Goal: Task Accomplishment & Management: Use online tool/utility

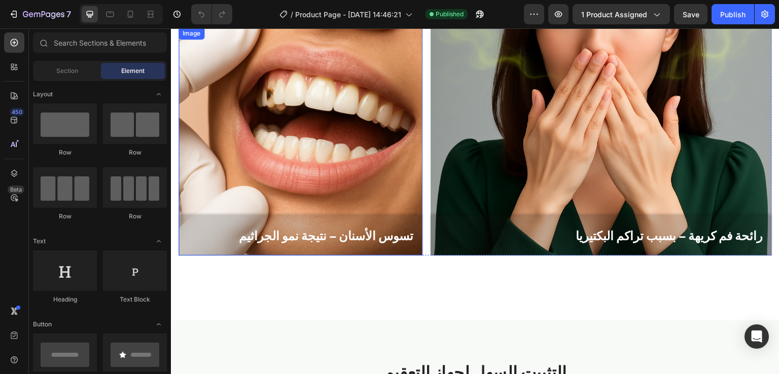
scroll to position [758, 0]
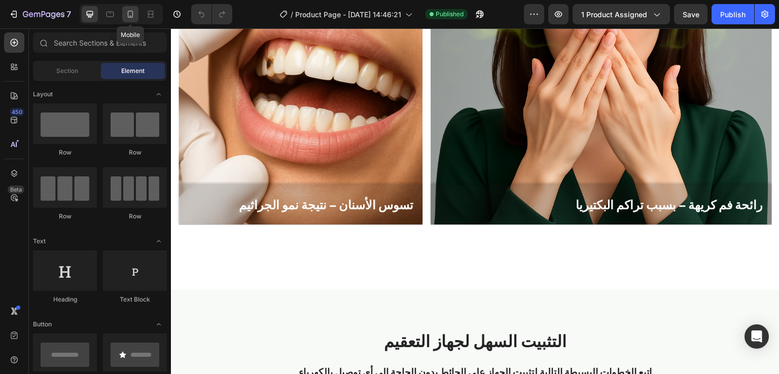
click at [135, 17] on div at bounding box center [130, 14] width 16 height 16
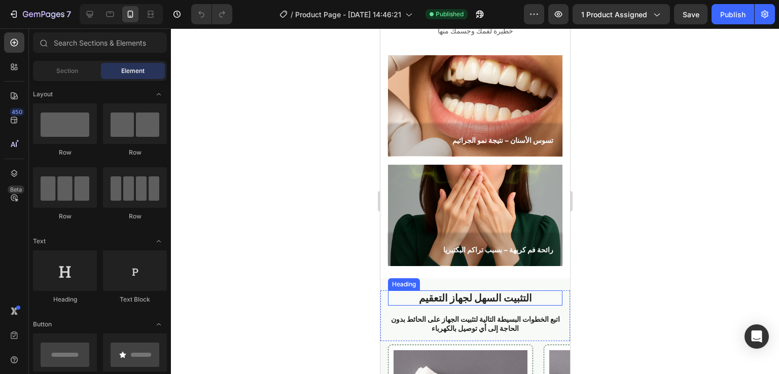
scroll to position [603, 0]
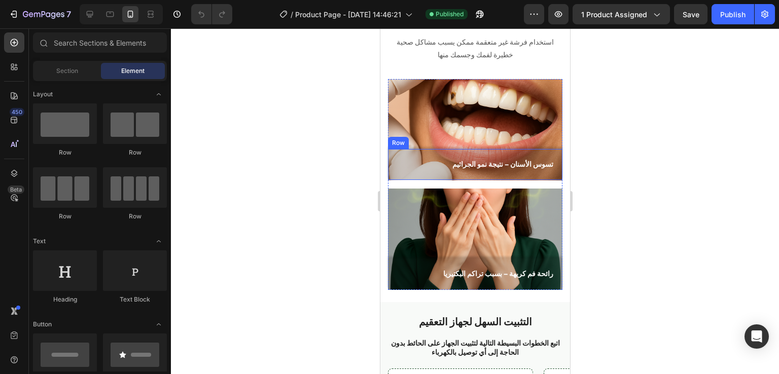
click at [390, 155] on div "تسوس الأسنان – نتيجة نمو الجراثيم Text Block Row" at bounding box center [474, 164] width 174 height 31
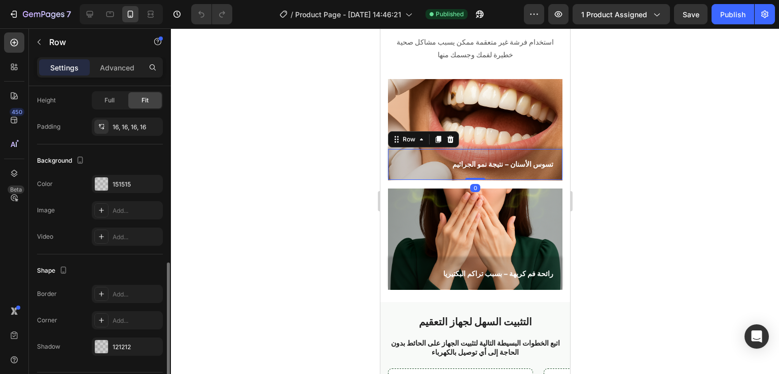
scroll to position [274, 0]
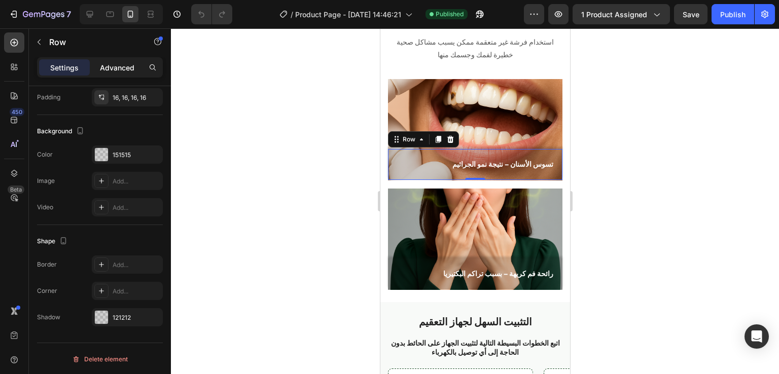
click at [116, 62] on p "Advanced" at bounding box center [117, 67] width 34 height 11
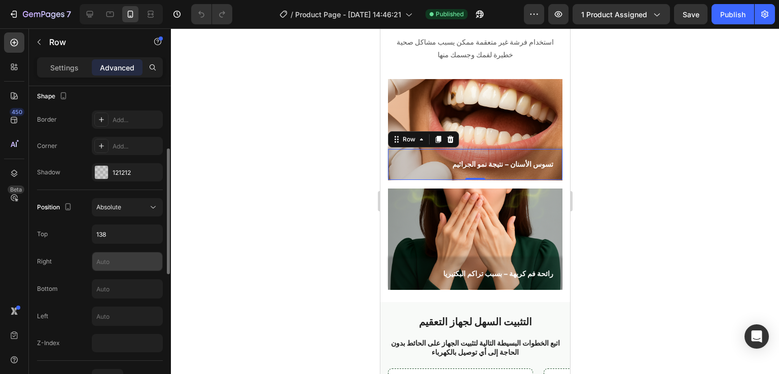
scroll to position [229, 0]
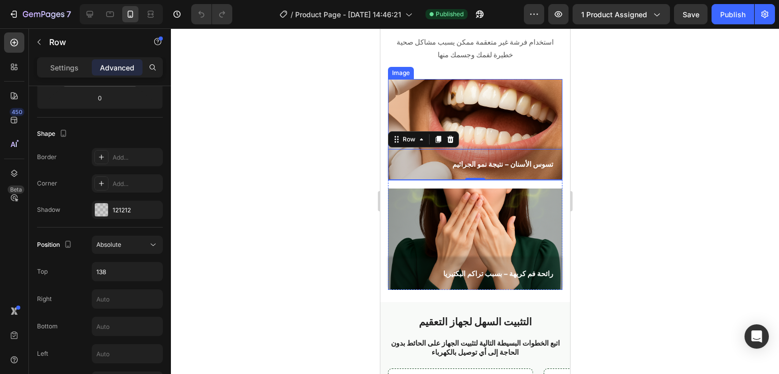
click at [461, 102] on img at bounding box center [474, 129] width 174 height 101
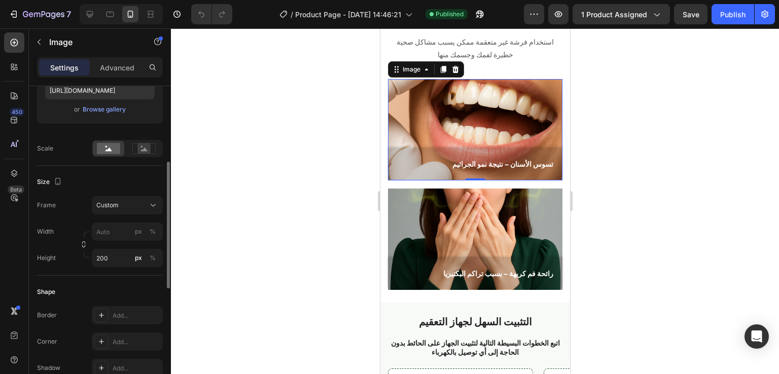
scroll to position [188, 0]
click at [466, 151] on div "تسوس الأسنان – نتيجة نمو الجراثيم Text Block Row" at bounding box center [474, 164] width 174 height 31
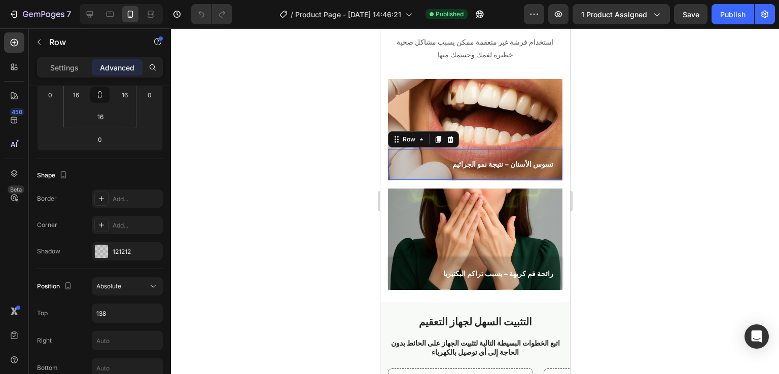
scroll to position [0, 0]
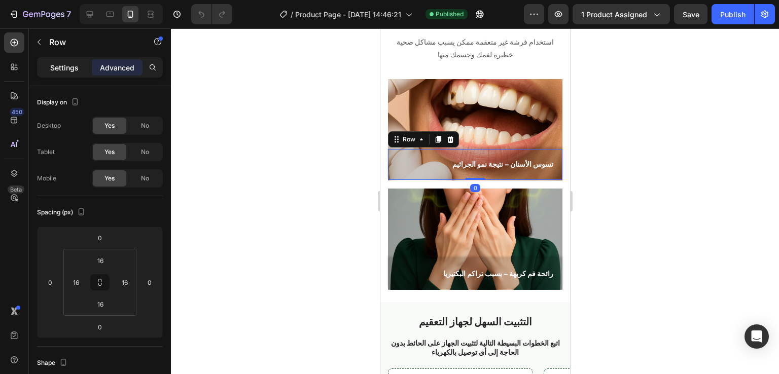
click at [62, 63] on p "Settings" at bounding box center [64, 67] width 28 height 11
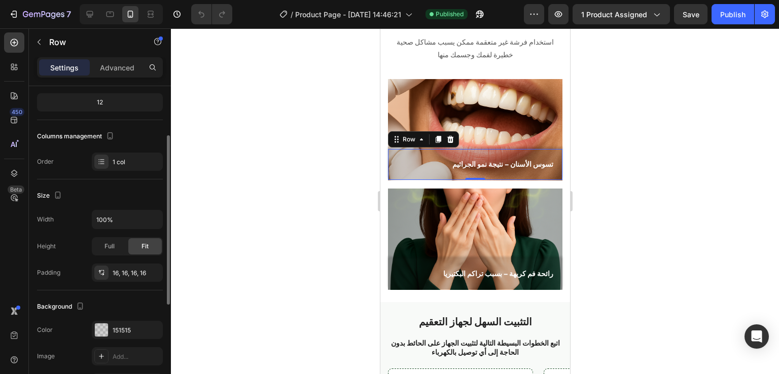
scroll to position [96, 0]
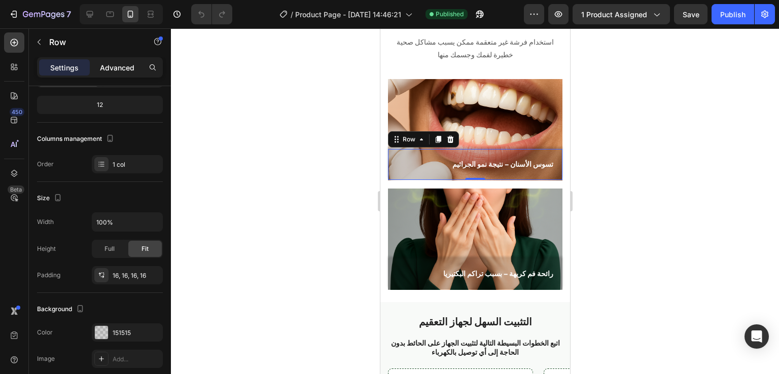
click at [118, 65] on p "Advanced" at bounding box center [117, 67] width 34 height 11
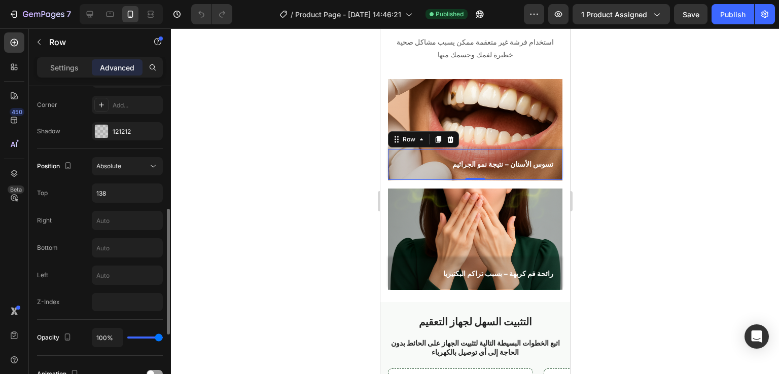
scroll to position [331, 0]
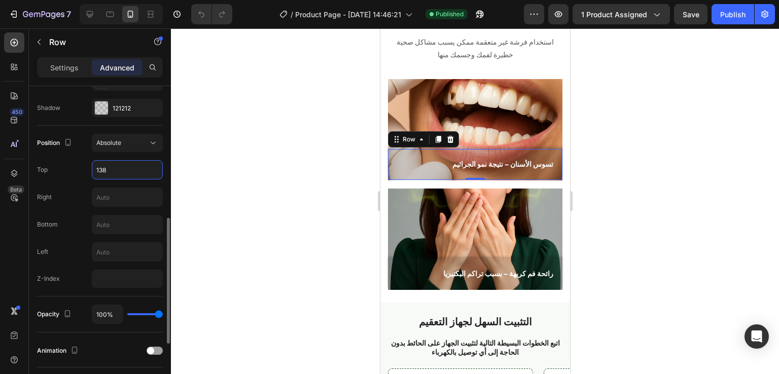
click at [109, 174] on input "138" at bounding box center [127, 170] width 70 height 18
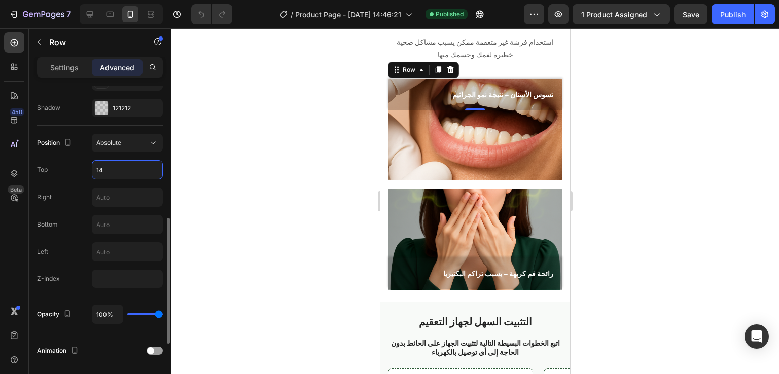
type input "140"
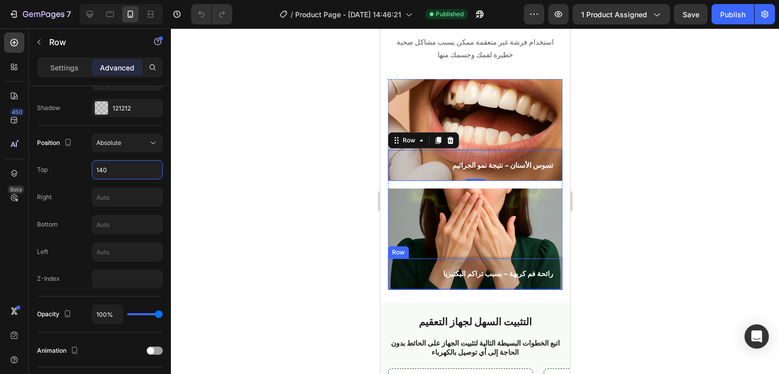
click at [391, 264] on div "رائحة فم كريهة – بسبب تراكم البكتيريا Text Block Row" at bounding box center [474, 274] width 174 height 31
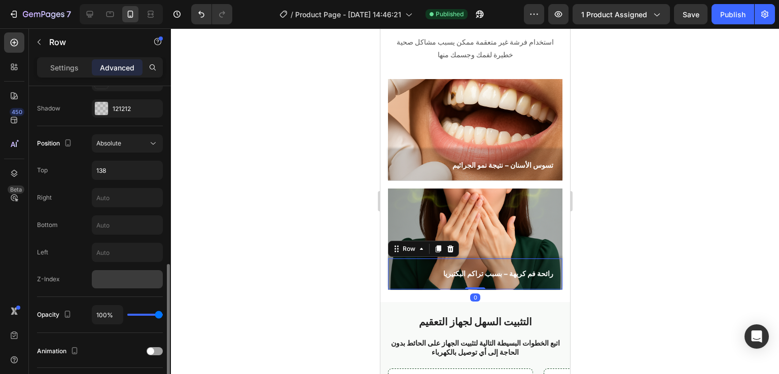
scroll to position [364, 0]
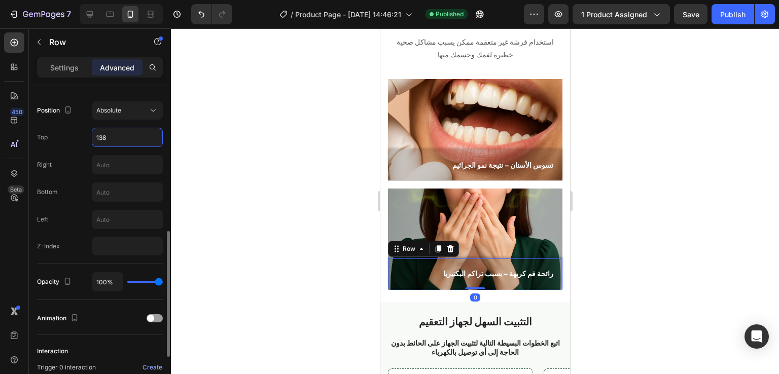
click at [115, 131] on input "138" at bounding box center [127, 137] width 70 height 18
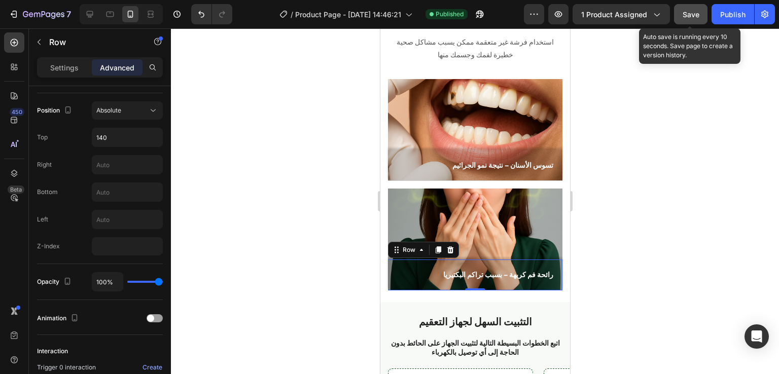
drag, startPoint x: 694, startPoint y: 12, endPoint x: 116, endPoint y: 236, distance: 620.8
click at [694, 12] on span "Save" at bounding box center [691, 14] width 17 height 9
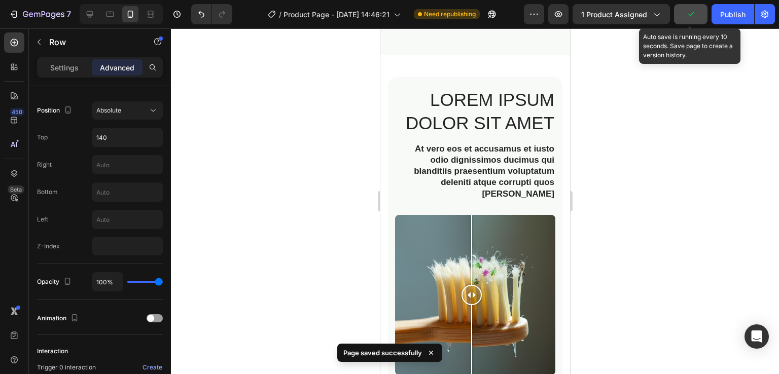
scroll to position [1131, 0]
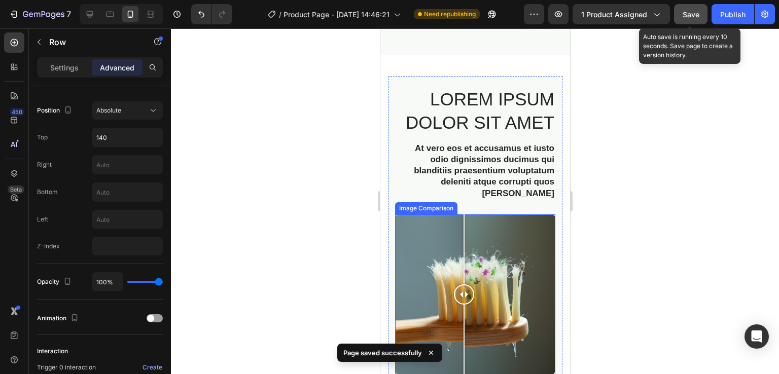
drag, startPoint x: 469, startPoint y: 280, endPoint x: 472, endPoint y: 296, distance: 16.5
click at [472, 296] on div at bounding box center [463, 295] width 20 height 160
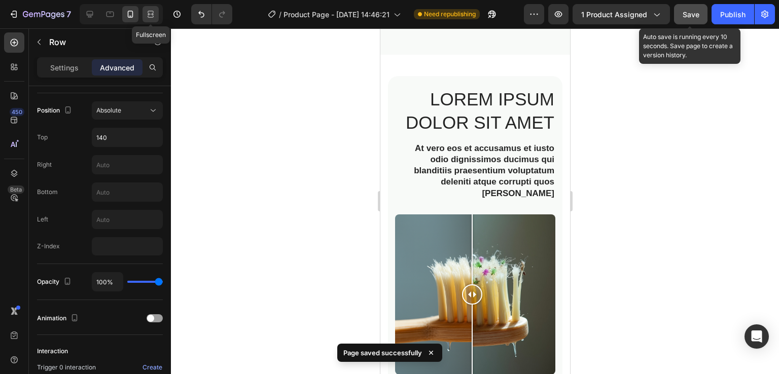
click at [146, 19] on icon at bounding box center [151, 14] width 10 height 10
type input "372"
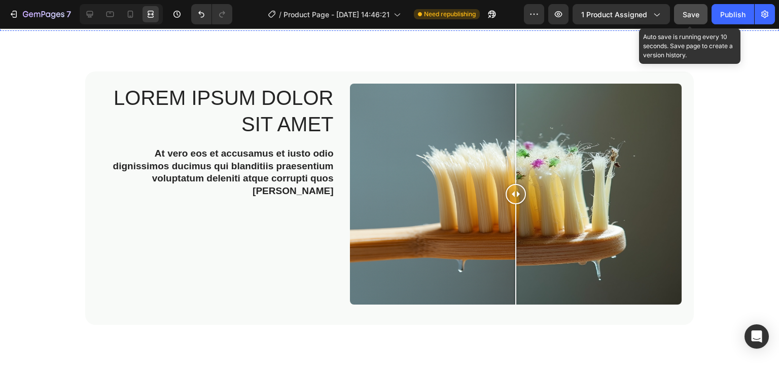
scroll to position [1376, 0]
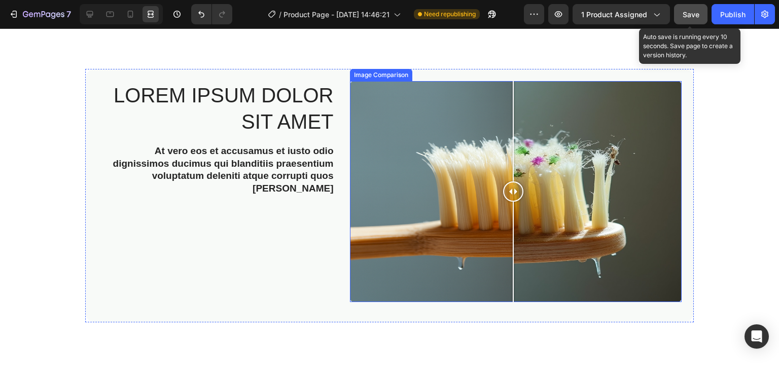
drag, startPoint x: 514, startPoint y: 194, endPoint x: 509, endPoint y: 231, distance: 37.3
click at [509, 231] on div at bounding box center [513, 191] width 20 height 221
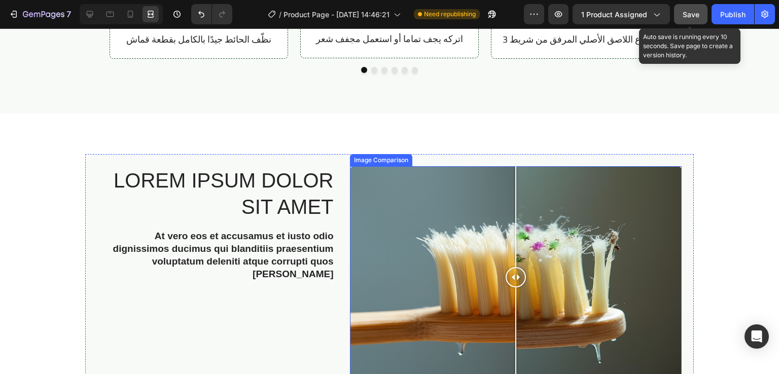
scroll to position [1321, 0]
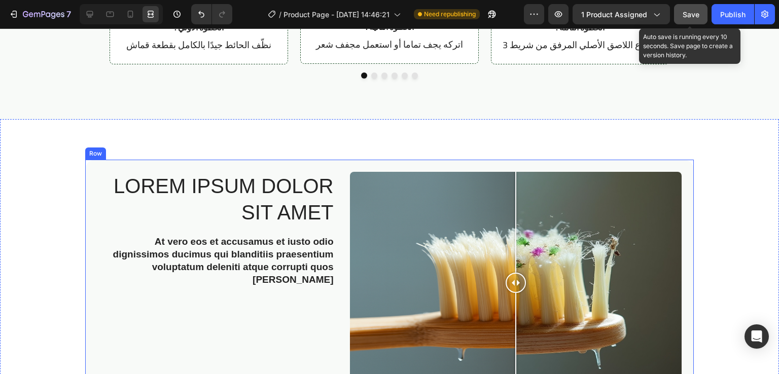
click at [328, 166] on div "Lorem ipsum dolor sit amet Heading At vero eos et accusamus et iusto odio digni…" at bounding box center [389, 287] width 609 height 254
click at [86, 12] on icon at bounding box center [90, 14] width 10 height 10
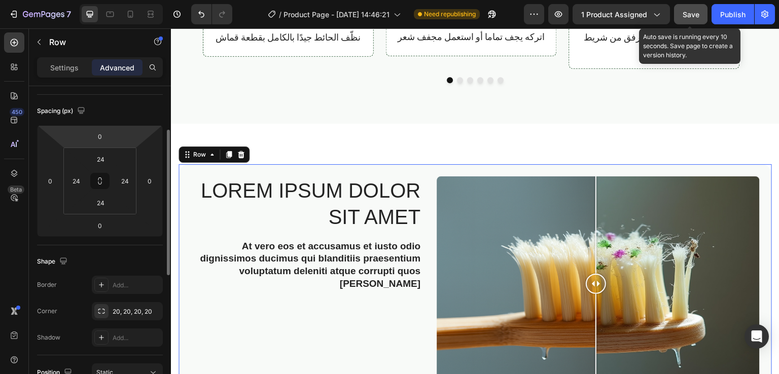
scroll to position [99, 0]
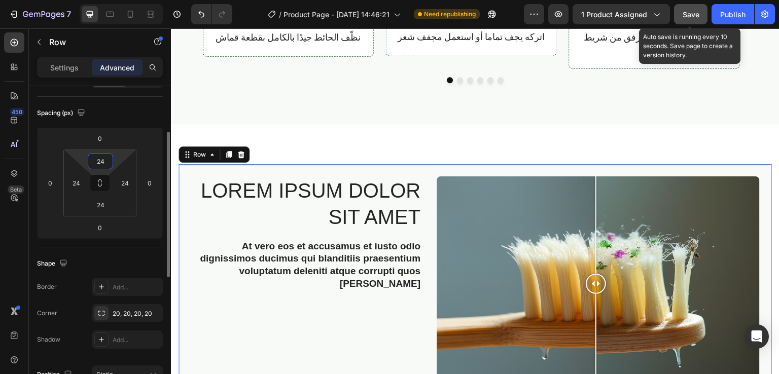
click at [106, 158] on input "24" at bounding box center [100, 161] width 20 height 15
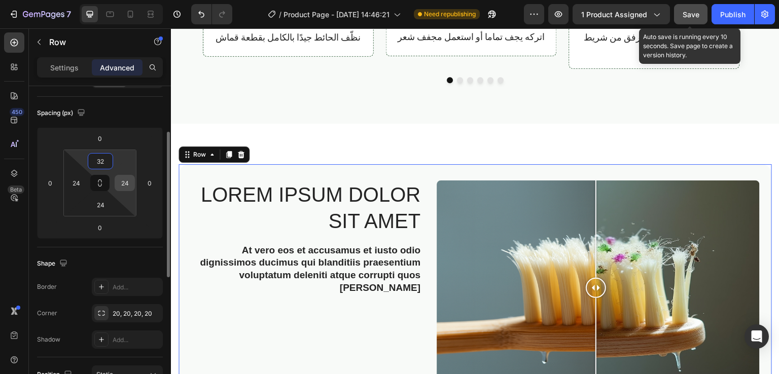
type input "32"
click at [130, 188] on input "24" at bounding box center [124, 182] width 15 height 15
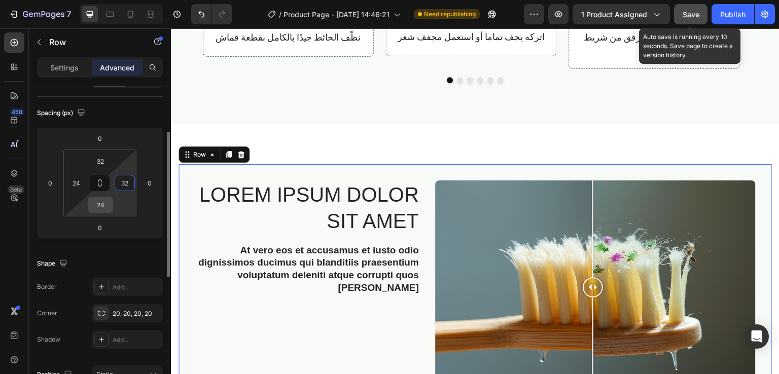
type input "32"
click at [105, 203] on input "24" at bounding box center [100, 204] width 20 height 15
type input "32"
click at [83, 183] on input "24" at bounding box center [75, 182] width 15 height 15
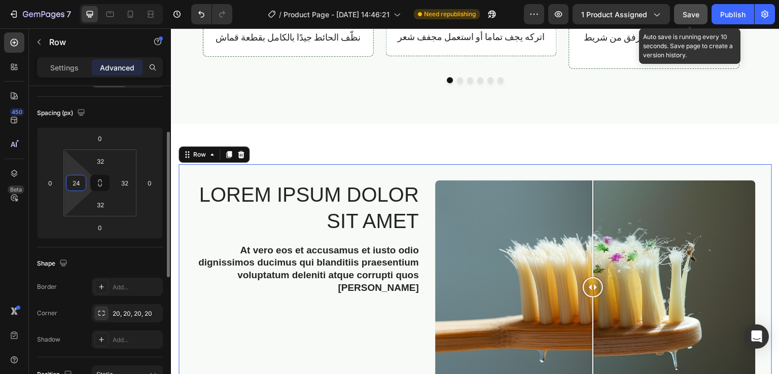
click at [83, 183] on input "24" at bounding box center [75, 182] width 15 height 15
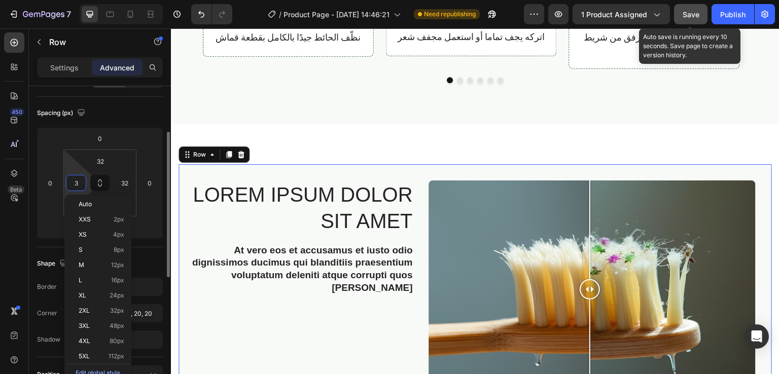
type input "32"
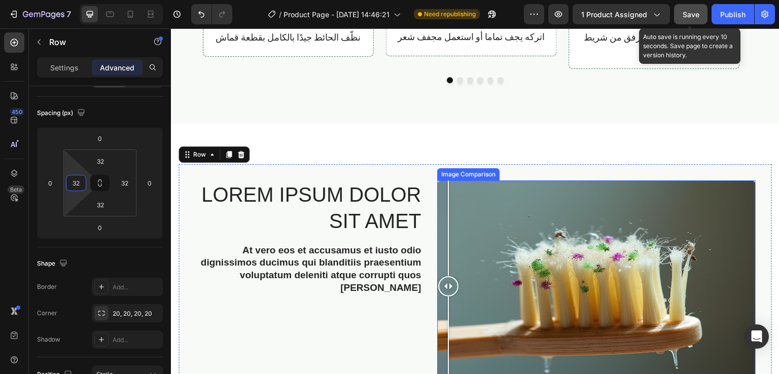
click at [439, 242] on div at bounding box center [596, 287] width 319 height 212
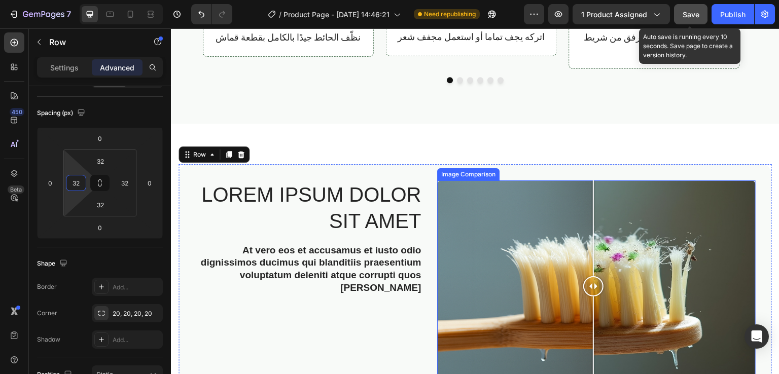
click at [590, 228] on div at bounding box center [596, 287] width 319 height 212
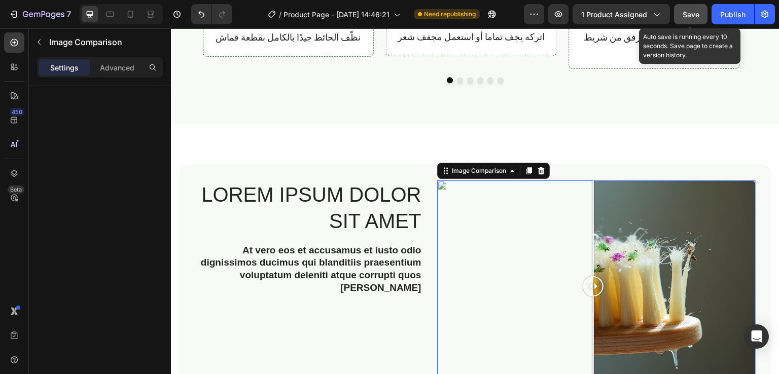
click at [593, 228] on div at bounding box center [593, 229] width 1 height 96
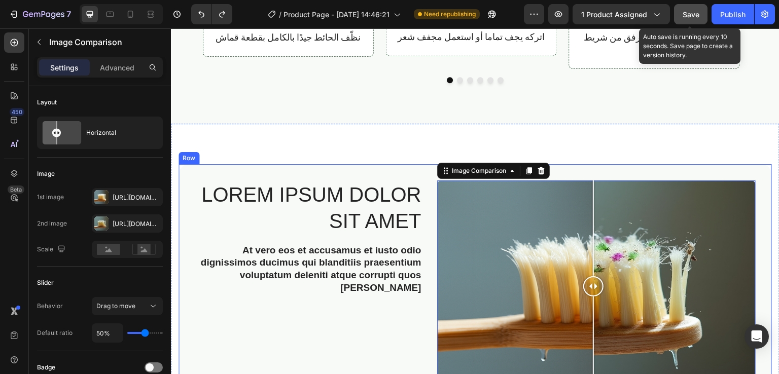
click at [417, 164] on div "Lorem ipsum dolor sit amet Heading At vero eos et accusamus et iusto odio digni…" at bounding box center [475, 290] width 593 height 253
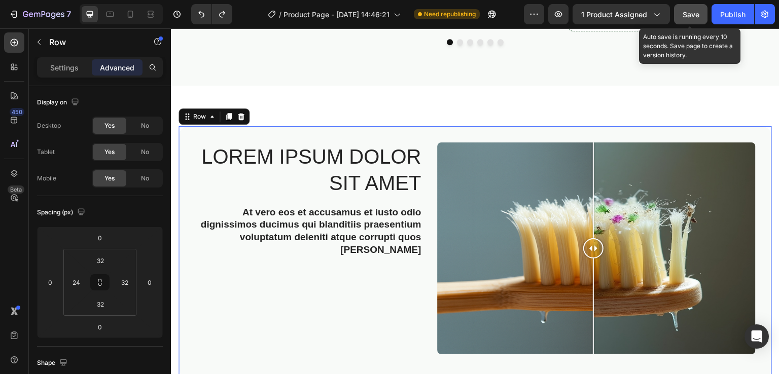
scroll to position [1360, 0]
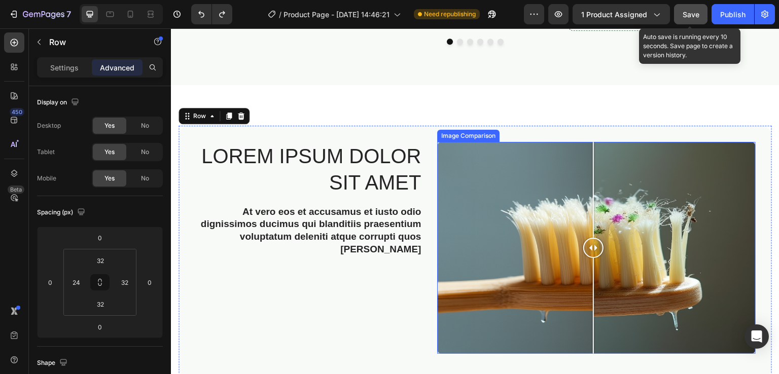
click at [522, 199] on div at bounding box center [596, 248] width 319 height 212
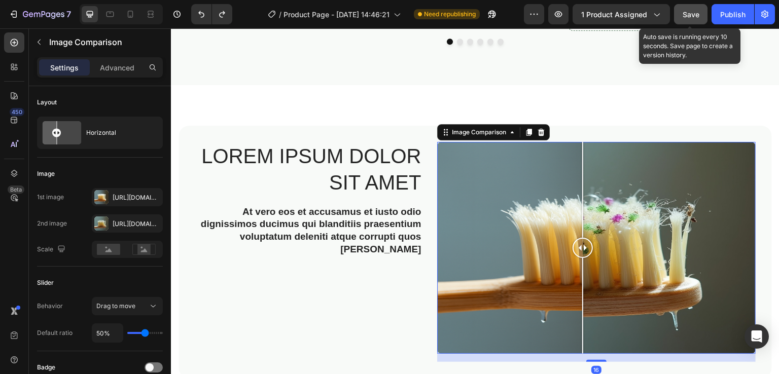
click at [580, 185] on div at bounding box center [596, 248] width 319 height 212
click at [99, 198] on div at bounding box center [101, 197] width 14 height 14
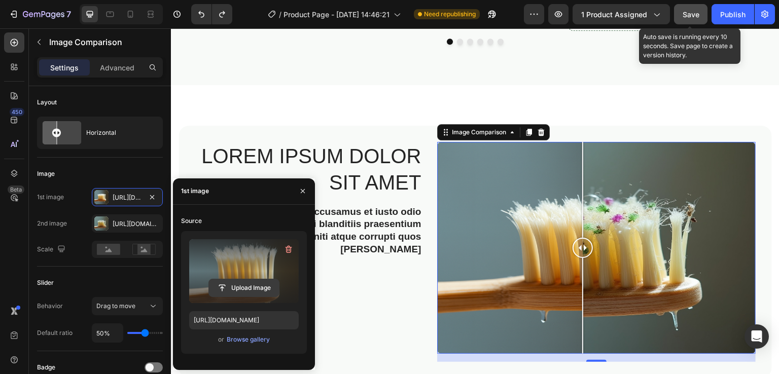
click at [253, 289] on input "file" at bounding box center [244, 287] width 70 height 17
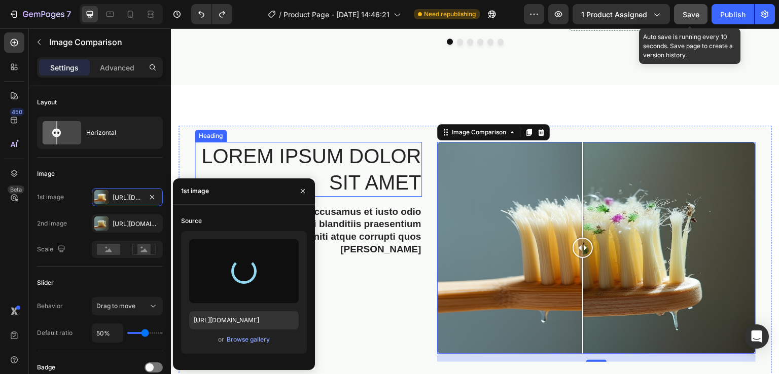
type input "https://cdn.shopify.com/s/files/1/0963/6229/9668/files/gempages_580737055097619…"
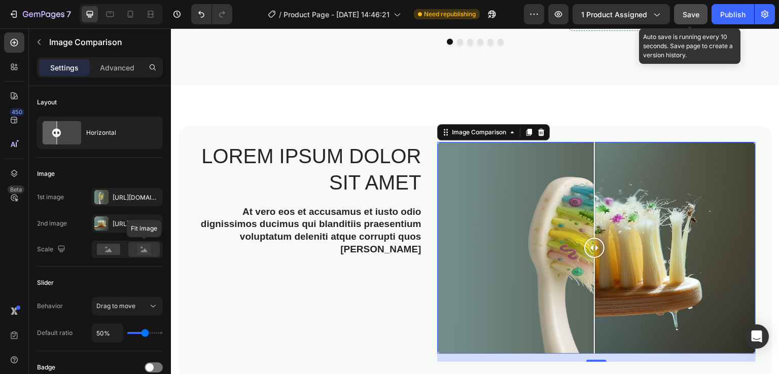
click at [138, 254] on rect at bounding box center [143, 249] width 23 height 11
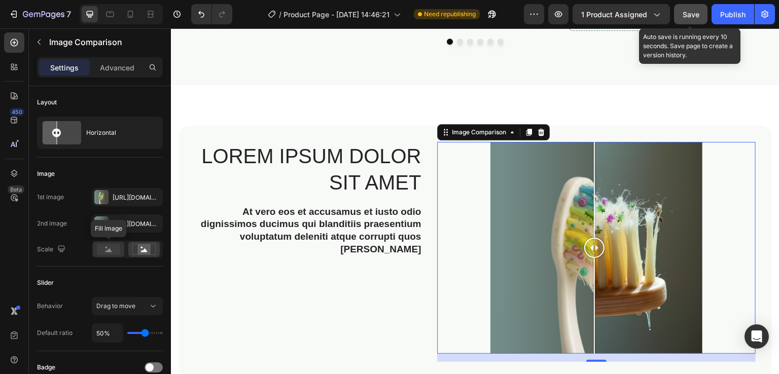
click at [101, 248] on rect at bounding box center [108, 249] width 23 height 11
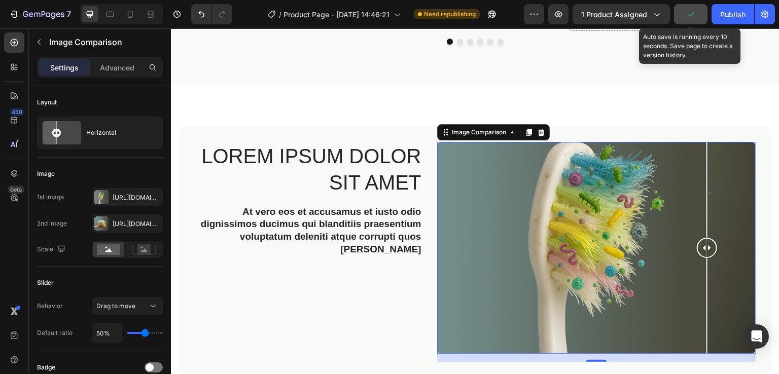
click at [704, 144] on div at bounding box center [596, 248] width 319 height 212
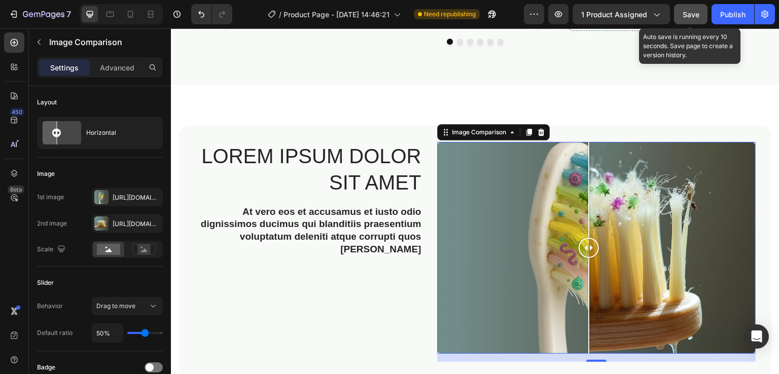
drag, startPoint x: 707, startPoint y: 229, endPoint x: 586, endPoint y: 258, distance: 124.2
click at [586, 258] on div at bounding box center [589, 248] width 20 height 212
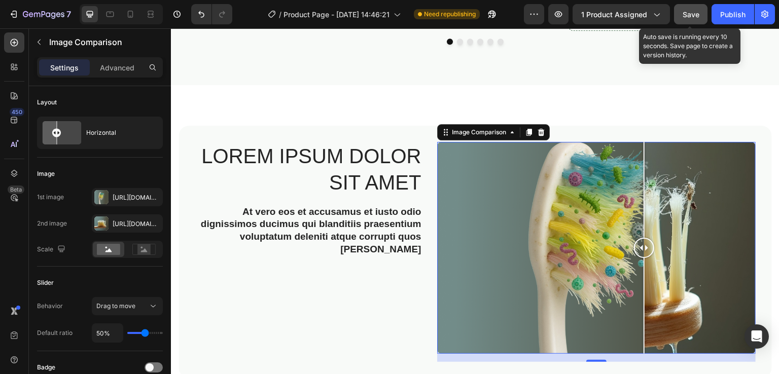
click at [641, 253] on div at bounding box center [596, 248] width 319 height 212
click at [95, 220] on div at bounding box center [101, 224] width 14 height 14
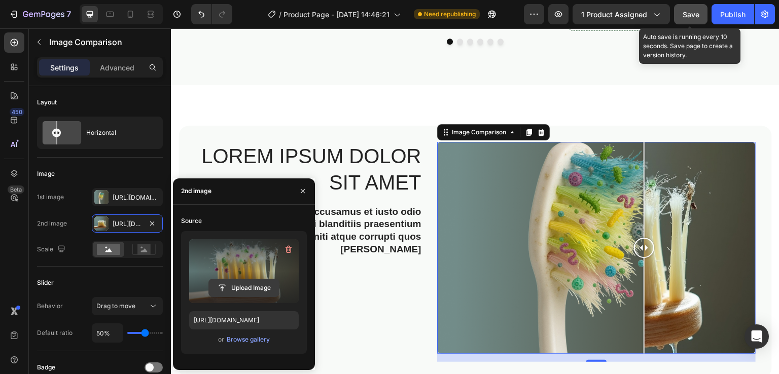
click at [231, 287] on input "file" at bounding box center [244, 287] width 70 height 17
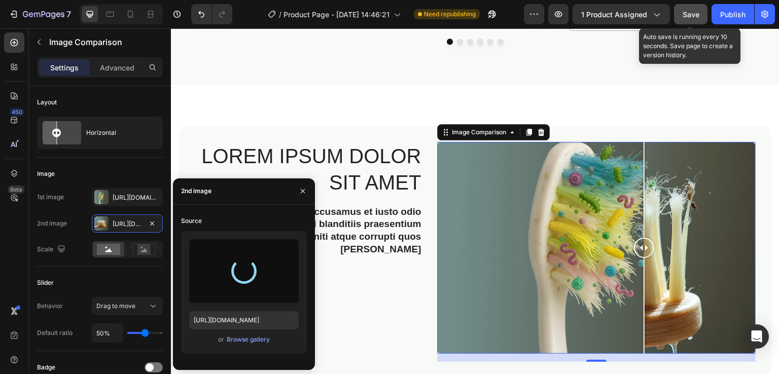
type input "https://cdn.shopify.com/s/files/1/0963/6229/9668/files/gempages_580737055097619…"
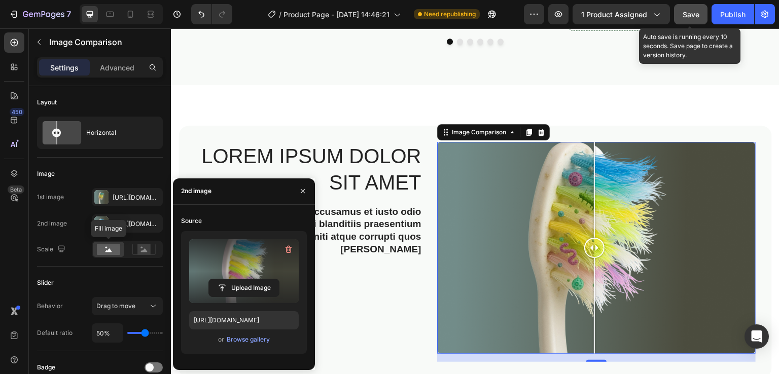
click at [115, 251] on rect at bounding box center [108, 249] width 23 height 11
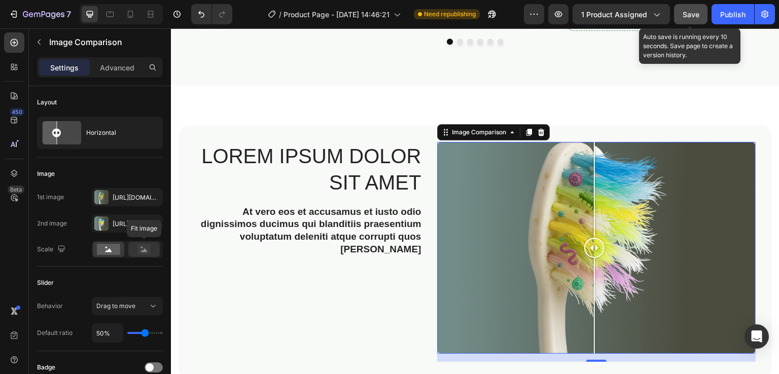
click at [132, 251] on rect at bounding box center [143, 249] width 23 height 11
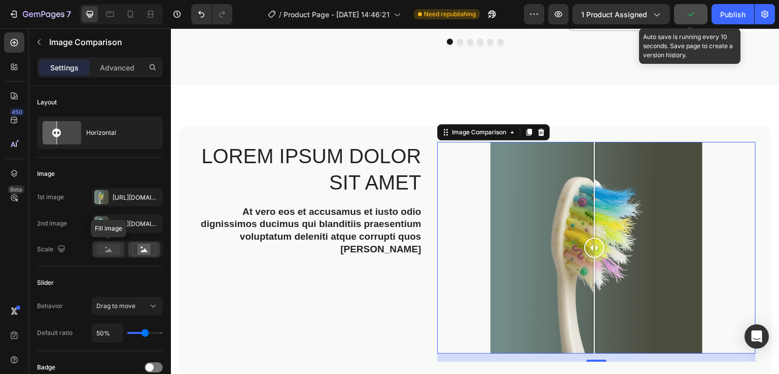
click at [111, 252] on icon at bounding box center [108, 251] width 7 height 4
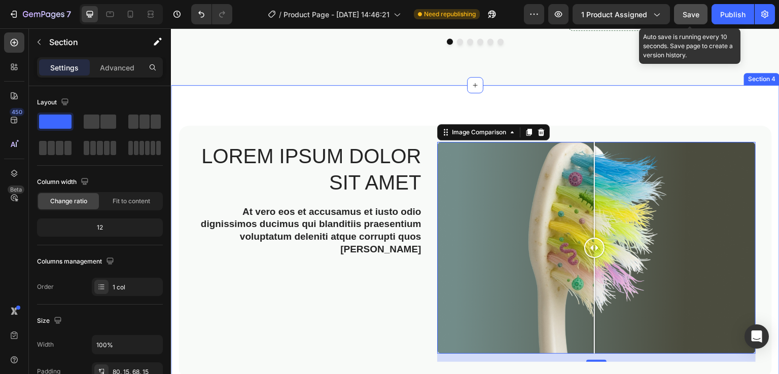
click at [429, 85] on div "Lorem ipsum dolor sit amet Heading At vero eos et accusamus et iusto odio digni…" at bounding box center [475, 249] width 609 height 328
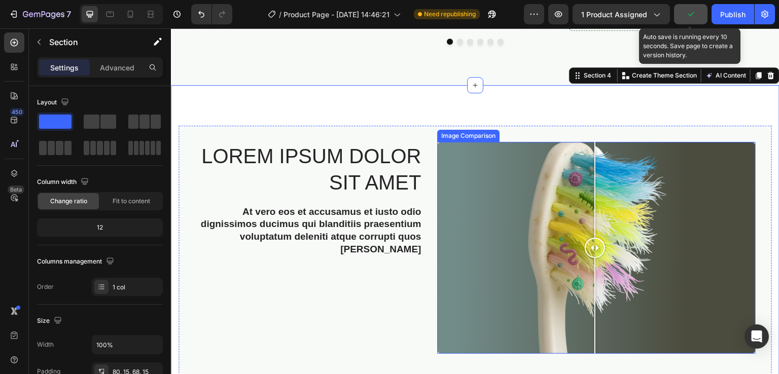
drag, startPoint x: 593, startPoint y: 230, endPoint x: 592, endPoint y: 263, distance: 32.5
click at [592, 263] on div at bounding box center [595, 248] width 20 height 212
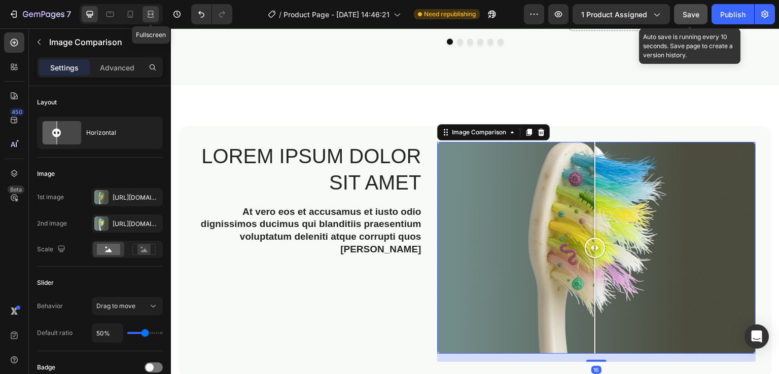
click at [150, 13] on icon at bounding box center [151, 14] width 10 height 10
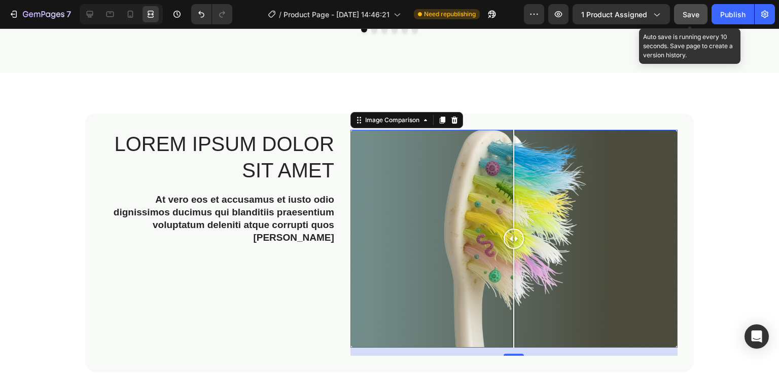
scroll to position [1392, 0]
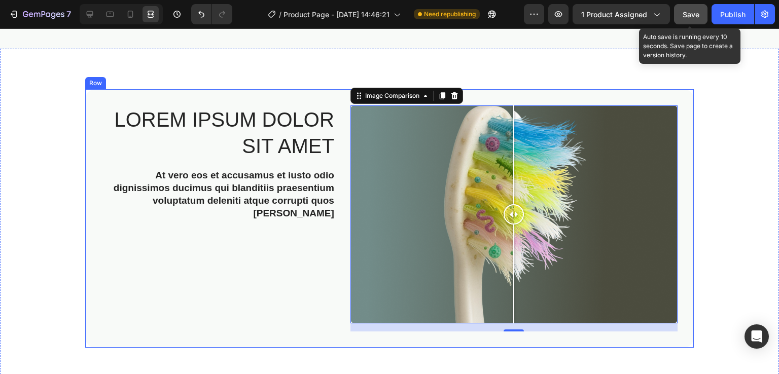
click at [679, 118] on div "Lorem ipsum dolor sit amet Heading At vero eos et accusamus et iusto odio digni…" at bounding box center [389, 218] width 609 height 259
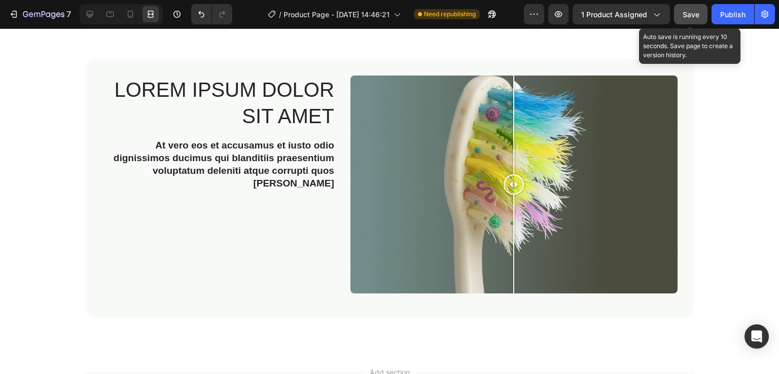
scroll to position [1431, 0]
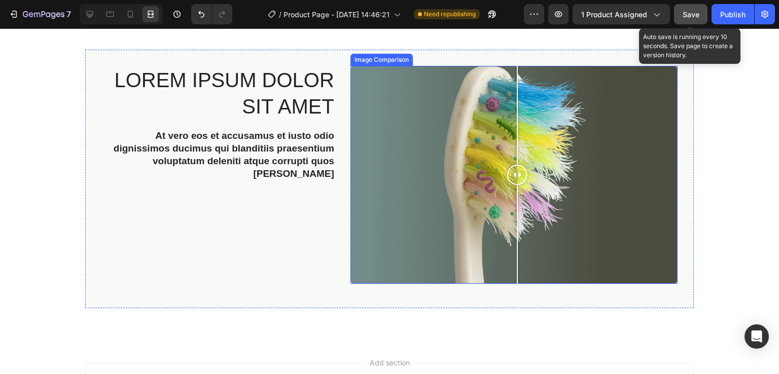
drag, startPoint x: 506, startPoint y: 178, endPoint x: 513, endPoint y: 199, distance: 23.1
click at [513, 199] on div at bounding box center [517, 175] width 20 height 218
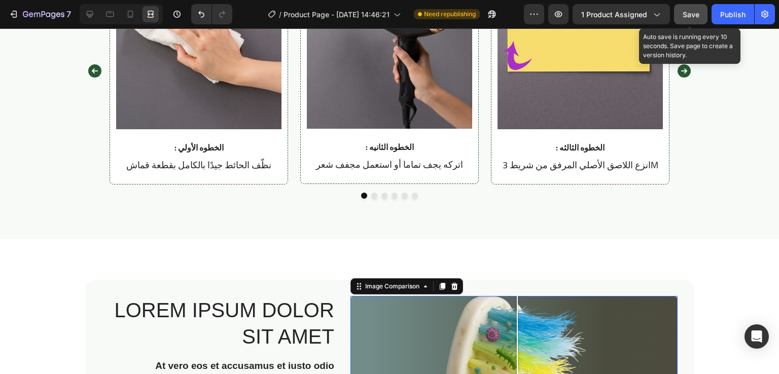
scroll to position [1201, 0]
click at [125, 12] on icon at bounding box center [130, 14] width 10 height 10
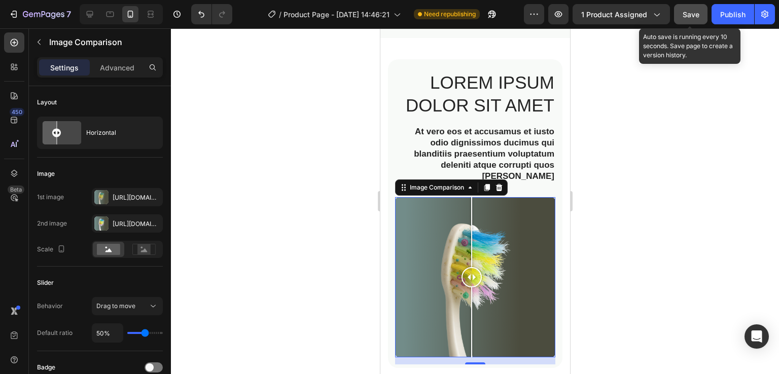
scroll to position [1184, 0]
click at [148, 13] on icon at bounding box center [151, 14] width 10 height 10
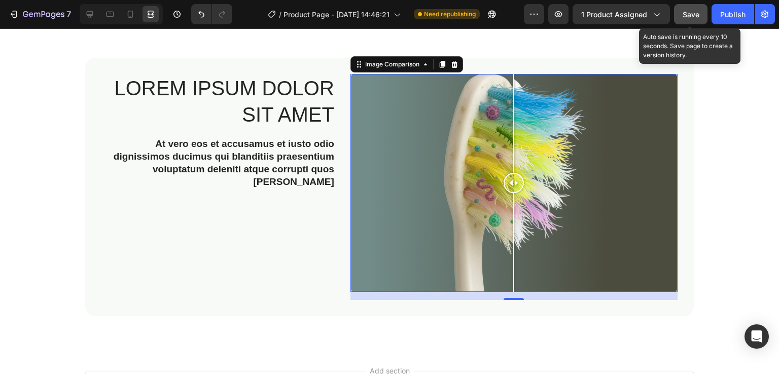
scroll to position [1423, 0]
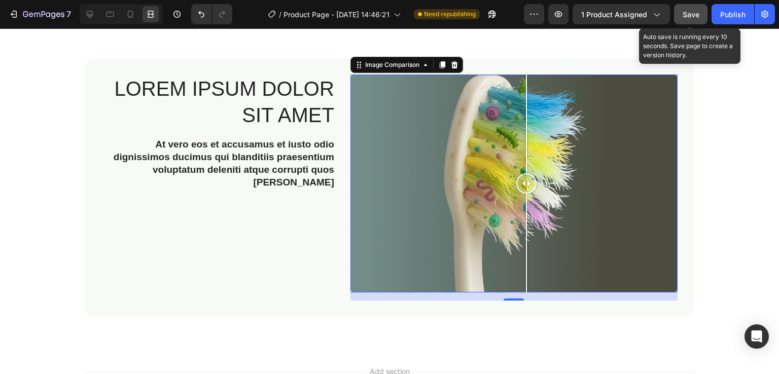
drag, startPoint x: 511, startPoint y: 185, endPoint x: 522, endPoint y: 208, distance: 26.3
click at [522, 208] on div at bounding box center [526, 184] width 20 height 218
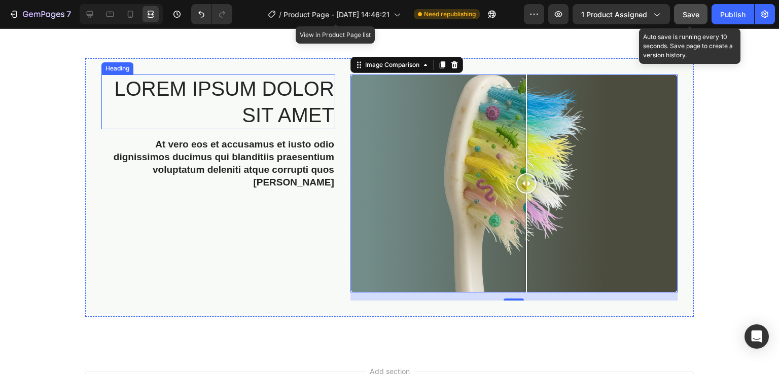
click at [288, 107] on h2 "Lorem ipsum dolor sit amet" at bounding box center [218, 102] width 234 height 55
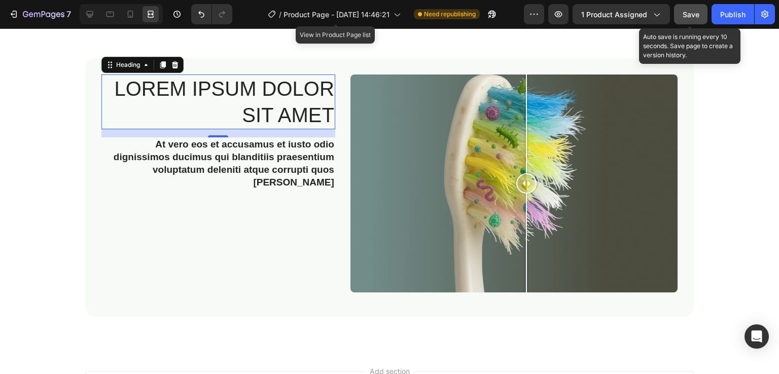
click at [288, 107] on p "Lorem ipsum dolor sit amet" at bounding box center [218, 102] width 232 height 53
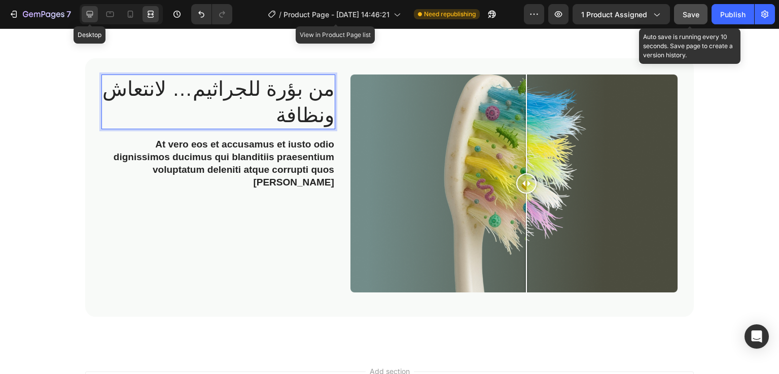
click at [87, 17] on icon at bounding box center [90, 14] width 10 height 10
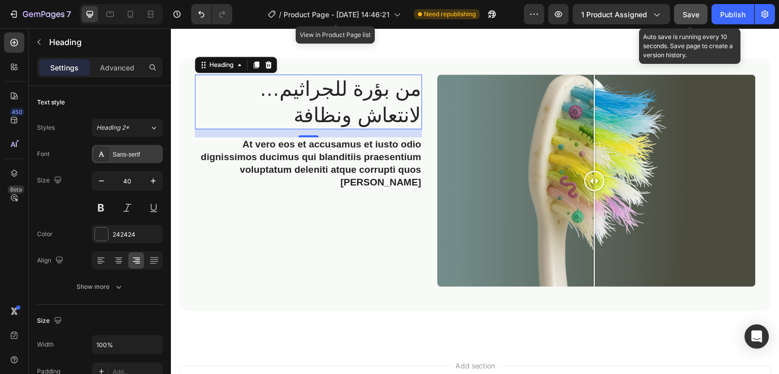
click at [104, 151] on icon at bounding box center [101, 154] width 8 height 8
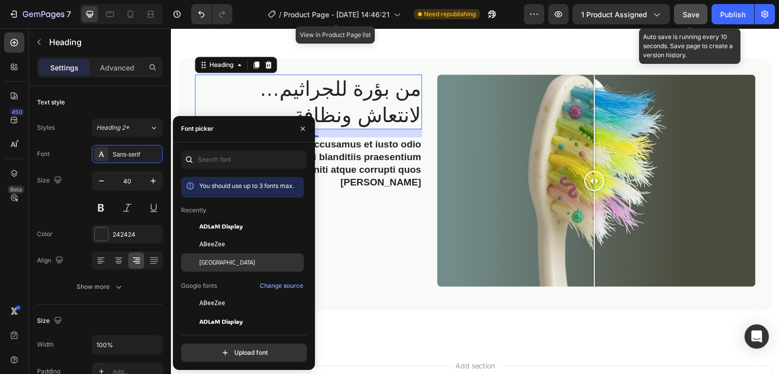
click at [211, 258] on span "Cairo" at bounding box center [227, 262] width 56 height 9
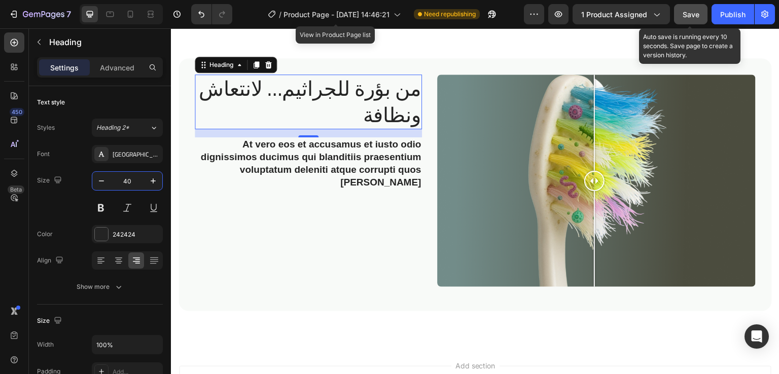
click at [134, 181] on input "40" at bounding box center [127, 181] width 33 height 18
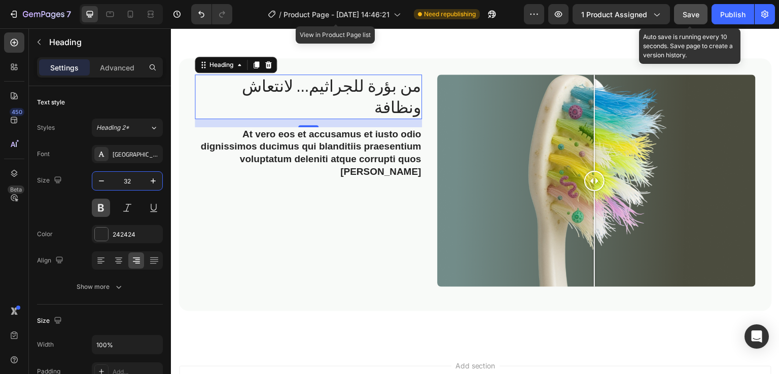
type input "32"
click at [101, 209] on button at bounding box center [101, 208] width 18 height 18
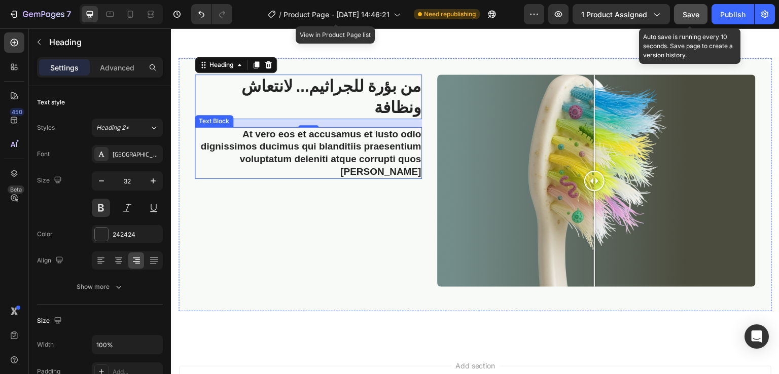
click at [340, 164] on p "At vero eos et accusamus et iusto odio dignissimos ducimus qui blanditiis praes…" at bounding box center [308, 153] width 225 height 50
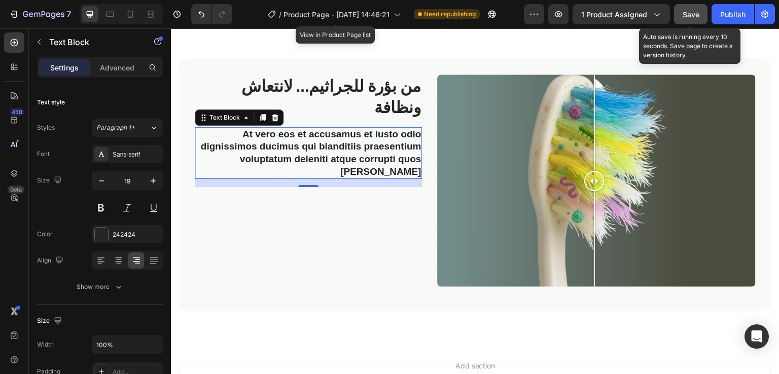
click at [347, 143] on p "At vero eos et accusamus et iusto odio dignissimos ducimus qui blanditiis praes…" at bounding box center [308, 153] width 225 height 50
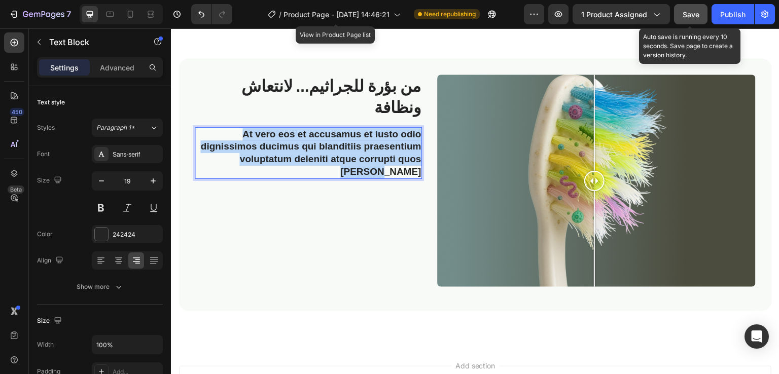
click at [347, 143] on p "At vero eos et accusamus et iusto odio dignissimos ducimus qui blanditiis praes…" at bounding box center [308, 153] width 225 height 50
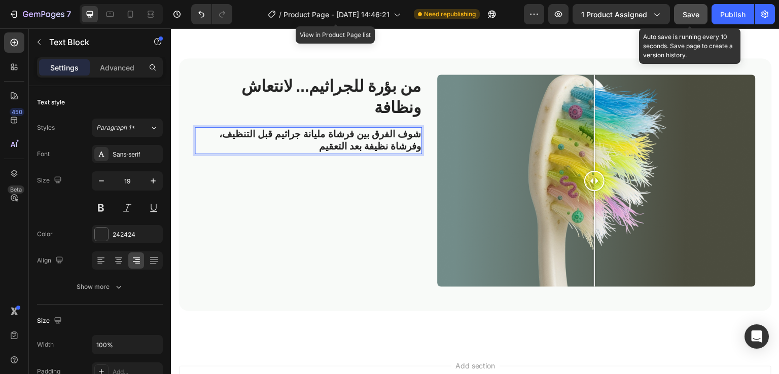
click at [369, 147] on p "شوف الفرق بين فرشاة مليانة جراثيم قبل التنظيف، وفرشاة نظيفة بعد التعقيم" at bounding box center [308, 140] width 225 height 25
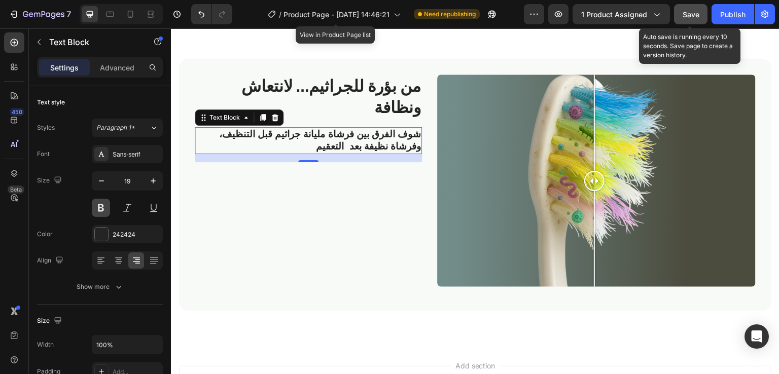
click at [102, 213] on button at bounding box center [101, 208] width 18 height 18
click at [400, 139] on p "شوف الفرق بين فرشاة مليانة جراثيم قبل التنظيف، وفرشاة نظيفة بعد التعقيم" at bounding box center [308, 140] width 225 height 25
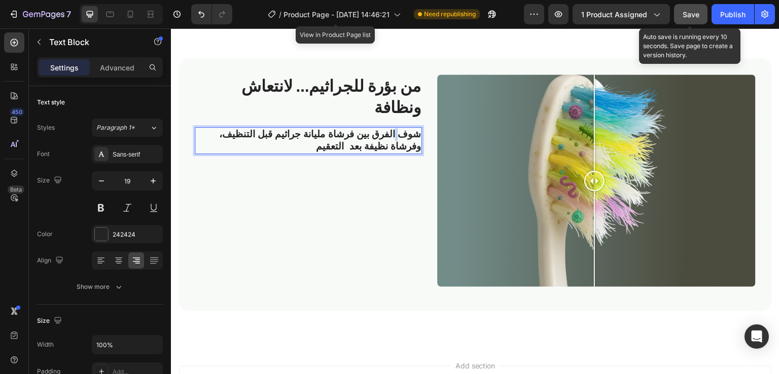
click at [400, 139] on p "شوف الفرق بين فرشاة مليانة جراثيم قبل التنظيف، وفرشاة نظيفة بعد التعقيم" at bounding box center [308, 140] width 225 height 25
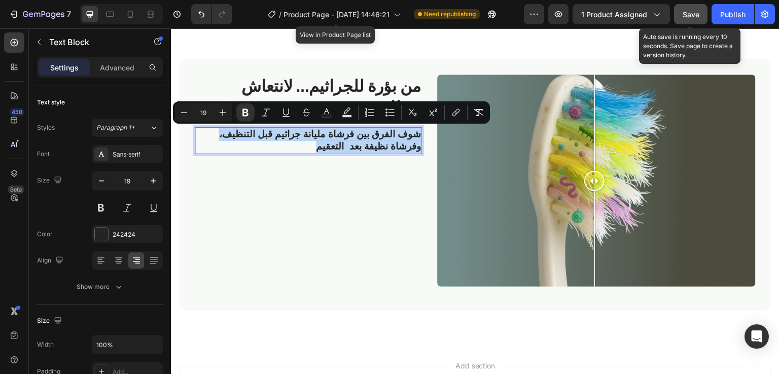
drag, startPoint x: 400, startPoint y: 139, endPoint x: 137, endPoint y: 134, distance: 262.8
click at [137, 134] on button "Paragraph 1*" at bounding box center [127, 128] width 71 height 18
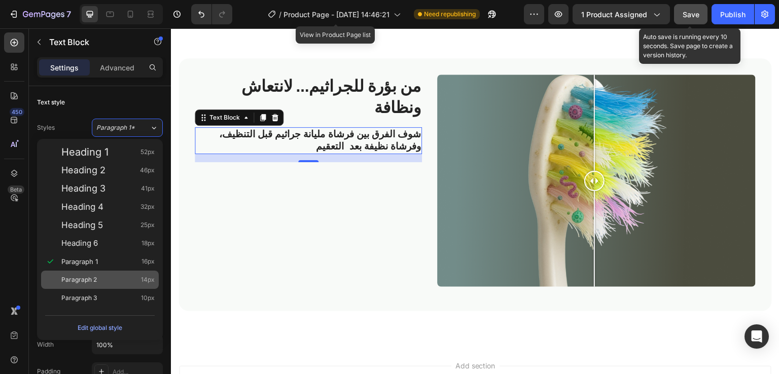
click at [97, 271] on div "Paragraph 2 14px" at bounding box center [100, 280] width 118 height 18
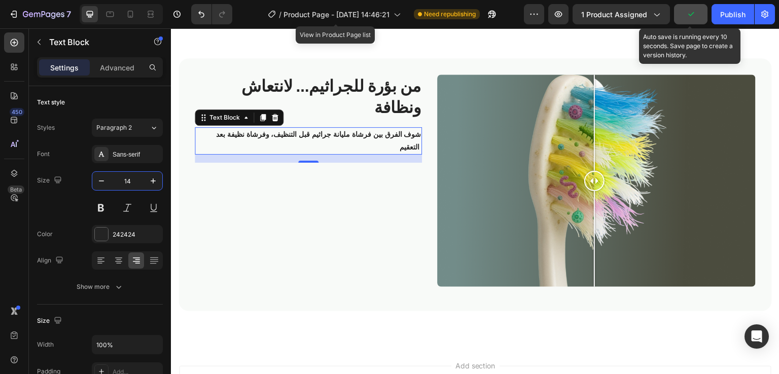
click at [133, 184] on input "14" at bounding box center [127, 181] width 33 height 18
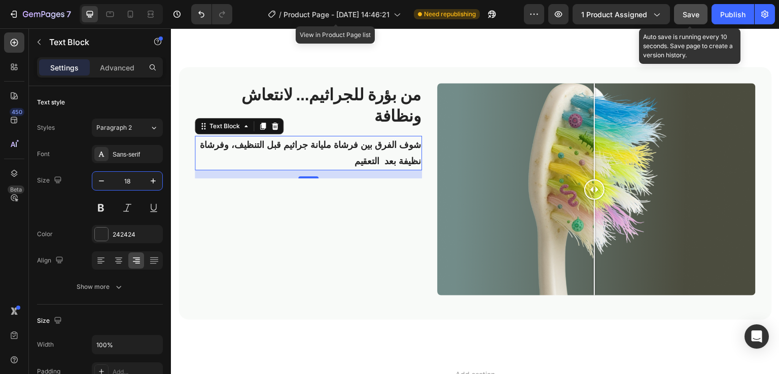
scroll to position [1394, 0]
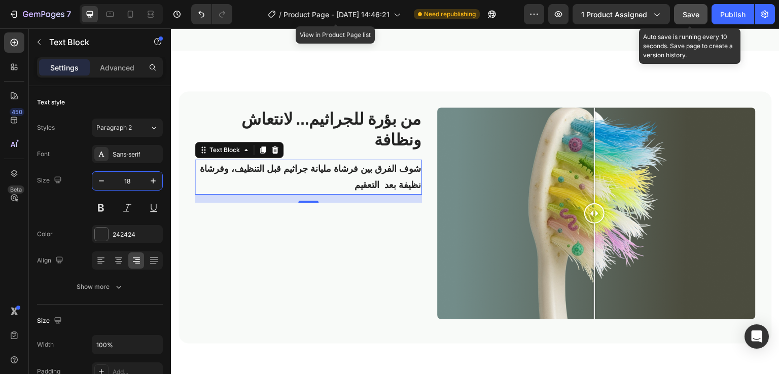
type input "18"
click at [376, 164] on strong "شوف الفرق بين فرشاة مليانة جراثيم قبل التنظيف، وفرشاة نظيفة بعد التعقيم" at bounding box center [310, 177] width 222 height 26
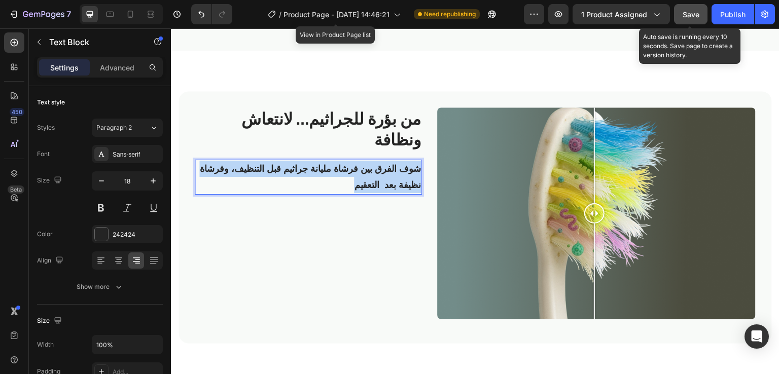
click at [376, 164] on strong "شوف الفرق بين فرشاة مليانة جراثيم قبل التنظيف، وفرشاة نظيفة بعد التعقيم" at bounding box center [310, 177] width 222 height 26
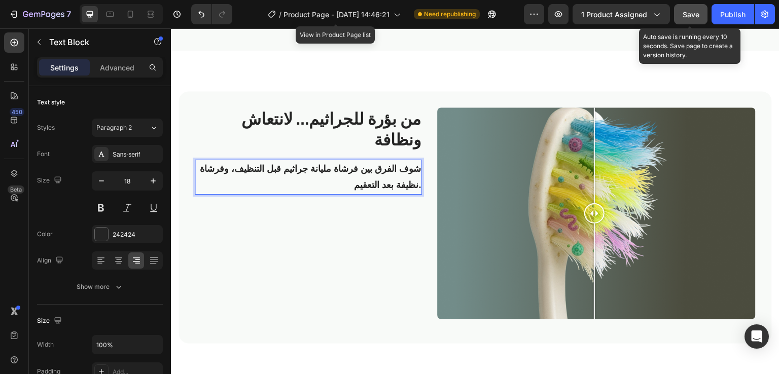
click at [376, 164] on strong "شوف الفرق بين فرشاة مليانة جراثيم قبل التنظيف، وفرشاة نظيفة بعد التعقيم." at bounding box center [310, 177] width 222 height 26
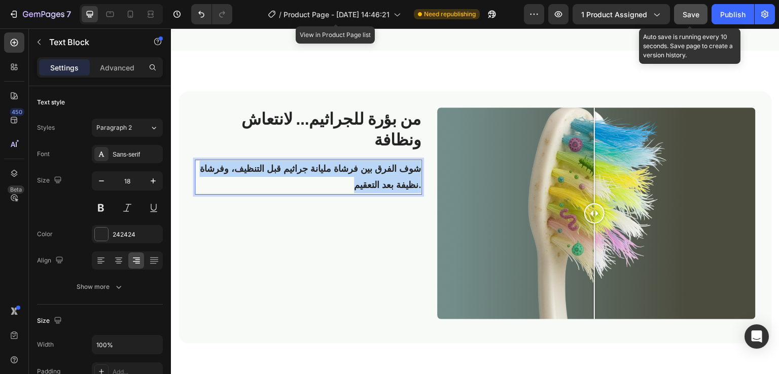
click at [376, 164] on strong "شوف الفرق بين فرشاة مليانة جراثيم قبل التنظيف، وفرشاة نظيفة بعد التعقيم." at bounding box center [310, 177] width 222 height 26
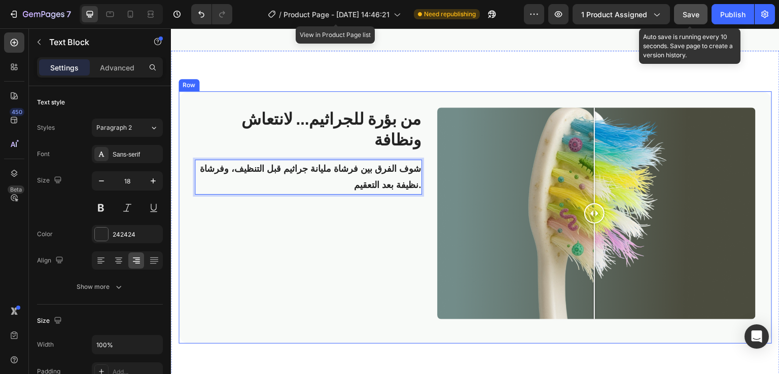
click at [356, 223] on div "من بؤرة للجراثيم… لانتعاش ونظافة Heading شوف الفرق بين فرشاة مليانة جراثيم قبل …" at bounding box center [308, 218] width 227 height 220
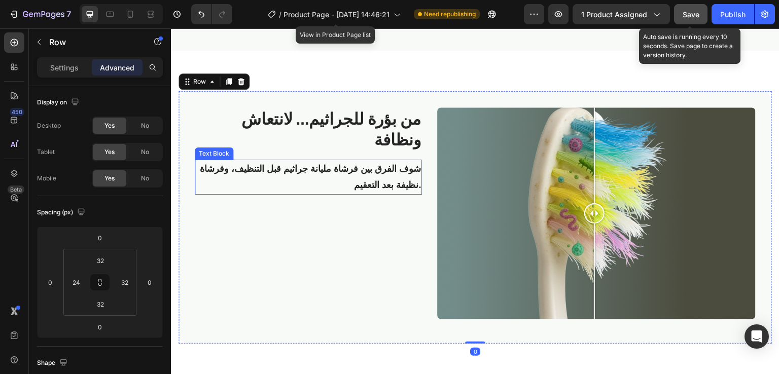
click at [400, 164] on strong "شوف الفرق بين فرشاة مليانة جراثيم قبل التنظيف، وفرشاة نظيفة بعد التعقيم." at bounding box center [310, 177] width 222 height 26
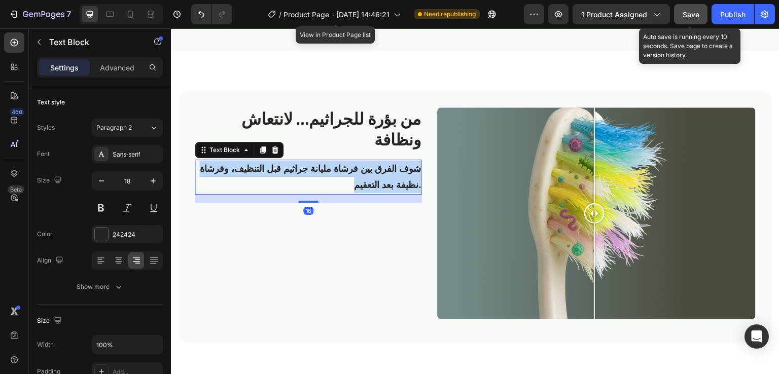
click at [400, 164] on strong "شوف الفرق بين فرشاة مليانة جراثيم قبل التنظيف، وفرشاة نظيفة بعد التعقيم." at bounding box center [310, 177] width 222 height 26
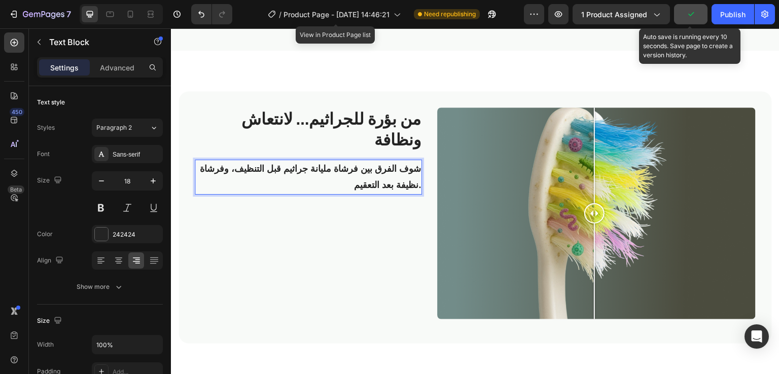
click at [412, 171] on strong "شوف الفرق بين فرشاة مليانة جراثيم قبل التنظيف، وفرشاة نظيفة بعد التعقيم." at bounding box center [310, 177] width 222 height 26
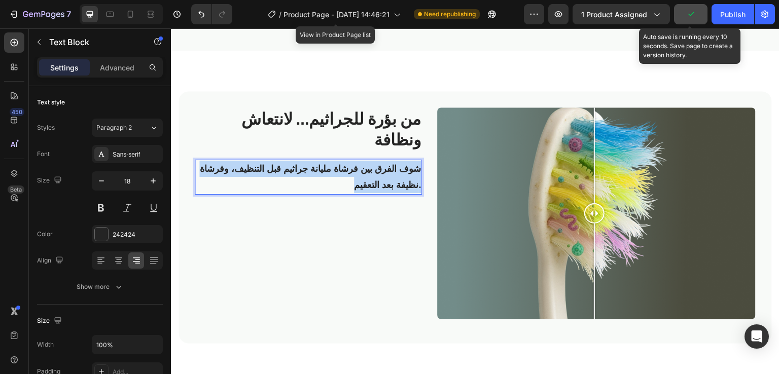
click at [412, 171] on strong "شوف الفرق بين فرشاة مليانة جراثيم قبل التنظيف، وفرشاة نظيفة بعد التعقيم." at bounding box center [310, 177] width 222 height 26
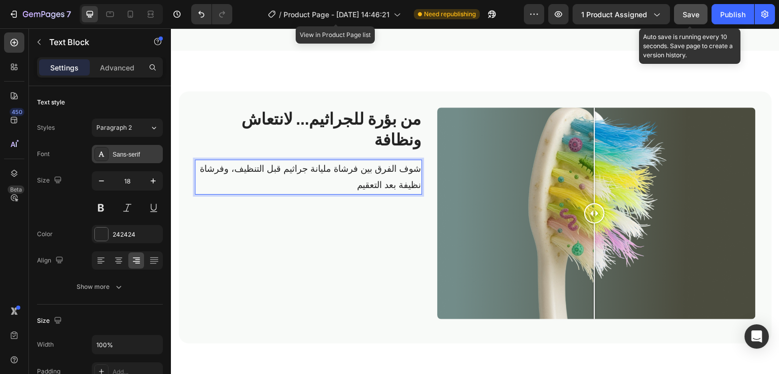
click at [109, 150] on div "Sans-serif" at bounding box center [127, 154] width 71 height 18
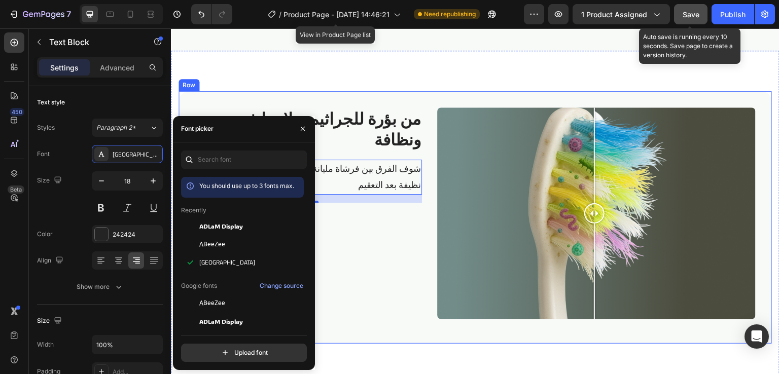
click at [431, 101] on div "من بؤرة للجراثيم… لانتعاش ونظافة Heading شوف الفرق بين فرشاة مليانة جراثيم قبل …" at bounding box center [475, 217] width 593 height 253
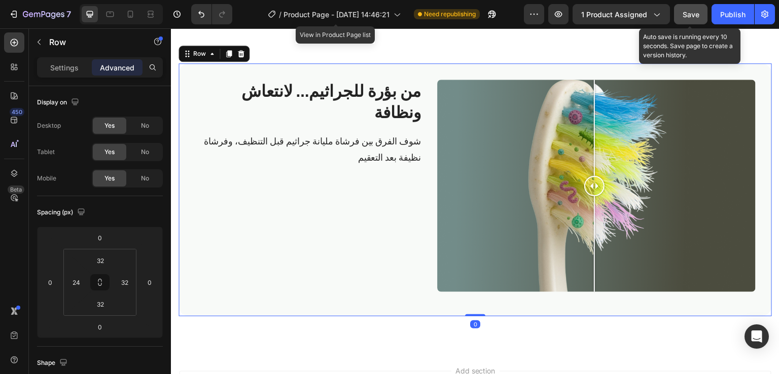
scroll to position [1411, 0]
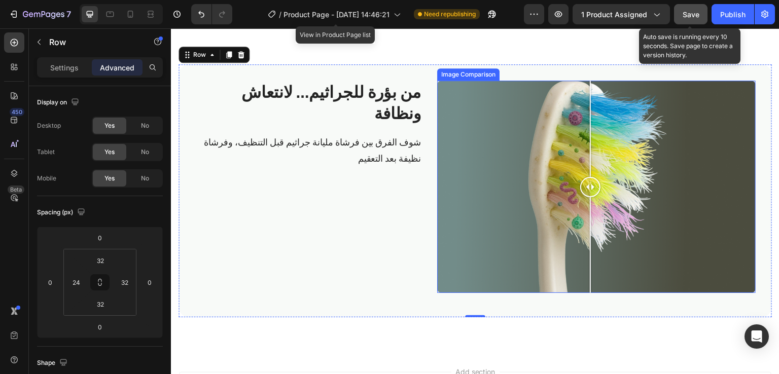
drag, startPoint x: 594, startPoint y: 182, endPoint x: 588, endPoint y: 214, distance: 32.4
click at [588, 214] on div at bounding box center [590, 187] width 20 height 212
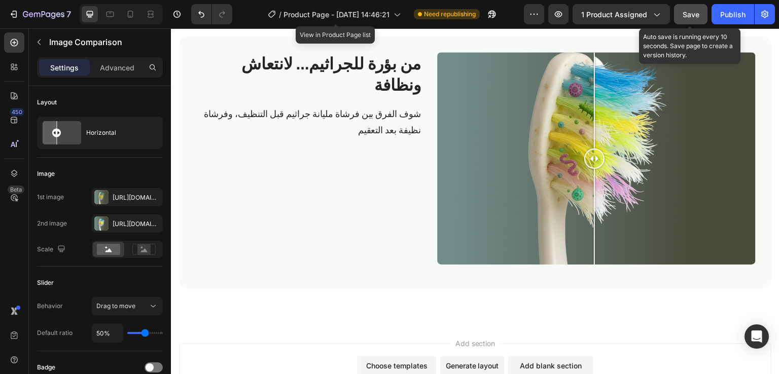
scroll to position [1402, 0]
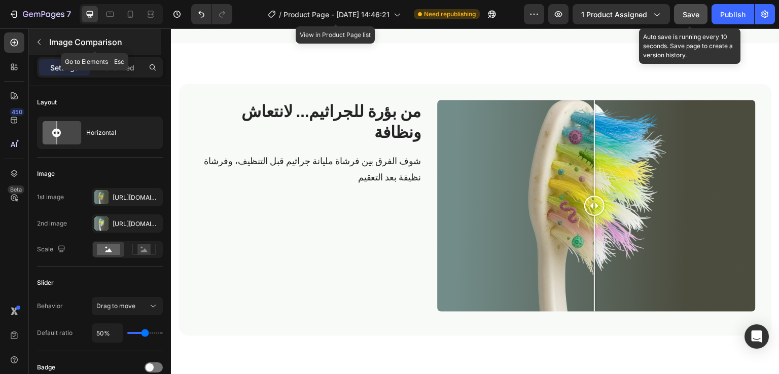
click at [36, 45] on icon "button" at bounding box center [39, 42] width 8 height 8
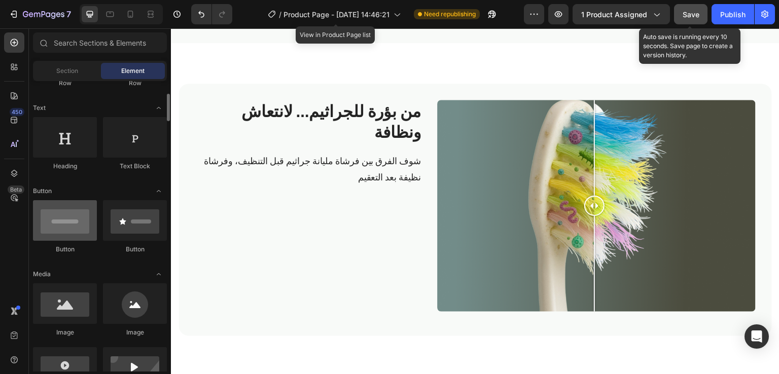
scroll to position [134, 0]
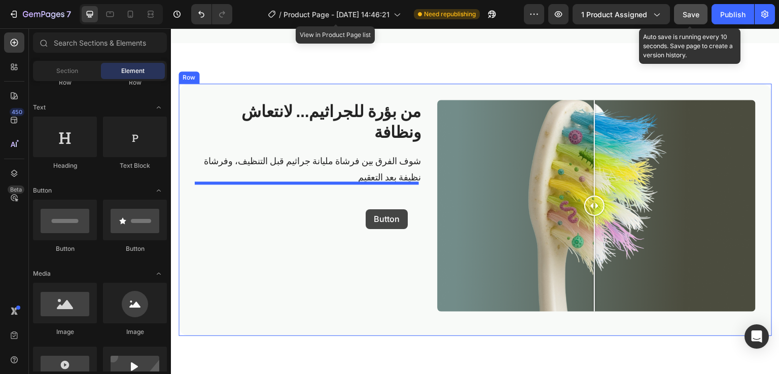
drag, startPoint x: 230, startPoint y: 253, endPoint x: 364, endPoint y: 204, distance: 142.9
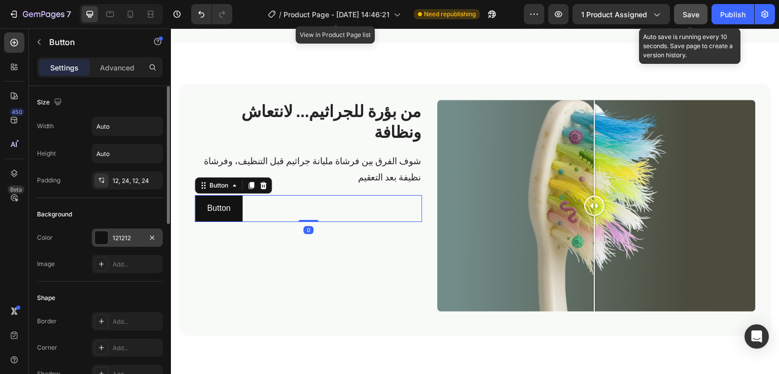
click at [102, 239] on div at bounding box center [101, 237] width 13 height 13
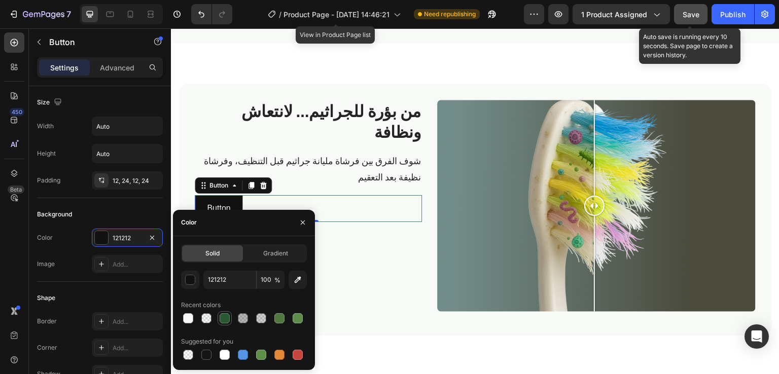
click at [226, 312] on div at bounding box center [225, 318] width 12 height 12
type input "295933"
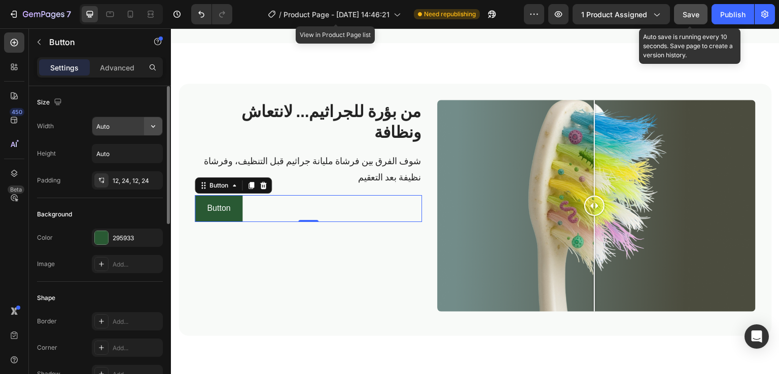
click at [154, 127] on icon "button" at bounding box center [153, 126] width 10 height 10
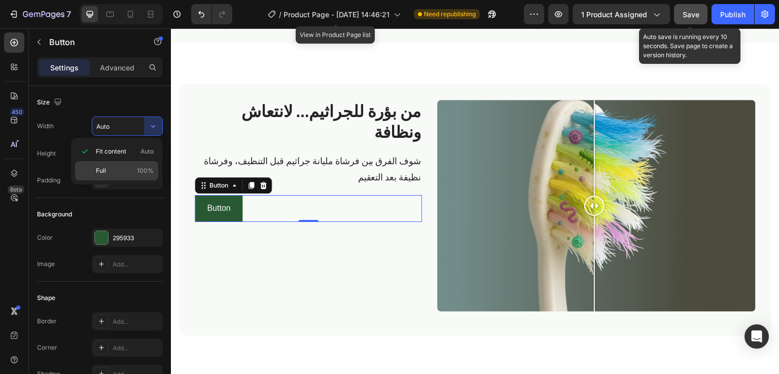
click at [124, 170] on p "Full 100%" at bounding box center [125, 170] width 58 height 9
type input "100%"
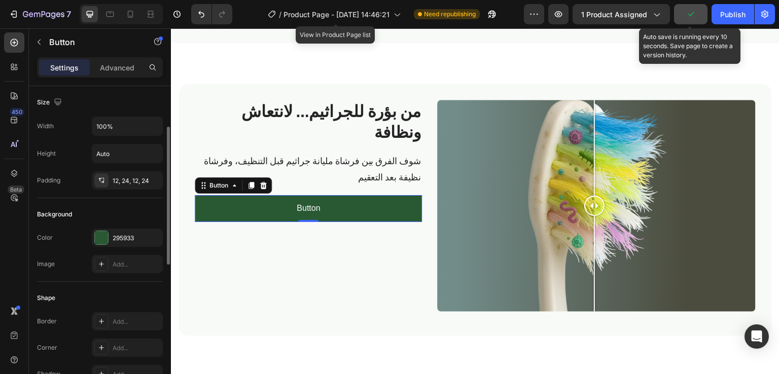
scroll to position [45, 0]
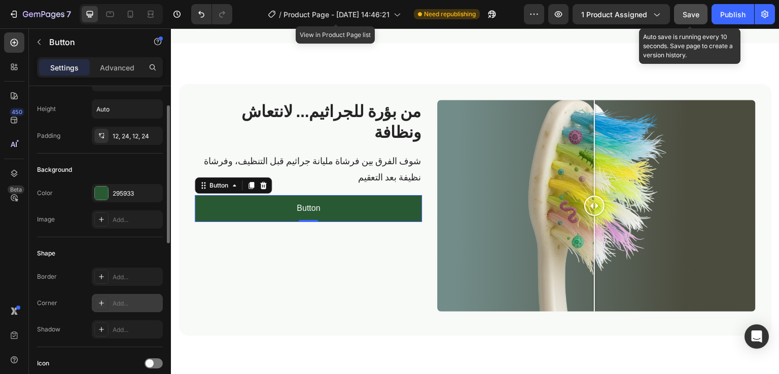
click at [96, 296] on div at bounding box center [101, 303] width 14 height 14
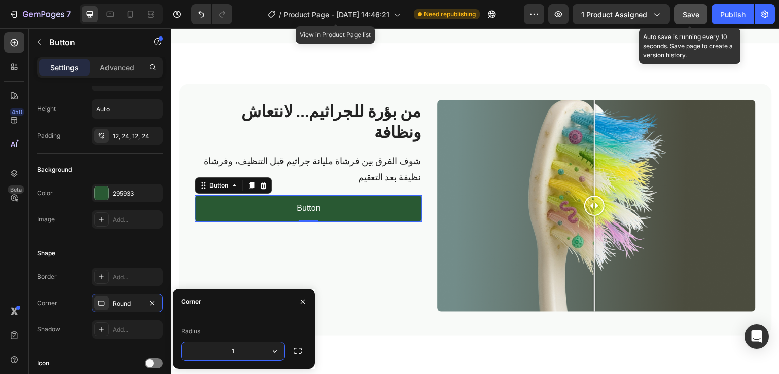
type input "10"
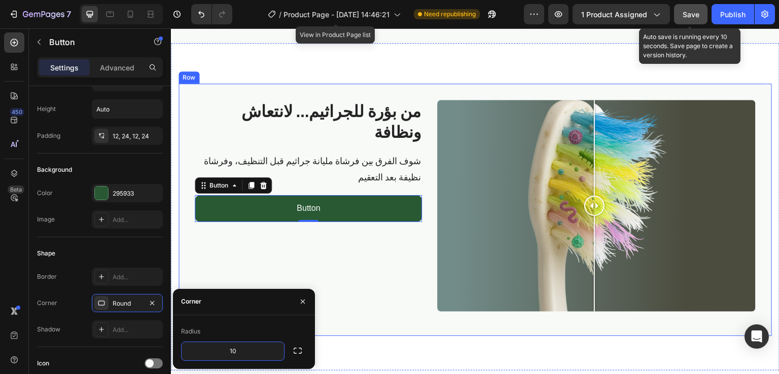
click at [343, 269] on div "من بؤرة للجراثيم… لانتعاش ونظافة Heading شوف الفرق بين فرشاة مليانة جراثيم قبل …" at bounding box center [308, 210] width 227 height 220
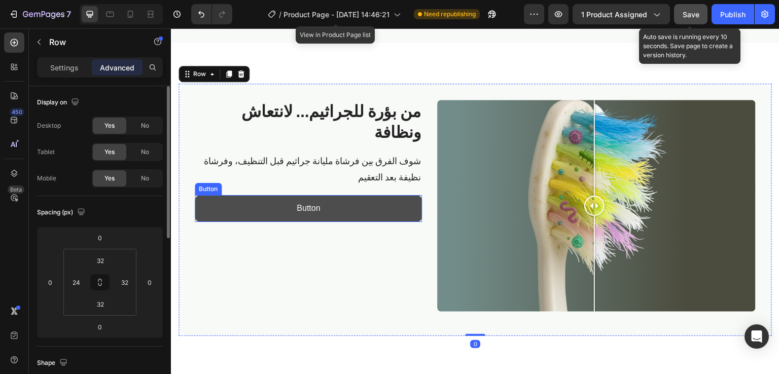
scroll to position [1371, 0]
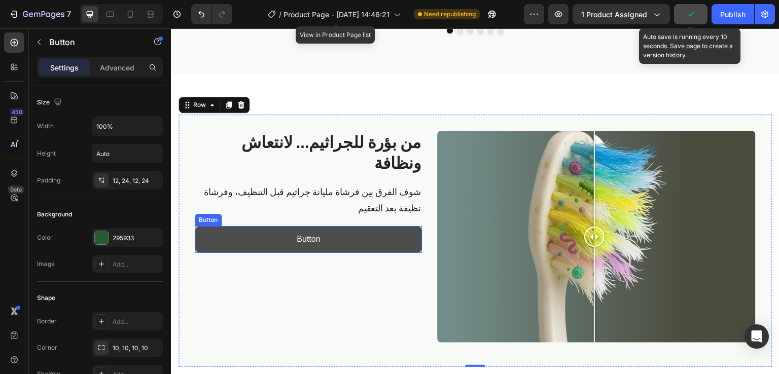
click at [329, 232] on button "Button" at bounding box center [308, 239] width 227 height 27
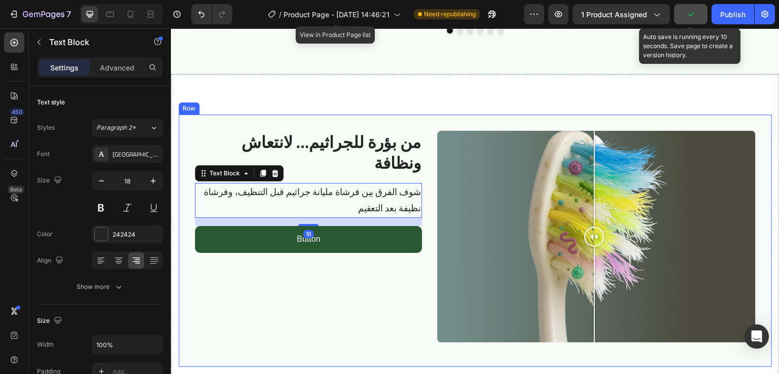
click at [425, 144] on div "من بؤرة للجراثيم… لانتعاش ونظافة Heading شوف الفرق بين فرشاة مليانة جراثيم قبل …" at bounding box center [475, 241] width 593 height 253
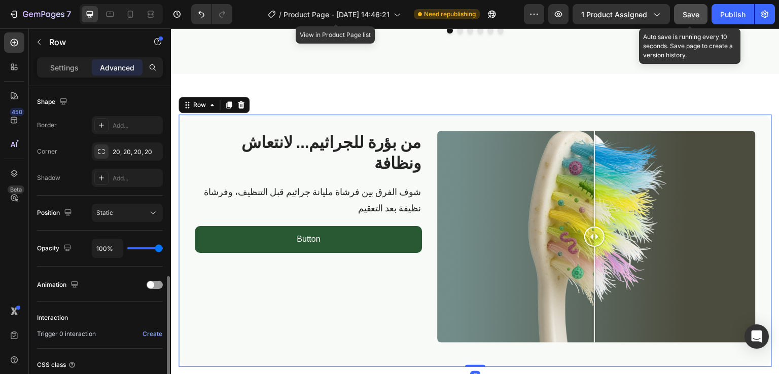
scroll to position [308, 0]
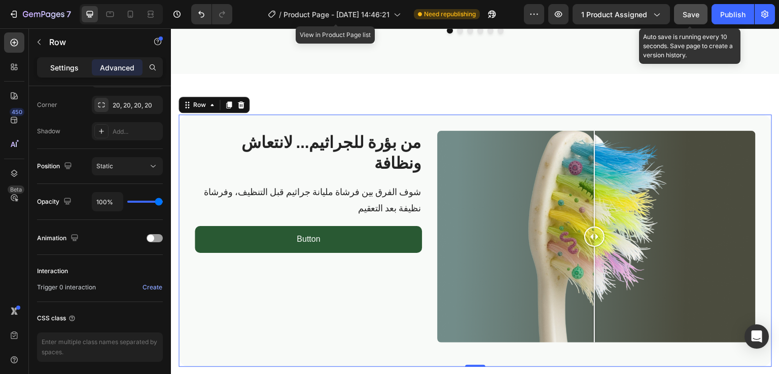
click at [67, 66] on p "Settings" at bounding box center [64, 67] width 28 height 11
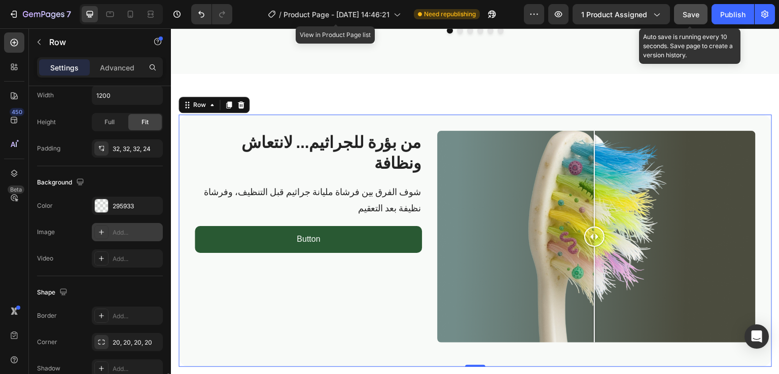
scroll to position [416, 0]
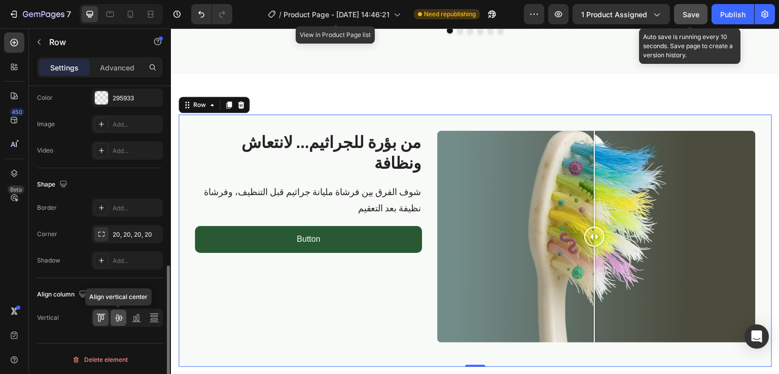
click at [116, 317] on icon at bounding box center [119, 318] width 10 height 10
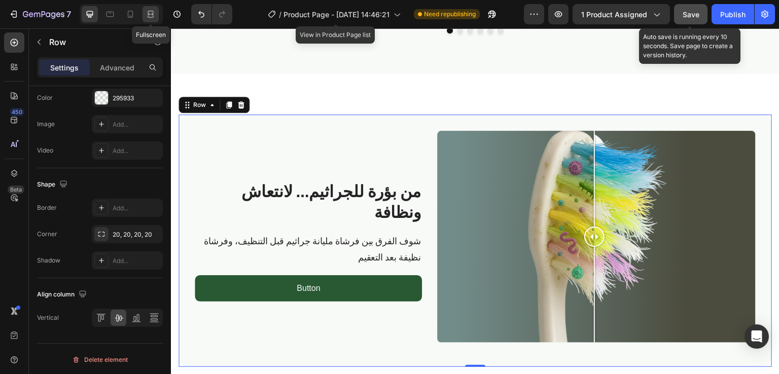
click at [145, 16] on div at bounding box center [151, 14] width 16 height 16
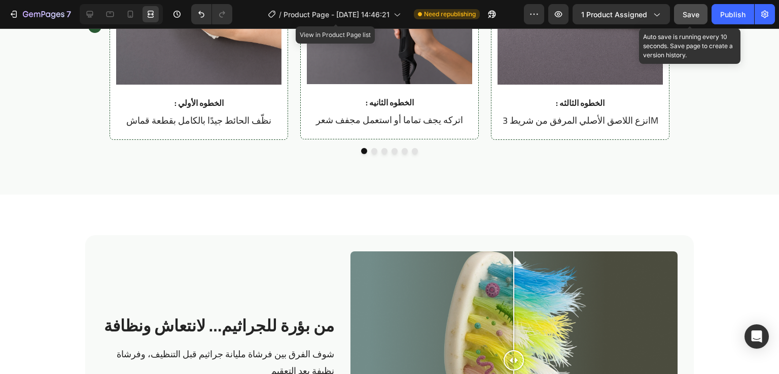
scroll to position [1390, 0]
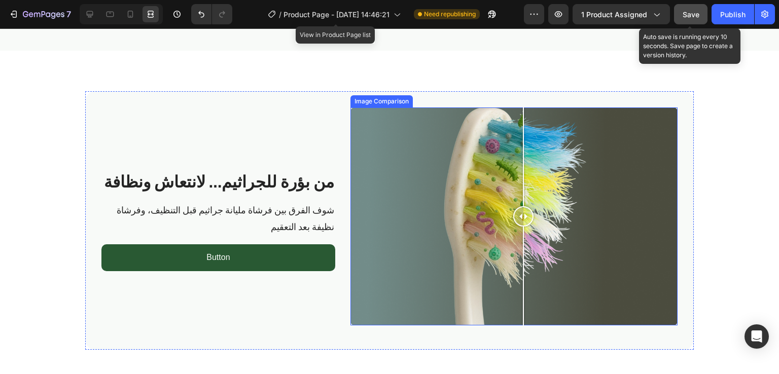
drag, startPoint x: 511, startPoint y: 217, endPoint x: 519, endPoint y: 212, distance: 9.8
click at [519, 212] on div at bounding box center [523, 216] width 20 height 20
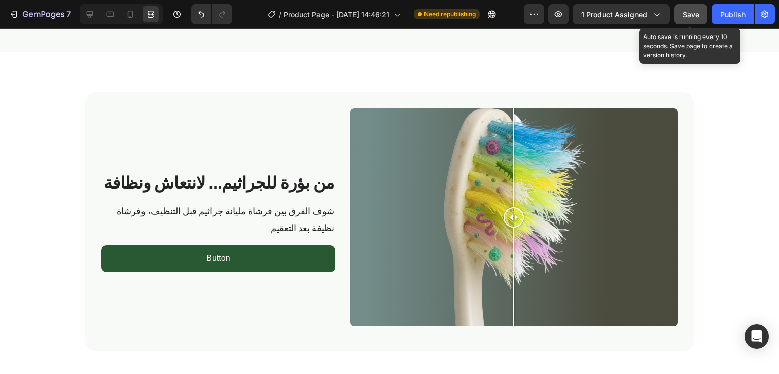
scroll to position [1429, 0]
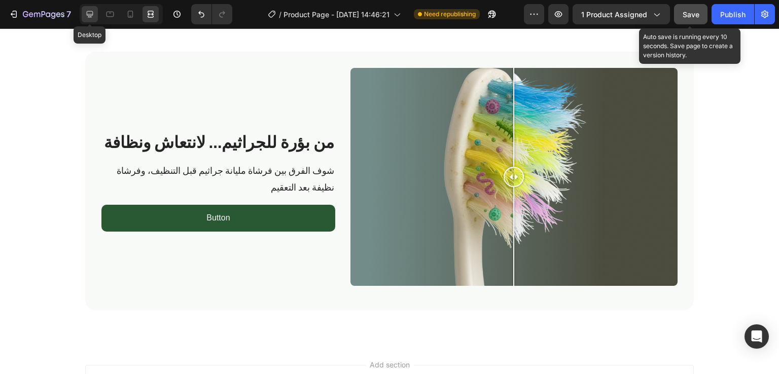
click at [90, 15] on icon at bounding box center [90, 14] width 7 height 7
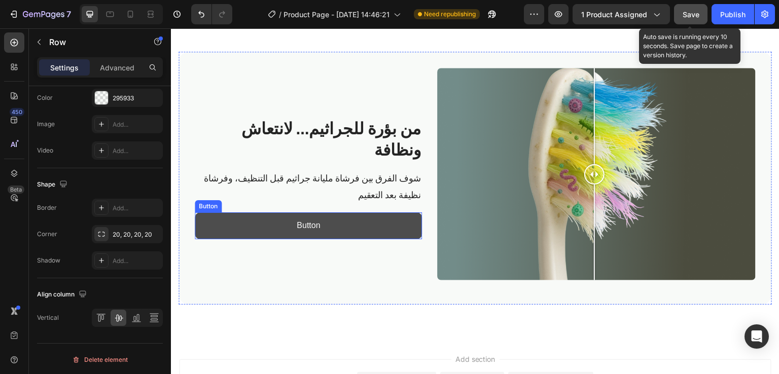
click at [322, 232] on button "Button" at bounding box center [308, 226] width 227 height 27
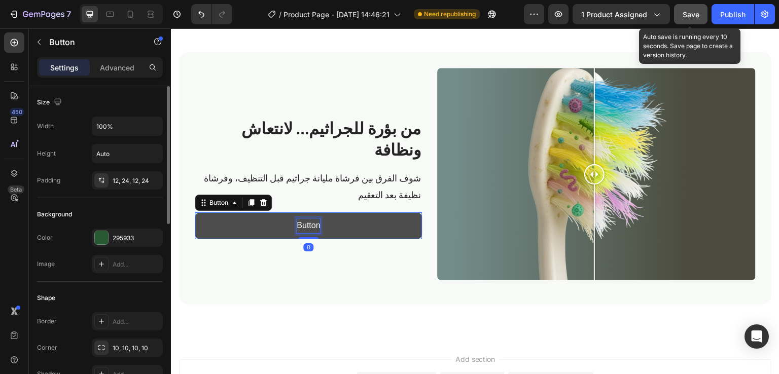
click at [310, 225] on p "Button" at bounding box center [308, 226] width 23 height 15
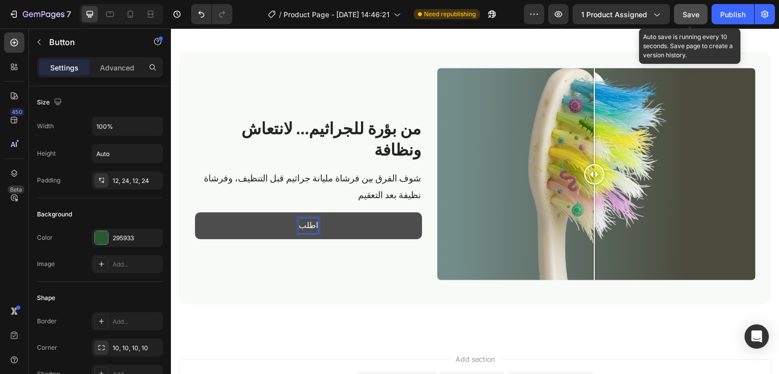
click at [195, 213] on button "اطلب" at bounding box center [308, 226] width 227 height 27
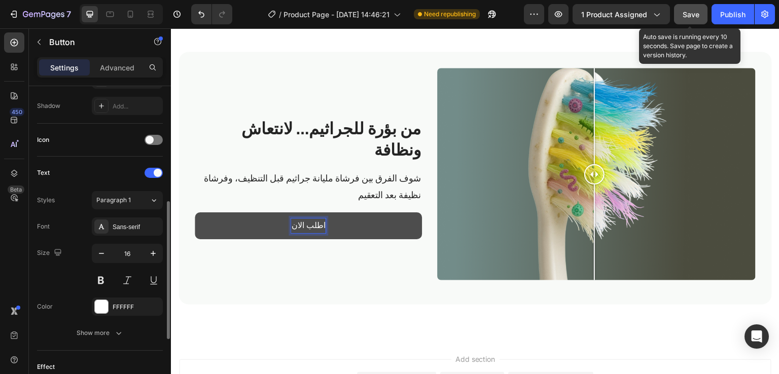
scroll to position [269, 0]
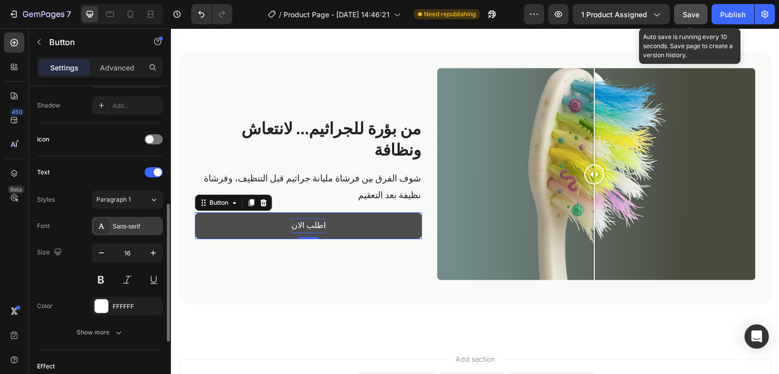
click at [99, 228] on icon at bounding box center [101, 226] width 8 height 8
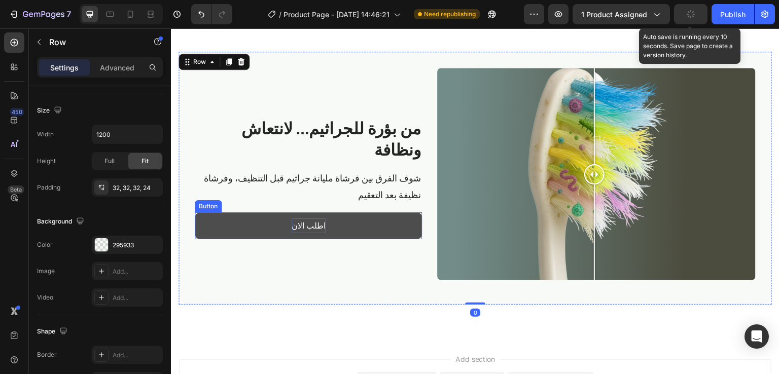
scroll to position [0, 0]
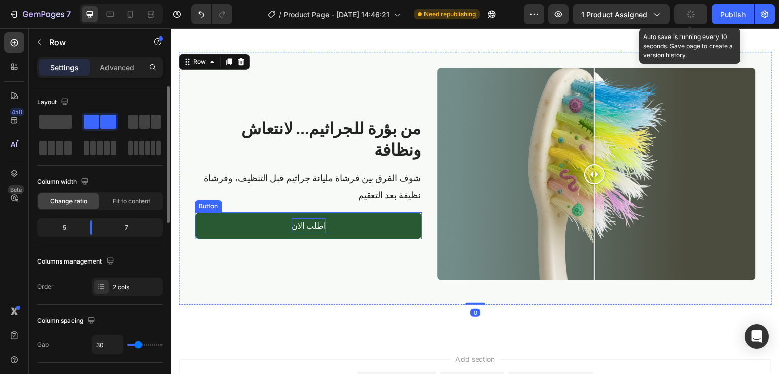
click at [297, 223] on p "اطلب الان" at bounding box center [309, 226] width 34 height 15
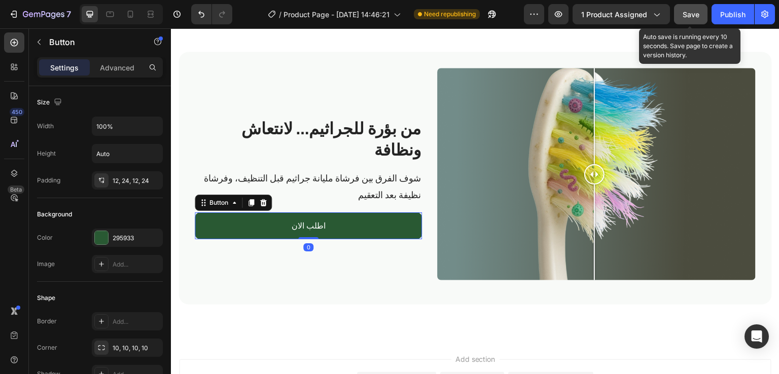
click at [121, 58] on div "Settings Advanced" at bounding box center [100, 67] width 126 height 20
click at [112, 66] on p "Advanced" at bounding box center [117, 67] width 34 height 11
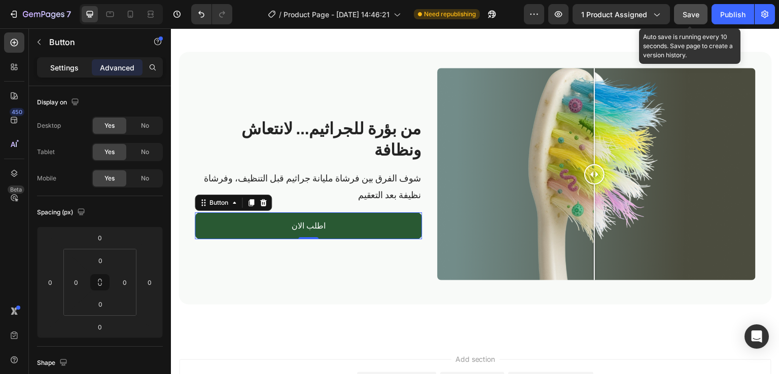
click at [63, 65] on p "Settings" at bounding box center [64, 67] width 28 height 11
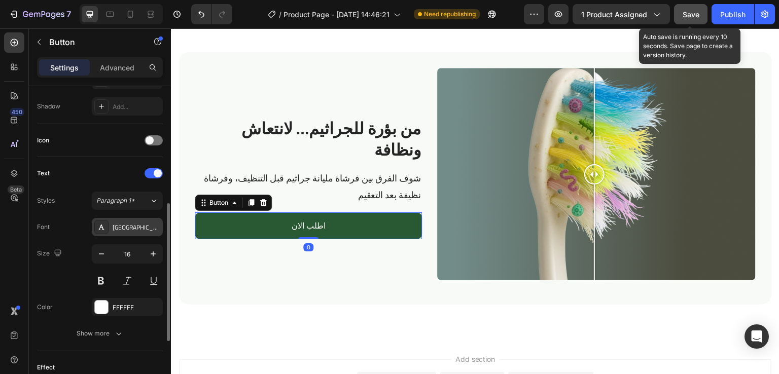
scroll to position [269, 0]
click at [100, 280] on button at bounding box center [101, 280] width 18 height 18
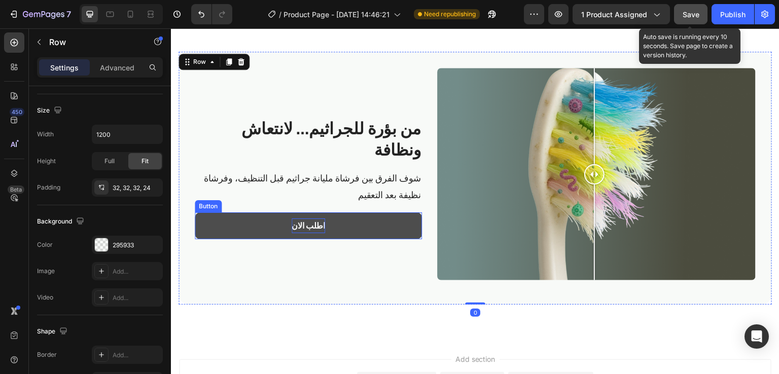
scroll to position [0, 0]
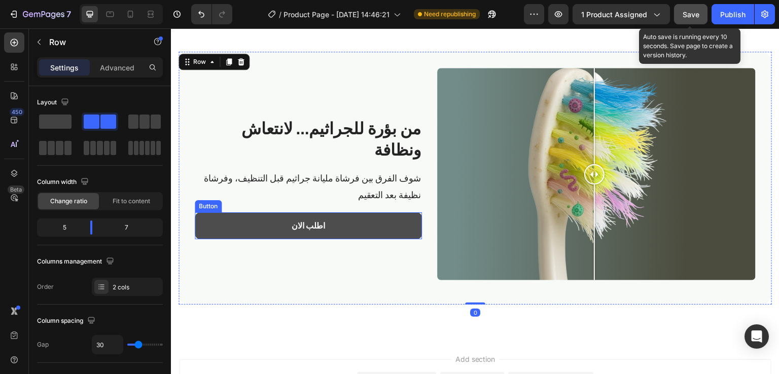
click at [395, 226] on button "اطلب الان" at bounding box center [308, 226] width 227 height 27
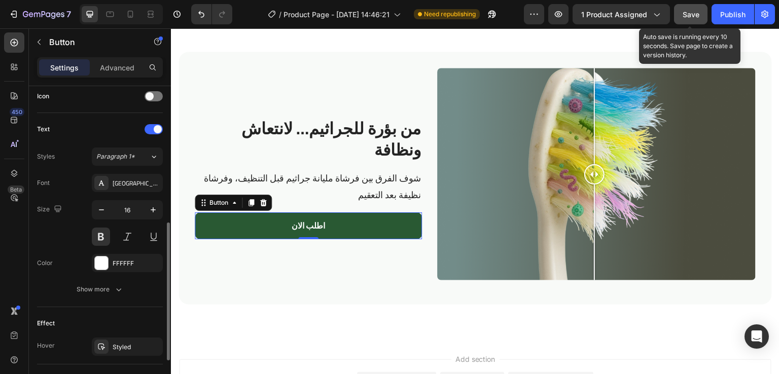
scroll to position [409, 0]
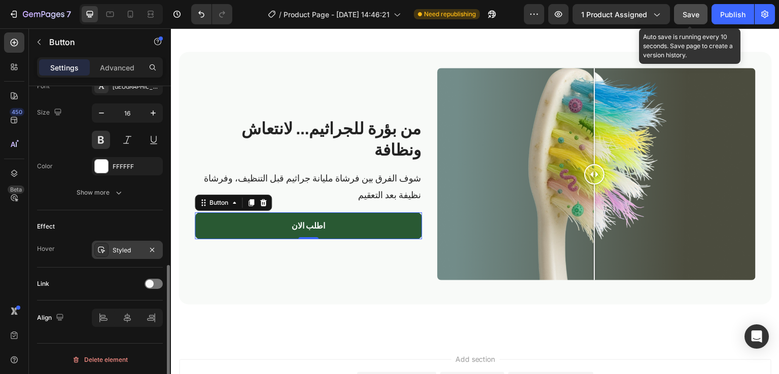
click at [100, 248] on icon at bounding box center [101, 250] width 8 height 8
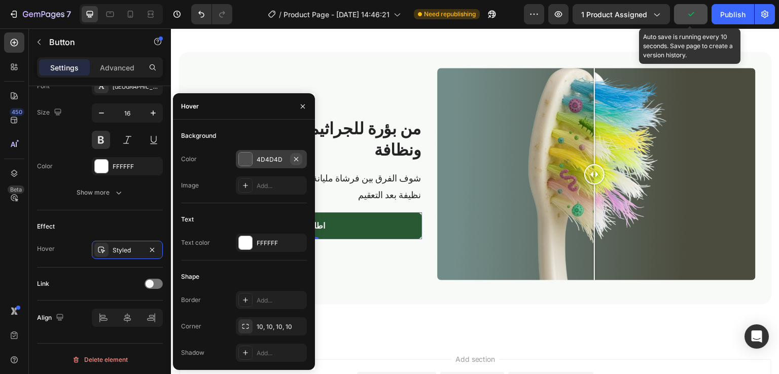
click at [296, 158] on icon "button" at bounding box center [296, 159] width 8 height 8
click at [245, 298] on icon at bounding box center [245, 300] width 5 height 5
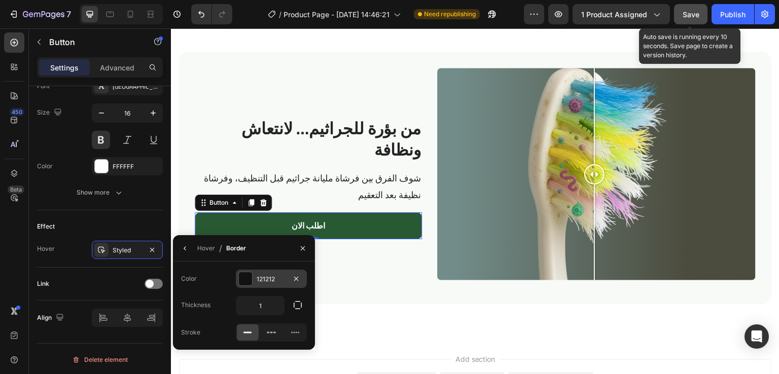
click at [245, 288] on div "121212" at bounding box center [271, 279] width 71 height 18
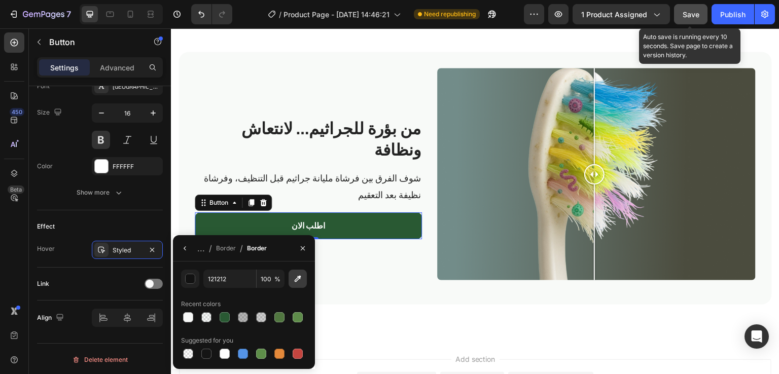
click at [304, 277] on button "button" at bounding box center [298, 279] width 18 height 18
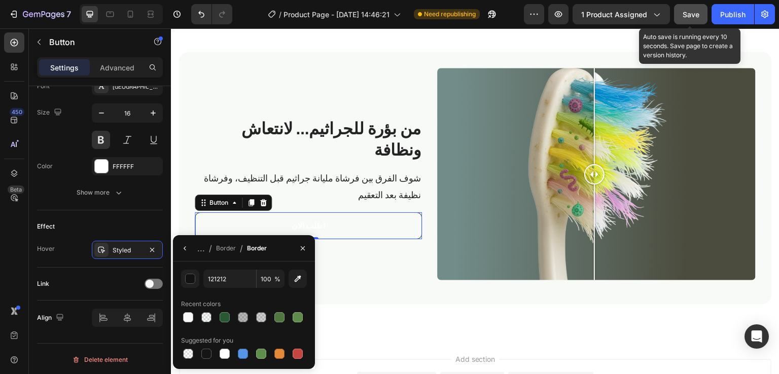
type input "295933"
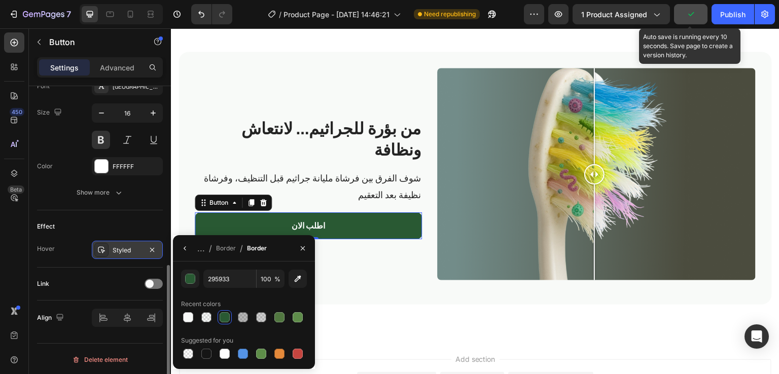
click at [104, 244] on div at bounding box center [101, 250] width 14 height 14
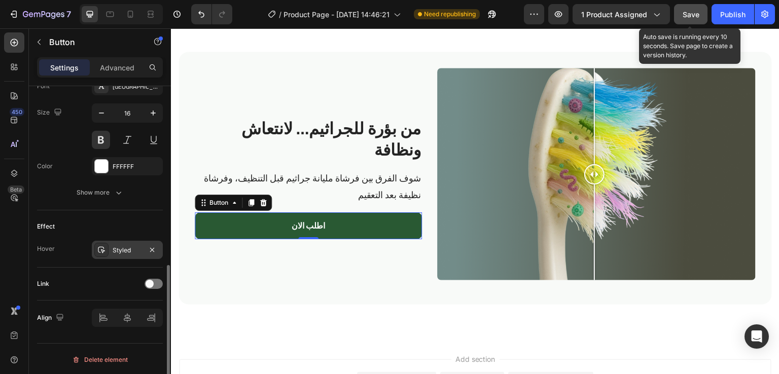
click at [102, 248] on icon at bounding box center [101, 250] width 8 height 8
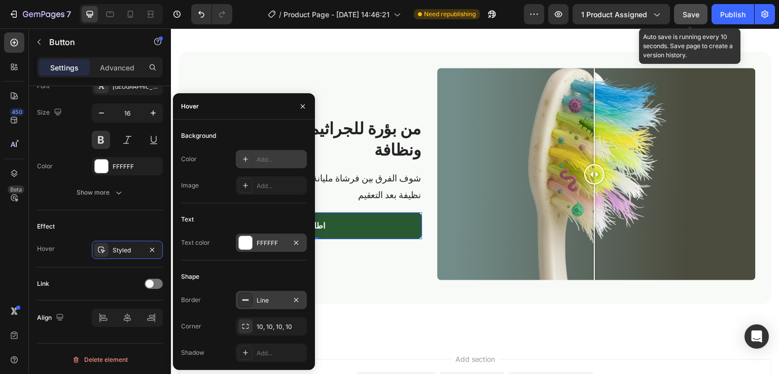
click at [247, 242] on div at bounding box center [245, 242] width 13 height 13
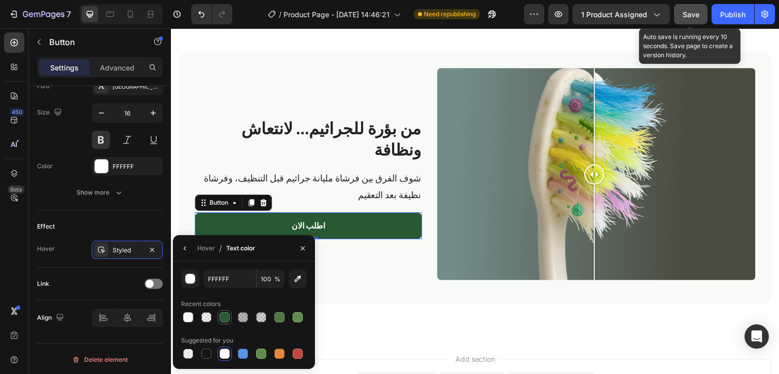
click at [226, 317] on div at bounding box center [225, 317] width 10 height 10
type input "295933"
click at [304, 251] on icon "button" at bounding box center [303, 248] width 8 height 8
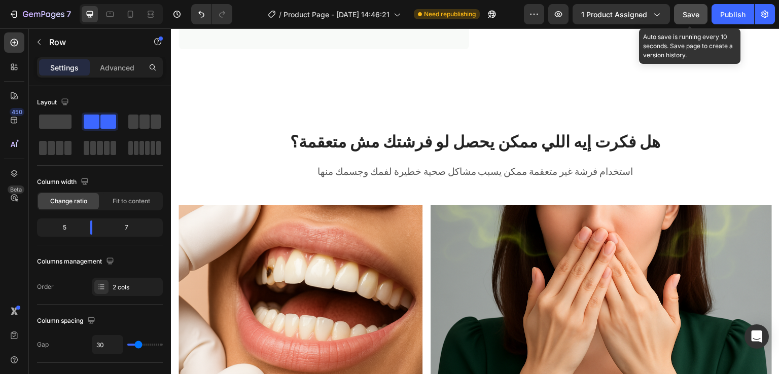
scroll to position [375, 0]
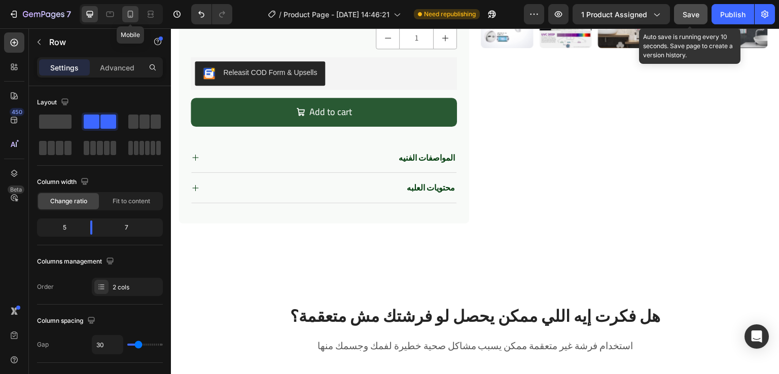
click at [131, 12] on icon at bounding box center [130, 14] width 10 height 10
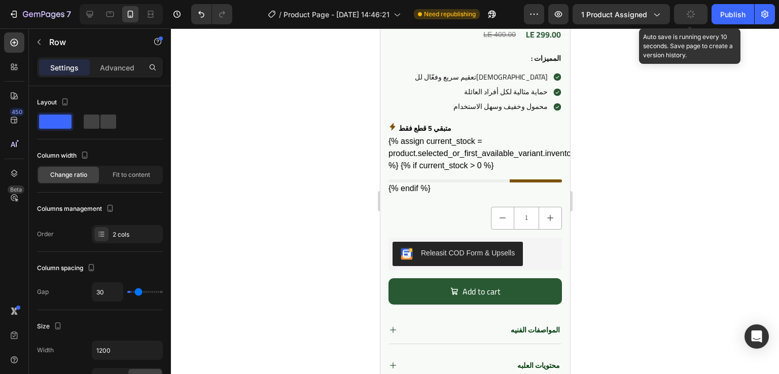
type input "0"
type input "100%"
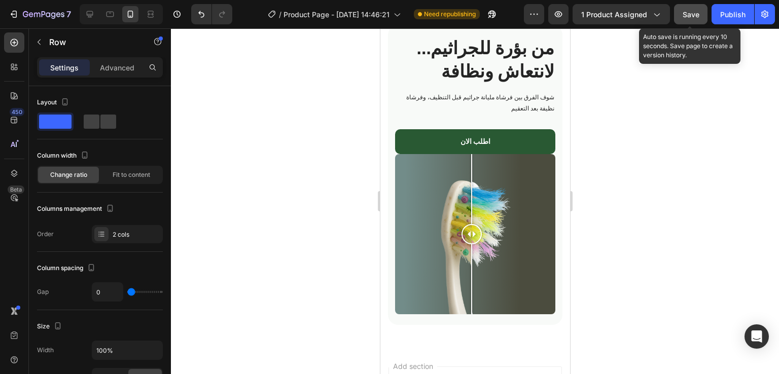
scroll to position [1276, 0]
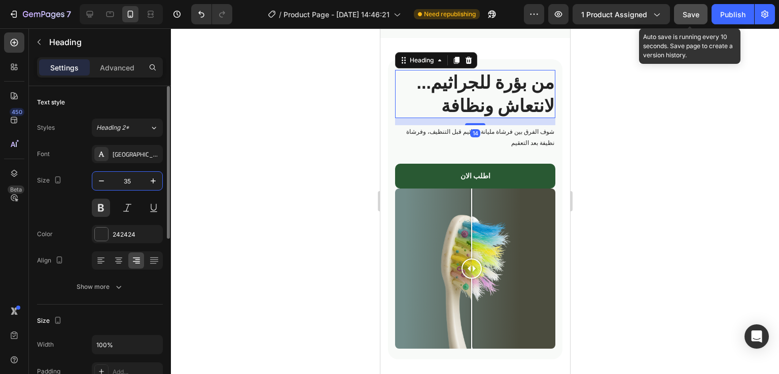
click at [134, 179] on input "35" at bounding box center [127, 181] width 33 height 18
type input "20"
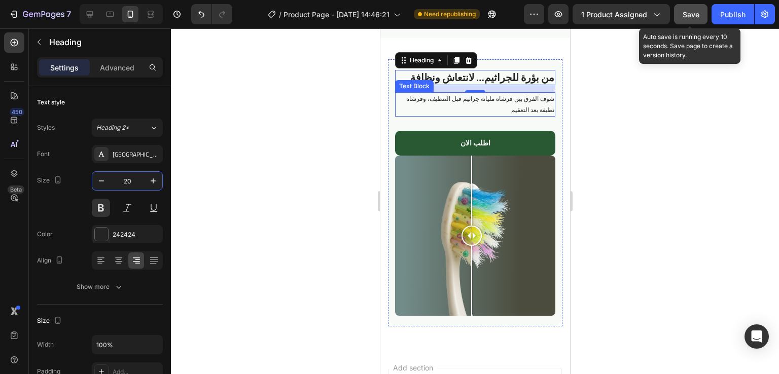
click at [502, 115] on p "شوف الفرق بين فرشاة مليانة جراثيم قبل التنظيف، وفرشاة نظيفة بعد التعقيم" at bounding box center [475, 104] width 158 height 22
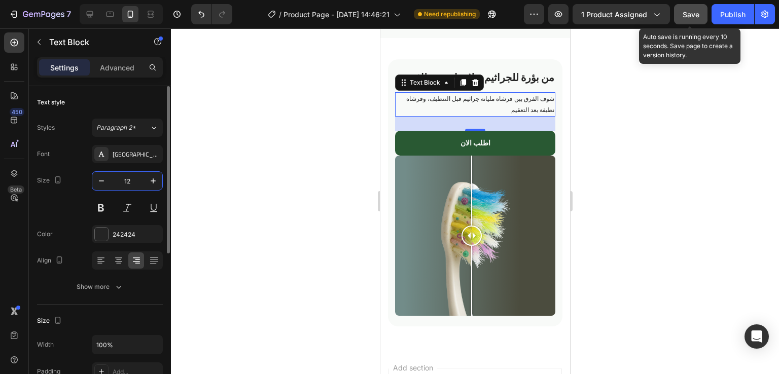
click at [136, 180] on input "12" at bounding box center [127, 181] width 33 height 18
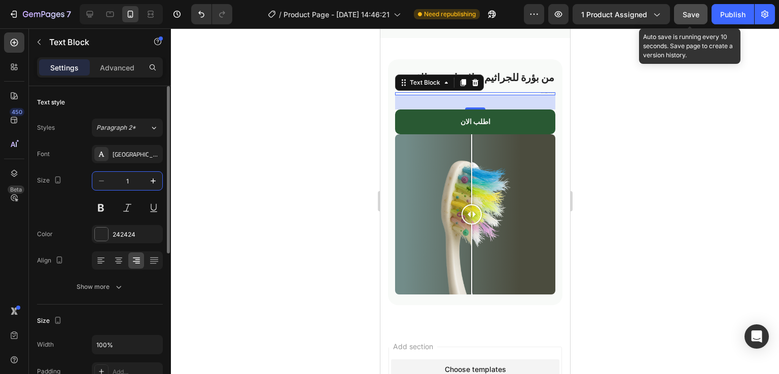
type input "14"
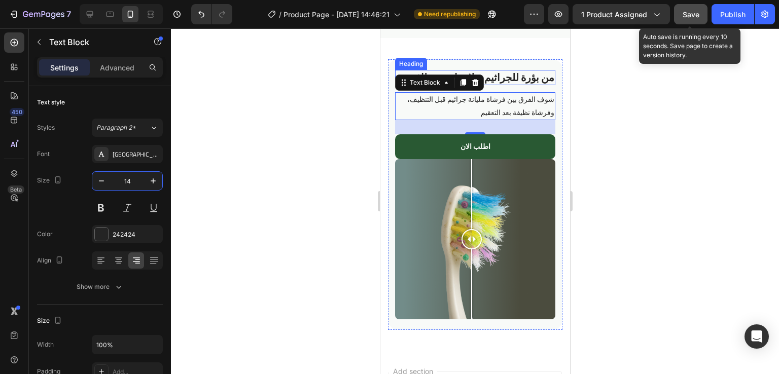
click at [511, 85] on h2 "من بؤرة للجراثيم… لانتعاش ونظافة" at bounding box center [475, 77] width 160 height 15
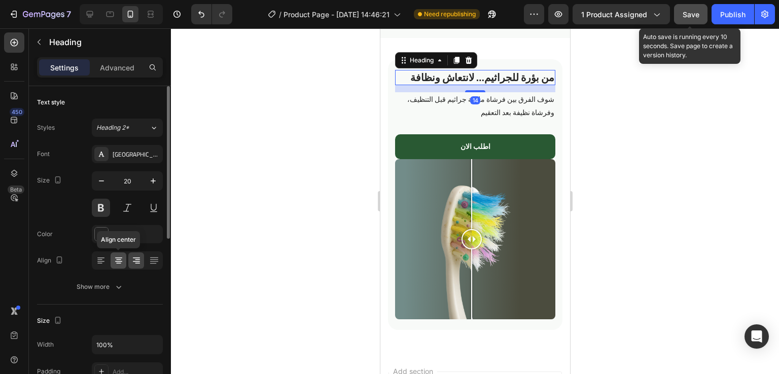
click at [118, 262] on icon at bounding box center [119, 261] width 10 height 10
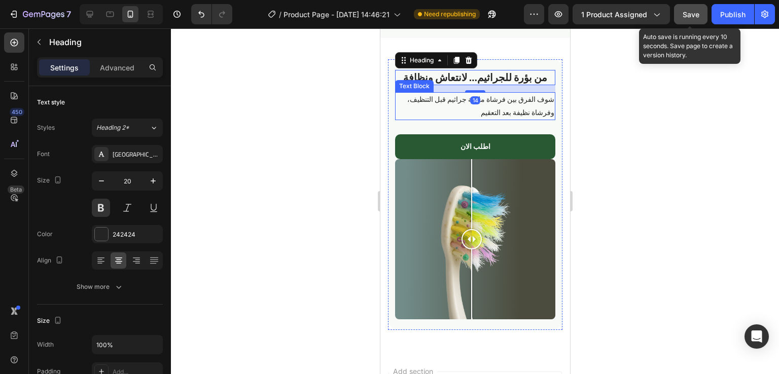
click at [489, 119] on p "شوف الفرق بين فرشاة مليانة جراثيم قبل التنظيف، وفرشاة نظيفة بعد التعقيم" at bounding box center [475, 105] width 158 height 25
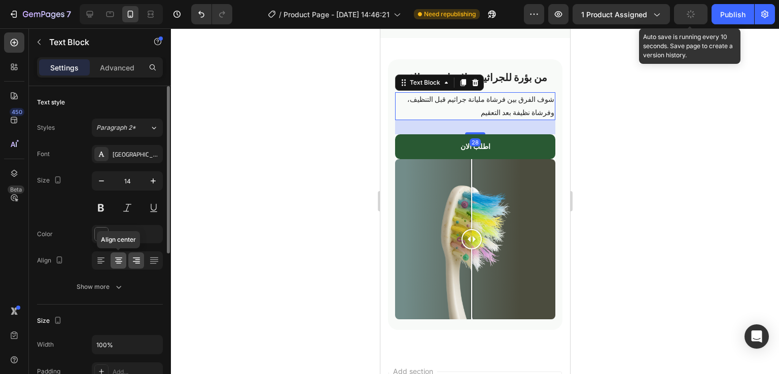
click at [113, 262] on div at bounding box center [119, 261] width 16 height 16
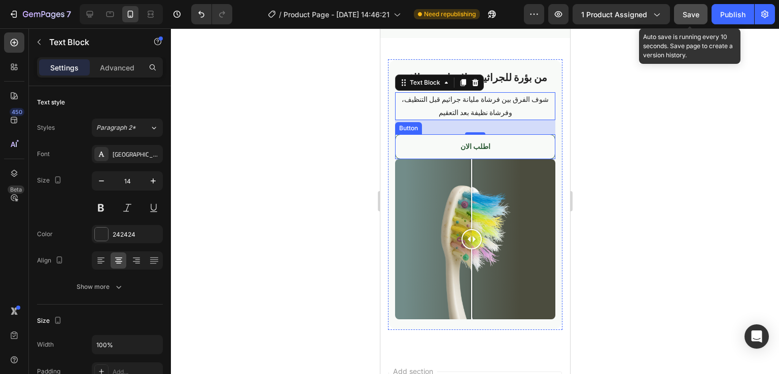
click at [504, 155] on button "اطلب الان" at bounding box center [475, 146] width 160 height 25
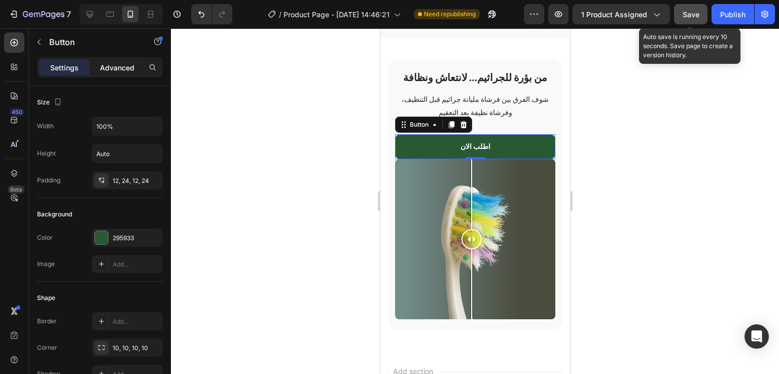
click at [118, 68] on p "Advanced" at bounding box center [117, 67] width 34 height 11
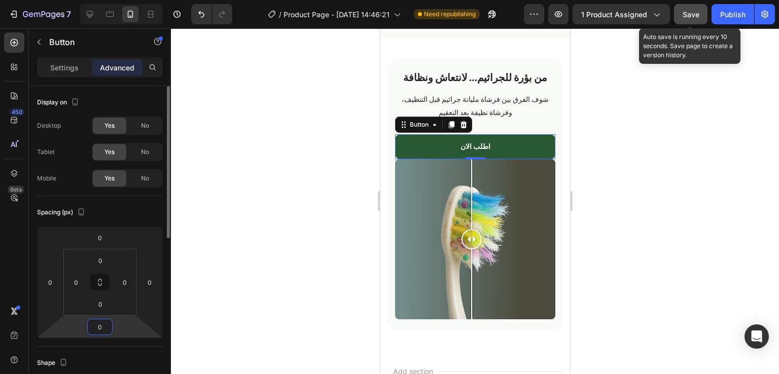
click at [105, 326] on input "0" at bounding box center [100, 327] width 20 height 15
type input "1"
type input "24"
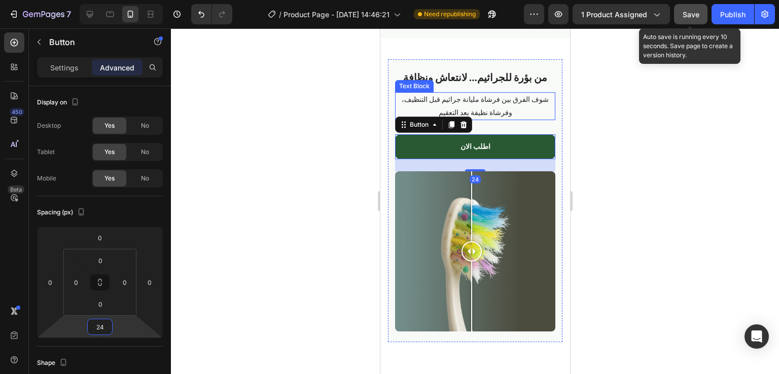
click at [531, 119] on p "شوف الفرق بين فرشاة مليانة جراثيم قبل التنظيف، وفرشاة نظيفة بعد التعقيم" at bounding box center [475, 105] width 158 height 25
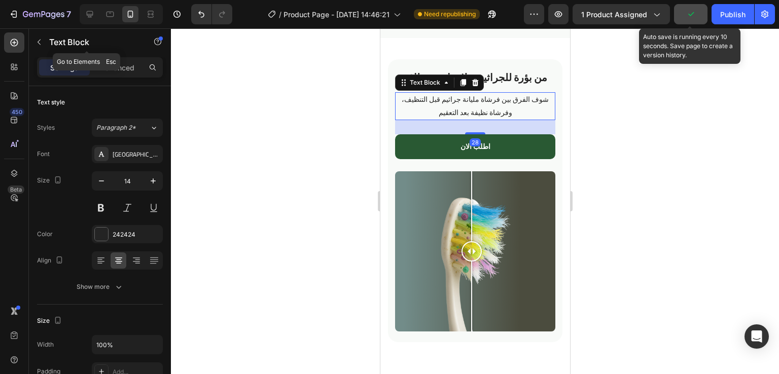
click at [122, 56] on div "Text Block" at bounding box center [87, 42] width 116 height 29
click at [120, 60] on div "Advanced" at bounding box center [117, 67] width 51 height 16
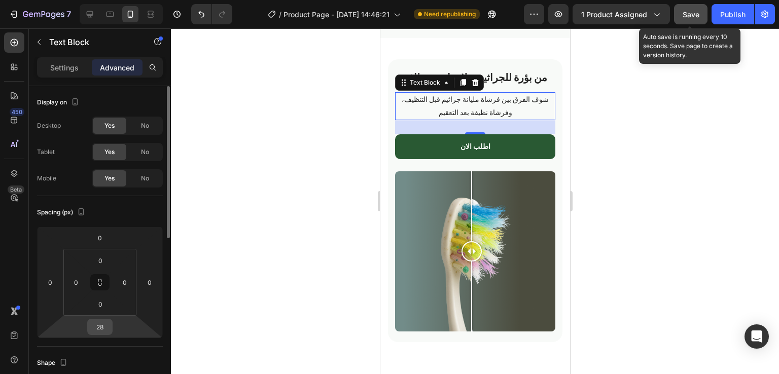
click at [108, 328] on input "28" at bounding box center [100, 327] width 20 height 15
type input "16"
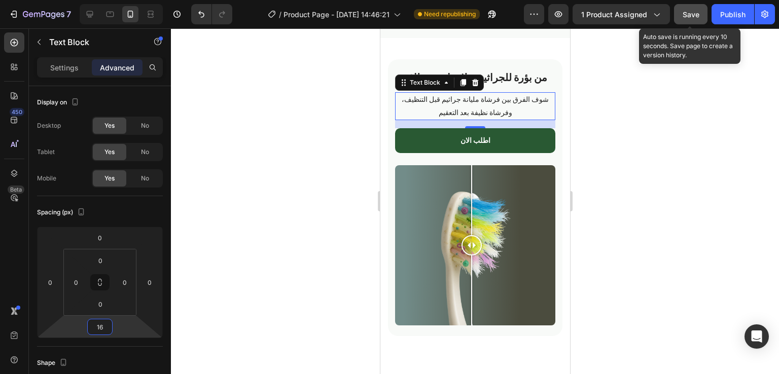
click at [578, 196] on div at bounding box center [475, 201] width 608 height 346
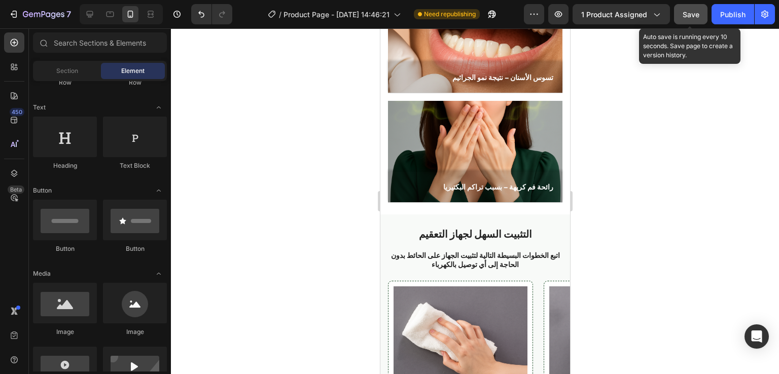
scroll to position [757, 0]
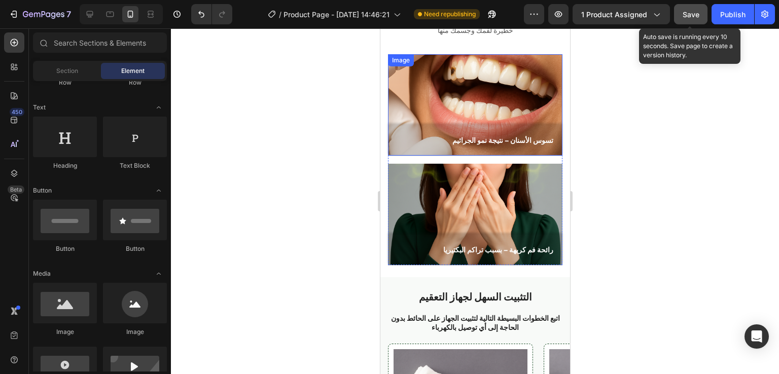
click at [510, 90] on img at bounding box center [474, 104] width 174 height 101
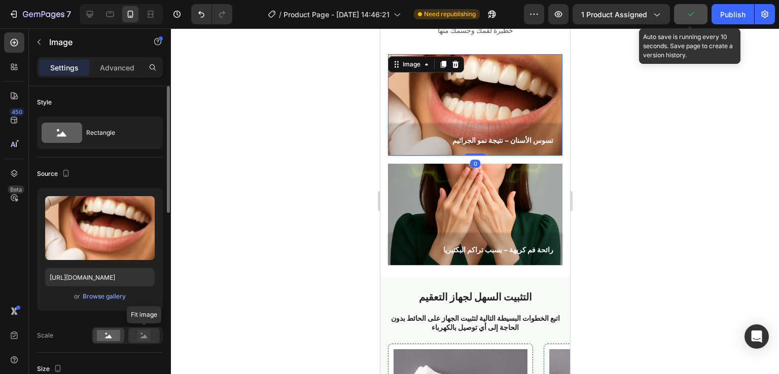
click at [151, 337] on icon at bounding box center [143, 335] width 23 height 11
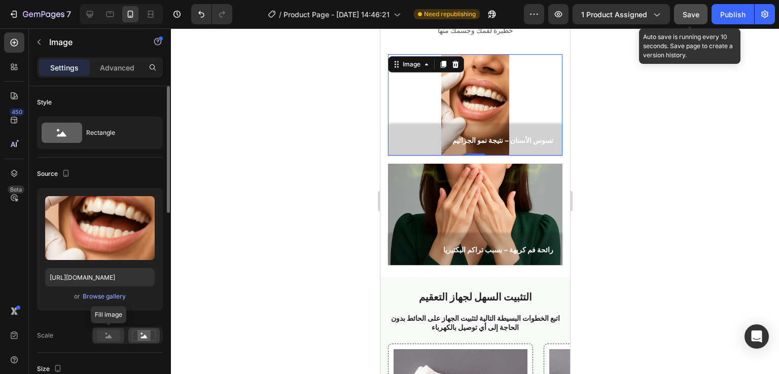
click at [107, 334] on rect at bounding box center [108, 335] width 23 height 11
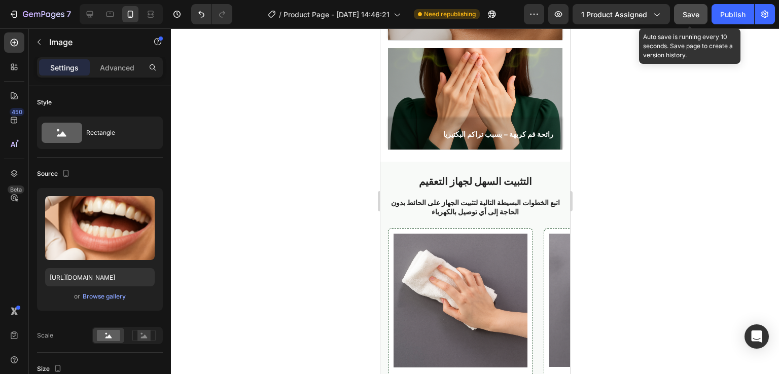
scroll to position [814, 0]
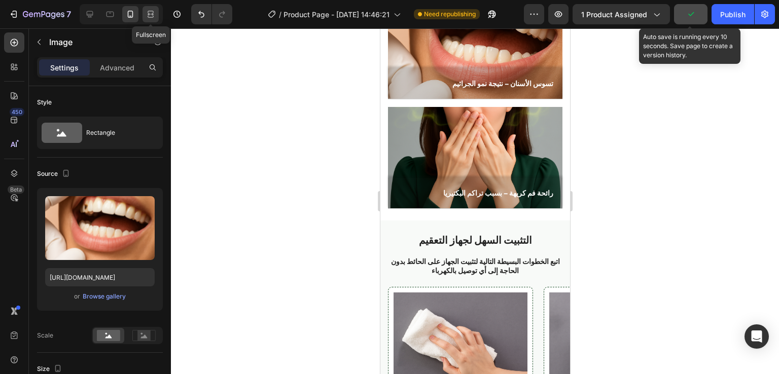
drag, startPoint x: 150, startPoint y: 15, endPoint x: 168, endPoint y: 127, distance: 114.0
click at [150, 15] on icon at bounding box center [151, 14] width 10 height 10
type input "450"
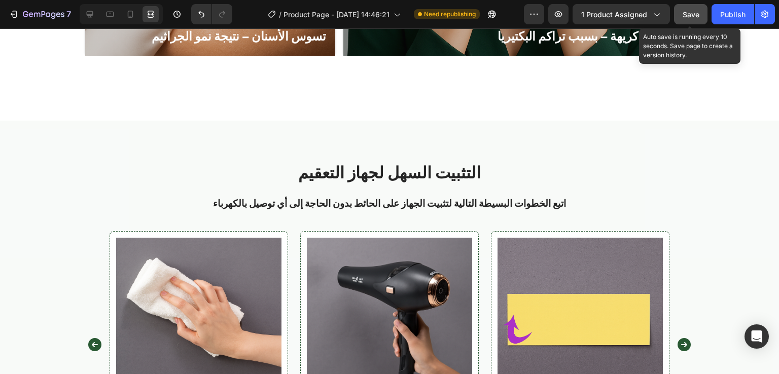
scroll to position [872, 0]
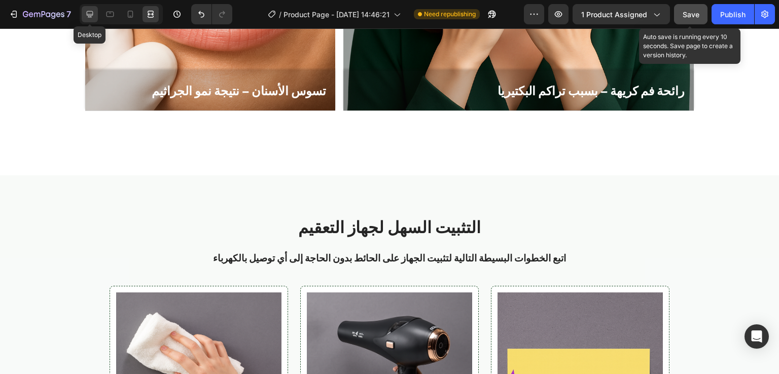
click at [89, 16] on icon at bounding box center [90, 14] width 7 height 7
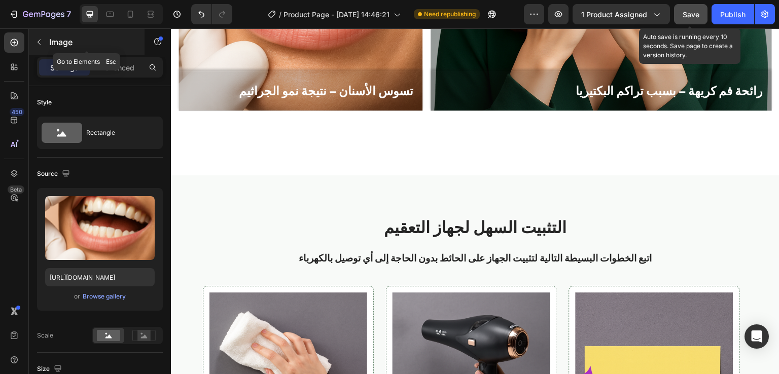
click at [43, 41] on button "button" at bounding box center [39, 42] width 16 height 16
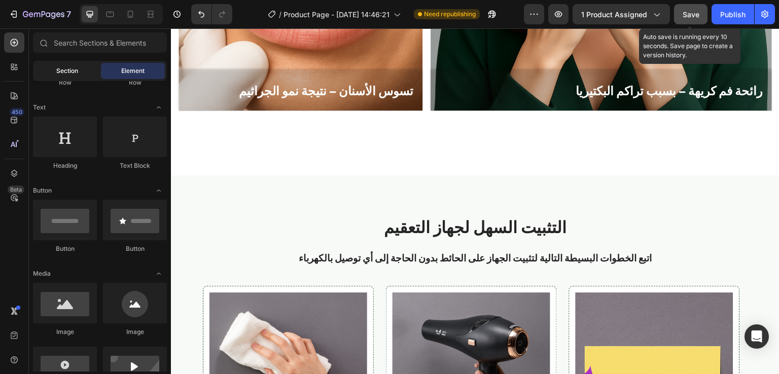
click at [63, 66] on span "Section" at bounding box center [67, 70] width 22 height 9
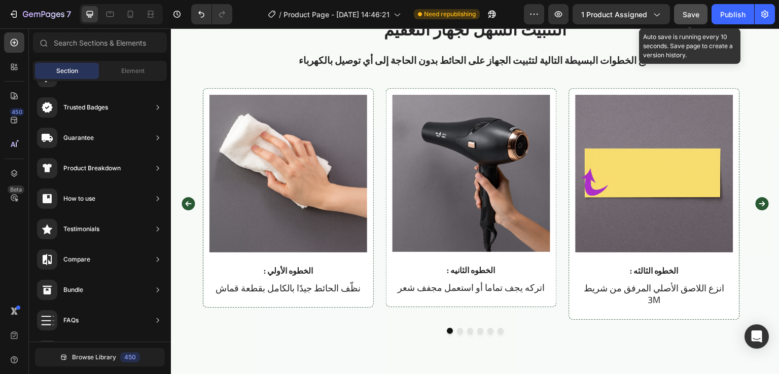
scroll to position [1071, 0]
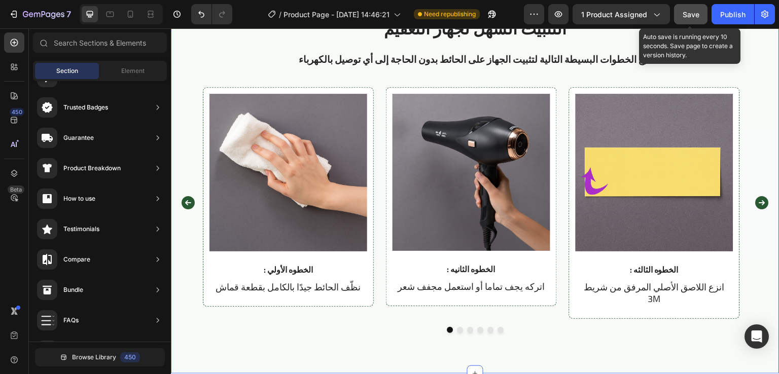
click at [435, 321] on div "Image : الخطوه الأولي Text Block نظّف الحائط جيدًا بالكامل بقطعة قماش Text Bloc…" at bounding box center [475, 218] width 593 height 262
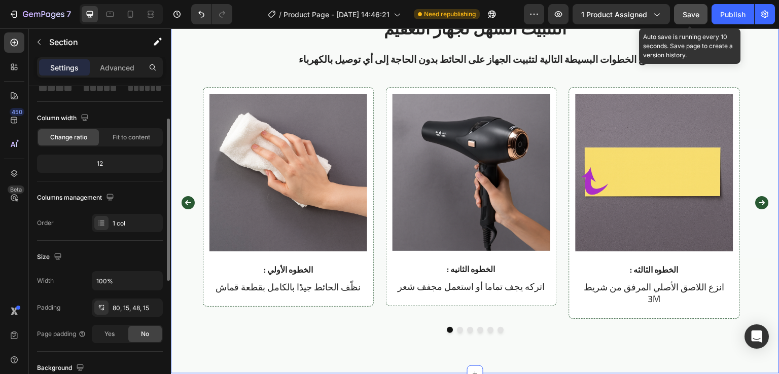
scroll to position [0, 0]
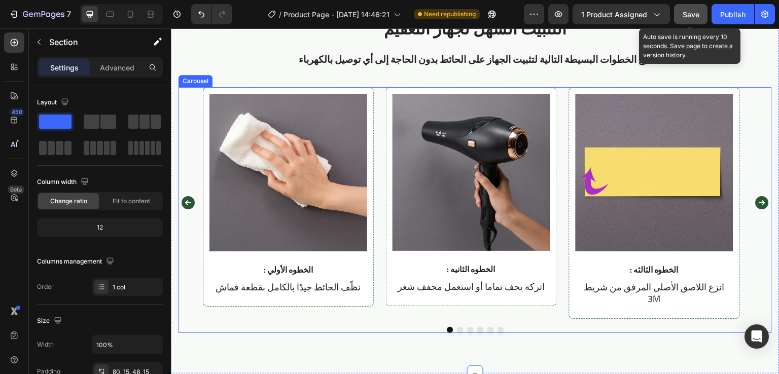
click at [383, 305] on div "Image : الخطوه الأولي Text Block نظّف الحائط جيدًا بالكامل بقطعة قماش Text Bloc…" at bounding box center [475, 203] width 545 height 232
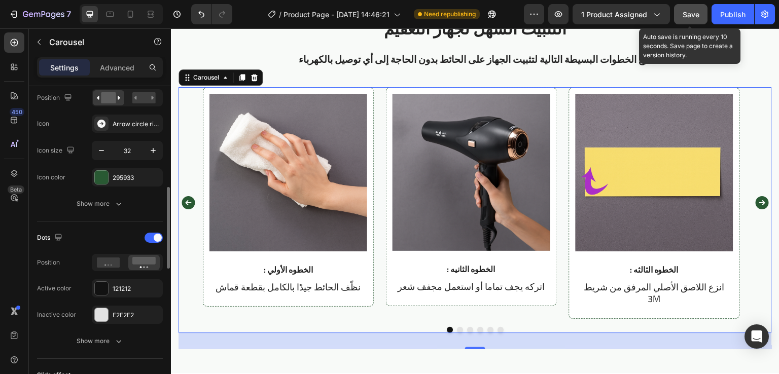
scroll to position [385, 0]
click at [106, 280] on div at bounding box center [101, 286] width 13 height 13
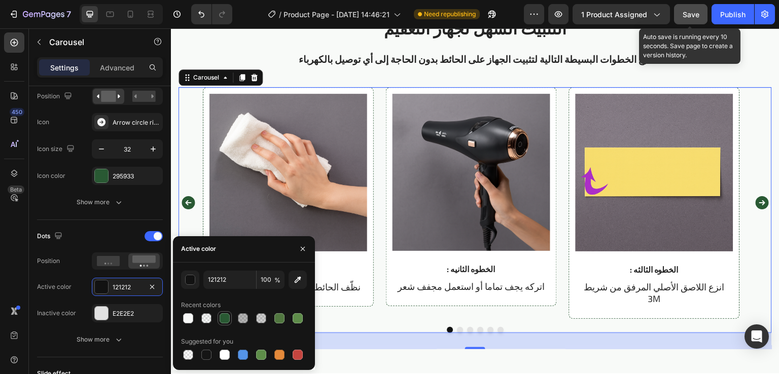
click at [222, 316] on div at bounding box center [225, 318] width 10 height 10
type input "295933"
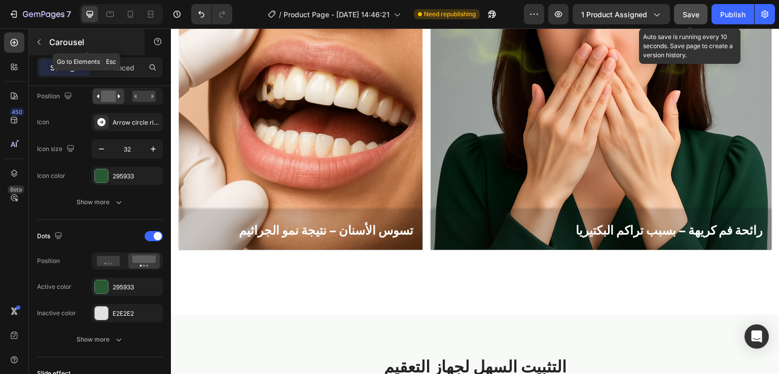
scroll to position [732, 0]
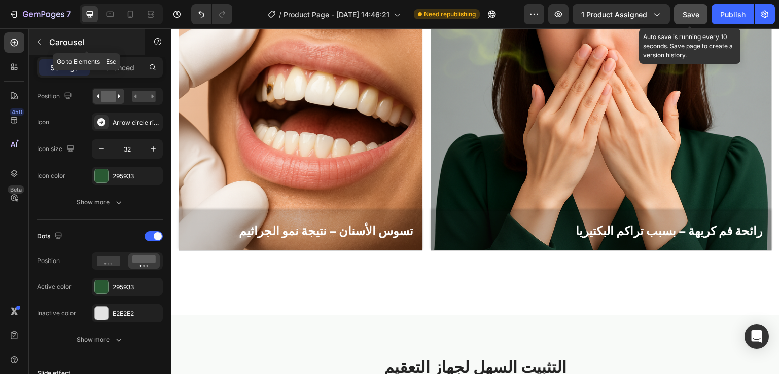
click at [46, 45] on button "button" at bounding box center [39, 42] width 16 height 16
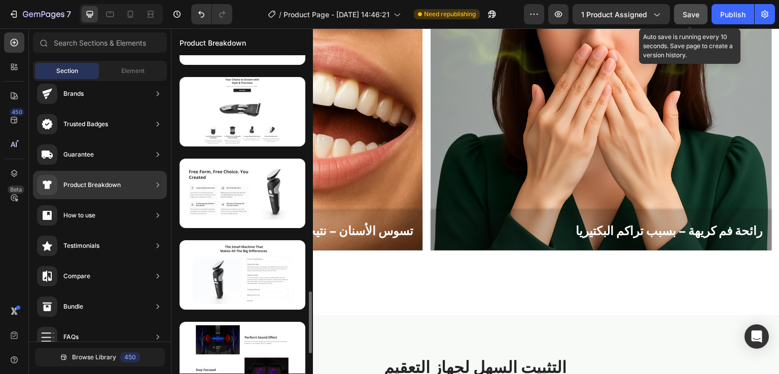
scroll to position [1207, 0]
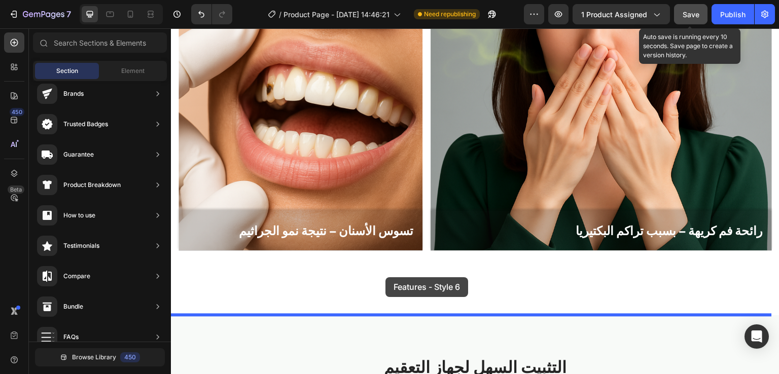
drag, startPoint x: 409, startPoint y: 140, endPoint x: 385, endPoint y: 277, distance: 139.0
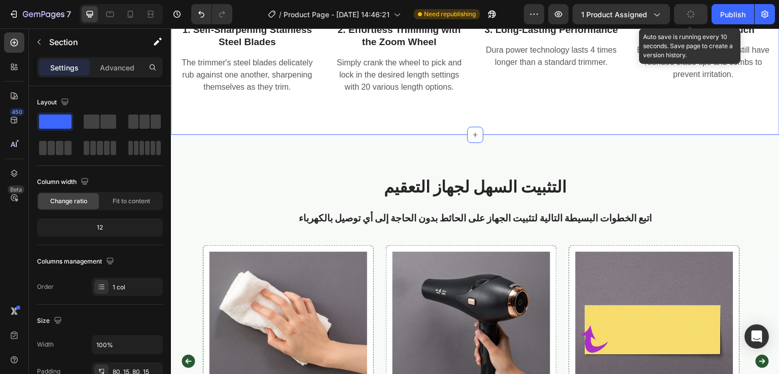
scroll to position [1814, 0]
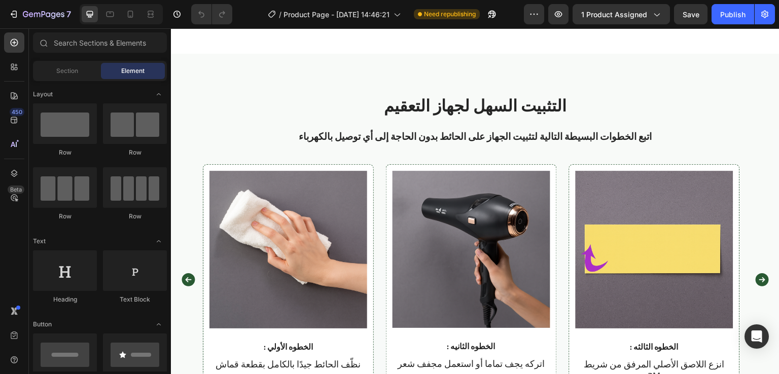
scroll to position [1069, 0]
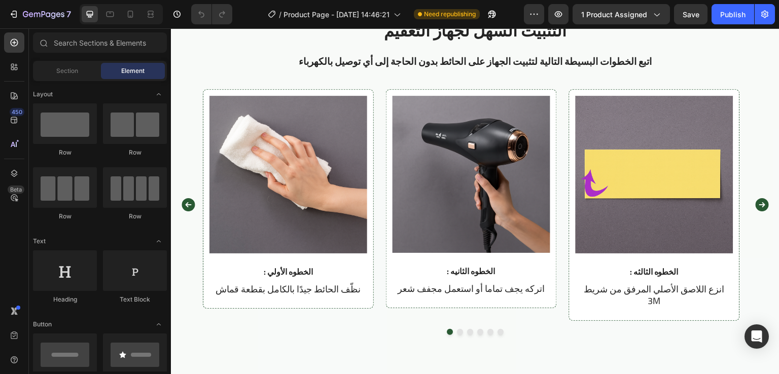
click at [570, 14] on div "Preview 1 product assigned Save Publish" at bounding box center [649, 14] width 251 height 20
click at [562, 15] on icon "button" at bounding box center [558, 14] width 10 height 10
click at [69, 66] on span "Section" at bounding box center [67, 70] width 22 height 9
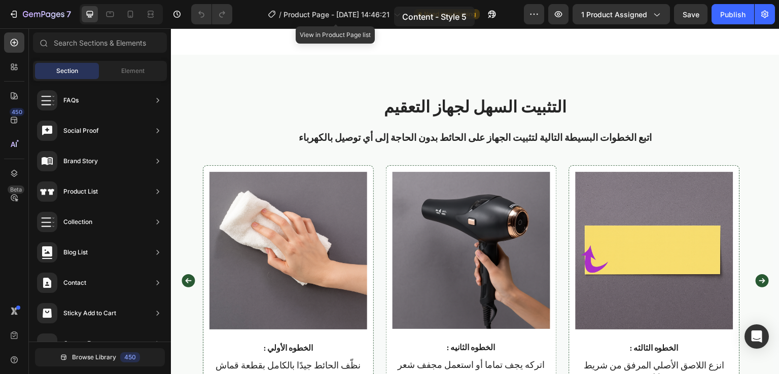
scroll to position [943, 0]
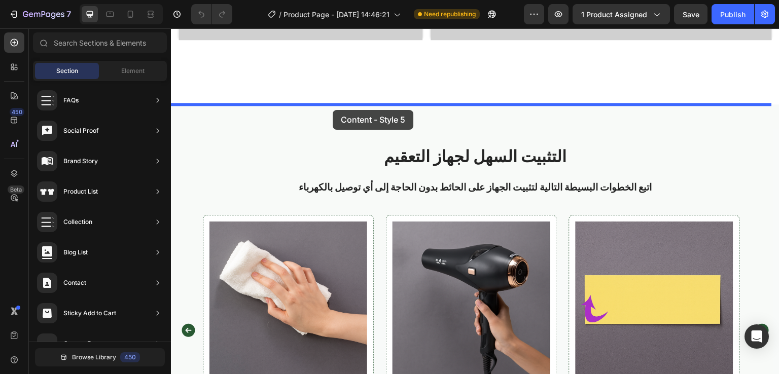
drag, startPoint x: 388, startPoint y: 201, endPoint x: 333, endPoint y: 108, distance: 108.5
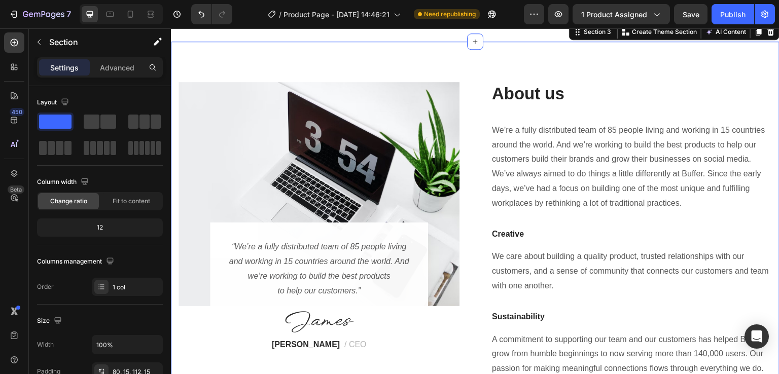
scroll to position [1027, 0]
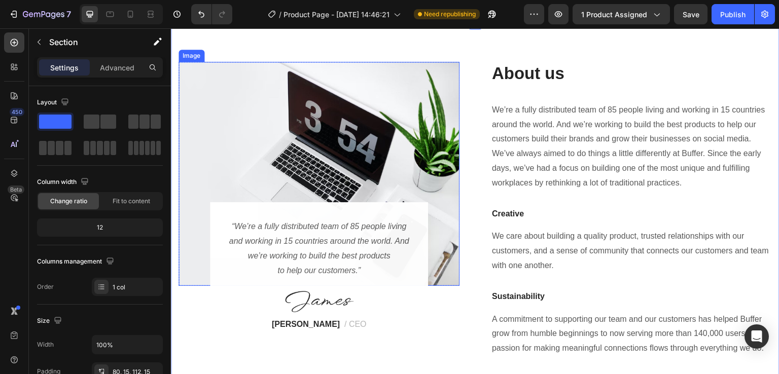
click at [404, 132] on img at bounding box center [319, 174] width 281 height 224
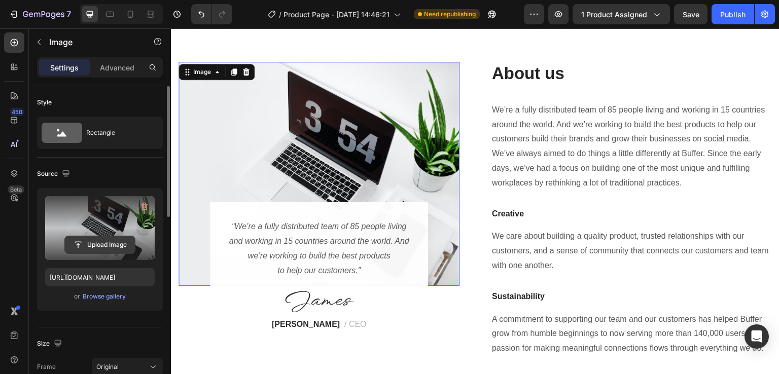
click at [103, 244] on input "file" at bounding box center [100, 244] width 70 height 17
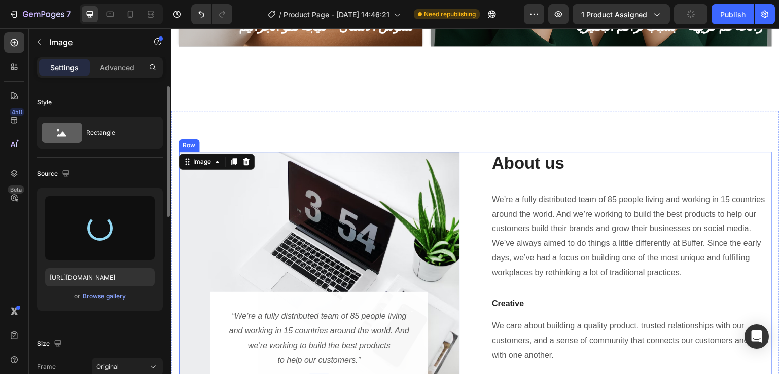
scroll to position [937, 0]
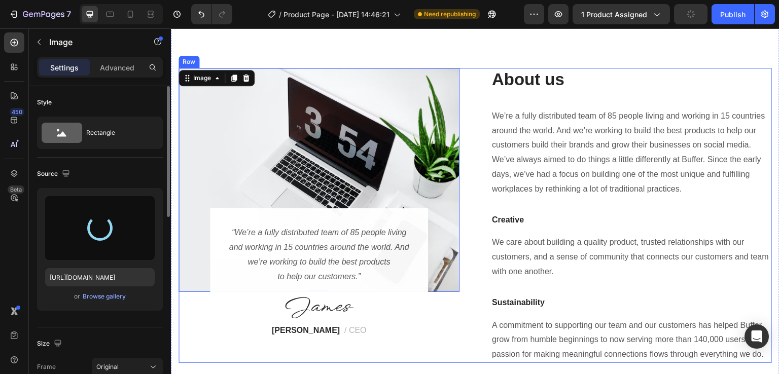
type input "https://cdn.shopify.com/s/files/1/0963/6229/9668/files/gempages_580737055097619…"
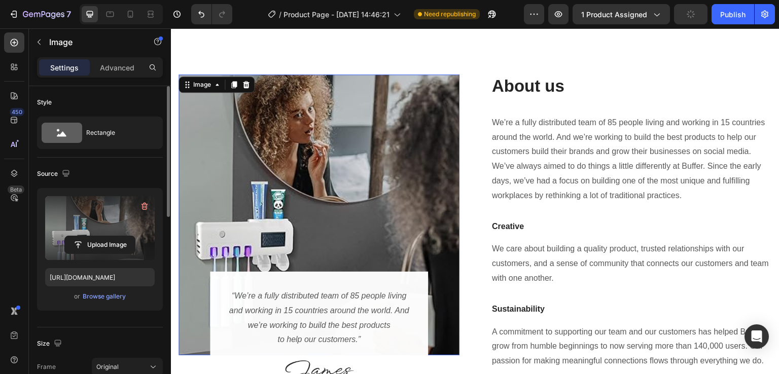
scroll to position [1013, 0]
click at [152, 16] on icon at bounding box center [151, 14] width 10 height 10
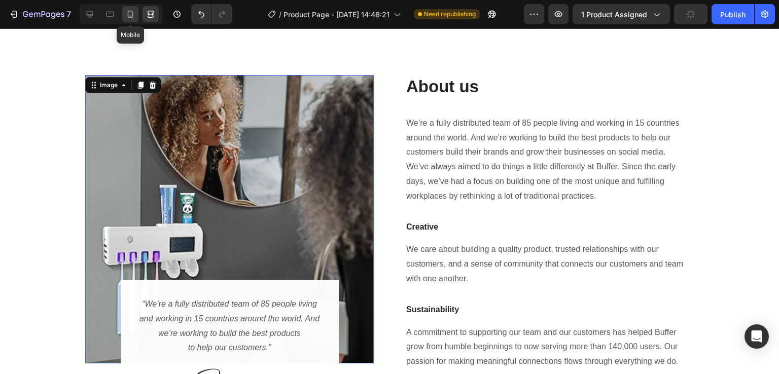
click at [138, 14] on div at bounding box center [130, 14] width 16 height 16
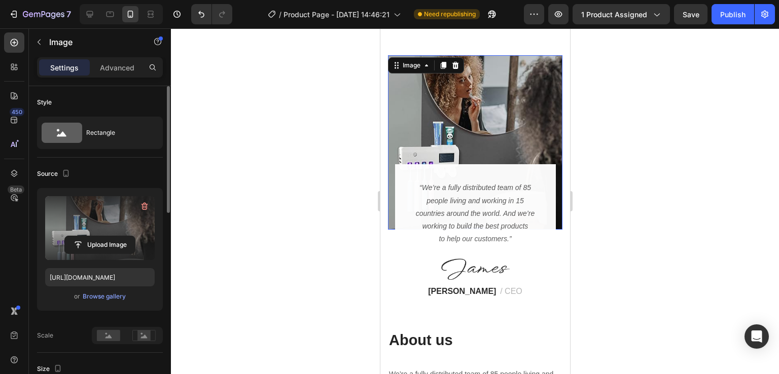
scroll to position [840, 0]
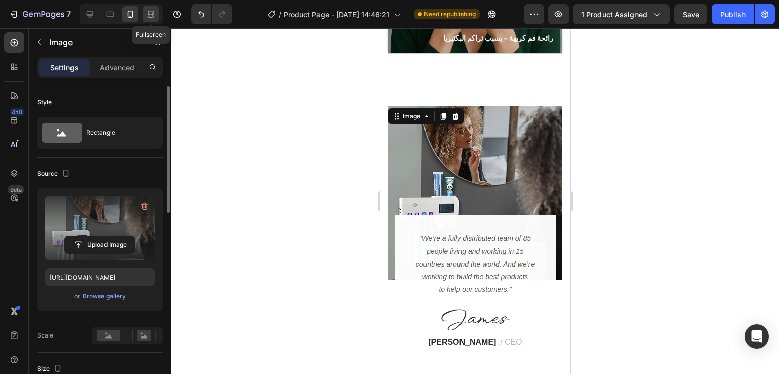
click at [152, 15] on icon at bounding box center [152, 14] width 3 height 3
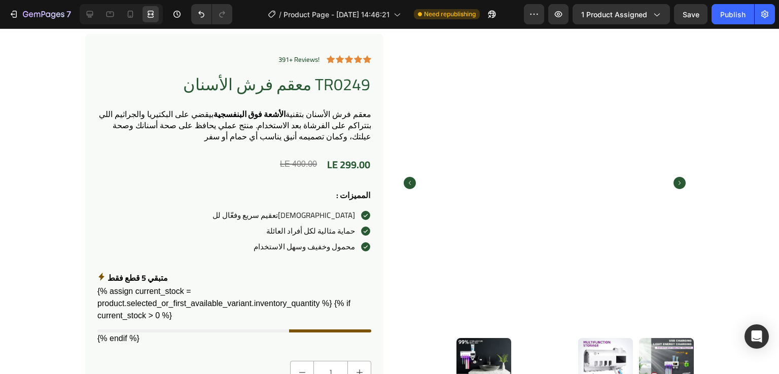
scroll to position [73, 0]
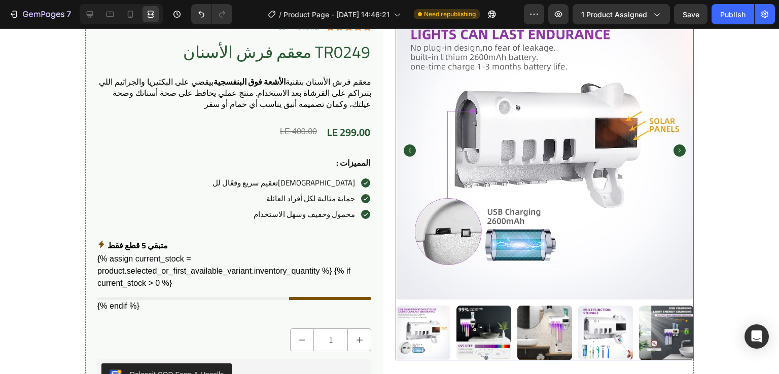
click at [676, 150] on icon "Carousel Next Arrow" at bounding box center [680, 151] width 12 height 12
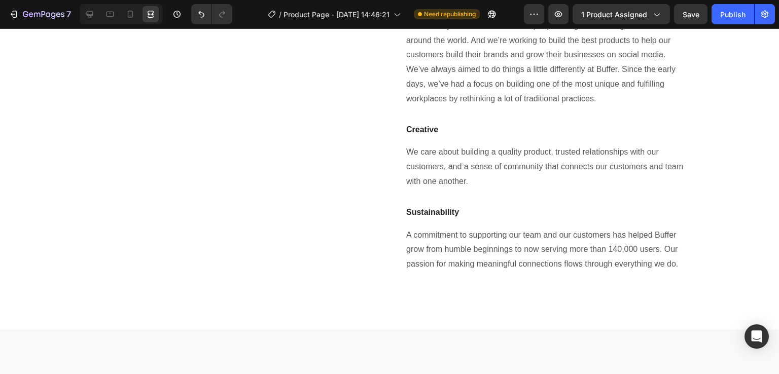
scroll to position [1051, 0]
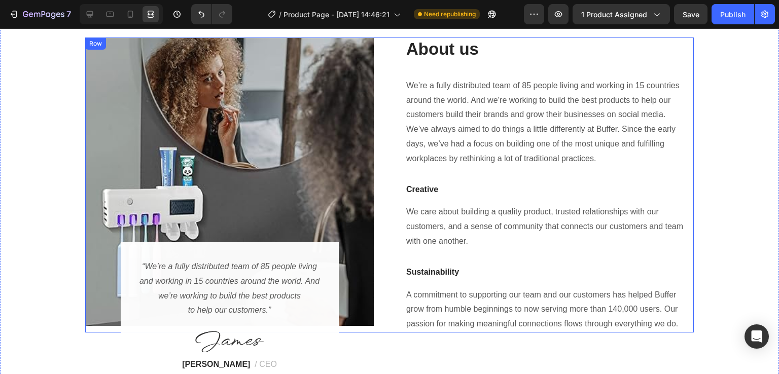
click at [379, 74] on div "Image “We’re a fully distributed team of 85 people living and working in 15 cou…" at bounding box center [389, 185] width 609 height 295
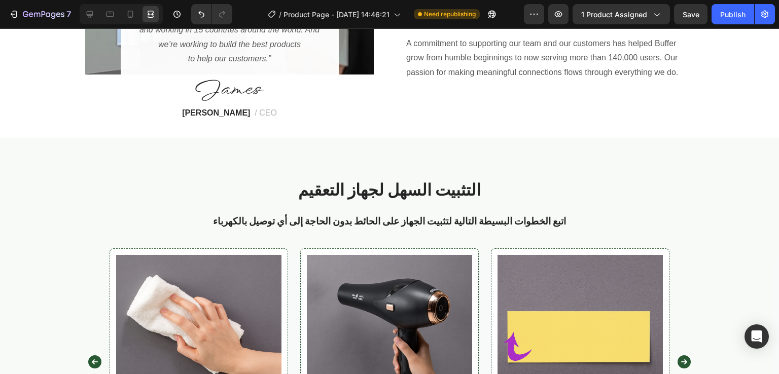
scroll to position [1110, 0]
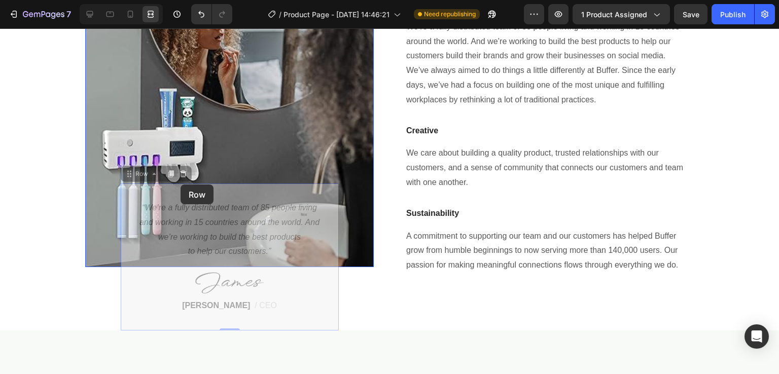
drag, startPoint x: 333, startPoint y: 190, endPoint x: 176, endPoint y: 174, distance: 157.6
click at [176, 174] on div "Header Image “We’re a fully distributed team of 85 people living and working in…" at bounding box center [389, 62] width 779 height 2286
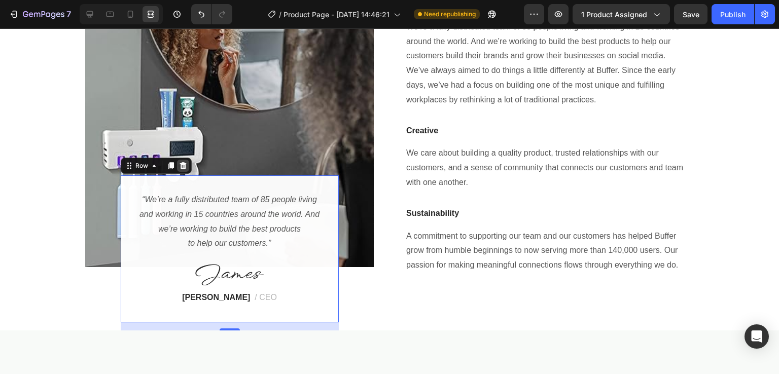
click at [180, 167] on icon at bounding box center [183, 166] width 8 height 8
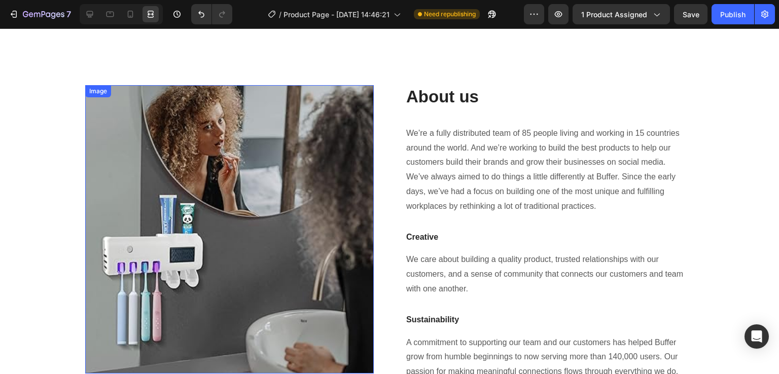
scroll to position [1002, 0]
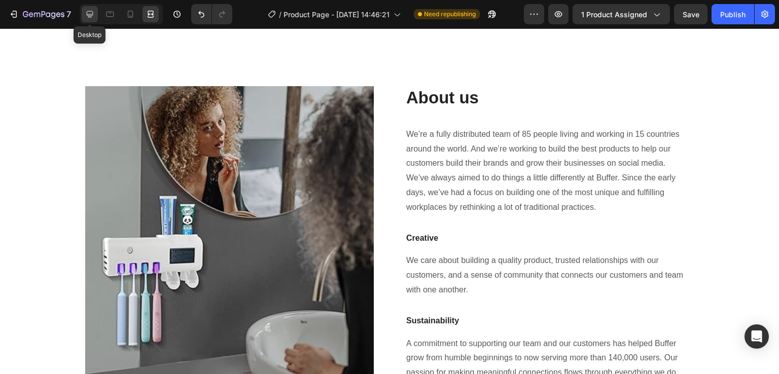
click at [91, 10] on icon at bounding box center [90, 14] width 10 height 10
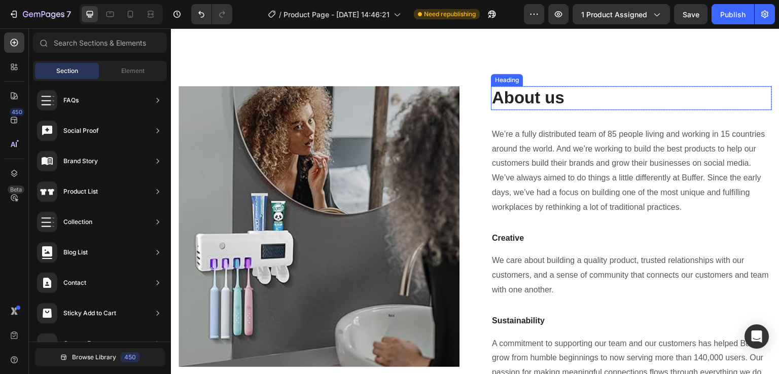
click at [515, 95] on p "About us" at bounding box center [631, 98] width 279 height 22
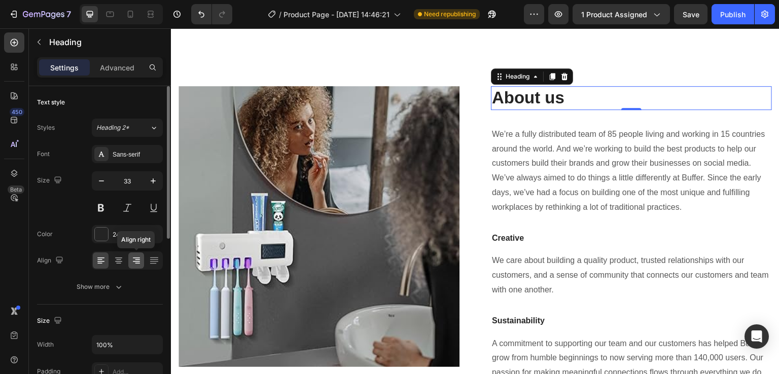
click at [137, 259] on icon at bounding box center [136, 261] width 10 height 10
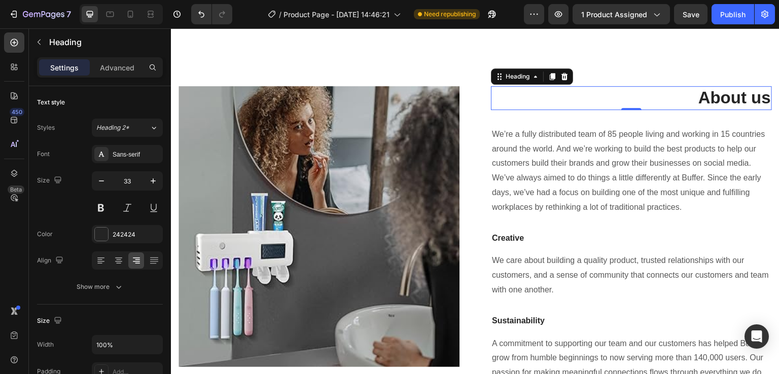
click at [708, 91] on p "About us" at bounding box center [631, 98] width 279 height 22
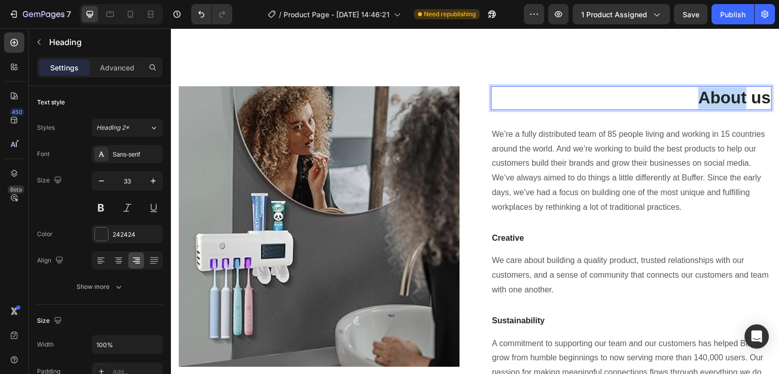
click at [708, 91] on p "About us" at bounding box center [631, 98] width 279 height 22
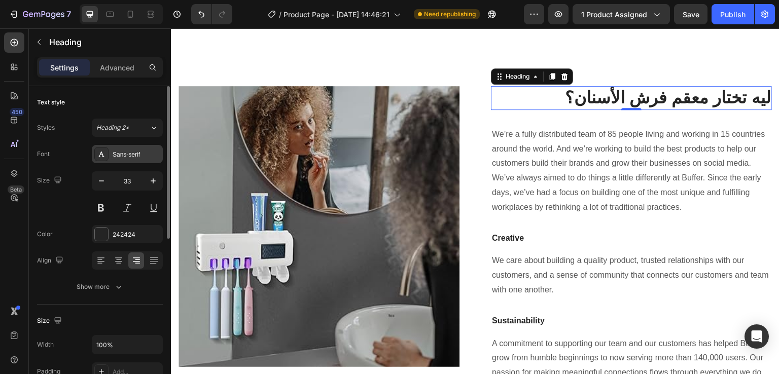
click at [108, 159] on div at bounding box center [101, 154] width 14 height 14
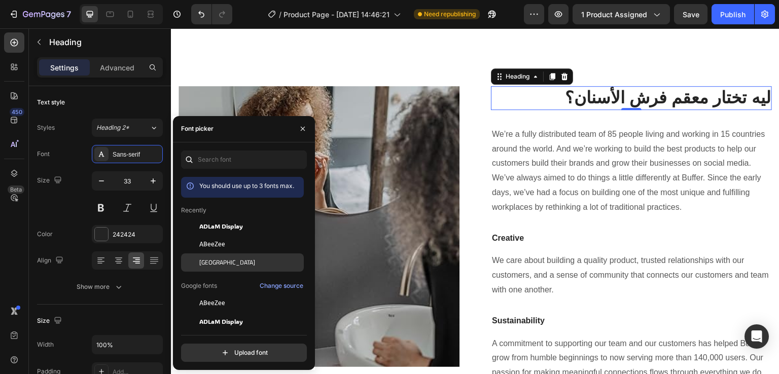
click at [208, 263] on span "Cairo" at bounding box center [227, 262] width 56 height 9
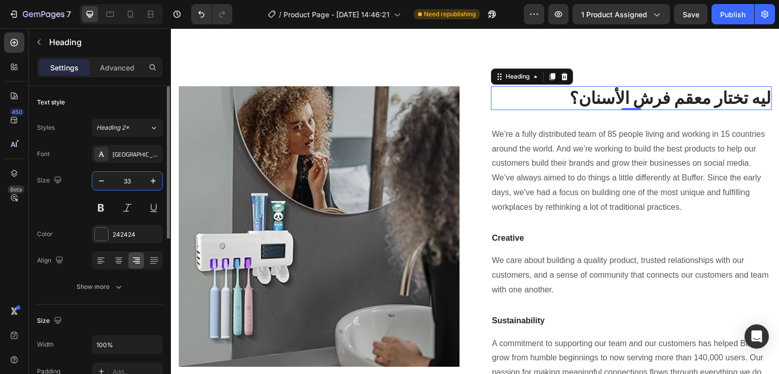
click at [136, 179] on input "33" at bounding box center [127, 181] width 33 height 18
type input "32"
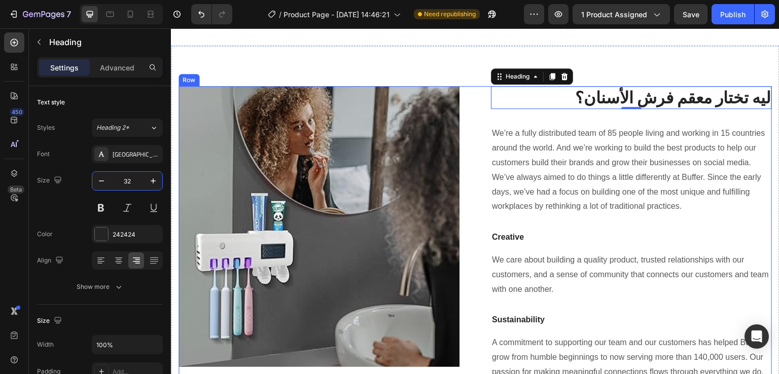
scroll to position [1056, 0]
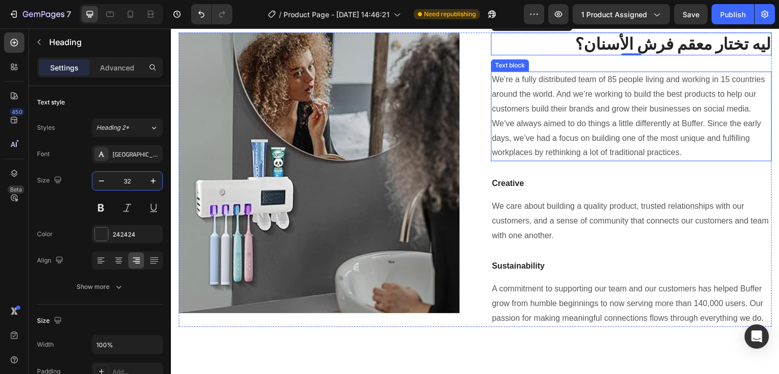
click at [543, 119] on p "We’re a fully distributed team of 85 people living and working in 15 countries …" at bounding box center [631, 117] width 279 height 88
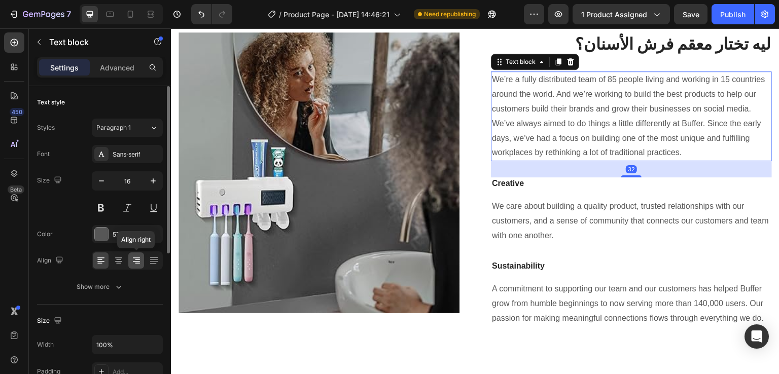
click at [138, 256] on icon at bounding box center [136, 261] width 10 height 10
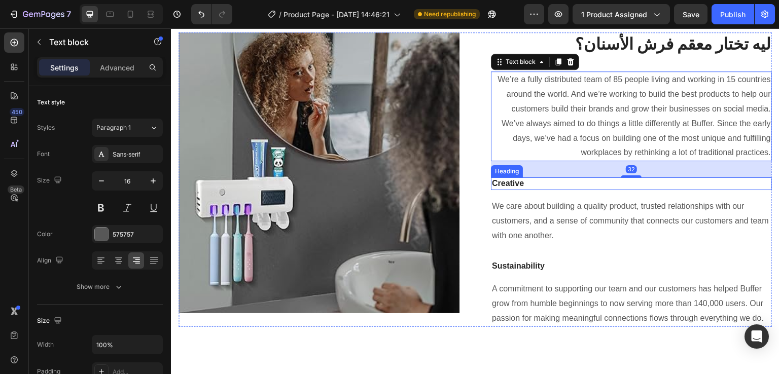
click at [515, 183] on p "Creative" at bounding box center [631, 184] width 279 height 11
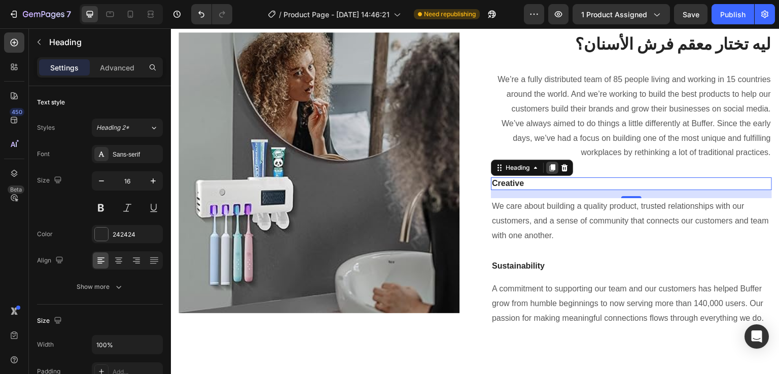
click at [550, 170] on icon at bounding box center [552, 168] width 8 height 8
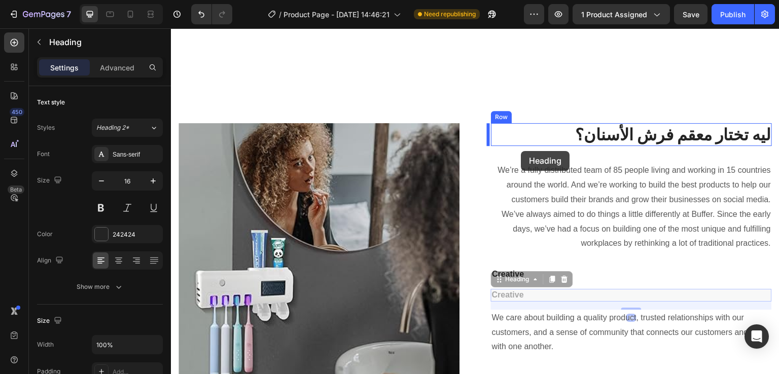
scroll to position [939, 0]
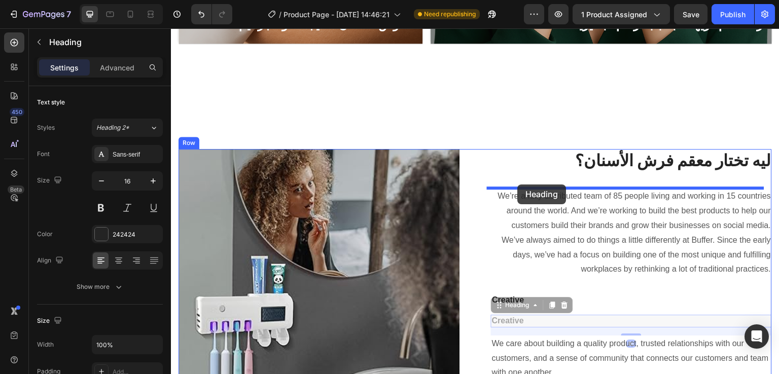
drag, startPoint x: 498, startPoint y: 192, endPoint x: 518, endPoint y: 185, distance: 21.0
click at [518, 185] on div "Header هل فكرت إيه اللي ممكن يحصل لو فرشتك مش متعقمة؟ Heading استخدام فرشة غير …" at bounding box center [475, 242] width 609 height 2306
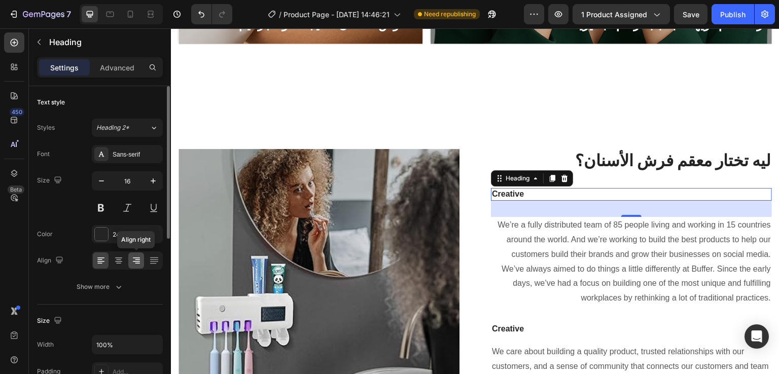
click at [134, 260] on icon at bounding box center [136, 261] width 10 height 10
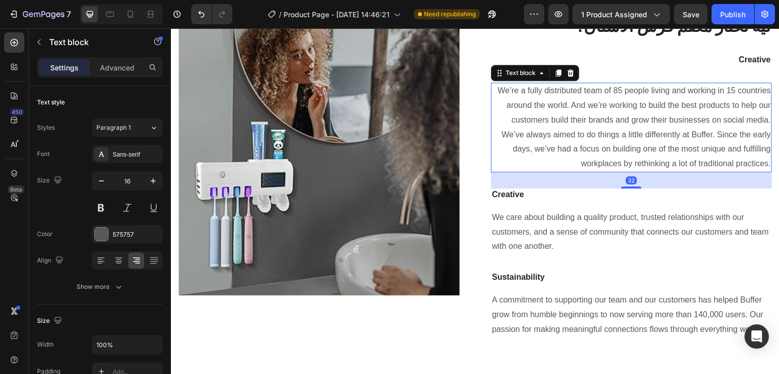
scroll to position [1100, 0]
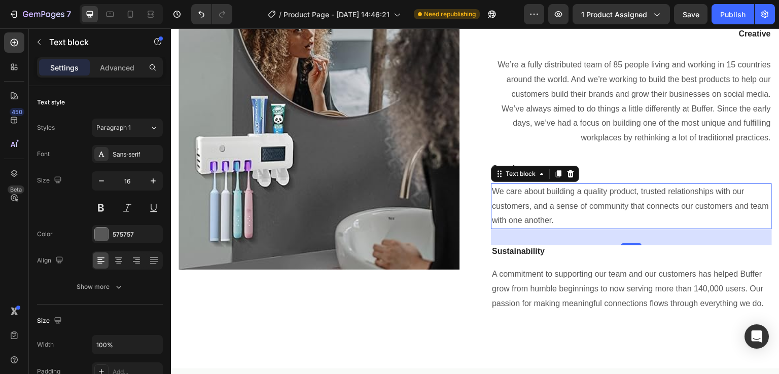
click at [561, 200] on p "We care about building a quality product, trusted relationships with our custom…" at bounding box center [631, 207] width 279 height 44
click at [133, 266] on div at bounding box center [136, 261] width 16 height 16
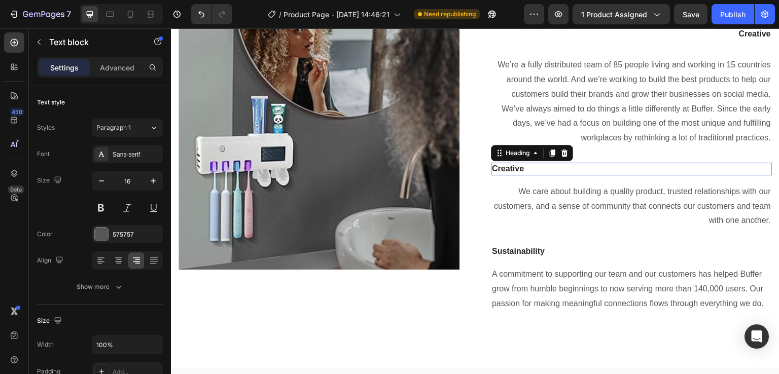
click at [605, 172] on p "Creative" at bounding box center [631, 169] width 279 height 11
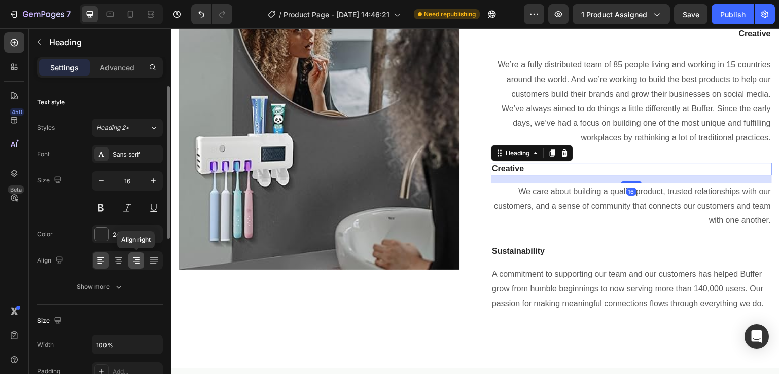
click at [137, 258] on icon at bounding box center [136, 258] width 7 height 1
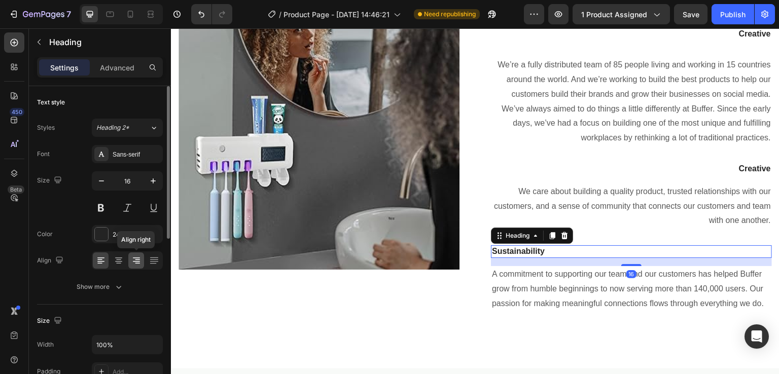
drag, startPoint x: 131, startPoint y: 256, endPoint x: 331, endPoint y: 310, distance: 206.6
click at [131, 256] on icon at bounding box center [136, 261] width 10 height 10
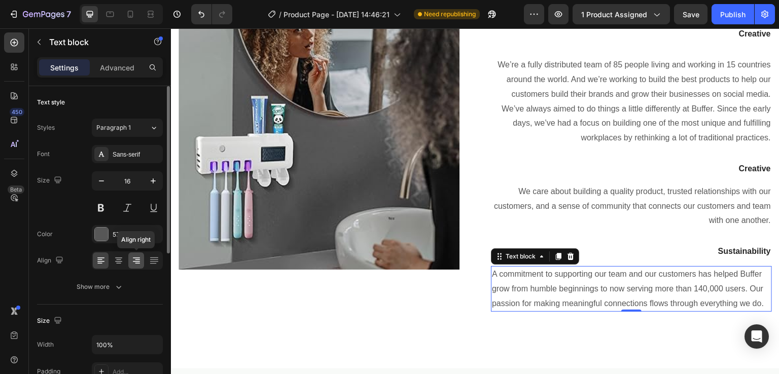
click at [130, 261] on div at bounding box center [136, 261] width 16 height 16
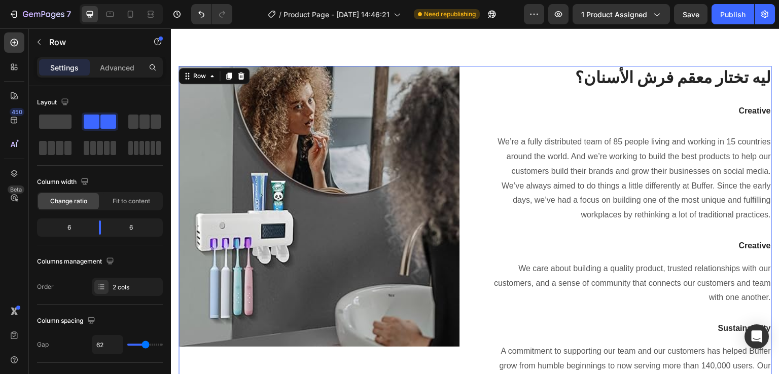
scroll to position [1022, 0]
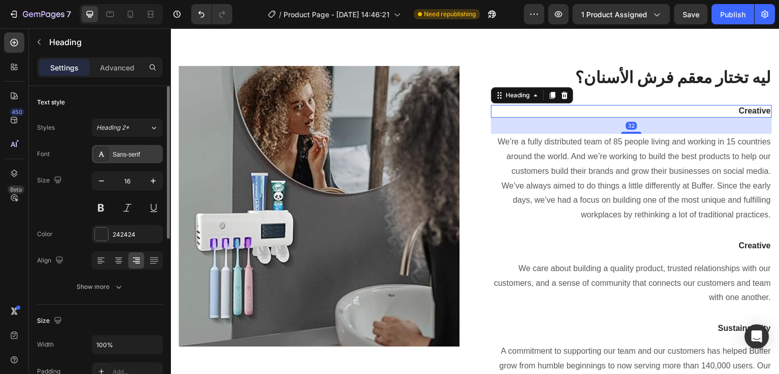
click at [126, 159] on div "Sans-serif" at bounding box center [137, 154] width 48 height 9
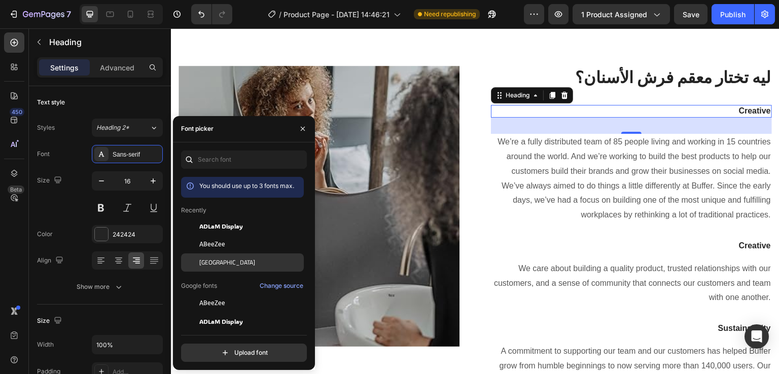
drag, startPoint x: 203, startPoint y: 259, endPoint x: 405, endPoint y: 132, distance: 238.4
click at [203, 259] on span "Cairo" at bounding box center [227, 262] width 56 height 9
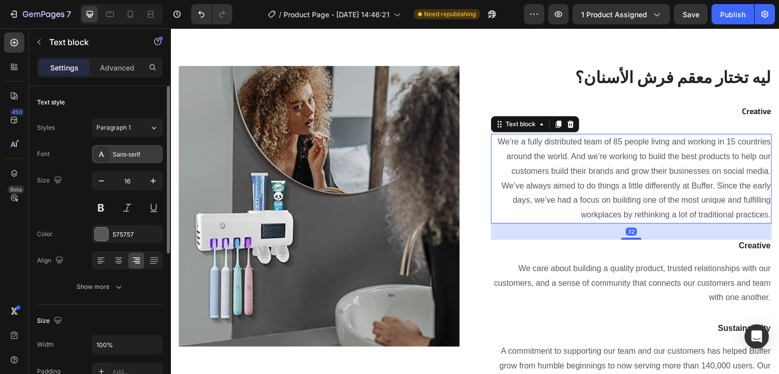
click at [110, 157] on div "Sans-serif" at bounding box center [127, 154] width 71 height 18
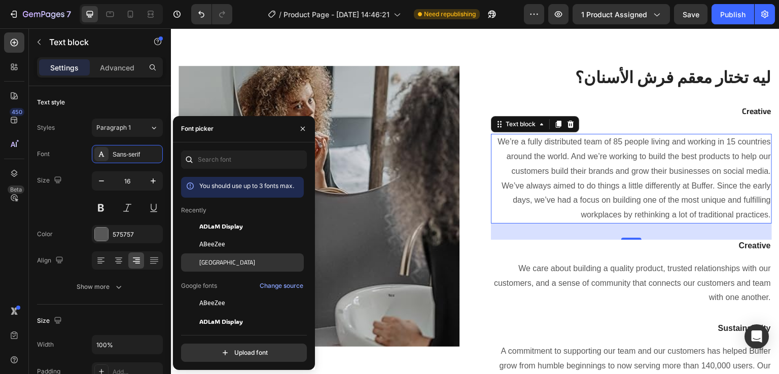
click at [199, 260] on span "Cairo" at bounding box center [227, 262] width 56 height 9
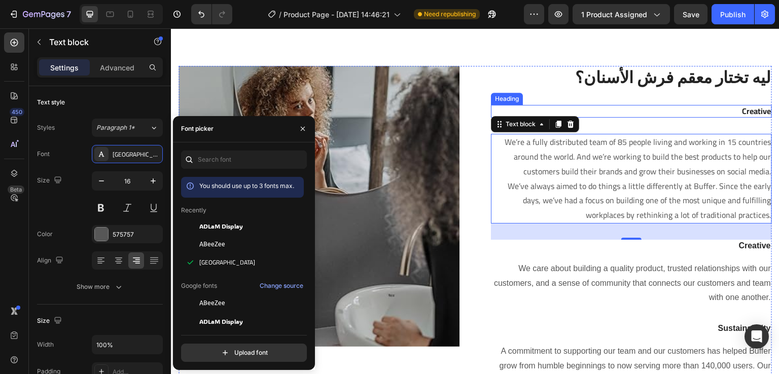
click at [748, 110] on p "Creative" at bounding box center [631, 111] width 279 height 11
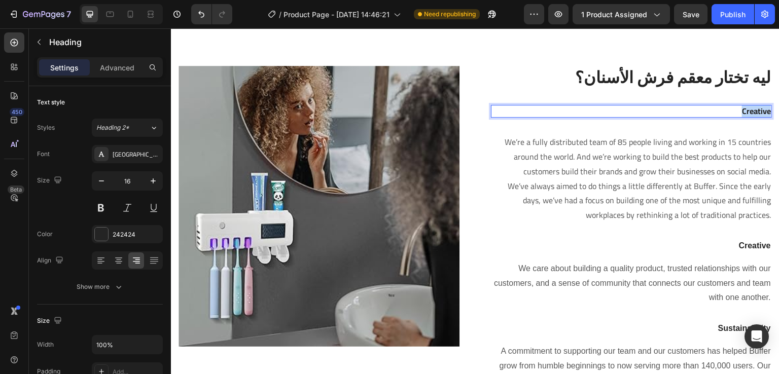
click at [748, 110] on p "Creative" at bounding box center [631, 111] width 279 height 11
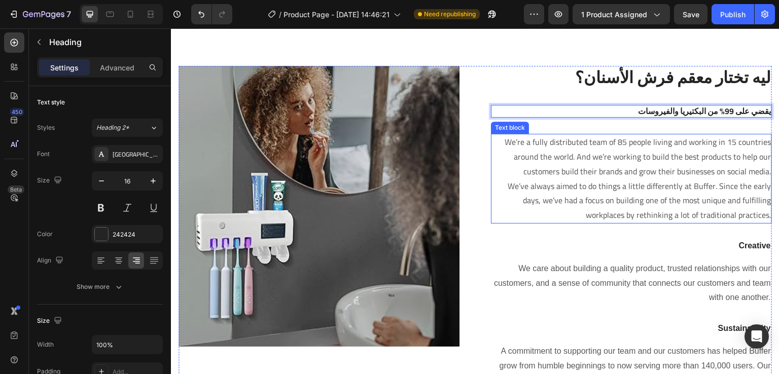
click at [619, 163] on p "We’re a fully distributed team of 85 people living and working in 15 countries …" at bounding box center [631, 179] width 279 height 88
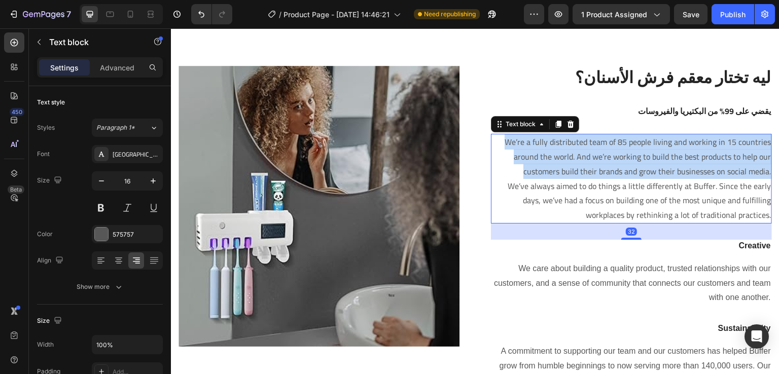
click at [619, 163] on p "We’re a fully distributed team of 85 people living and working in 15 countries …" at bounding box center [631, 179] width 279 height 88
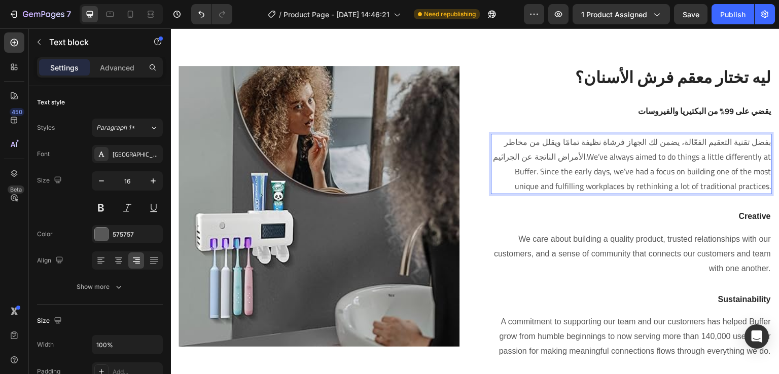
click at [618, 171] on p "بفضل تقنية التعقيم الفعّالة، يضمن لك الجهاز فرشاة نظيفة تمامًا ويقلل من مخاطر ا…" at bounding box center [631, 164] width 279 height 58
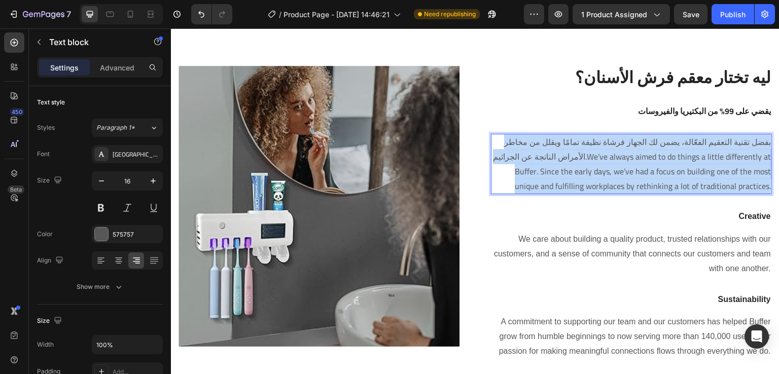
click at [618, 171] on p "بفضل تقنية التعقيم الفعّالة، يضمن لك الجهاز فرشاة نظيفة تمامًا ويقلل من مخاطر ا…" at bounding box center [631, 164] width 279 height 58
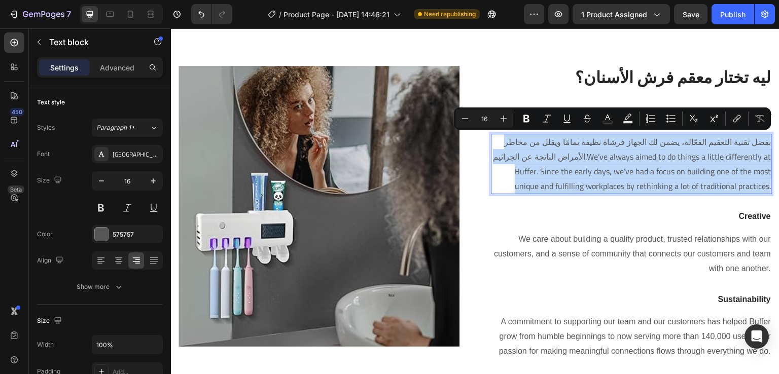
click at [618, 171] on p "بفضل تقنية التعقيم الفعّالة، يضمن لك الجهاز فرشاة نظيفة تمامًا ويقلل من مخاطر ا…" at bounding box center [631, 164] width 279 height 58
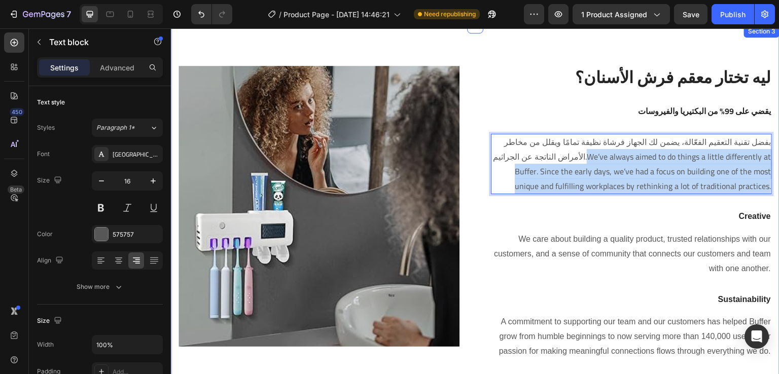
drag, startPoint x: 583, startPoint y: 156, endPoint x: 779, endPoint y: 189, distance: 199.0
click at [779, 189] on html "Header Image Row ليه تختار معقم فرش الأسنان؟ Heading Row يقضي على 99% من البكتي…" at bounding box center [475, 144] width 609 height 2277
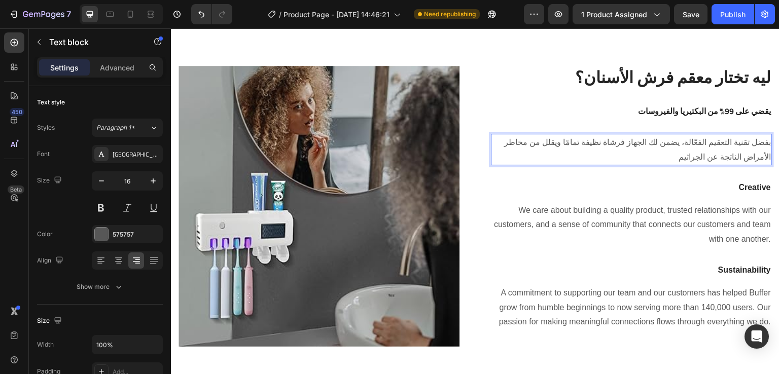
click at [663, 153] on p "بفضل تقنية التعقيم الفعّالة، يضمن لك الجهاز فرشاة نظيفة تمامًا ويقلل من مخاطر ا…" at bounding box center [631, 149] width 279 height 29
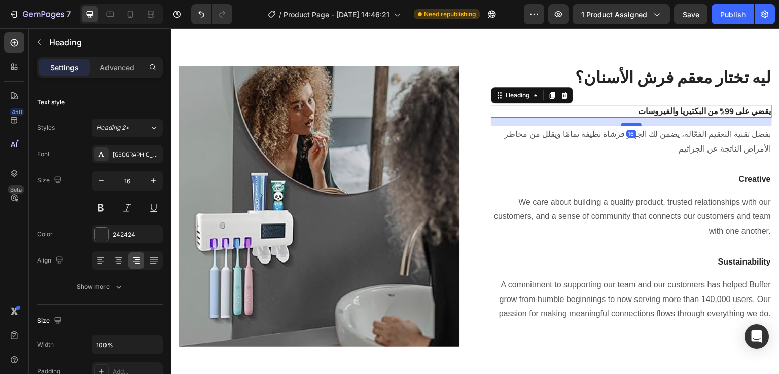
drag, startPoint x: 627, startPoint y: 132, endPoint x: 628, endPoint y: 124, distance: 8.2
click at [628, 124] on div at bounding box center [631, 124] width 20 height 3
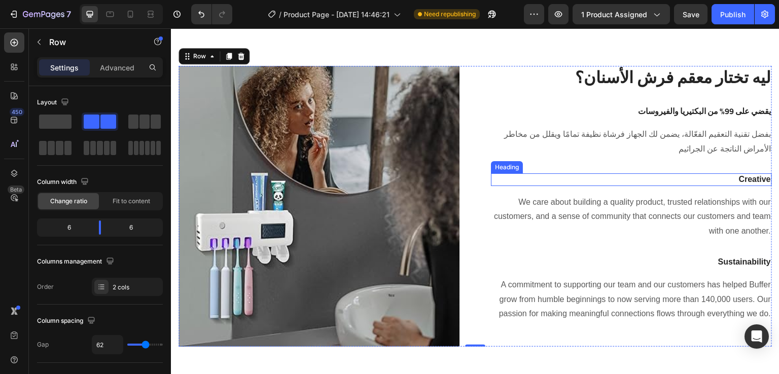
click at [746, 176] on p "Creative" at bounding box center [631, 179] width 279 height 11
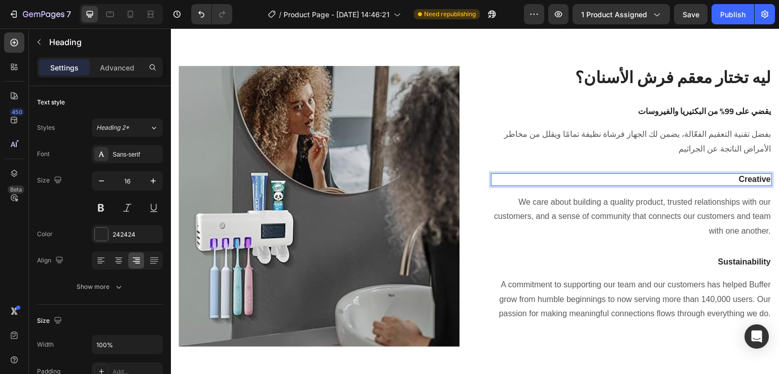
click at [739, 177] on p "Creative" at bounding box center [631, 179] width 279 height 11
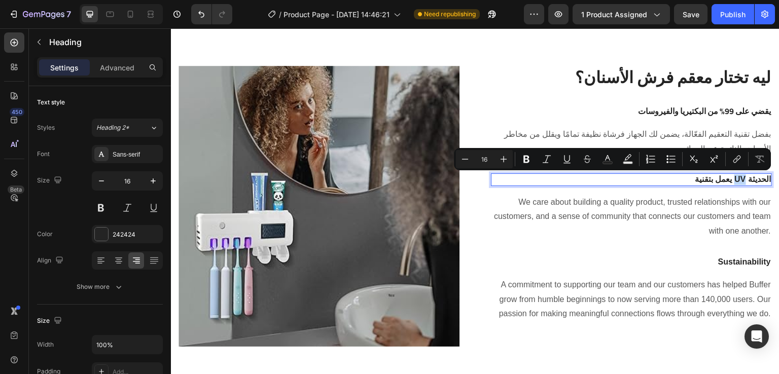
drag, startPoint x: 743, startPoint y: 179, endPoint x: 732, endPoint y: 180, distance: 10.2
click at [732, 180] on p "يعمل بتقنية UV الحديثة" at bounding box center [631, 179] width 279 height 11
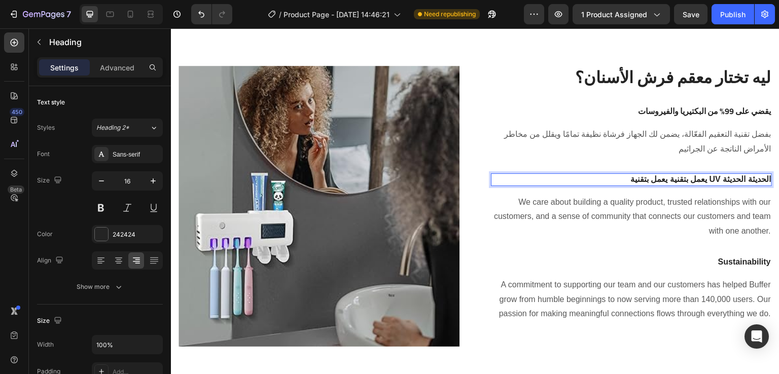
click at [732, 180] on p "يعمل بتقنية يعمل بتقنية UV الحديثة الحديثة" at bounding box center [631, 179] width 279 height 11
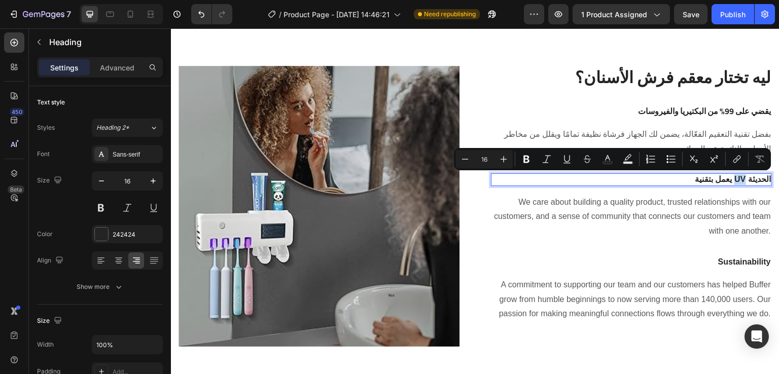
copy p "UV"
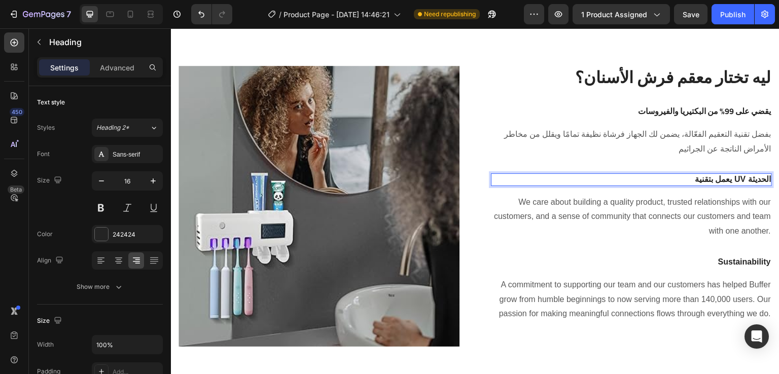
click at [697, 182] on p "يعمل بتقنية UV الحديثة" at bounding box center [631, 179] width 279 height 11
drag, startPoint x: 746, startPoint y: 181, endPoint x: 779, endPoint y: 180, distance: 33.5
click at [779, 180] on html "Header Image Row ليه تختار معقم فرش الأسنان؟ Heading Row يقضي على 99% من البكتي…" at bounding box center [475, 138] width 609 height 2265
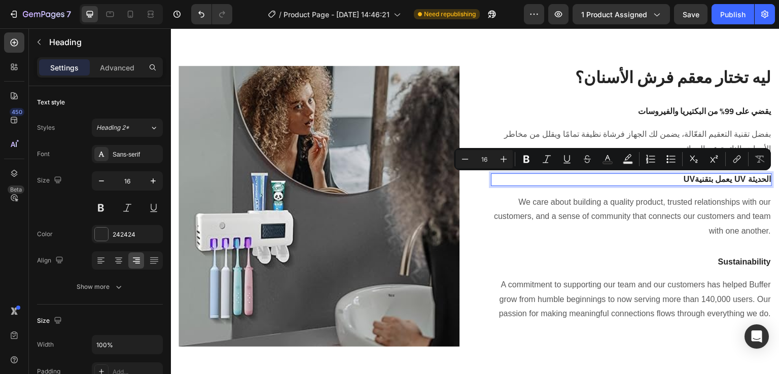
copy p "الحديثة"
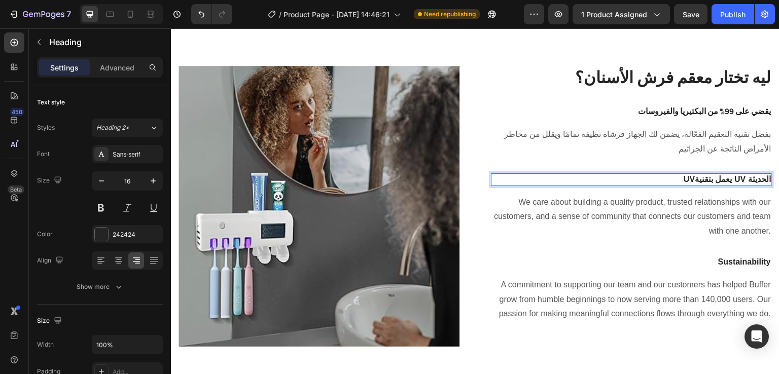
click at [675, 177] on p "UVيعمل بتقنية UV الحديثة" at bounding box center [631, 179] width 279 height 11
drag, startPoint x: 731, startPoint y: 180, endPoint x: 779, endPoint y: 186, distance: 48.0
click at [779, 186] on html "Header Image Row ليه تختار معقم فرش الأسنان؟ Heading Row يقضي على 99% من البكتي…" at bounding box center [475, 138] width 609 height 2265
click at [732, 179] on p "الحديثة UVيعمل بتقنية" at bounding box center [631, 179] width 279 height 11
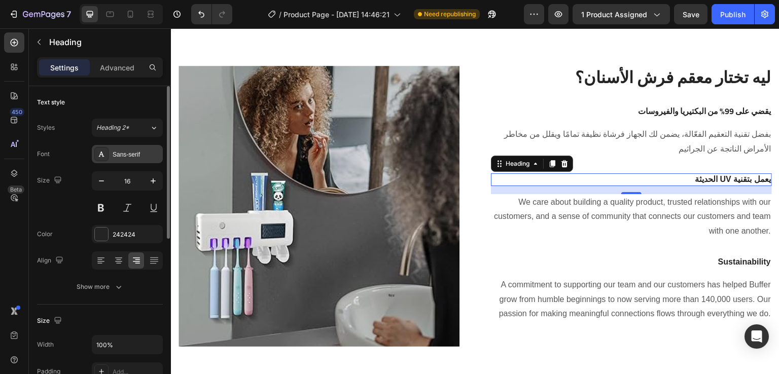
click at [130, 152] on div "Sans-serif" at bounding box center [137, 154] width 48 height 9
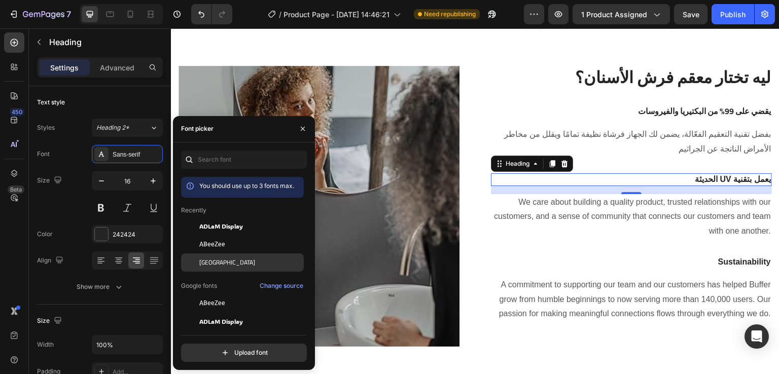
click at [210, 264] on span "Cairo" at bounding box center [227, 262] width 56 height 9
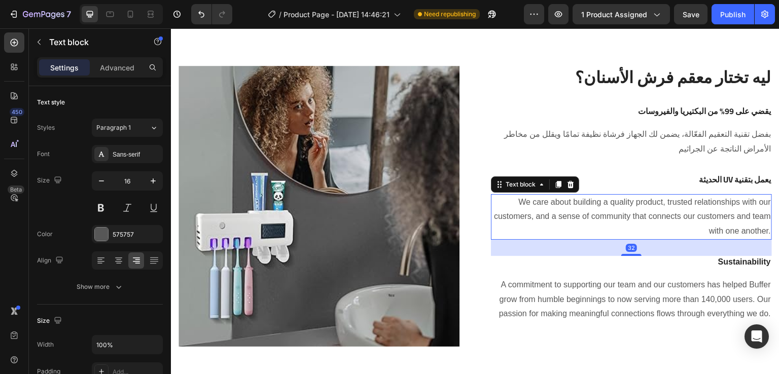
click at [632, 224] on p "We care about building a quality product, trusted relationships with our custom…" at bounding box center [631, 217] width 279 height 44
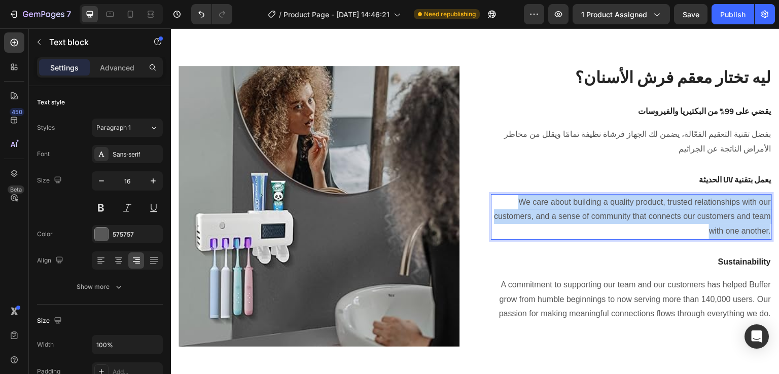
click at [632, 224] on p "We care about building a quality product, trusted relationships with our custom…" at bounding box center [631, 217] width 279 height 44
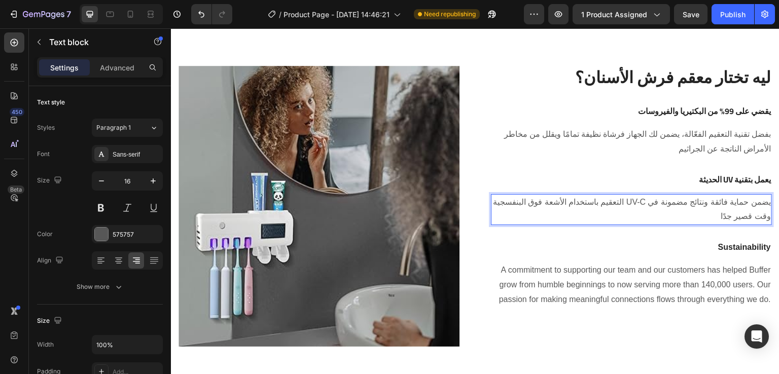
click at [589, 204] on p "التعقيم باستخدام الأشعة فوق البنفسجية UV-C يضمن حماية فائقة ونتائج مضمونة في وق…" at bounding box center [631, 209] width 279 height 29
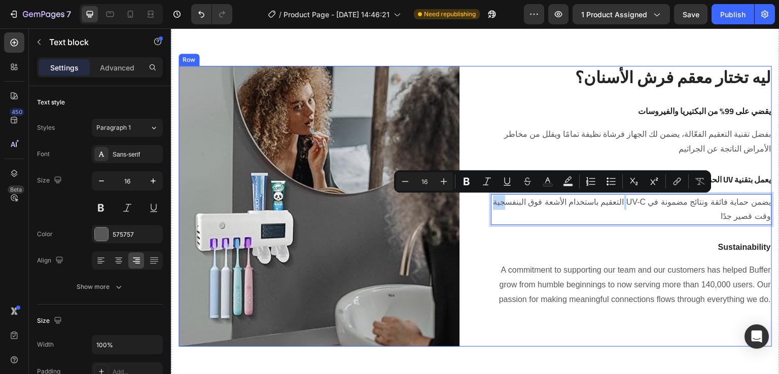
drag, startPoint x: 602, startPoint y: 204, endPoint x: 512, endPoint y: 216, distance: 90.5
click at [512, 216] on div "ليه تختار معقم فرش الأسنان؟ Heading Row يقضي على 99% من البكتيريا والفيروسات He…" at bounding box center [631, 206] width 281 height 281
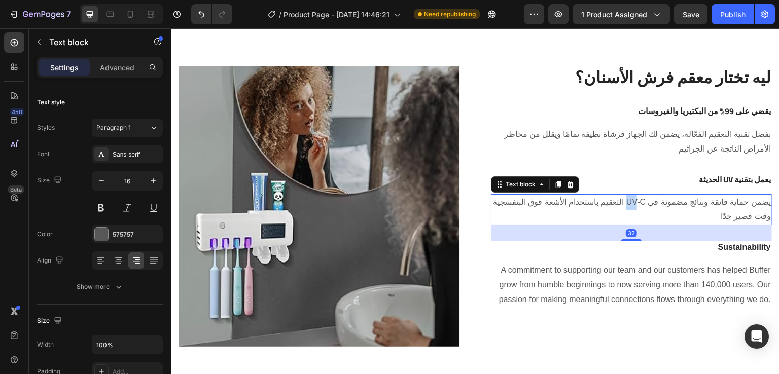
click at [601, 202] on p "التعقيم باستخدام الأشعة فوق البنفسجية UV-C يضمن حماية فائقة ونتائج مضمونة في وق…" at bounding box center [631, 209] width 279 height 29
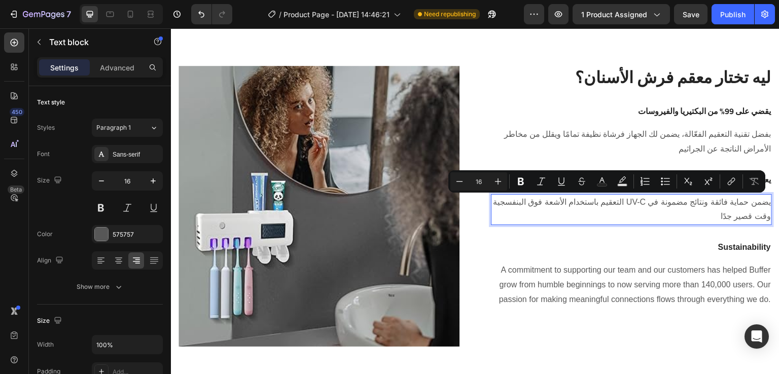
click at [598, 202] on p "التعقيم باستخدام الأشعة فوق البنفسجية UV-C يضمن حماية فائقة ونتائج مضمونة في وق…" at bounding box center [631, 209] width 279 height 29
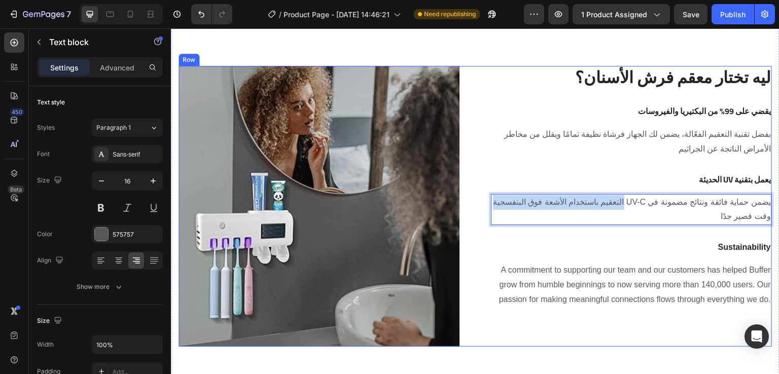
drag, startPoint x: 601, startPoint y: 202, endPoint x: 501, endPoint y: 210, distance: 100.2
click at [501, 210] on div "ليه تختار معقم فرش الأسنان؟ Heading Row يقضي على 99% من البكتيريا والفيروسات He…" at bounding box center [631, 206] width 281 height 281
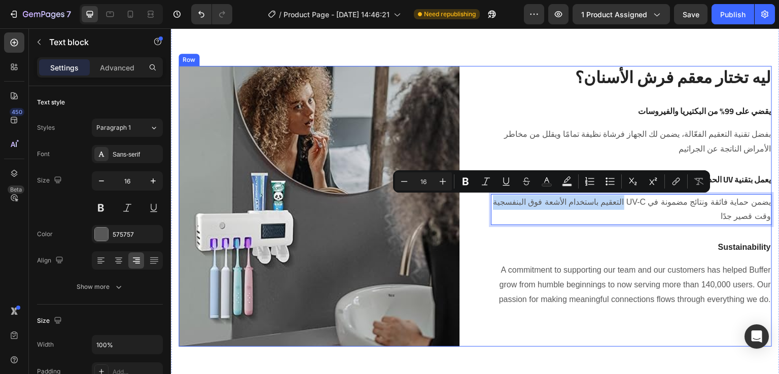
copy p "التعقيم باستخدام الأشعة فوق البنفسجية"
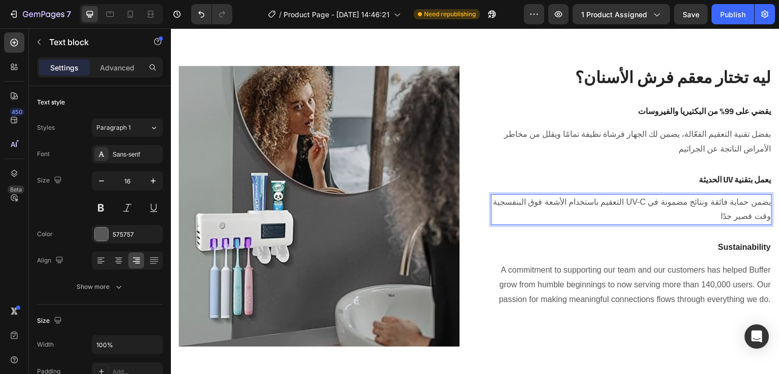
click at [764, 202] on div "التعقيم باستخدام الأشعة فوق البنفسجية UV-C يضمن حماية فائقة ونتائج مضمونة في وق…" at bounding box center [631, 209] width 281 height 31
drag, startPoint x: 586, startPoint y: 201, endPoint x: 510, endPoint y: 204, distance: 75.6
click at [510, 204] on p "التعقيم باستخدام الأشعة فوق البنفسجية UV-C يضمن حماية فائقة ونتائج مضمونة في وق…" at bounding box center [631, 209] width 279 height 29
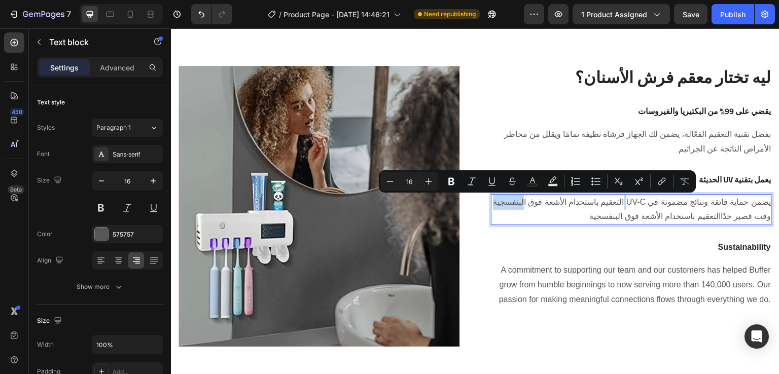
click at [510, 204] on p "التعقيم باستخدام الأشعة فوق البنفسجية UV-C يضمن حماية فائقة ونتائج مضمونة في وق…" at bounding box center [631, 209] width 279 height 29
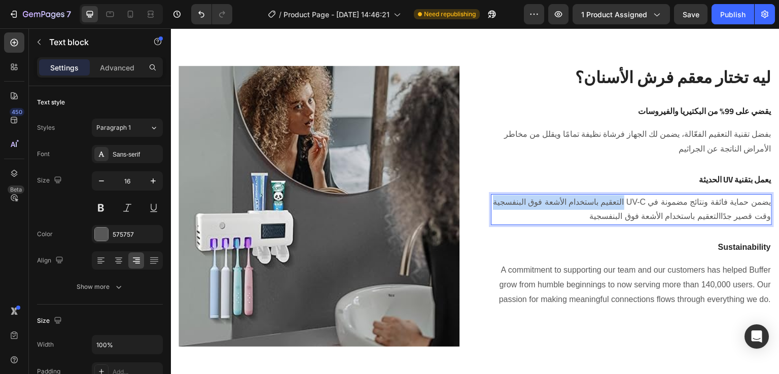
drag, startPoint x: 585, startPoint y: 202, endPoint x: 489, endPoint y: 203, distance: 96.4
click at [492, 203] on p "التعقيم باستخدام الأشعة فوق البنفسجية UV-C يضمن حماية فائقة ونتائج مضمونة في وق…" at bounding box center [631, 209] width 279 height 29
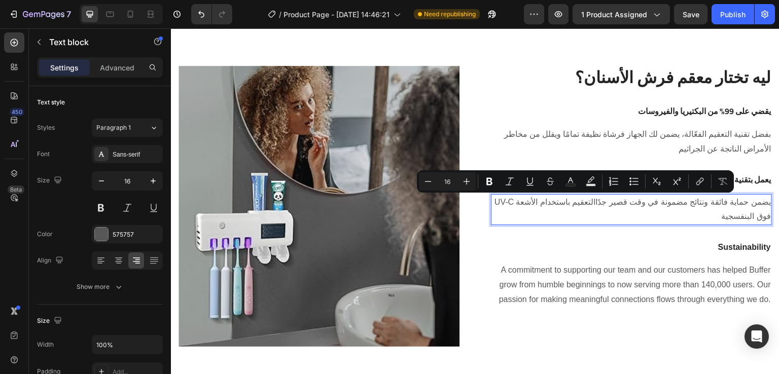
drag, startPoint x: 624, startPoint y: 202, endPoint x: 528, endPoint y: 206, distance: 95.4
click at [528, 206] on p "UV-C يضمن حماية فائقة ونتائج مضمونة في وقت قصير جدًاالتعقيم باستخدام الأشعة فوق…" at bounding box center [631, 209] width 279 height 29
copy p "التعقيم باستخدام الأشعة فوق البنفسجية"
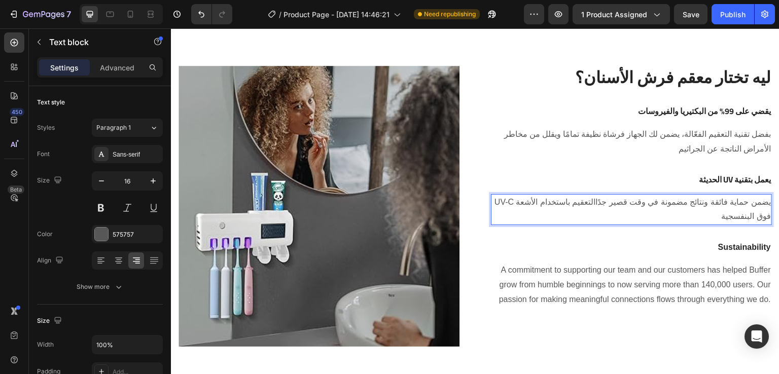
click at [528, 206] on p "UV-C يضمن حماية فائقة ونتائج مضمونة في وقت قصير جدًاالتعقيم باستخدام الأشعة فوق…" at bounding box center [631, 209] width 279 height 29
click at [500, 202] on p "UV-C يضمن حماية فائقة ونتائج مضمونة في وقت قصير جدًاالتعقيم باستخدام الأشعة فوق…" at bounding box center [631, 209] width 279 height 29
click at [500, 202] on p "التعقيم باستخدام الأشعة فوق البنفسجية UV-C يضمن حماية فائقة ونتائج مضمونة في وق…" at bounding box center [631, 209] width 279 height 29
click at [763, 202] on div "UV-C يضمن حماية فائقة ونتائج مضمونة في وقت قصير جدًاالتعقيم باستخدام الأشعة فوق…" at bounding box center [631, 209] width 281 height 31
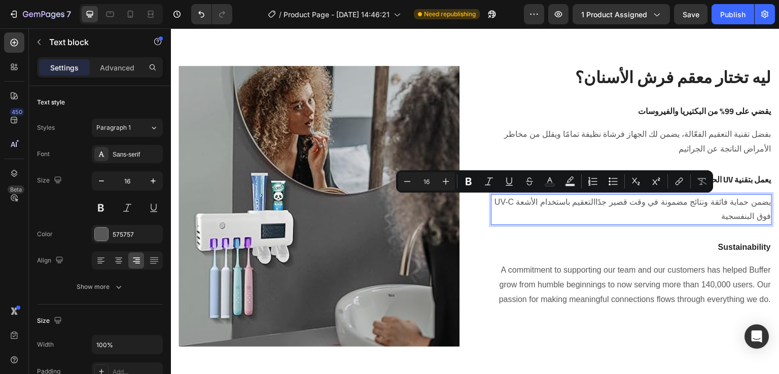
drag, startPoint x: 583, startPoint y: 204, endPoint x: 528, endPoint y: 206, distance: 54.3
click at [528, 206] on p "UV-C يضمن حماية فائقة ونتائج مضمونة في وقت قصير جدًاالتعقيم باستخدام الأشعة فوق…" at bounding box center [631, 209] width 279 height 29
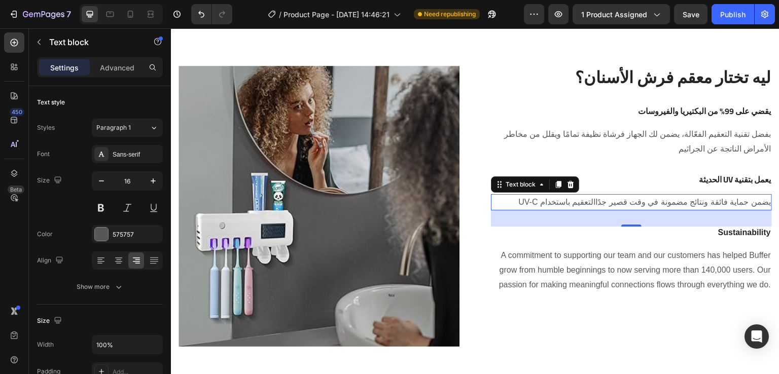
click at [763, 205] on p "UV-C يضمن حماية فائقة ونتائج مضمونة في وقت قصير جدًاالتعقيم باستخدام" at bounding box center [631, 202] width 279 height 15
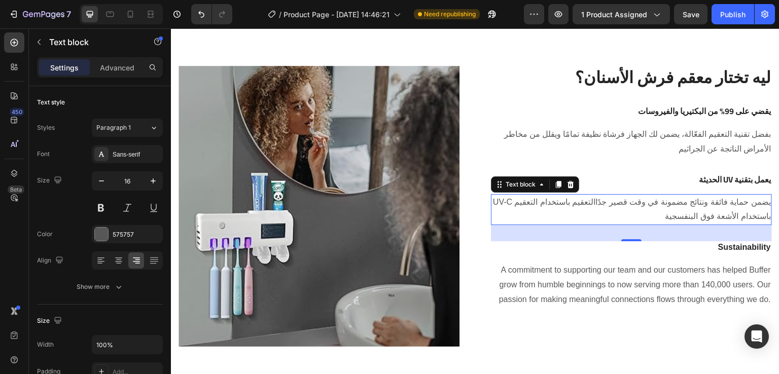
click at [524, 202] on p "UV-C يضمن حماية فائقة ونتائج مضمونة في وقت قصير جدًاالتعقيم باستخدام التعقيم با…" at bounding box center [631, 209] width 279 height 29
drag, startPoint x: 522, startPoint y: 202, endPoint x: 494, endPoint y: 202, distance: 27.9
click at [494, 202] on p "UV-C يضمن حماية فائقة ونتائج مضمونة في وقت قصير جدًاالتعقيم باستخدام التعقيم با…" at bounding box center [631, 209] width 279 height 29
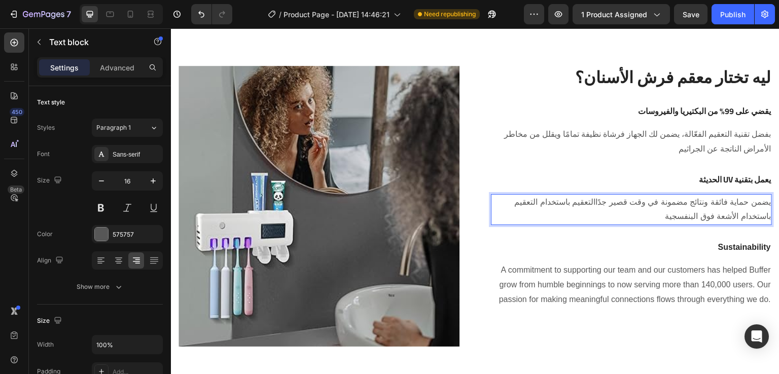
click at [611, 202] on p "يضمن حماية فائقة ونتائج مضمونة في وقت قصير جدًاالتعقيم باستخدام التعقيم باستخدا…" at bounding box center [631, 209] width 279 height 29
drag, startPoint x: 618, startPoint y: 203, endPoint x: 602, endPoint y: 201, distance: 16.3
click at [602, 201] on p "التعقيم باستخدام الأشعة فوق البنفسجية UV-C يضمن حماية فائقة ونتائج مضمونة في وق…" at bounding box center [631, 209] width 279 height 29
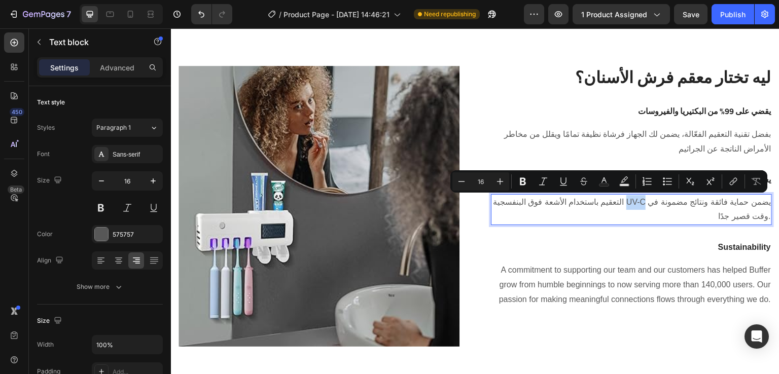
copy p "UV-C"
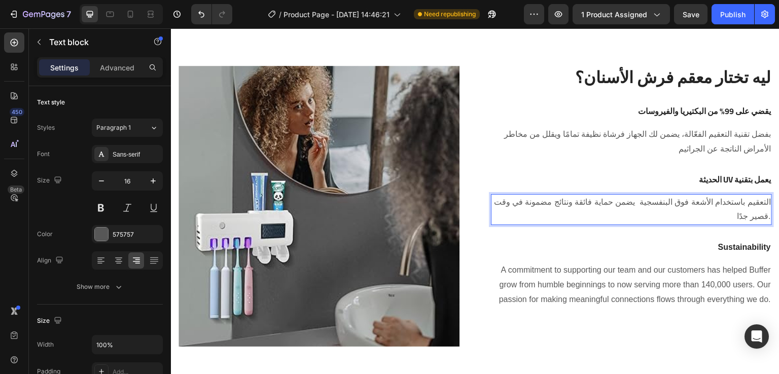
click at [510, 201] on p "التعقيم باستخدام الأشعة فوق البنفسجية يضمن حماية فائقة ونتائج مضمونة في وقت قصي…" at bounding box center [631, 209] width 279 height 29
click at [663, 203] on p "التعقيم باستخدام الأشعة فوق البنفسجية يضمن حماية فائقة ونتائج مضمونة في وقت قصي…" at bounding box center [631, 209] width 279 height 29
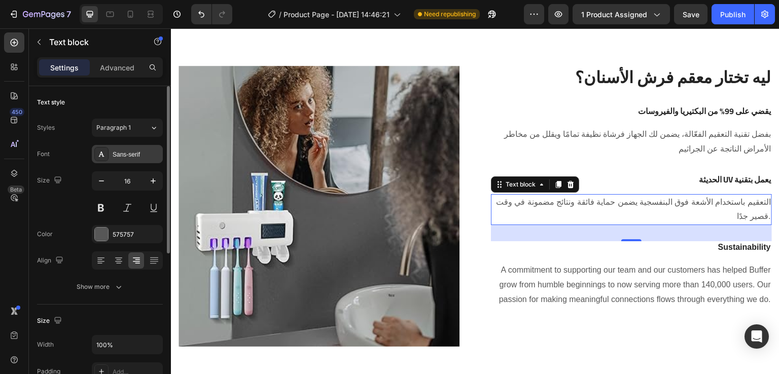
click at [124, 161] on div "Sans-serif" at bounding box center [127, 154] width 71 height 18
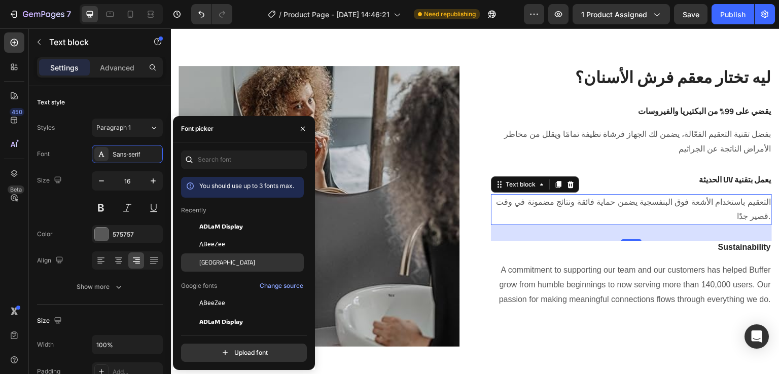
click at [207, 258] on span "Cairo" at bounding box center [227, 262] width 56 height 9
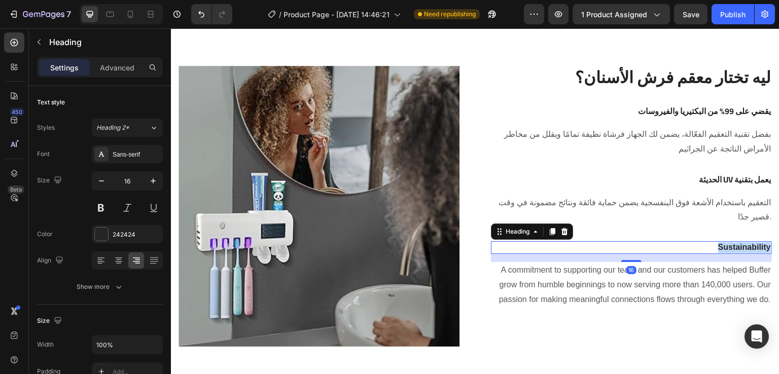
click at [722, 246] on p "Sustainability" at bounding box center [631, 247] width 279 height 11
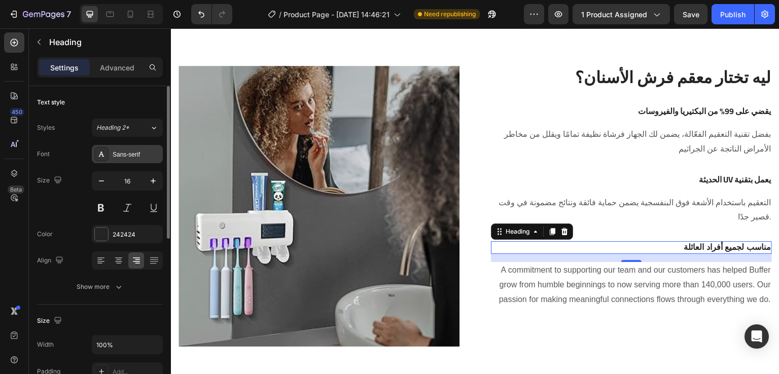
click at [130, 154] on div "Sans-serif" at bounding box center [137, 154] width 48 height 9
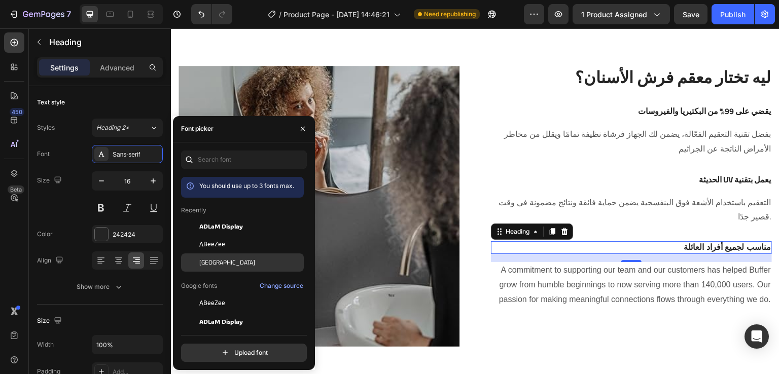
click at [227, 259] on div "Cairo" at bounding box center [250, 262] width 102 height 9
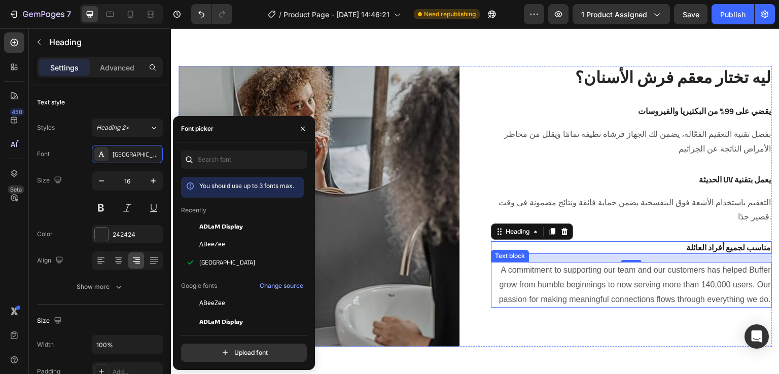
click at [588, 276] on p "A commitment to supporting our team and our customers has helped Buffer grow fr…" at bounding box center [631, 285] width 279 height 44
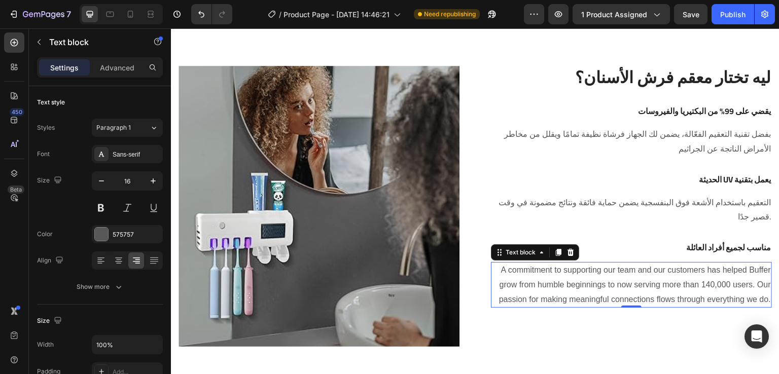
click at [588, 276] on p "A commitment to supporting our team and our customers has helped Buffer grow fr…" at bounding box center [631, 285] width 279 height 44
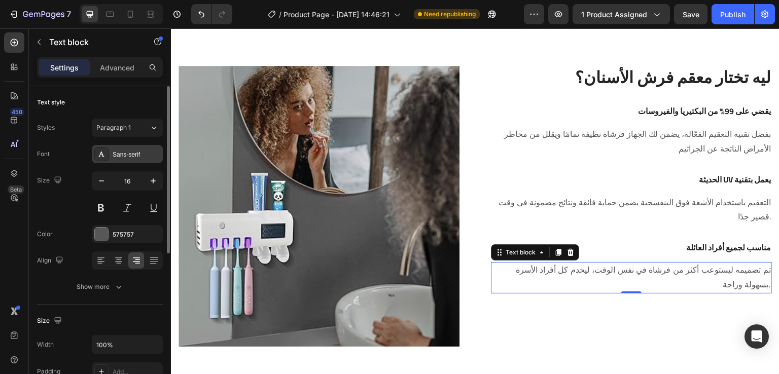
click at [116, 153] on div "Sans-serif" at bounding box center [137, 154] width 48 height 9
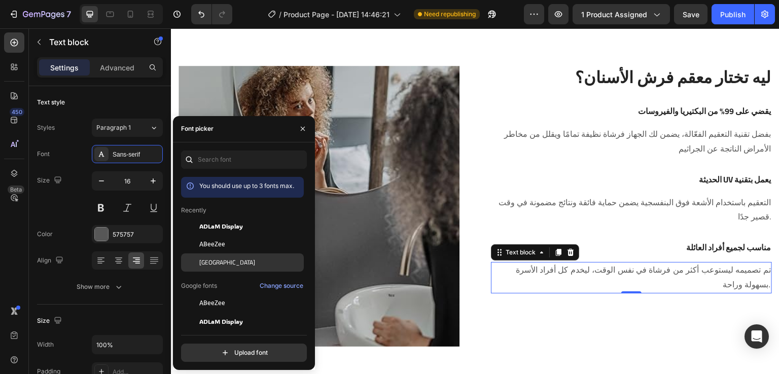
click at [213, 263] on div "Cairo" at bounding box center [250, 262] width 102 height 9
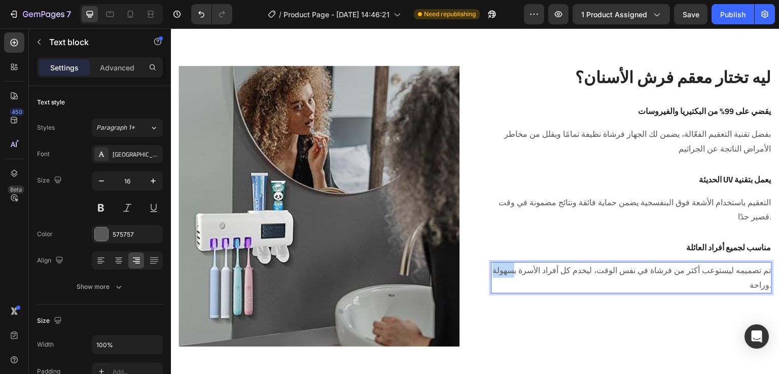
click at [756, 287] on p "تم تصميمه ليستوعب أكثر من فرشاة في نفس الوقت، ليخدم كل أفراد الأسرة بسهولة وراح…" at bounding box center [631, 277] width 279 height 29
click at [763, 287] on div "تم تصميمه ليستوعب أكثر من فرشاة في نفس الوقت، ليخدم كل أفراد الأسرة بسهولة وراح…" at bounding box center [631, 277] width 281 height 31
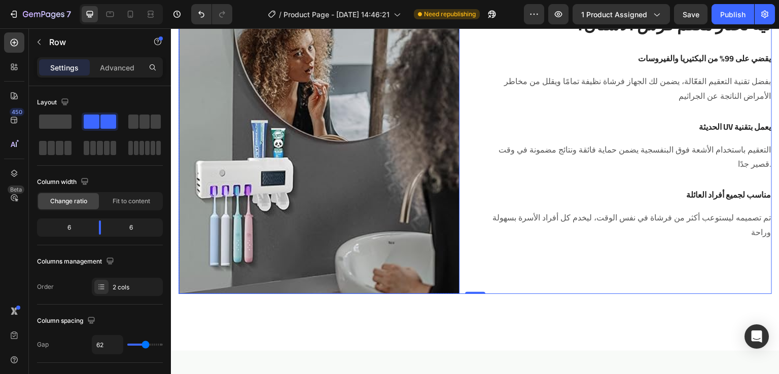
scroll to position [1012, 0]
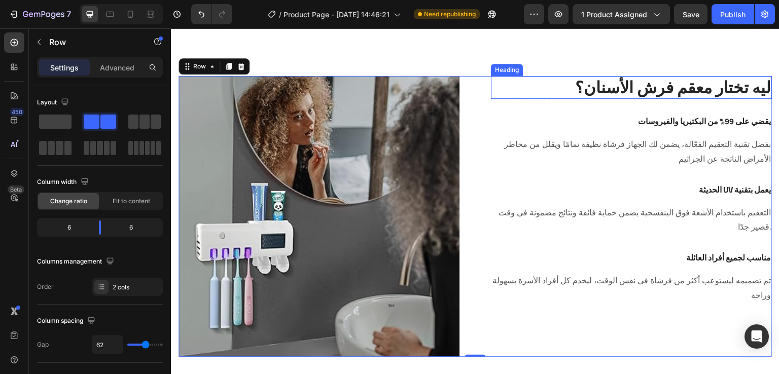
click at [606, 92] on p "ليه تختار معقم فرش الأسنان؟" at bounding box center [631, 87] width 279 height 21
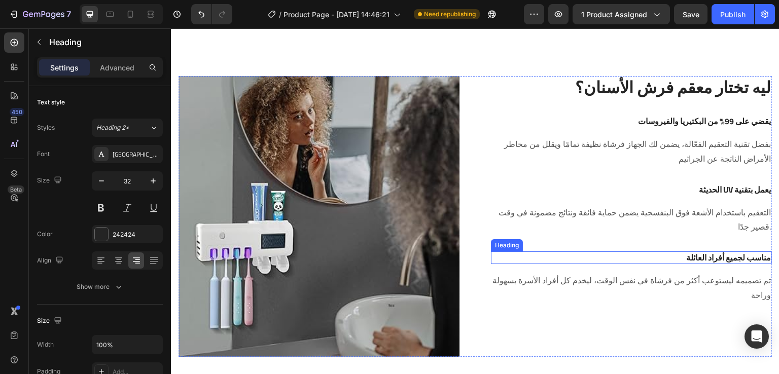
click at [663, 257] on h3 "مناسب لجميع أفراد العائلة" at bounding box center [631, 258] width 281 height 13
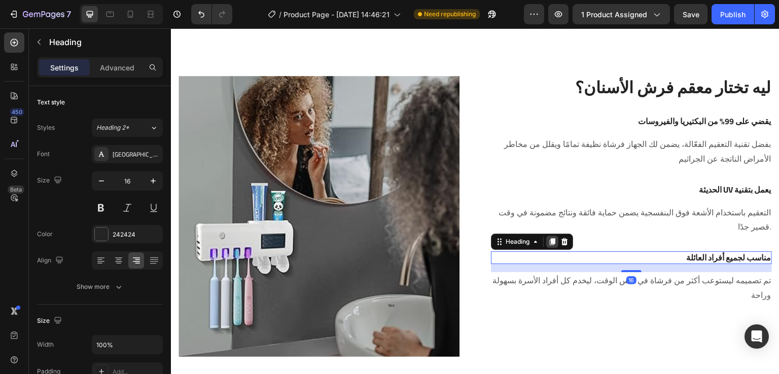
click at [550, 244] on icon at bounding box center [553, 241] width 6 height 7
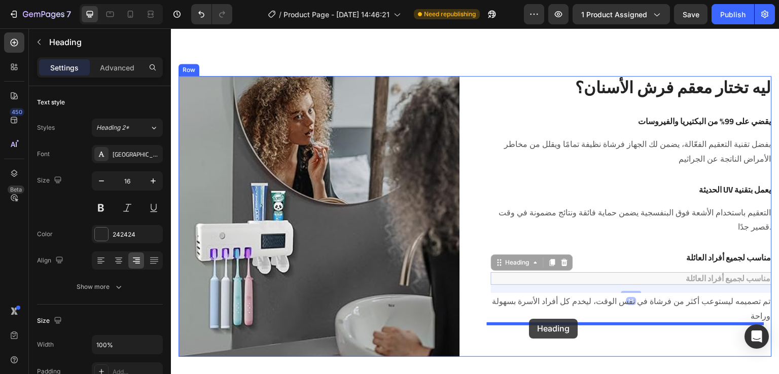
drag, startPoint x: 518, startPoint y: 264, endPoint x: 529, endPoint y: 319, distance: 56.5
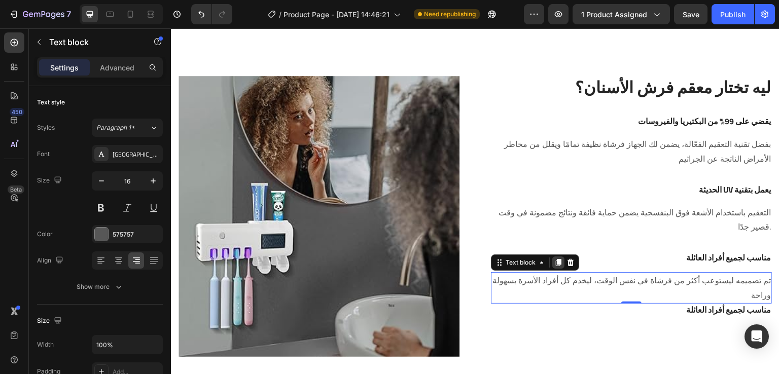
click at [556, 263] on icon at bounding box center [559, 262] width 6 height 7
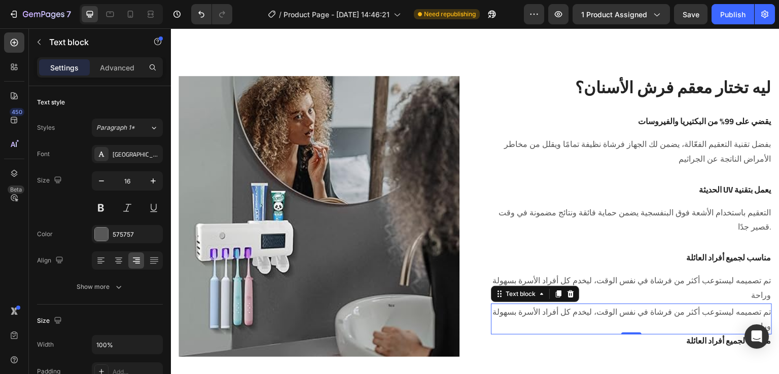
scroll to position [1056, 0]
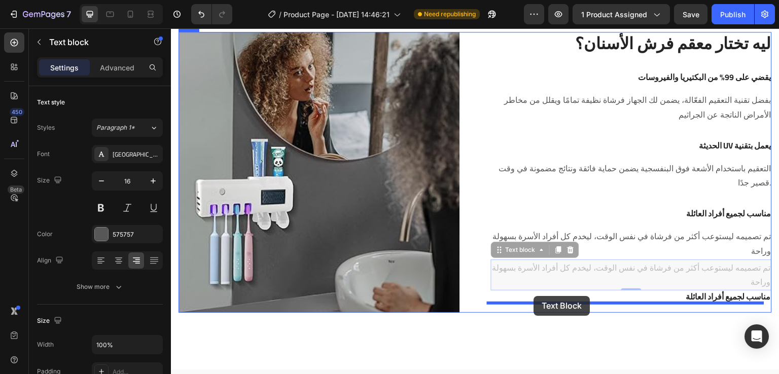
drag, startPoint x: 522, startPoint y: 254, endPoint x: 534, endPoint y: 296, distance: 44.2
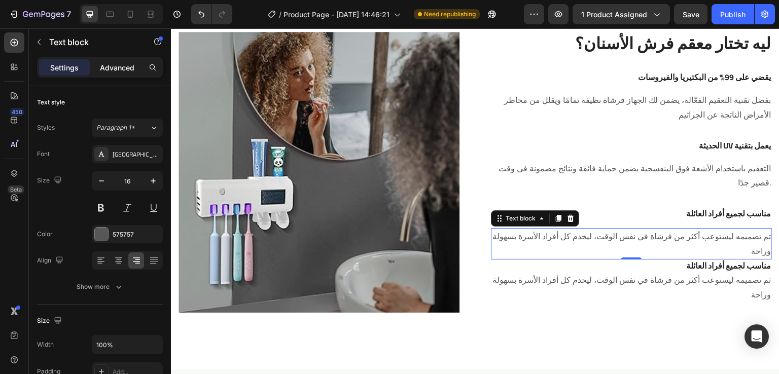
click at [121, 66] on p "Advanced" at bounding box center [117, 67] width 34 height 11
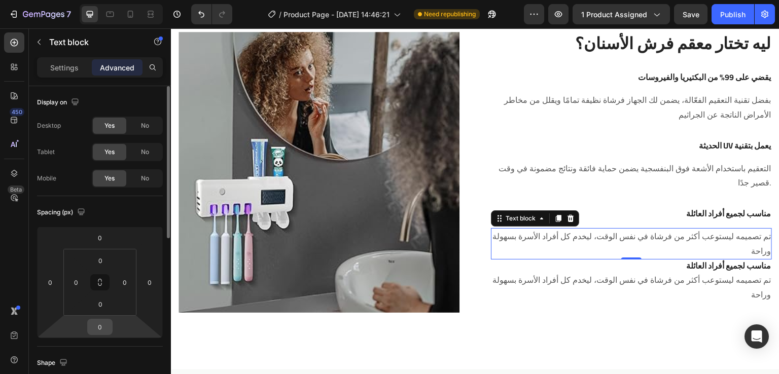
click at [101, 330] on input "0" at bounding box center [100, 327] width 20 height 15
type input "24"
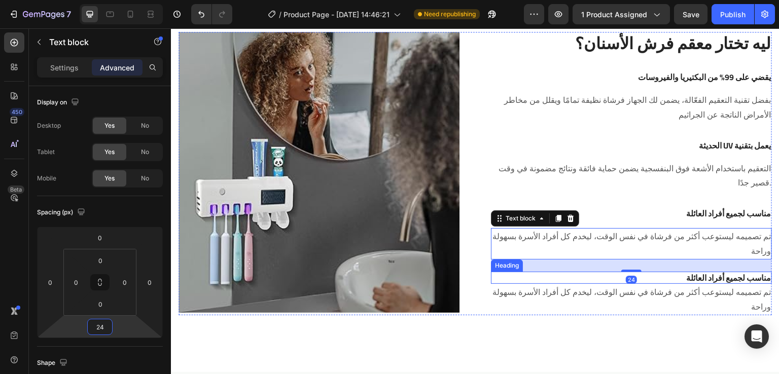
click at [677, 282] on h3 "مناسب لجميع أفراد العائلة" at bounding box center [631, 278] width 281 height 13
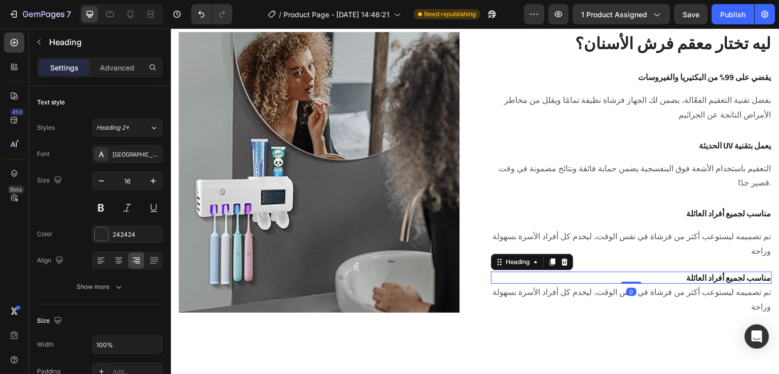
click at [677, 282] on h3 "مناسب لجميع أفراد العائلة" at bounding box center [631, 278] width 281 height 13
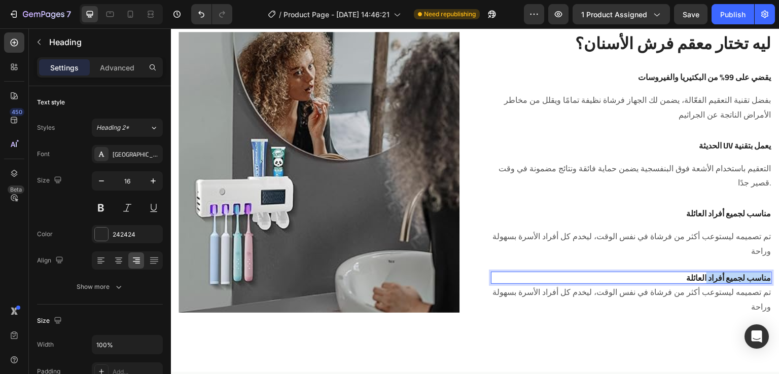
click at [677, 282] on p "مناسب لجميع أفراد العائلة" at bounding box center [631, 278] width 279 height 11
click at [710, 275] on p "مناسب لجميع أفراد العائلة" at bounding box center [631, 278] width 279 height 11
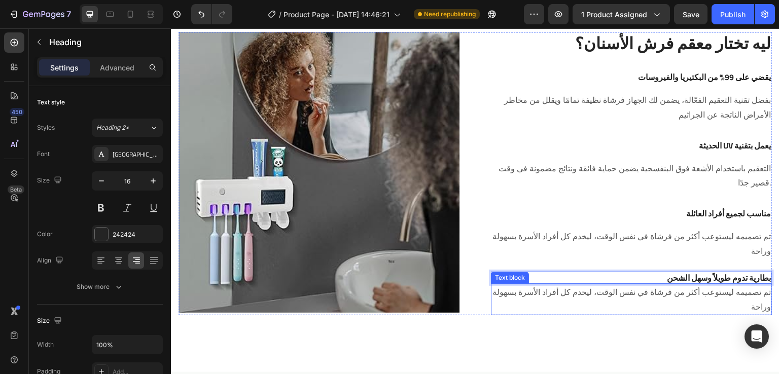
click at [694, 296] on p "تم تصميمه ليستوعب أكثر من فرشاة في نفس الوقت، ليخدم كل أفراد الأسرة بسهولة وراحة" at bounding box center [631, 299] width 279 height 29
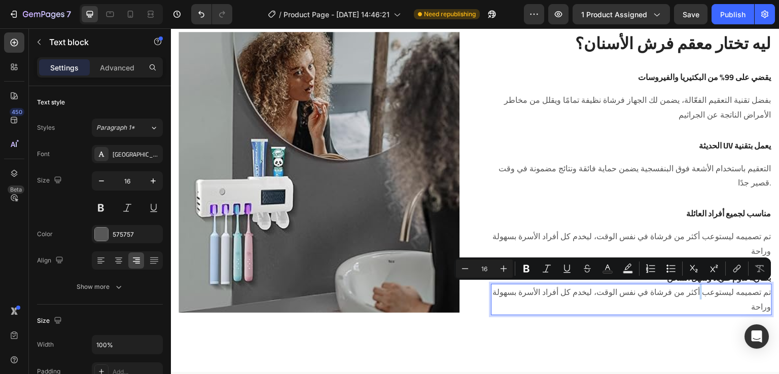
click at [694, 296] on p "تم تصميمه ليستوعب أكثر من فرشاة في نفس الوقت، ليخدم كل أفراد الأسرة بسهولة وراحة" at bounding box center [631, 299] width 279 height 29
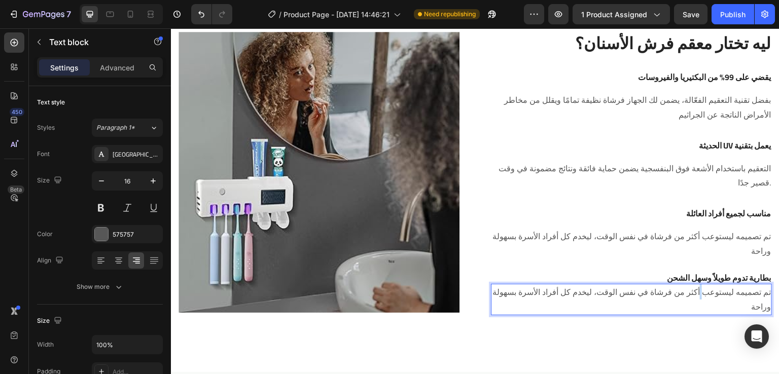
click at [694, 296] on p "تم تصميمه ليستوعب أكثر من فرشاة في نفس الوقت، ليخدم كل أفراد الأسرة بسهولة وراحة" at bounding box center [631, 299] width 279 height 29
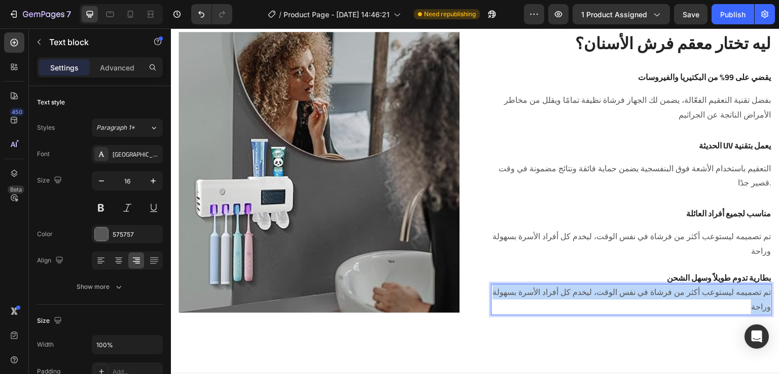
click at [694, 296] on p "تم تصميمه ليستوعب أكثر من فرشاة في نفس الوقت، ليخدم كل أفراد الأسرة بسهولة وراحة" at bounding box center [631, 299] width 279 height 29
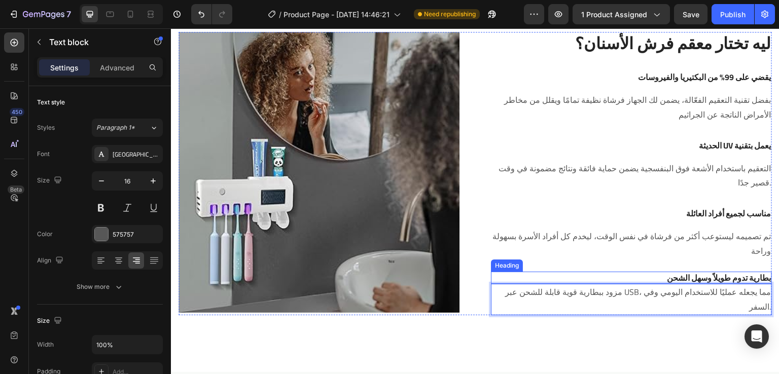
click at [640, 275] on p "بطارية تدوم طويلاً وسهل الشحن" at bounding box center [631, 278] width 279 height 11
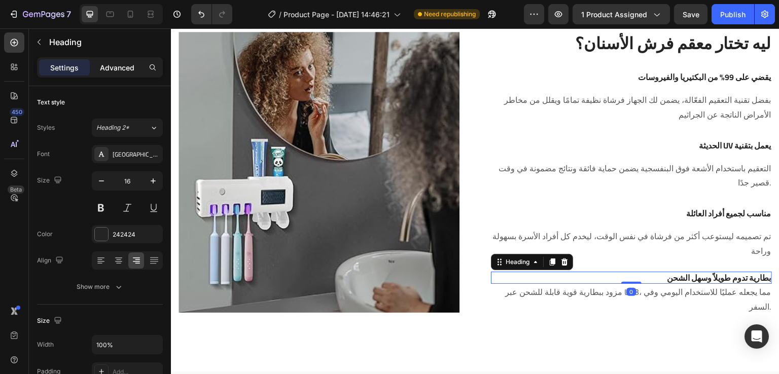
click at [121, 72] on p "Advanced" at bounding box center [117, 67] width 34 height 11
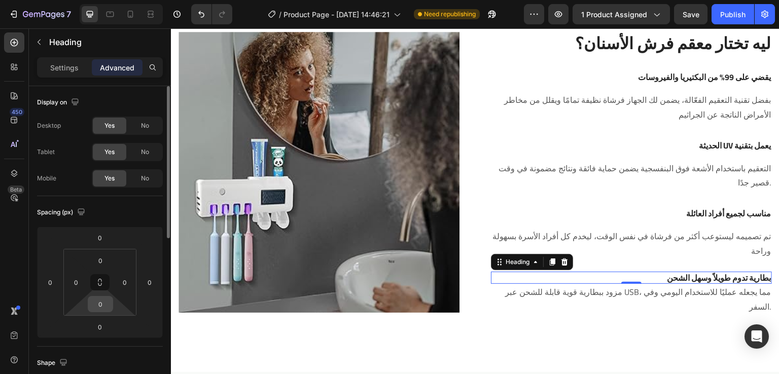
click at [105, 305] on input "0" at bounding box center [100, 304] width 20 height 15
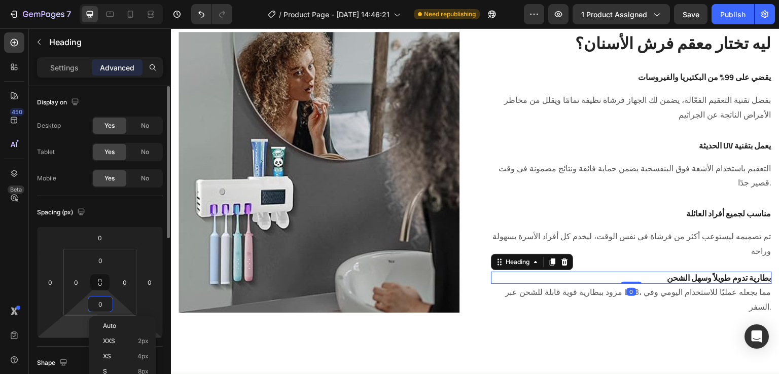
click at [75, 0] on html "7 Version history / Product Page - Aug 25, 14:46:21 Need republishing Preview 1…" at bounding box center [389, 0] width 779 height 0
type input "16"
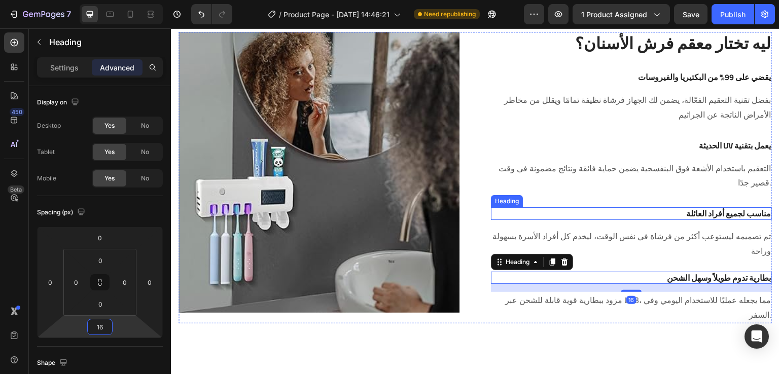
click at [672, 215] on h3 "مناسب لجميع أفراد العائلة" at bounding box center [631, 213] width 281 height 13
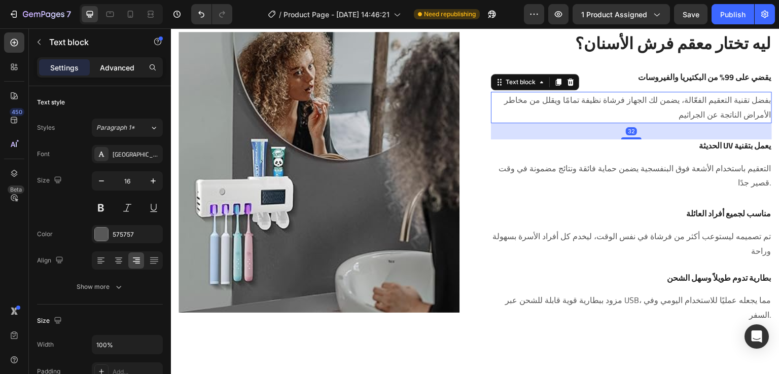
click at [120, 68] on p "Advanced" at bounding box center [117, 67] width 34 height 11
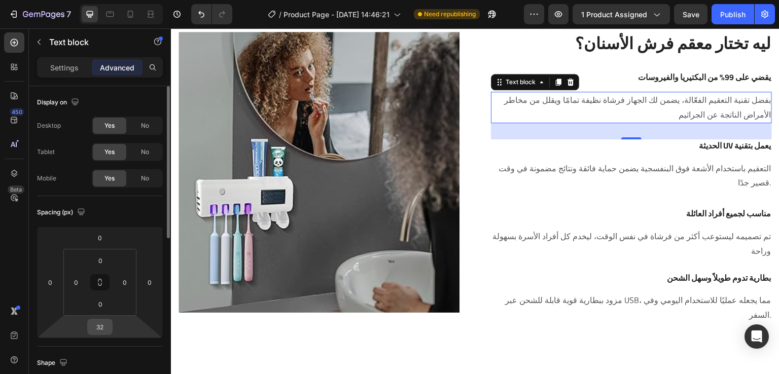
click at [108, 328] on input "32" at bounding box center [100, 327] width 20 height 15
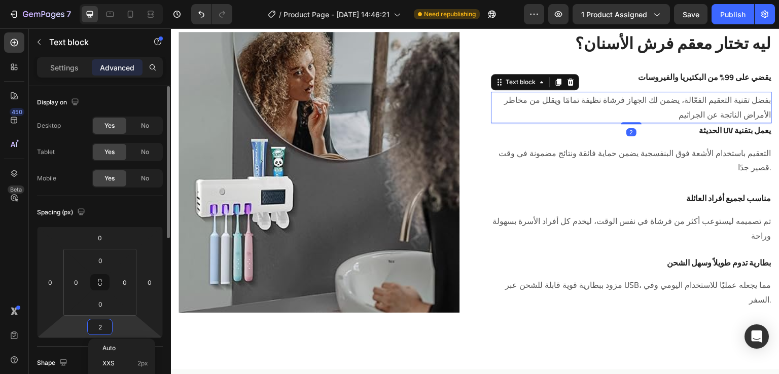
type input "24"
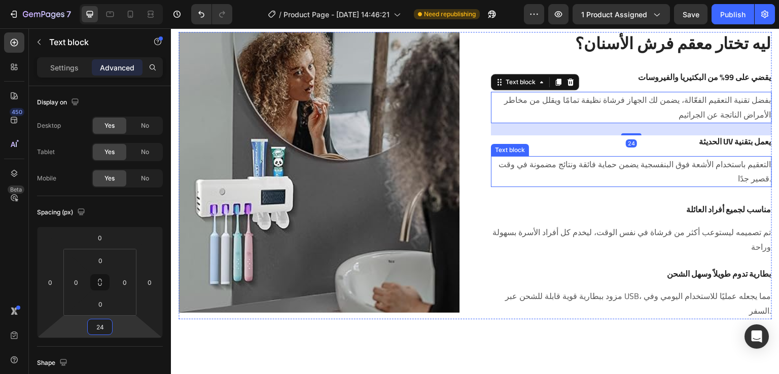
click at [608, 178] on p "التعقيم باستخدام الأشعة فوق البنفسجية يضمن حماية فائقة ونتائج مضمونة في وقت قصي…" at bounding box center [631, 171] width 279 height 29
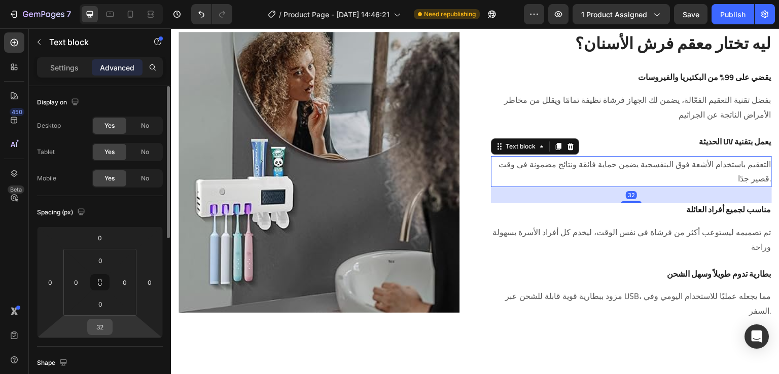
click at [105, 329] on input "32" at bounding box center [100, 327] width 20 height 15
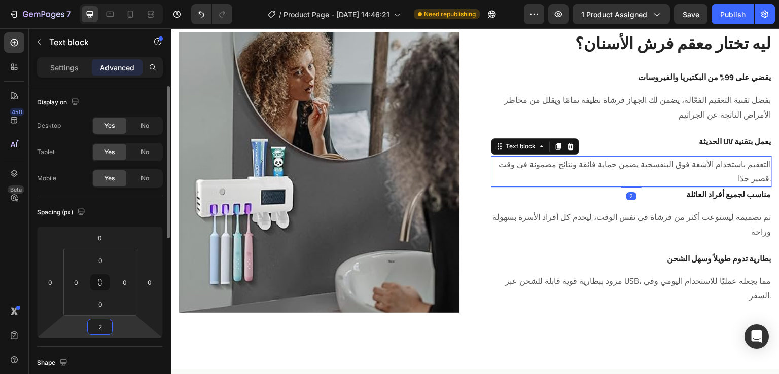
type input "24"
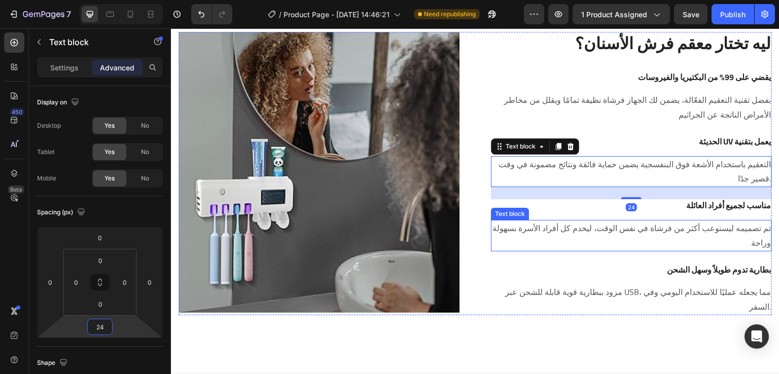
click at [594, 230] on p "تم تصميمه ليستوعب أكثر من فرشاة في نفس الوقت، ليخدم كل أفراد الأسرة بسهولة وراحة" at bounding box center [631, 235] width 279 height 29
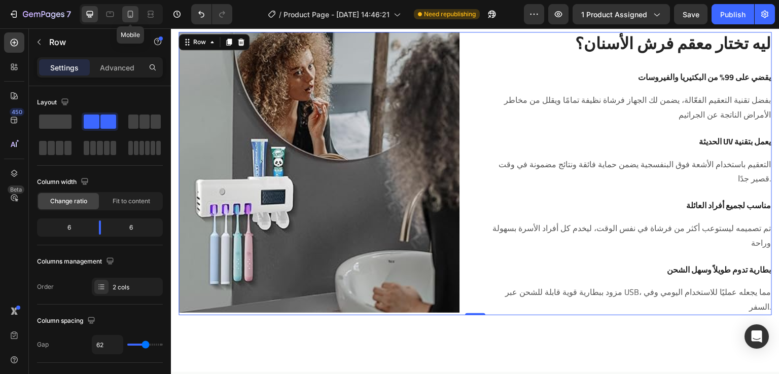
click at [132, 16] on icon at bounding box center [131, 14] width 6 height 7
type input "0"
type input "100%"
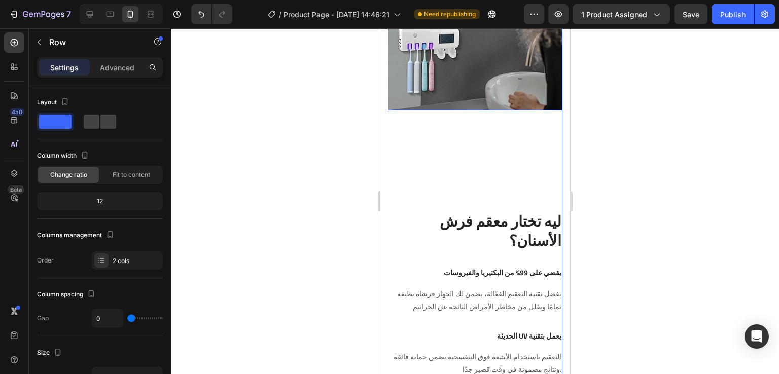
scroll to position [1021, 0]
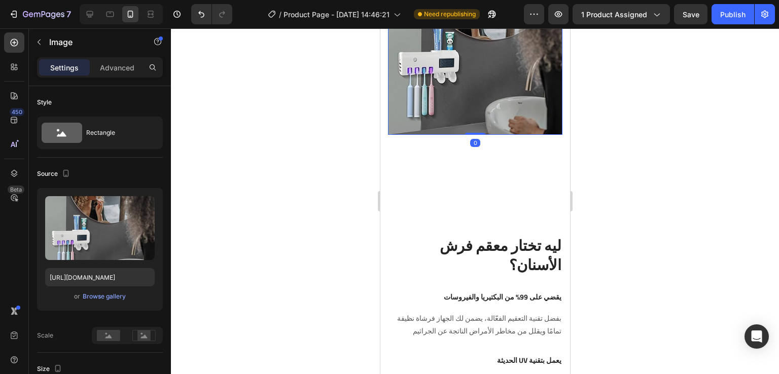
click at [468, 121] on img at bounding box center [474, 47] width 174 height 174
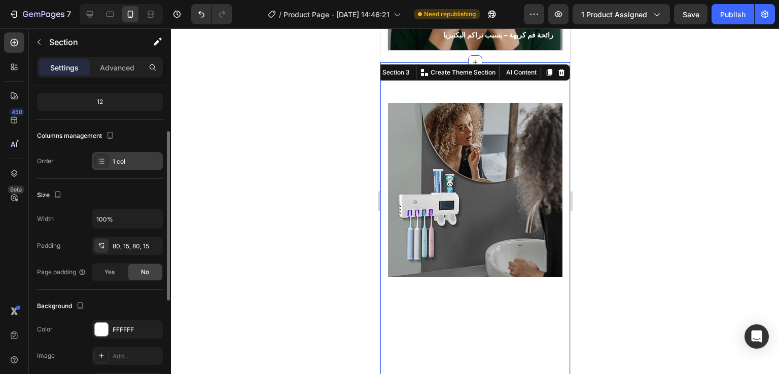
scroll to position [93, 0]
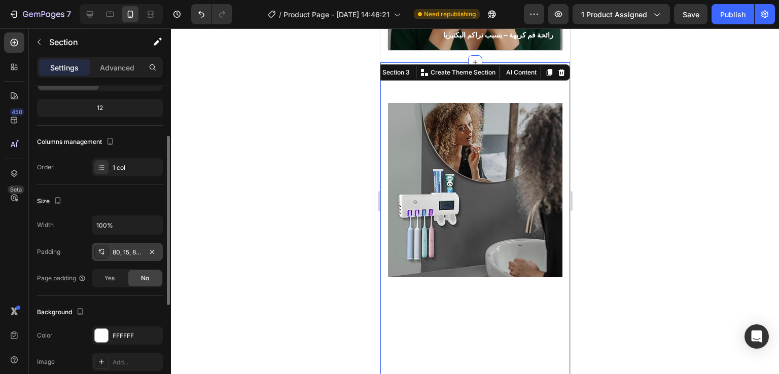
click at [107, 248] on div at bounding box center [101, 252] width 14 height 14
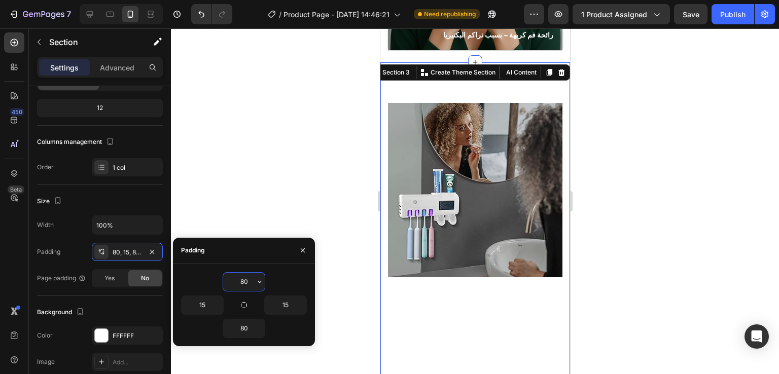
click at [245, 279] on input "80" at bounding box center [244, 282] width 42 height 18
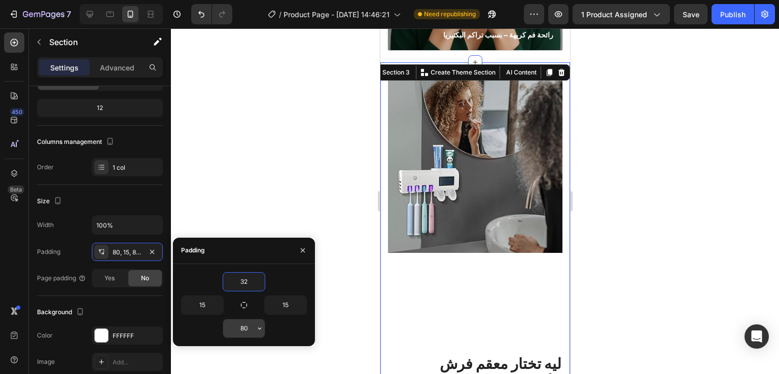
type input "32"
click at [248, 330] on input "80" at bounding box center [244, 329] width 42 height 18
type input "32"
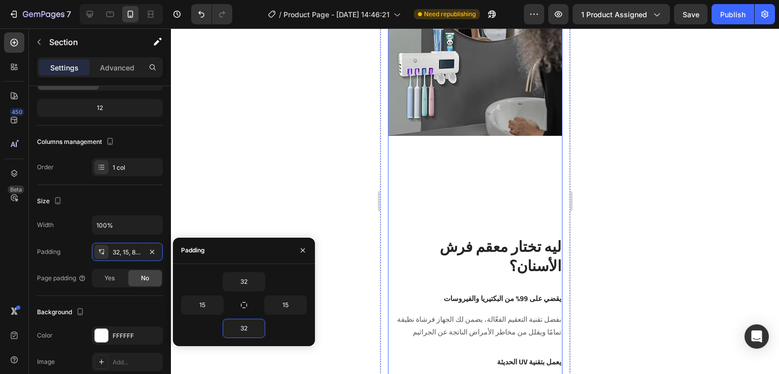
scroll to position [969, 0]
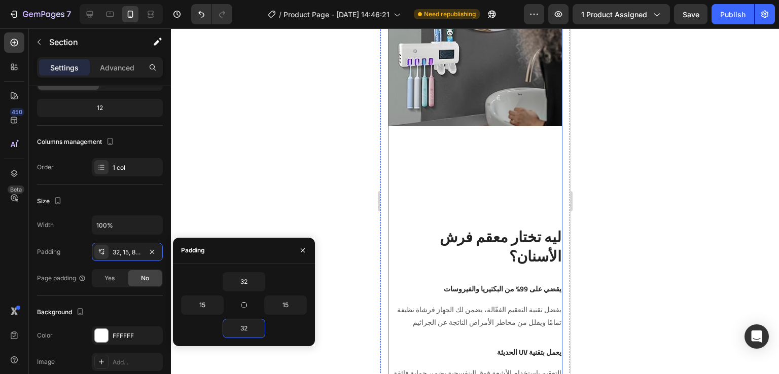
click at [441, 218] on div "ليه تختار معقم فرش الأسنان؟ Heading Row يقضي على 99% من البكتيريا والفيروسات He…" at bounding box center [474, 318] width 174 height 385
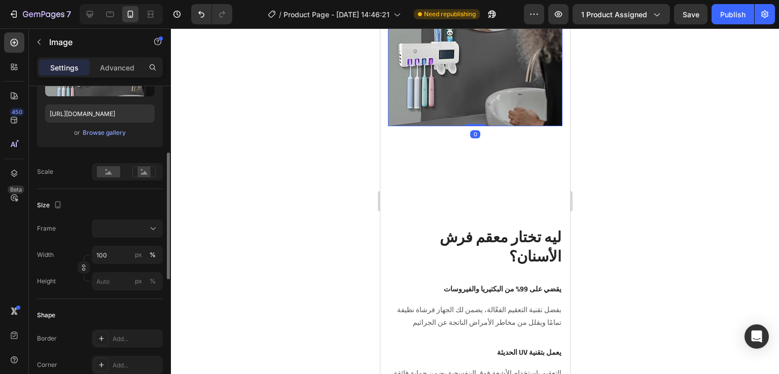
scroll to position [164, 0]
click at [152, 221] on button at bounding box center [127, 228] width 71 height 18
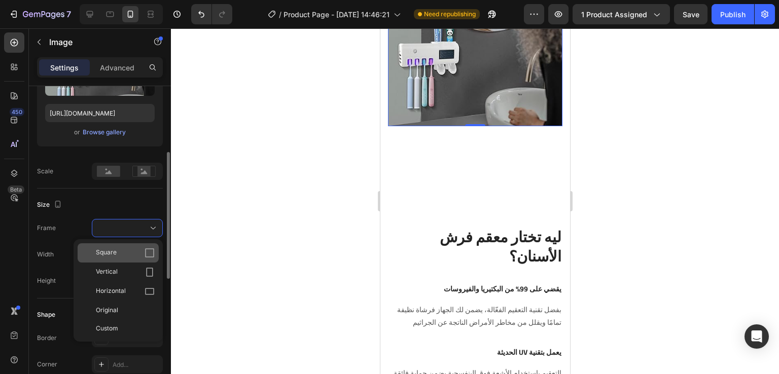
click at [139, 250] on div "Square" at bounding box center [125, 253] width 59 height 10
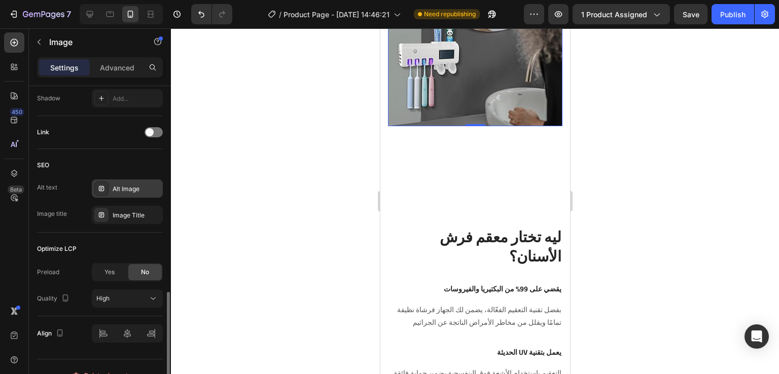
scroll to position [473, 0]
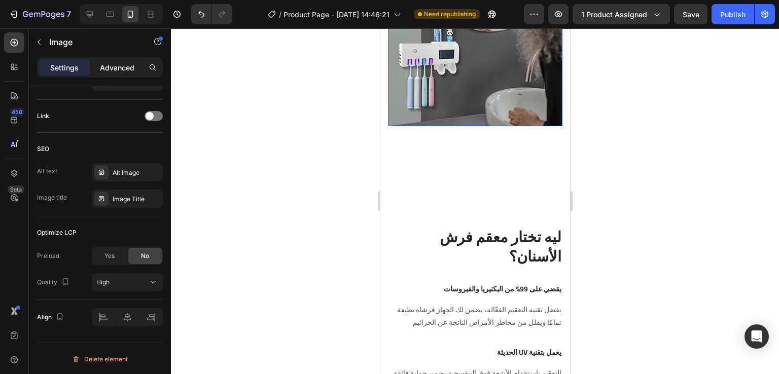
click at [124, 68] on p "Advanced" at bounding box center [117, 67] width 34 height 11
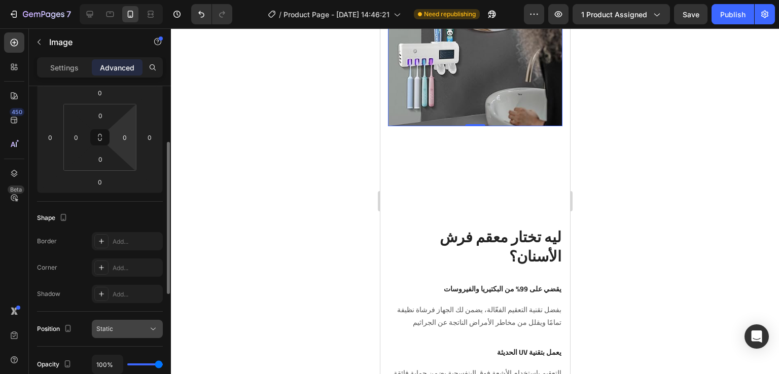
scroll to position [130, 0]
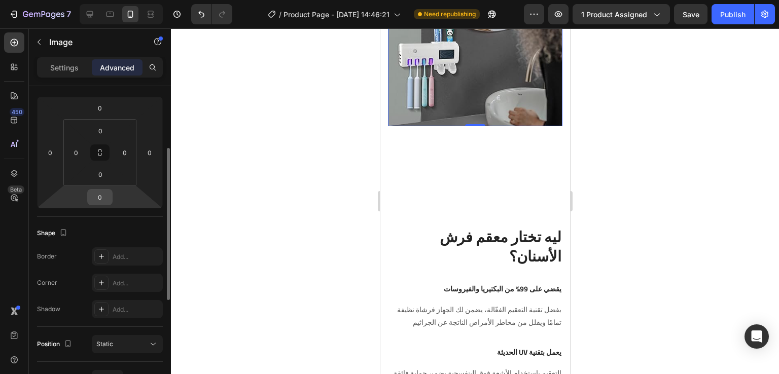
click at [101, 199] on input "0" at bounding box center [100, 197] width 20 height 15
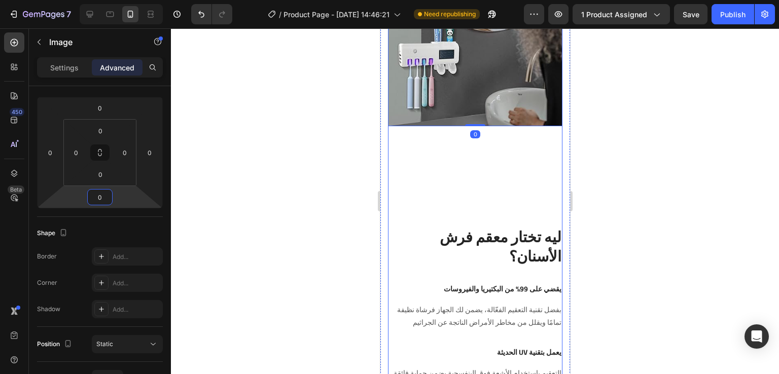
click at [462, 171] on div "ليه تختار معقم فرش الأسنان؟ Heading Row يقضي على 99% من البكتيريا والفيروسات He…" at bounding box center [474, 318] width 174 height 385
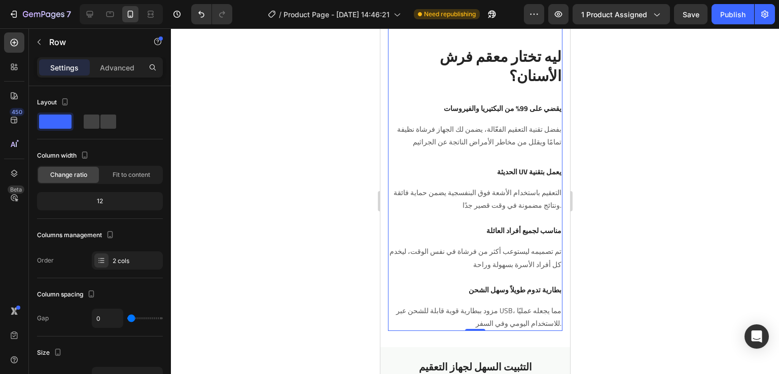
scroll to position [1089, 0]
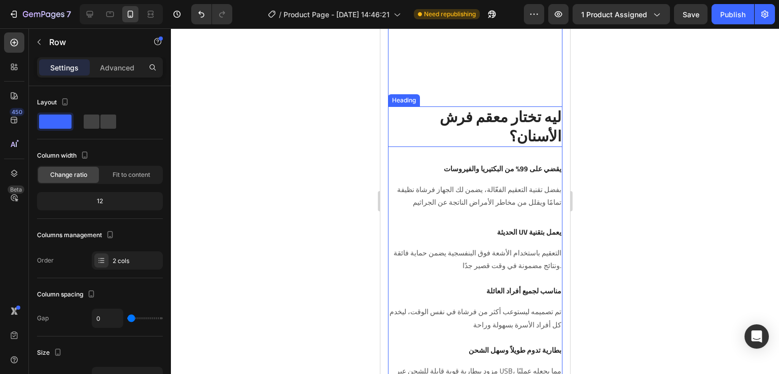
click at [470, 124] on h2 "ليه تختار معقم فرش الأسنان؟" at bounding box center [474, 127] width 174 height 40
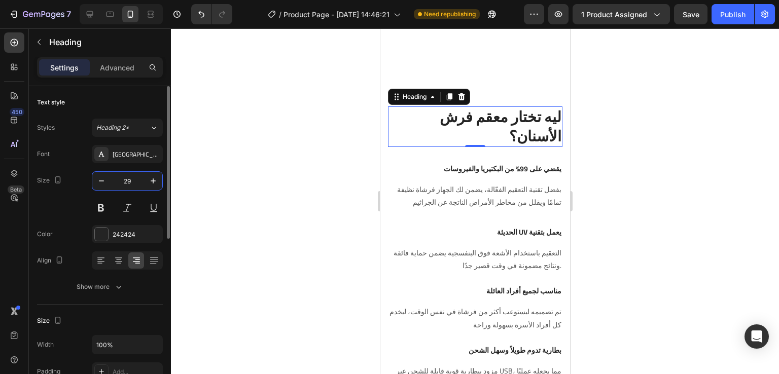
click at [135, 179] on input "29" at bounding box center [127, 181] width 33 height 18
type input "20"
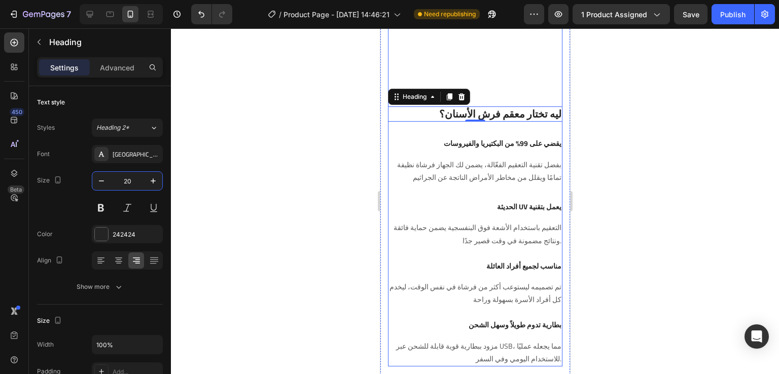
click at [501, 88] on div "ليه تختار معقم فرش الأسنان؟ Heading 0 Row يقضي على 99% من البكتيريا والفيروسات …" at bounding box center [474, 186] width 174 height 360
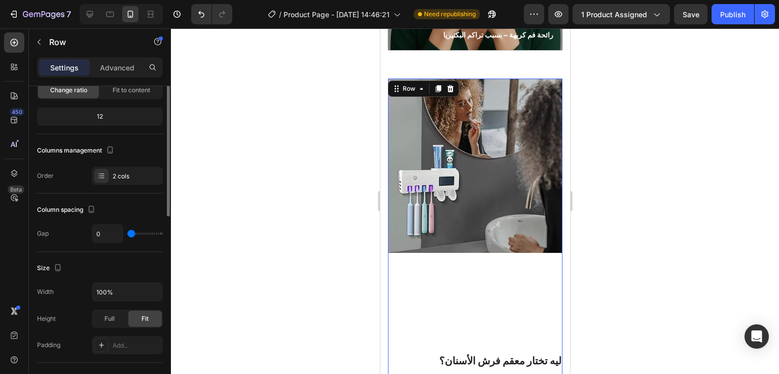
scroll to position [97, 0]
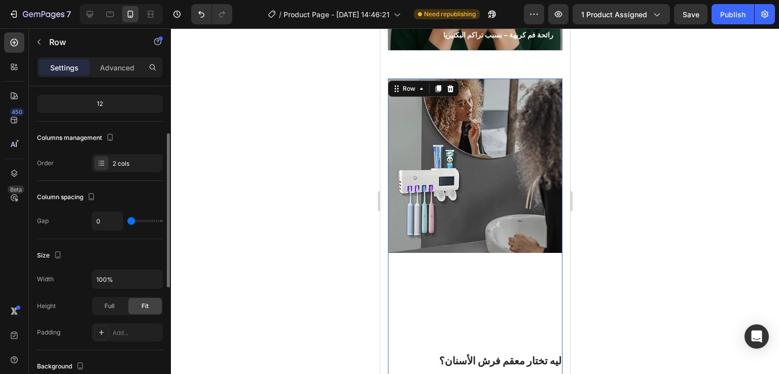
type input "120"
type input "0"
drag, startPoint x: 133, startPoint y: 217, endPoint x: 63, endPoint y: 232, distance: 71.1
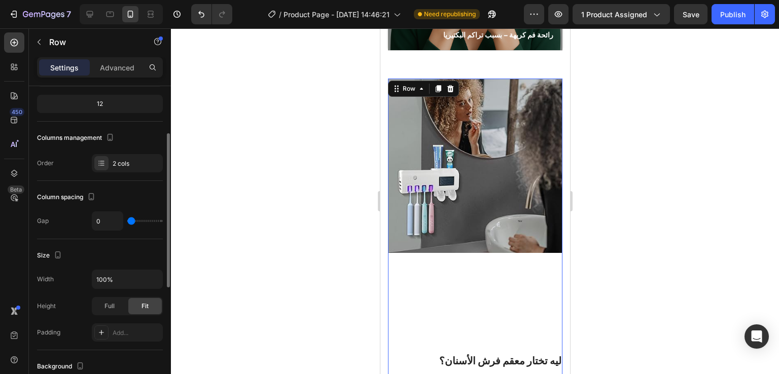
click at [127, 222] on input "range" at bounding box center [145, 221] width 36 height 2
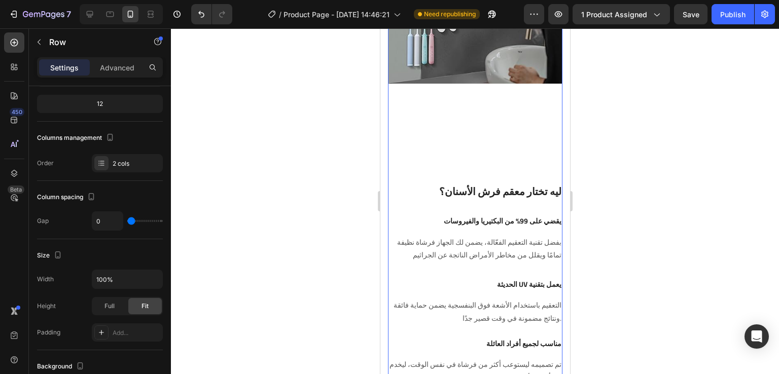
scroll to position [1013, 0]
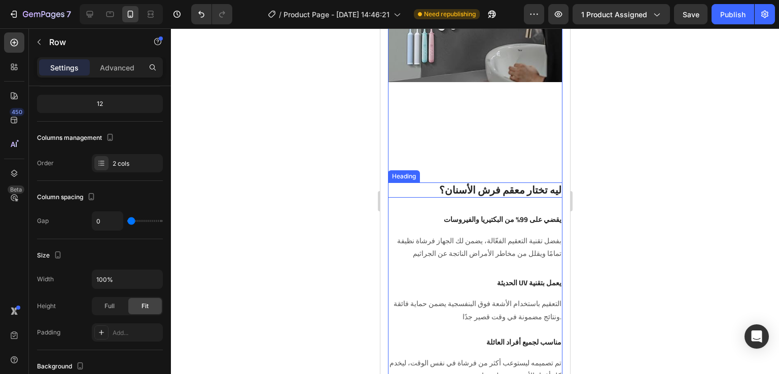
click at [426, 186] on h2 "ليه تختار معقم فرش الأسنان؟" at bounding box center [474, 190] width 174 height 15
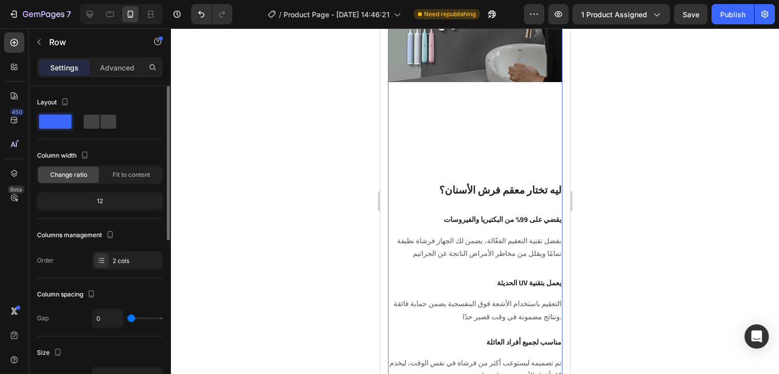
scroll to position [0, 0]
click at [118, 173] on span "Fit to content" at bounding box center [132, 174] width 38 height 9
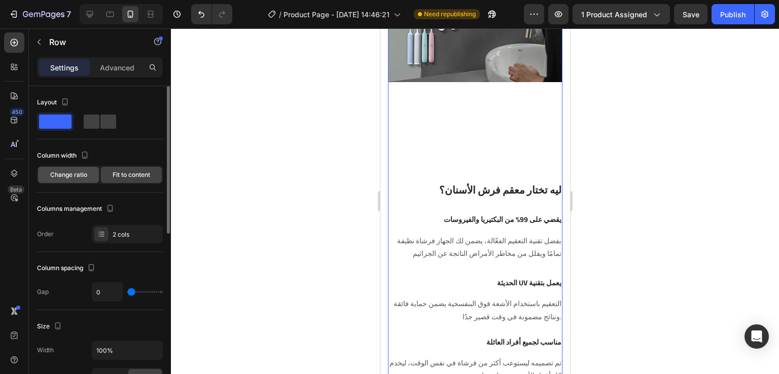
click at [68, 176] on span "Change ratio" at bounding box center [68, 174] width 37 height 9
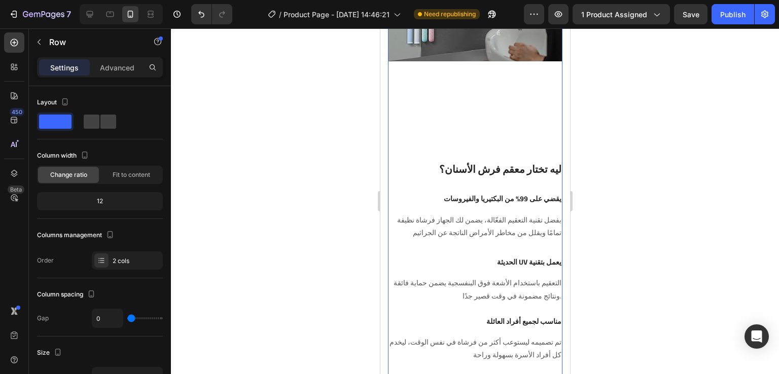
scroll to position [1034, 0]
click at [147, 12] on icon at bounding box center [151, 14] width 10 height 10
type input "62"
type input "1200"
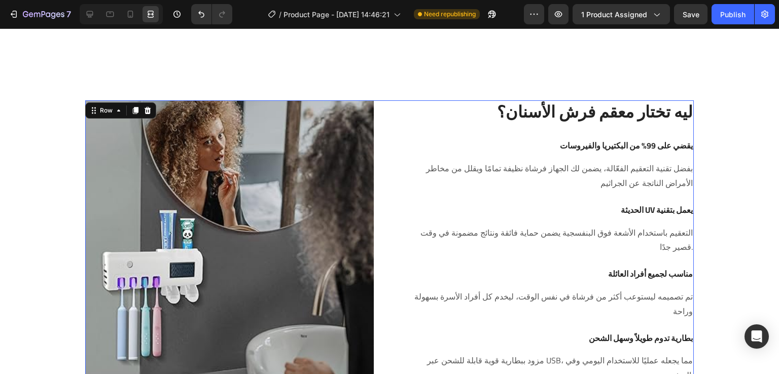
scroll to position [946, 0]
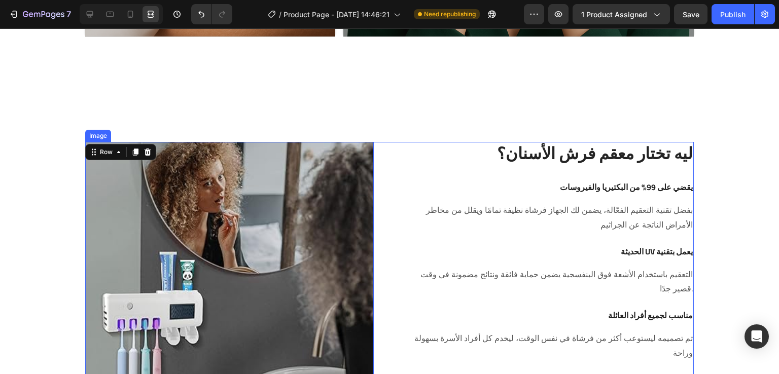
click at [284, 175] on img at bounding box center [229, 286] width 289 height 289
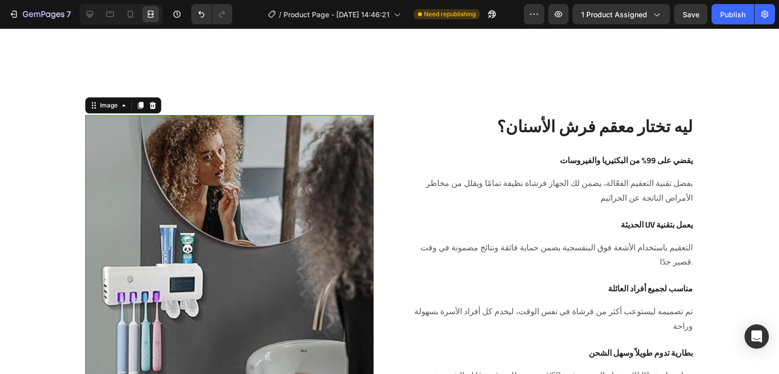
scroll to position [1042, 0]
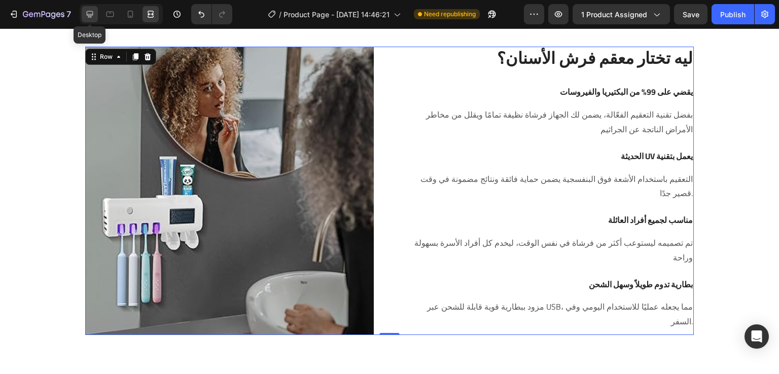
click at [91, 13] on icon at bounding box center [90, 14] width 10 height 10
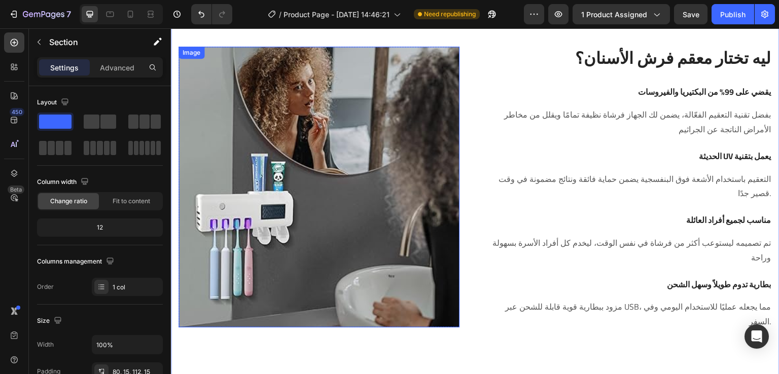
click at [315, 202] on img at bounding box center [319, 187] width 281 height 281
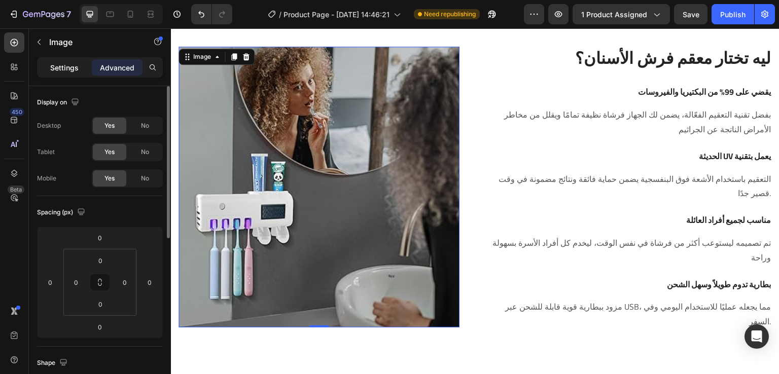
click at [68, 75] on div "Settings" at bounding box center [64, 67] width 51 height 16
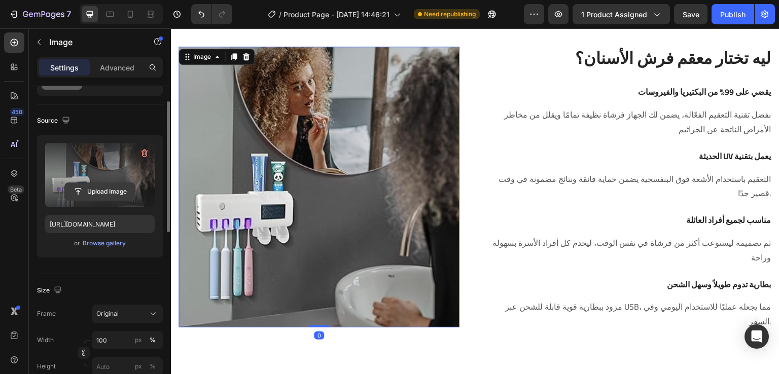
scroll to position [56, 0]
click at [99, 190] on input "file" at bounding box center [100, 189] width 70 height 17
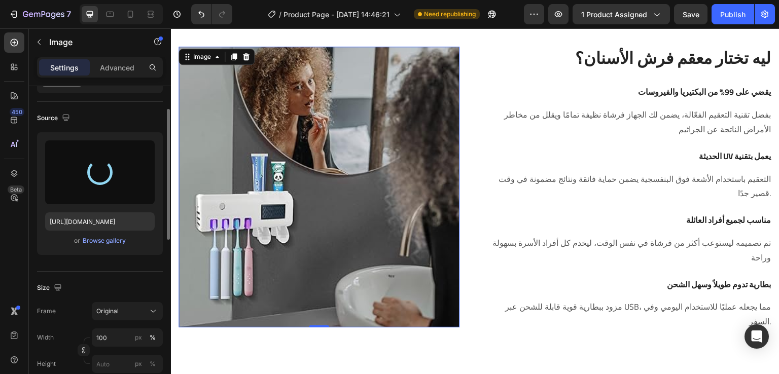
type input "[URL][DOMAIN_NAME]"
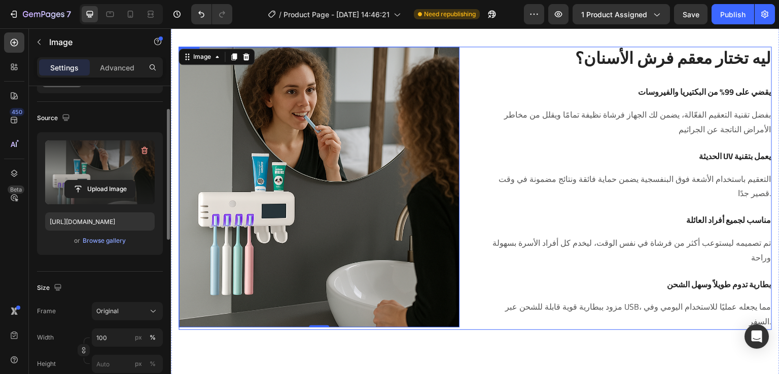
click at [474, 70] on div "Image 0 Row ليه تختار معقم فرش الأسنان؟ Heading Row يقضي على 99% من البكتيريا و…" at bounding box center [475, 189] width 593 height 284
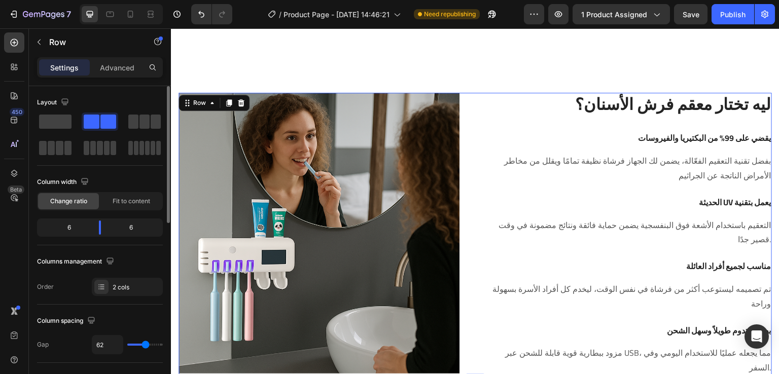
scroll to position [1025, 0]
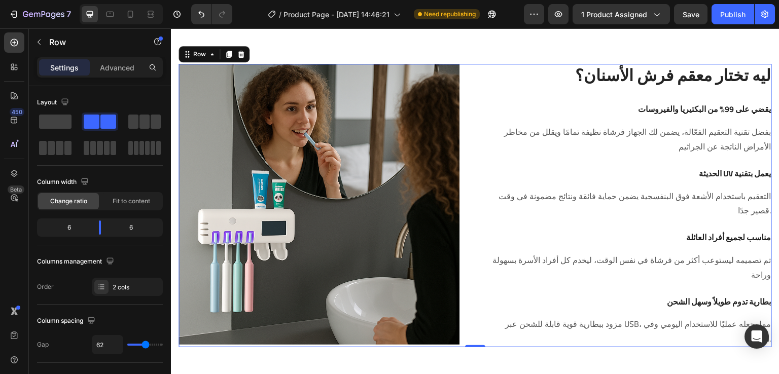
drag, startPoint x: 219, startPoint y: 149, endPoint x: 490, endPoint y: 126, distance: 272.8
click at [44, 41] on button "button" at bounding box center [39, 42] width 16 height 16
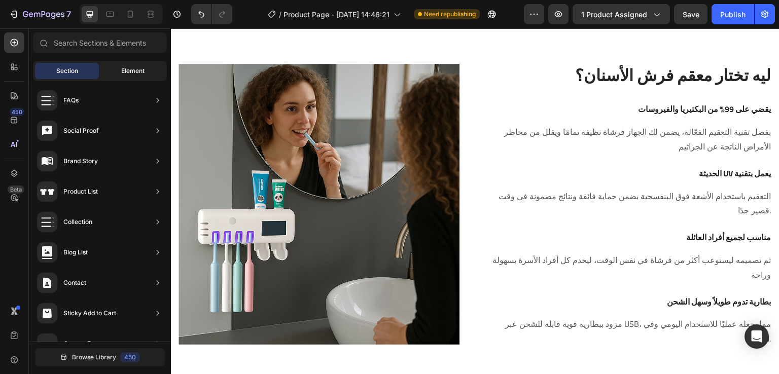
click at [138, 63] on div "Element" at bounding box center [133, 71] width 64 height 16
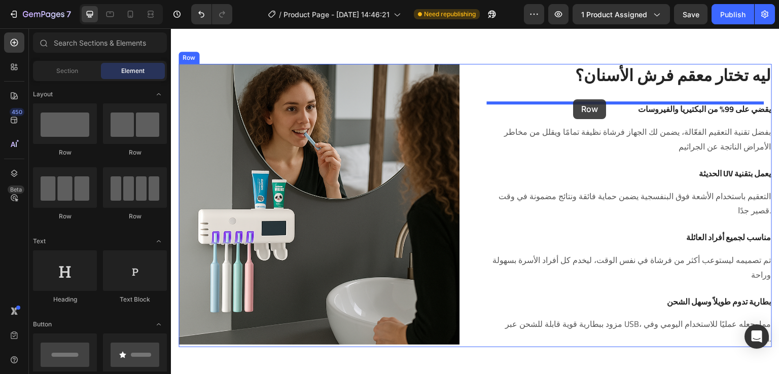
drag, startPoint x: 228, startPoint y: 166, endPoint x: 574, endPoint y: 99, distance: 352.3
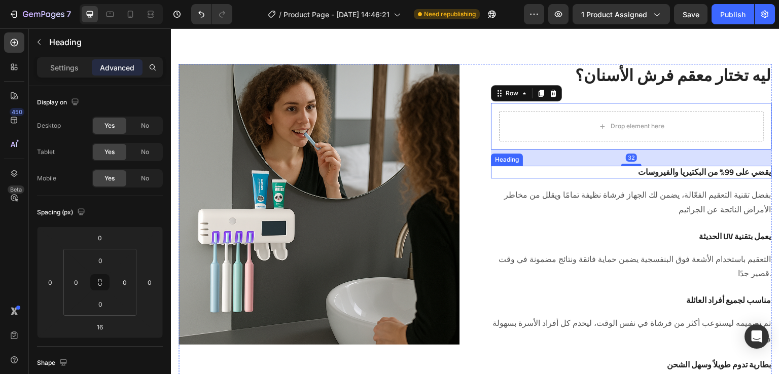
click at [590, 172] on h3 "يقضي على 99% من البكتيريا والفيروسات" at bounding box center [631, 172] width 281 height 13
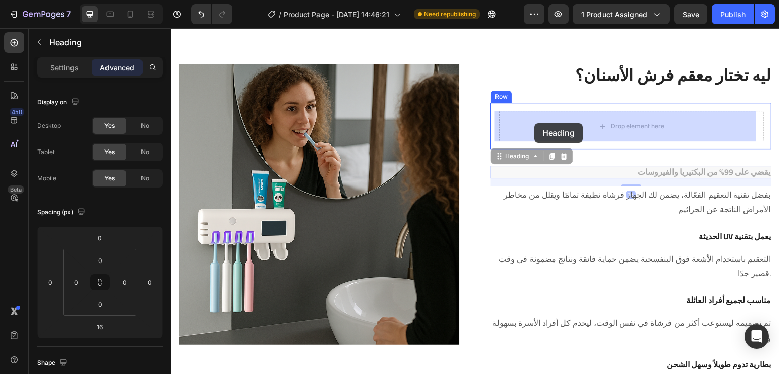
drag, startPoint x: 522, startPoint y: 155, endPoint x: 535, endPoint y: 124, distance: 33.4
type input "0"
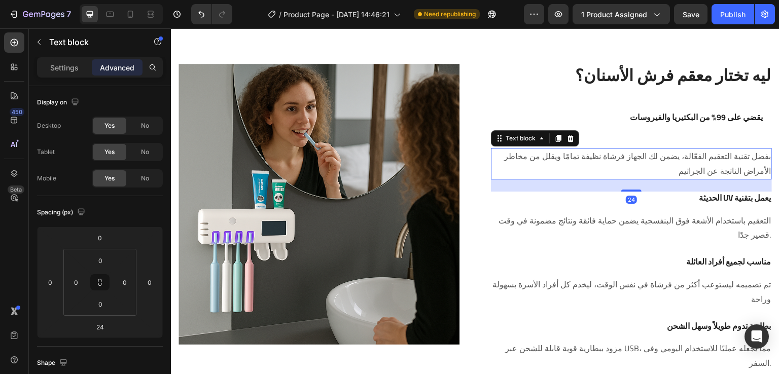
click at [546, 157] on p "بفضل تقنية التعقيم الفعّالة، يضمن لك الجهاز فرشاة نظيفة تمامًا ويقلل من مخاطر ا…" at bounding box center [631, 163] width 279 height 29
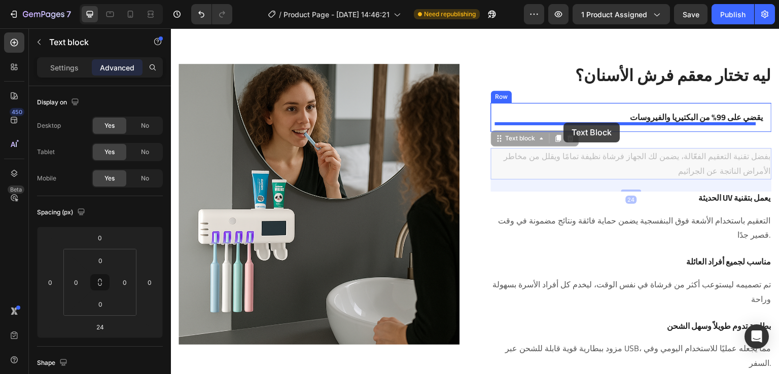
drag, startPoint x: 510, startPoint y: 139, endPoint x: 564, endPoint y: 123, distance: 56.2
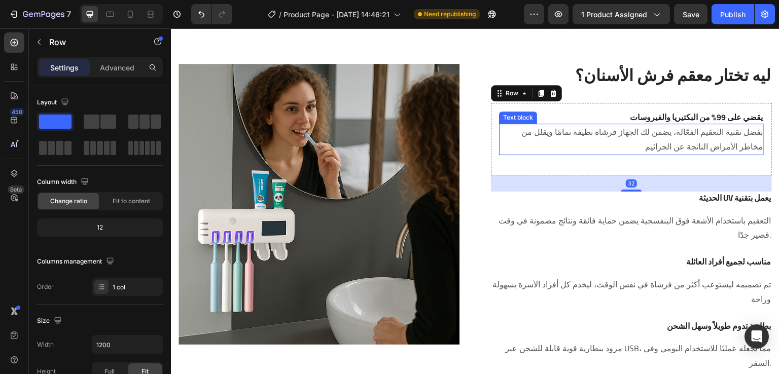
click at [594, 133] on p "بفضل تقنية التعقيم الفعّالة، يضمن لك الجهاز فرشاة نظيفة تمامًا ويقلل من مخاطر ا…" at bounding box center [631, 139] width 263 height 29
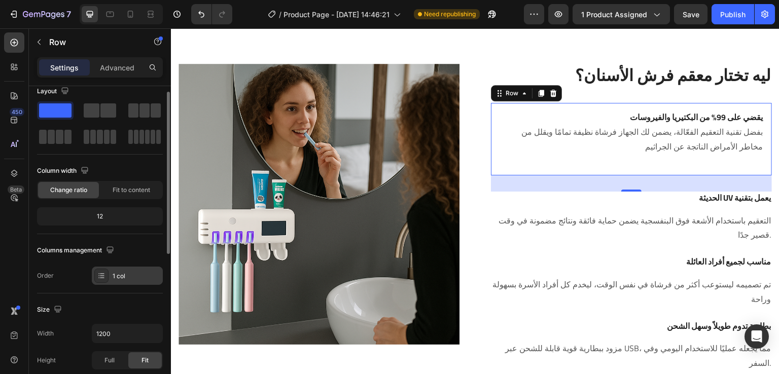
scroll to position [11, 0]
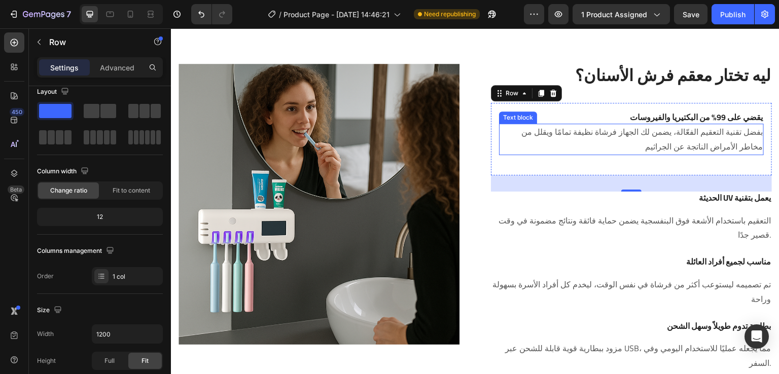
click at [624, 135] on p "بفضل تقنية التعقيم الفعّالة، يضمن لك الجهاز فرشاة نظيفة تمامًا ويقلل من مخاطر ا…" at bounding box center [631, 139] width 263 height 29
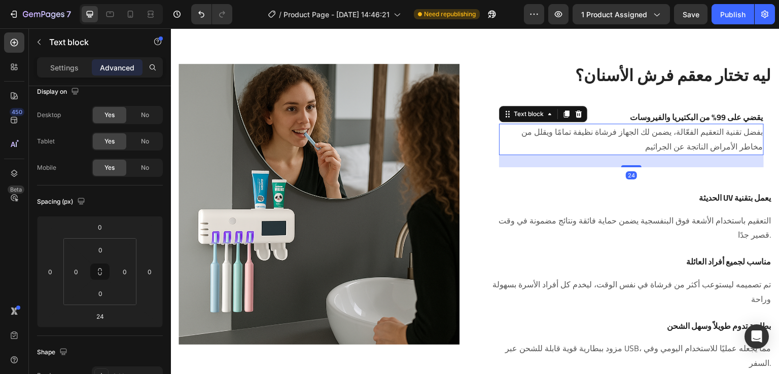
scroll to position [0, 0]
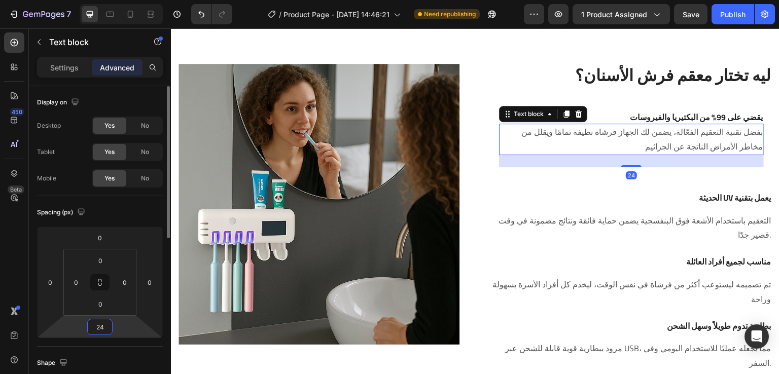
click at [107, 328] on input "24" at bounding box center [100, 327] width 20 height 15
type input "0"
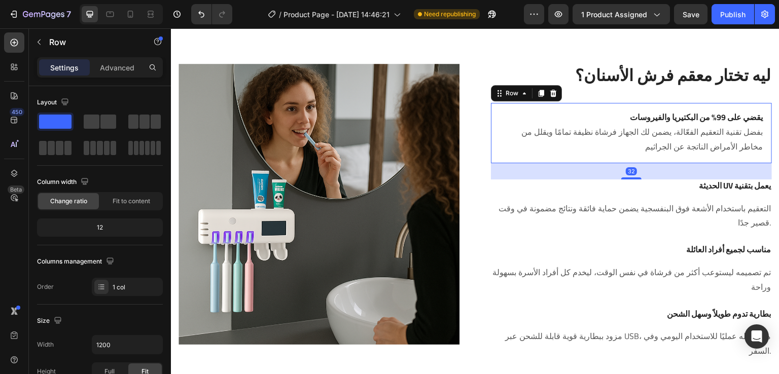
click at [617, 104] on div "يقضي على 99% من البكتيريا والفيروسات Heading بفضل تقنية التعقيم الفعّالة، يضمن …" at bounding box center [631, 133] width 281 height 60
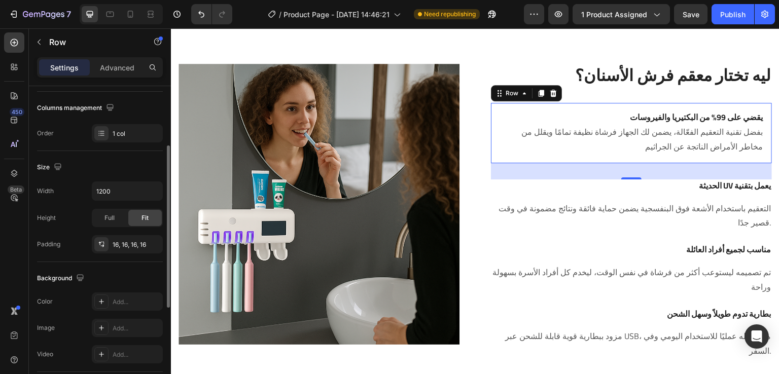
scroll to position [141, 0]
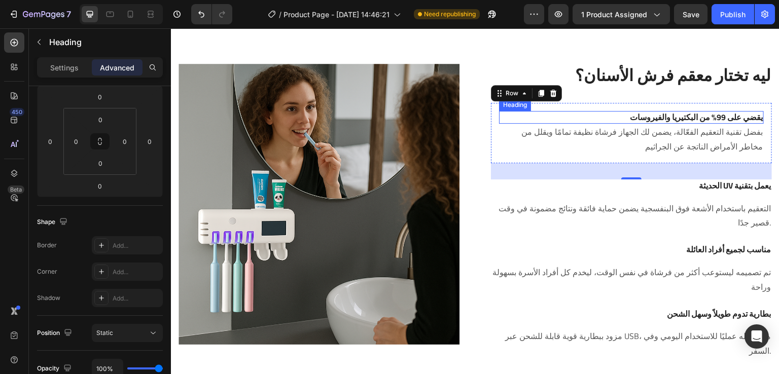
click at [633, 113] on h3 "يقضي على 99% من البكتيريا والفيروسات" at bounding box center [631, 117] width 265 height 13
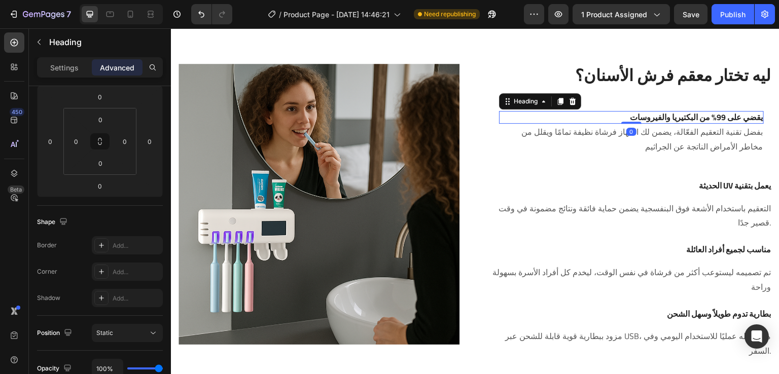
scroll to position [0, 0]
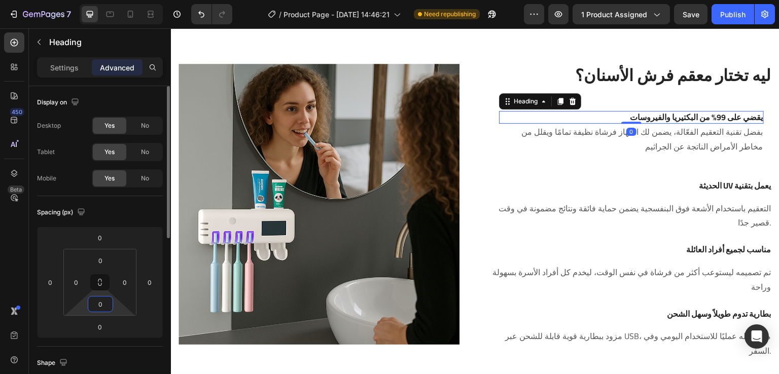
click at [103, 310] on input "0" at bounding box center [100, 304] width 20 height 15
click at [73, 0] on html "7 Version history / Product Page - Aug 25, 14:46:21 Need republishing Preview 1…" at bounding box center [389, 0] width 779 height 0
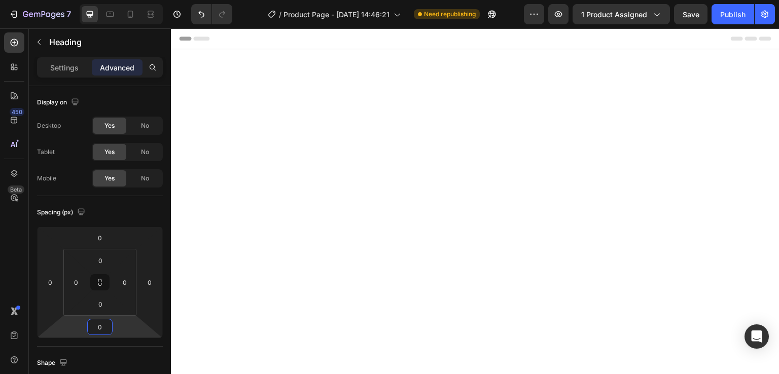
scroll to position [1025, 0]
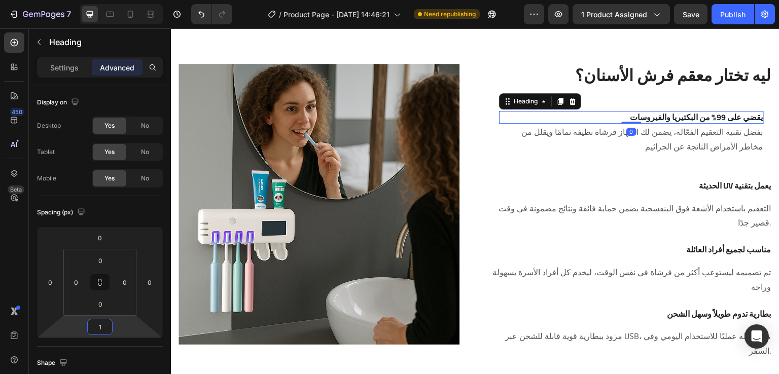
type input "16"
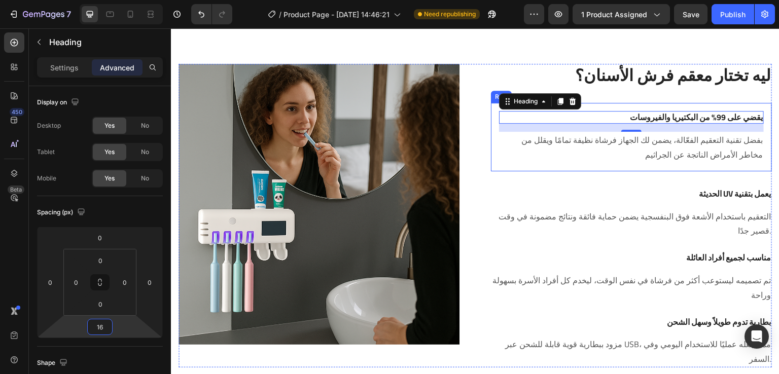
click at [517, 167] on div "يقضي على 99% من البكتيريا والفيروسات Heading 16 بفضل تقنية التعقيم الفعّالة، يض…" at bounding box center [631, 137] width 281 height 68
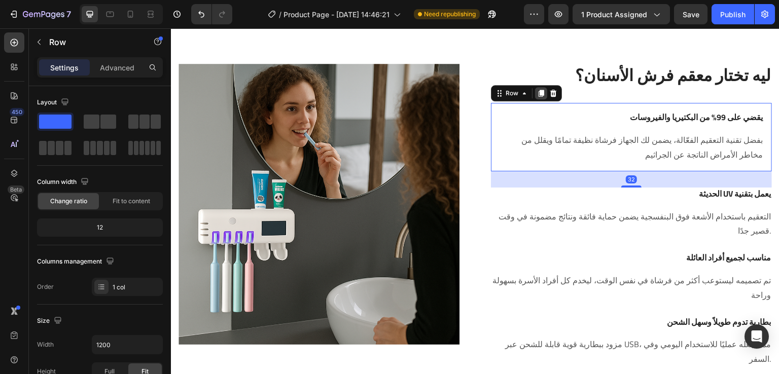
click at [540, 93] on icon at bounding box center [541, 93] width 8 height 8
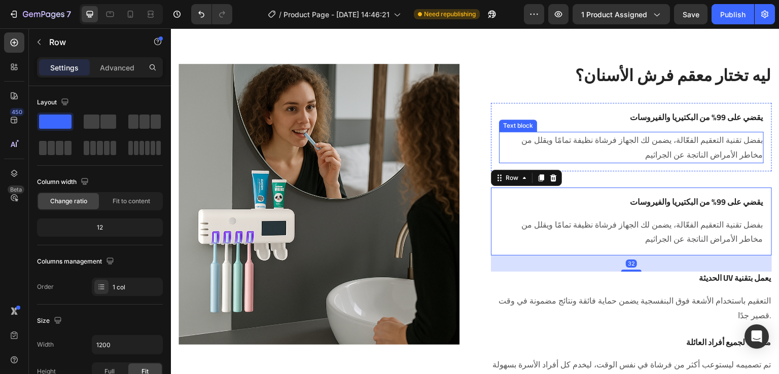
scroll to position [1077, 0]
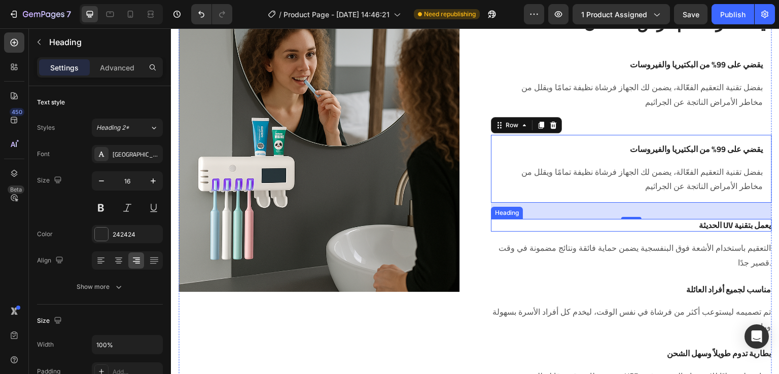
click at [639, 228] on h3 "الحديثة UV يعمل بتقنية" at bounding box center [631, 225] width 281 height 13
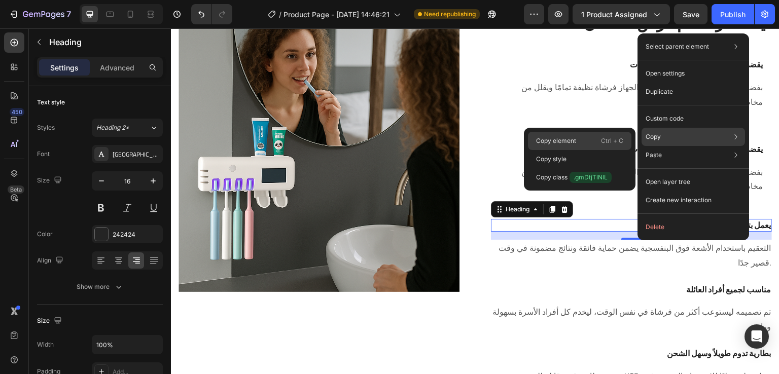
click at [590, 150] on div "Copy element Ctrl + C" at bounding box center [579, 159] width 103 height 18
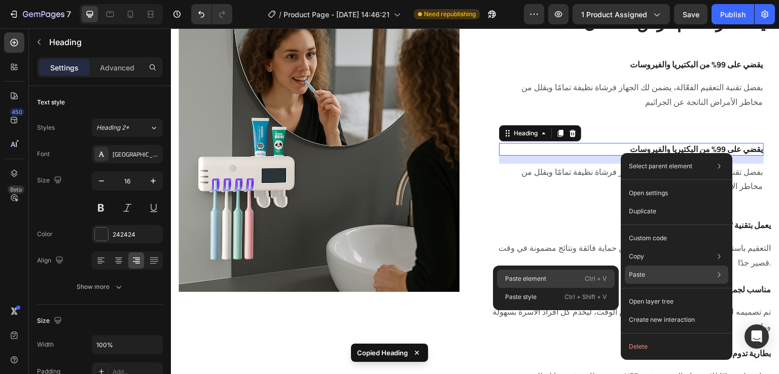
click at [564, 288] on div "Paste element Ctrl + V" at bounding box center [556, 297] width 118 height 18
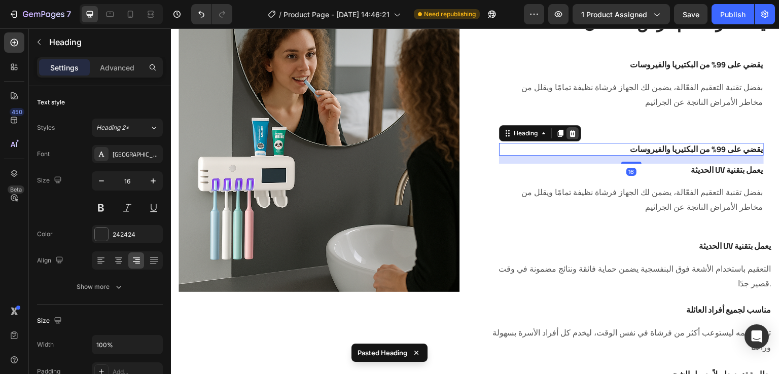
click at [572, 131] on icon at bounding box center [573, 133] width 7 height 7
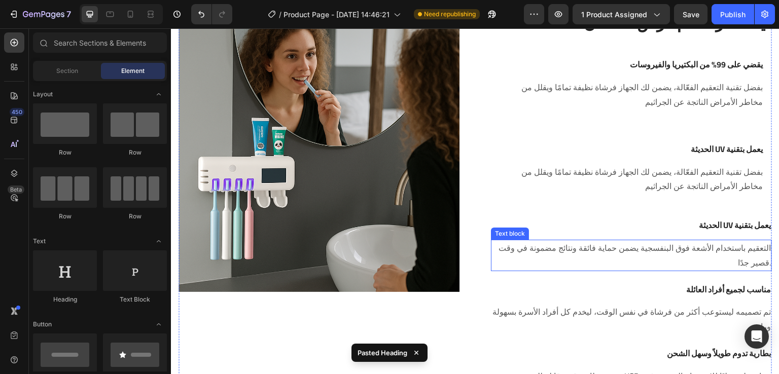
click at [623, 251] on p "التعقيم باستخدام الأشعة فوق البنفسجية يضمن حماية فائقة ونتائج مضمونة في وقت قصي…" at bounding box center [631, 255] width 279 height 29
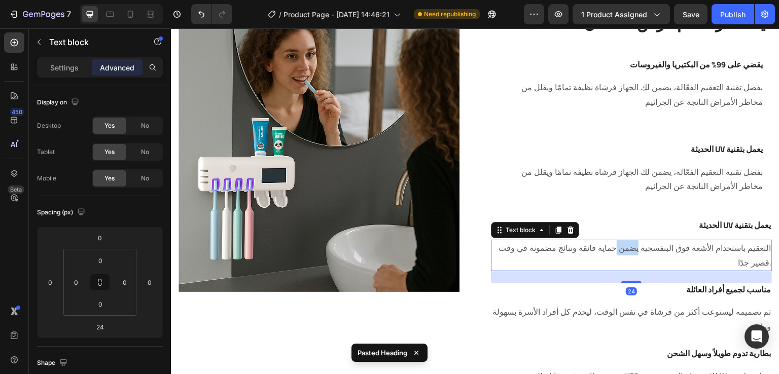
click at [623, 251] on p "التعقيم باستخدام الأشعة فوق البنفسجية يضمن حماية فائقة ونتائج مضمونة في وقت قصي…" at bounding box center [631, 255] width 279 height 29
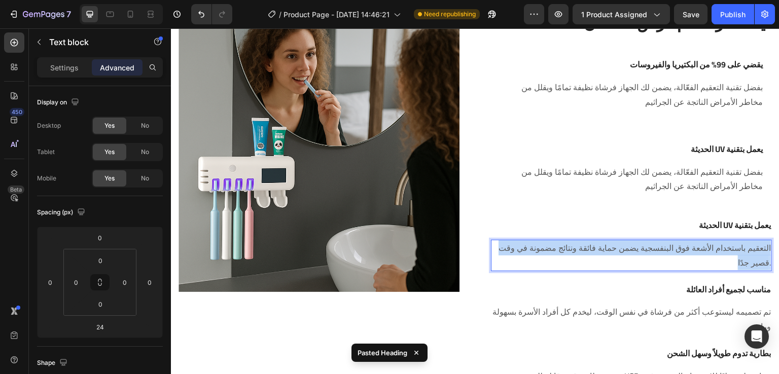
click at [623, 251] on p "التعقيم باستخدام الأشعة فوق البنفسجية يضمن حماية فائقة ونتائج مضمونة في وقت قصي…" at bounding box center [631, 255] width 279 height 29
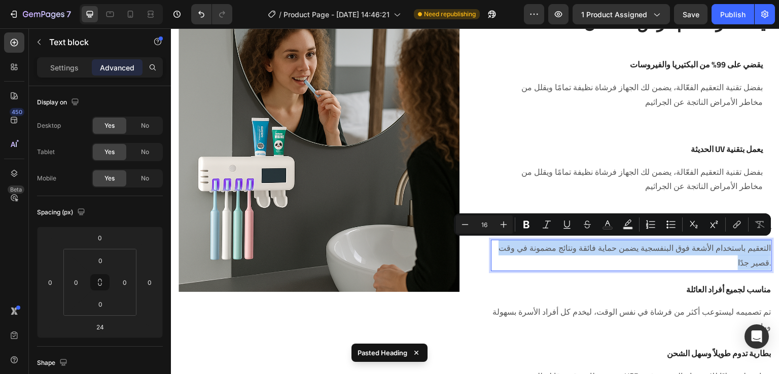
copy p "التعقيم باستخدام الأشعة فوق البنفسجية يضمن حماية فائقة ونتائج مضمونة في وقت قصي…"
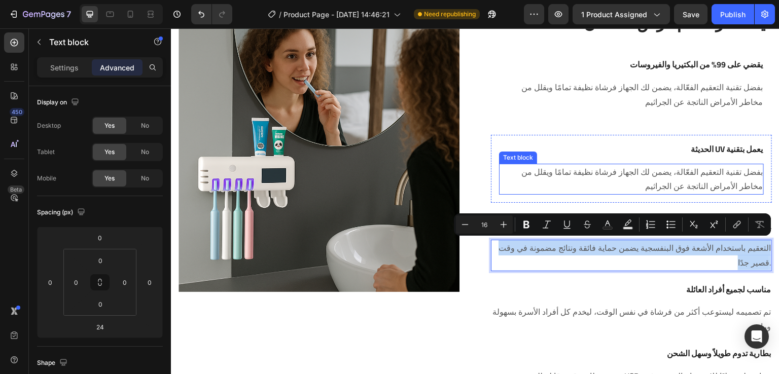
click at [694, 183] on p "بفضل تقنية التعقيم الفعّالة، يضمن لك الجهاز فرشاة نظيفة تمامًا ويقلل من مخاطر ا…" at bounding box center [631, 179] width 263 height 29
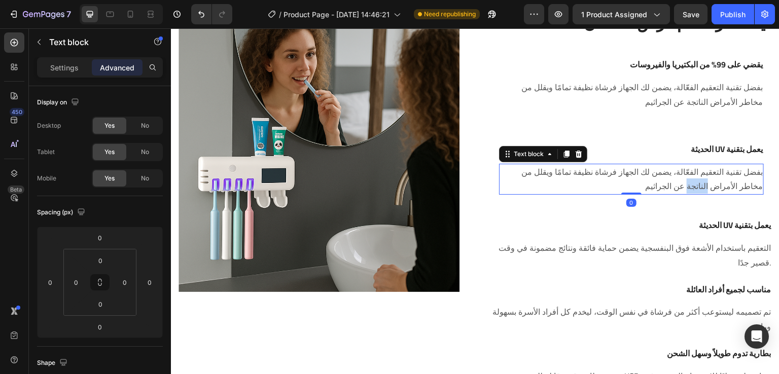
click at [694, 183] on p "بفضل تقنية التعقيم الفعّالة، يضمن لك الجهاز فرشاة نظيفة تمامًا ويقلل من مخاطر ا…" at bounding box center [631, 179] width 263 height 29
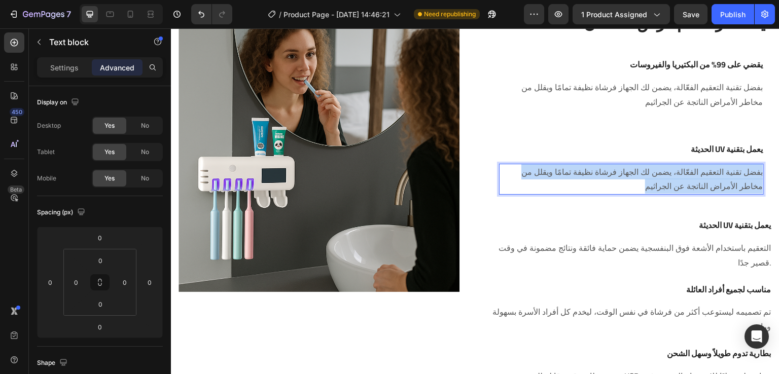
click at [694, 183] on p "بفضل تقنية التعقيم الفعّالة، يضمن لك الجهاز فرشاة نظيفة تمامًا ويقلل من مخاطر ا…" at bounding box center [631, 179] width 263 height 29
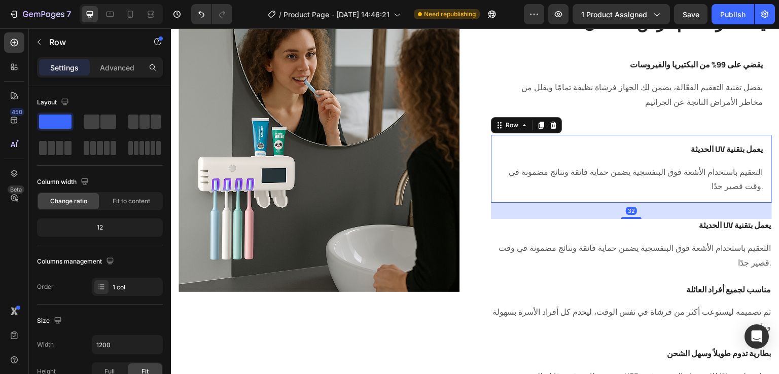
click at [583, 138] on div "الحديثة UV يعمل بتقنية Heading التعقيم باستخدام الأشعة فوق البنفسجية يضمن حماية…" at bounding box center [631, 169] width 281 height 68
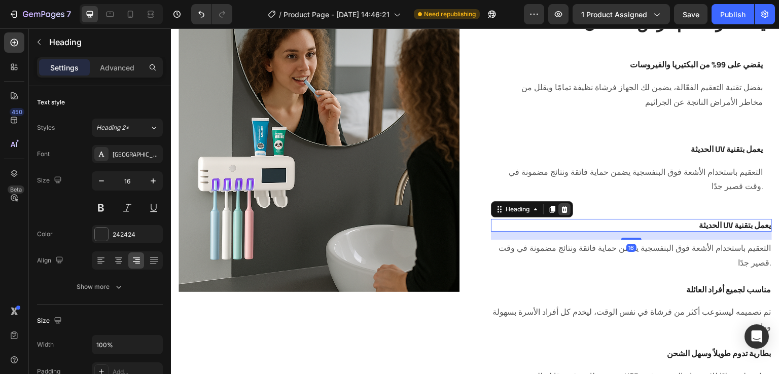
click at [567, 211] on div at bounding box center [564, 209] width 12 height 12
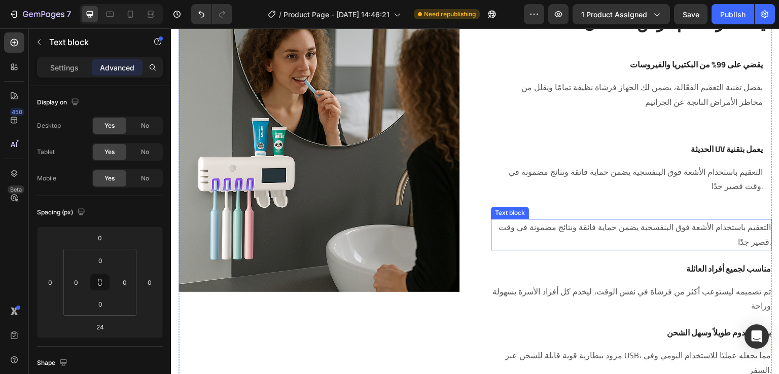
click at [580, 235] on p "التعقيم باستخدام الأشعة فوق البنفسجية يضمن حماية فائقة ونتائج مضمونة في وقت قصي…" at bounding box center [631, 234] width 279 height 29
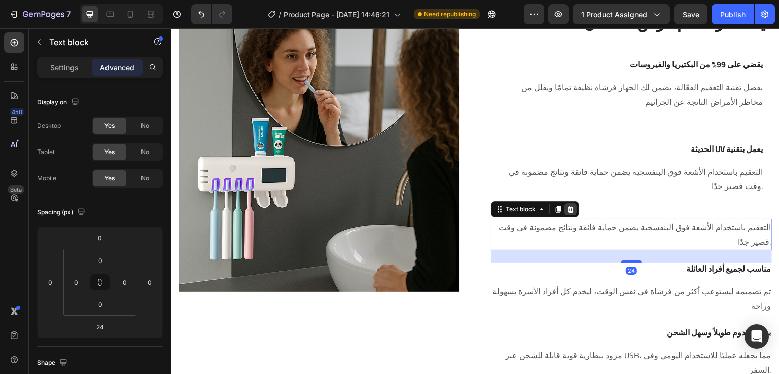
click at [568, 208] on icon at bounding box center [571, 209] width 7 height 7
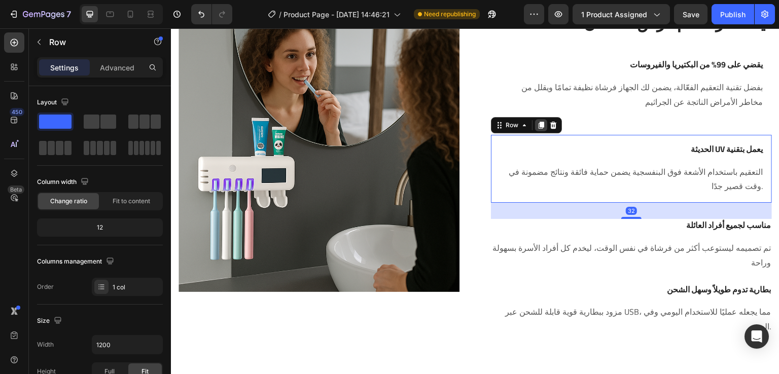
click at [539, 126] on icon at bounding box center [542, 125] width 6 height 7
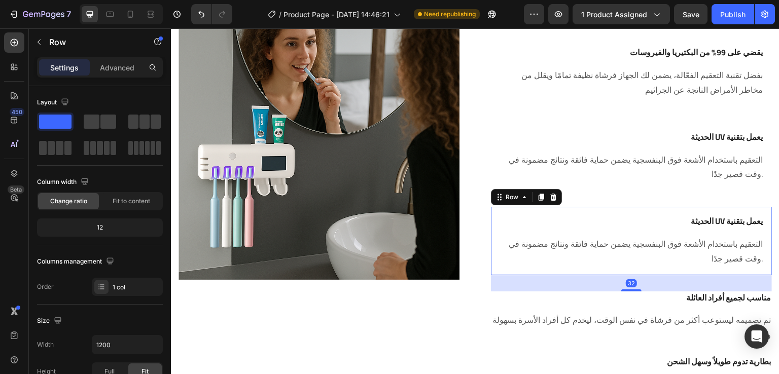
scroll to position [1105, 0]
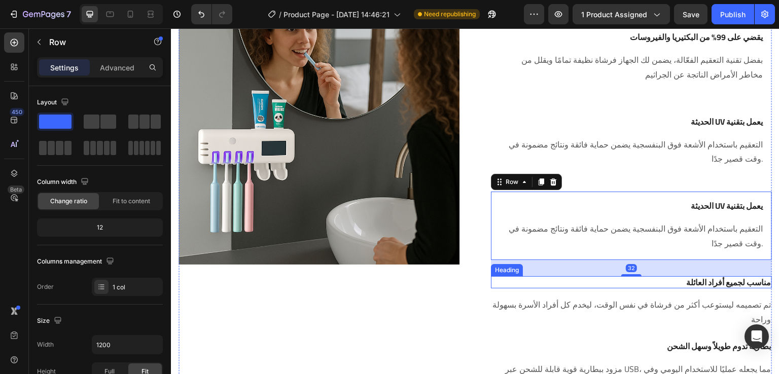
click at [684, 281] on h3 "مناسب لجميع أفراد العائلة" at bounding box center [631, 282] width 281 height 13
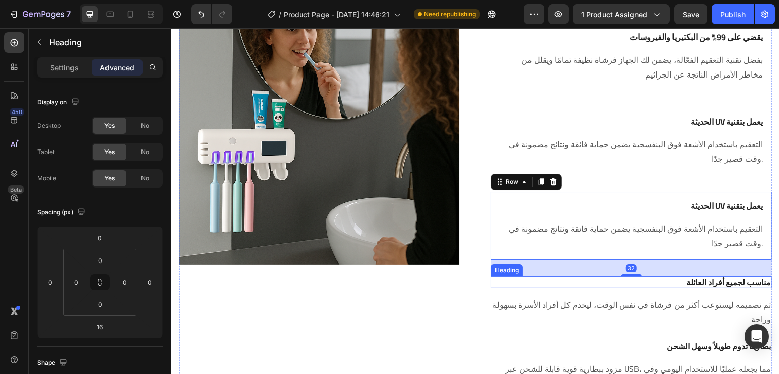
click at [684, 281] on h3 "مناسب لجميع أفراد العائلة" at bounding box center [631, 282] width 281 height 13
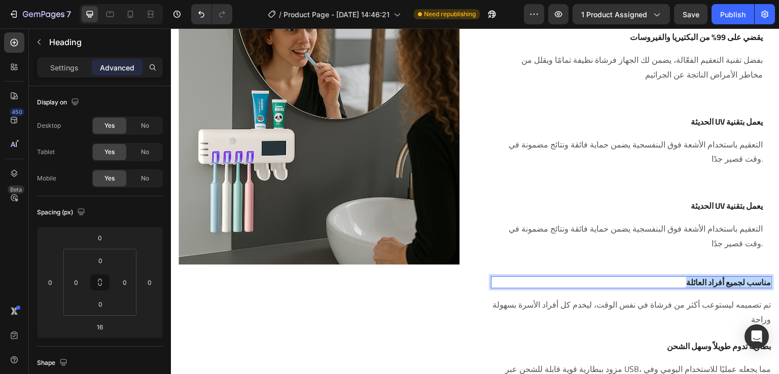
click at [684, 281] on p "مناسب لجميع أفراد العائلة" at bounding box center [631, 282] width 279 height 11
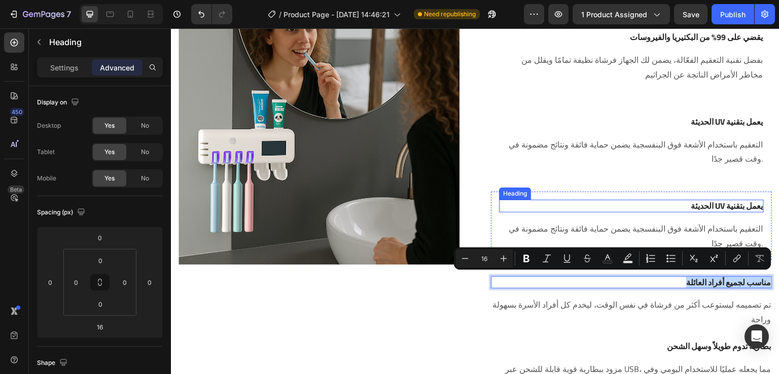
click at [704, 206] on h3 "الحديثة UV يعمل بتقنية" at bounding box center [631, 206] width 265 height 13
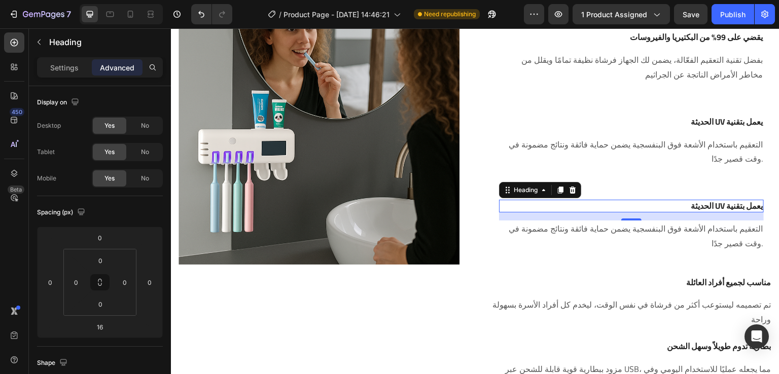
click at [704, 206] on p "الحديثة UV يعمل بتقنية" at bounding box center [631, 206] width 263 height 11
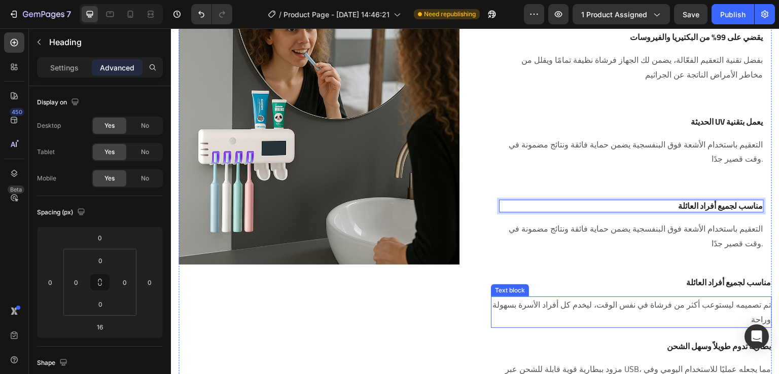
click at [696, 311] on p "تم تصميمه ليستوعب أكثر من فرشاة في نفس الوقت، ليخدم كل أفراد الأسرة بسهولة وراحة" at bounding box center [631, 312] width 279 height 29
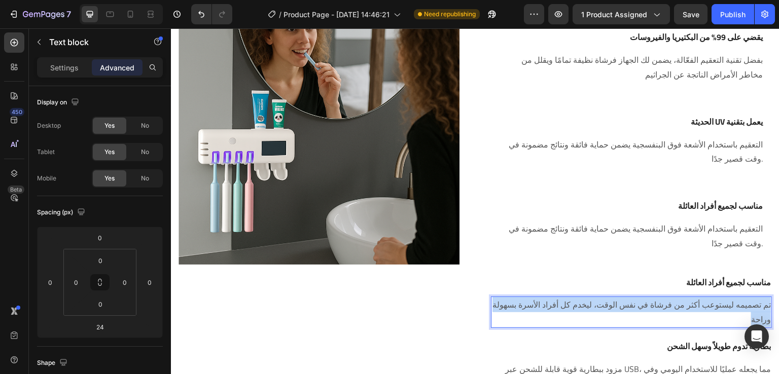
click at [696, 311] on p "تم تصميمه ليستوعب أكثر من فرشاة في نفس الوقت، ليخدم كل أفراد الأسرة بسهولة وراحة" at bounding box center [631, 312] width 279 height 29
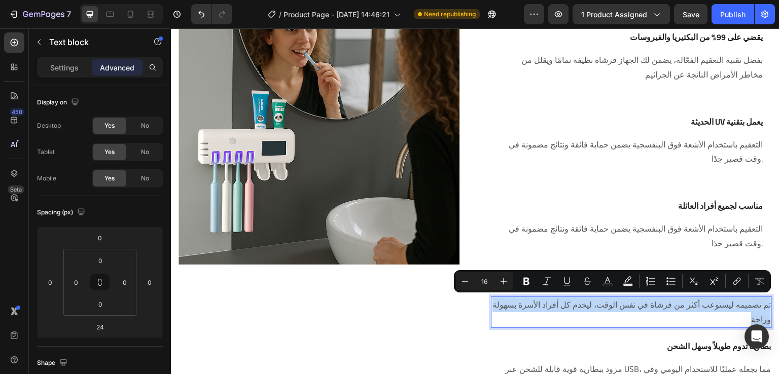
copy p "تم تصميمه ليستوعب أكثر من فرشاة في نفس الوقت، ليخدم كل أفراد الأسرة بسهولة وراحة"
click at [725, 226] on p "التعقيم باستخدام الأشعة فوق البنفسجية يضمن حماية فائقة ونتائج مضمونة في وقت قصي…" at bounding box center [631, 236] width 263 height 29
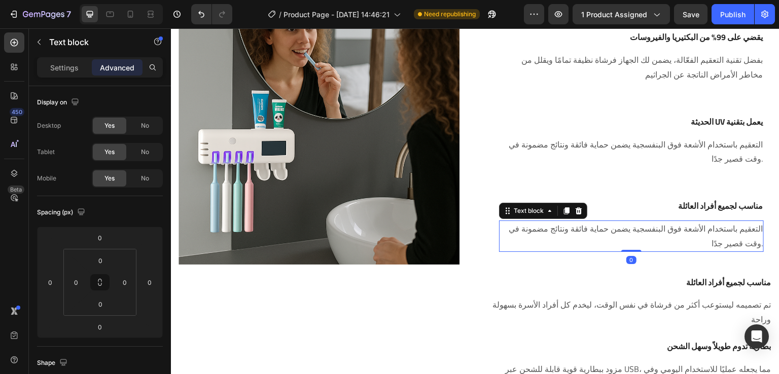
click at [725, 226] on p "التعقيم باستخدام الأشعة فوق البنفسجية يضمن حماية فائقة ونتائج مضمونة في وقت قصي…" at bounding box center [631, 236] width 263 height 29
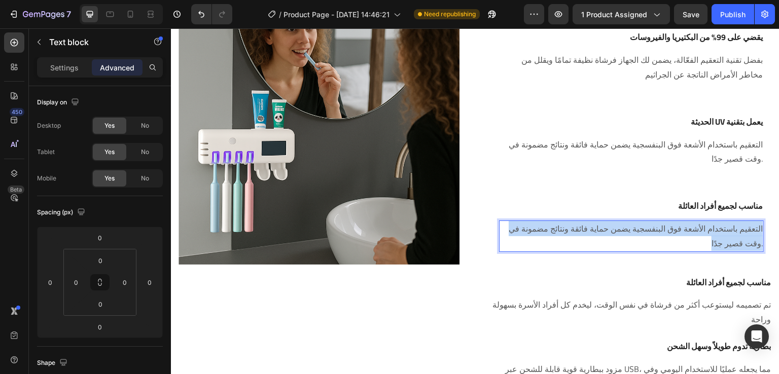
click at [725, 226] on p "التعقيم باستخدام الأشعة فوق البنفسجية يضمن حماية فائقة ونتائج مضمونة في وقت قصي…" at bounding box center [631, 236] width 263 height 29
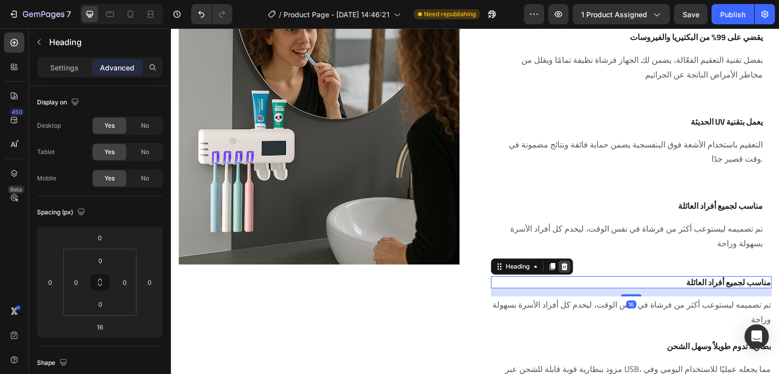
click at [560, 265] on icon at bounding box center [564, 267] width 8 height 8
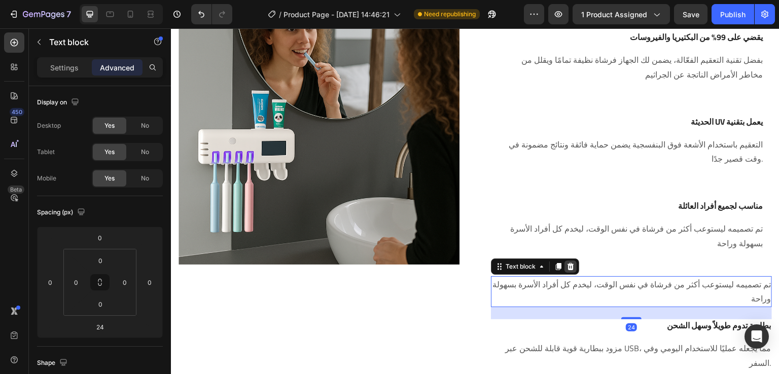
click at [568, 267] on icon at bounding box center [571, 266] width 7 height 7
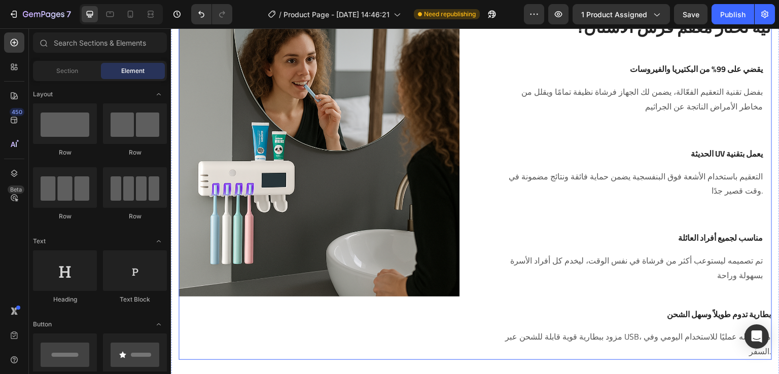
scroll to position [1107, 0]
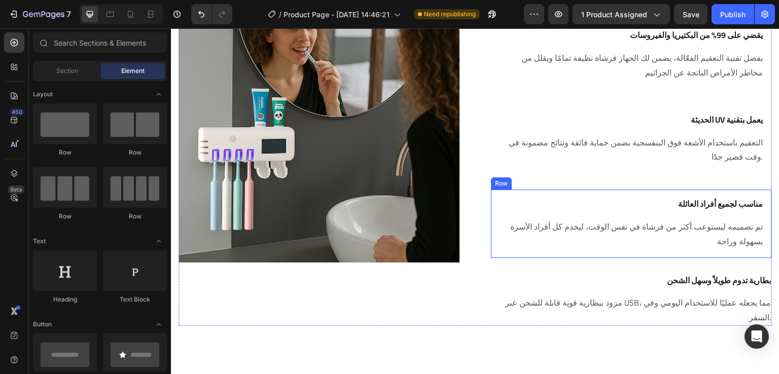
click at [558, 198] on h3 "مناسب لجميع أفراد العائلة" at bounding box center [631, 204] width 265 height 13
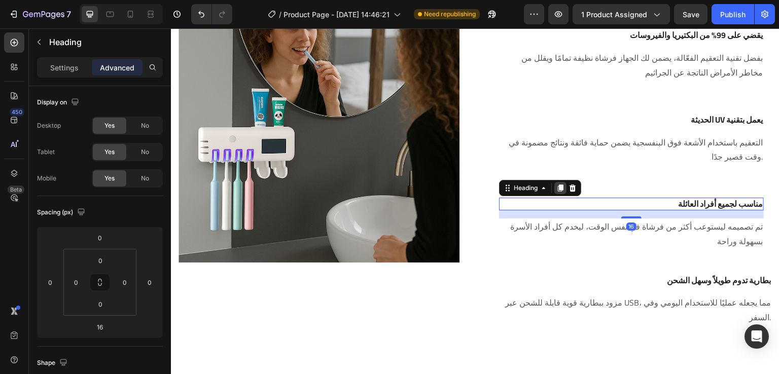
click at [558, 186] on icon at bounding box center [561, 188] width 6 height 7
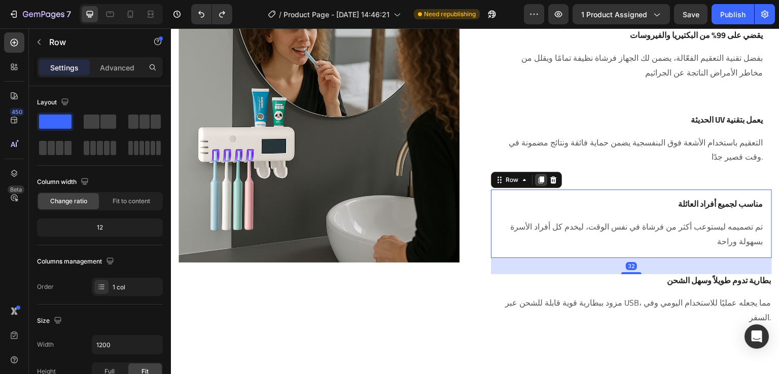
click at [539, 181] on icon at bounding box center [542, 179] width 6 height 7
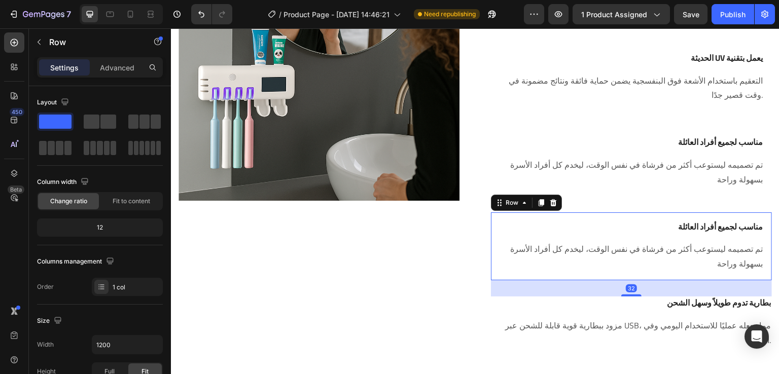
scroll to position [1173, 0]
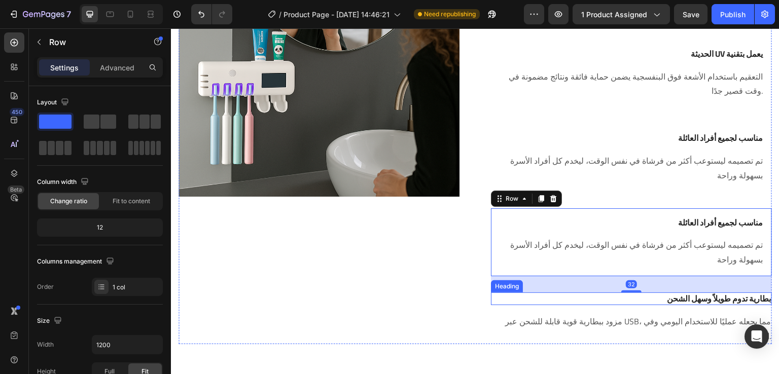
click at [659, 303] on p "بطارية تدوم طويلاً وسهل الشحن" at bounding box center [631, 299] width 279 height 11
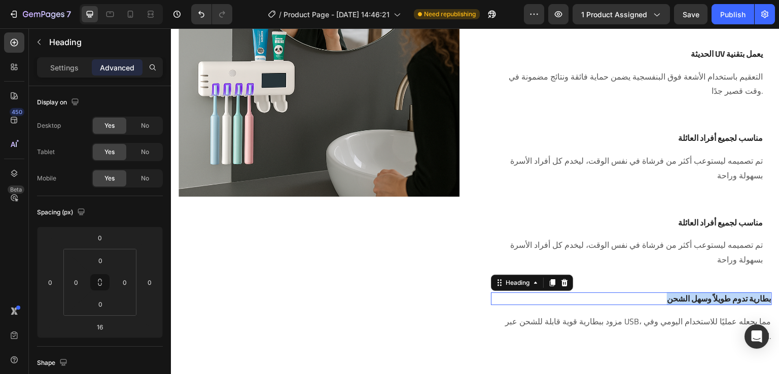
click at [659, 303] on p "بطارية تدوم طويلاً وسهل الشحن" at bounding box center [631, 299] width 279 height 11
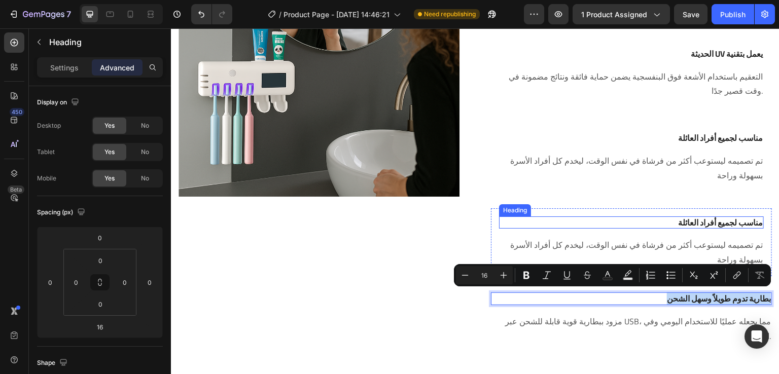
click at [696, 225] on h3 "مناسب لجميع أفراد العائلة" at bounding box center [631, 223] width 265 height 13
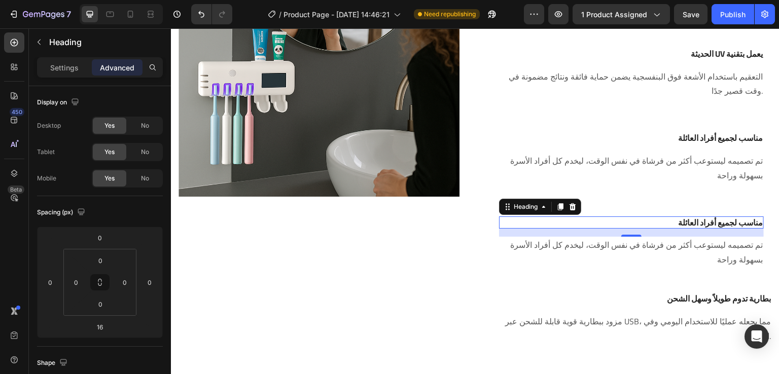
click at [696, 225] on h3 "مناسب لجميع أفراد العائلة" at bounding box center [631, 223] width 265 height 13
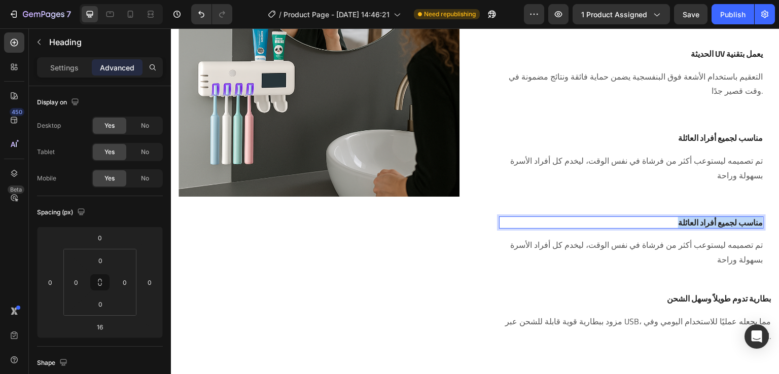
click at [696, 225] on p "مناسب لجميع أفراد العائلة" at bounding box center [631, 223] width 263 height 11
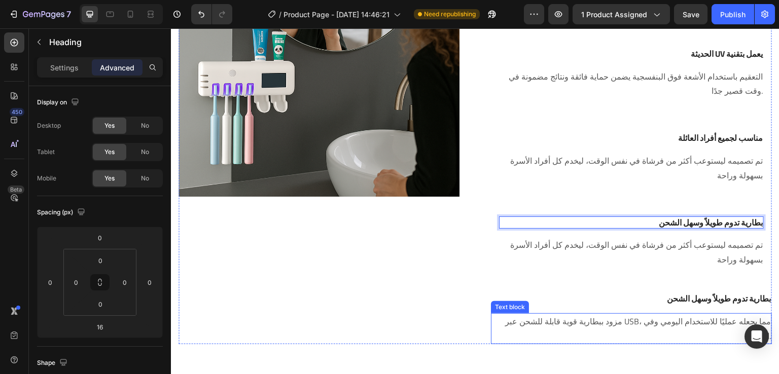
click at [688, 322] on p "مزود ببطارية قوية قابلة للشحن عبر USB، مما يجعله عمليًا للاستخدام اليومي وفي ال…" at bounding box center [631, 328] width 279 height 29
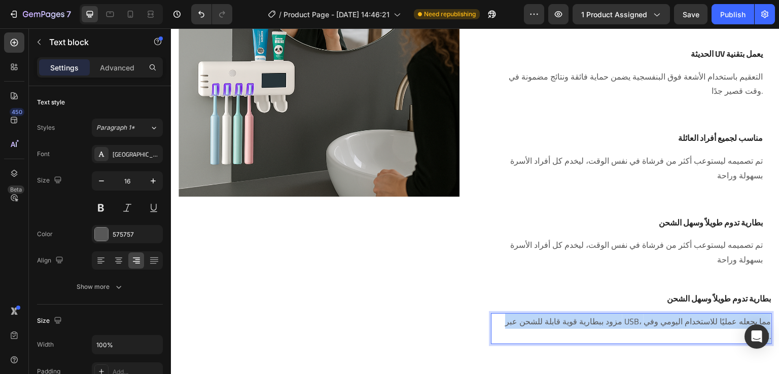
click at [688, 322] on p "مزود ببطارية قوية قابلة للشحن عبر USB، مما يجعله عمليًا للاستخدام اليومي وفي ال…" at bounding box center [631, 328] width 279 height 29
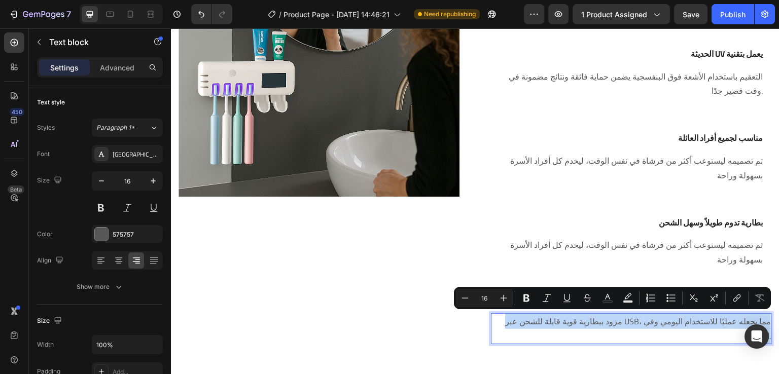
copy p "مزود ببطارية قوية قابلة للشحن عبر USB، مما يجعله عمليًا للاستخدام اليومي وفي ال…"
click at [726, 253] on p "تم تصميمه ليستوعب أكثر من فرشاة في نفس الوقت، ليخدم كل أفراد الأسرة بسهولة وراحة" at bounding box center [631, 252] width 263 height 29
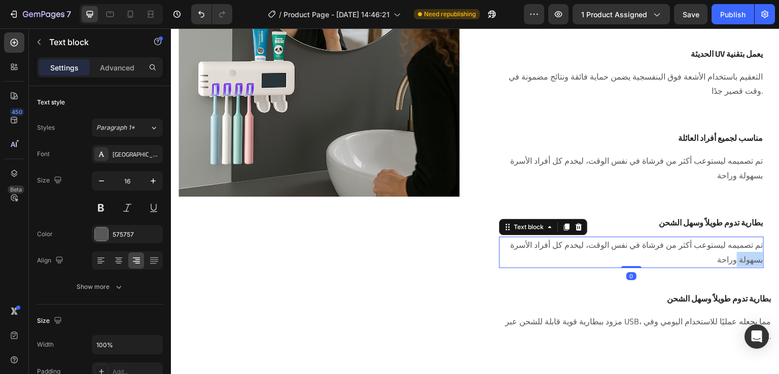
click at [726, 253] on p "تم تصميمه ليستوعب أكثر من فرشاة في نفس الوقت، ليخدم كل أفراد الأسرة بسهولة وراحة" at bounding box center [631, 252] width 263 height 29
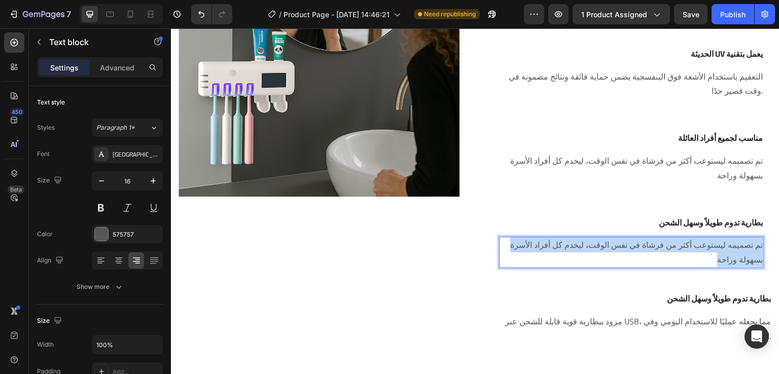
click at [726, 253] on p "تم تصميمه ليستوعب أكثر من فرشاة في نفس الوقت، ليخدم كل أفراد الأسرة بسهولة وراحة" at bounding box center [631, 252] width 263 height 29
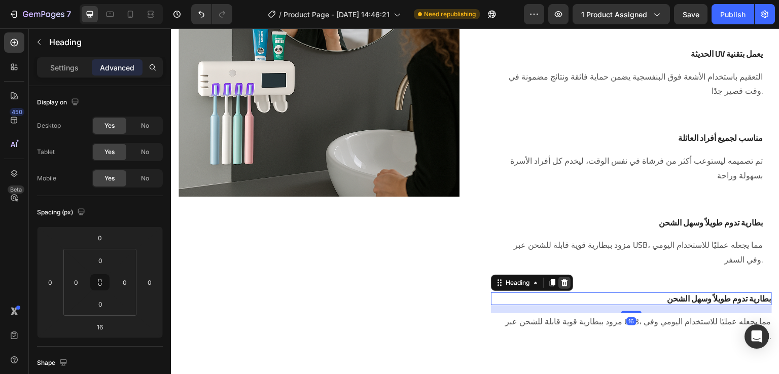
click at [561, 281] on icon at bounding box center [564, 282] width 7 height 7
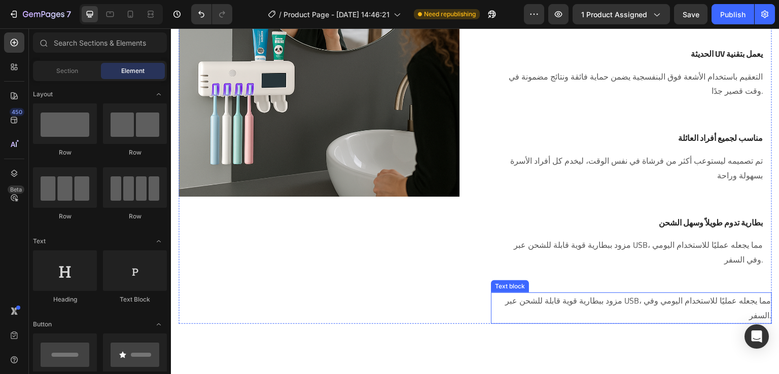
click at [577, 299] on p "مزود ببطارية قوية قابلة للشحن عبر USB، مما يجعله عمليًا للاستخدام اليومي وفي ال…" at bounding box center [631, 308] width 279 height 29
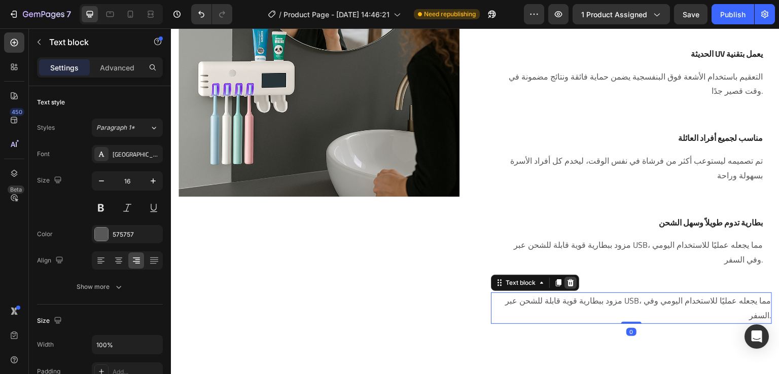
click at [567, 279] on icon at bounding box center [571, 283] width 8 height 8
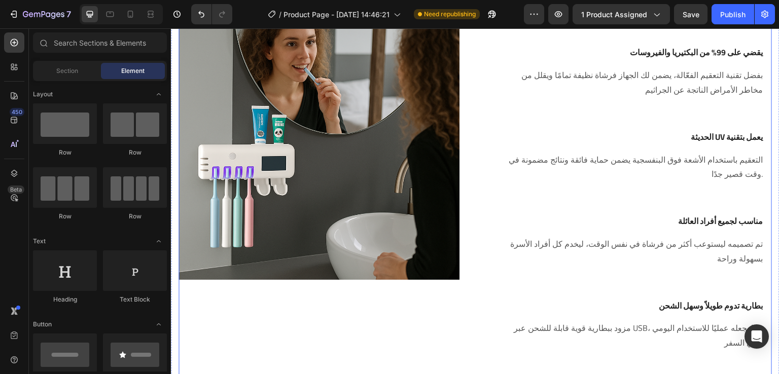
scroll to position [1054, 0]
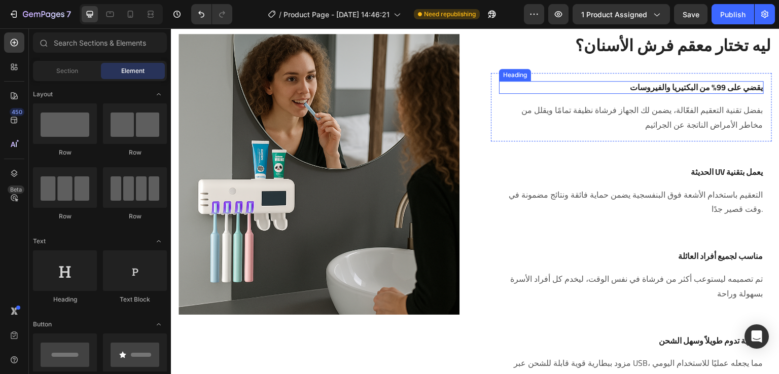
click at [563, 86] on h3 "يقضي على 99% من البكتيريا والفيروسات" at bounding box center [631, 87] width 265 height 13
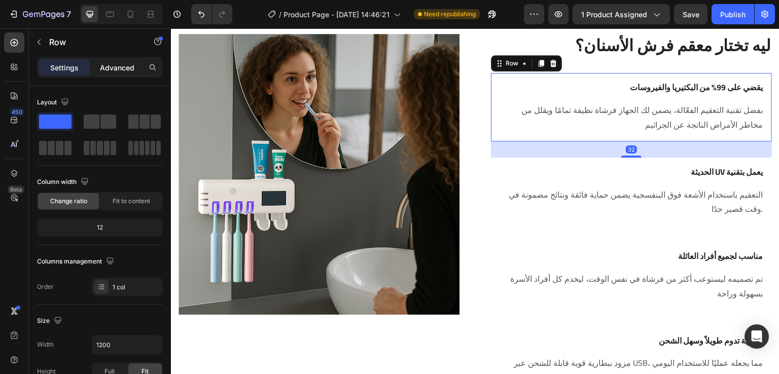
click at [122, 72] on p "Advanced" at bounding box center [117, 67] width 34 height 11
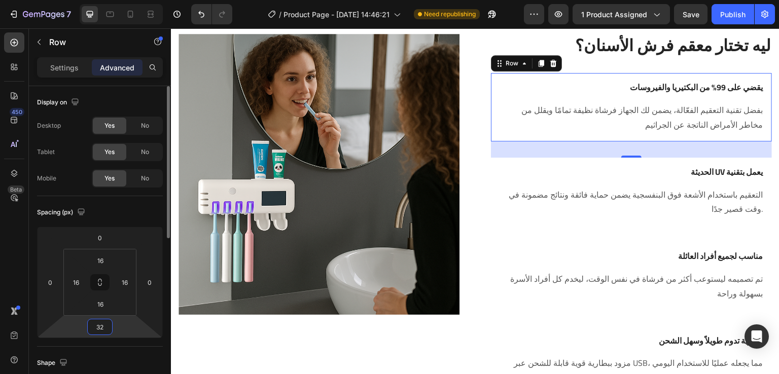
click at [107, 325] on input "32" at bounding box center [100, 327] width 20 height 15
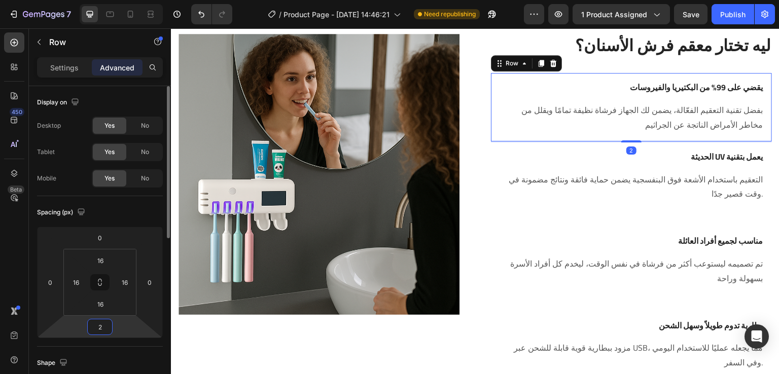
type input "24"
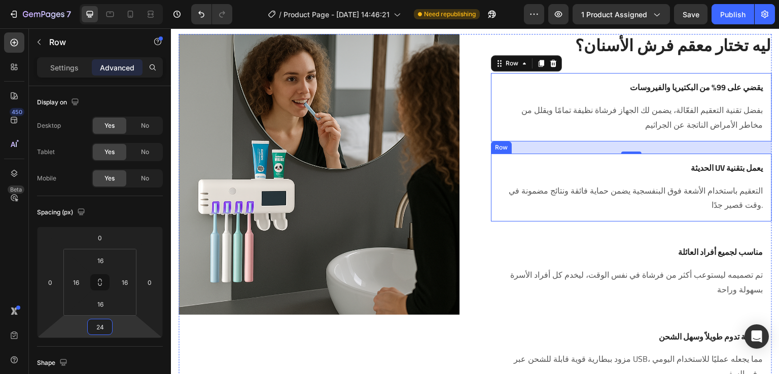
click at [491, 161] on div "الحديثة UV يعمل بتقنية Heading التعقيم باستخدام الأشعة فوق البنفسجية يضمن حماية…" at bounding box center [631, 188] width 281 height 68
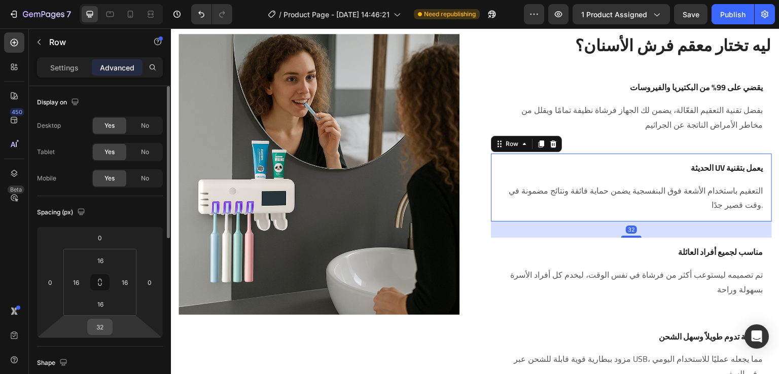
click at [111, 324] on div "32" at bounding box center [99, 327] width 25 height 16
click at [105, 324] on input "32" at bounding box center [100, 327] width 20 height 15
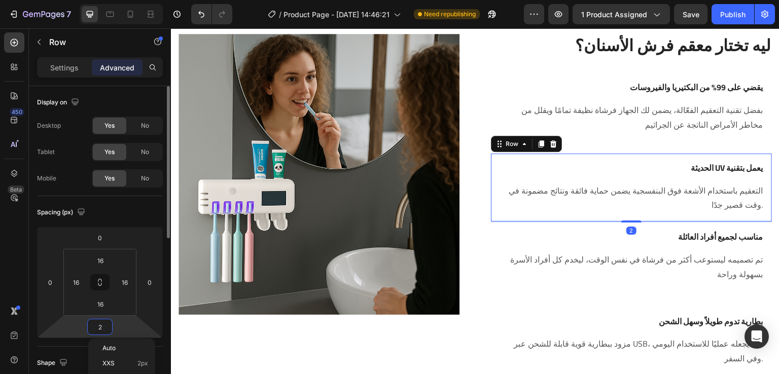
type input "24"
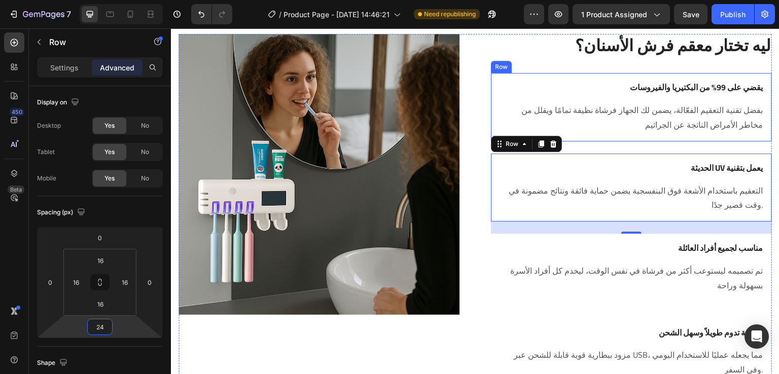
click at [523, 76] on div "يقضي على 99% من البكتيريا والفيروسات Heading بفضل تقنية التعقيم الفعّالة، يضمن …" at bounding box center [631, 107] width 281 height 68
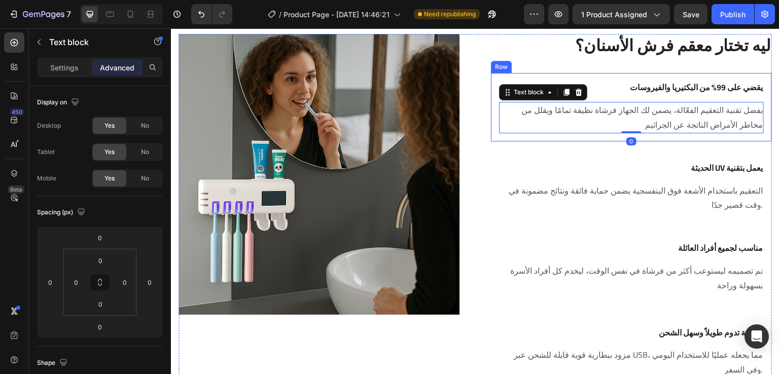
click at [586, 74] on div "يقضي على 99% من البكتيريا والفيروسات Heading بفضل تقنية التعقيم الفعّالة، يضمن …" at bounding box center [631, 107] width 281 height 68
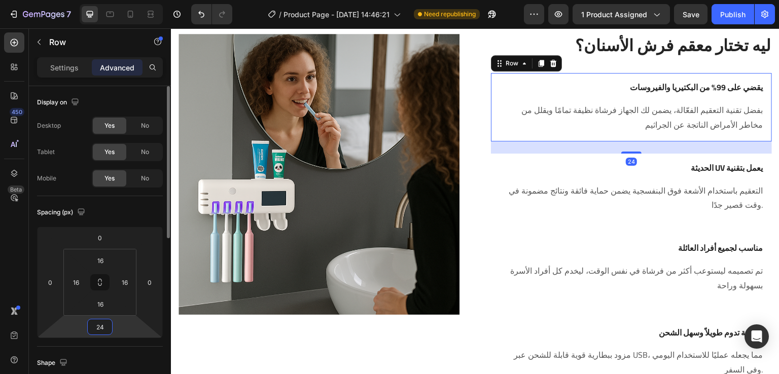
click at [104, 325] on input "24" at bounding box center [100, 327] width 20 height 15
type input "16"
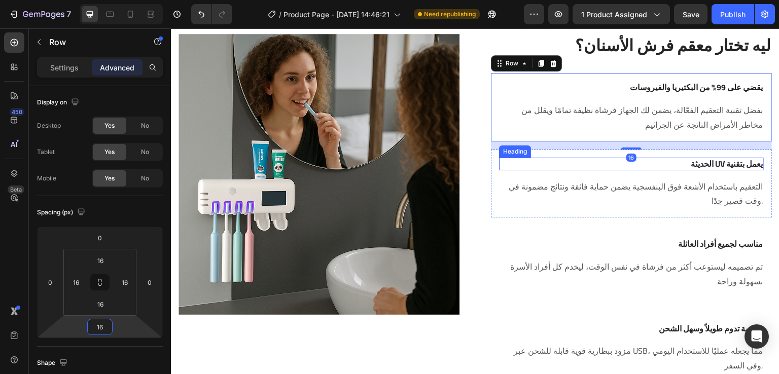
click at [509, 158] on div "الحديثة UV يعمل بتقنية Heading" at bounding box center [631, 164] width 265 height 13
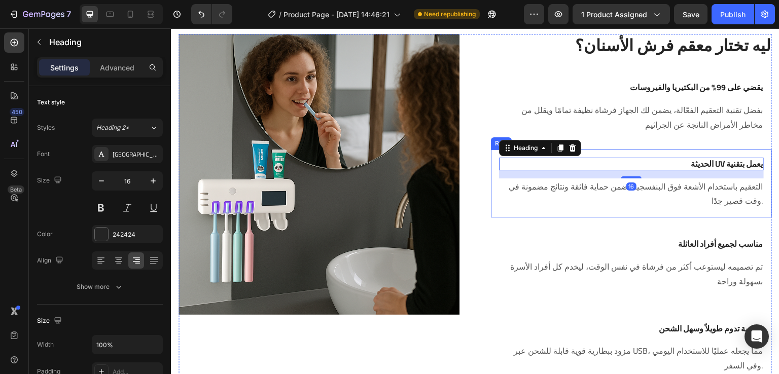
click at [491, 158] on div "الحديثة UV يعمل بتقنية Heading 16 التعقيم باستخدام الأشعة فوق البنفسجية يضمن حم…" at bounding box center [631, 184] width 281 height 68
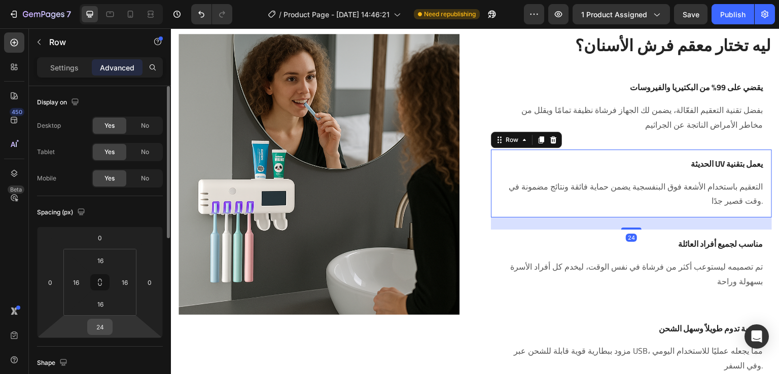
click at [109, 328] on input "24" at bounding box center [100, 327] width 20 height 15
type input "16"
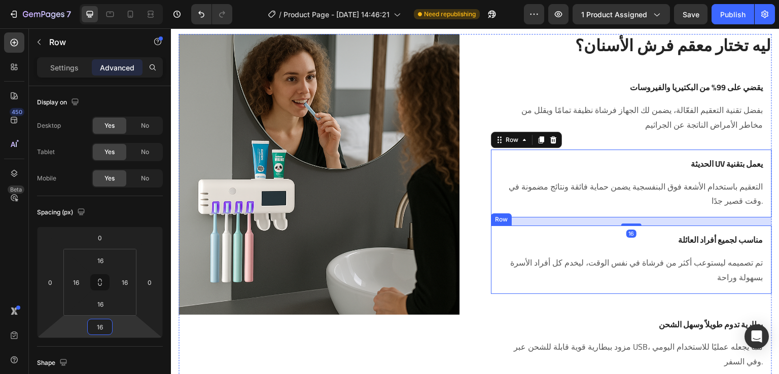
click at [493, 245] on div "مناسب لجميع أفراد العائلة Heading تم تصميمه ليستوعب أكثر من فرشاة في نفس الوقت،…" at bounding box center [631, 260] width 281 height 68
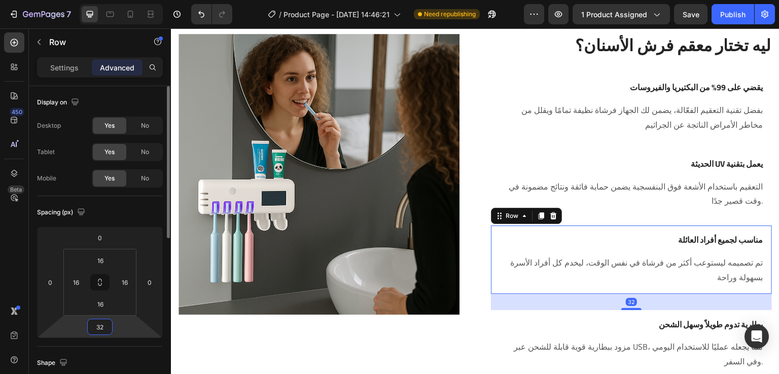
click at [104, 328] on input "32" at bounding box center [100, 327] width 20 height 15
type input "16"
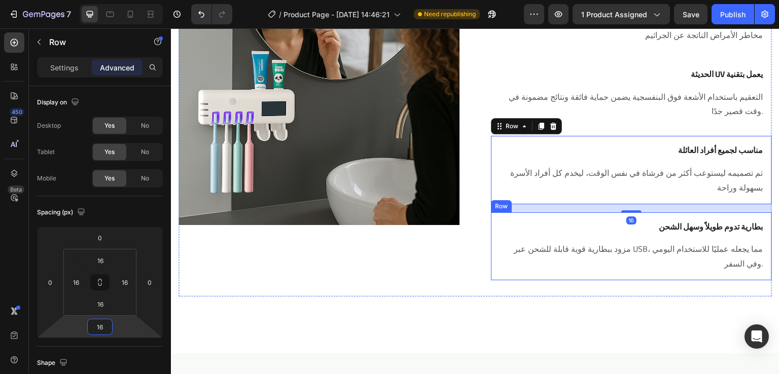
scroll to position [1149, 0]
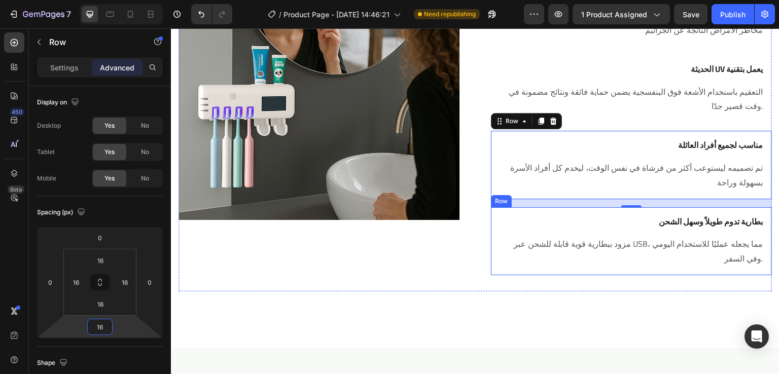
click at [492, 214] on div "بطارية تدوم طويلاً وسهل الشحن Heading مزود ببطارية قوية قابلة للشحن عبر USB، مم…" at bounding box center [631, 241] width 281 height 68
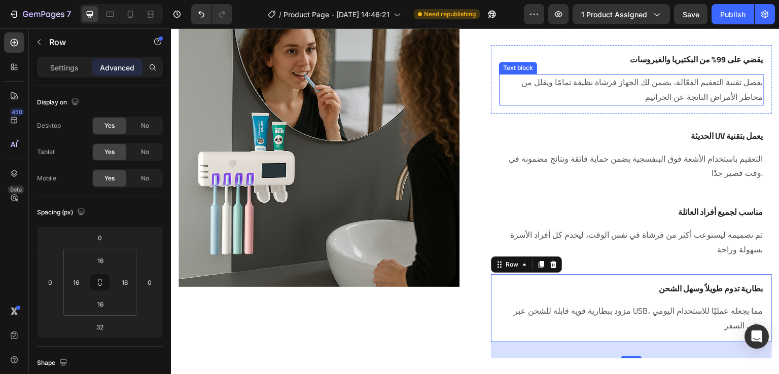
scroll to position [978, 0]
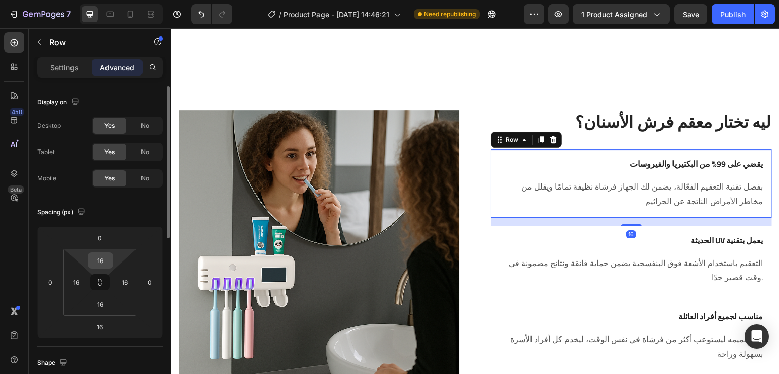
click at [105, 259] on input "16" at bounding box center [100, 260] width 20 height 15
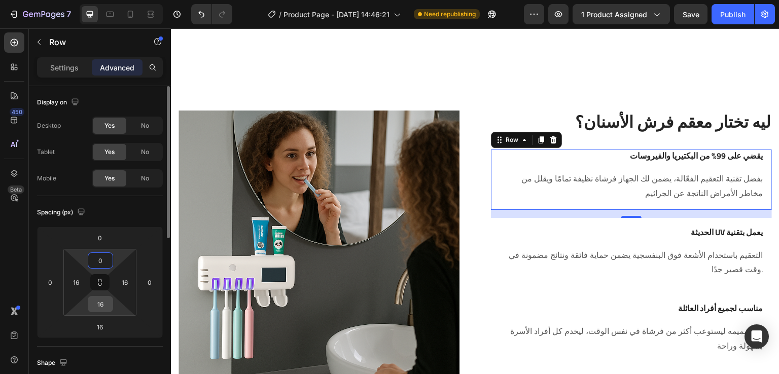
type input "0"
click at [103, 306] on input "16" at bounding box center [100, 304] width 20 height 15
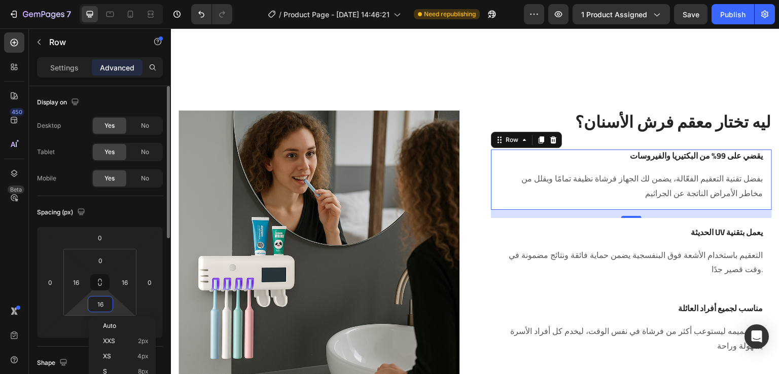
type input "0"
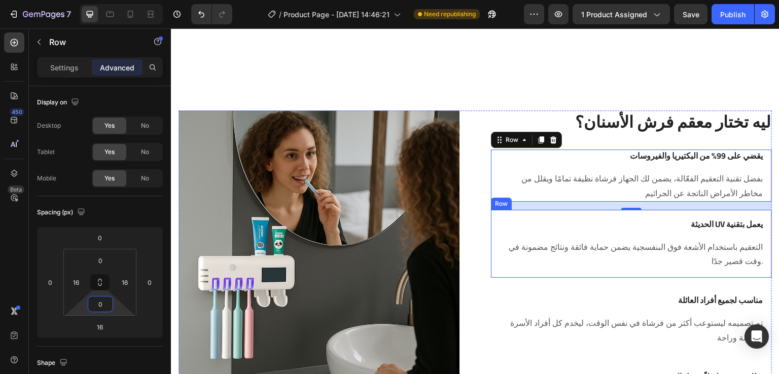
click at [592, 216] on div "الحديثة UV يعمل بتقنية Heading التعقيم باستخدام الأشعة فوق البنفسجية يضمن حماية…" at bounding box center [631, 244] width 281 height 68
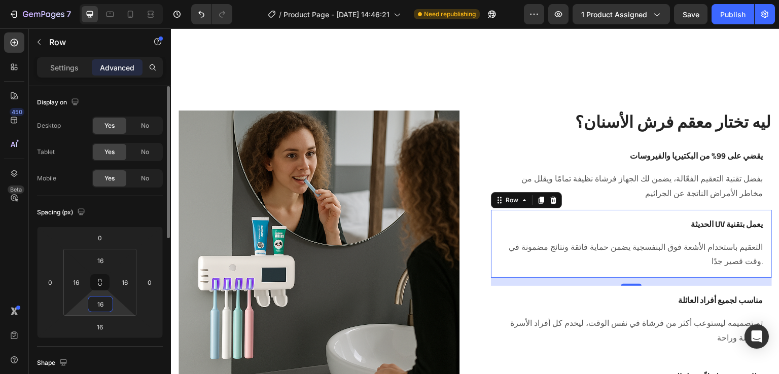
click at [110, 304] on input "16" at bounding box center [100, 304] width 20 height 15
type input "0"
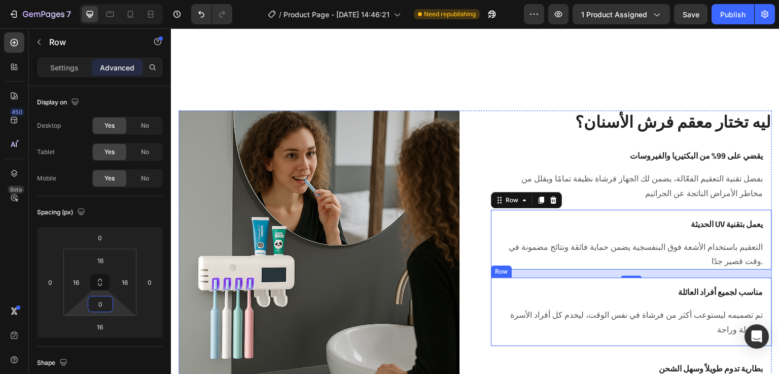
click at [542, 284] on div "مناسب لجميع أفراد العائلة Heading تم تصميمه ليستوعب أكثر من فرشاة في نفس الوقت،…" at bounding box center [631, 312] width 281 height 68
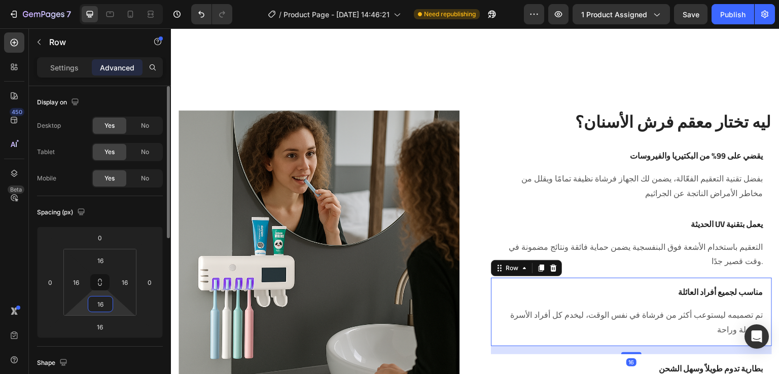
click at [109, 305] on input "16" at bounding box center [100, 304] width 20 height 15
type input "0"
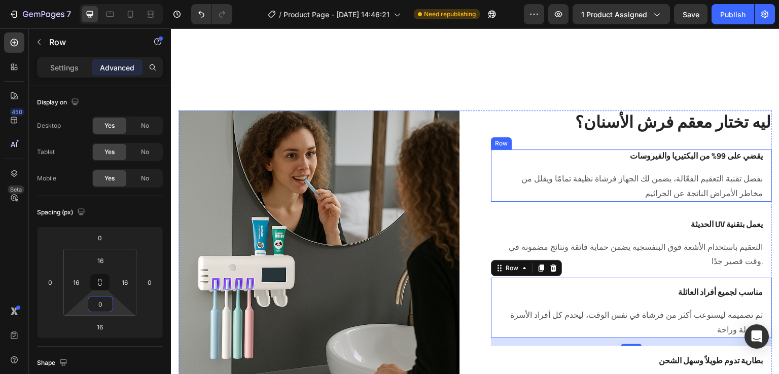
scroll to position [1136, 0]
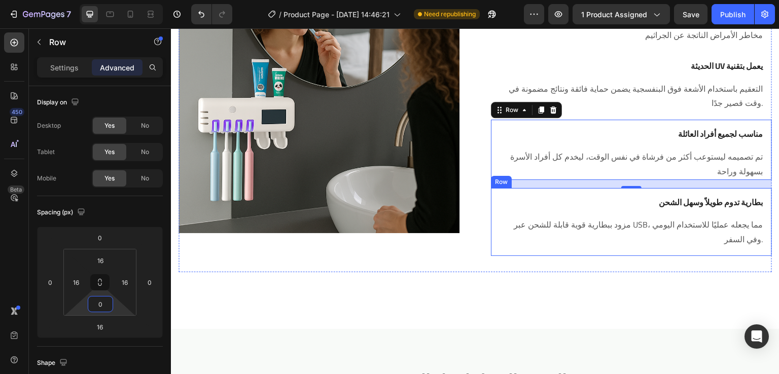
click at [543, 188] on div "بطارية تدوم طويلاً وسهل الشحن Heading مزود ببطارية قوية قابلة للشحن عبر USB، مم…" at bounding box center [631, 222] width 281 height 68
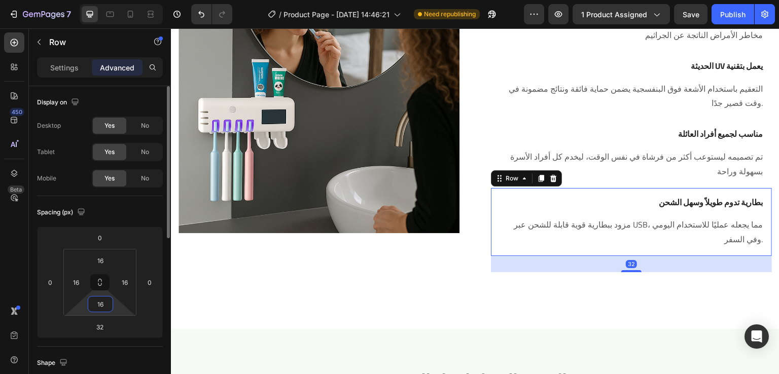
click at [103, 303] on input "16" at bounding box center [100, 304] width 20 height 15
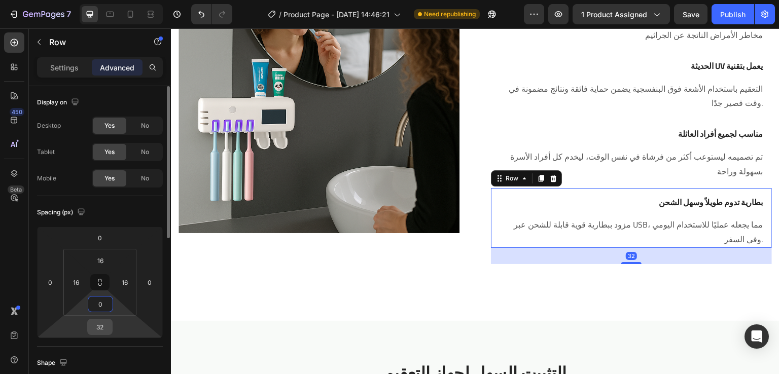
type input "0"
click at [104, 328] on input "32" at bounding box center [100, 327] width 20 height 15
type input "16"
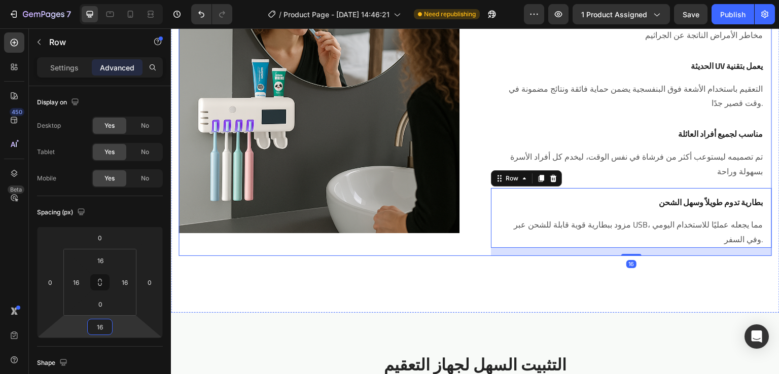
click at [460, 188] on div "Image Row ليه تختار معقم فرش الأسنان؟ Heading Row يقضي على 99% من البكتيريا وال…" at bounding box center [475, 104] width 593 height 304
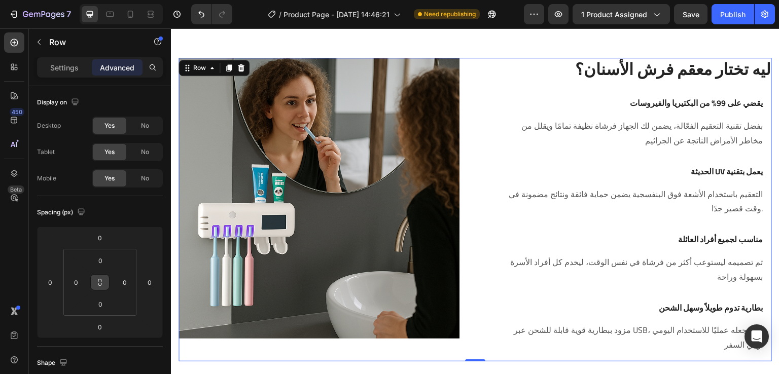
scroll to position [343, 0]
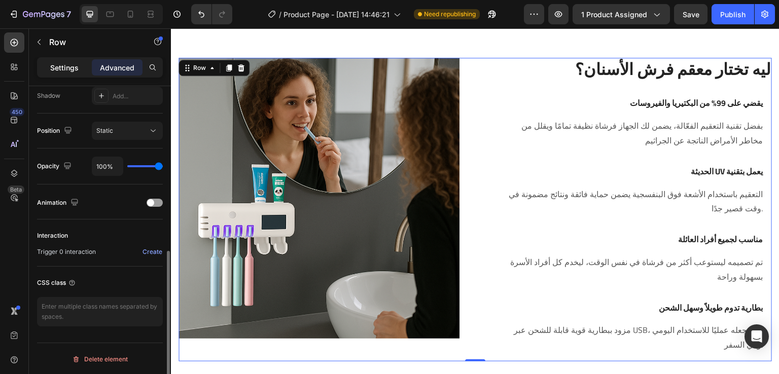
click at [61, 65] on p "Settings" at bounding box center [64, 67] width 28 height 11
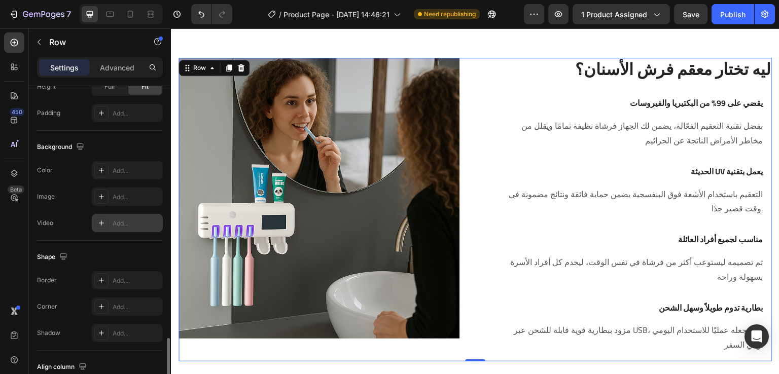
scroll to position [416, 0]
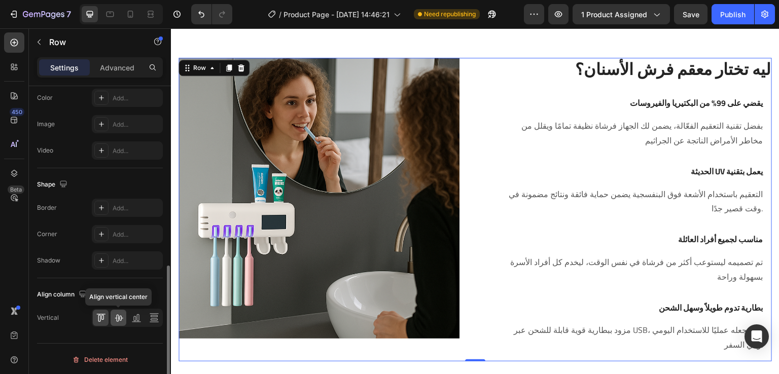
click at [118, 317] on icon at bounding box center [119, 318] width 8 height 7
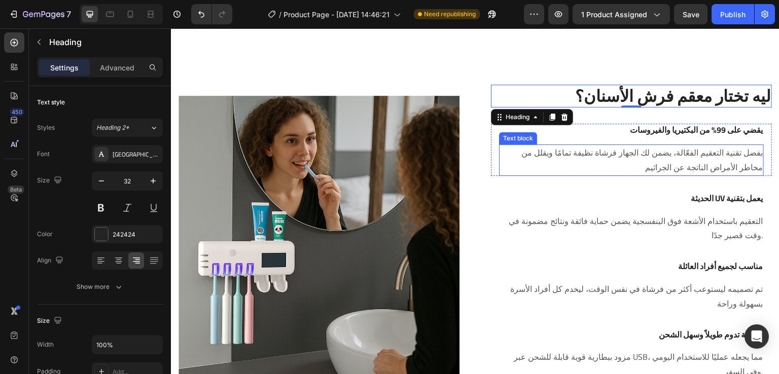
scroll to position [1003, 0]
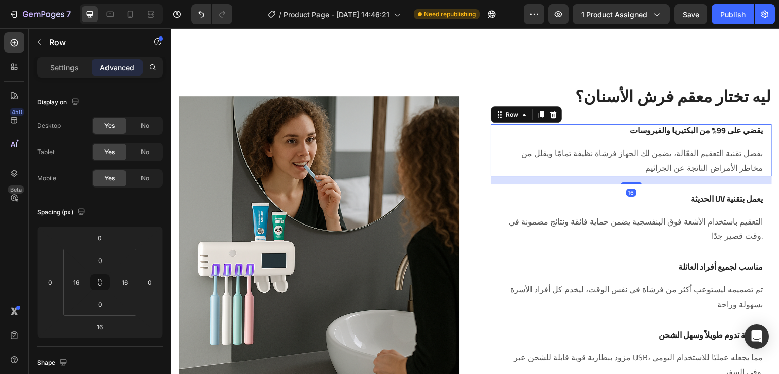
click at [493, 155] on div "يقضي على 99% من البكتيريا والفيروسات Heading بفضل تقنية التعقيم الفعّالة، يضمن …" at bounding box center [631, 150] width 281 height 52
click at [102, 306] on input "0" at bounding box center [100, 304] width 20 height 15
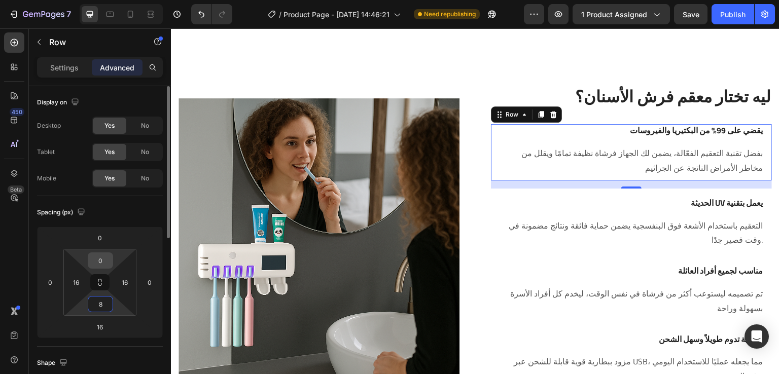
type input "8"
click at [102, 263] on input "0" at bounding box center [100, 260] width 20 height 15
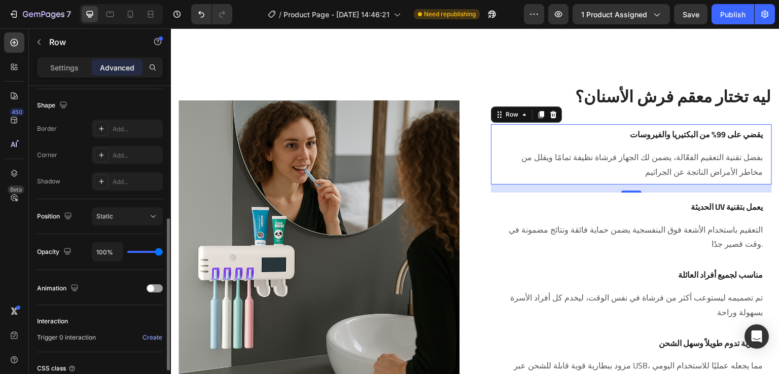
scroll to position [264, 0]
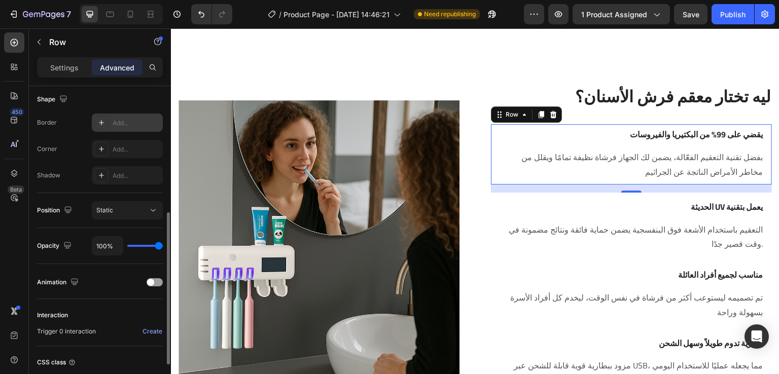
type input "8"
click at [103, 119] on icon at bounding box center [101, 123] width 8 height 8
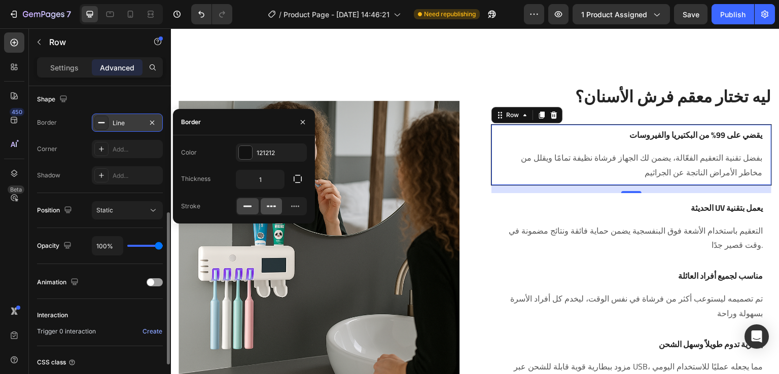
click at [278, 207] on div at bounding box center [272, 206] width 22 height 16
click at [252, 150] on div at bounding box center [245, 152] width 13 height 13
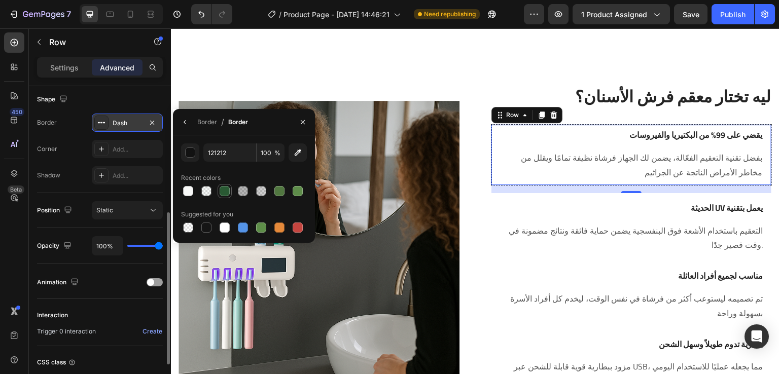
click at [230, 191] on div at bounding box center [225, 191] width 12 height 12
type input "295933"
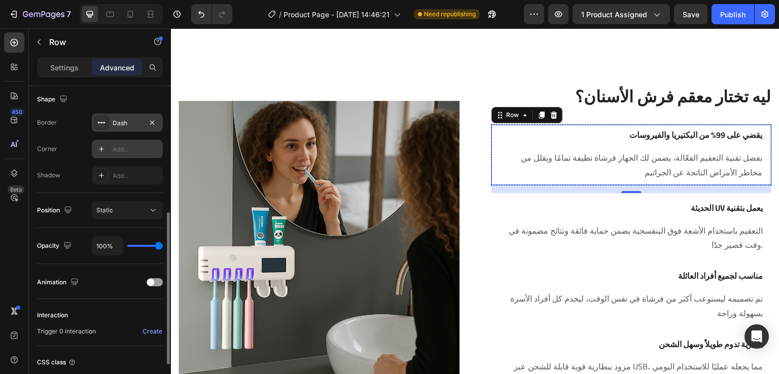
click at [98, 150] on icon at bounding box center [101, 149] width 8 height 8
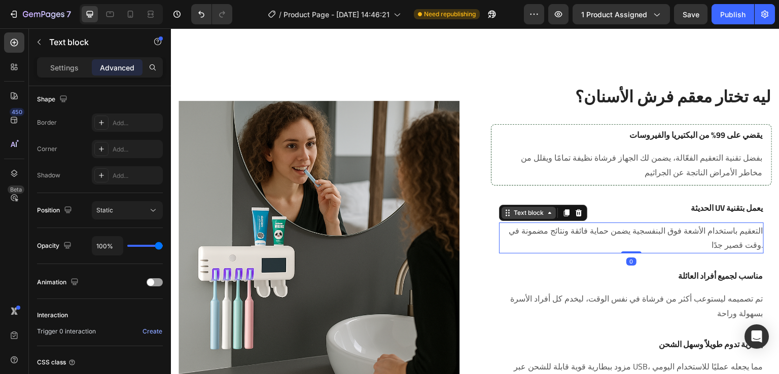
scroll to position [0, 0]
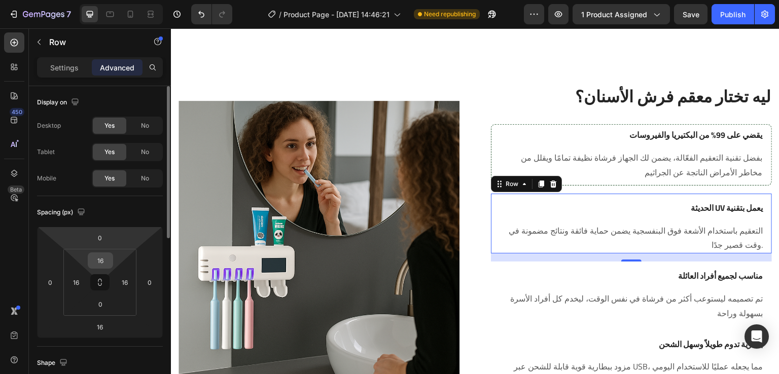
click at [107, 263] on input "16" at bounding box center [100, 260] width 20 height 15
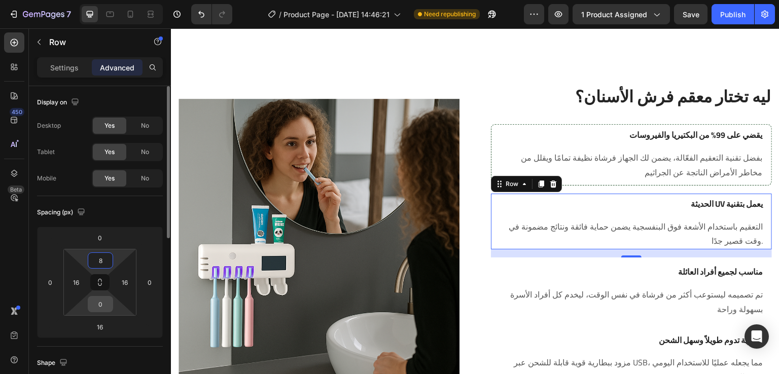
type input "8"
click at [107, 305] on input "0" at bounding box center [100, 304] width 20 height 15
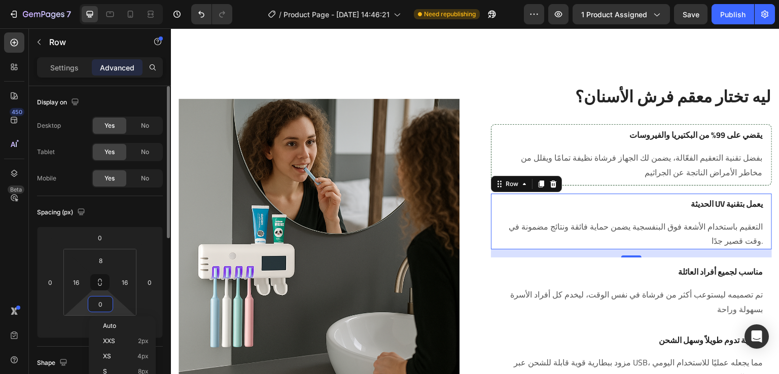
type input "8"
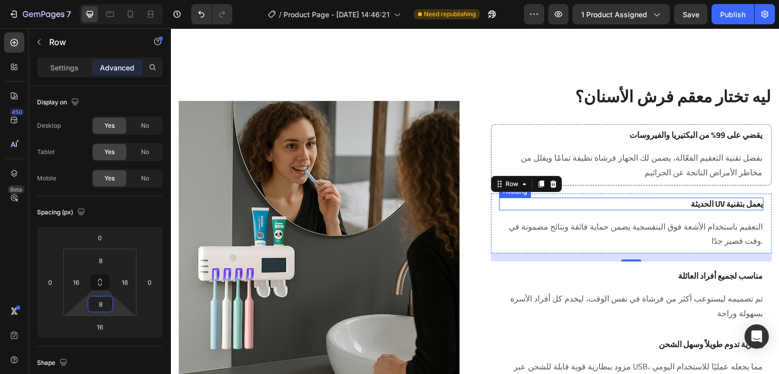
click at [499, 198] on h3 "الحديثة UV يعمل بتقنية" at bounding box center [631, 204] width 265 height 13
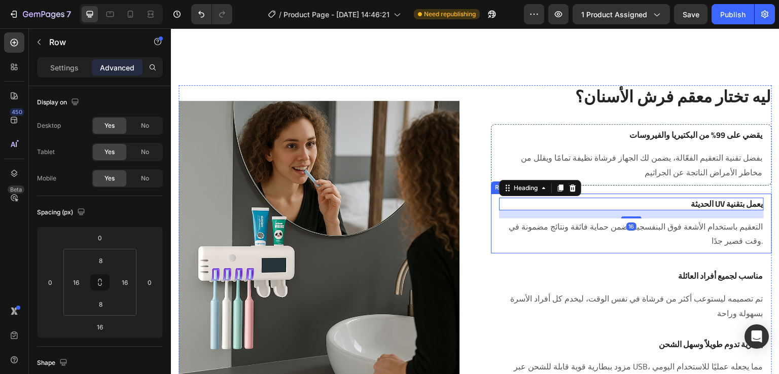
click at [491, 201] on div "الحديثة UV يعمل بتقنية Heading 16 التعقيم باستخدام الأشعة فوق البنفسجية يضمن حم…" at bounding box center [631, 224] width 281 height 60
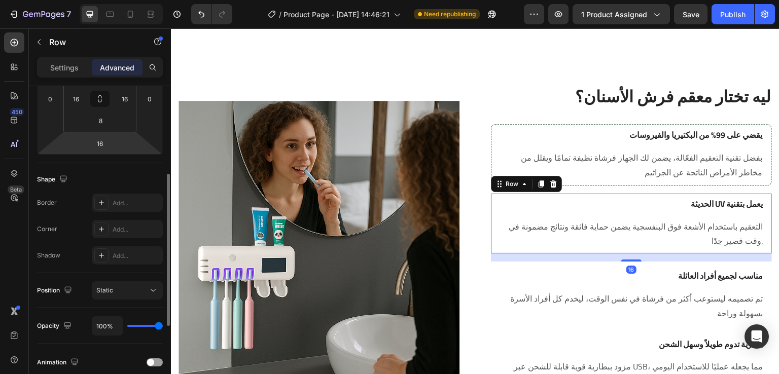
scroll to position [193, 0]
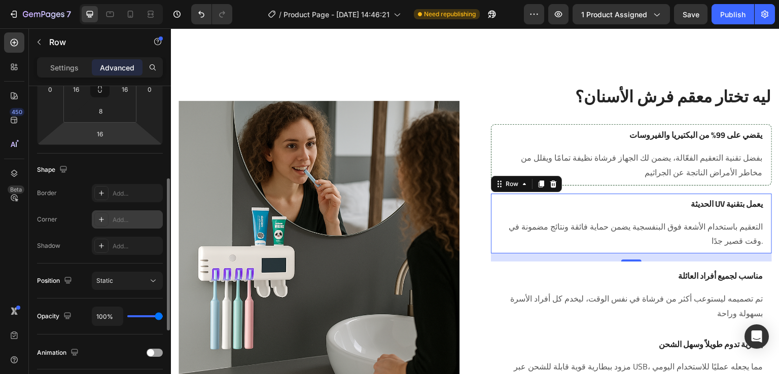
click at [100, 218] on icon at bounding box center [101, 220] width 8 height 8
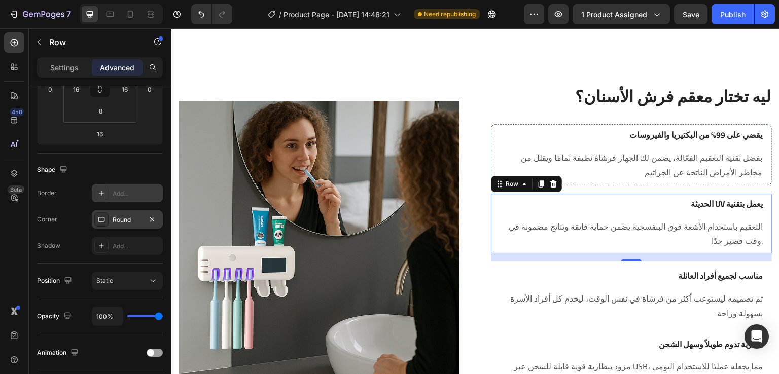
click at [99, 191] on icon at bounding box center [101, 193] width 8 height 8
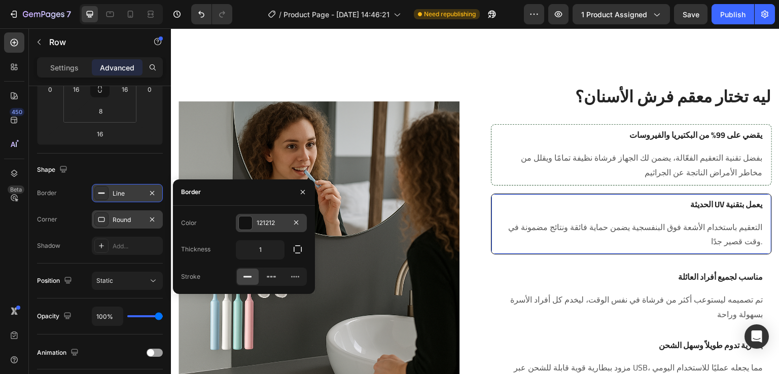
click at [252, 222] on div at bounding box center [245, 223] width 14 height 14
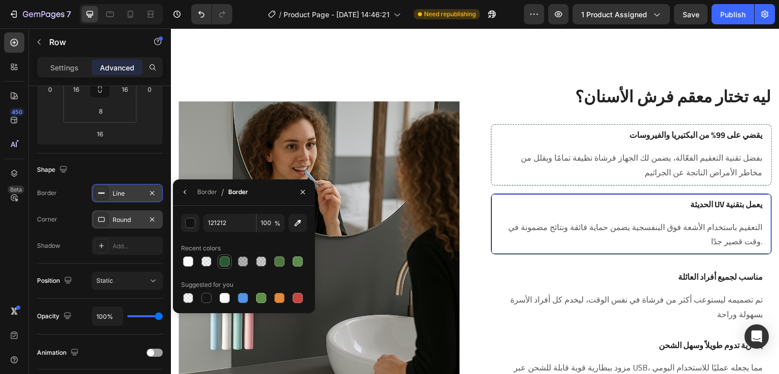
click at [228, 261] on div at bounding box center [225, 262] width 10 height 10
type input "295933"
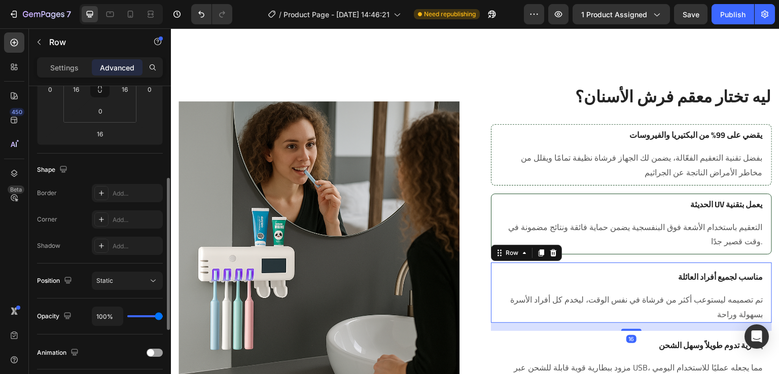
click at [555, 266] on div "مناسب لجميع أفراد العائلة Heading تم تصميمه ليستوعب أكثر من فرشاة في نفس الوقت،…" at bounding box center [631, 293] width 281 height 60
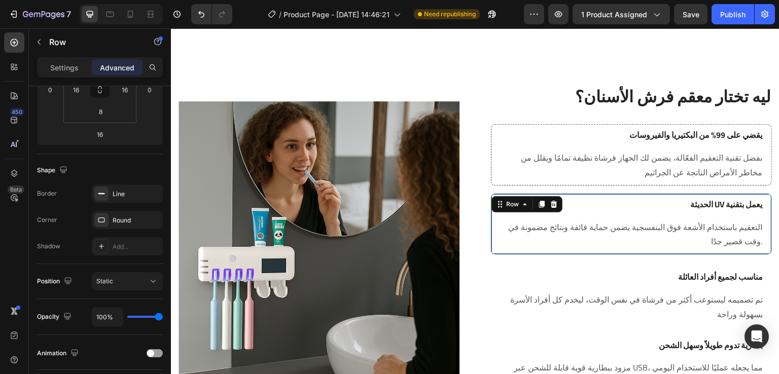
click at [491, 215] on div "الحديثة UV يعمل بتقنية Heading التعقيم باستخدام الأشعة فوق البنفسجية يضمن حماية…" at bounding box center [631, 224] width 281 height 61
click at [100, 219] on icon at bounding box center [101, 220] width 8 height 8
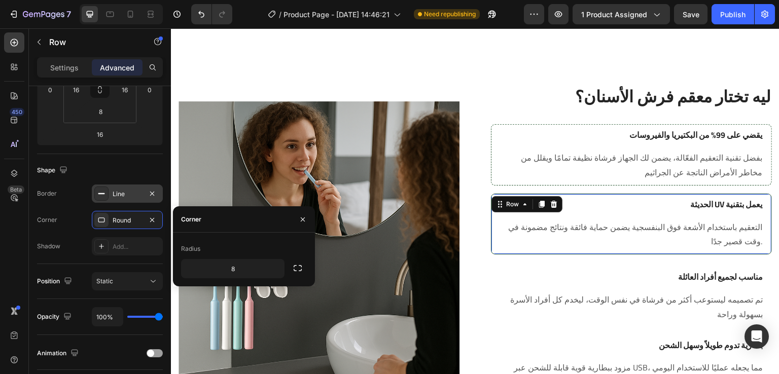
click at [111, 197] on div "Line" at bounding box center [127, 194] width 71 height 18
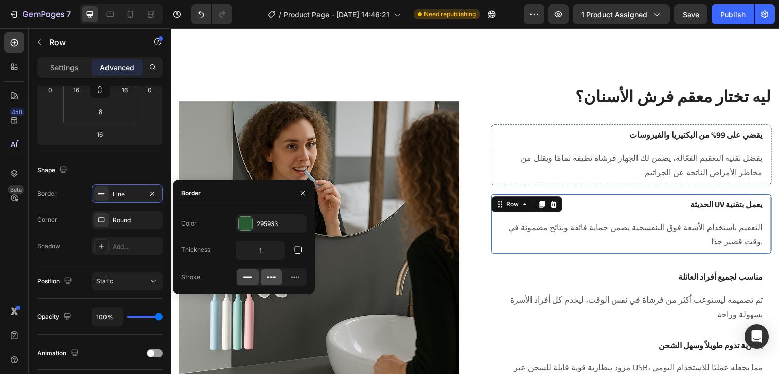
click at [265, 278] on div at bounding box center [272, 277] width 22 height 16
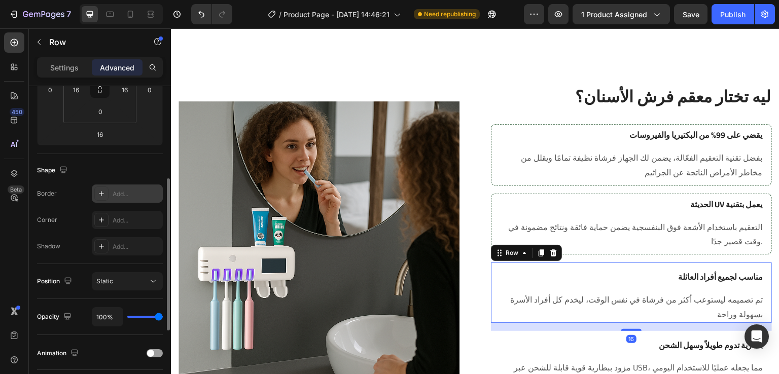
click at [103, 193] on icon at bounding box center [101, 193] width 5 height 5
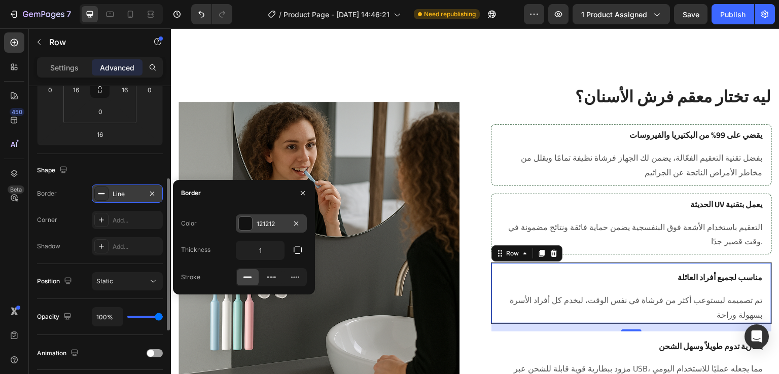
click at [241, 222] on div at bounding box center [245, 223] width 13 height 13
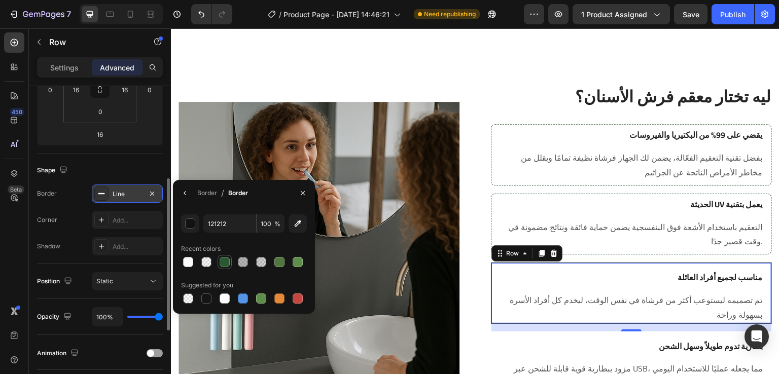
click at [220, 258] on div at bounding box center [225, 262] width 10 height 10
type input "295933"
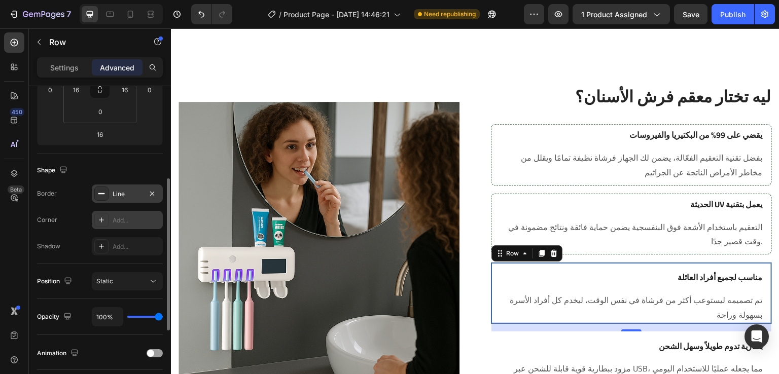
click at [96, 217] on div at bounding box center [101, 220] width 14 height 14
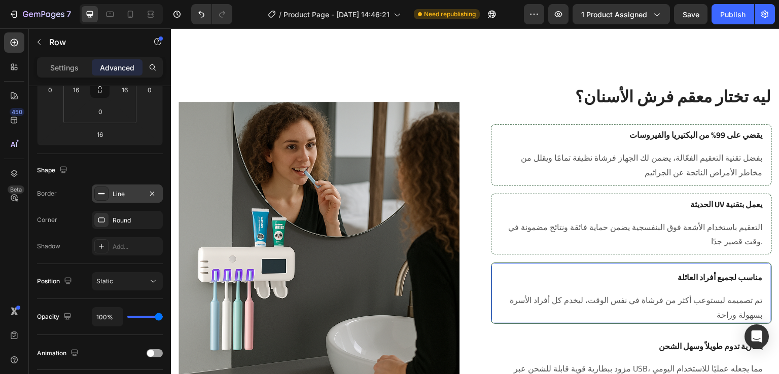
click at [117, 192] on div "Line" at bounding box center [127, 194] width 29 height 9
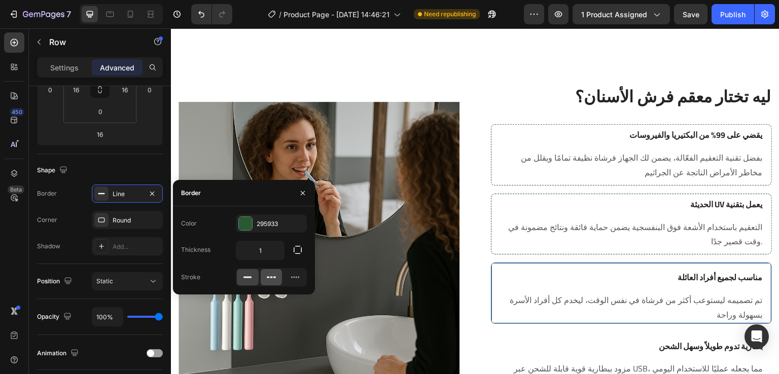
drag, startPoint x: 270, startPoint y: 280, endPoint x: 360, endPoint y: 198, distance: 121.7
click at [270, 280] on icon at bounding box center [271, 277] width 10 height 10
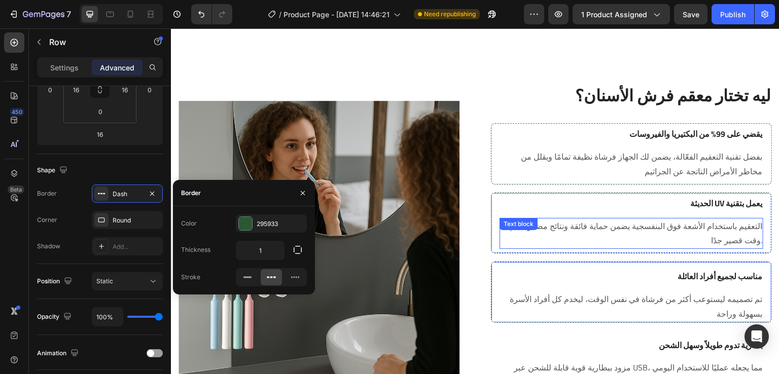
scroll to position [1113, 0]
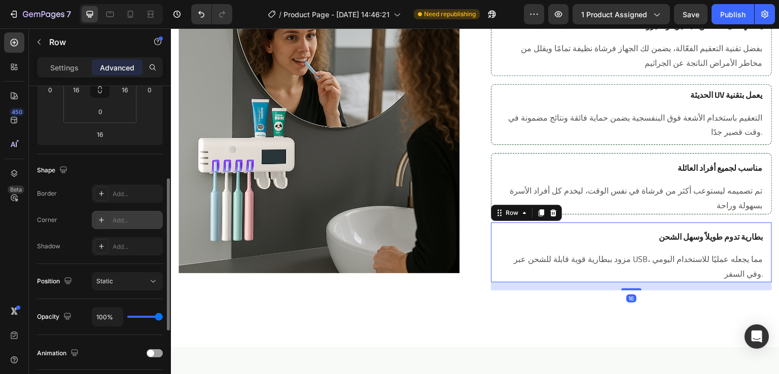
click at [105, 218] on div at bounding box center [101, 220] width 14 height 14
click at [102, 197] on div at bounding box center [101, 194] width 14 height 14
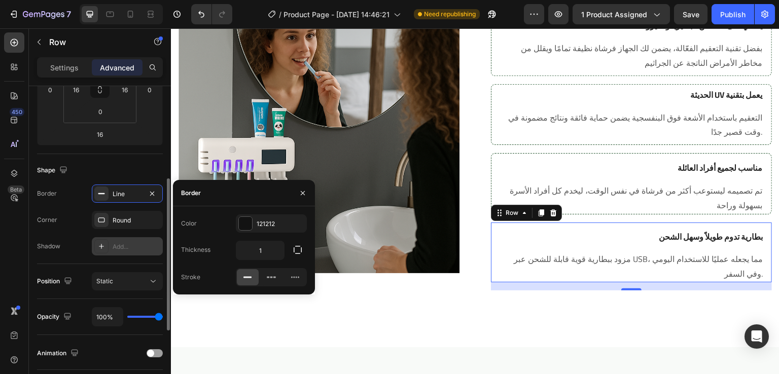
scroll to position [1113, 0]
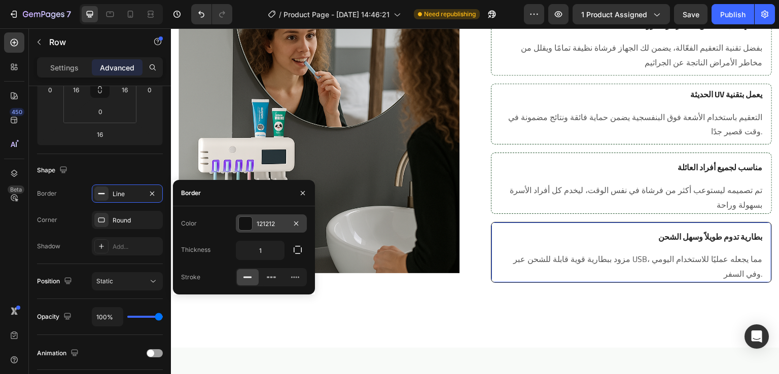
click at [250, 218] on div at bounding box center [245, 223] width 13 height 13
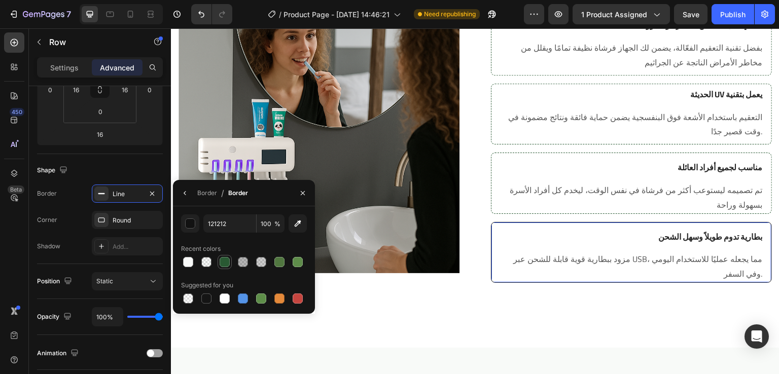
click at [227, 265] on div at bounding box center [225, 262] width 10 height 10
type input "295933"
click at [189, 194] on button "button" at bounding box center [185, 193] width 16 height 16
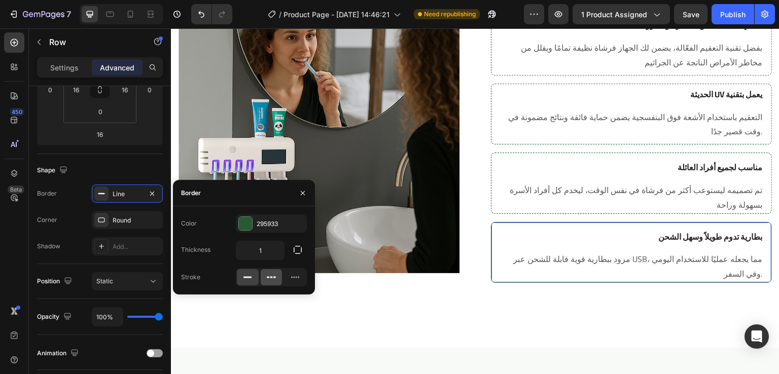
drag, startPoint x: 265, startPoint y: 277, endPoint x: 275, endPoint y: 227, distance: 51.2
click at [265, 277] on div at bounding box center [272, 277] width 22 height 16
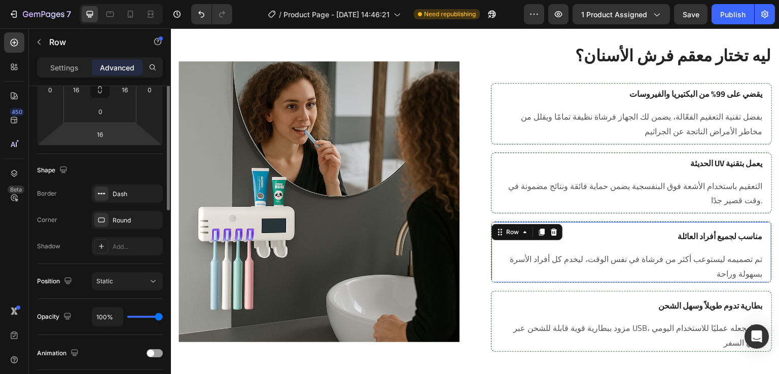
scroll to position [111, 0]
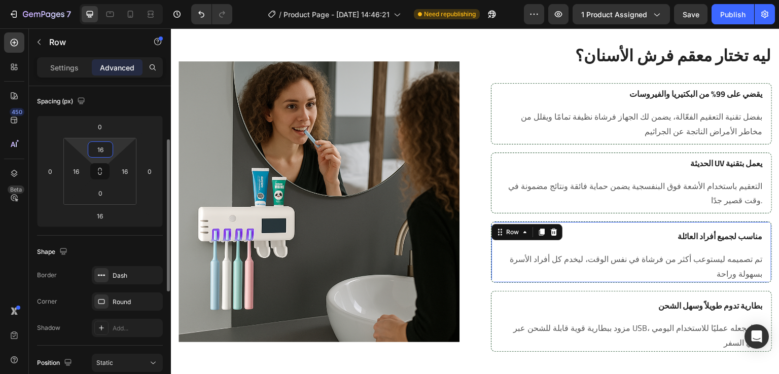
click at [101, 149] on input "16" at bounding box center [100, 149] width 20 height 15
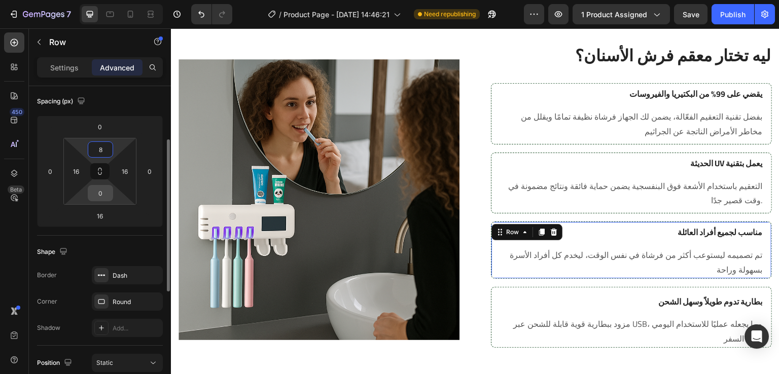
type input "8"
click at [103, 196] on input "0" at bounding box center [100, 193] width 20 height 15
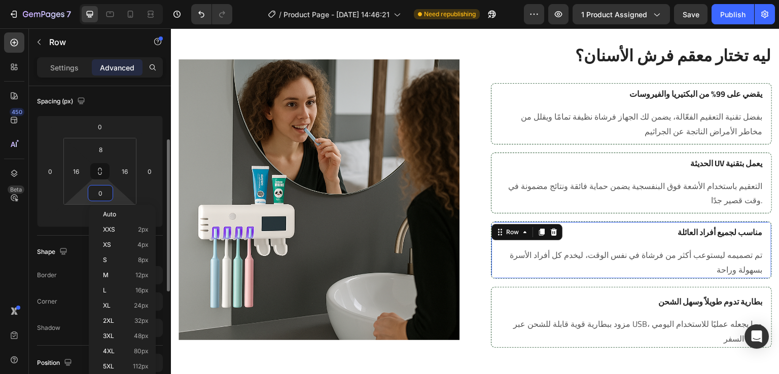
type input "8"
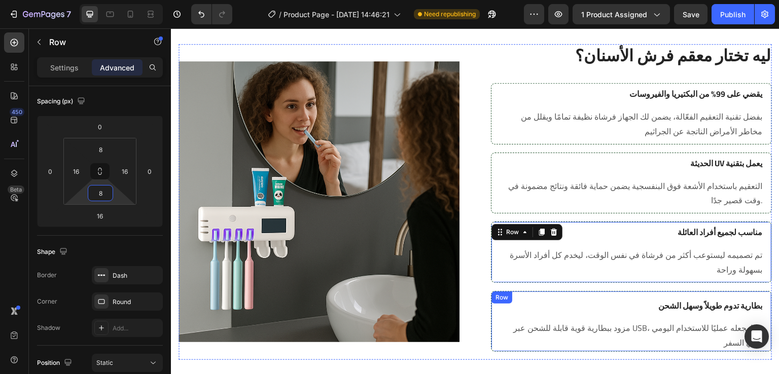
click at [493, 297] on div "Row" at bounding box center [501, 297] width 17 height 9
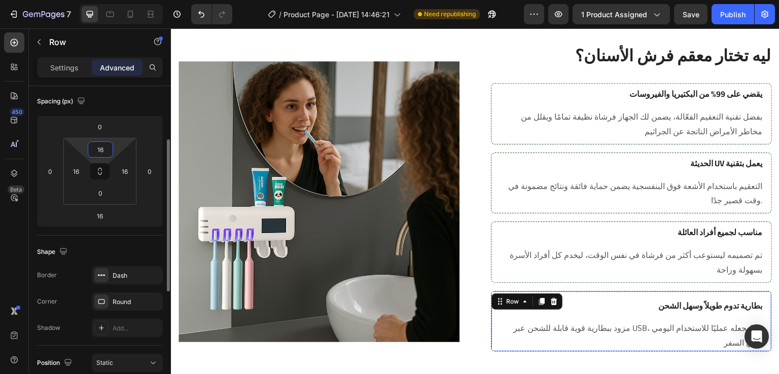
click at [105, 147] on input "16" at bounding box center [100, 149] width 20 height 15
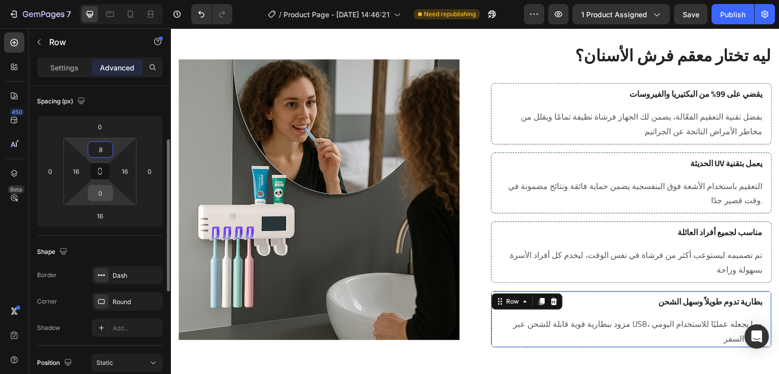
type input "8"
click at [103, 196] on input "0" at bounding box center [100, 193] width 20 height 15
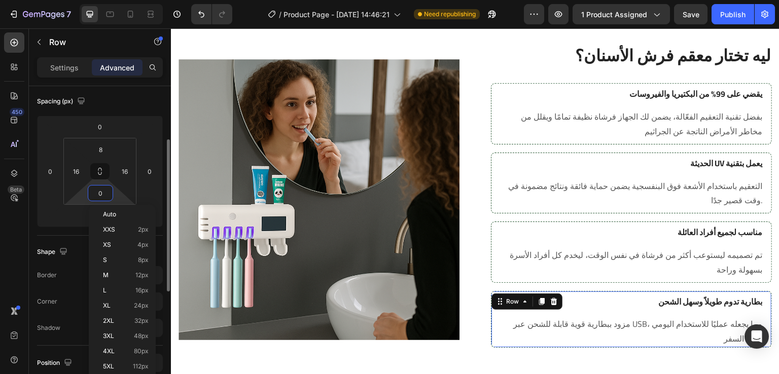
type input "8"
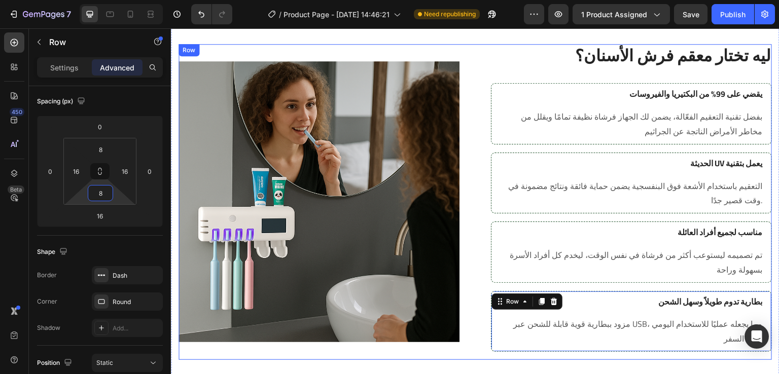
click at [462, 213] on div "Image Row ليه تختار معقم فرش الأسنان؟ Heading Row يقضي على 99% من البكتيريا وال…" at bounding box center [475, 202] width 593 height 316
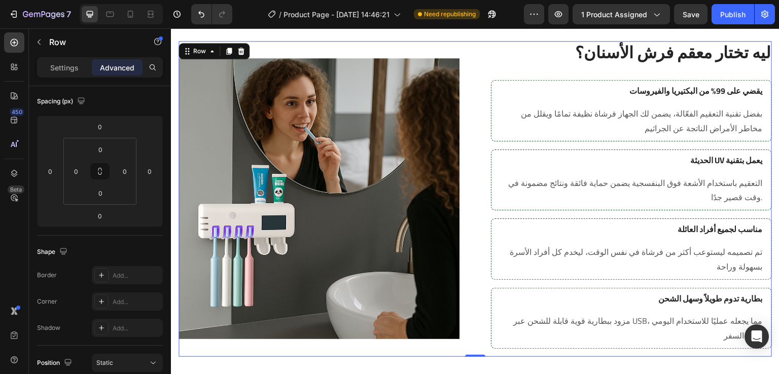
scroll to position [1062, 0]
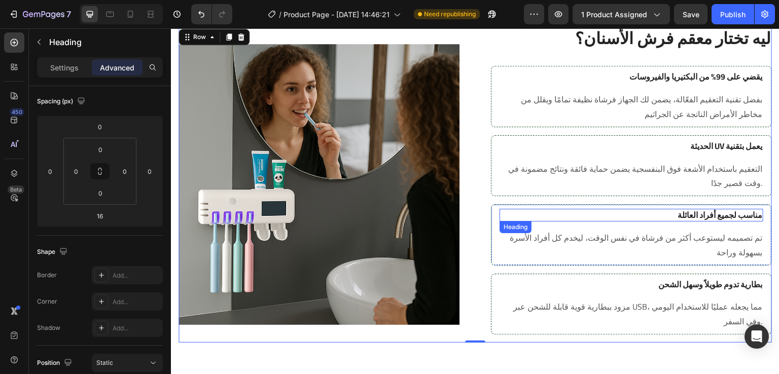
click at [677, 216] on p "مناسب لجميع أفراد العائلة" at bounding box center [632, 215] width 262 height 11
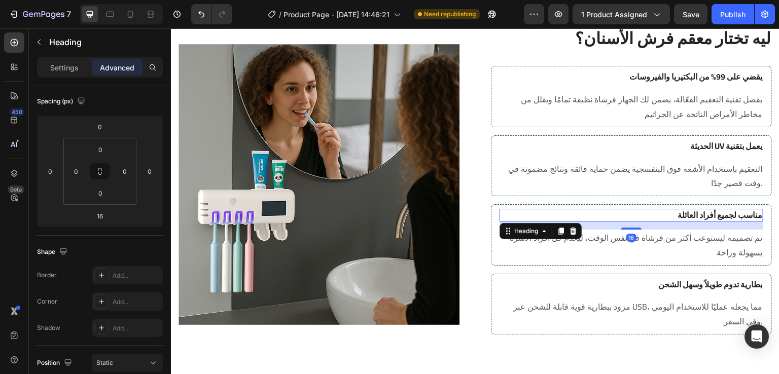
scroll to position [0, 0]
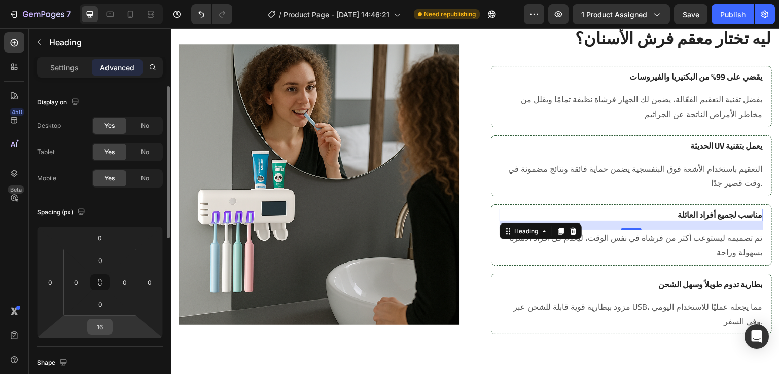
click at [106, 328] on input "16" at bounding box center [100, 327] width 20 height 15
type input "8"
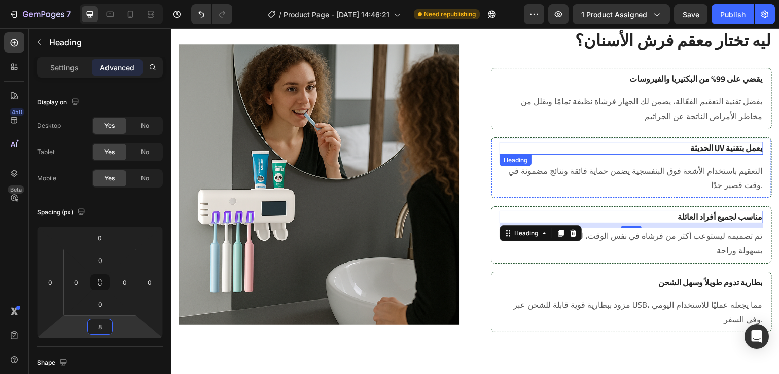
click at [628, 151] on h3 "الحديثة UV يعمل بتقنية" at bounding box center [632, 148] width 264 height 13
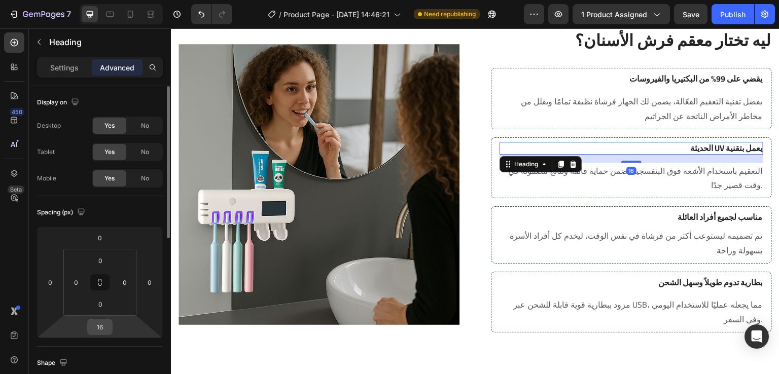
click at [104, 326] on input "16" at bounding box center [100, 327] width 20 height 15
type input "8"
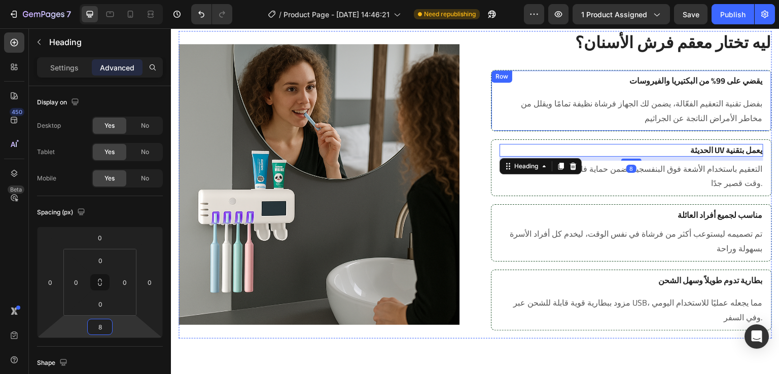
click at [645, 89] on div "يقضي على 99% من البكتيريا والفيروسات Heading بفضل تقنية التعقيم الفعّالة، يضمن …" at bounding box center [632, 101] width 264 height 52
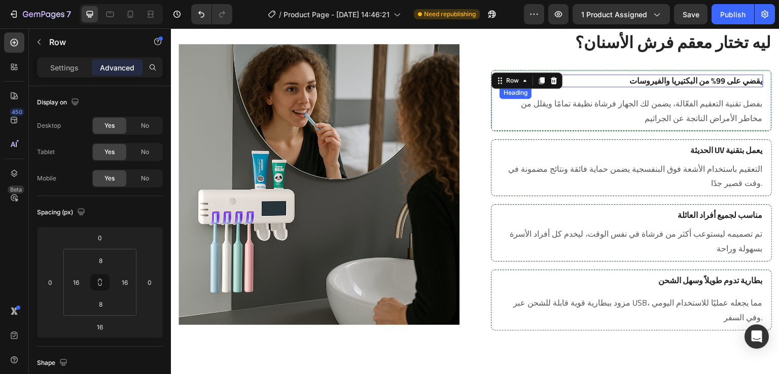
click at [628, 77] on h3 "يقضي على 99% من البكتيريا والفيروسات" at bounding box center [632, 81] width 264 height 13
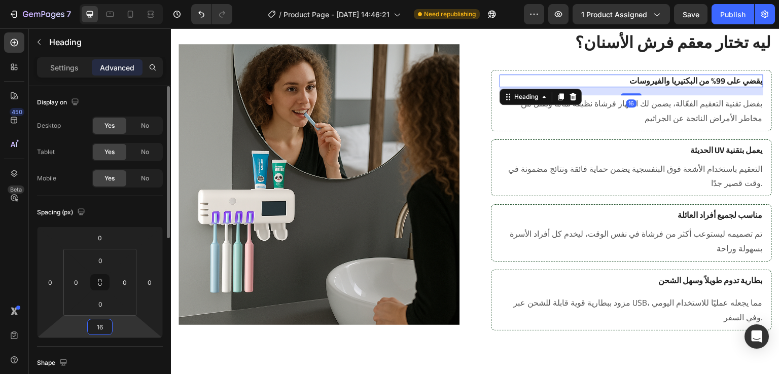
click at [104, 330] on input "16" at bounding box center [100, 327] width 20 height 15
type input "8"
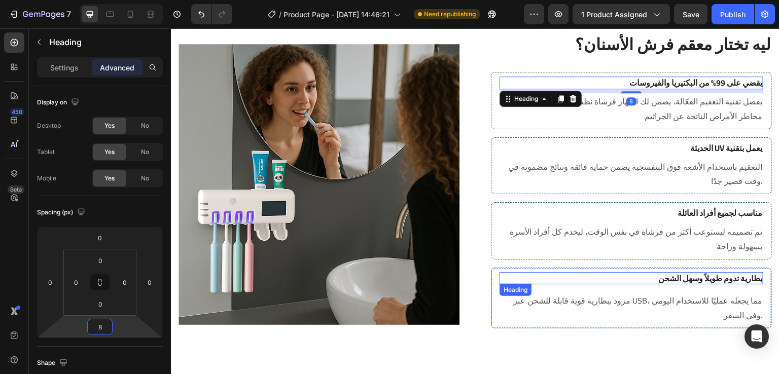
click at [633, 284] on h3 "بطارية تدوم طويلاً وسهل الشحن" at bounding box center [632, 278] width 264 height 13
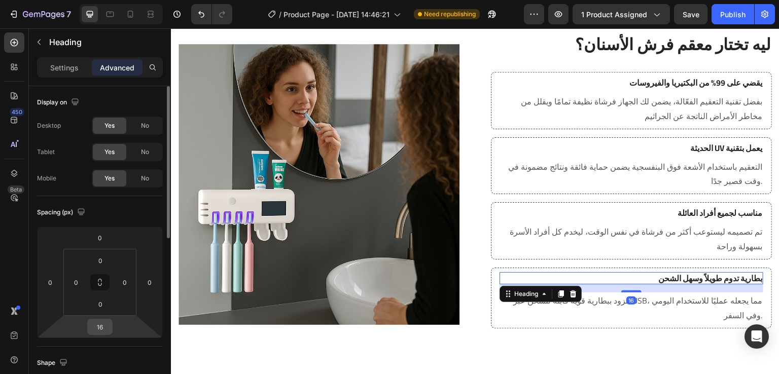
click at [103, 329] on input "16" at bounding box center [100, 327] width 20 height 15
type input "8"
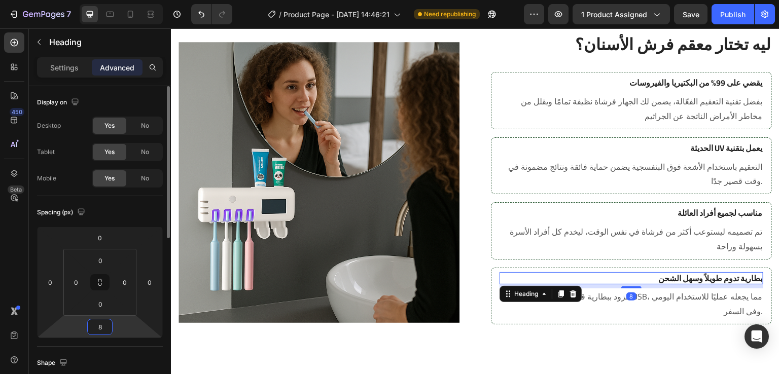
scroll to position [1053, 0]
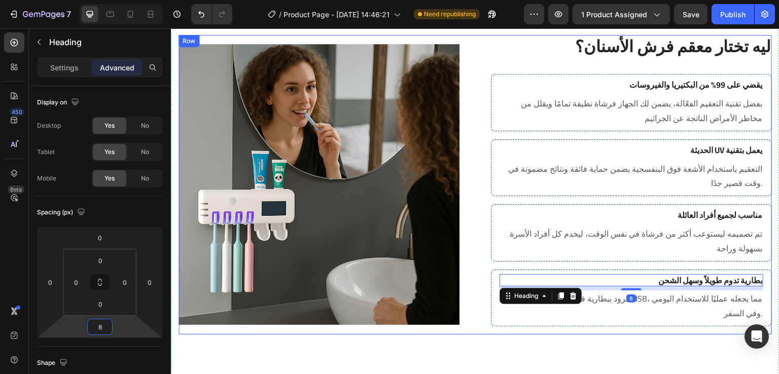
click at [476, 293] on div "Image Row ليه تختار معقم فرش الأسنان؟ Heading Row يقضي على 99% من البكتيريا وال…" at bounding box center [475, 185] width 593 height 300
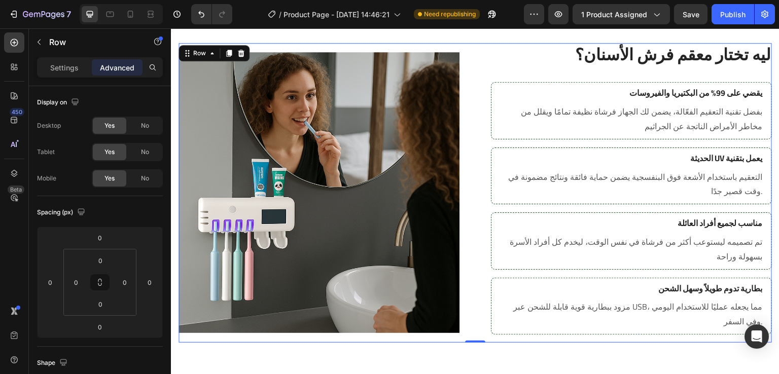
scroll to position [1032, 0]
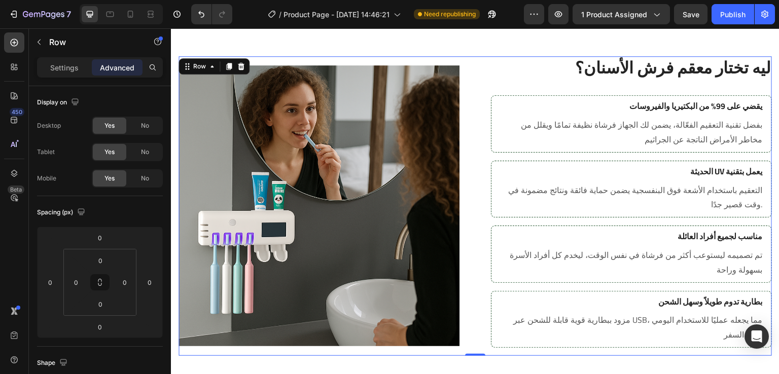
click at [159, 15] on div at bounding box center [121, 14] width 83 height 20
click at [148, 15] on icon at bounding box center [151, 14] width 10 height 10
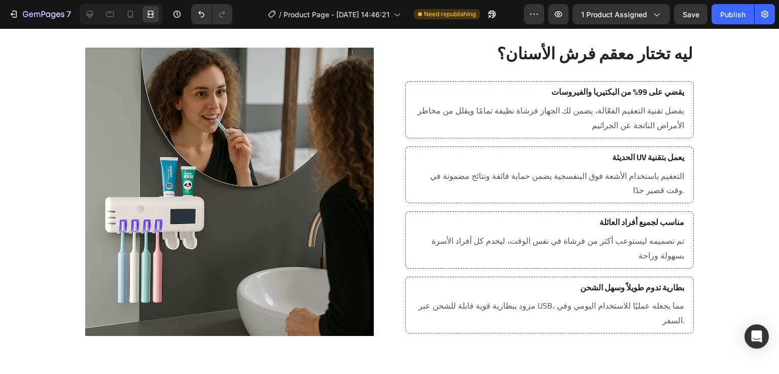
scroll to position [1045, 0]
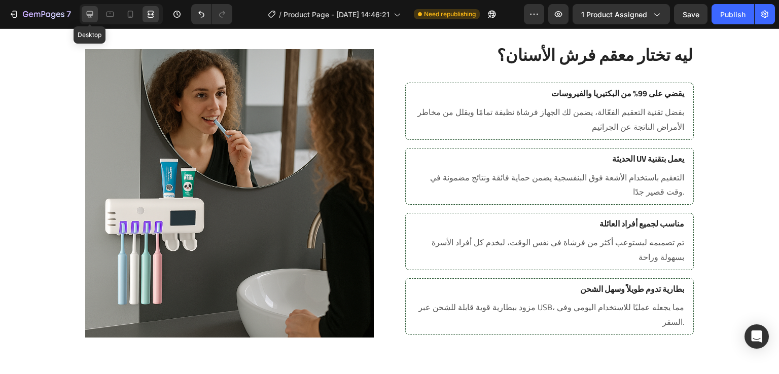
click at [91, 14] on icon at bounding box center [90, 14] width 7 height 7
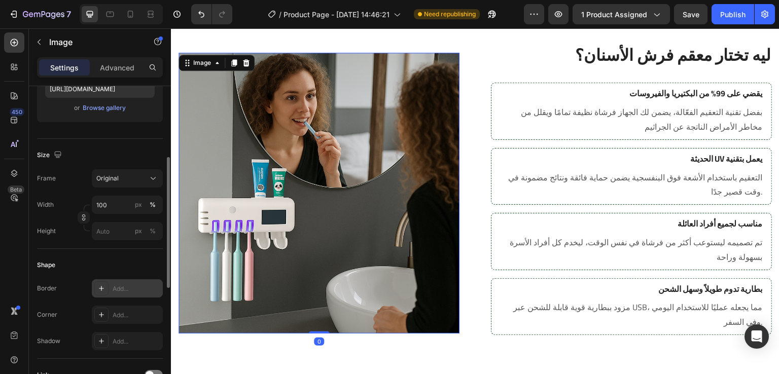
scroll to position [213, 0]
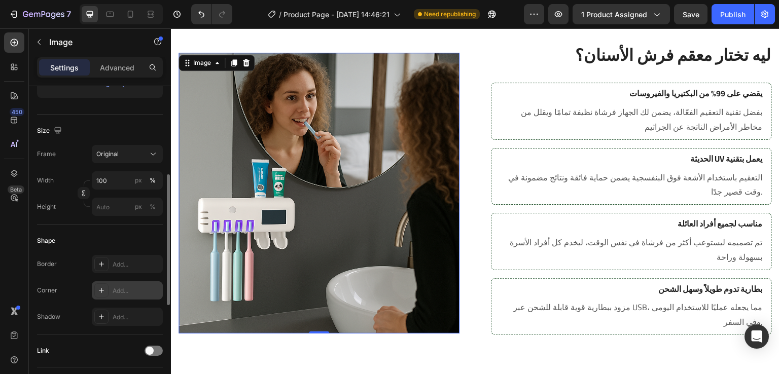
click at [101, 292] on icon at bounding box center [101, 290] width 5 height 5
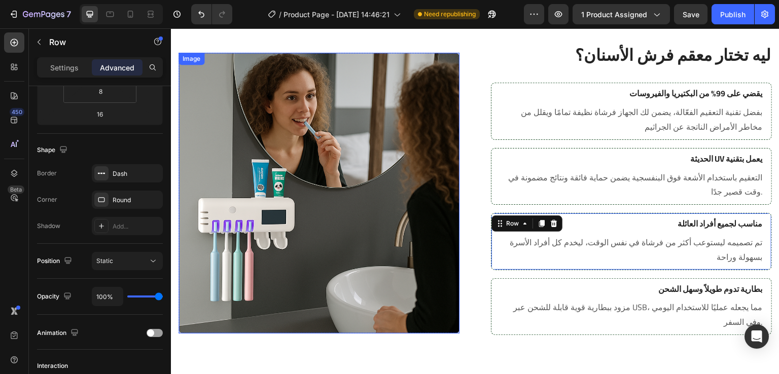
scroll to position [0, 0]
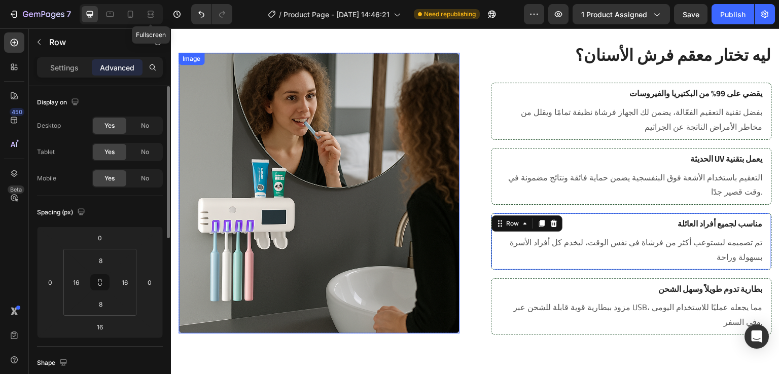
drag, startPoint x: 323, startPoint y: 47, endPoint x: 455, endPoint y: 131, distance: 156.2
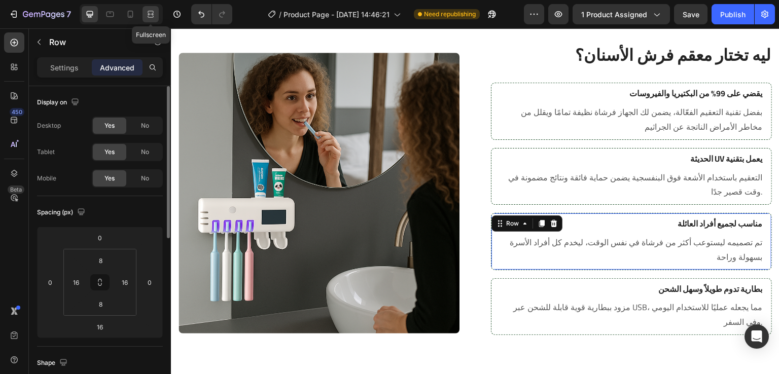
click at [149, 16] on icon at bounding box center [151, 17] width 6 height 2
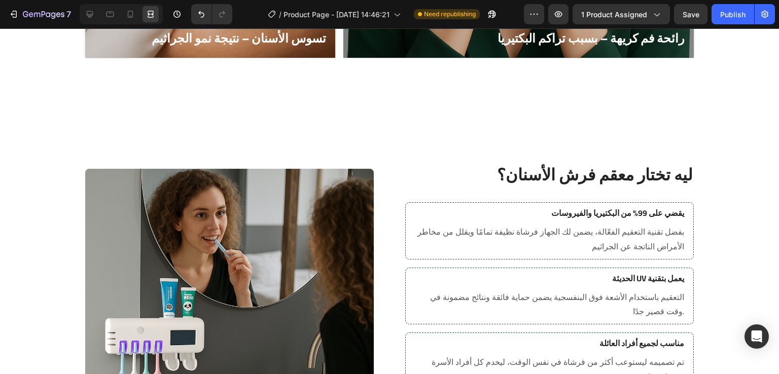
scroll to position [925, 0]
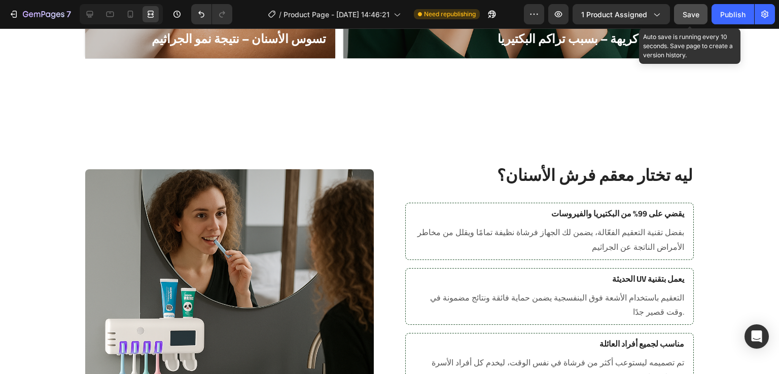
click at [688, 11] on span "Save" at bounding box center [691, 14] width 17 height 9
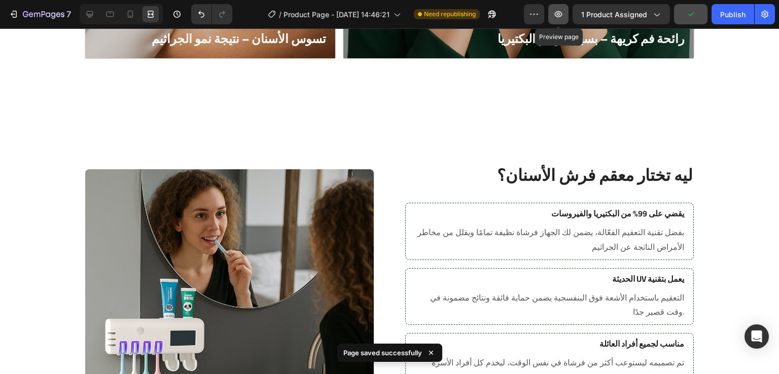
click at [562, 14] on icon "button" at bounding box center [559, 14] width 8 height 6
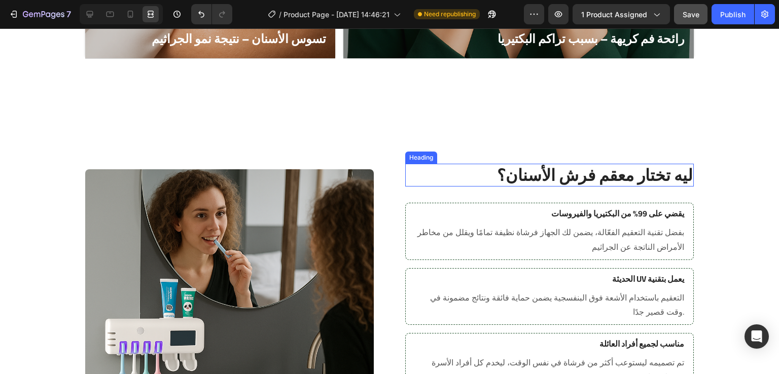
click at [556, 173] on h2 "ليه تختار معقم فرش الأسنان؟" at bounding box center [549, 175] width 289 height 23
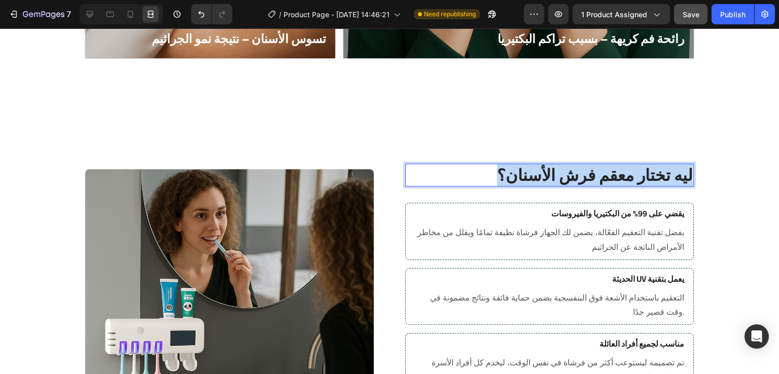
click at [556, 173] on p "ليه تختار معقم فرش الأسنان؟" at bounding box center [549, 175] width 287 height 21
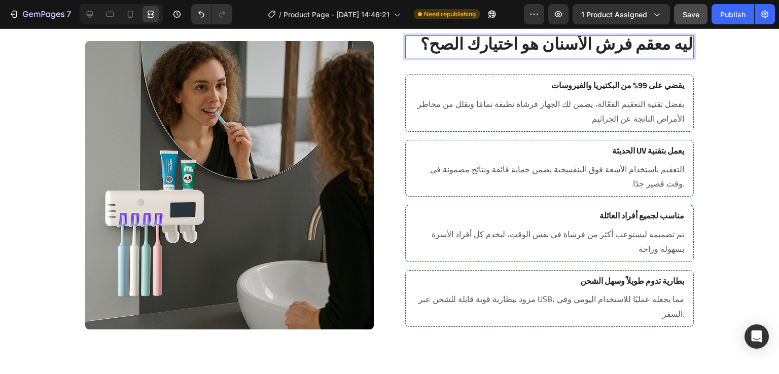
scroll to position [1023, 0]
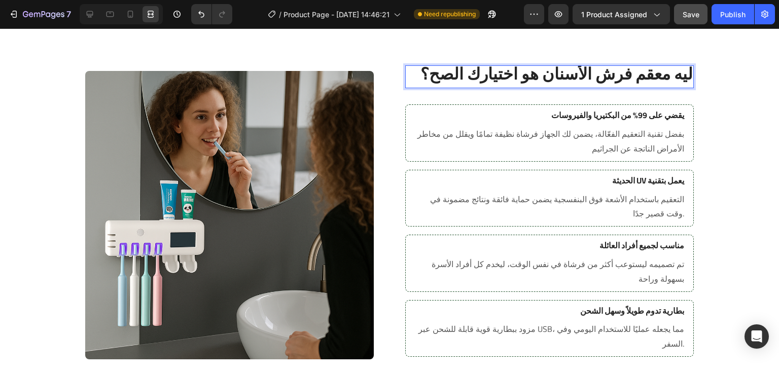
click at [601, 73] on p "ليه معقم فرش الأسنان هو اختيارك الصح؟" at bounding box center [549, 73] width 287 height 21
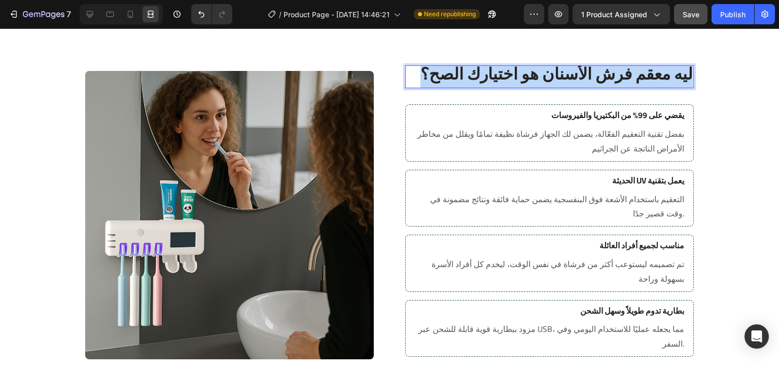
click at [601, 73] on p "ليه معقم فرش الأسنان هو اختيارك الصح؟" at bounding box center [549, 73] width 287 height 21
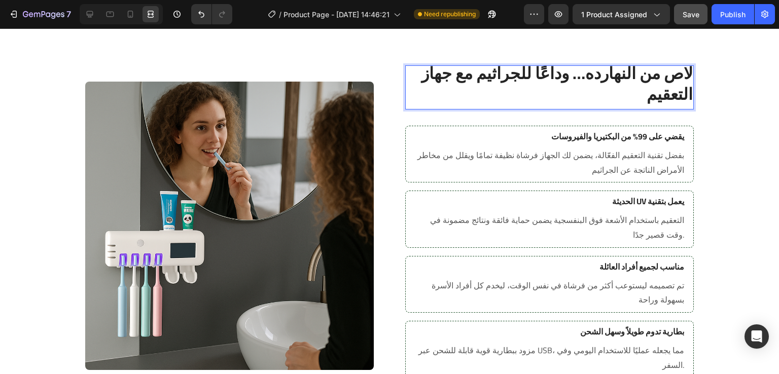
click at [686, 74] on p "لاص من النهارده… وداعًا للجراثيم مع جهاز التعقيم" at bounding box center [549, 84] width 287 height 42
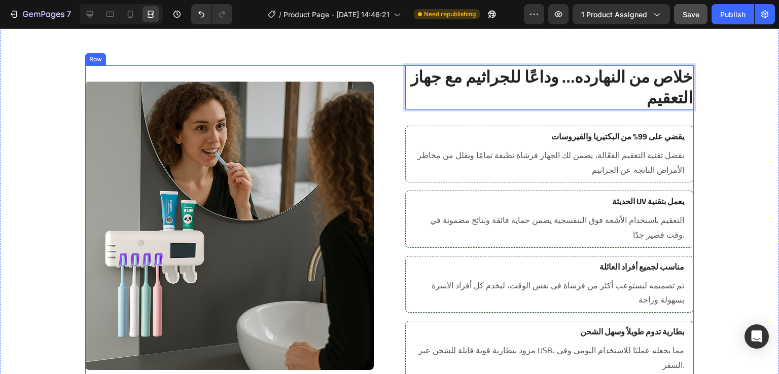
click at [377, 97] on div "Image Row خلاص من النهارده… وداعًا للجراثيم مع جهاز التعقيم Heading 0 Row يقضي …" at bounding box center [389, 225] width 609 height 321
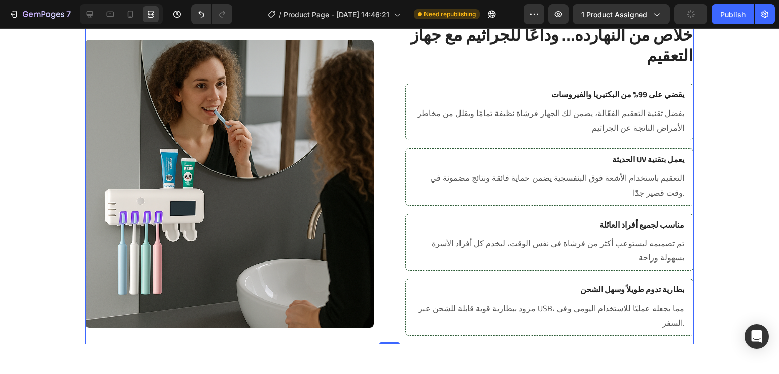
scroll to position [1035, 0]
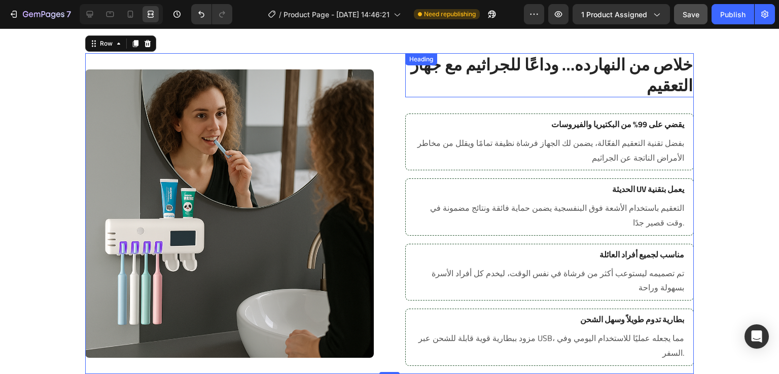
click at [633, 88] on p "خلاص من النهارده… وداعًا للجراثيم مع جهاز التعقيم" at bounding box center [549, 75] width 287 height 42
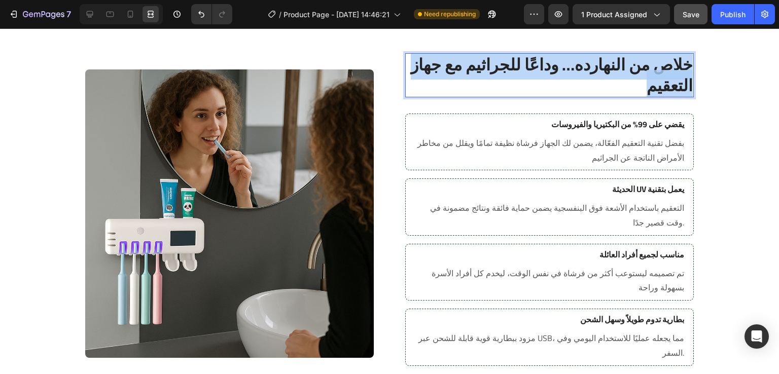
click at [633, 88] on p "خلاص من النهارده… وداعًا للجراثيم مع جهاز التعقيم" at bounding box center [549, 75] width 287 height 42
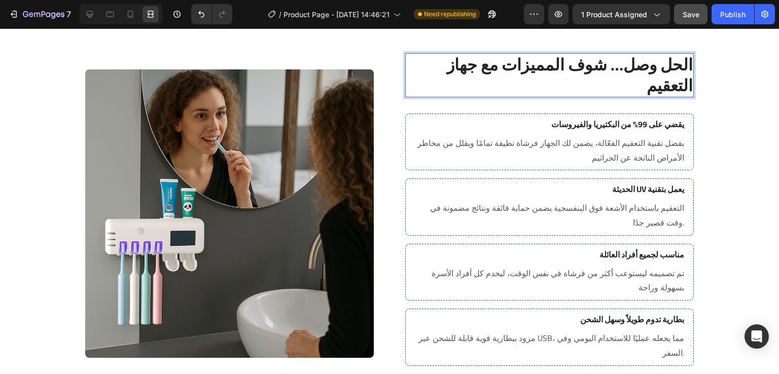
scroll to position [4, 0]
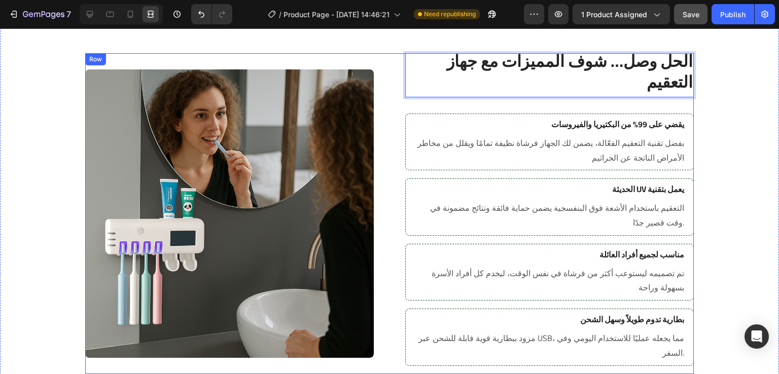
click at [379, 81] on div "Image Row الحل وصل… شوف المميزات مع جهاز التعقيم Heading 0 Row يقضي على 99% من …" at bounding box center [389, 213] width 609 height 321
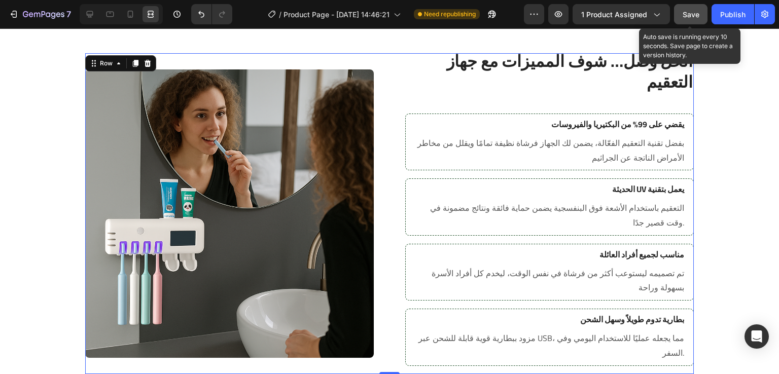
click at [690, 15] on span "Save" at bounding box center [691, 14] width 17 height 9
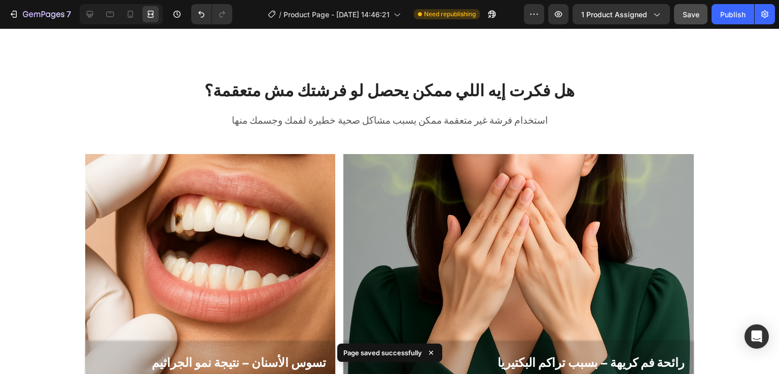
scroll to position [597, 0]
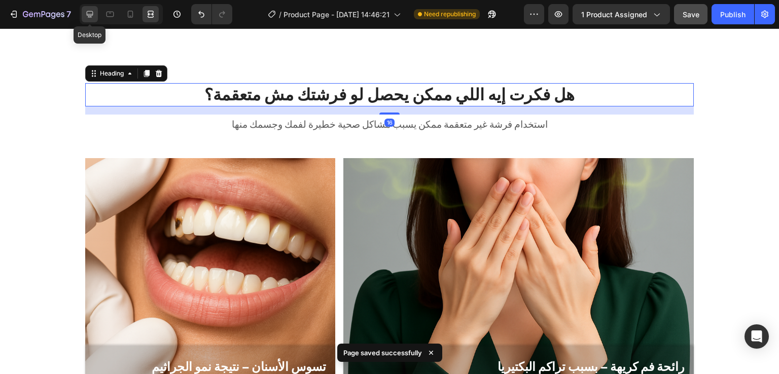
click at [85, 16] on icon at bounding box center [90, 14] width 10 height 10
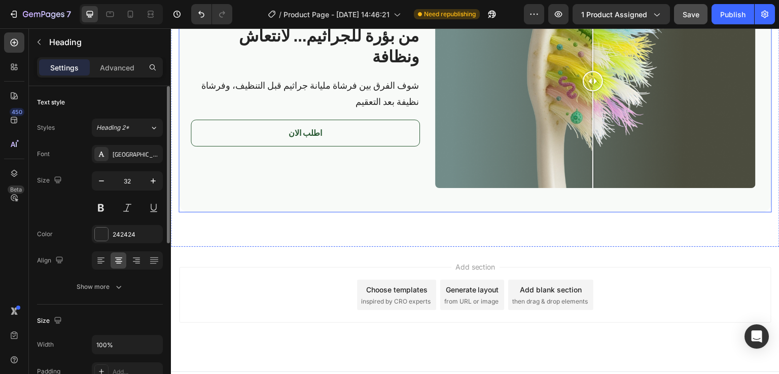
scroll to position [1933, 0]
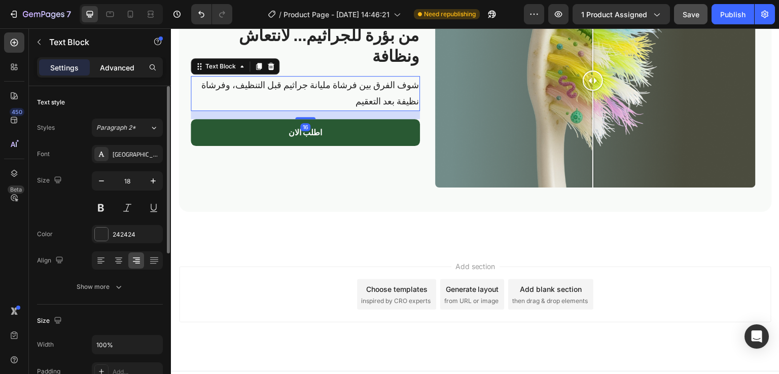
click at [114, 69] on p "Advanced" at bounding box center [117, 67] width 34 height 11
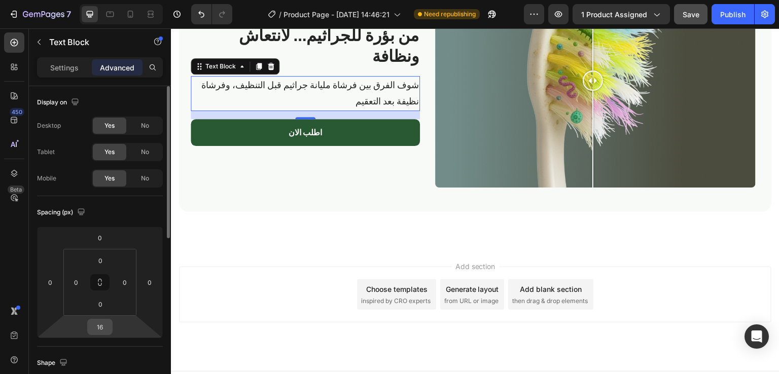
click at [108, 325] on input "16" at bounding box center [100, 327] width 20 height 15
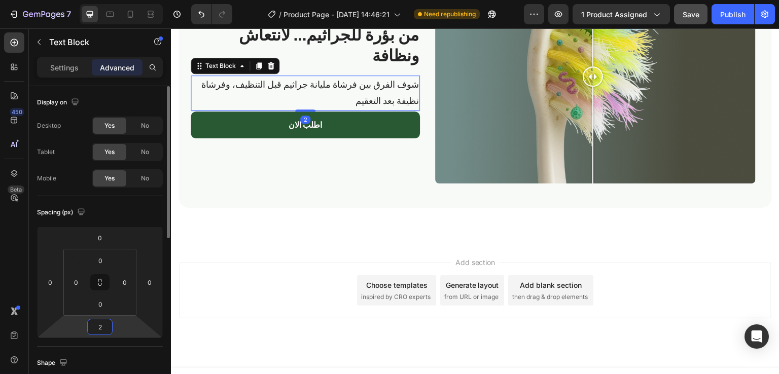
scroll to position [1931, 0]
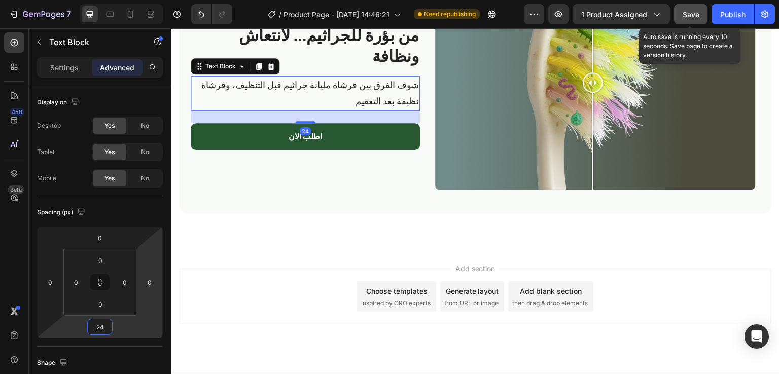
type input "24"
click at [690, 13] on span "Save" at bounding box center [691, 14] width 17 height 9
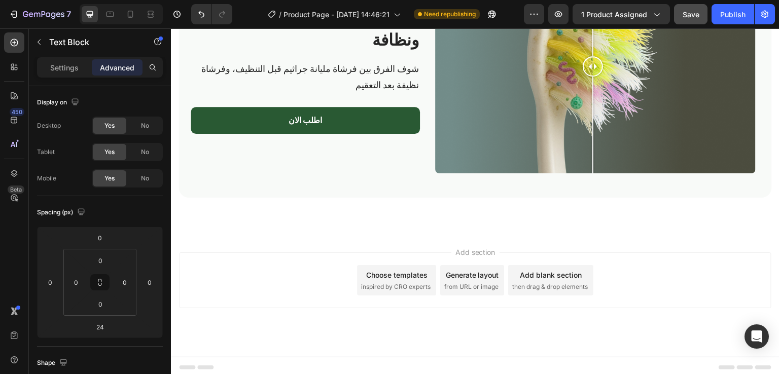
scroll to position [1814, 0]
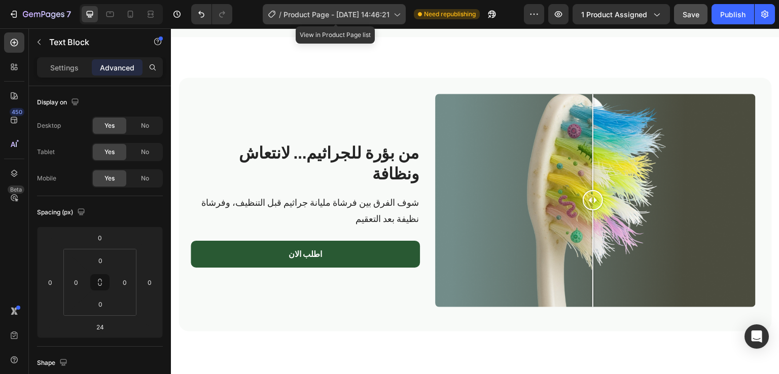
click at [320, 9] on span "Product Page - [DATE] 14:46:21" at bounding box center [337, 14] width 106 height 11
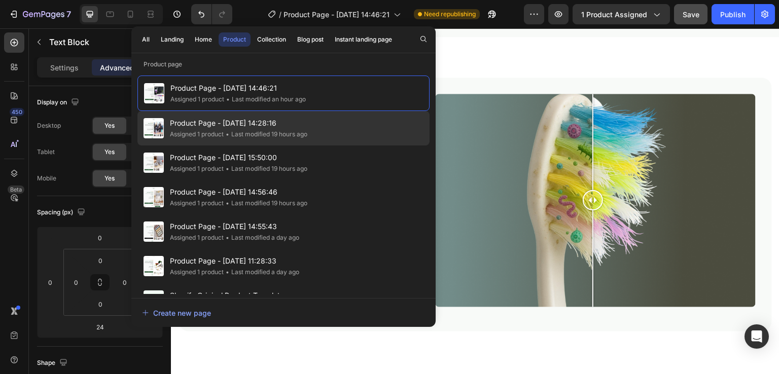
click at [201, 123] on span "Product Page - [DATE] 14:28:16" at bounding box center [238, 123] width 137 height 12
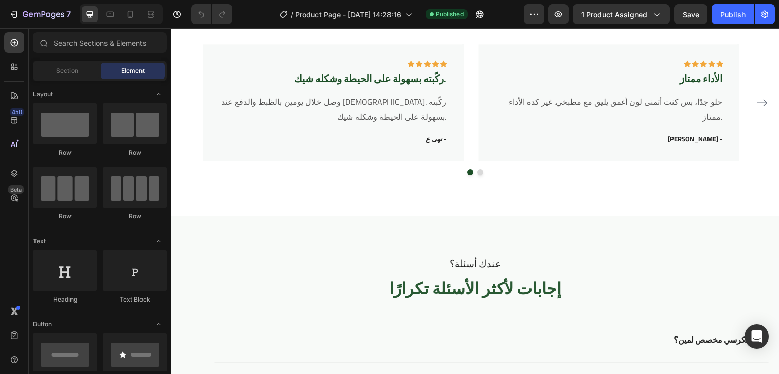
scroll to position [1549, 0]
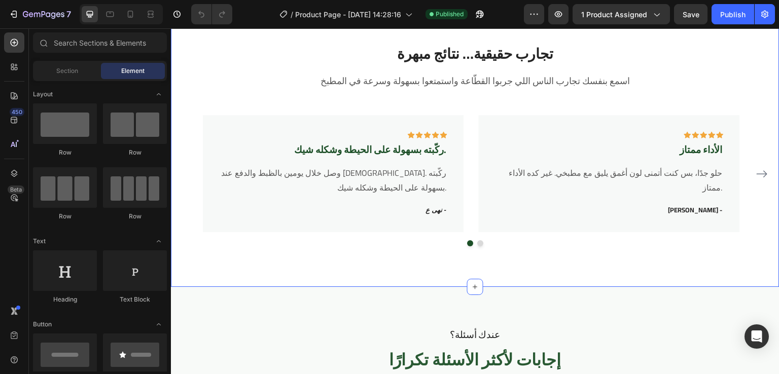
click at [333, 98] on div "تجارب حقيقية… نتائج مبهرة Heading اسمع بنفسك تجارب الناس اللي جربوا القطّاعة وا…" at bounding box center [475, 145] width 609 height 285
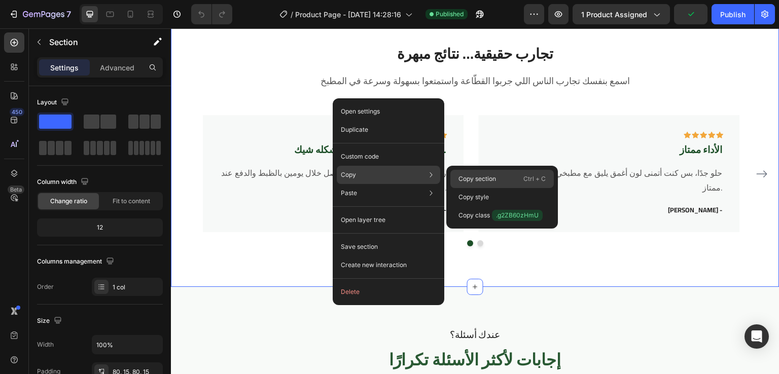
click at [468, 175] on p "Copy section" at bounding box center [477, 178] width 38 height 9
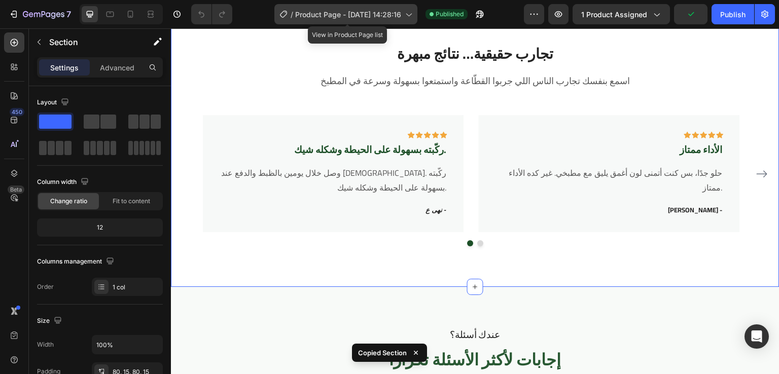
click at [396, 9] on span "Product Page - [DATE] 14:28:16" at bounding box center [348, 14] width 106 height 11
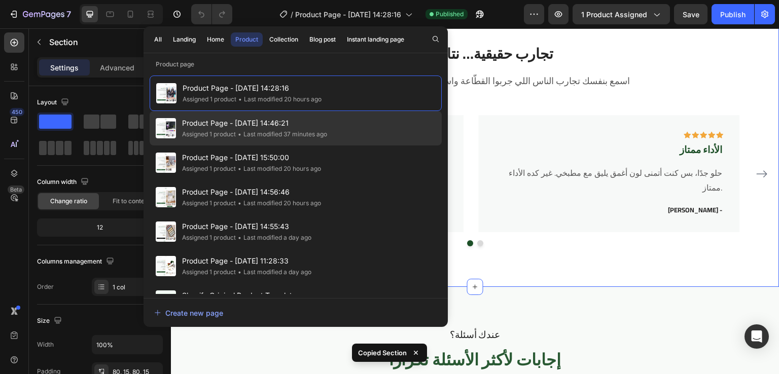
click at [216, 136] on div "Assigned 1 product" at bounding box center [209, 134] width 54 height 10
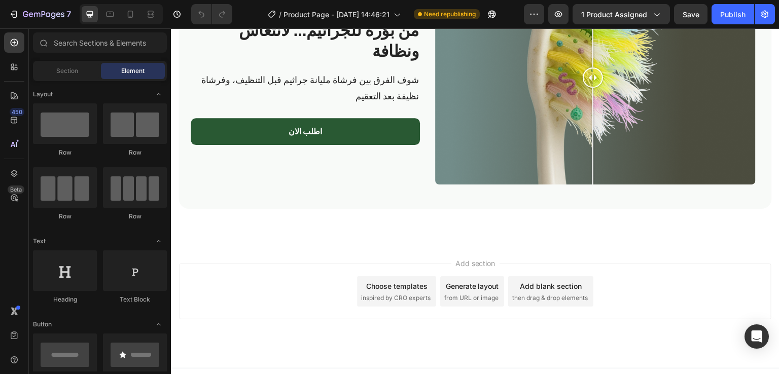
scroll to position [1948, 0]
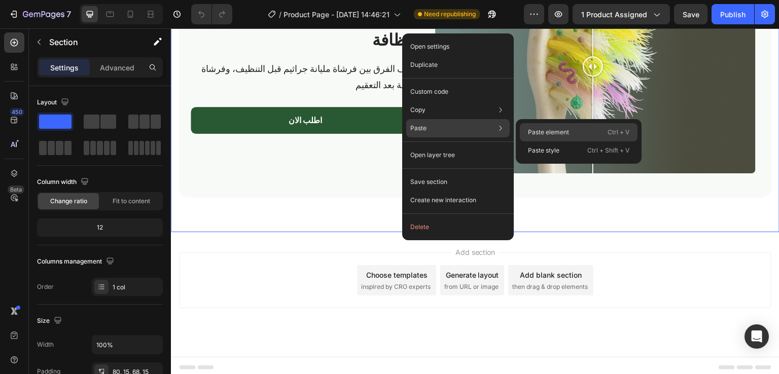
click at [536, 129] on p "Paste element" at bounding box center [548, 132] width 41 height 9
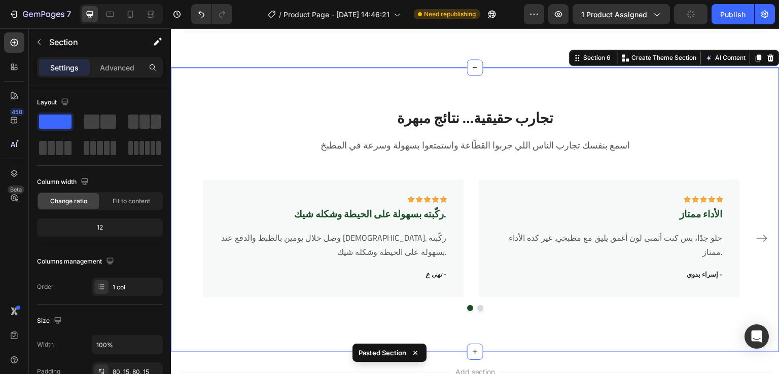
scroll to position [2143, 0]
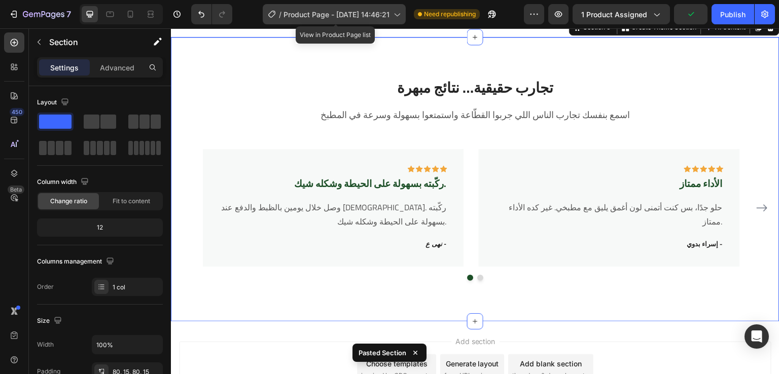
click at [346, 9] on span "Product Page - [DATE] 14:46:21" at bounding box center [337, 14] width 106 height 11
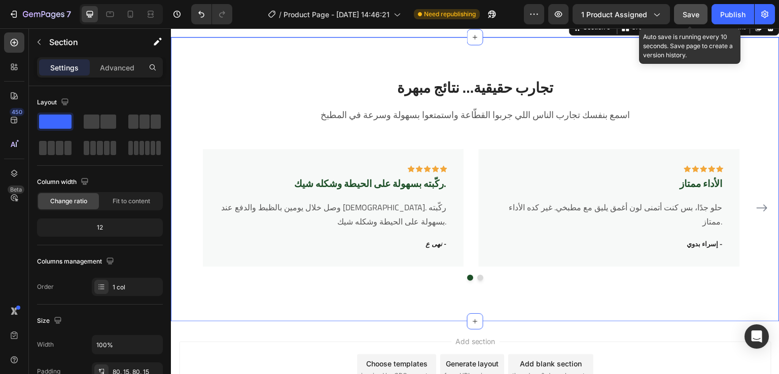
click at [681, 16] on button "Save" at bounding box center [690, 14] width 33 height 20
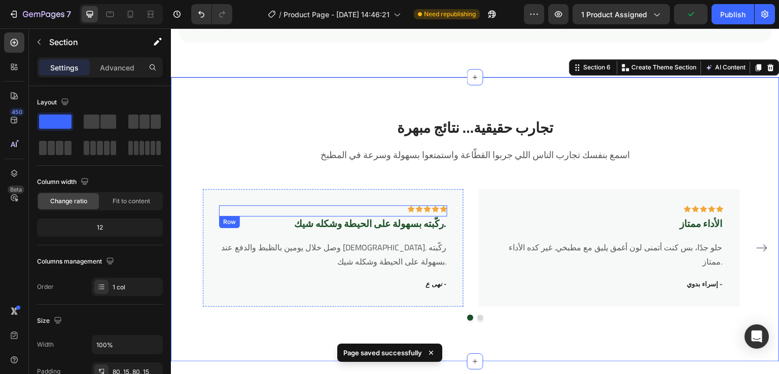
scroll to position [2102, 0]
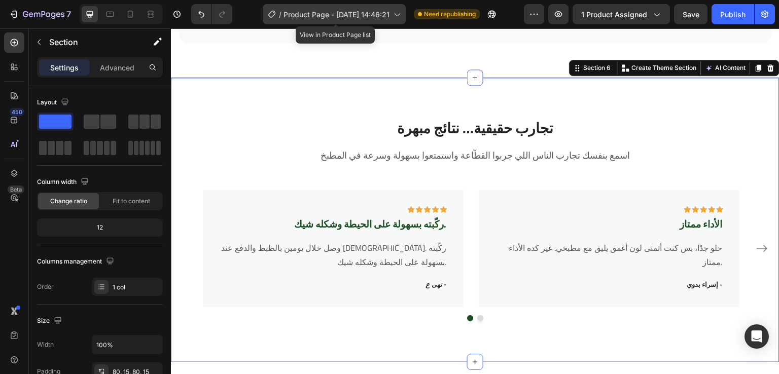
click at [365, 15] on span "Product Page - [DATE] 14:46:21" at bounding box center [337, 14] width 106 height 11
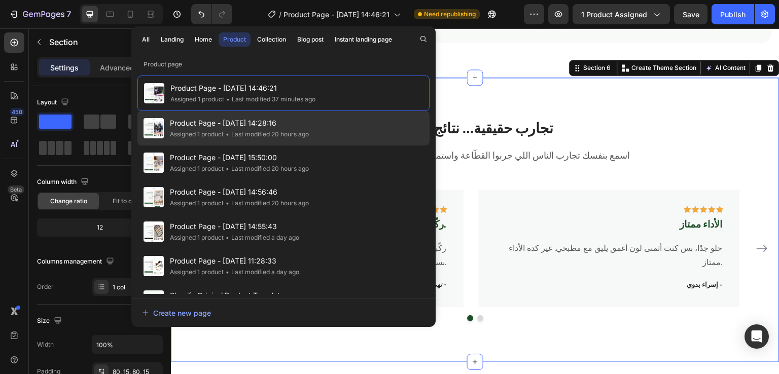
click at [242, 130] on div "• Last modified 20 hours ago" at bounding box center [266, 134] width 85 height 10
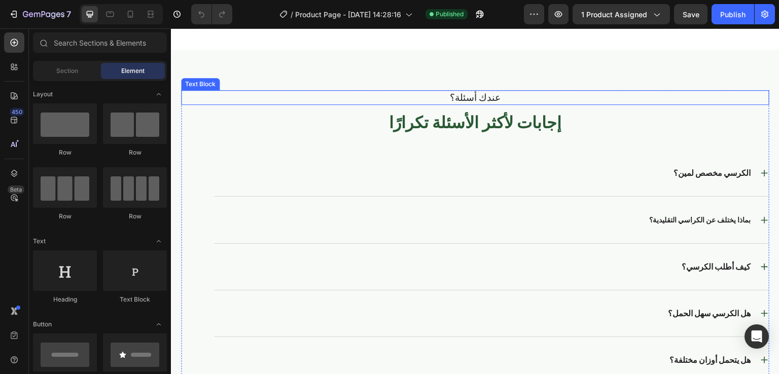
scroll to position [1863, 0]
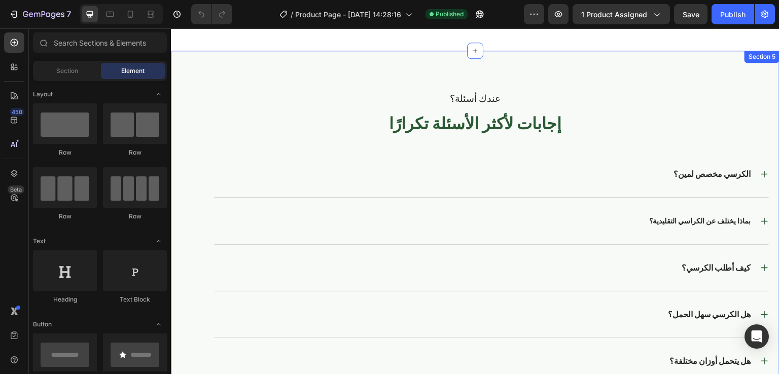
click at [625, 67] on div "عندك أسئلة؟ Text Block إجابات لأكثر الأسئلة تكرارًا Heading الكرسي مخصص لمين؟ ب…" at bounding box center [475, 238] width 609 height 374
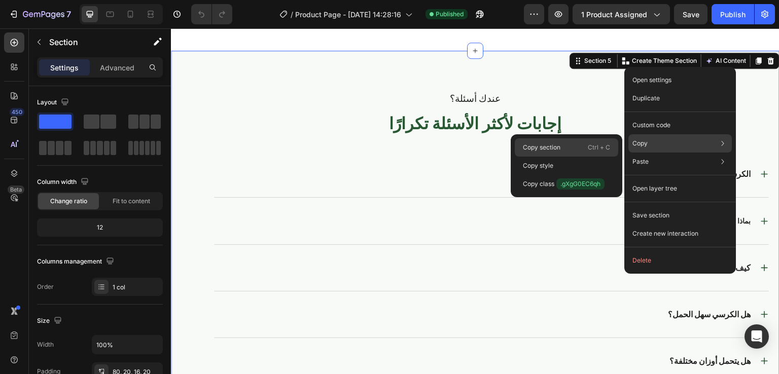
drag, startPoint x: 561, startPoint y: 144, endPoint x: 344, endPoint y: 122, distance: 217.7
click at [561, 157] on div "Copy section Ctrl + C" at bounding box center [566, 166] width 103 height 18
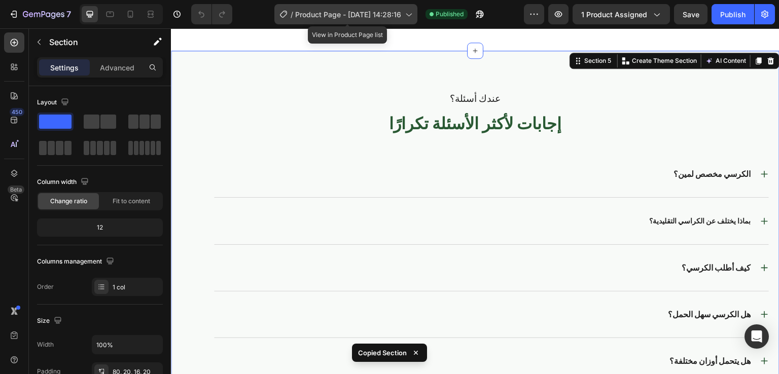
click at [365, 11] on span "Product Page - [DATE] 14:28:16" at bounding box center [348, 14] width 106 height 11
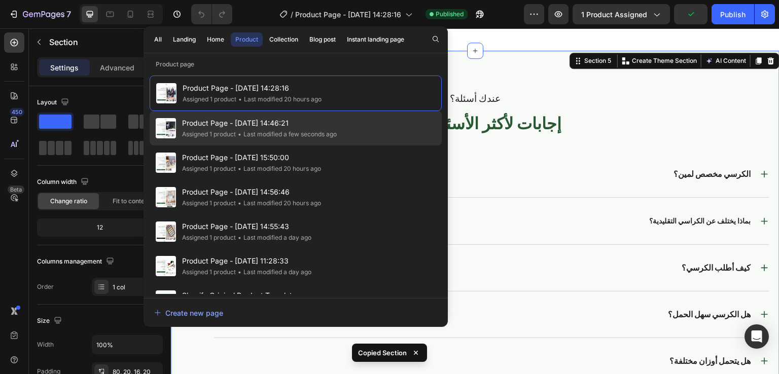
click at [219, 127] on span "Product Page - [DATE] 14:46:21" at bounding box center [259, 123] width 155 height 12
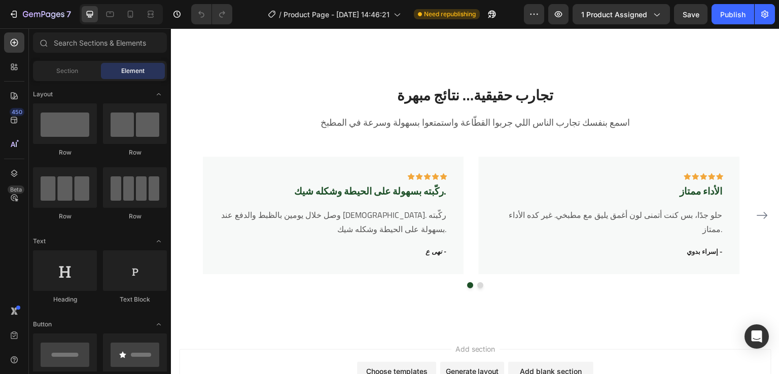
scroll to position [2232, 0]
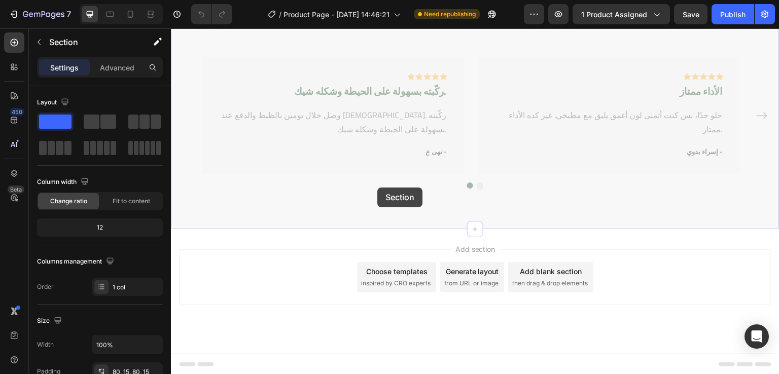
drag, startPoint x: 369, startPoint y: 232, endPoint x: 332, endPoint y: 214, distance: 42.0
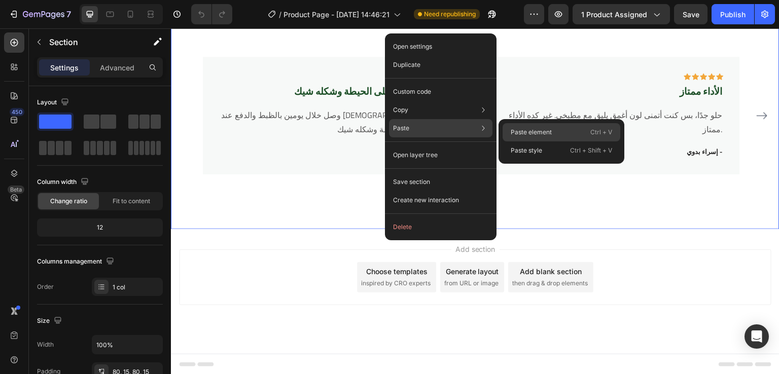
click at [529, 132] on p "Paste element" at bounding box center [531, 132] width 41 height 9
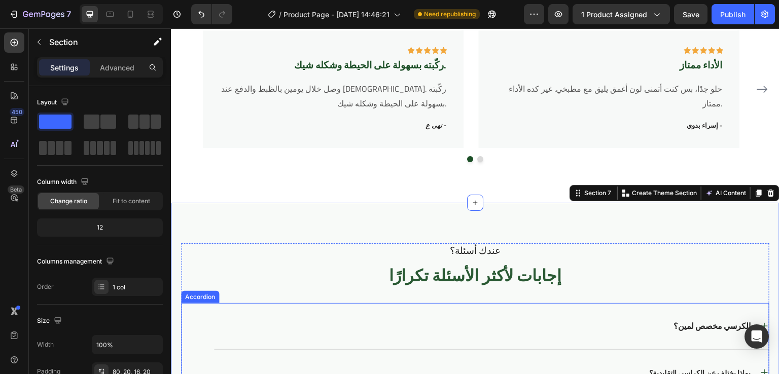
scroll to position [2079, 0]
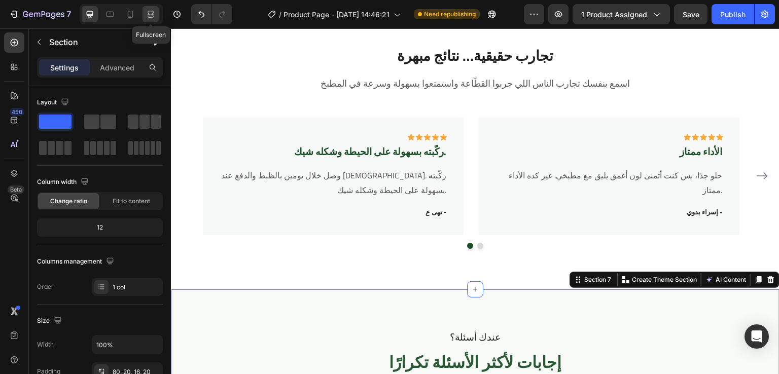
click at [151, 14] on icon at bounding box center [152, 14] width 3 height 3
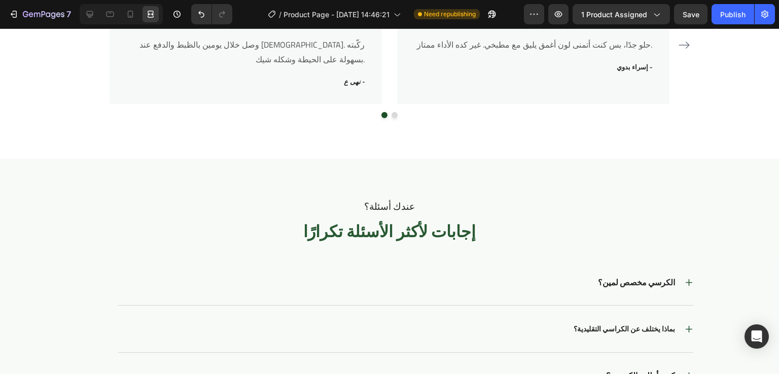
scroll to position [2312, 0]
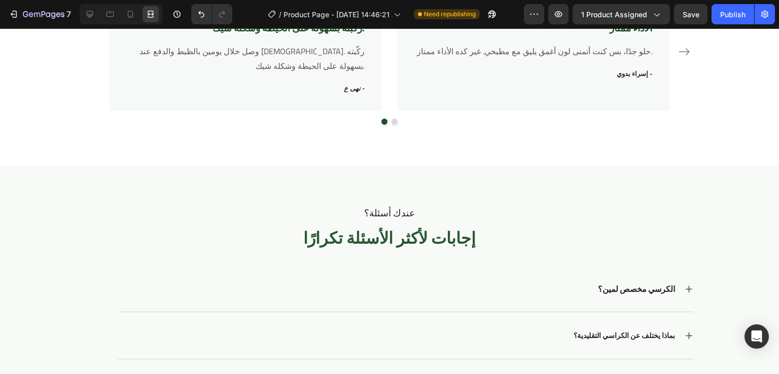
click at [689, 26] on div "7 Version history / Product Page - [DATE] 14:46:21 Need republishing Preview 1 …" at bounding box center [389, 14] width 779 height 29
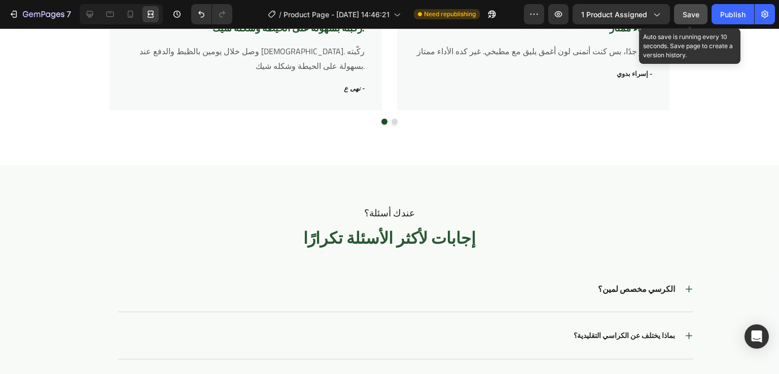
click at [690, 14] on span "Save" at bounding box center [691, 14] width 17 height 9
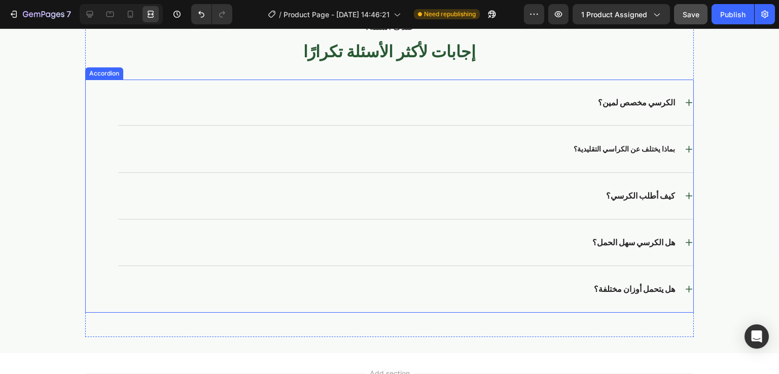
scroll to position [2237, 0]
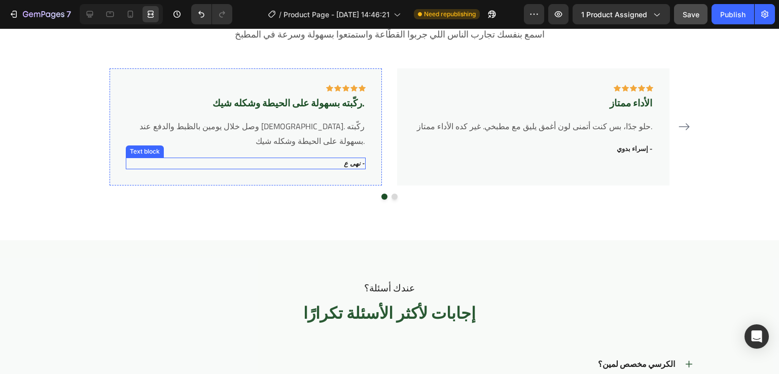
click at [348, 163] on icon "نهى ع -" at bounding box center [354, 164] width 21 height 8
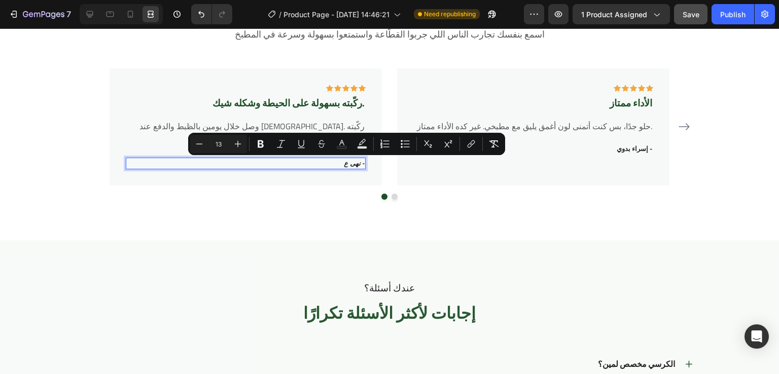
click at [352, 163] on icon "نهى ع -" at bounding box center [354, 164] width 21 height 8
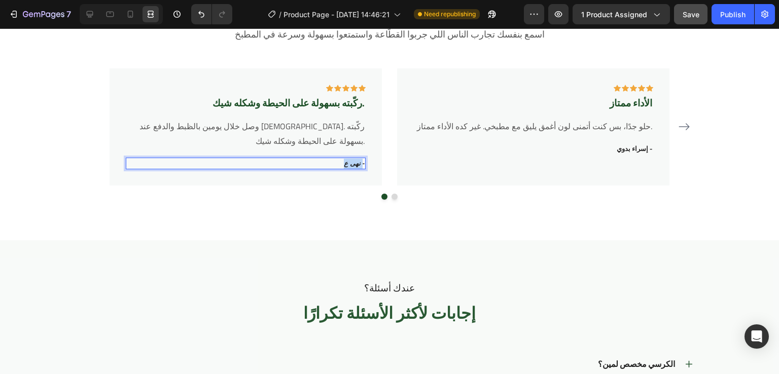
drag, startPoint x: 357, startPoint y: 164, endPoint x: 337, endPoint y: 165, distance: 19.8
click at [344, 165] on icon "نهى ع -" at bounding box center [354, 164] width 21 height 8
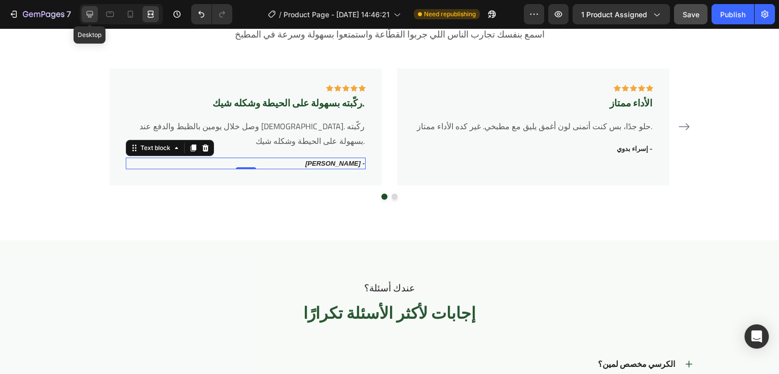
click at [87, 12] on icon at bounding box center [90, 14] width 10 height 10
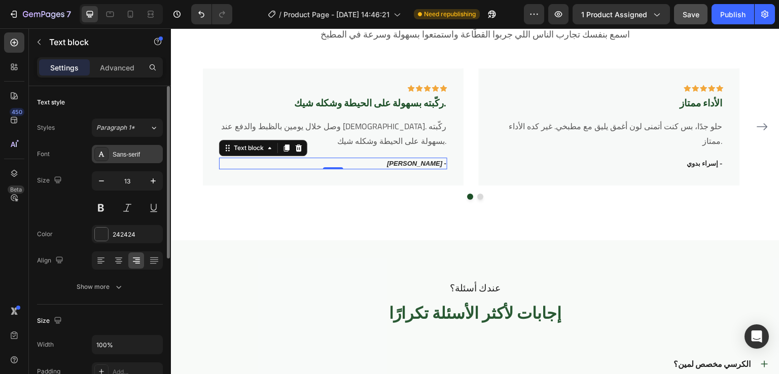
click at [112, 156] on div "Sans-serif" at bounding box center [127, 154] width 71 height 18
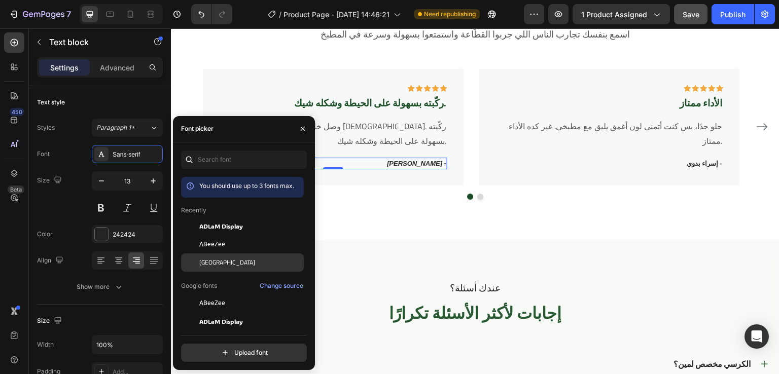
click at [214, 262] on div "[GEOGRAPHIC_DATA]" at bounding box center [250, 262] width 102 height 9
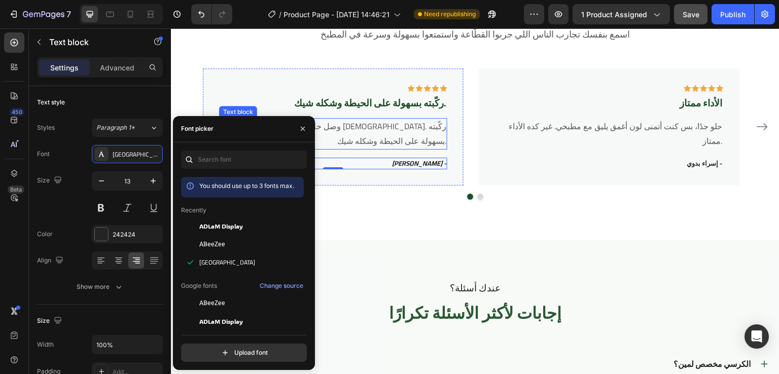
click at [416, 127] on p "وصل خلال يومين بالظبط والدفع عند [DEMOGRAPHIC_DATA]. ركّبته بسهولة على الحيطة و…" at bounding box center [333, 133] width 226 height 29
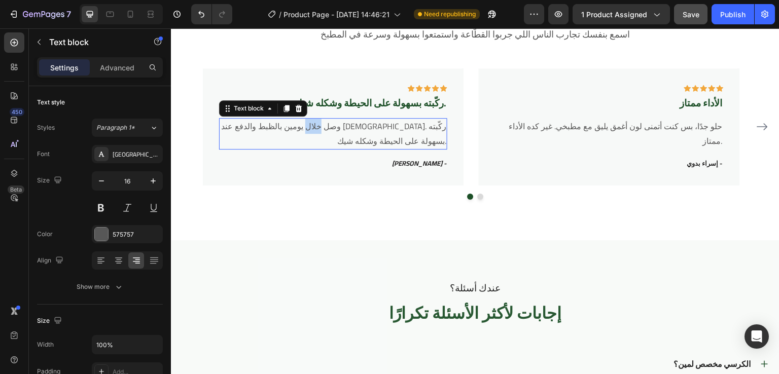
click at [416, 127] on p "وصل خلال يومين بالظبط والدفع عند [DEMOGRAPHIC_DATA]. ركّبته بسهولة على الحيطة و…" at bounding box center [333, 133] width 226 height 29
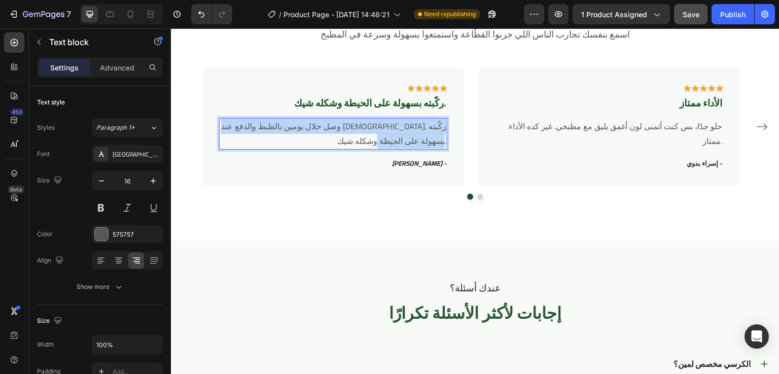
click at [416, 127] on p "وصل خلال يومين بالظبط والدفع عند [DEMOGRAPHIC_DATA]. ركّبته بسهولة على الحيطة و…" at bounding box center [333, 133] width 226 height 29
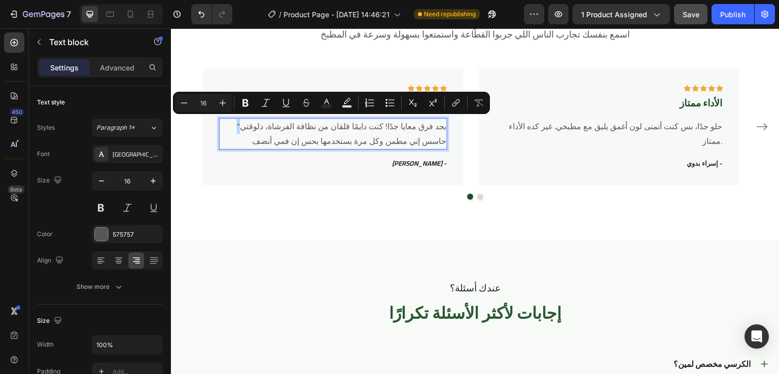
click at [235, 127] on p ""بجد فرق معايا جدًا! كنت دايمًا قلقان من نظافة الفرشاة، دلوقتي حاسس إني مطمن وك…" at bounding box center [333, 133] width 226 height 29
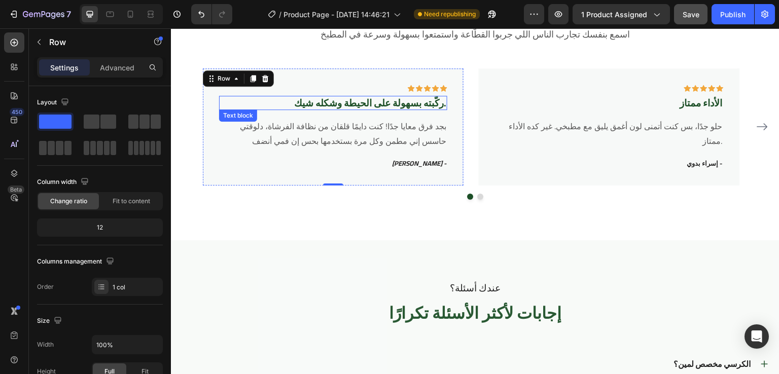
click at [421, 104] on p "ركّبته بسهولة على الحيطة وشكله شيك." at bounding box center [333, 103] width 226 height 13
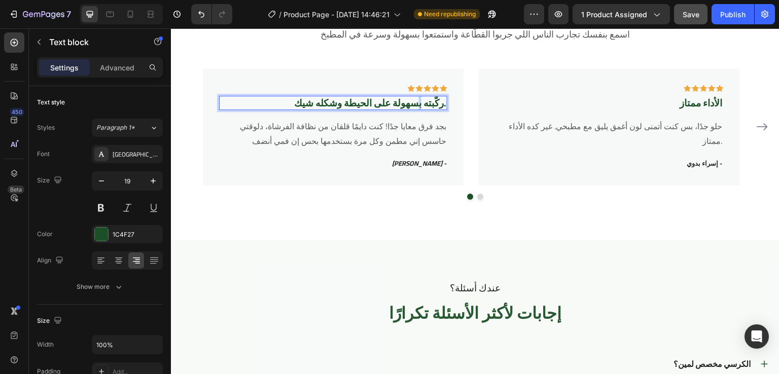
click at [421, 104] on p "ركّبته بسهولة على الحيطة وشكله شيك." at bounding box center [333, 103] width 226 height 13
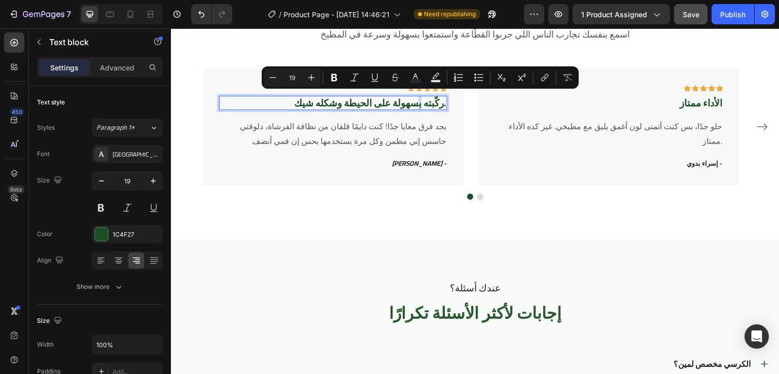
click at [421, 104] on p "ركّبته بسهولة على الحيطة وشكله شيك." at bounding box center [333, 103] width 226 height 13
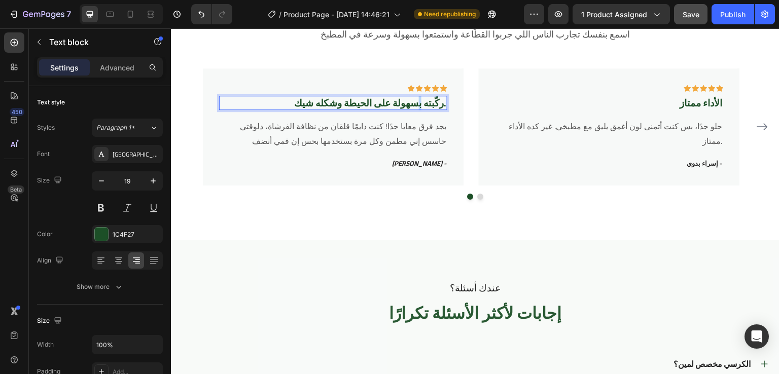
click at [421, 104] on p "ركّبته بسهولة على الحيطة وشكله شيك." at bounding box center [333, 103] width 226 height 13
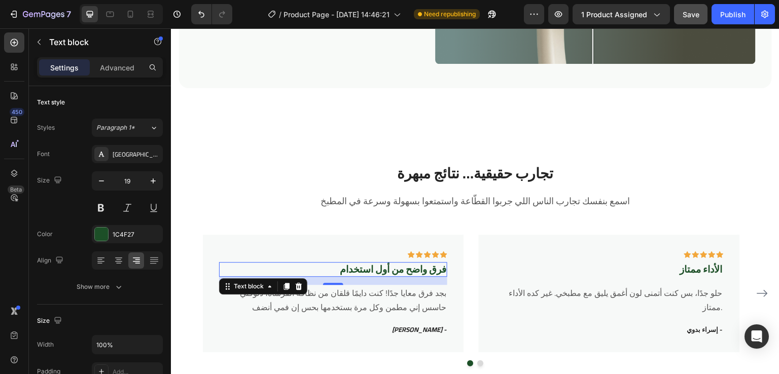
scroll to position [2062, 0]
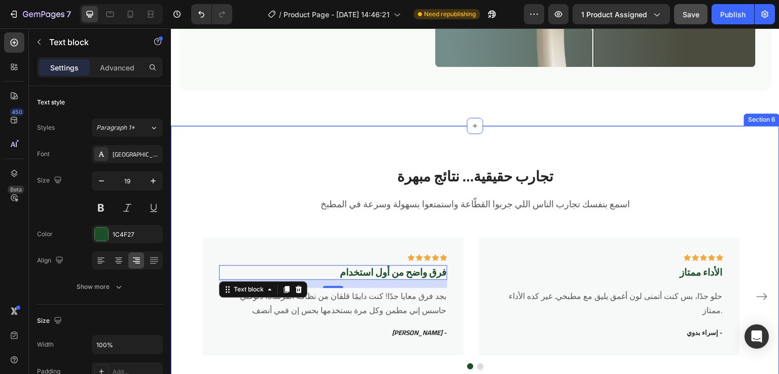
click at [589, 149] on div "تجارب حقيقية… نتائج مبهرة Heading اسمع بنفسك تجارب الناس اللي جربوا القطّاعة وا…" at bounding box center [475, 268] width 609 height 285
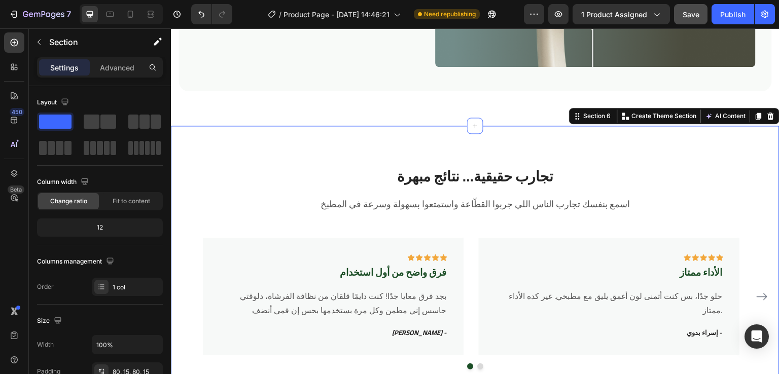
scroll to position [2082, 0]
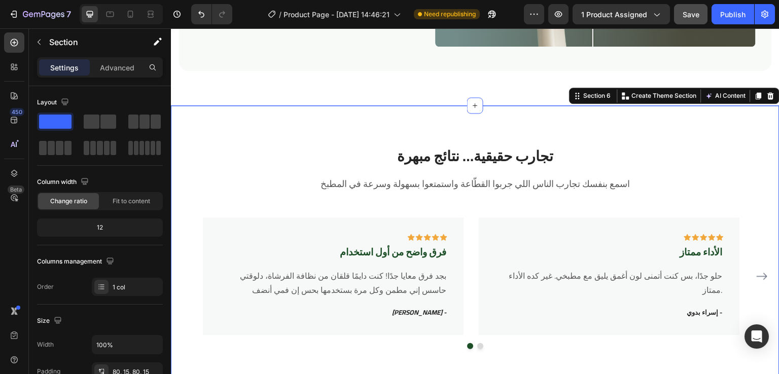
drag, startPoint x: 522, startPoint y: 372, endPoint x: 563, endPoint y: 138, distance: 237.9
click at [563, 138] on div "تجارب حقيقية… نتائج مبهرة Heading اسمع بنفسك تجارب الناس اللي جربوا القطّاعة وا…" at bounding box center [475, 247] width 609 height 285
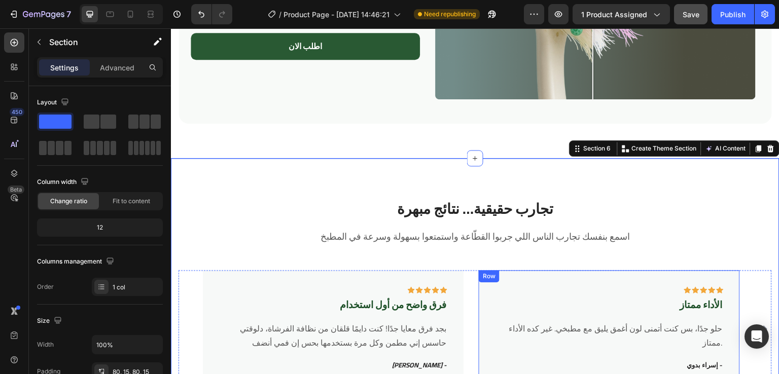
scroll to position [2086, 0]
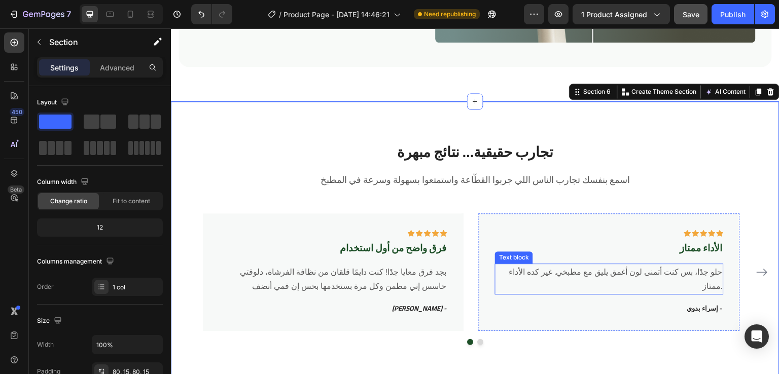
click at [712, 279] on p "حلو جدًا، بس كنت أتمنى لون أغمق يليق مع مطبخي. غير كده الأداء ممتاز." at bounding box center [609, 279] width 226 height 29
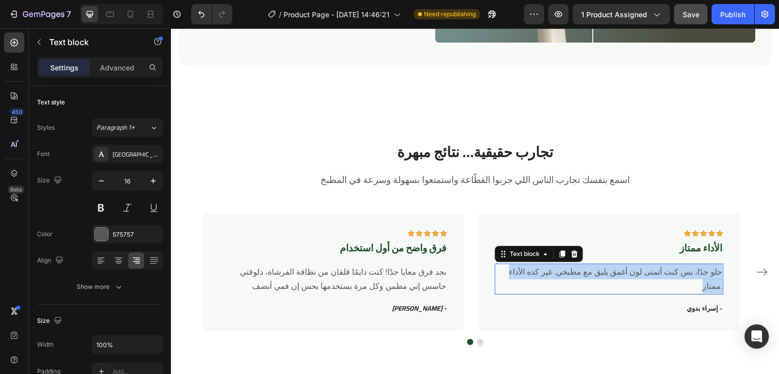
click at [712, 279] on p "حلو جدًا، بس كنت أتمنى لون أغمق يليق مع مطبخي. غير كده الأداء ممتاز." at bounding box center [609, 279] width 226 height 29
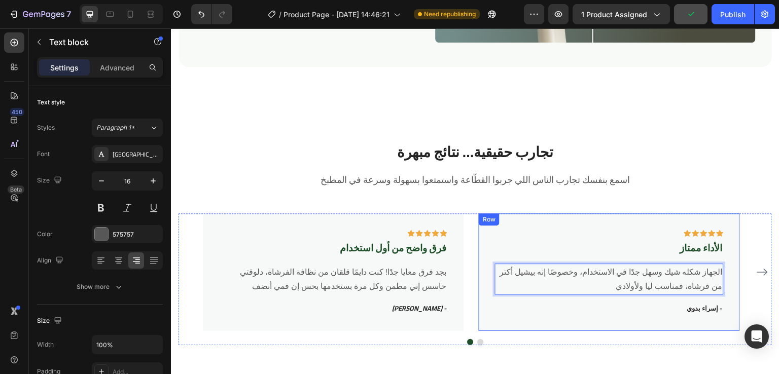
click at [707, 252] on div "Icon Icon Icon Icon Icon Row الأداء ممتاز Text block الجهاز شكله شيك وسهل جدًا …" at bounding box center [609, 272] width 228 height 85
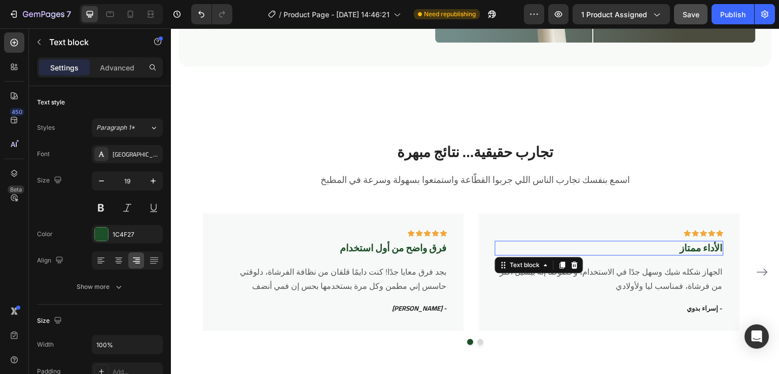
click at [701, 247] on p "الأداء ممتاز" at bounding box center [609, 248] width 226 height 13
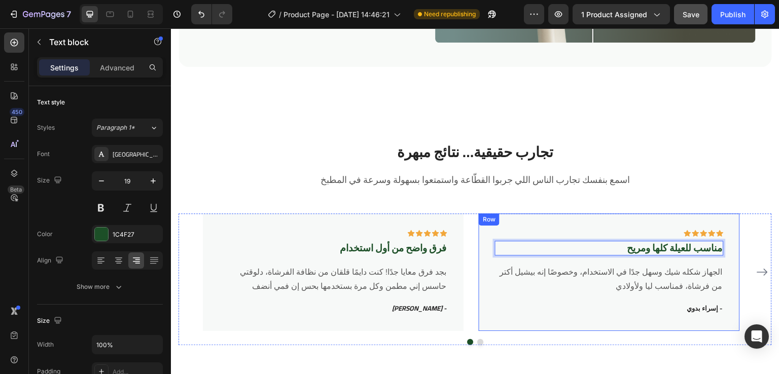
click at [621, 221] on div "Icon Icon Icon Icon Icon Row مناسب للعيلة كلها ومريح Text block 16 الجهاز شكله …" at bounding box center [609, 273] width 261 height 118
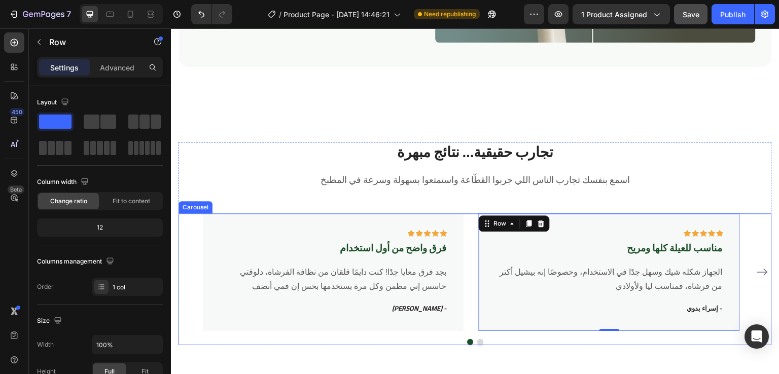
click at [473, 227] on div "Icon Icon Icon Icon Icon Row فرق واضح من أول استخدام Text block بجد فرق معايا ج…" at bounding box center [475, 273] width 545 height 118
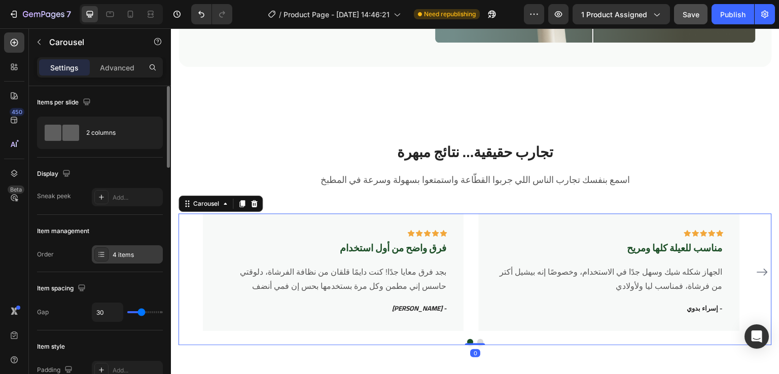
click at [100, 255] on icon at bounding box center [101, 255] width 8 height 8
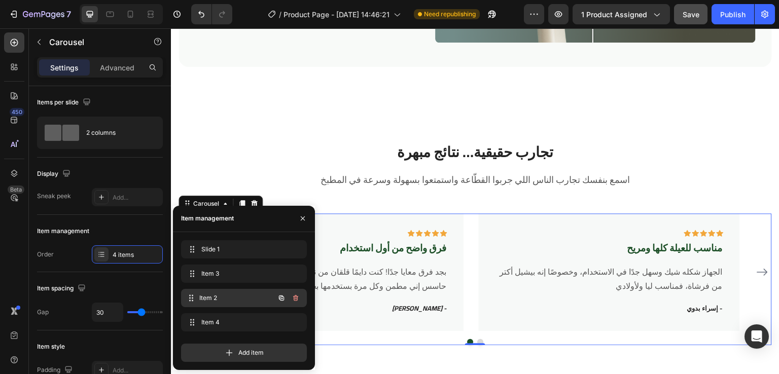
click at [222, 303] on div "Item 2 Item 2" at bounding box center [229, 298] width 89 height 14
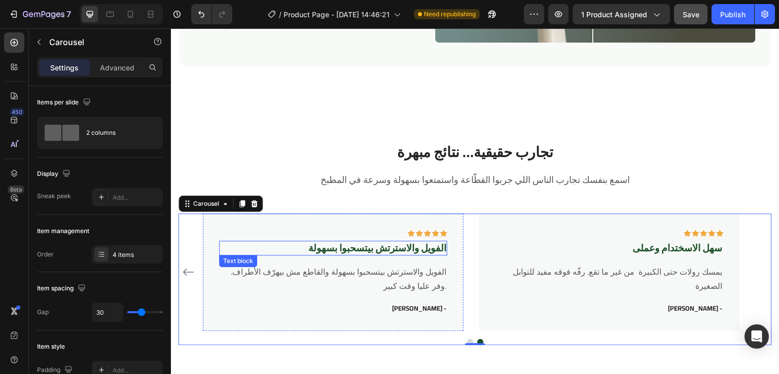
click at [412, 249] on p "الفويل والاسترتش بيتسحبوا بسهولة" at bounding box center [333, 248] width 226 height 13
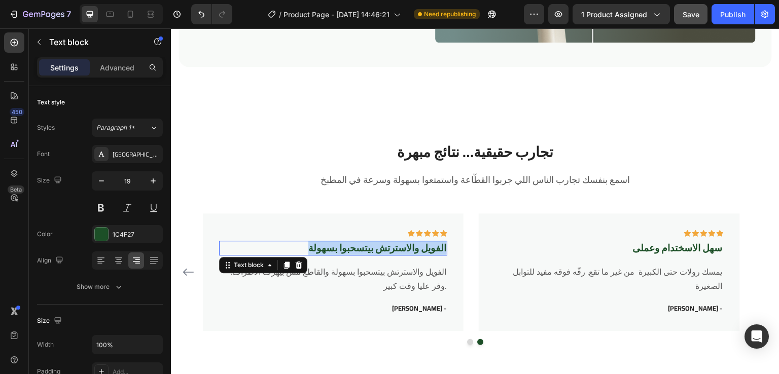
click at [412, 249] on p "الفويل والاسترتش بيتسحبوا بسهولة" at bounding box center [333, 248] width 226 height 13
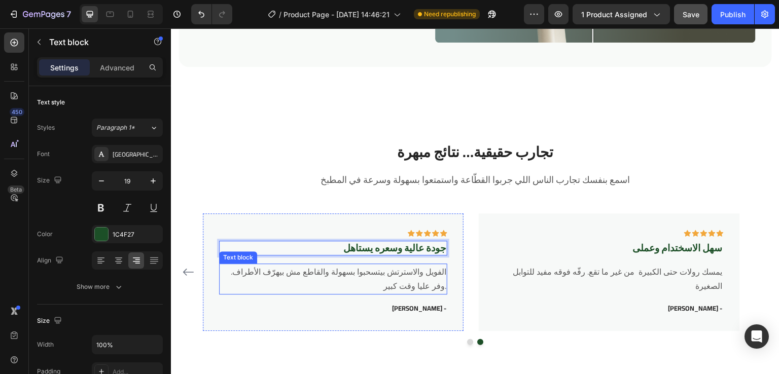
click at [418, 274] on p "الفويل والاسترتش بيتسحبوا بسهولة والقاطع مش بيهرّف الأطراف. وفر عليا وقت كبير." at bounding box center [333, 279] width 226 height 29
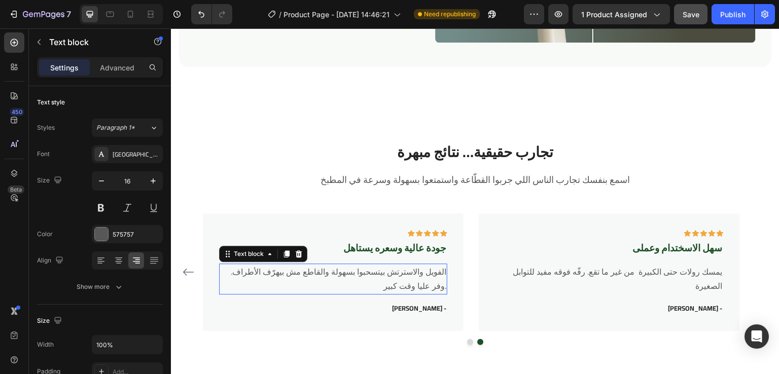
click at [418, 274] on p "الفويل والاسترتش بيتسحبوا بسهولة والقاطع مش بيهرّف الأطراف. وفر عليا وقت كبير." at bounding box center [333, 279] width 226 height 29
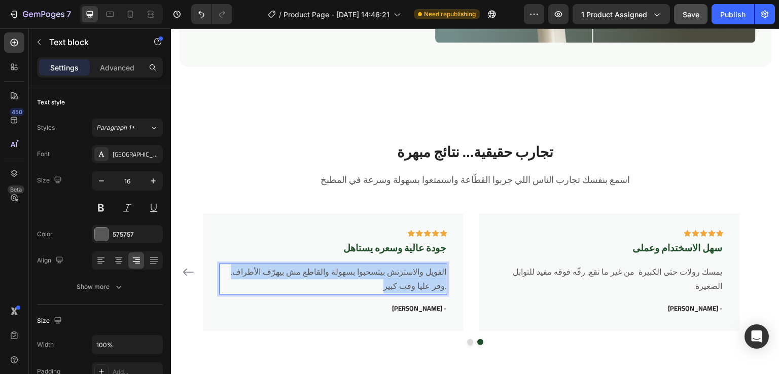
click at [418, 274] on p "الفويل والاسترتش بيتسحبوا بسهولة والقاطع مش بيهرّف الأطراف. وفر عليا وقت كبير." at bounding box center [333, 279] width 226 height 29
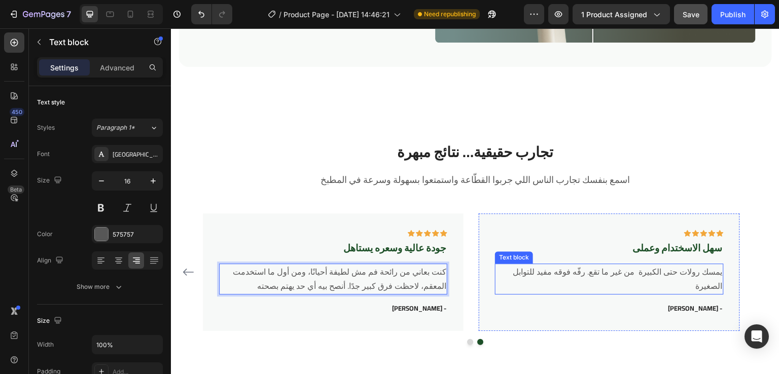
click at [690, 271] on p "يمسك رولات حتى الكبيرة من غير ما تقع. رفّه فوقه مفيد للتوابل الصغيرة" at bounding box center [609, 279] width 226 height 29
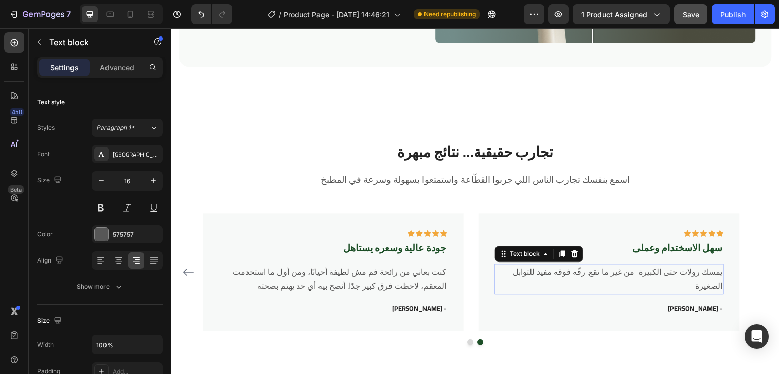
click at [690, 271] on p "يمسك رولات حتى الكبيرة من غير ما تقع. رفّه فوقه مفيد للتوابل الصغيرة" at bounding box center [609, 279] width 226 height 29
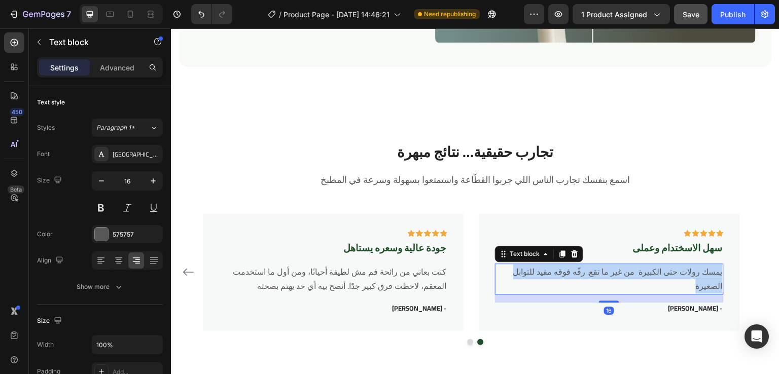
click at [690, 271] on p "يمسك رولات حتى الكبيرة من غير ما تقع. رفّه فوقه مفيد للتوابل الصغيرة" at bounding box center [609, 279] width 226 height 29
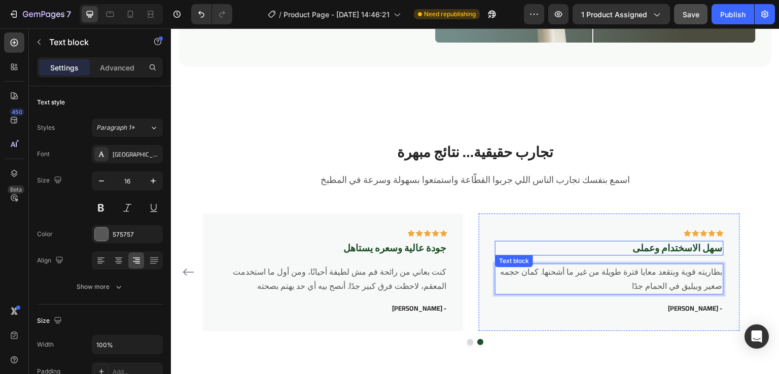
click at [695, 246] on p "سهل الاسختدام وعملى" at bounding box center [609, 248] width 226 height 13
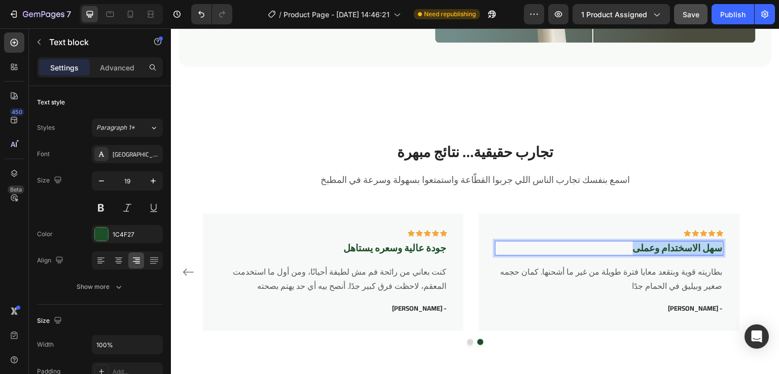
click at [695, 246] on p "سهل الاسختدام وعملى" at bounding box center [609, 248] width 226 height 13
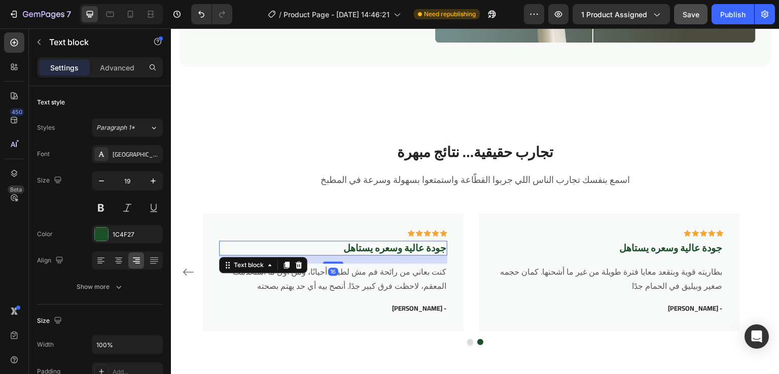
click at [419, 244] on p "جودة عالية وسعره يستاهل" at bounding box center [333, 248] width 226 height 13
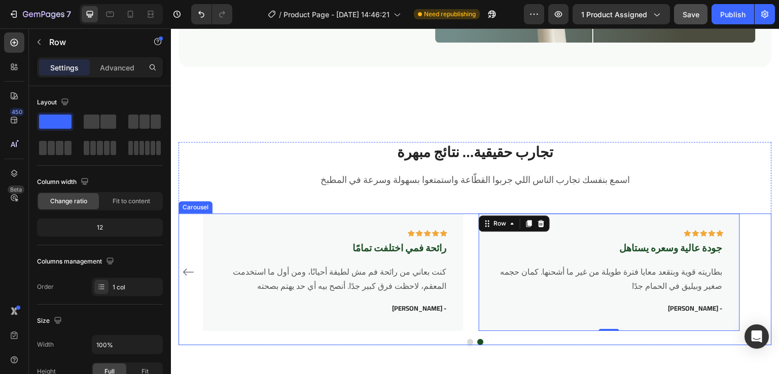
click at [473, 244] on div "Icon Icon Icon Icon Icon Row فرق واضح من أول استخدام Text block بجد فرق معايا ج…" at bounding box center [475, 273] width 545 height 118
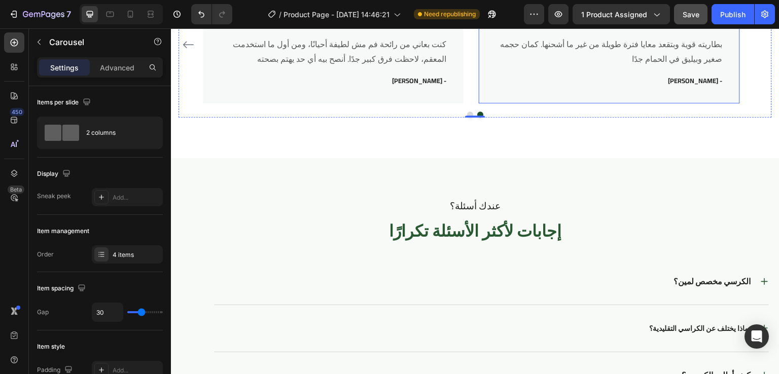
scroll to position [2332, 0]
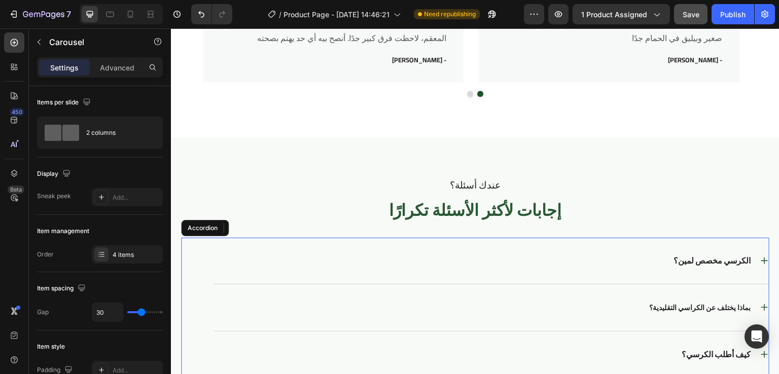
click at [684, 259] on p "الكرسي مخصص لمين؟" at bounding box center [712, 261] width 77 height 11
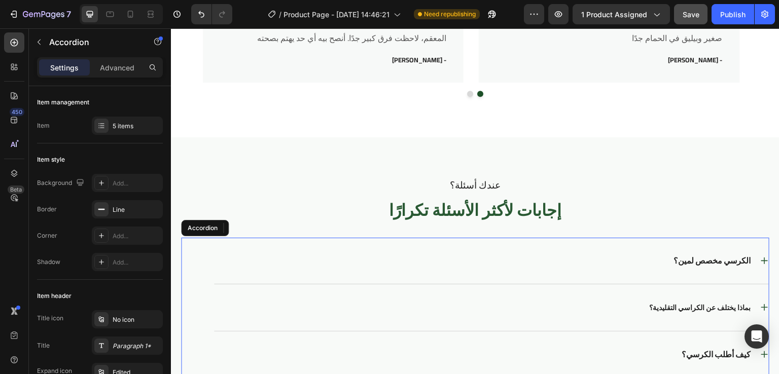
click at [684, 259] on p "الكرسي مخصص لمين؟" at bounding box center [712, 261] width 77 height 11
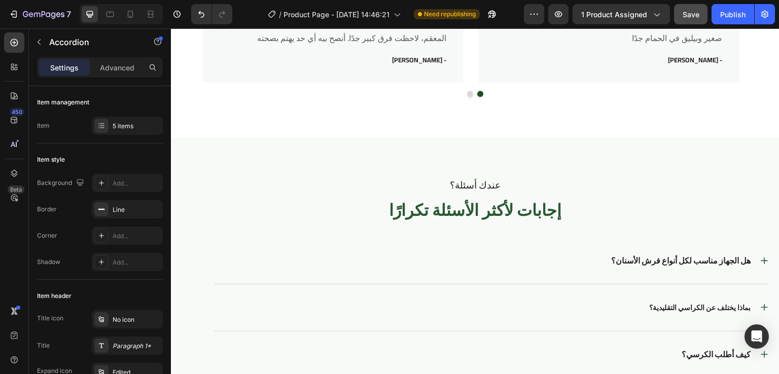
click at [549, 248] on div "هل الجهاز مناسب لكل أنواع فرش الأسنان؟" at bounding box center [491, 261] width 555 height 46
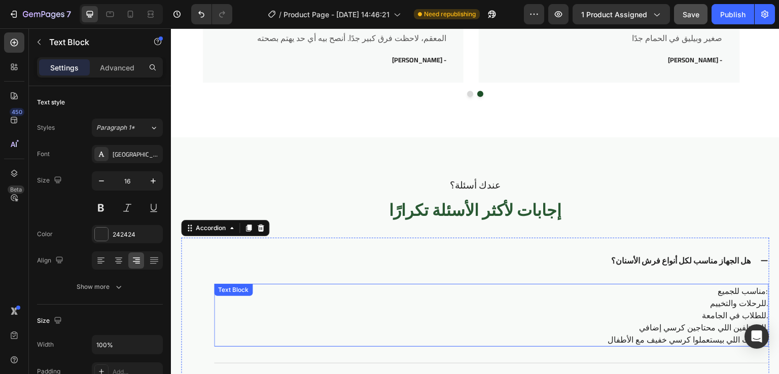
click at [676, 316] on p "للطلاب في الجامعة." at bounding box center [491, 315] width 553 height 12
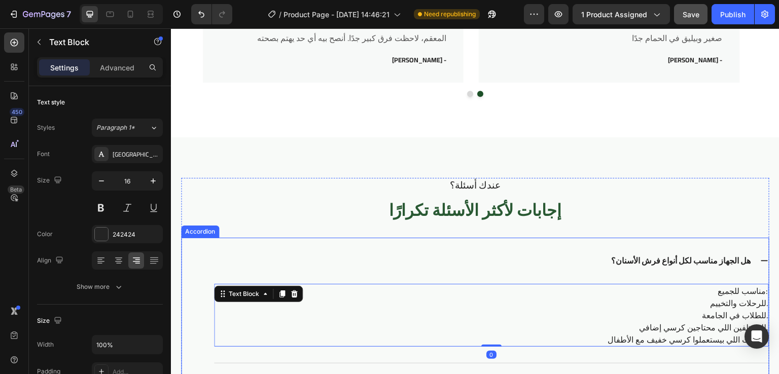
scroll to position [2421, 0]
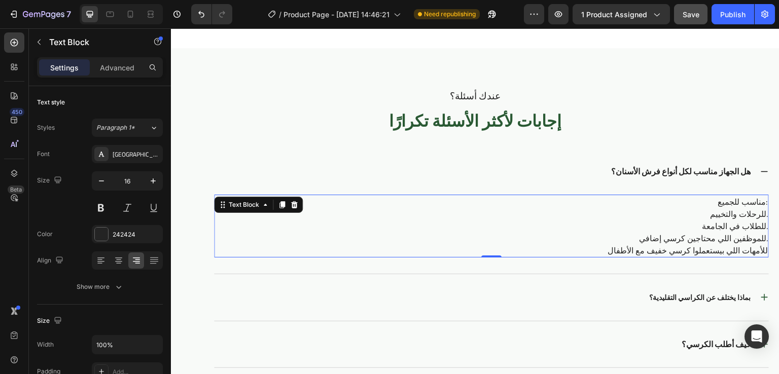
click at [723, 233] on p "للموظفين اللي محتاجين كرسي إضافي." at bounding box center [491, 238] width 553 height 12
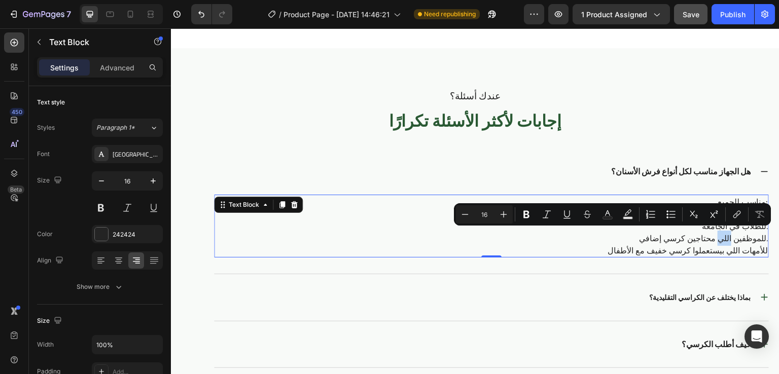
click at [723, 233] on p "للموظفين اللي محتاجين كرسي إضافي." at bounding box center [491, 238] width 553 height 12
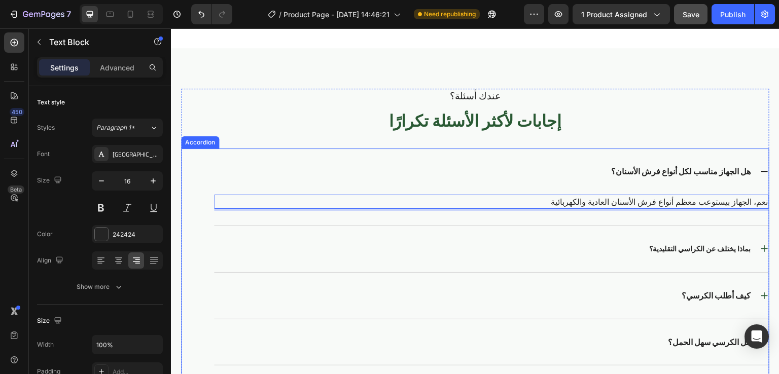
click at [698, 245] on strong "بماذا يختلف عن الكراسي التقليدية؟" at bounding box center [699, 248] width 101 height 13
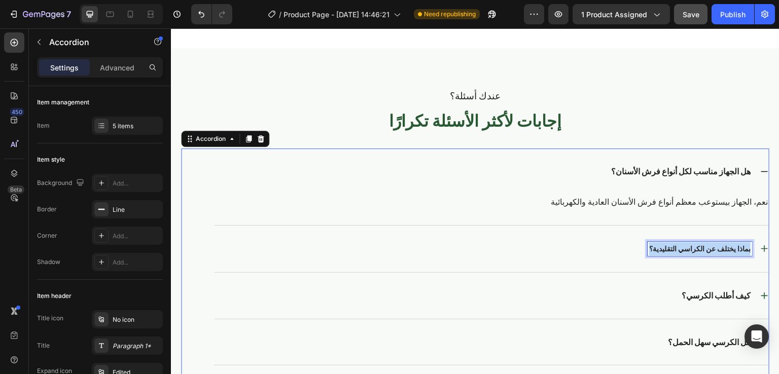
click at [698, 245] on strong "بماذا يختلف عن الكراسي التقليدية؟" at bounding box center [699, 248] width 101 height 13
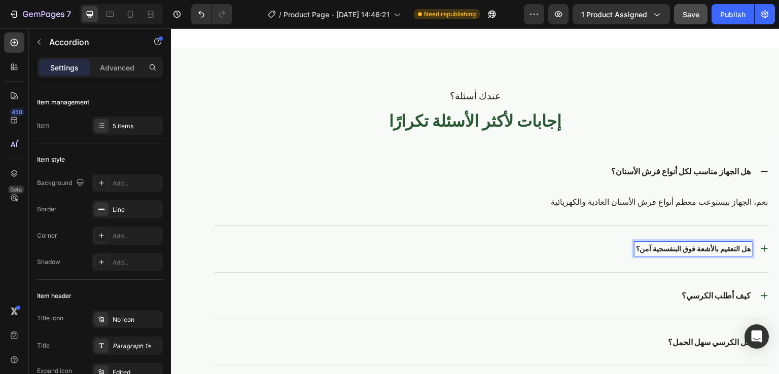
scroll to position [0, 0]
click at [583, 249] on div "هل التعقيم بالأشعة فوق البنفسجية آمن؟" at bounding box center [483, 249] width 538 height 14
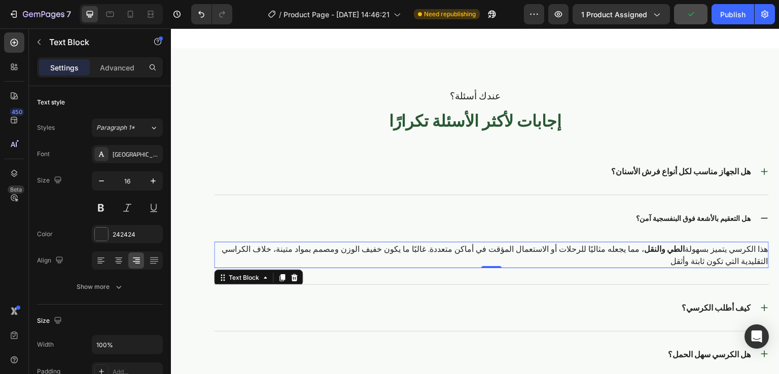
click at [669, 252] on strong "الطي والنقل" at bounding box center [664, 248] width 41 height 15
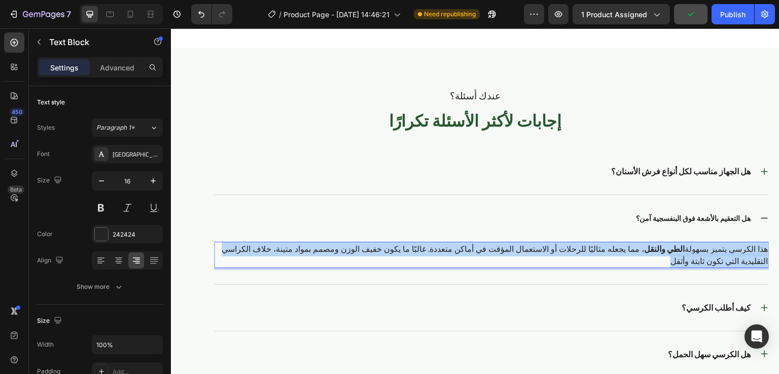
click at [669, 252] on strong "الطي والنقل" at bounding box center [664, 248] width 41 height 15
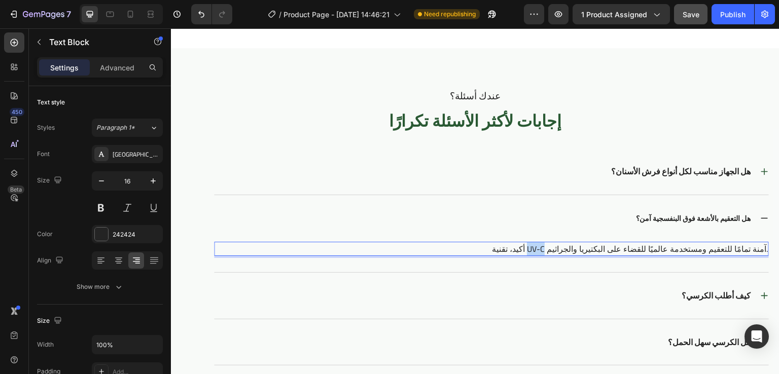
drag, startPoint x: 535, startPoint y: 248, endPoint x: 519, endPoint y: 248, distance: 15.7
click at [519, 248] on p "أكيد، تقنية UV-C آمنة تمامًا للتعقيم ومستخدمة عالميًا للقضاء على البكتيريا والج…" at bounding box center [491, 249] width 553 height 12
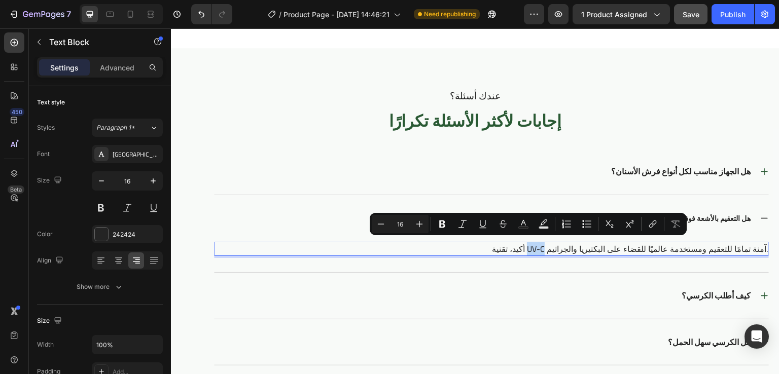
copy p "UV-C"
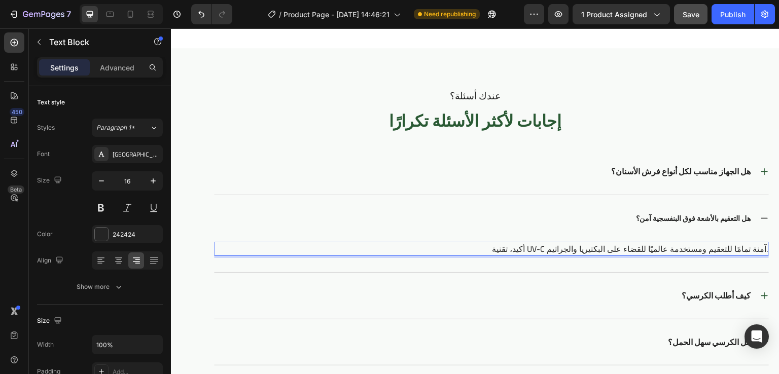
click at [481, 249] on p "أكيد، تقنية UV-C آمنة تمامًا للتعقيم ومستخدمة عالميًا للقضاء على البكتيريا والج…" at bounding box center [491, 249] width 553 height 12
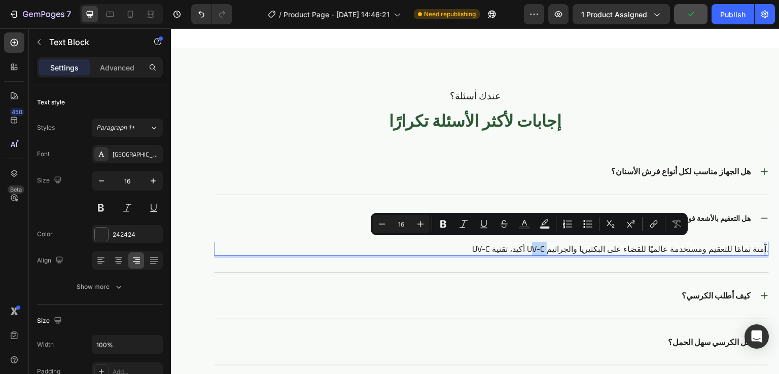
drag, startPoint x: 538, startPoint y: 246, endPoint x: 520, endPoint y: 246, distance: 18.3
click at [520, 246] on p "UV-C أكيد، تقنية UV-C آمنة تمامًا للتعقيم ومستخدمة عالميًا للقضاء على البكتيريا…" at bounding box center [491, 249] width 553 height 12
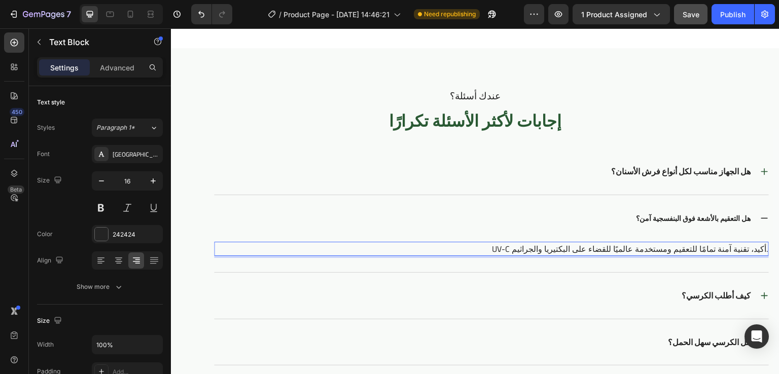
click at [761, 247] on div "UV-C أكيد، تقنية آمنة تمامًا للتعقيم ومستخدمة عالميًا للقضاء على البكتيريا والج…" at bounding box center [491, 249] width 555 height 14
click at [505, 248] on p "UV-C أكيد، تقنية آمنة تمامًا للتعقيم ومستخدمة عالميًا للقضاء على البكتيريا والج…" at bounding box center [491, 249] width 553 height 12
drag, startPoint x: 502, startPoint y: 248, endPoint x: 477, endPoint y: 249, distance: 24.9
click at [477, 249] on p "UV-C أكيد، تقنية آمنة تمامًا للتعقيم ومستخدمة عالميًا للقضاء على البكتيريا والج…" at bounding box center [491, 249] width 553 height 12
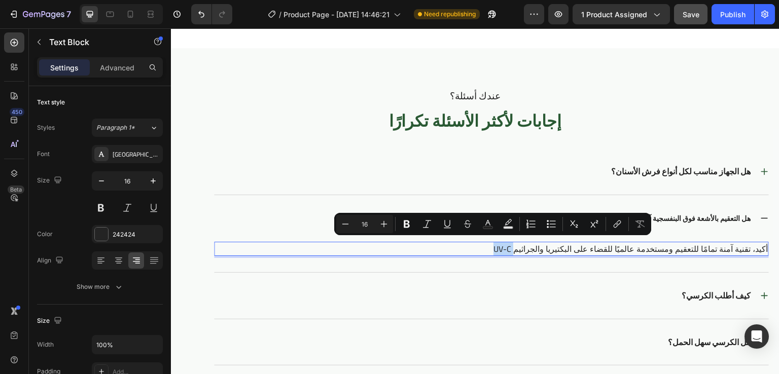
copy p "UV-C"
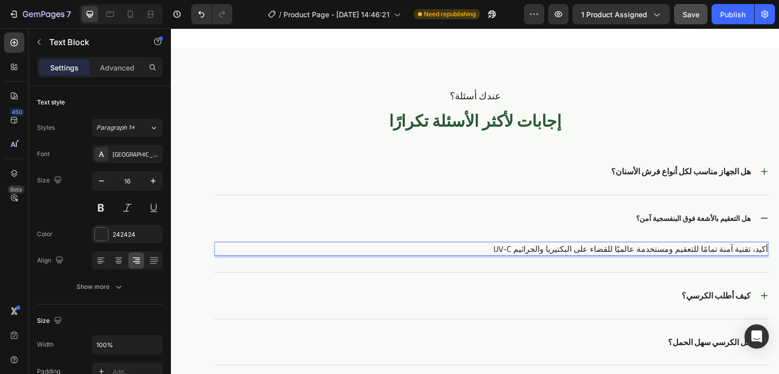
click at [726, 249] on p "UV-C أكيد، تقنية آمنة تمامًا للتعقيم ومستخدمة عالميًا للقضاء على البكتيريا والج…" at bounding box center [491, 249] width 553 height 12
drag, startPoint x: 743, startPoint y: 249, endPoint x: 726, endPoint y: 248, distance: 16.8
click at [726, 248] on p "UV-C أكيد، تقنية آمنة تمامًا للتعقيم ومستخدمة عالميًا للقضاء على البكتيريا والج…" at bounding box center [491, 249] width 553 height 12
drag, startPoint x: 518, startPoint y: 249, endPoint x: 498, endPoint y: 250, distance: 20.8
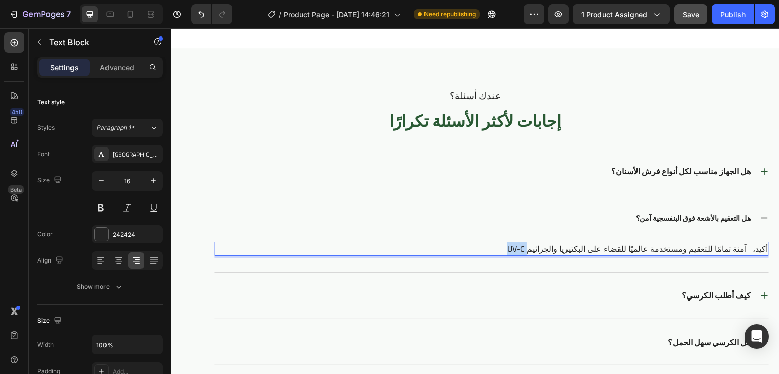
click at [498, 250] on p "UV-C أكيد، آمنة تمامًا للتعقيم ومستخدمة عالميًا للقضاء على البكتيريا والجراثيم" at bounding box center [491, 249] width 553 height 12
click at [743, 248] on p "أكيد، آمنة تمامًا للتعقيم ومستخدمة عالميًا للقضاء على البكتيريا والجراثيم" at bounding box center [491, 249] width 553 height 12
click at [743, 248] on p "أكيد آمنة تمامًا للتعقيم ومستخدمة عالميًا للقضاء على البكتيريا والجراثيم" at bounding box center [491, 249] width 553 height 12
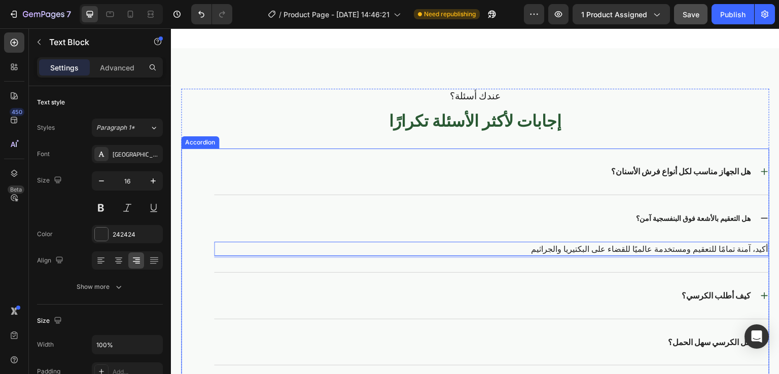
click at [684, 292] on p "كيف أطلب الكرسي؟" at bounding box center [716, 296] width 69 height 11
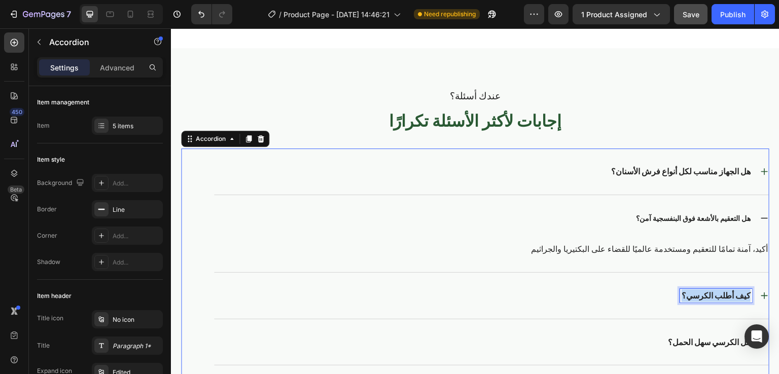
click at [684, 292] on p "كيف أطلب الكرسي؟" at bounding box center [716, 296] width 69 height 11
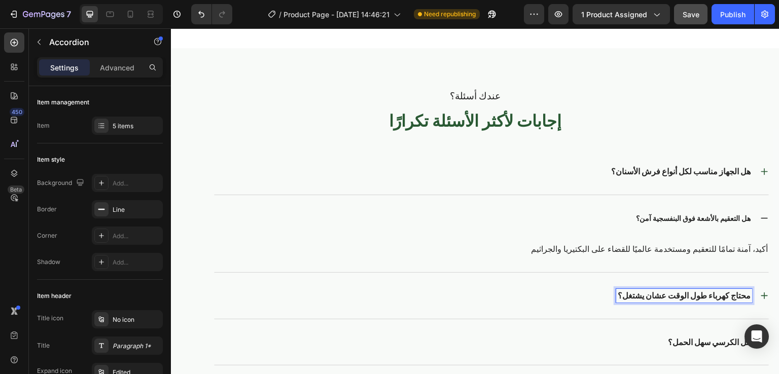
click at [568, 301] on div "محتاج كهرباء طول الوقت عشان يشتغل؟" at bounding box center [483, 296] width 538 height 14
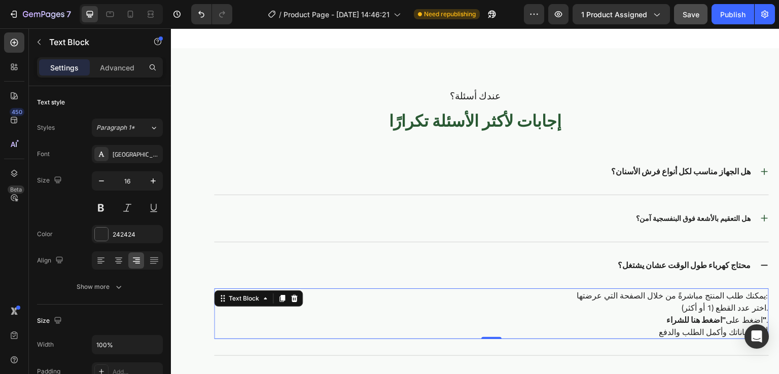
click at [683, 298] on p "يمكنك طلب المنتج مباشرةً من خلال الصفحة التي عرضتها:" at bounding box center [491, 296] width 553 height 12
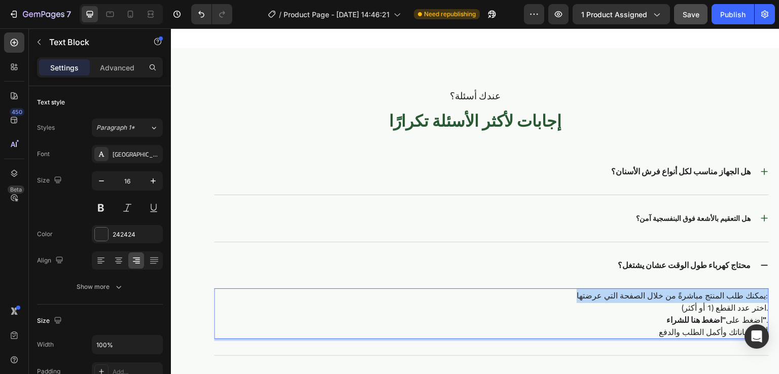
click at [683, 298] on p "يمكنك طلب المنتج مباشرةً من خلال الصفحة التي عرضتها:" at bounding box center [491, 296] width 553 height 12
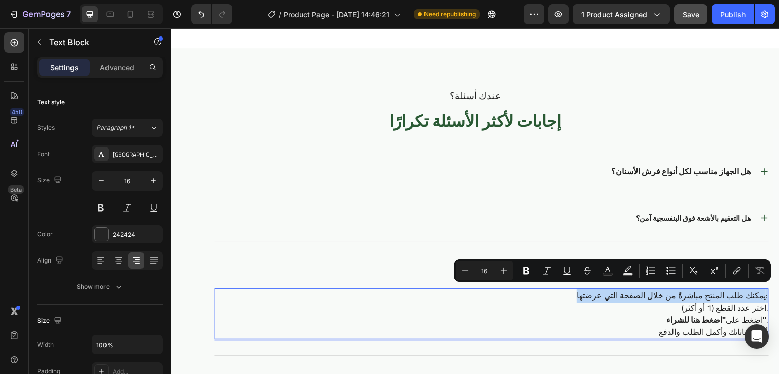
click at [683, 298] on p "يمكنك طلب المنتج مباشرةً من خلال الصفحة التي عرضتها:" at bounding box center [491, 296] width 553 height 12
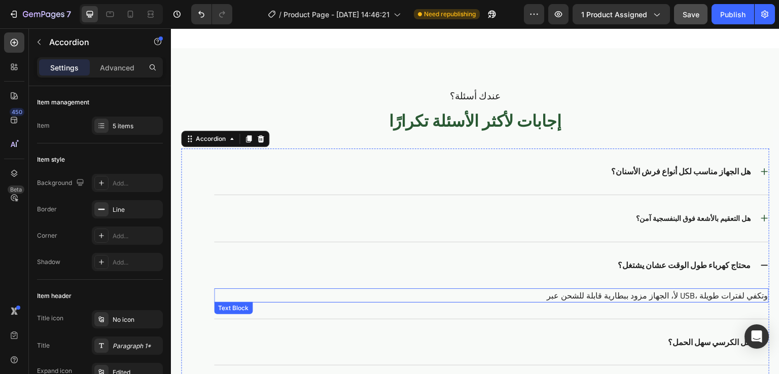
click at [685, 297] on p "لأ، الجهاز مزود ببطارية قابلة للشحن عبر USB، وتكفي لفترات طويلة" at bounding box center [491, 296] width 553 height 12
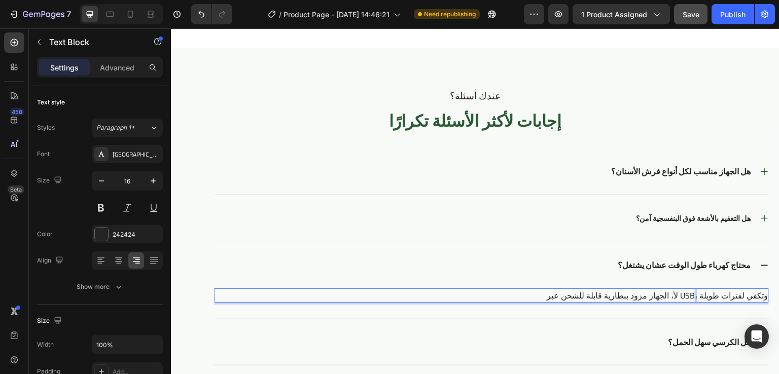
click at [685, 297] on p "لأ، الجهاز مزود ببطارية قابلة للشحن عبر USB، وتكفي لفترات طويلة" at bounding box center [491, 296] width 553 height 12
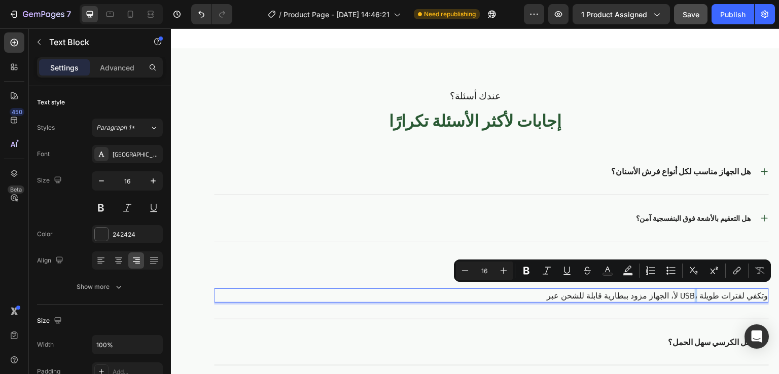
click at [686, 296] on p "لأ، الجهاز مزود ببطارية قابلة للشحن عبر USB، وتكفي لفترات طويلة" at bounding box center [491, 296] width 553 height 12
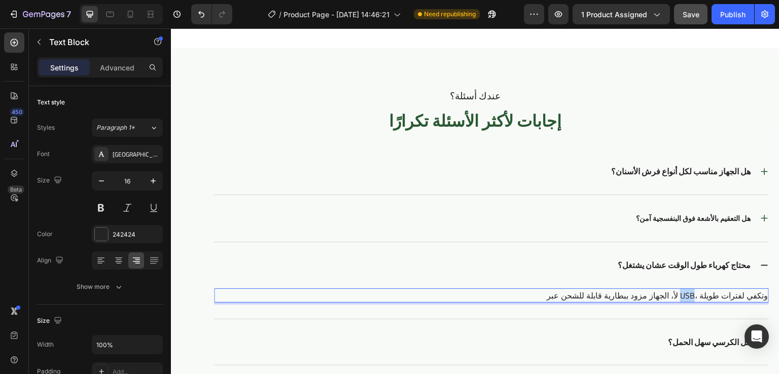
drag, startPoint x: 686, startPoint y: 296, endPoint x: 675, endPoint y: 295, distance: 11.8
click at [675, 295] on p "لأ، الجهاز مزود ببطارية قابلة للشحن عبر USB، وتكفي لفترات طويلة" at bounding box center [491, 296] width 553 height 12
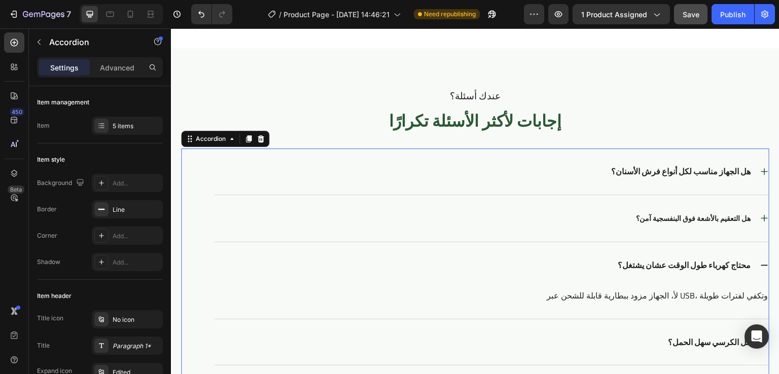
click at [580, 330] on div "هل الكرسي سهل الحمل؟" at bounding box center [491, 343] width 555 height 46
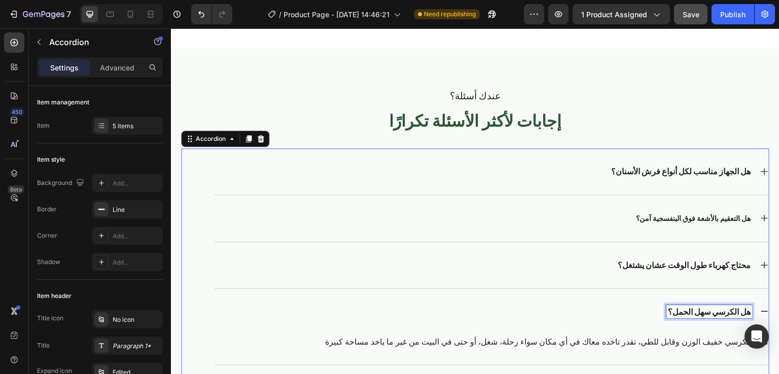
click at [672, 307] on p "هل الكرسي سهل الحمل؟" at bounding box center [709, 312] width 83 height 11
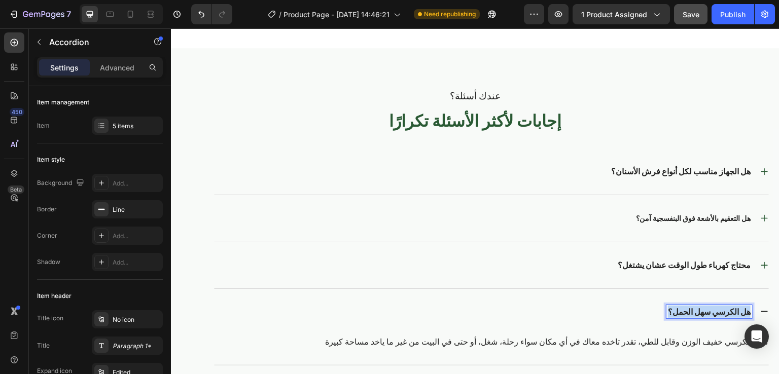
click at [672, 307] on p "هل الكرسي سهل الحمل؟" at bounding box center [709, 312] width 83 height 11
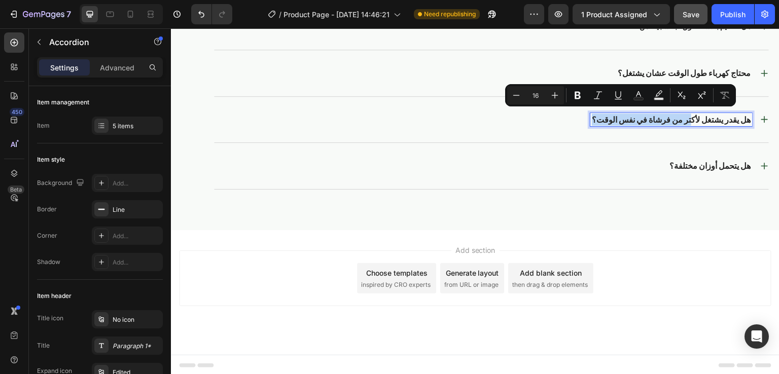
scroll to position [2612, 0]
drag, startPoint x: 672, startPoint y: 306, endPoint x: 541, endPoint y: 383, distance: 152.3
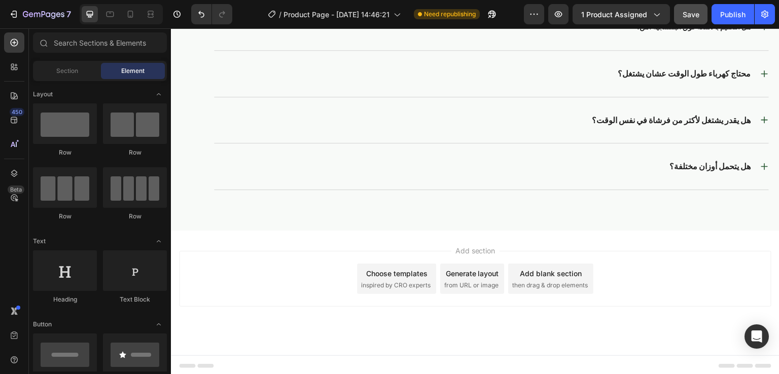
click at [592, 336] on div "Add section Choose templates inspired by CRO experts Generate layout from URL o…" at bounding box center [475, 293] width 609 height 125
click at [624, 122] on p "هل يقدر يشتغل لأكتر من فرشاة في نفس الوقت؟" at bounding box center [671, 120] width 159 height 11
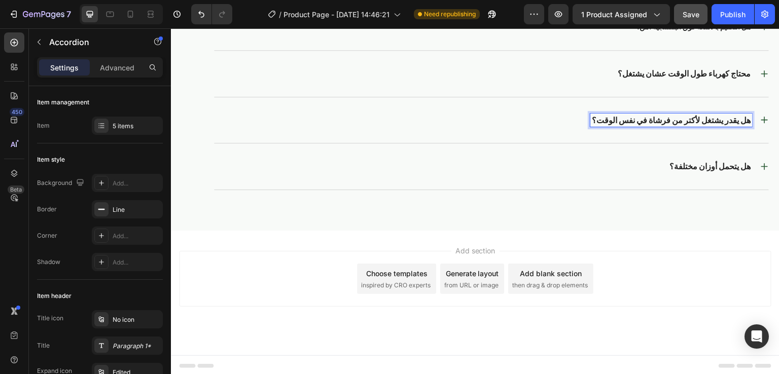
click at [546, 118] on div "هل يقدر يشتغل لأكتر من فرشاة في نفس الوقت؟" at bounding box center [483, 121] width 538 height 14
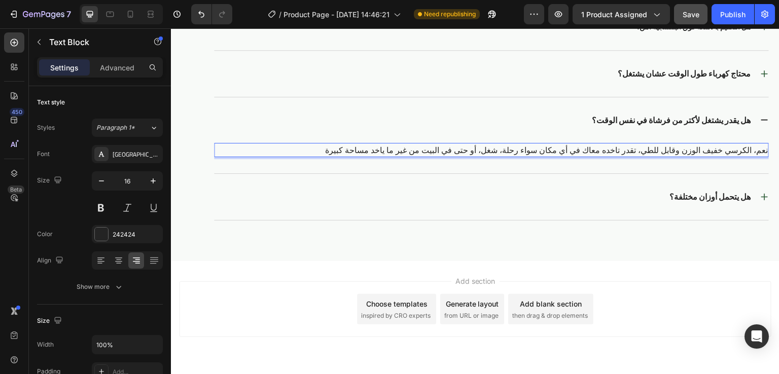
click at [587, 150] on p "نعم، الكرسي خفيف الوزن وقابل للطي، تقدر تاخده معاك في أي مكان سواء رحلة، شغل، أ…" at bounding box center [491, 150] width 553 height 12
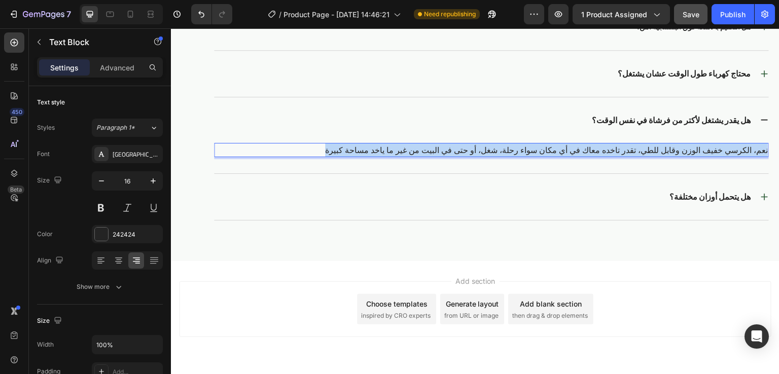
click at [587, 150] on p "نعم، الكرسي خفيف الوزن وقابل للطي، تقدر تاخده معاك في أي مكان سواء رحلة، شغل، أ…" at bounding box center [491, 150] width 553 height 12
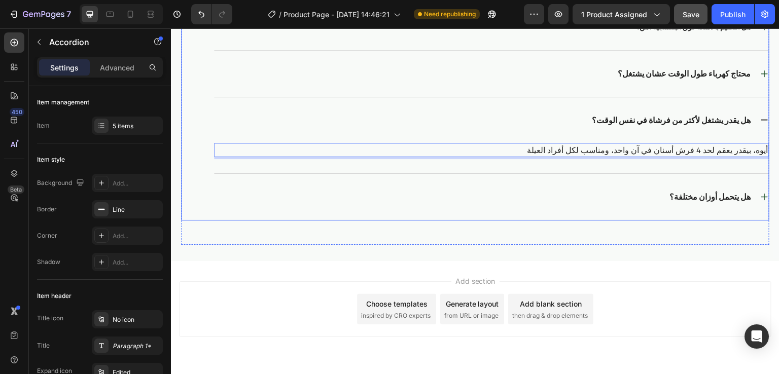
click at [669, 199] on p "هل يتحمل أوزان مختلفة؟" at bounding box center [709, 197] width 81 height 11
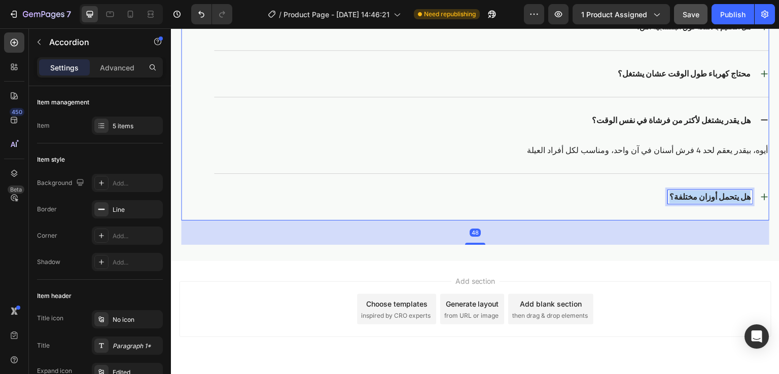
click at [669, 199] on p "هل يتحمل أوزان مختلفة؟" at bounding box center [709, 197] width 81 height 11
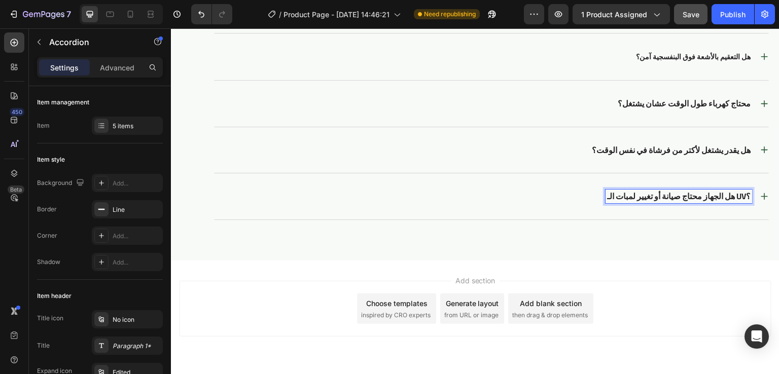
scroll to position [2582, 0]
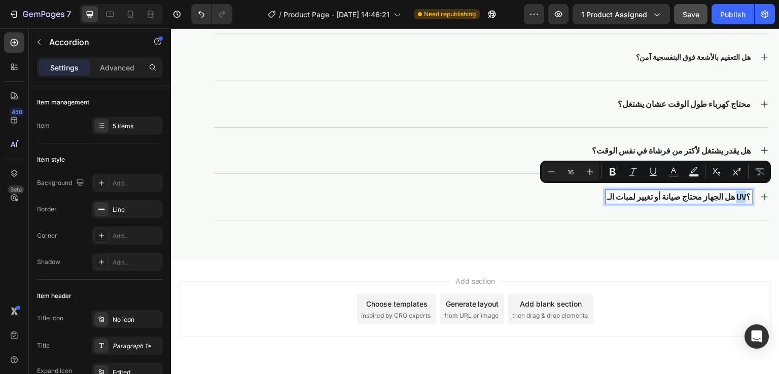
drag, startPoint x: 729, startPoint y: 196, endPoint x: 738, endPoint y: 196, distance: 8.6
click at [738, 196] on p "هل الجهاز محتاج صيانة أو تغيير لمبات الـ UV؟" at bounding box center [679, 197] width 144 height 11
copy p "UV"
click at [596, 211] on div "هل الجهاز محتاج صيانة أو تغيير لمبات الـ UV؟" at bounding box center [491, 197] width 555 height 46
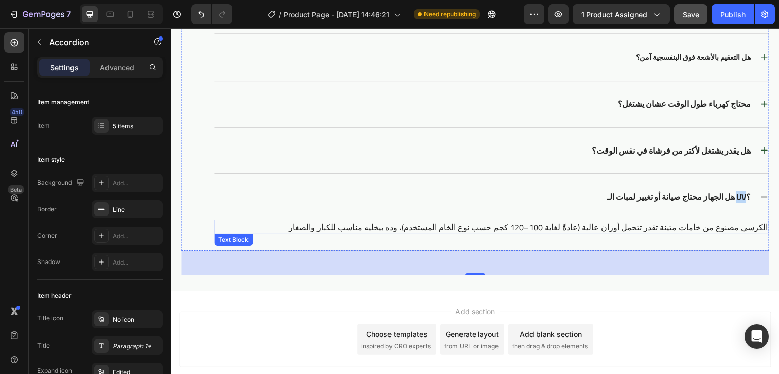
click at [577, 226] on p "الكرسي مصنوع من خامات متينة تقدر تتحمل أوزان عالية (عادةً لغاية 100–120 كجم حسب…" at bounding box center [491, 227] width 553 height 12
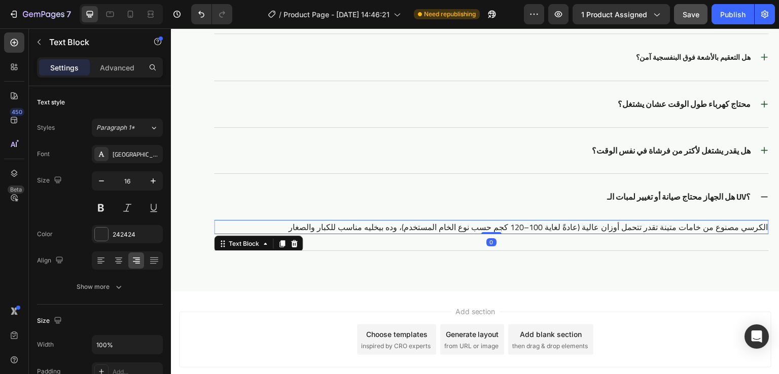
click at [577, 226] on p "الكرسي مصنوع من خامات متينة تقدر تتحمل أوزان عالية (عادةً لغاية 100–120 كجم حسب…" at bounding box center [491, 227] width 553 height 12
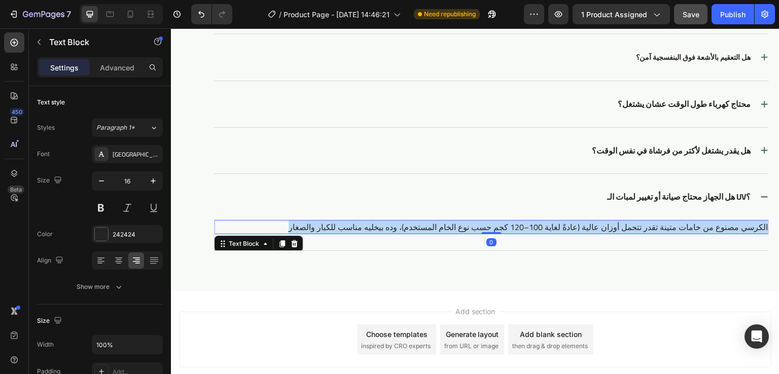
click at [577, 226] on p "الكرسي مصنوع من خامات متينة تقدر تتحمل أوزان عالية (عادةً لغاية 100–120 كجم حسب…" at bounding box center [491, 227] width 553 height 12
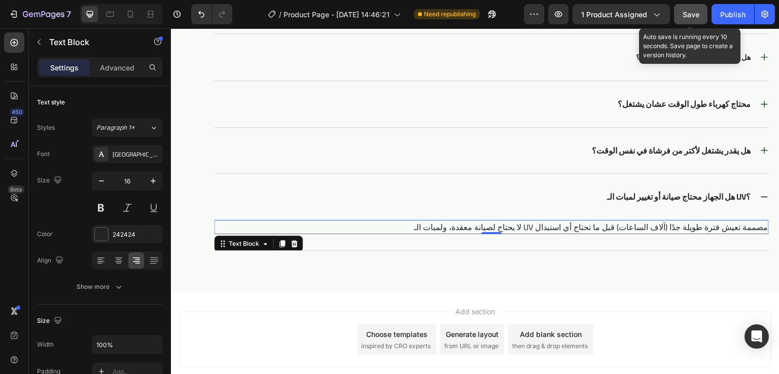
click at [701, 19] on button "Save" at bounding box center [690, 14] width 33 height 20
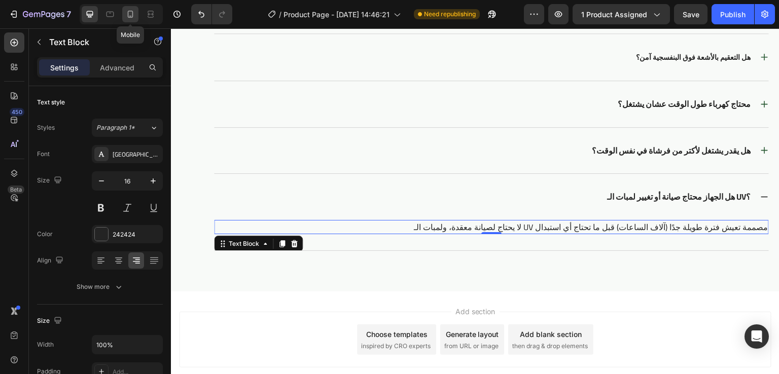
click at [132, 10] on icon at bounding box center [130, 14] width 10 height 10
type input "14"
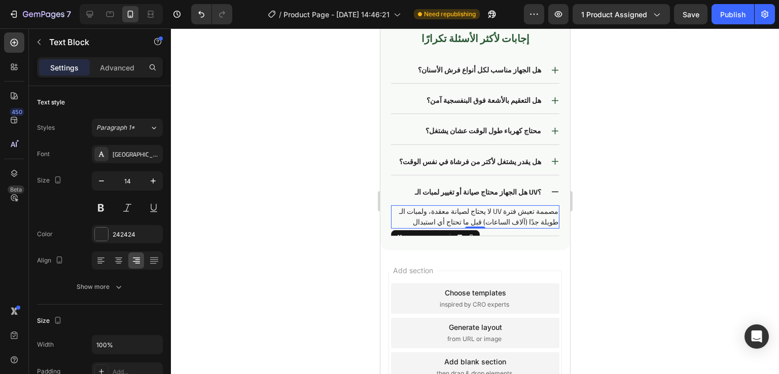
scroll to position [2169, 0]
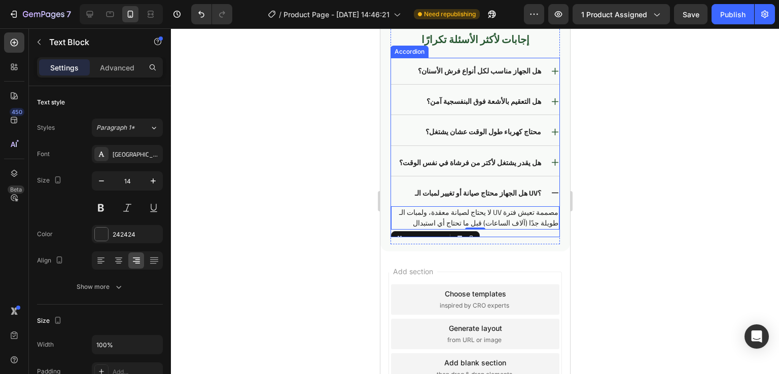
click at [487, 164] on p "هل يقدر يشتغل لأكتر من فرشاة في نفس الوقت؟" at bounding box center [470, 162] width 142 height 9
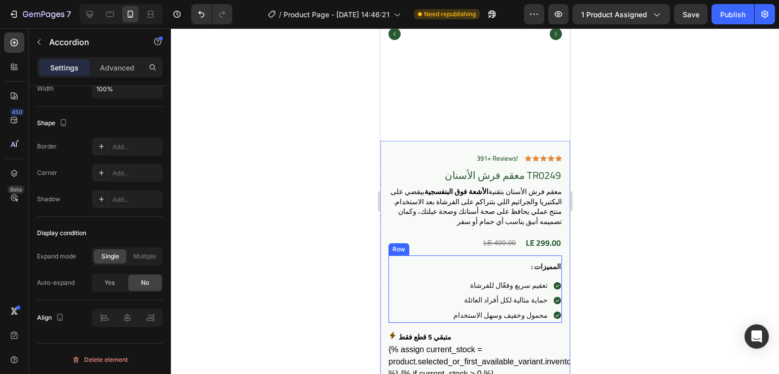
scroll to position [0, 0]
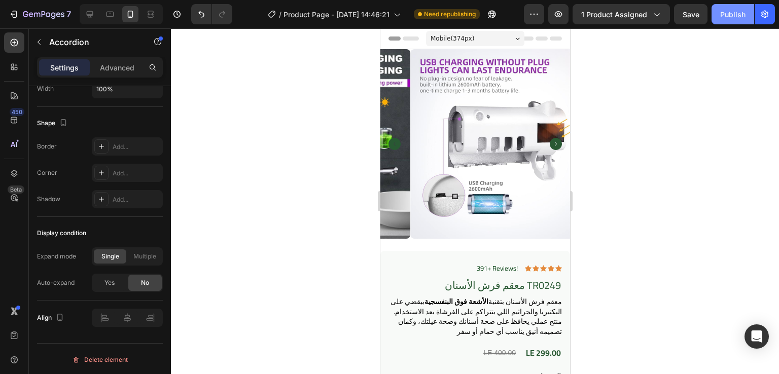
click at [716, 13] on button "Publish" at bounding box center [733, 14] width 43 height 20
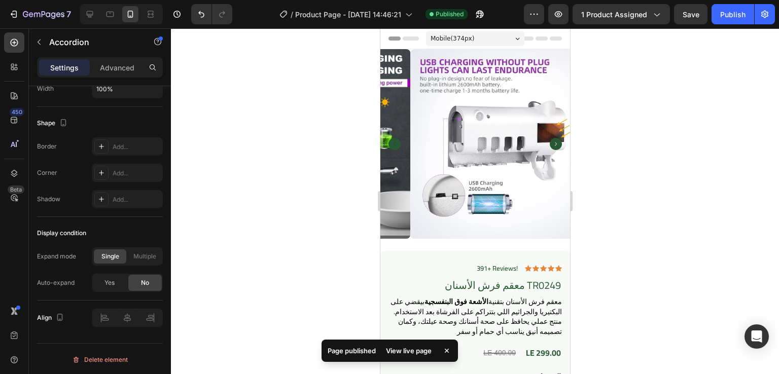
click at [408, 347] on div "View live page" at bounding box center [409, 351] width 58 height 14
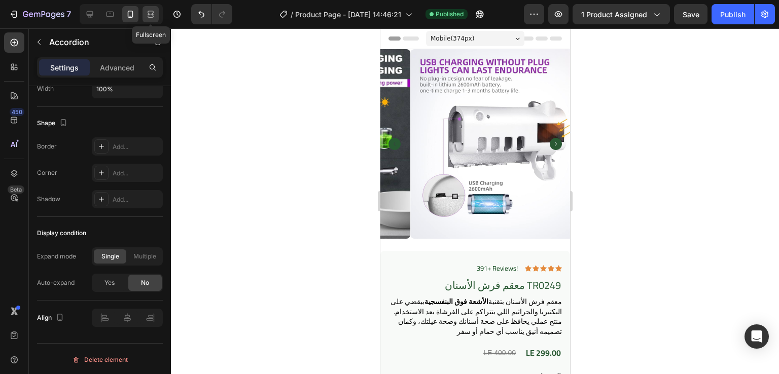
click at [151, 15] on icon at bounding box center [149, 14] width 3 height 3
type input "0"
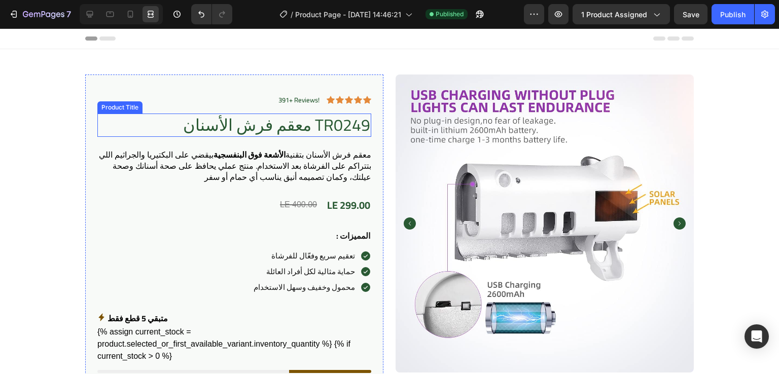
click at [325, 125] on h1 "معقم فرش الأسنان TR0249" at bounding box center [234, 125] width 274 height 23
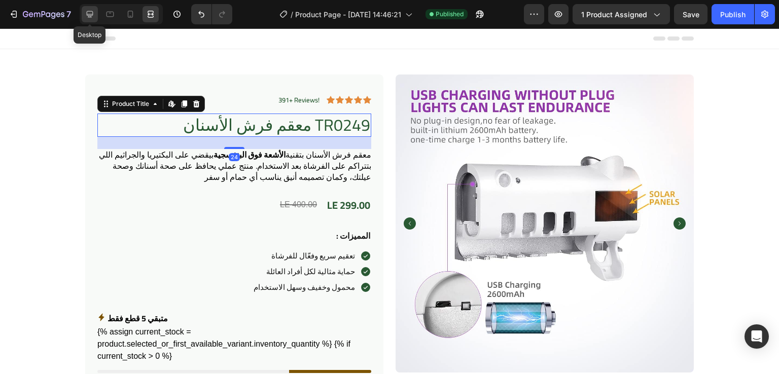
click at [88, 14] on icon at bounding box center [90, 14] width 10 height 10
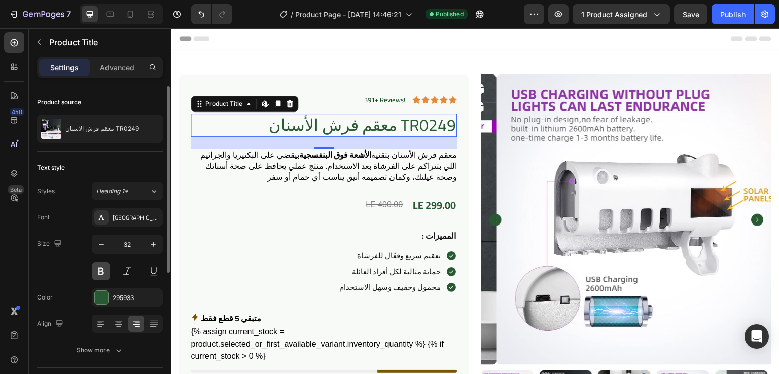
click at [99, 270] on button at bounding box center [101, 271] width 18 height 18
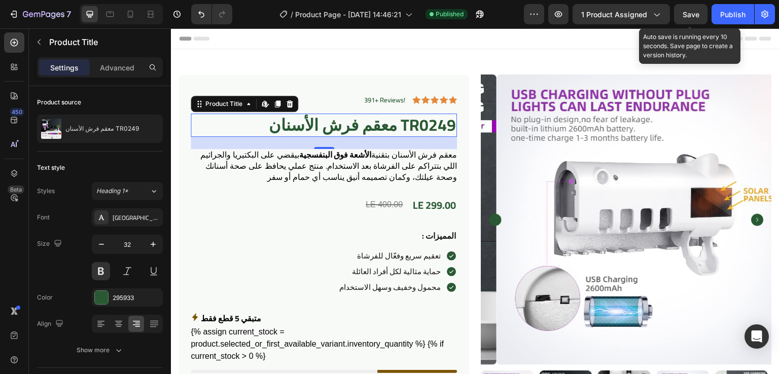
click at [685, 17] on span "Save" at bounding box center [691, 14] width 17 height 9
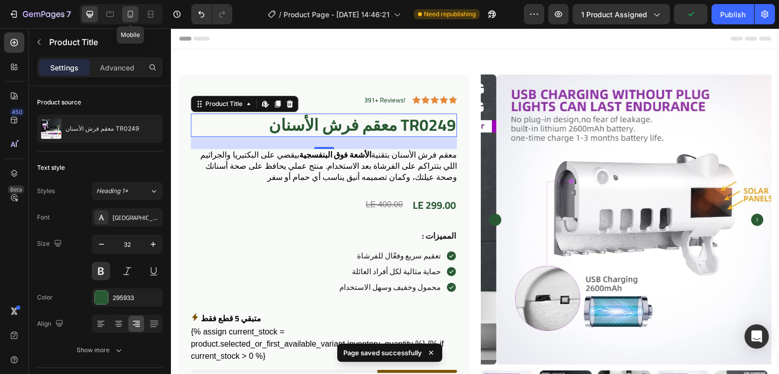
click at [131, 17] on icon at bounding box center [130, 14] width 10 height 10
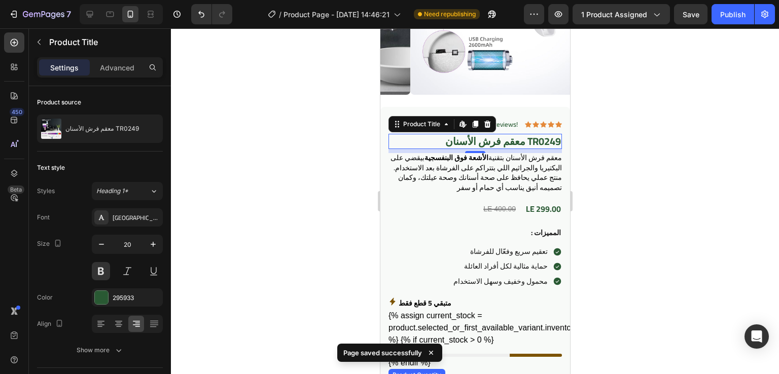
scroll to position [144, 0]
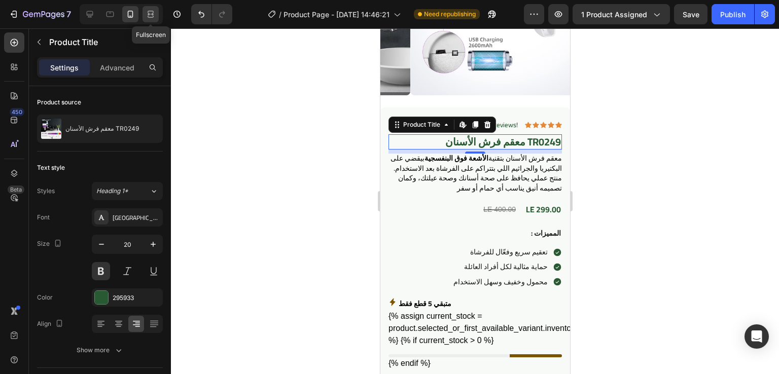
click at [155, 19] on div at bounding box center [151, 14] width 16 height 16
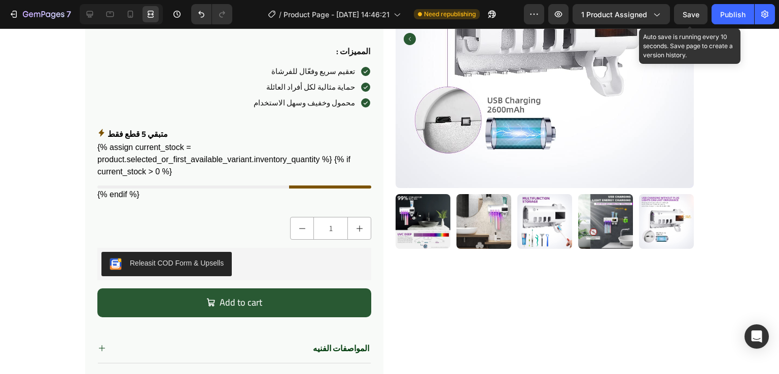
scroll to position [49, 0]
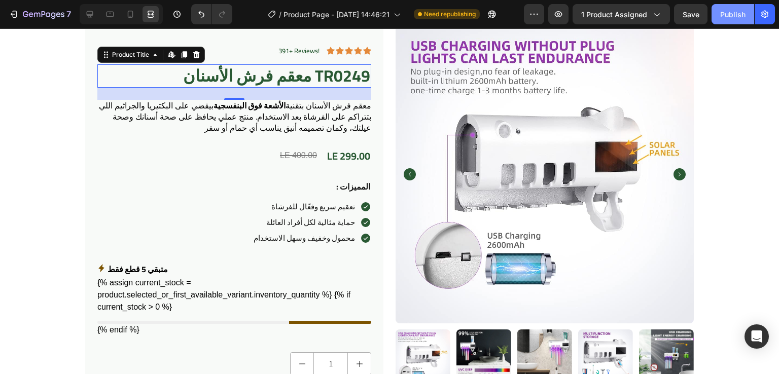
click at [727, 14] on div "Publish" at bounding box center [732, 14] width 25 height 11
drag, startPoint x: 122, startPoint y: 17, endPoint x: 320, endPoint y: 44, distance: 199.6
click at [122, 17] on div at bounding box center [130, 14] width 16 height 16
type input "20"
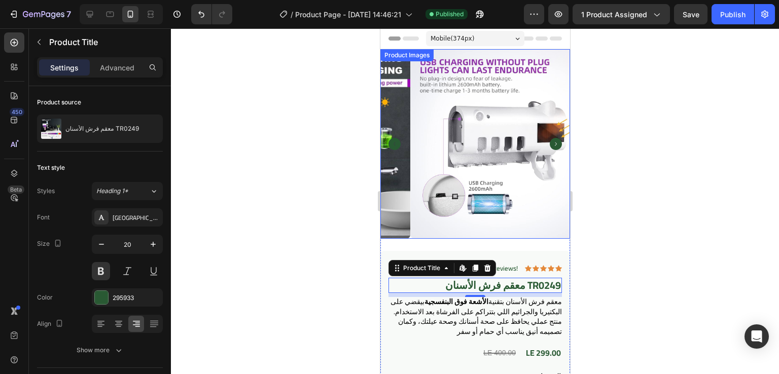
click at [411, 116] on img at bounding box center [505, 144] width 190 height 190
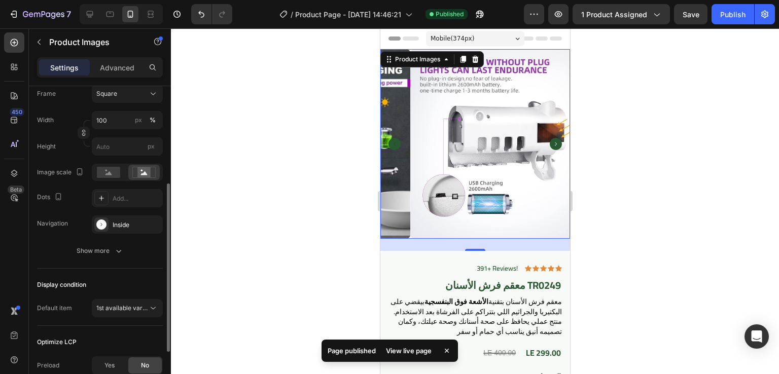
scroll to position [168, 0]
click at [115, 255] on icon "button" at bounding box center [119, 251] width 10 height 10
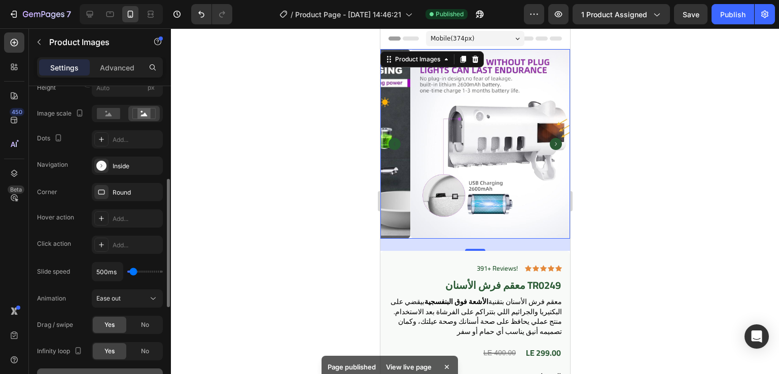
scroll to position [228, 0]
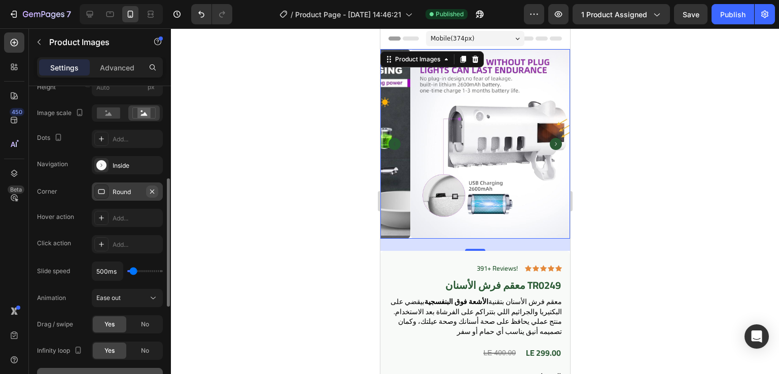
click at [147, 190] on button "button" at bounding box center [152, 192] width 12 height 12
click at [727, 18] on div "Publish" at bounding box center [732, 14] width 25 height 11
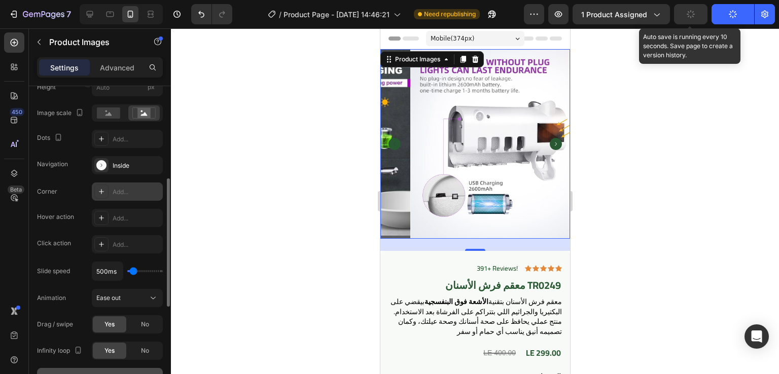
click at [696, 14] on button "button" at bounding box center [690, 14] width 33 height 20
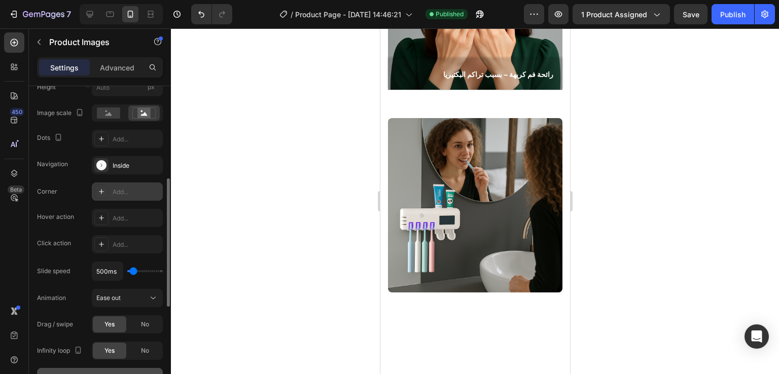
scroll to position [1000, 0]
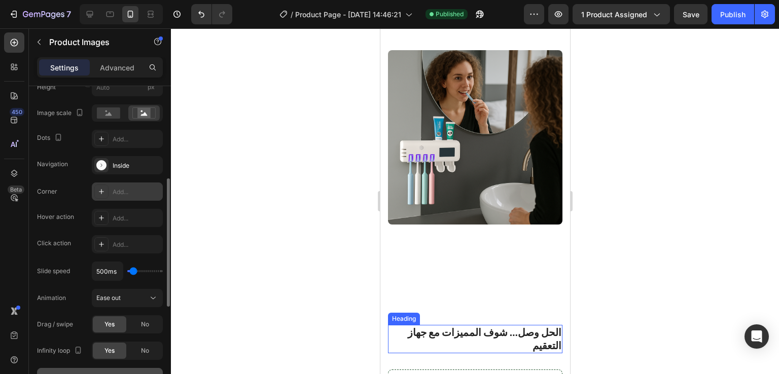
click at [479, 330] on h2 "الحل وصل… شوف المميزات مع جهاز التعقيم" at bounding box center [474, 339] width 174 height 28
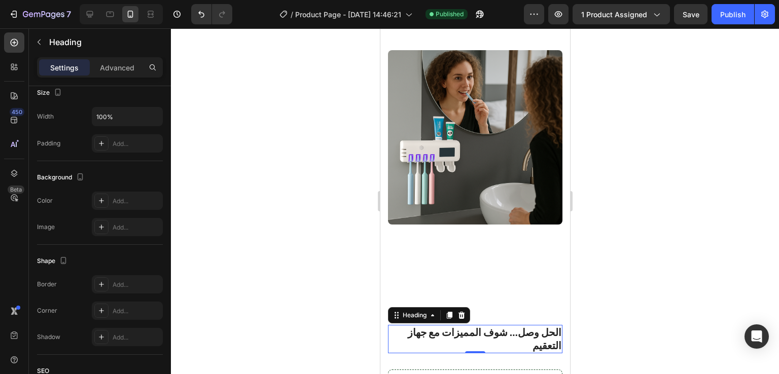
scroll to position [0, 0]
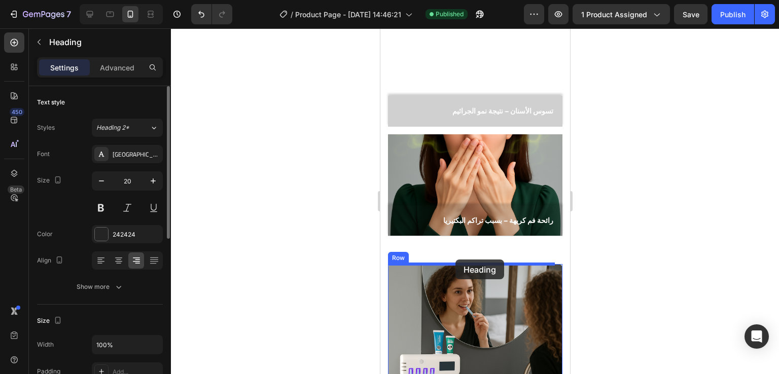
drag, startPoint x: 409, startPoint y: 307, endPoint x: 455, endPoint y: 262, distance: 64.2
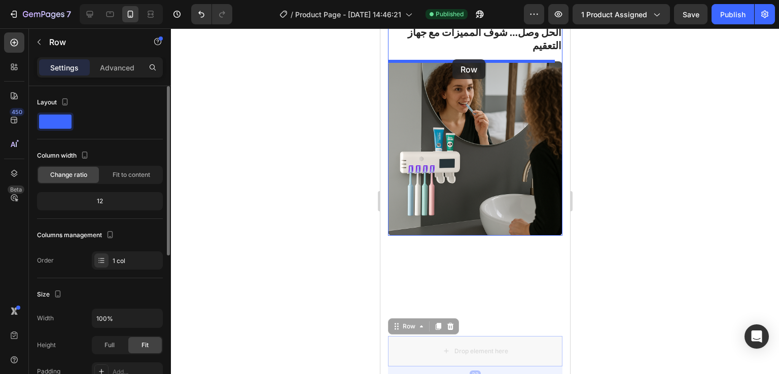
scroll to position [1003, 0]
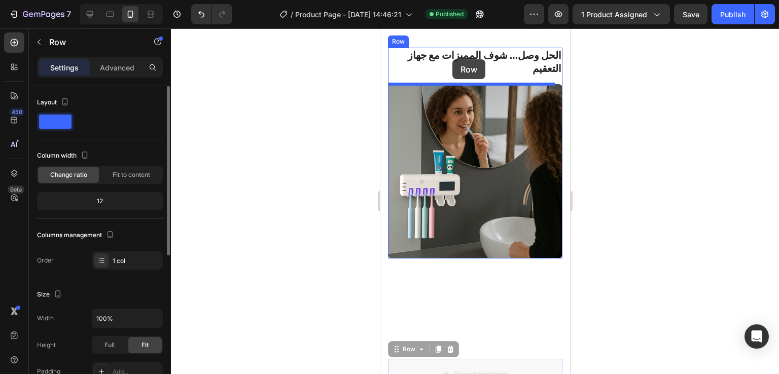
drag, startPoint x: 410, startPoint y: 256, endPoint x: 452, endPoint y: 60, distance: 200.6
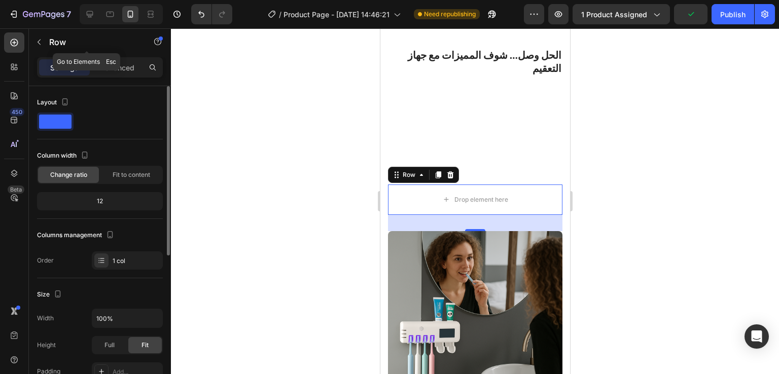
click at [115, 56] on div "Row" at bounding box center [87, 42] width 116 height 29
click at [119, 62] on p "Advanced" at bounding box center [117, 67] width 34 height 11
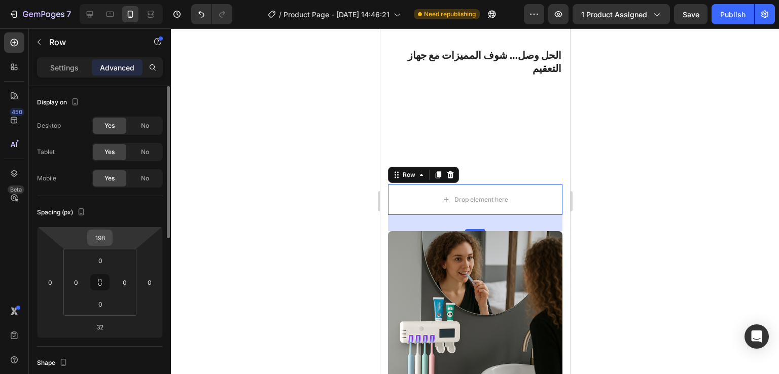
click at [111, 238] on div "198" at bounding box center [99, 238] width 25 height 16
click at [108, 236] on input "198" at bounding box center [100, 237] width 20 height 15
type input "0"
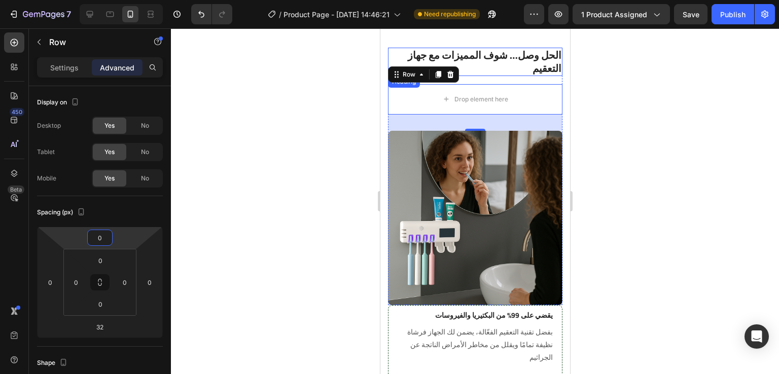
click at [502, 62] on h2 "الحل وصل… شوف المميزات مع جهاز التعقيم" at bounding box center [474, 62] width 174 height 28
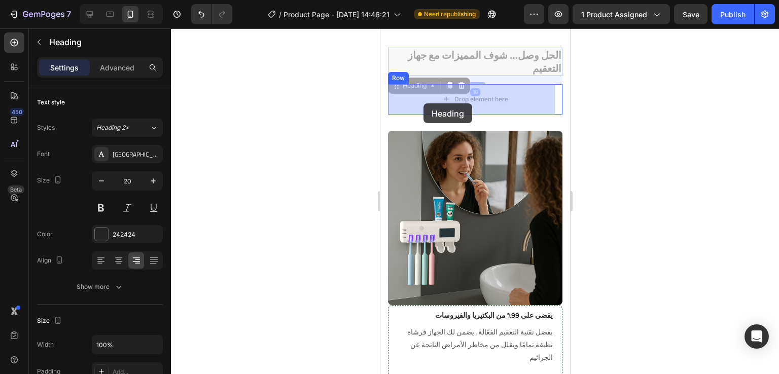
drag, startPoint x: 406, startPoint y: 84, endPoint x: 423, endPoint y: 104, distance: 26.3
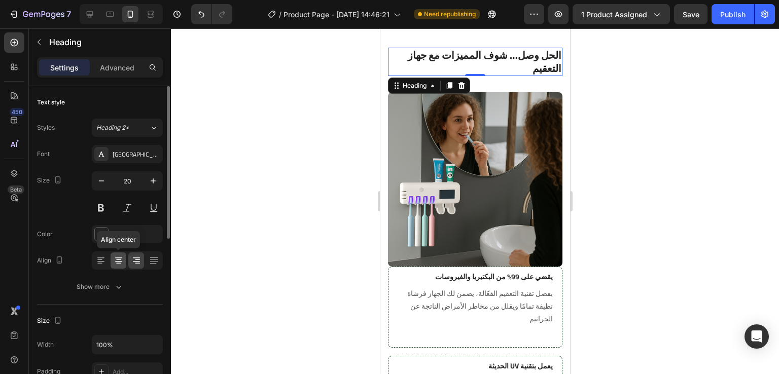
click at [120, 266] on div at bounding box center [119, 261] width 16 height 16
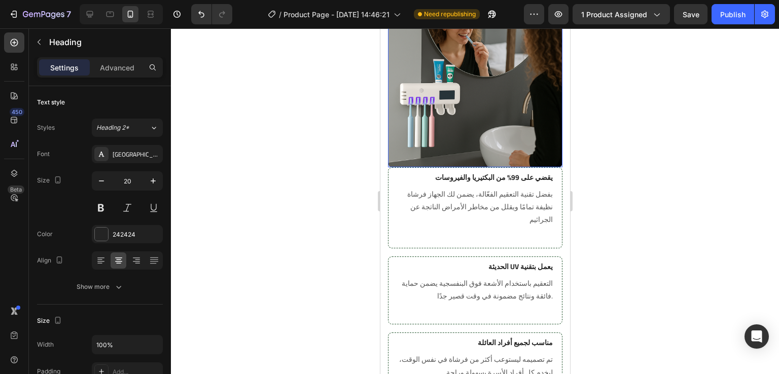
scroll to position [1106, 0]
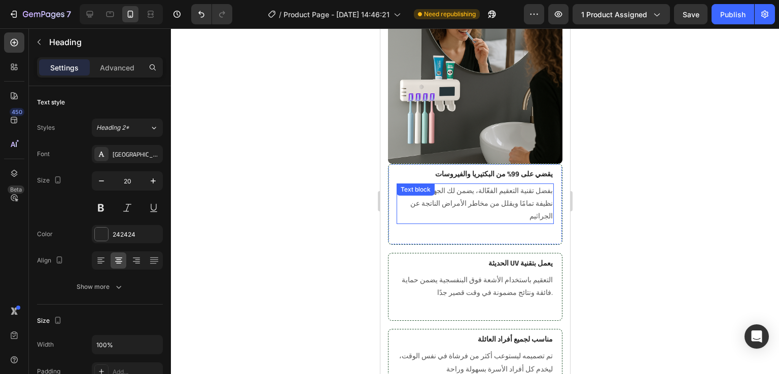
click at [492, 191] on p "بفضل تقنية التعقيم الفعّالة، يضمن لك الجهاز فرشاة نظيفة تمامًا ويقلل من مخاطر ا…" at bounding box center [474, 204] width 155 height 39
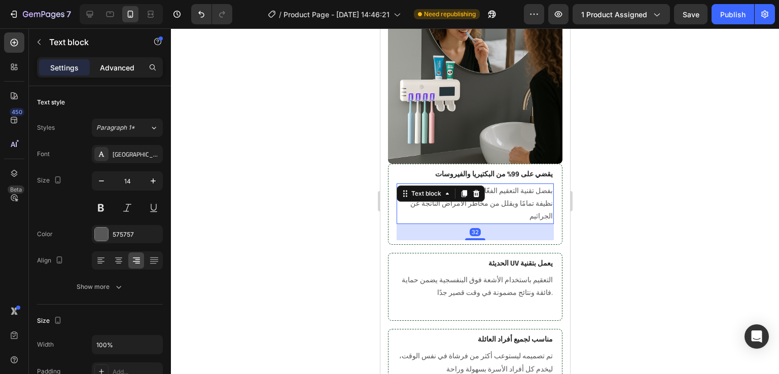
click at [126, 70] on p "Advanced" at bounding box center [117, 67] width 34 height 11
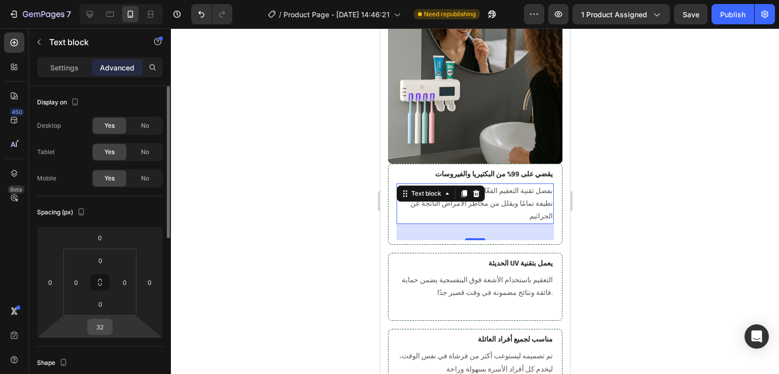
click at [105, 326] on input "32" at bounding box center [100, 327] width 20 height 15
type input "8"
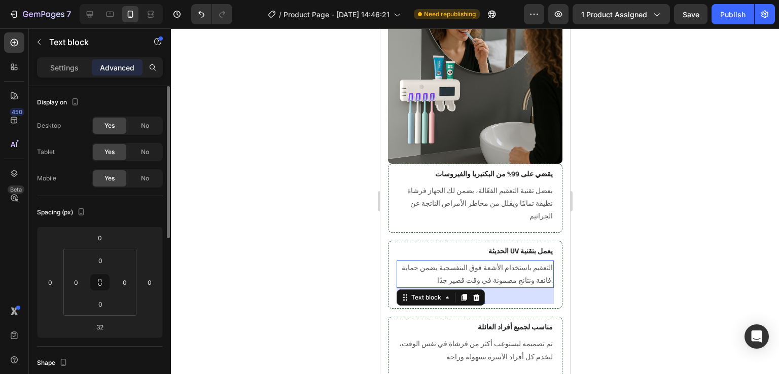
click at [453, 267] on p "التعقيم باستخدام الأشعة فوق البنفسجية يضمن حماية فائقة ونتائج مضمونة في وقت قصي…" at bounding box center [474, 274] width 155 height 25
click at [101, 326] on input "32" at bounding box center [100, 327] width 20 height 15
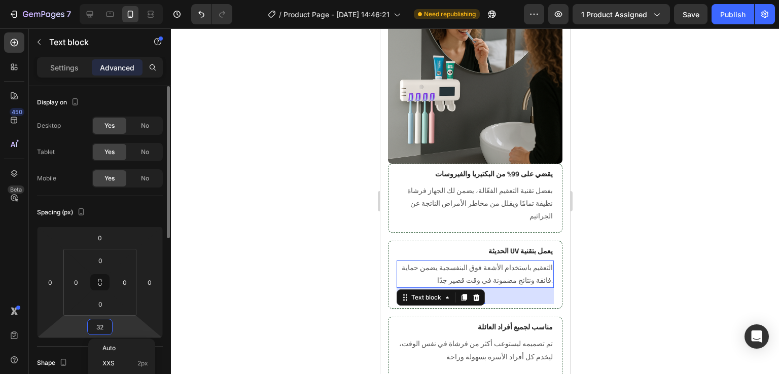
type input "8"
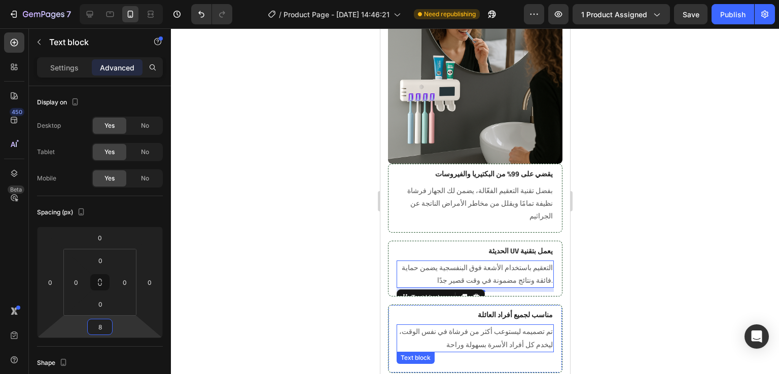
click at [443, 326] on p "تم تصميمه ليستوعب أكثر من فرشاة في نفس الوقت، ليخدم كل أفراد الأسرة بسهولة وراحة" at bounding box center [474, 338] width 155 height 25
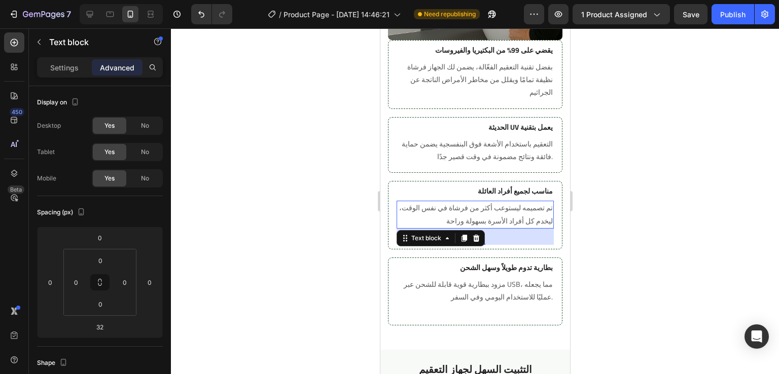
scroll to position [1246, 0]
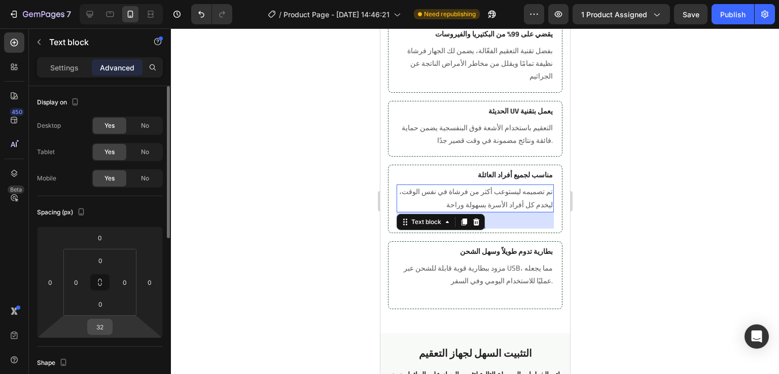
click at [104, 331] on input "32" at bounding box center [100, 327] width 20 height 15
type input "8"
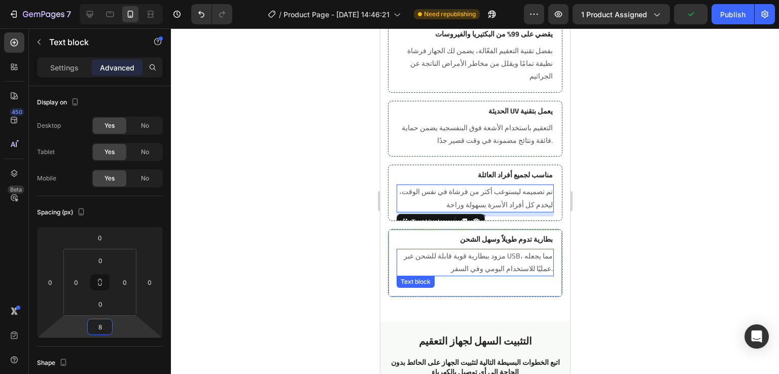
click at [453, 251] on p "مزود ببطارية قوية قابلة للشحن عبر USB، مما يجعله عمليًا للاستخدام اليومي وفي ال…" at bounding box center [474, 262] width 155 height 25
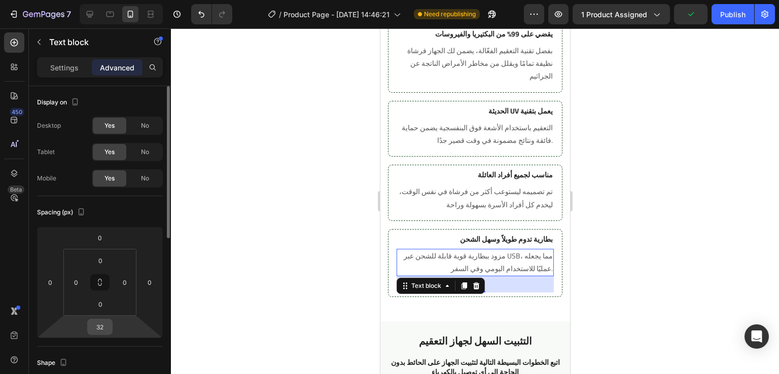
click at [102, 329] on input "32" at bounding box center [100, 327] width 20 height 15
type input "8"
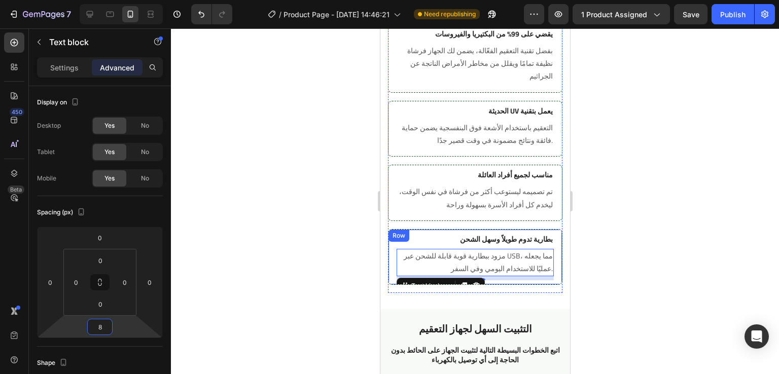
click at [550, 236] on div "بطارية تدوم طويلاً وسهل الشحن Heading مزود ببطارية قوية قابلة للشحن عبر USB، مم…" at bounding box center [474, 257] width 174 height 56
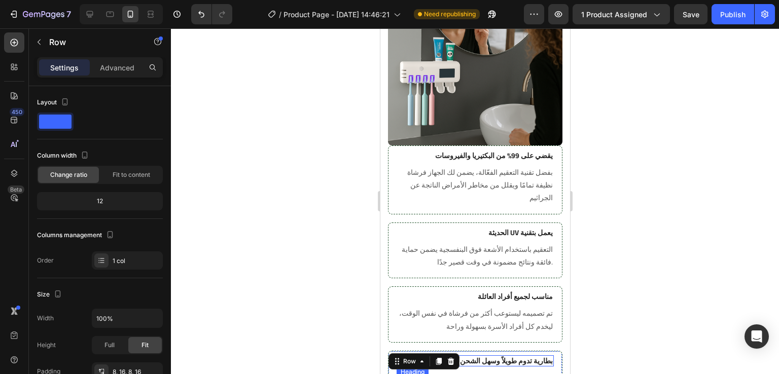
scroll to position [1110, 0]
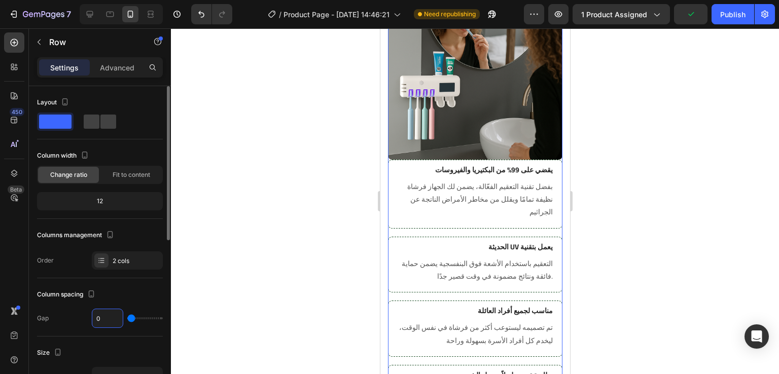
click at [105, 316] on input "0" at bounding box center [107, 318] width 30 height 18
type input "2"
type input "24"
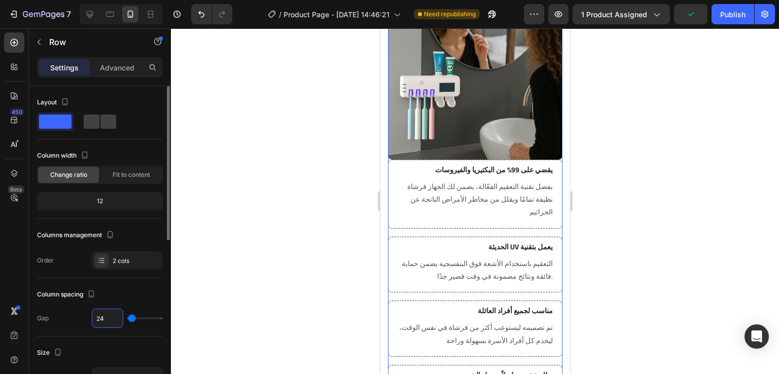
type input "24"
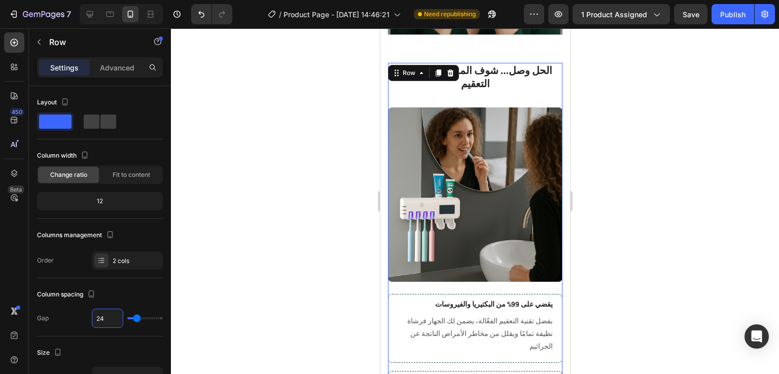
scroll to position [988, 0]
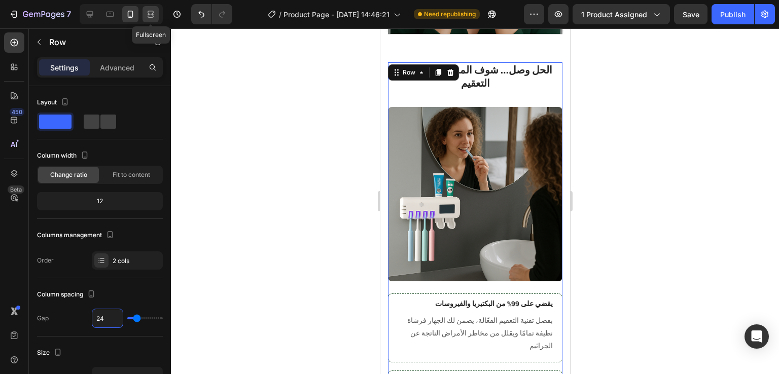
type input "24"
click at [149, 15] on icon at bounding box center [149, 14] width 3 height 3
type input "1200"
type input "62"
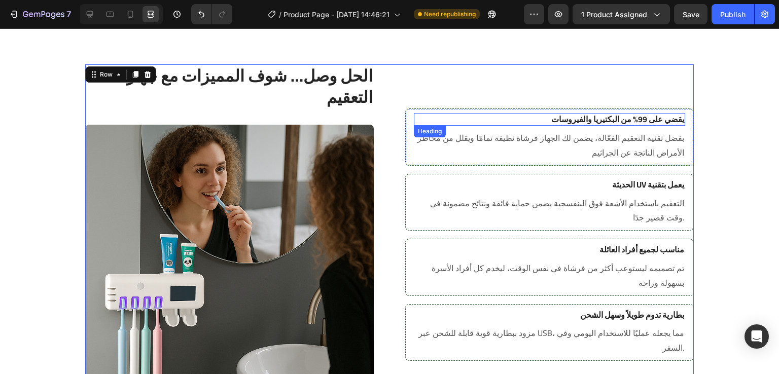
scroll to position [1139, 0]
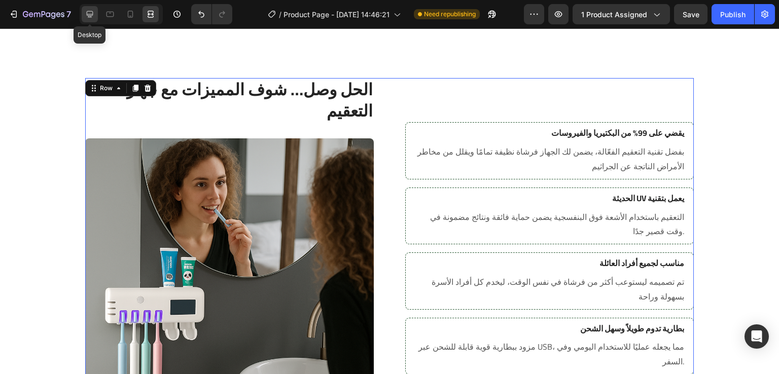
click at [92, 15] on icon at bounding box center [90, 14] width 7 height 7
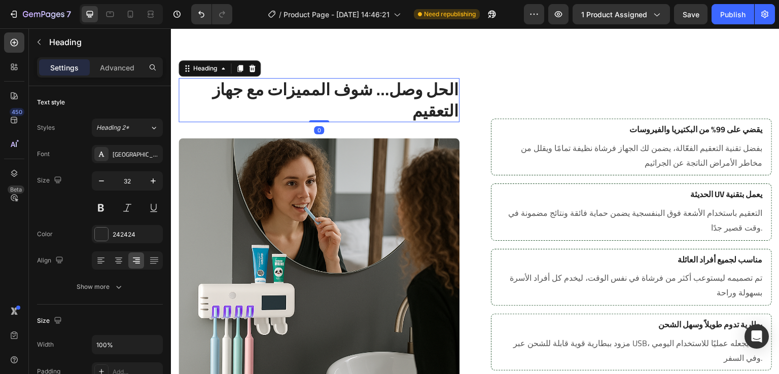
click at [416, 95] on h2 "الحل وصل… شوف المميزات مع جهاز التعقيم" at bounding box center [319, 100] width 281 height 44
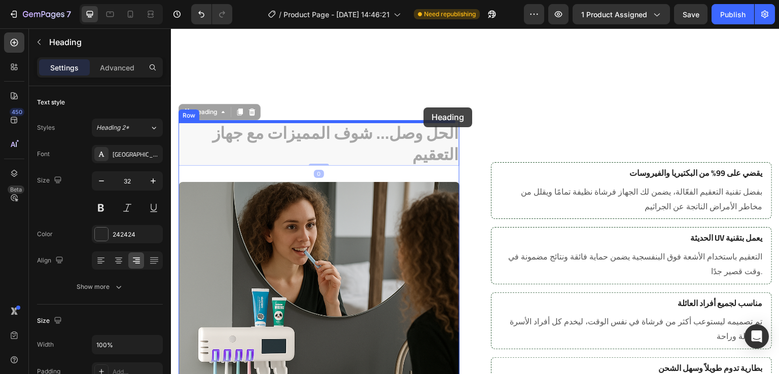
scroll to position [1088, 0]
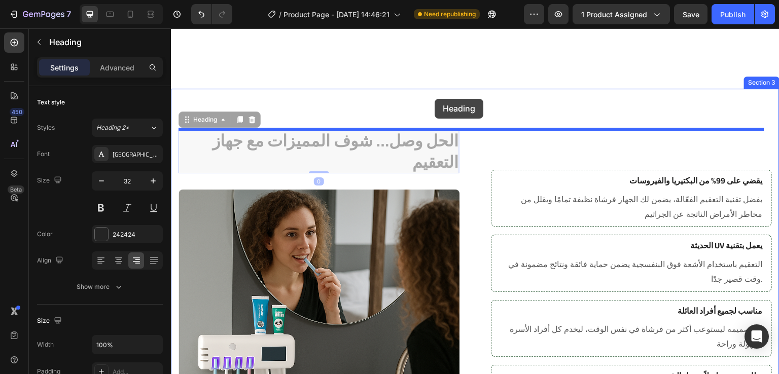
drag, startPoint x: 201, startPoint y: 69, endPoint x: 437, endPoint y: 98, distance: 237.5
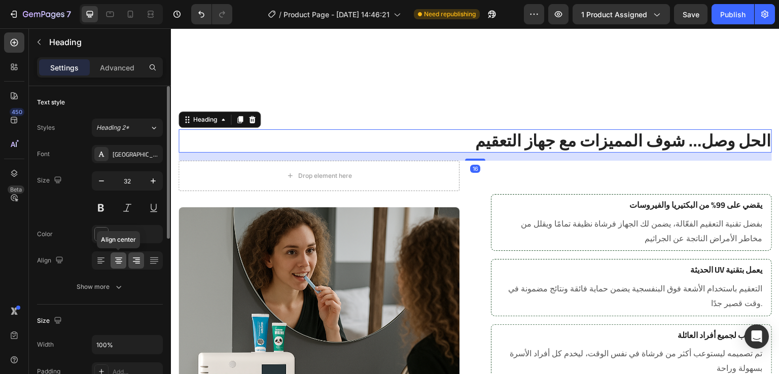
click at [119, 262] on icon at bounding box center [119, 261] width 10 height 10
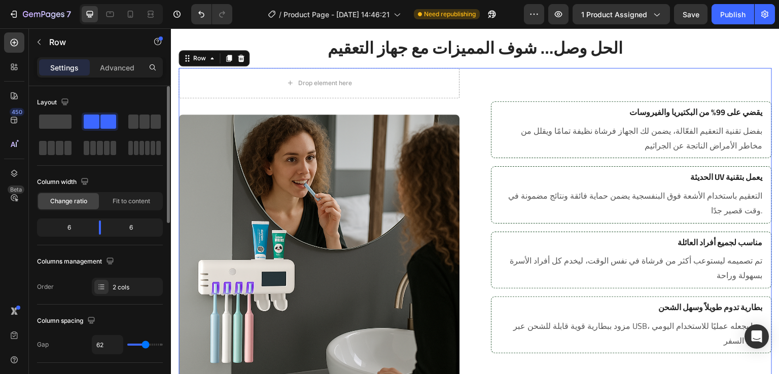
scroll to position [1180, 0]
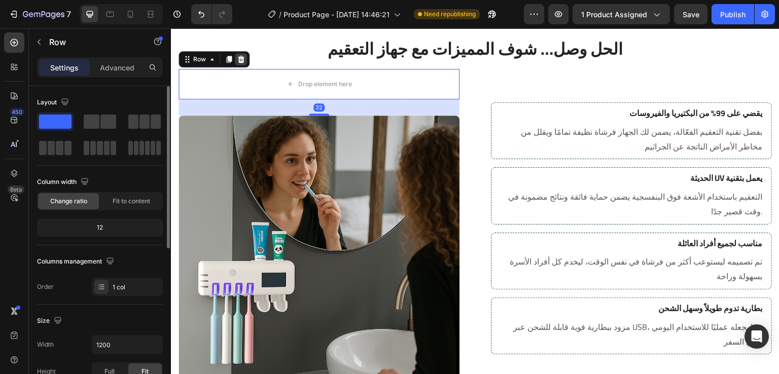
click at [239, 60] on icon at bounding box center [241, 59] width 8 height 8
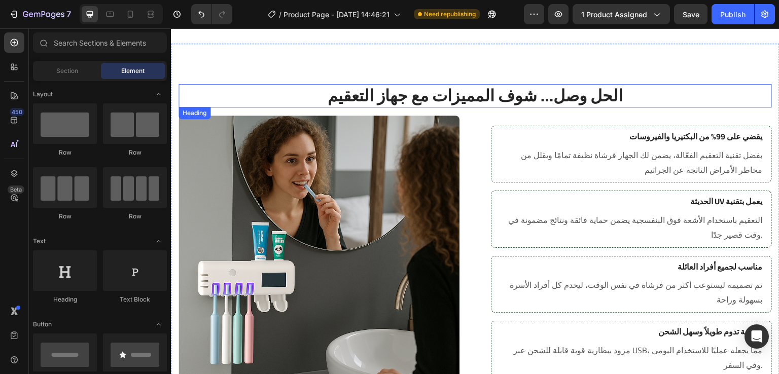
scroll to position [1111, 0]
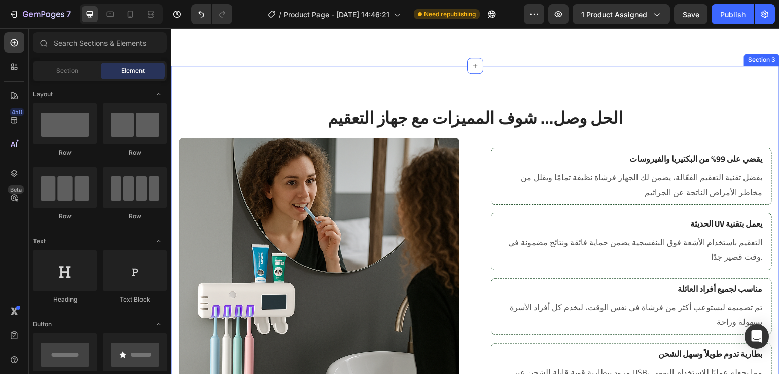
click at [510, 94] on div "الحل وصل… شوف المميزات مع جهاز التعقيم Heading Image Row يقضي على 99% من البكتي…" at bounding box center [475, 271] width 609 height 410
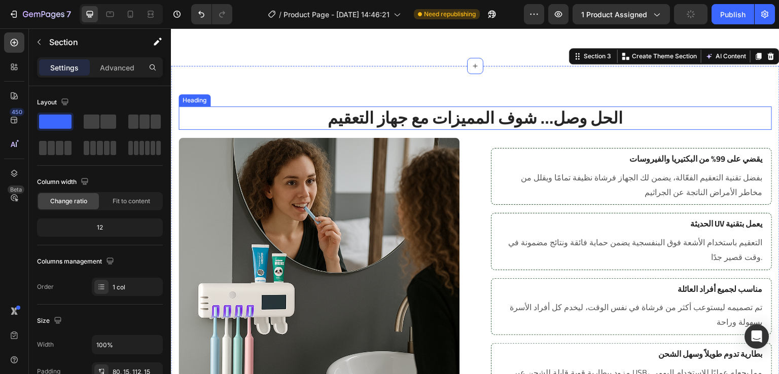
click at [449, 129] on h2 "الحل وصل… شوف المميزات مع جهاز التعقيم" at bounding box center [475, 118] width 593 height 23
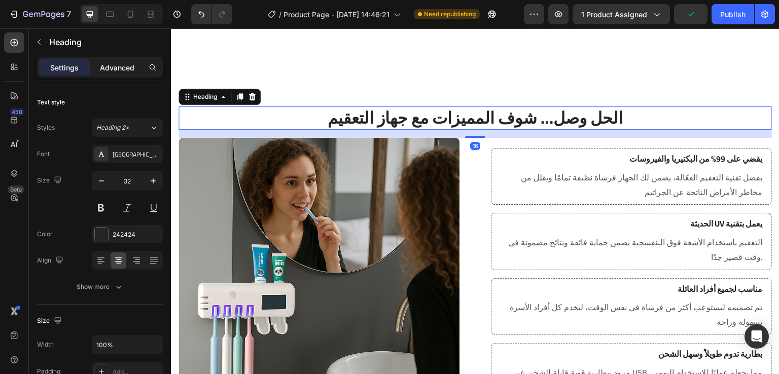
click at [119, 63] on p "Advanced" at bounding box center [117, 67] width 34 height 11
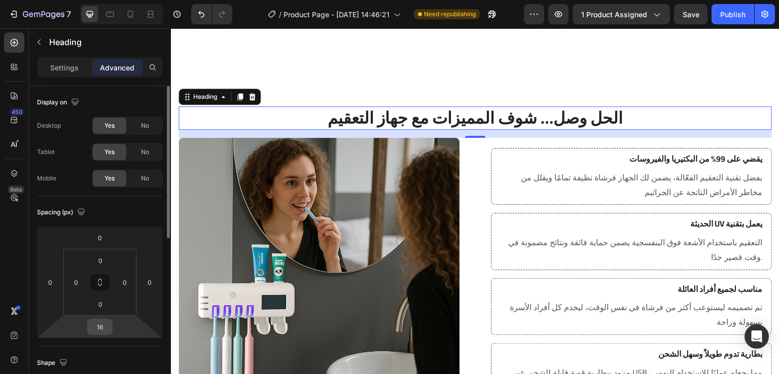
click at [104, 327] on input "16" at bounding box center [100, 327] width 20 height 15
type input "32"
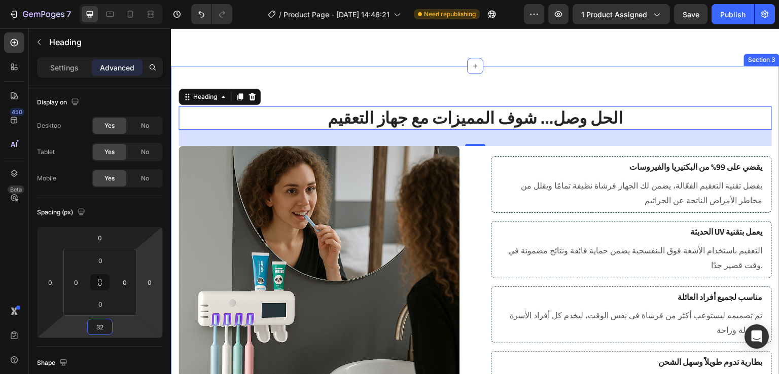
click at [459, 99] on div "الحل وصل… شوف المميزات مع جهاز التعقيم Heading 32 Image Row يقضي على 99% من الب…" at bounding box center [475, 275] width 609 height 418
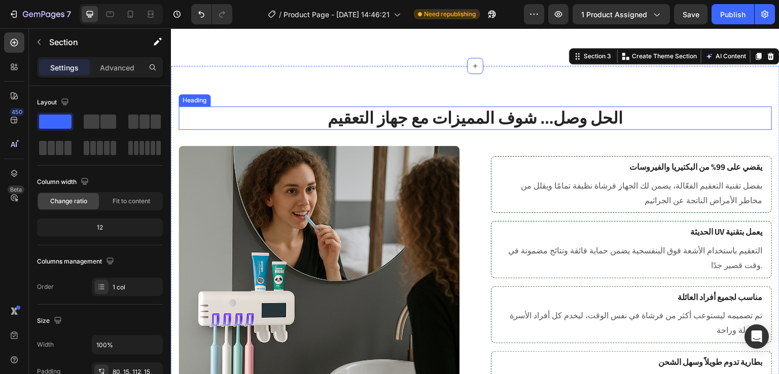
click at [374, 116] on h2 "الحل وصل… شوف المميزات مع جهاز التعقيم" at bounding box center [475, 118] width 593 height 23
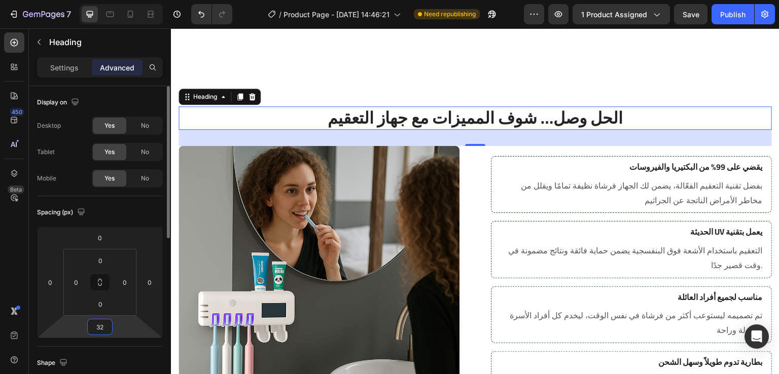
click at [107, 327] on input "32" at bounding box center [100, 327] width 20 height 15
type input "50"
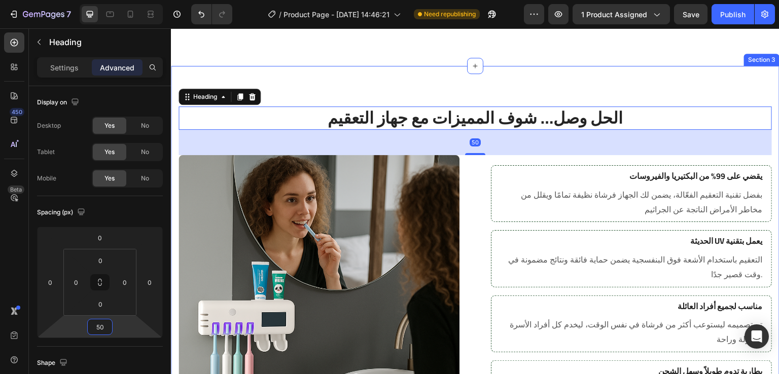
click at [459, 67] on div "الحل وصل… شوف المميزات مع جهاز التعقيم Heading 50 Image Row يقضي على 99% من الب…" at bounding box center [475, 279] width 609 height 427
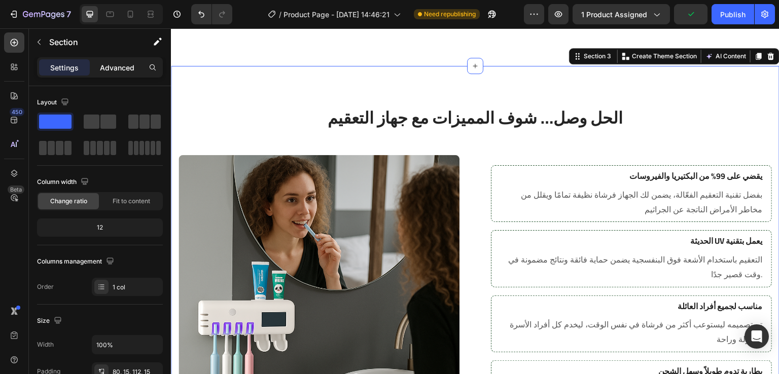
click at [114, 64] on p "Advanced" at bounding box center [117, 67] width 34 height 11
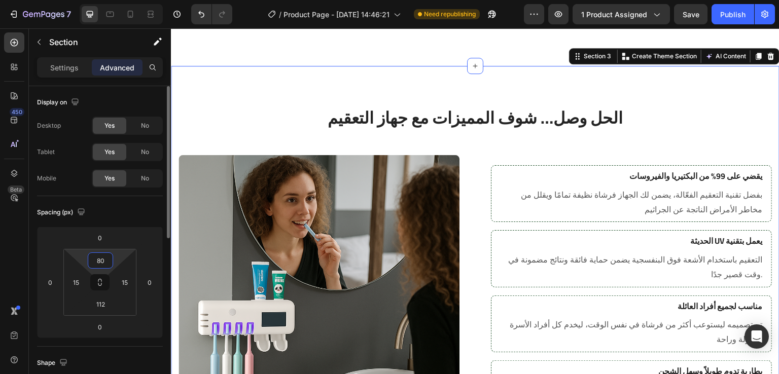
click at [104, 264] on input "80" at bounding box center [100, 260] width 20 height 15
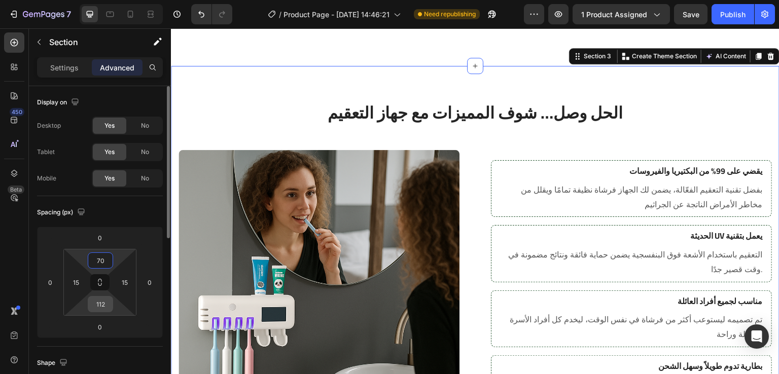
type input "70"
click at [108, 308] on input "112" at bounding box center [100, 304] width 20 height 15
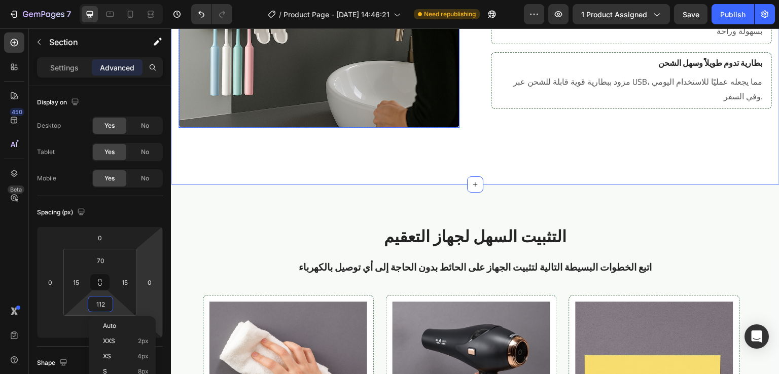
scroll to position [1396, 0]
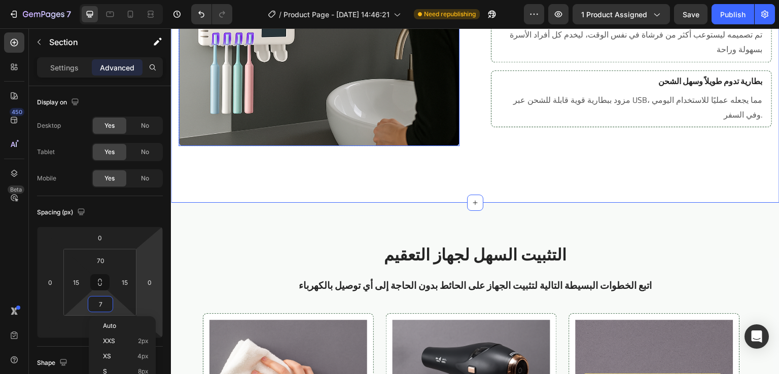
type input "70"
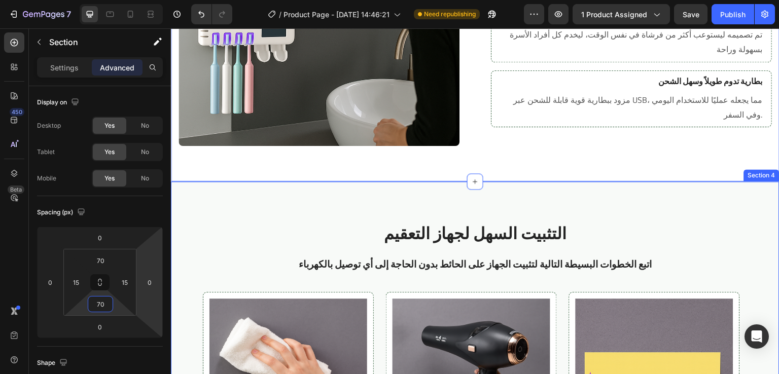
click at [526, 186] on div "التثبيت السهل لجهاز التعقيم Heading اتبع الخطوات البسيطة التالية لتثبيت الجهاز …" at bounding box center [475, 380] width 609 height 397
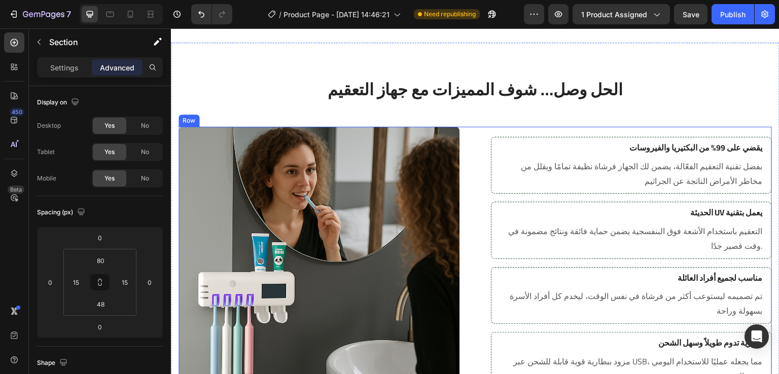
scroll to position [1153, 0]
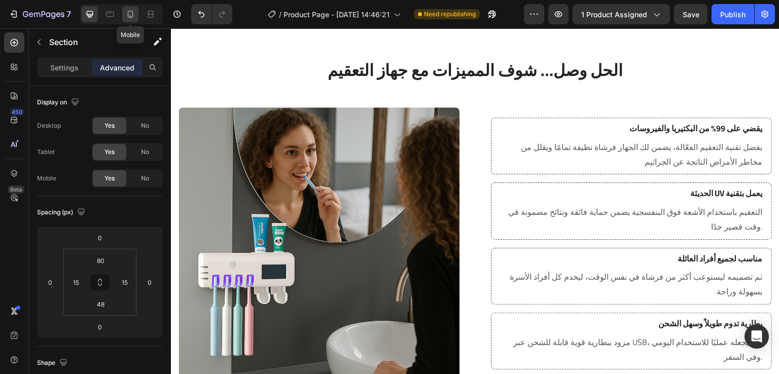
click at [135, 20] on div at bounding box center [130, 14] width 16 height 16
type input "24"
type input "0"
type input "24"
type input "0"
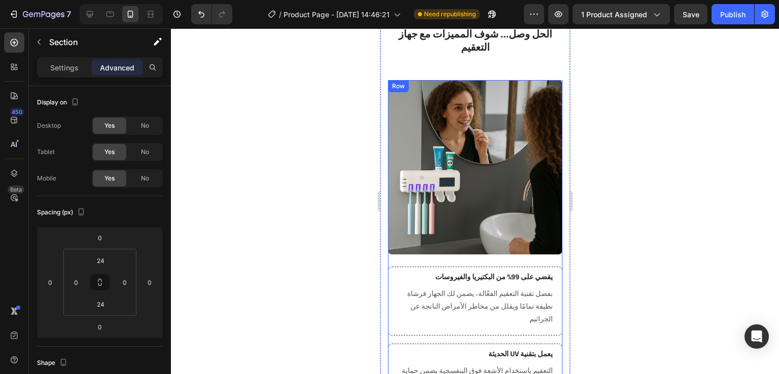
scroll to position [940, 0]
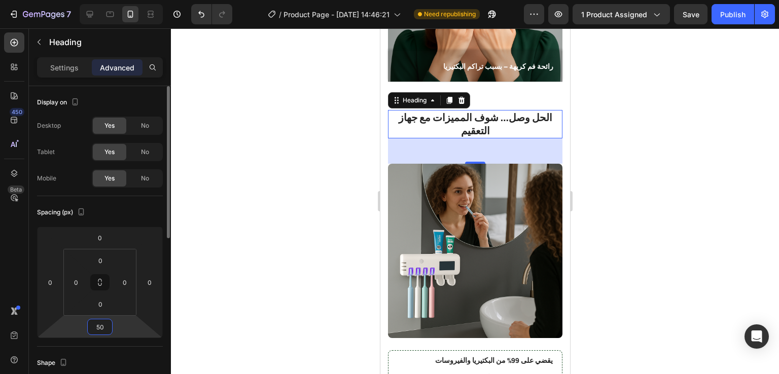
click at [103, 325] on input "50" at bounding box center [100, 327] width 20 height 15
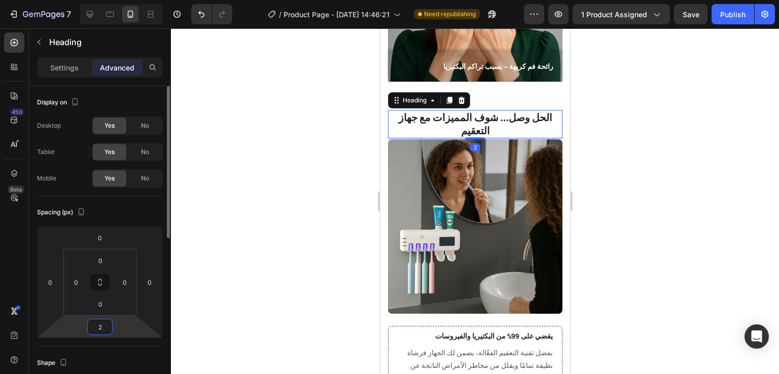
type input "24"
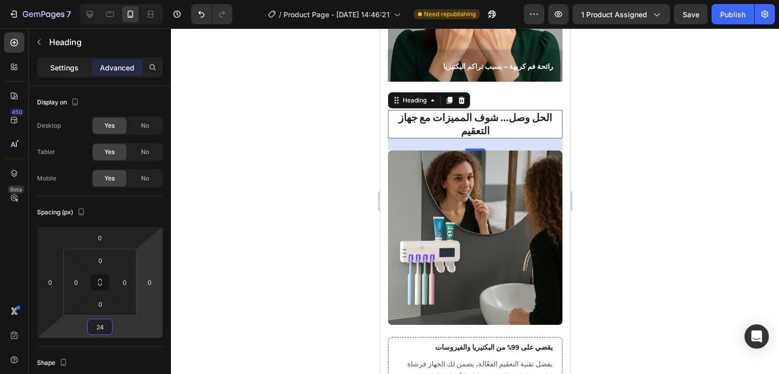
click at [65, 67] on p "Settings" at bounding box center [64, 67] width 28 height 11
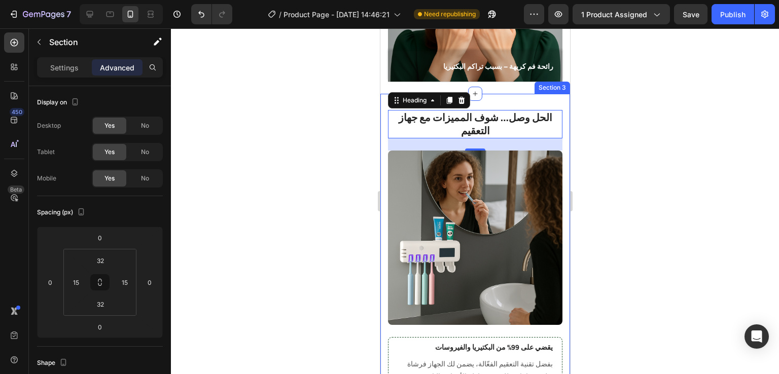
click at [384, 129] on div "الحل وصل… شوف المميزات مع جهاز التعقيم Heading 24 Image Row يقضي على 99% من الب…" at bounding box center [475, 358] width 190 height 529
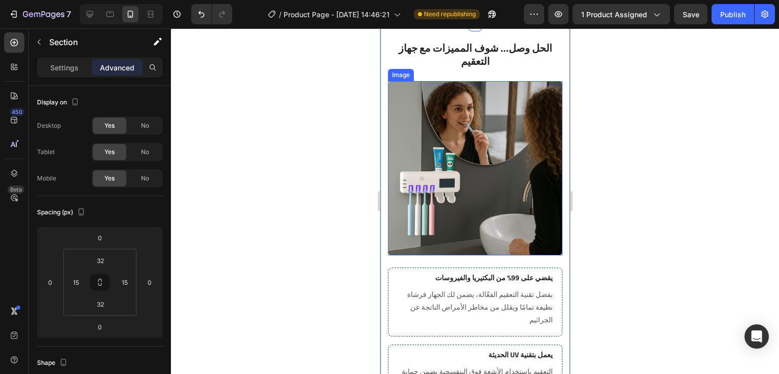
scroll to position [1009, 0]
click at [485, 162] on img at bounding box center [474, 169] width 174 height 174
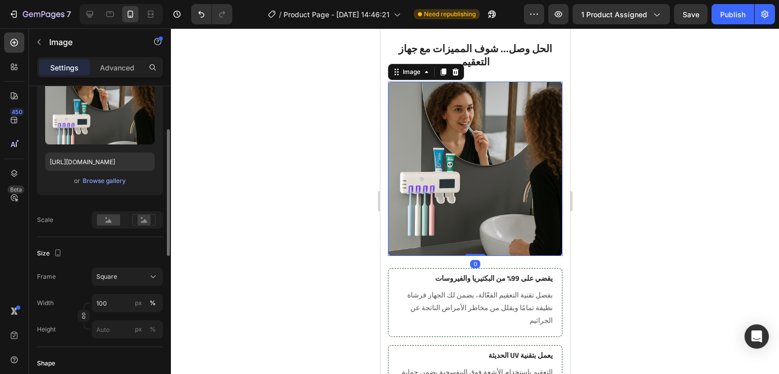
scroll to position [117, 0]
click at [126, 276] on div "Square" at bounding box center [121, 275] width 50 height 9
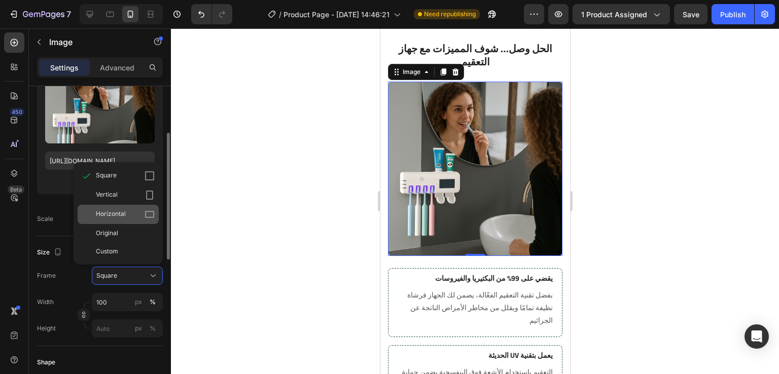
click at [133, 214] on div "Horizontal" at bounding box center [125, 214] width 59 height 10
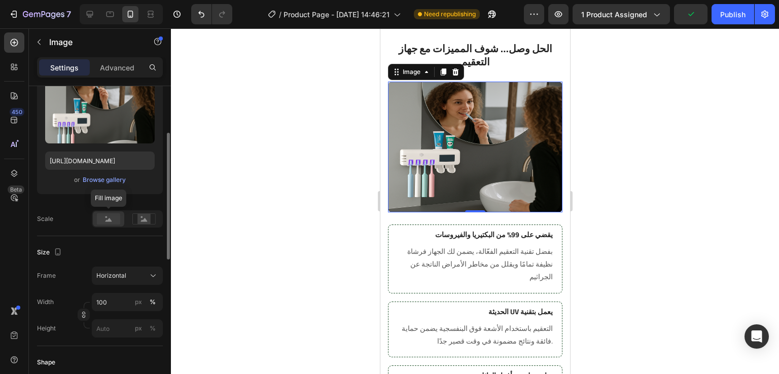
click at [111, 220] on icon at bounding box center [108, 220] width 7 height 4
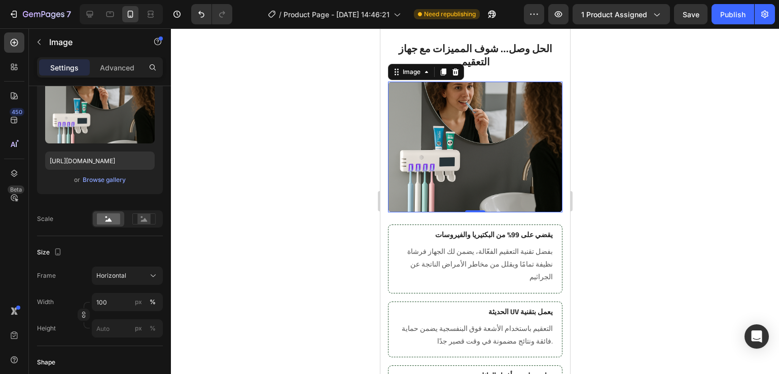
click at [294, 147] on div at bounding box center [475, 201] width 608 height 346
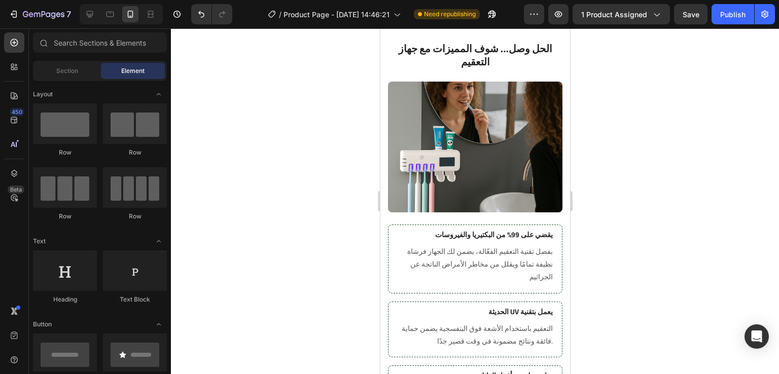
scroll to position [1062, 0]
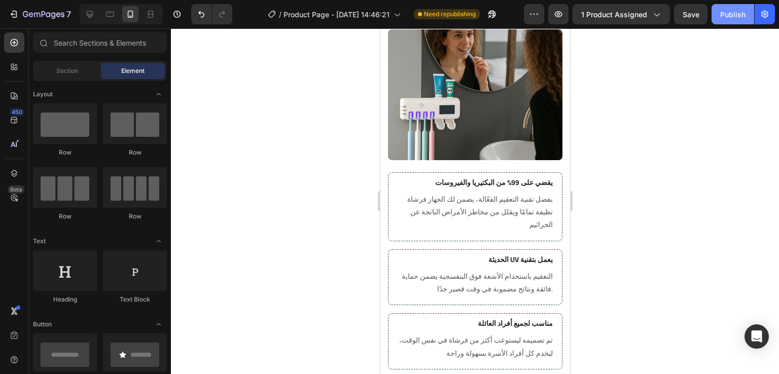
click at [726, 15] on div "Publish" at bounding box center [732, 14] width 25 height 11
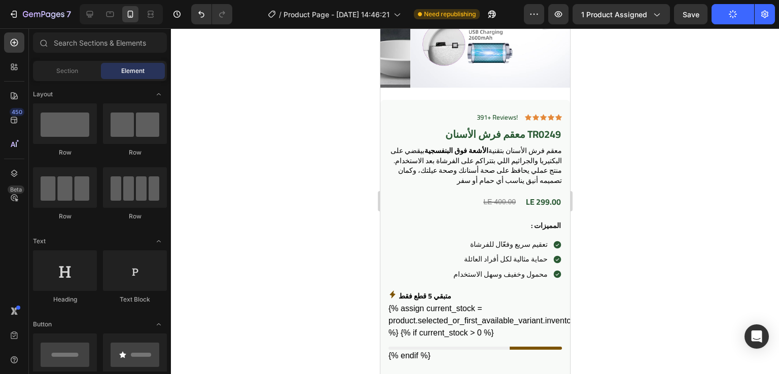
scroll to position [150, 0]
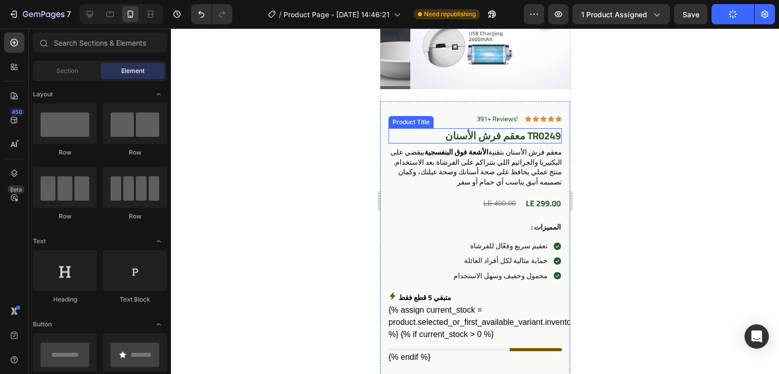
click at [502, 128] on h1 "معقم فرش الأسنان TR0249" at bounding box center [474, 135] width 173 height 15
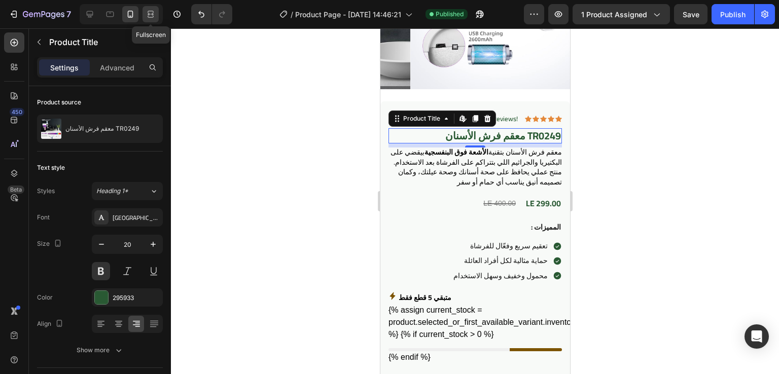
click at [157, 8] on div at bounding box center [151, 14] width 16 height 16
type input "32"
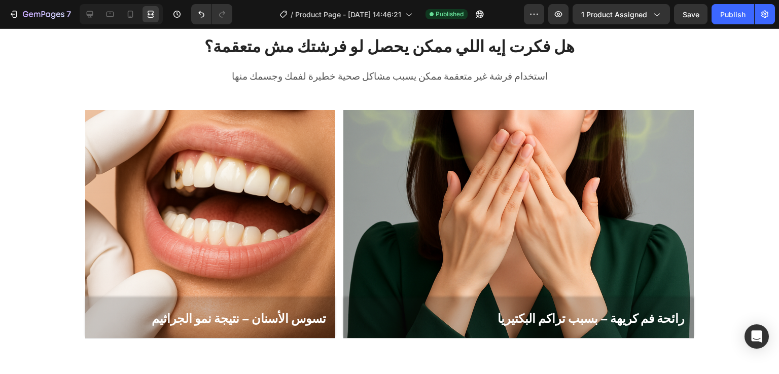
scroll to position [548, 0]
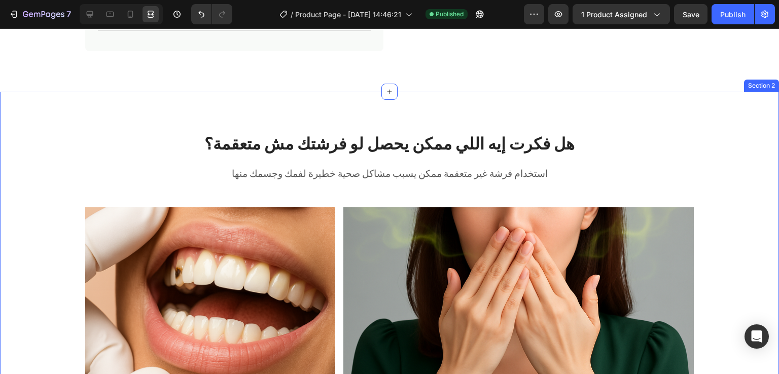
click at [661, 107] on div "هل فكرت إيه اللي ممكن يحصل لو فرشتك مش متعقمة؟ Heading استخدام فرشة غير متعقمة …" at bounding box center [389, 296] width 779 height 409
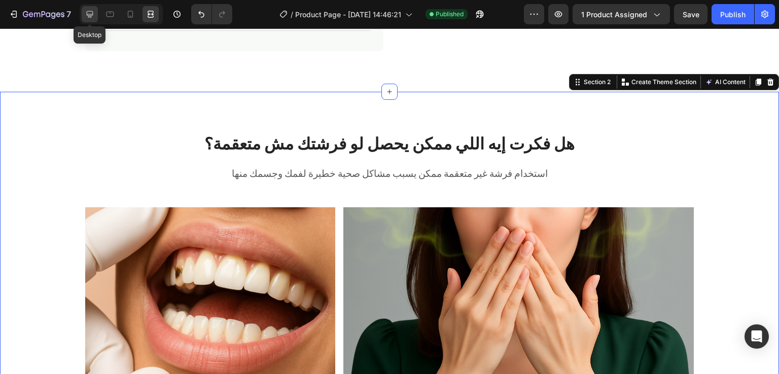
click at [88, 10] on icon at bounding box center [90, 14] width 10 height 10
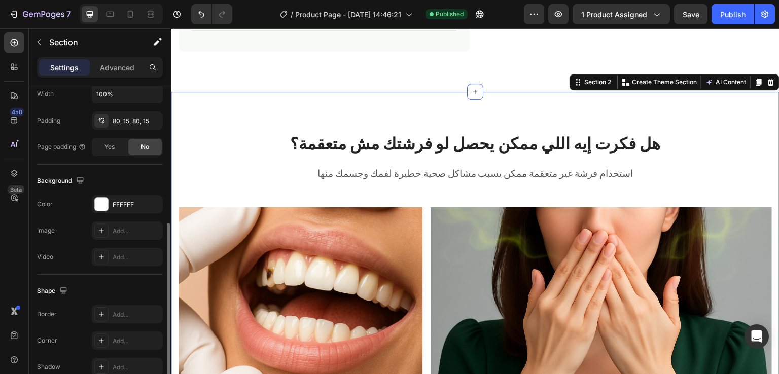
scroll to position [259, 0]
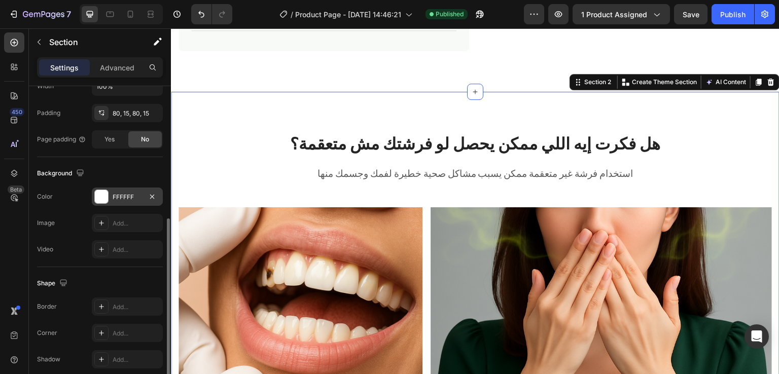
click at [101, 196] on div at bounding box center [101, 196] width 13 height 13
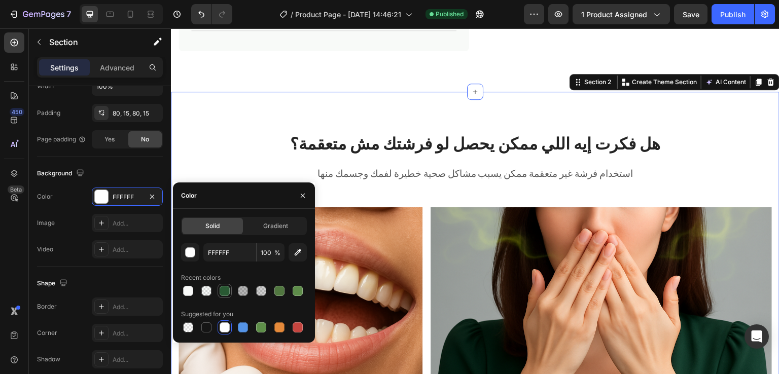
click at [227, 295] on div at bounding box center [225, 291] width 10 height 10
type input "295933"
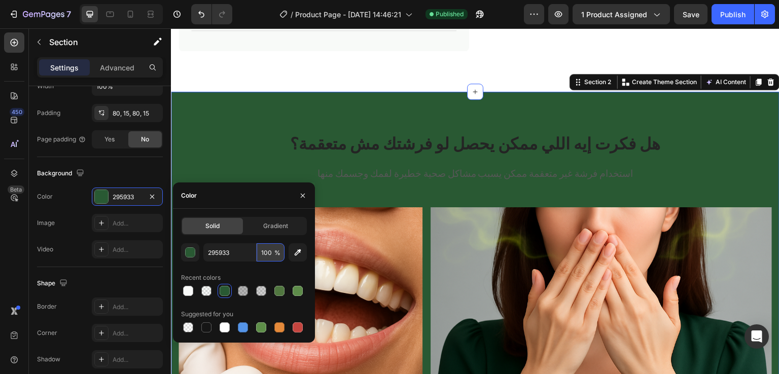
click at [272, 252] on input "100" at bounding box center [271, 252] width 28 height 18
type input "3"
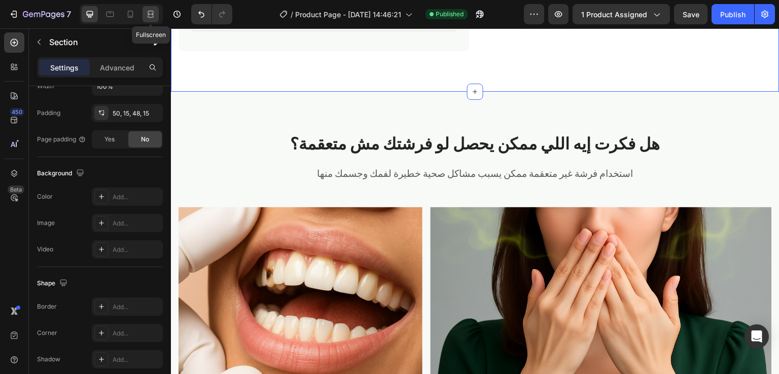
click at [156, 19] on div at bounding box center [151, 14] width 16 height 16
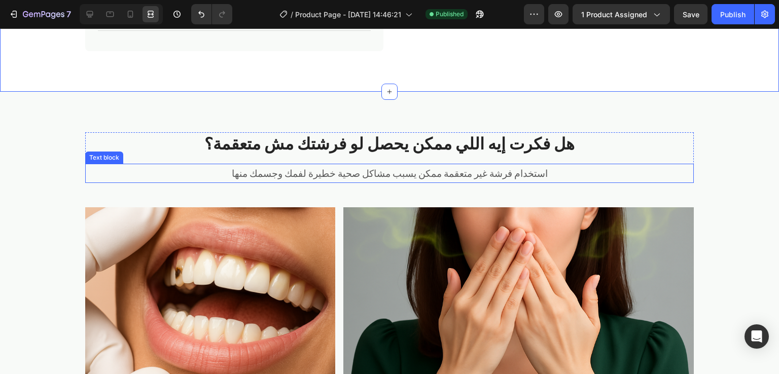
click at [486, 164] on div "استخدام فرشة غير متعقمة ممكن يسبب مشاكل صحية خطيرة لفمك وجسمك منها" at bounding box center [390, 173] width 406 height 19
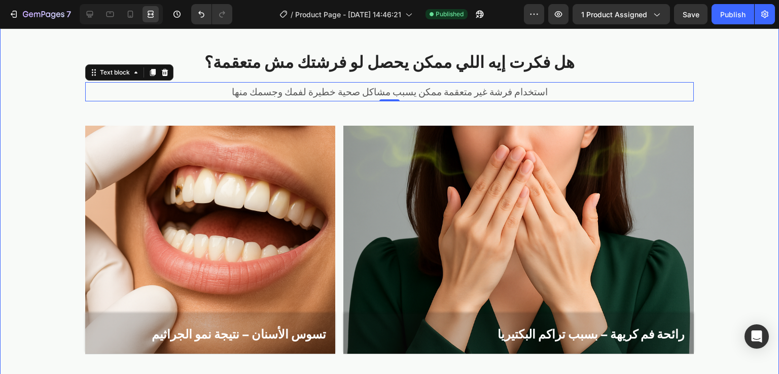
scroll to position [621, 0]
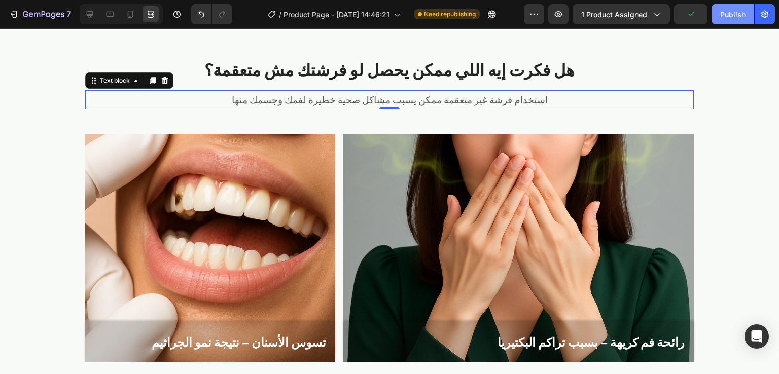
click at [725, 10] on div "Publish" at bounding box center [732, 14] width 25 height 11
click at [131, 17] on icon at bounding box center [131, 14] width 6 height 7
type input "14"
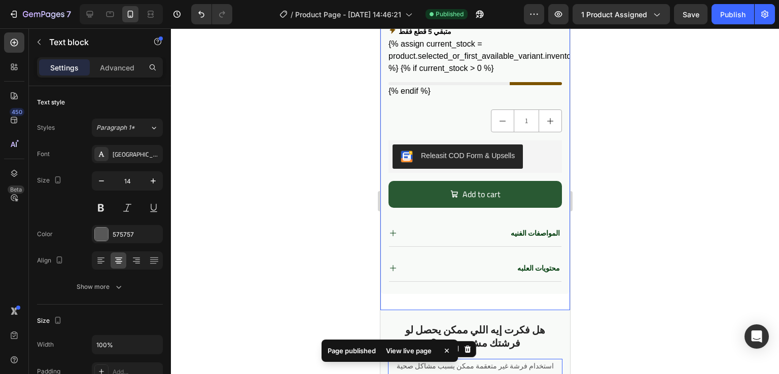
scroll to position [487, 0]
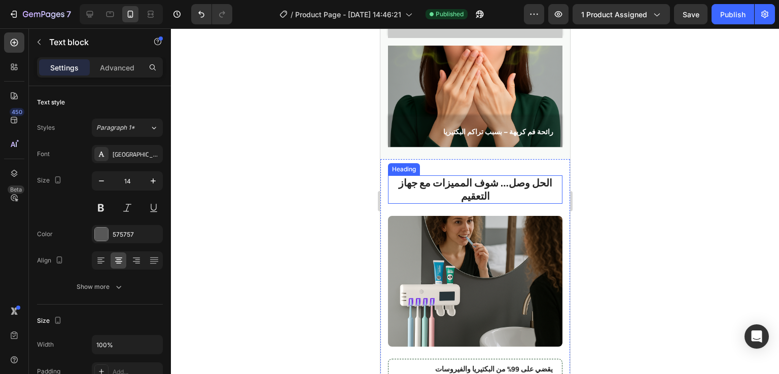
scroll to position [878, 0]
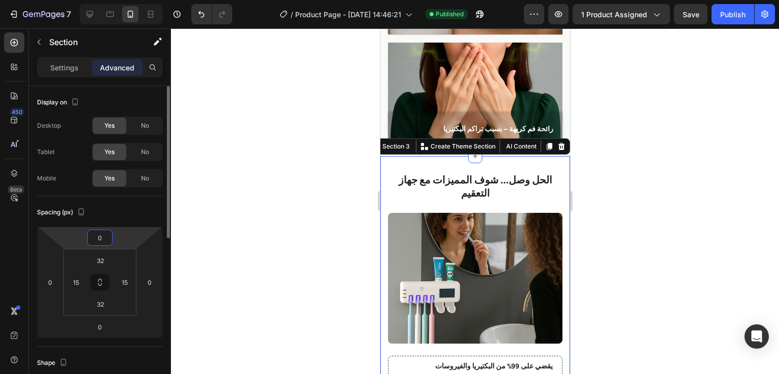
click at [102, 241] on input "0" at bounding box center [100, 237] width 20 height 15
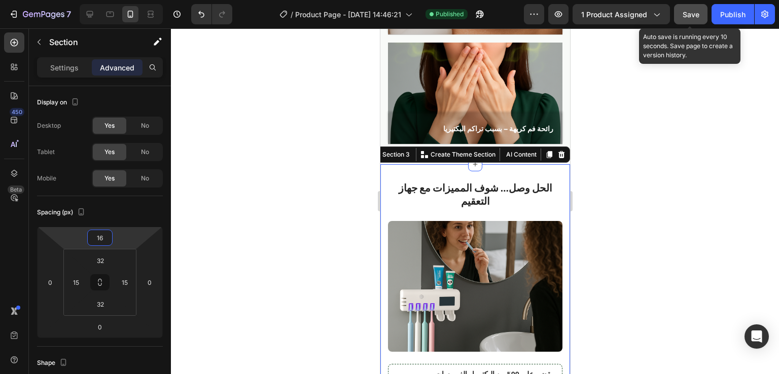
type input "16"
click at [688, 17] on span "Save" at bounding box center [691, 14] width 17 height 9
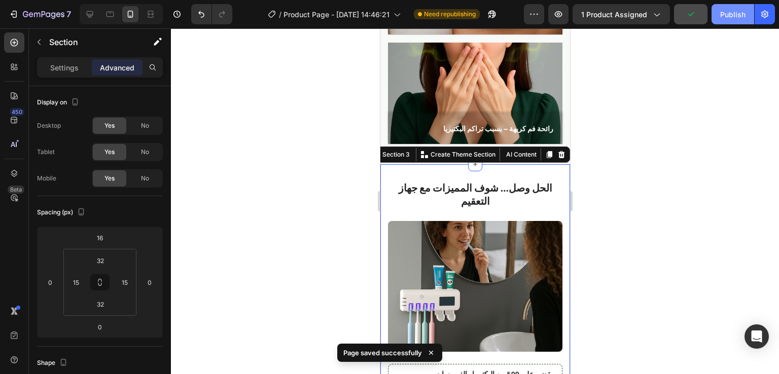
click at [722, 14] on div "Publish" at bounding box center [732, 14] width 25 height 11
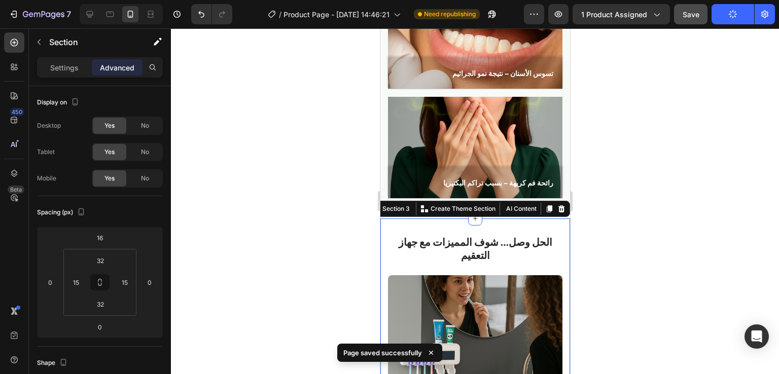
scroll to position [752, 0]
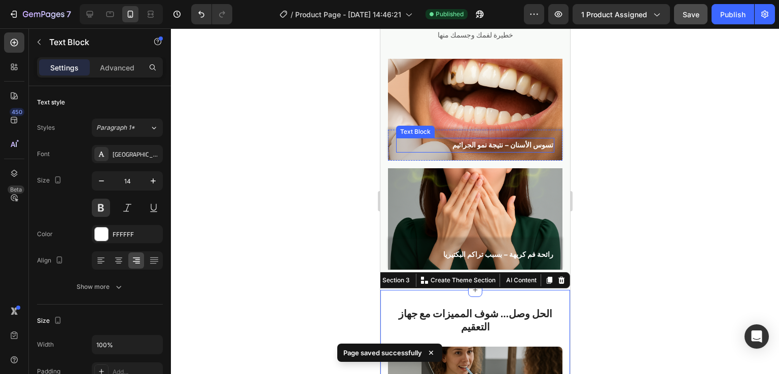
click at [400, 138] on div "تسوس الأسنان – نتيجة نمو الجراثيم Text Block" at bounding box center [475, 145] width 158 height 15
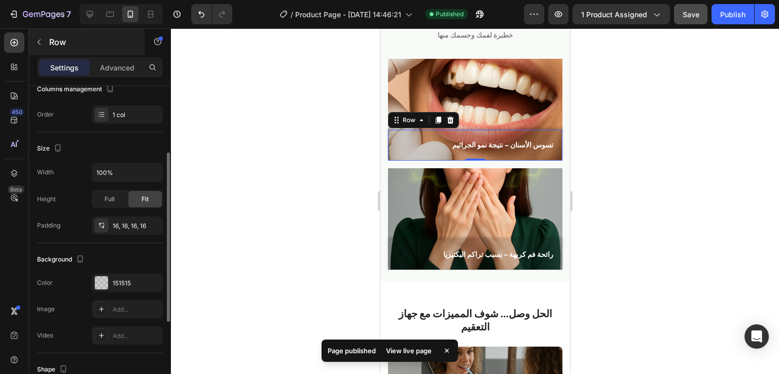
scroll to position [136, 0]
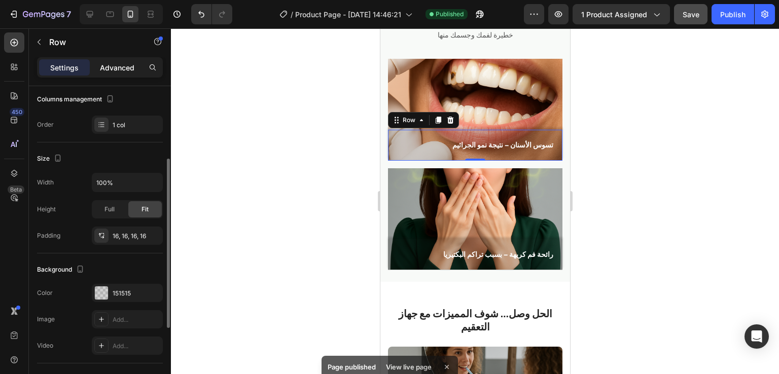
click at [110, 66] on p "Advanced" at bounding box center [117, 67] width 34 height 11
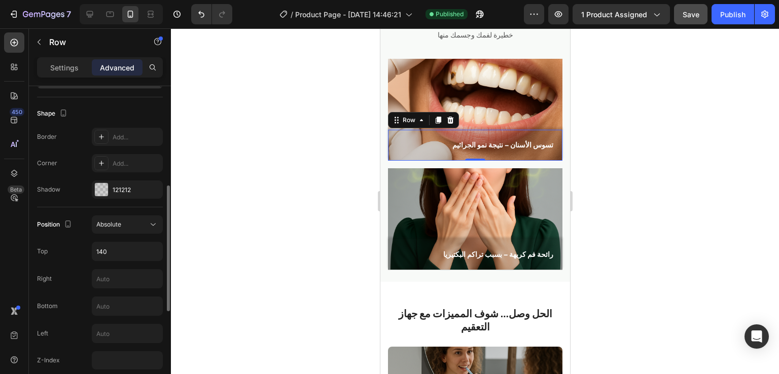
scroll to position [251, 0]
click at [109, 246] on input "140" at bounding box center [127, 250] width 70 height 18
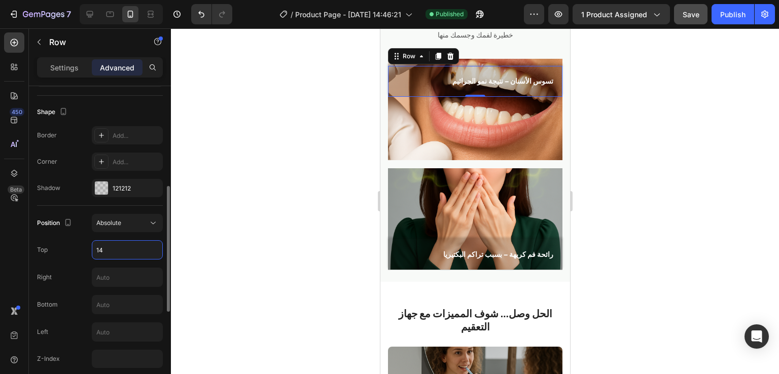
type input "142"
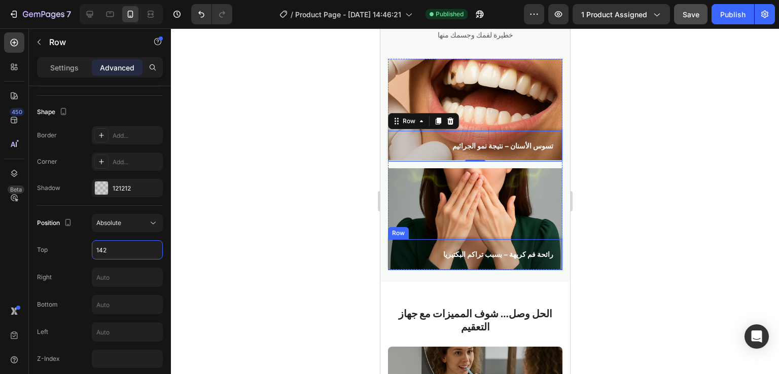
click at [397, 242] on div "رائحة فم كريهة – بسبب تراكم البكتيريا Text Block Row" at bounding box center [474, 254] width 174 height 31
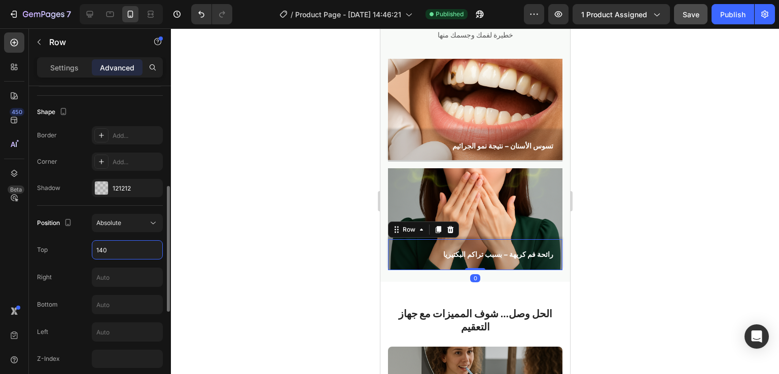
click at [116, 248] on input "140" at bounding box center [127, 250] width 70 height 18
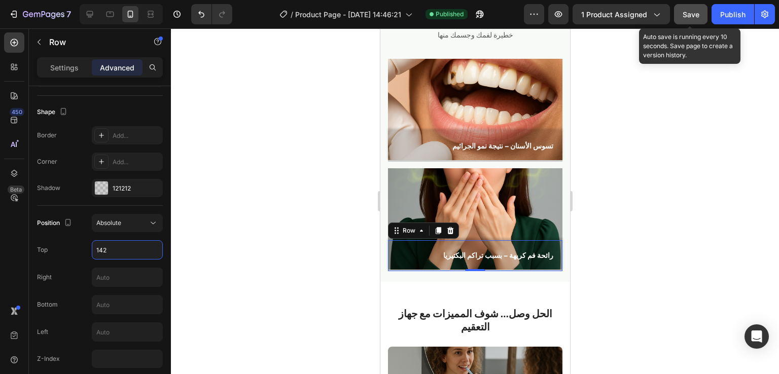
type input "142"
click at [692, 13] on span "Save" at bounding box center [691, 14] width 17 height 9
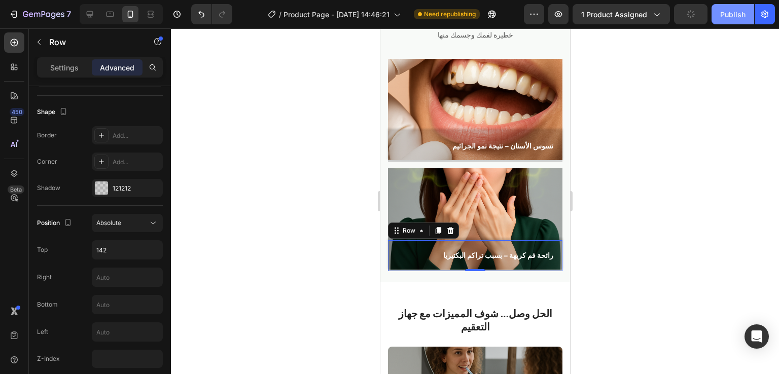
click at [740, 10] on div "Publish" at bounding box center [732, 14] width 25 height 11
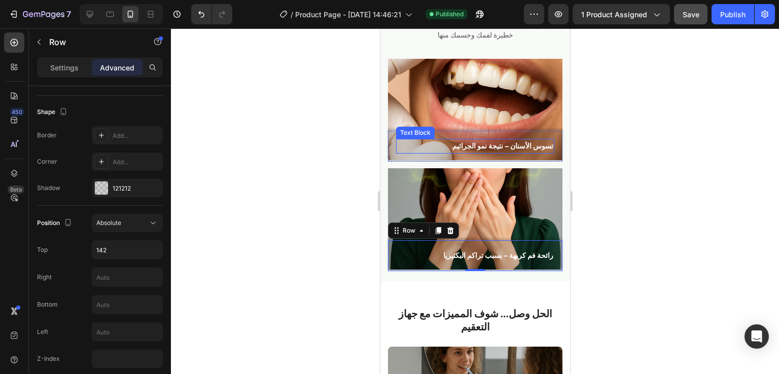
click at [522, 147] on p "تسوس الأسنان – نتيجة نمو الجراثيم" at bounding box center [475, 146] width 156 height 13
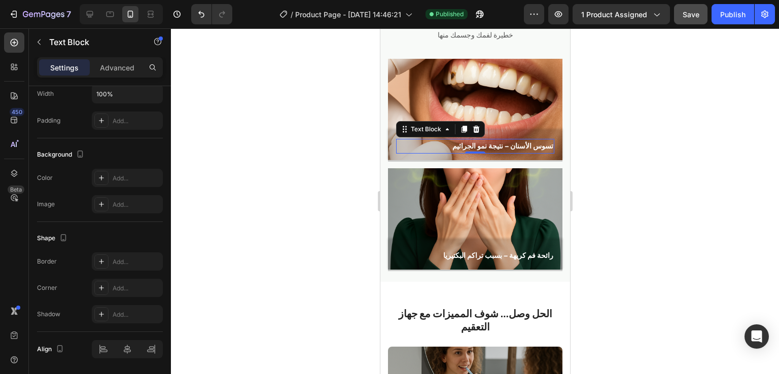
scroll to position [0, 0]
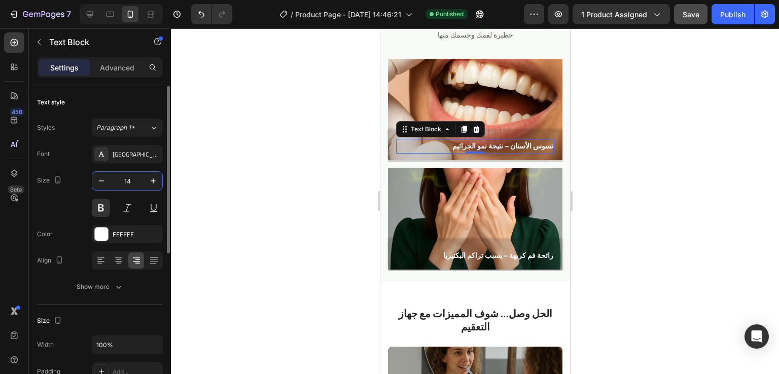
click at [130, 179] on input "14" at bounding box center [127, 181] width 33 height 18
type input "16"
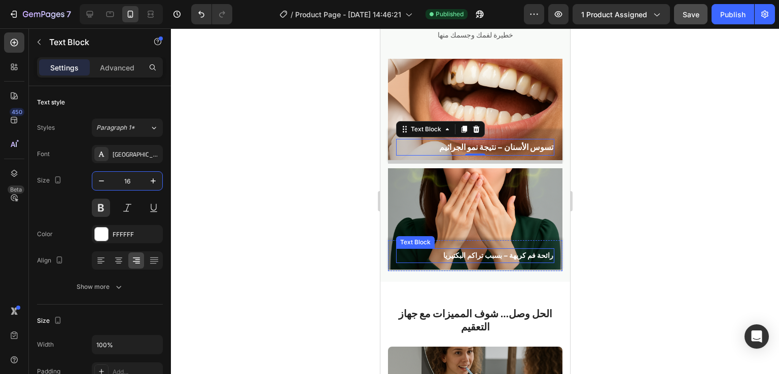
click at [457, 261] on p "رائحة فم كريهة – بسبب تراكم البكتيريا" at bounding box center [475, 256] width 156 height 13
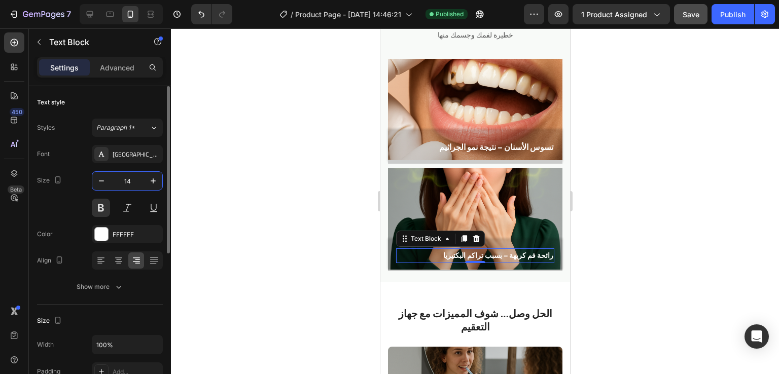
click at [130, 177] on input "14" at bounding box center [127, 181] width 33 height 18
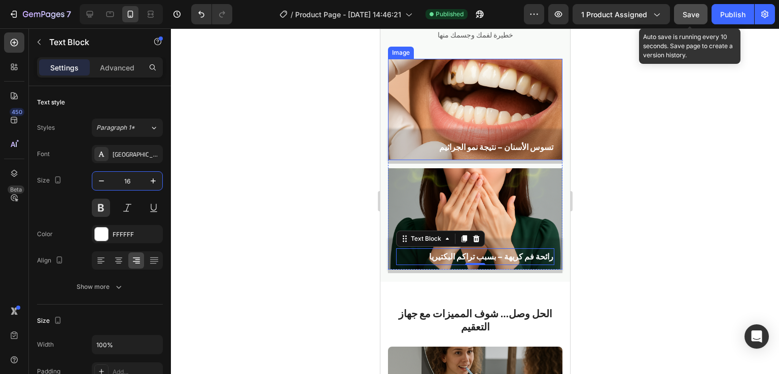
click at [694, 15] on span "Save" at bounding box center [691, 14] width 17 height 9
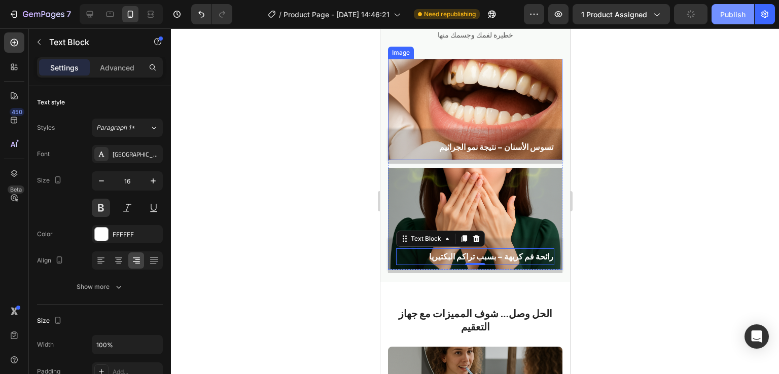
click at [730, 15] on div "Publish" at bounding box center [732, 14] width 25 height 11
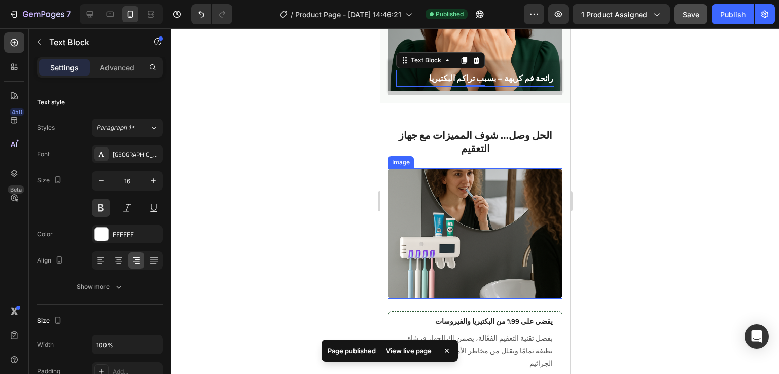
scroll to position [939, 0]
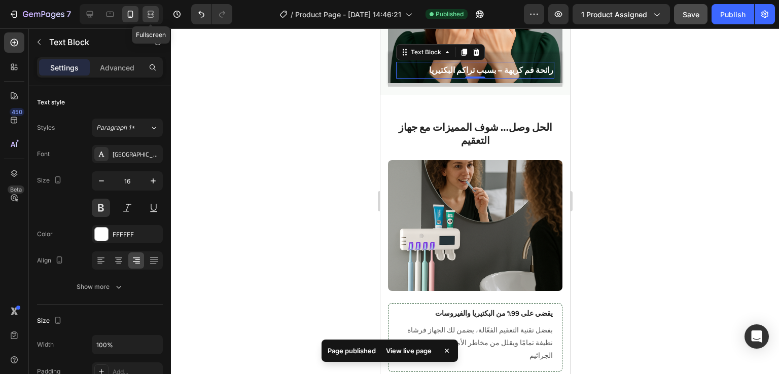
drag, startPoint x: 145, startPoint y: 19, endPoint x: 5, endPoint y: 29, distance: 140.9
click at [146, 19] on icon at bounding box center [151, 14] width 10 height 10
type input "24"
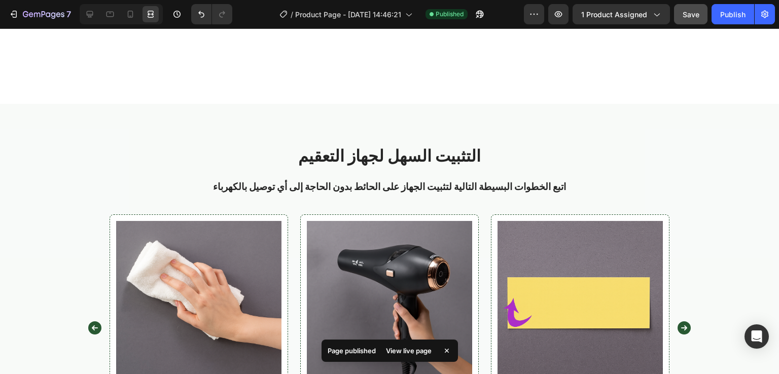
scroll to position [1589, 0]
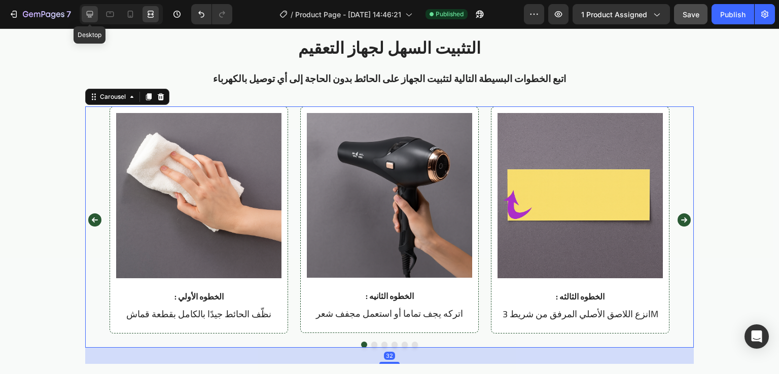
click at [95, 13] on div at bounding box center [90, 14] width 16 height 16
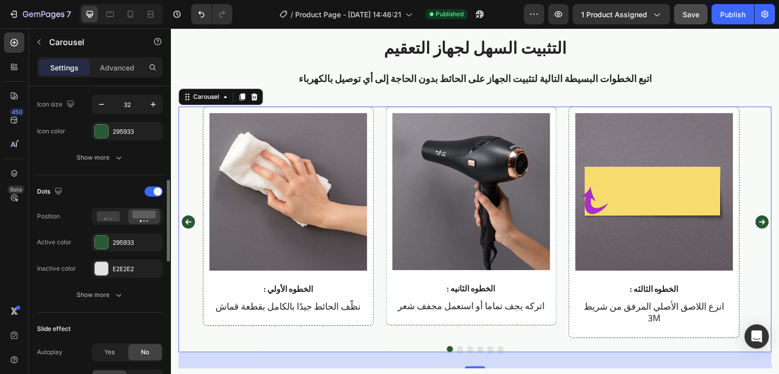
scroll to position [406, 0]
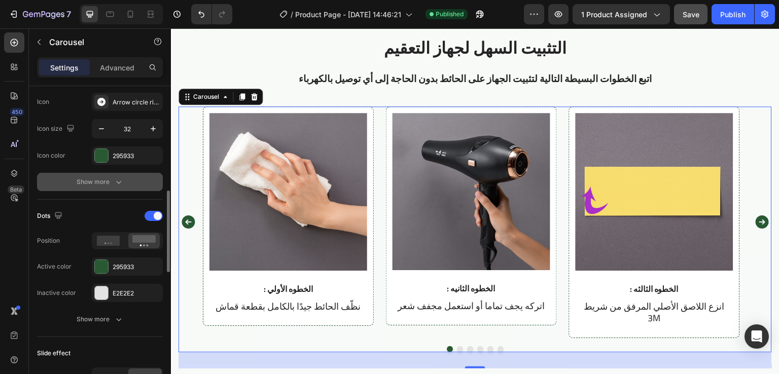
click at [119, 189] on button "Show more" at bounding box center [100, 182] width 126 height 18
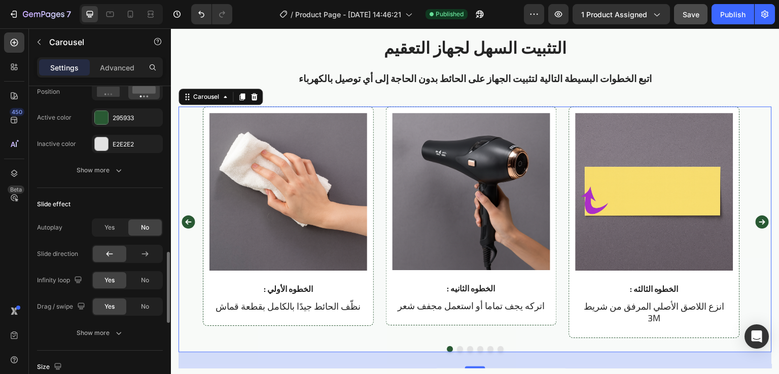
scroll to position [740, 0]
click at [136, 275] on div "No" at bounding box center [144, 280] width 33 height 16
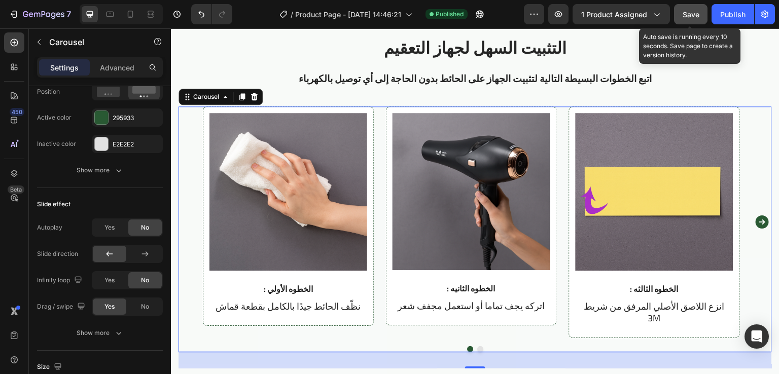
click at [688, 20] on button "Save" at bounding box center [690, 14] width 33 height 20
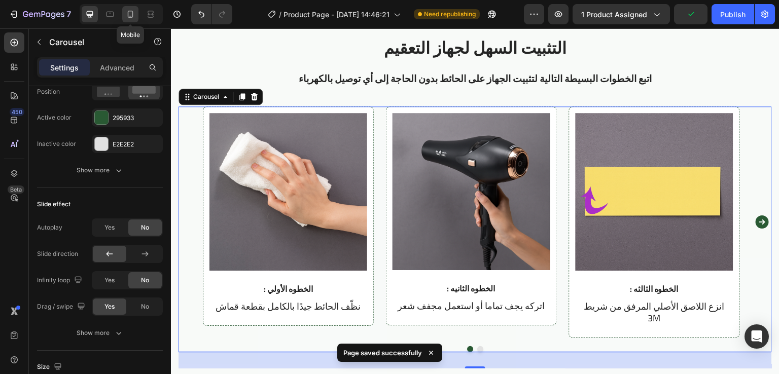
drag, startPoint x: 126, startPoint y: 16, endPoint x: 147, endPoint y: 197, distance: 182.2
click at [126, 16] on icon at bounding box center [130, 14] width 10 height 10
type input "100%"
type input "21"
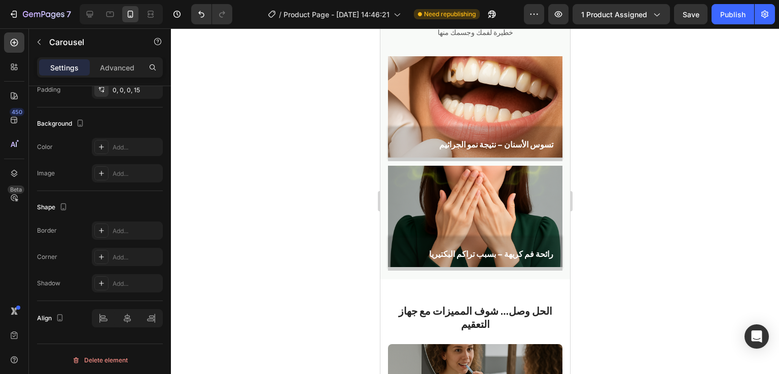
scroll to position [754, 0]
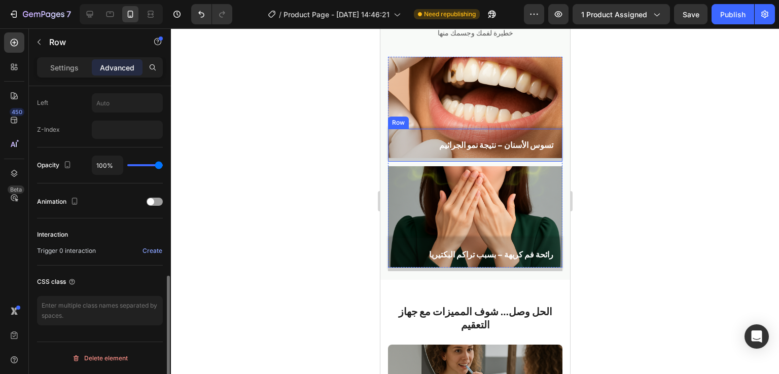
click at [390, 134] on div "تسوس الأسنان – نتيجة نمو الجراثيم Text Block Row" at bounding box center [474, 145] width 174 height 33
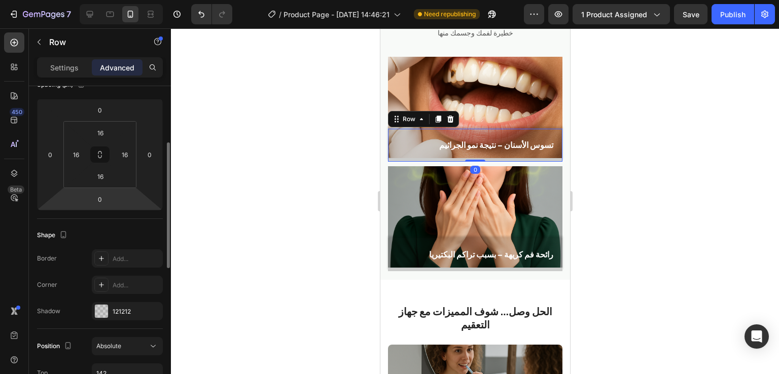
scroll to position [132, 0]
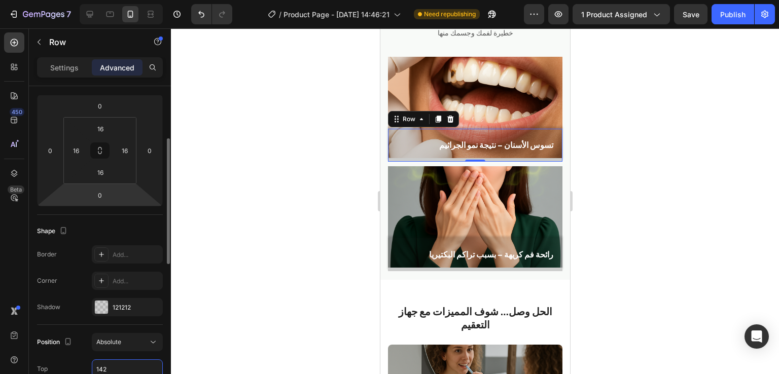
click at [112, 366] on input "142" at bounding box center [127, 369] width 70 height 18
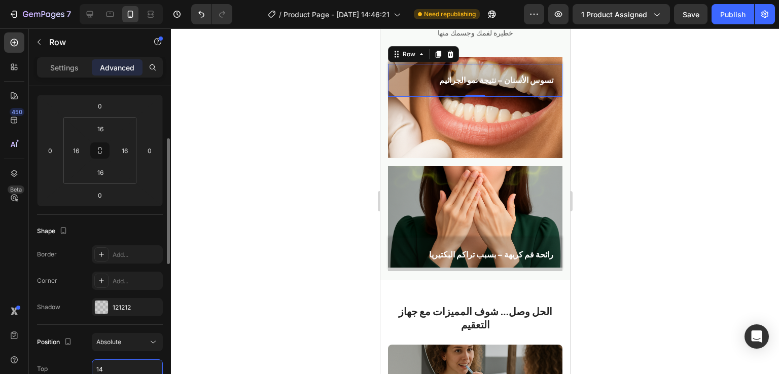
type input "141"
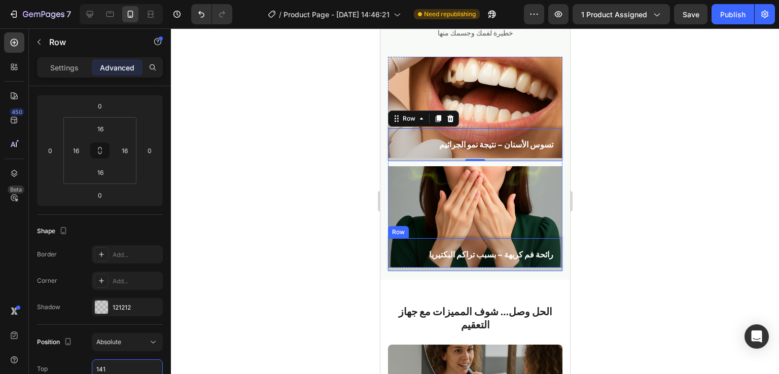
click at [393, 243] on div "رائحة فم كريهة – بسبب تراكم البكتيريا Text Block Row" at bounding box center [474, 254] width 174 height 33
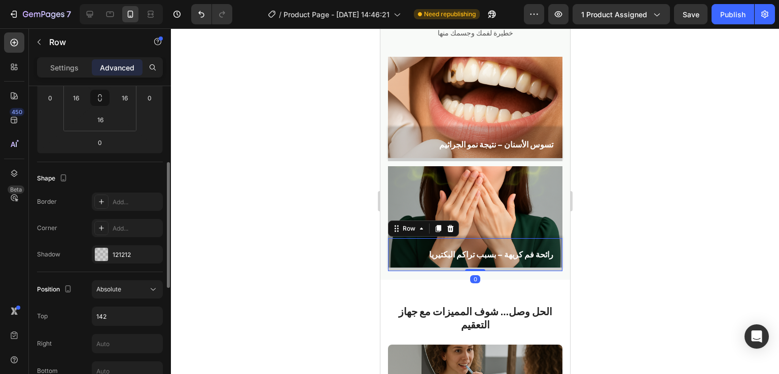
scroll to position [187, 0]
click at [110, 311] on input "142" at bounding box center [127, 314] width 70 height 18
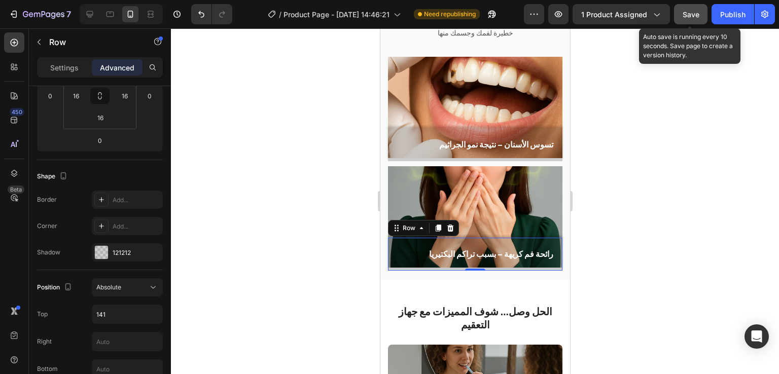
click at [685, 7] on button "Save" at bounding box center [690, 14] width 33 height 20
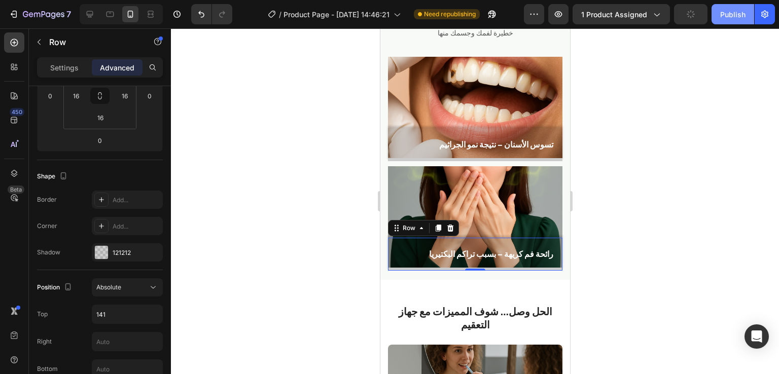
click at [731, 6] on button "Publish" at bounding box center [733, 14] width 43 height 20
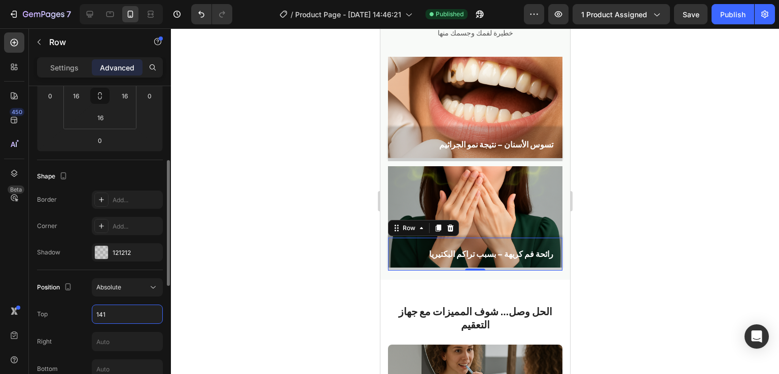
click at [115, 315] on input "141" at bounding box center [127, 314] width 70 height 18
type input "140.5"
click at [395, 134] on div "تسوس الأسنان – نتيجة نمو الجراثيم Text Block Row" at bounding box center [474, 144] width 174 height 33
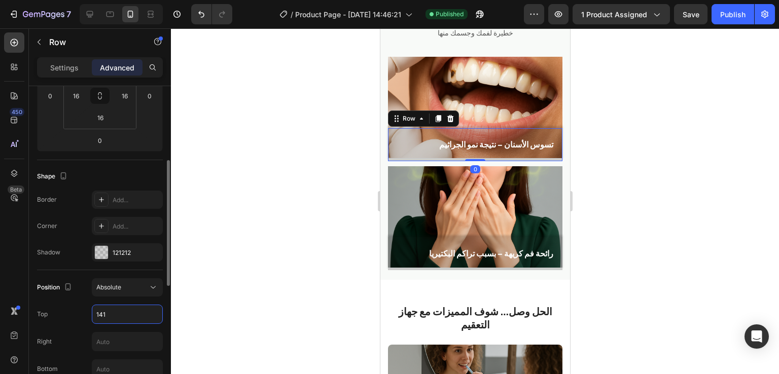
click at [105, 310] on input "141" at bounding box center [127, 314] width 70 height 18
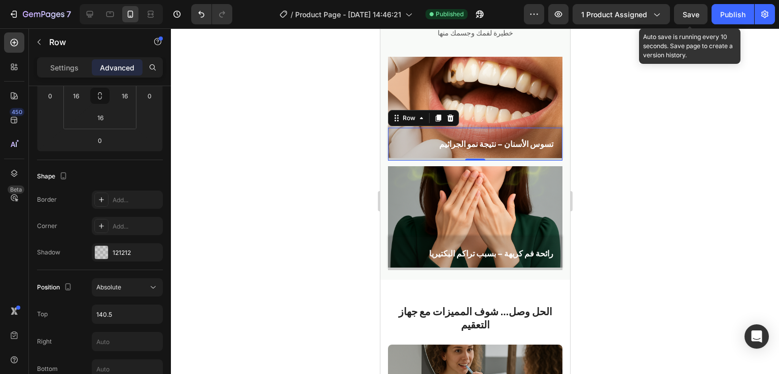
click at [693, 10] on span "Save" at bounding box center [691, 14] width 17 height 9
click at [734, 8] on button "Publish" at bounding box center [733, 14] width 43 height 20
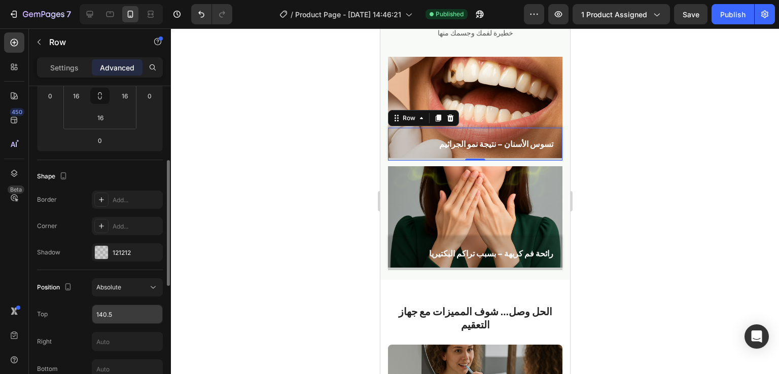
click at [114, 311] on input "140.5" at bounding box center [127, 314] width 70 height 18
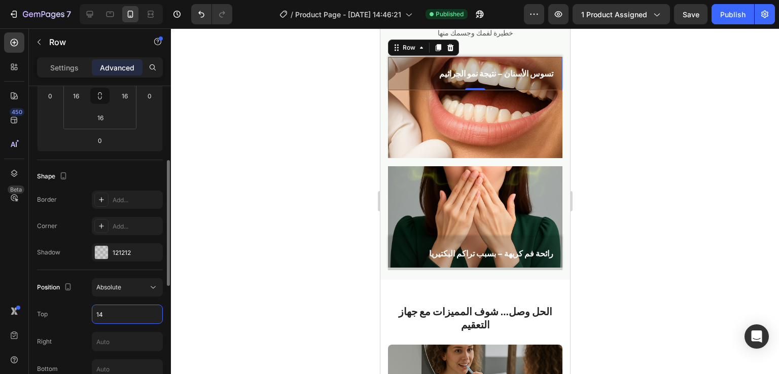
type input "140"
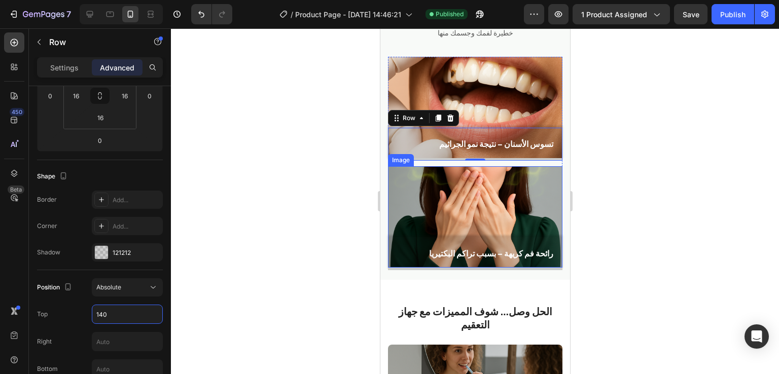
click at [397, 234] on img at bounding box center [474, 216] width 174 height 101
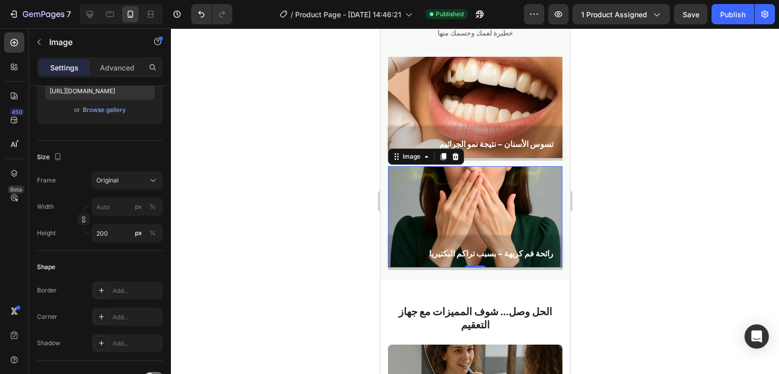
scroll to position [0, 0]
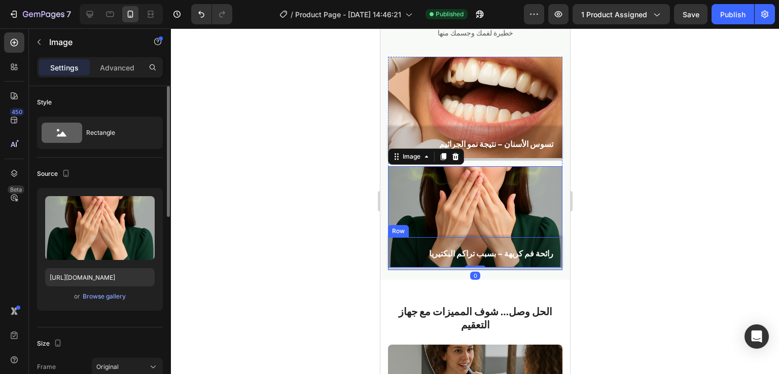
click at [397, 242] on div "رائحة فم كريهة – بسبب تراكم البكتيريا Text Block Row" at bounding box center [474, 253] width 174 height 33
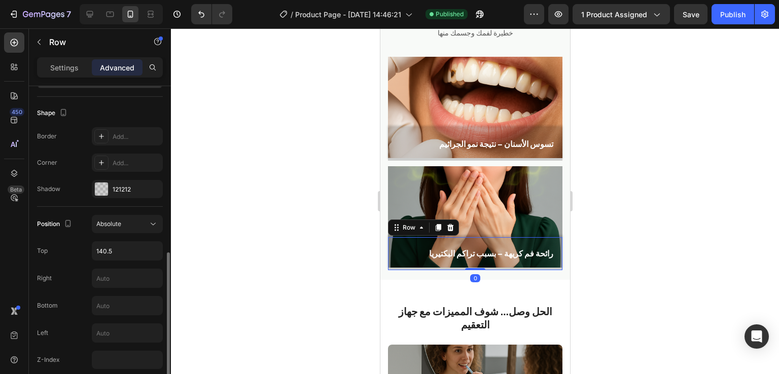
scroll to position [311, 0]
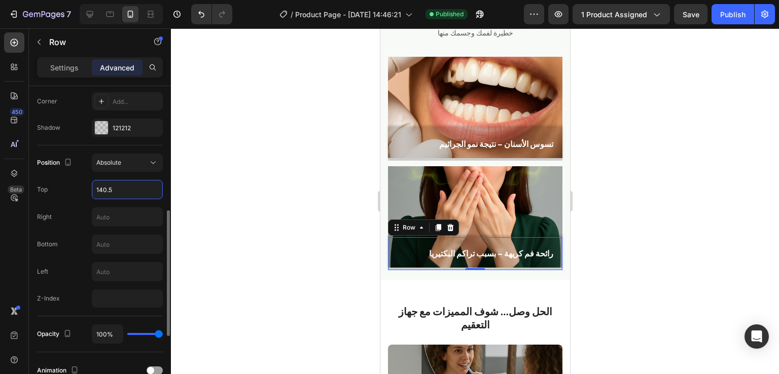
click at [129, 188] on input "140.5" at bounding box center [127, 190] width 70 height 18
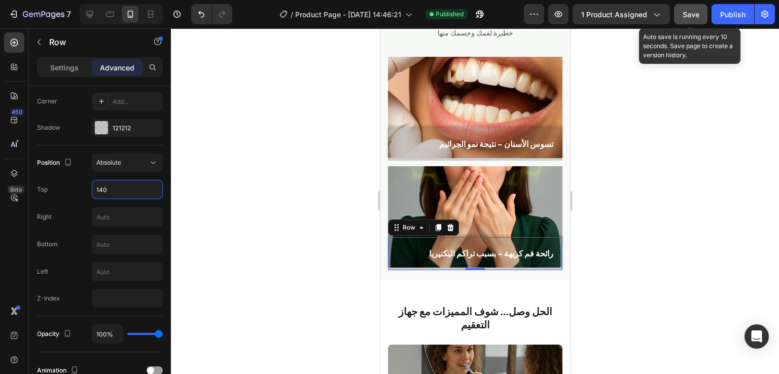
type input "140"
click at [682, 18] on button "Save" at bounding box center [690, 14] width 33 height 20
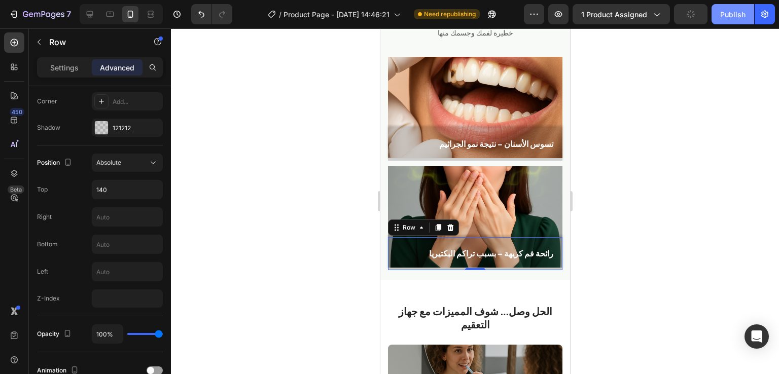
click at [728, 14] on div "Publish" at bounding box center [732, 14] width 25 height 11
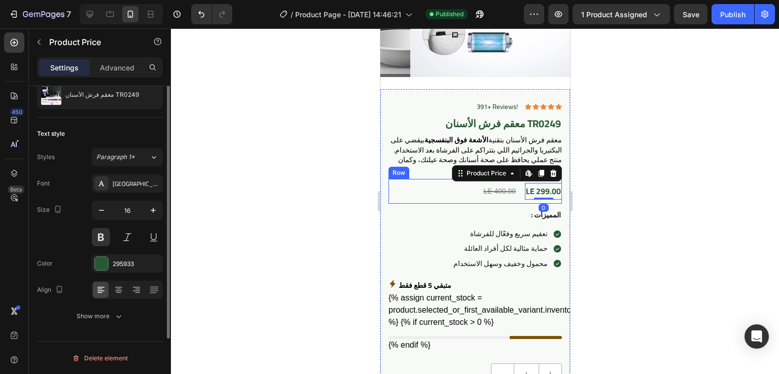
scroll to position [0, 0]
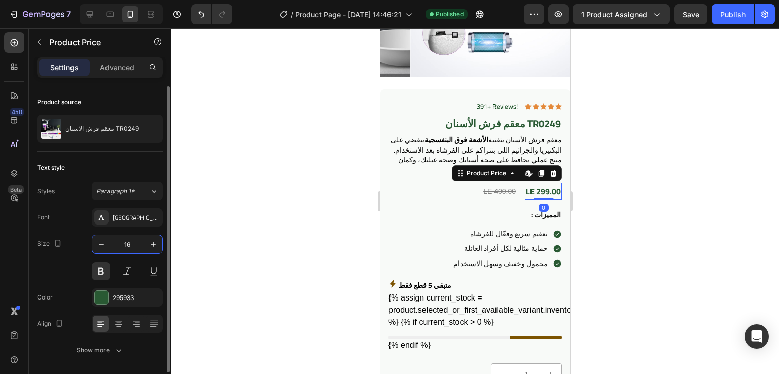
click at [134, 243] on input "16" at bounding box center [127, 244] width 33 height 18
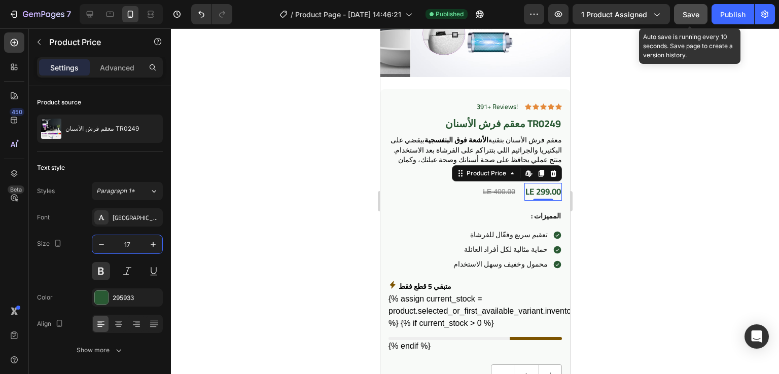
click at [684, 13] on span "Save" at bounding box center [691, 14] width 17 height 9
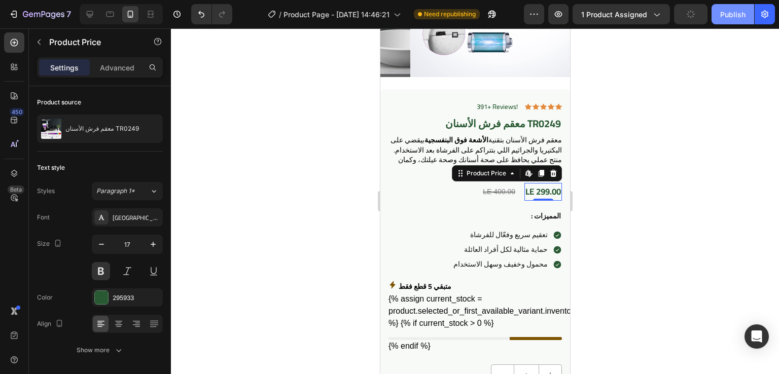
click at [716, 15] on button "Publish" at bounding box center [733, 14] width 43 height 20
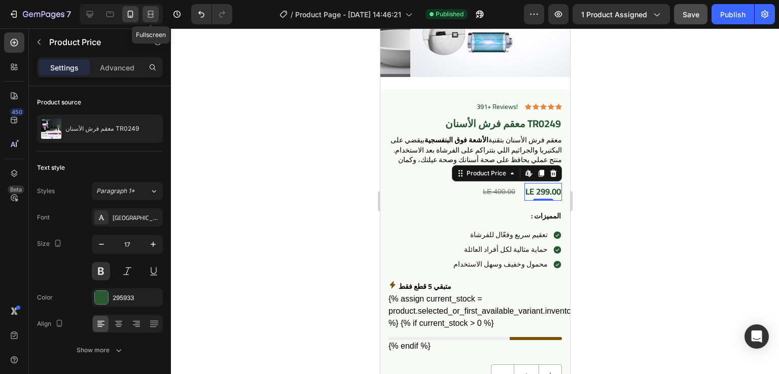
click at [152, 19] on div at bounding box center [151, 14] width 16 height 16
type input "20"
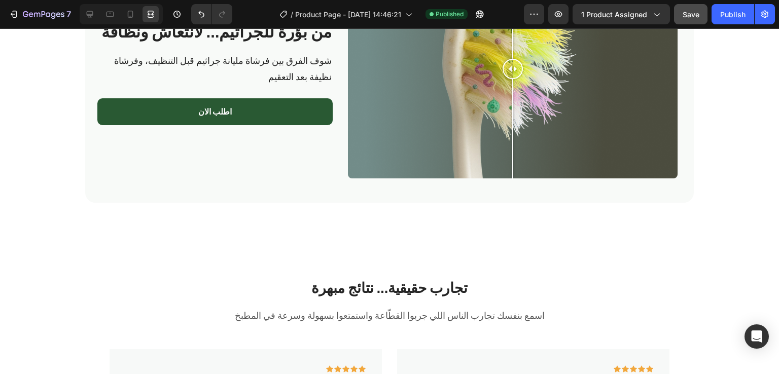
scroll to position [2018, 0]
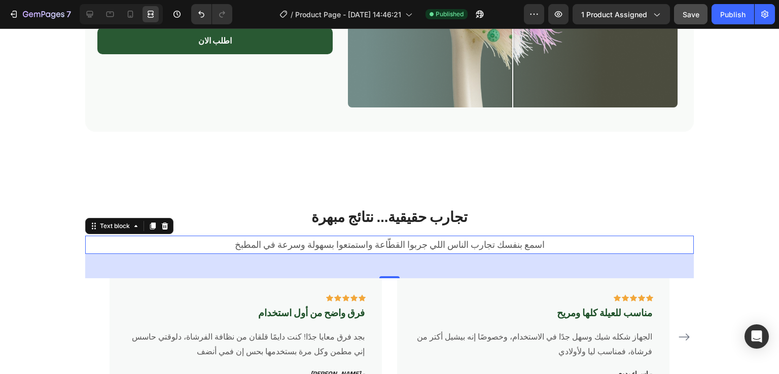
click at [480, 241] on p "اسمع بنفسك تجارب الناس اللي جربوا القطّاعة واستمتعوا بسهولة وسرعة في المطبخ" at bounding box center [389, 245] width 607 height 16
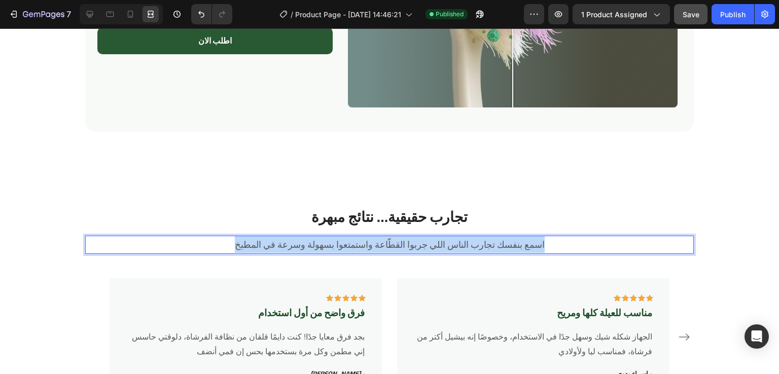
click at [480, 241] on p "اسمع بنفسك تجارب الناس اللي جربوا القطّاعة واستمتعوا بسهولة وسرعة في المطبخ" at bounding box center [389, 245] width 607 height 16
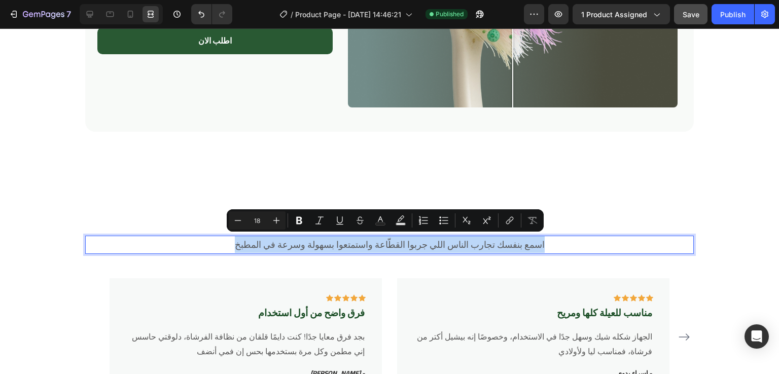
click at [404, 248] on p "اسمع بنفسك تجارب الناس اللي جربوا القطّاعة واستمتعوا بسهولة وسرعة في المطبخ" at bounding box center [389, 245] width 607 height 16
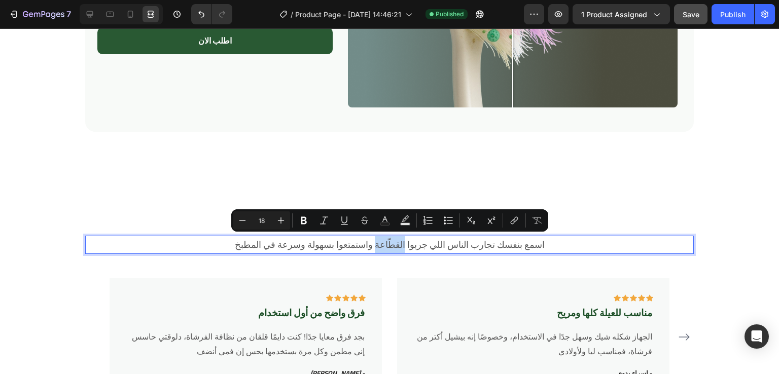
drag, startPoint x: 406, startPoint y: 248, endPoint x: 375, endPoint y: 246, distance: 30.5
click at [375, 246] on p "اسمع بنفسك تجارب الناس اللي جربوا القطّاعة واستمتعوا بسهولة وسرعة في المطبخ" at bounding box center [389, 245] width 607 height 16
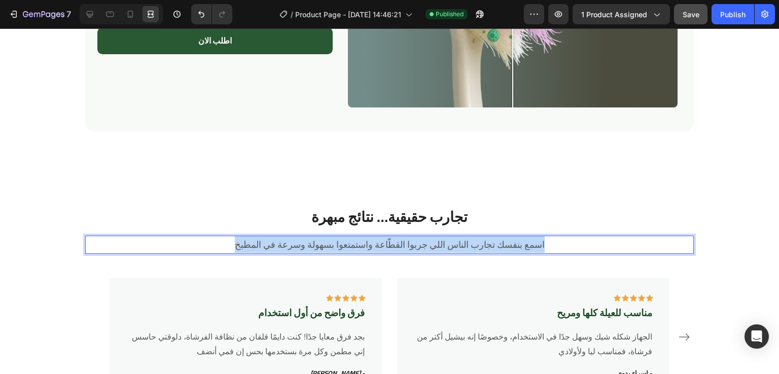
click at [375, 246] on p "اسمع بنفسك تجارب الناس اللي جربوا القطّاعة واستمتعوا بسهولة وسرعة في المطبخ" at bounding box center [389, 245] width 607 height 16
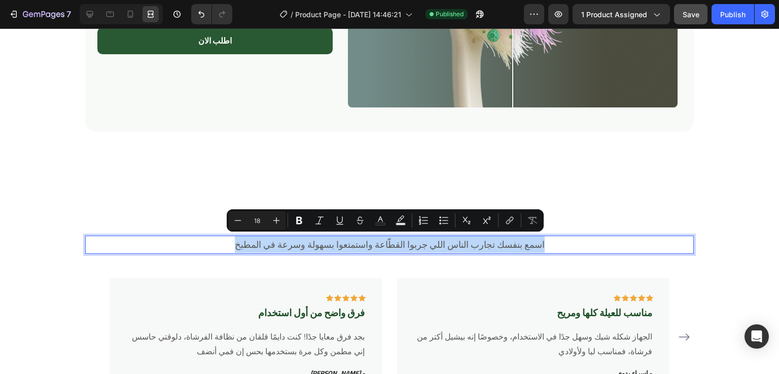
copy p "اسمع بنفسك تجارب الناس اللي جربوا القطّاعة واستمتعوا بسهولة وسرعة في المطبخ"
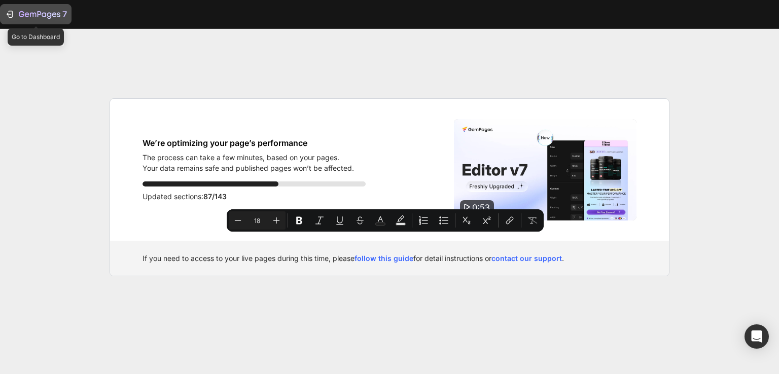
click at [9, 13] on icon "button" at bounding box center [10, 14] width 10 height 10
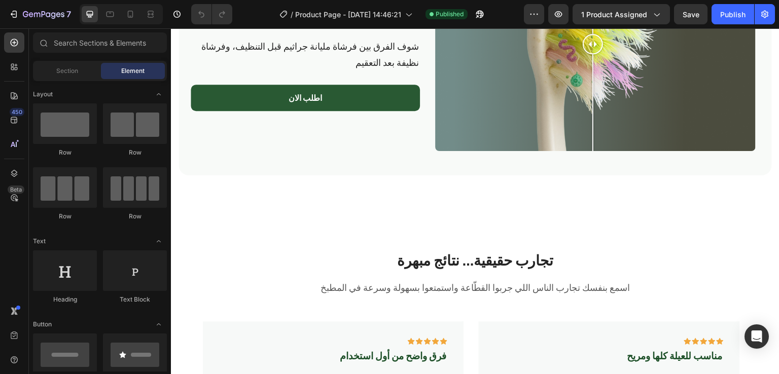
scroll to position [1981, 0]
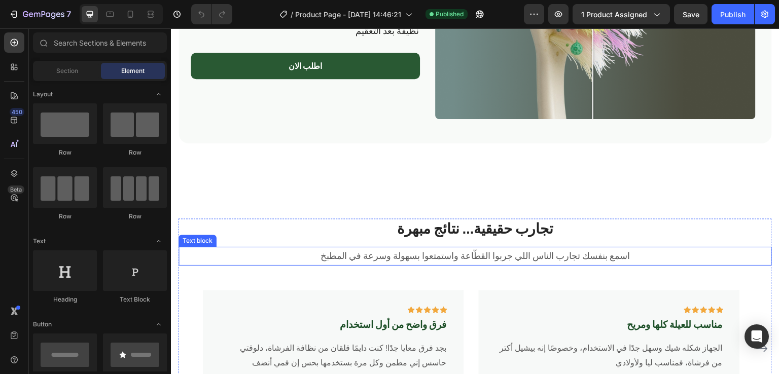
click at [487, 255] on p "اسمع بنفسك تجارب الناس اللي جربوا القطّاعة واستمتعوا بسهولة وسرعة في المطبخ" at bounding box center [475, 256] width 591 height 16
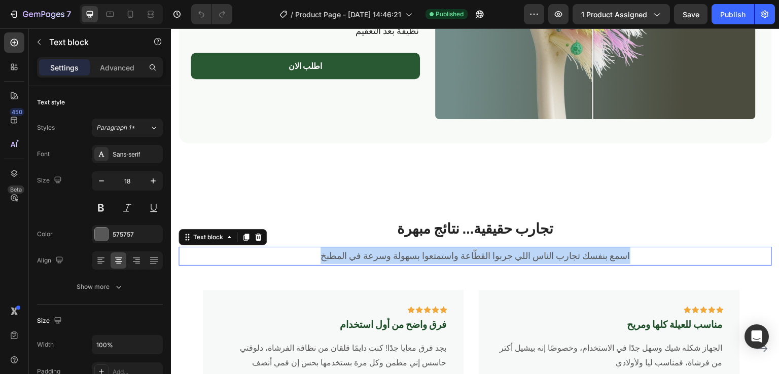
click at [487, 255] on p "اسمع بنفسك تجارب الناس اللي جربوا القطّاعة واستمتعوا بسهولة وسرعة في المطبخ" at bounding box center [475, 256] width 591 height 16
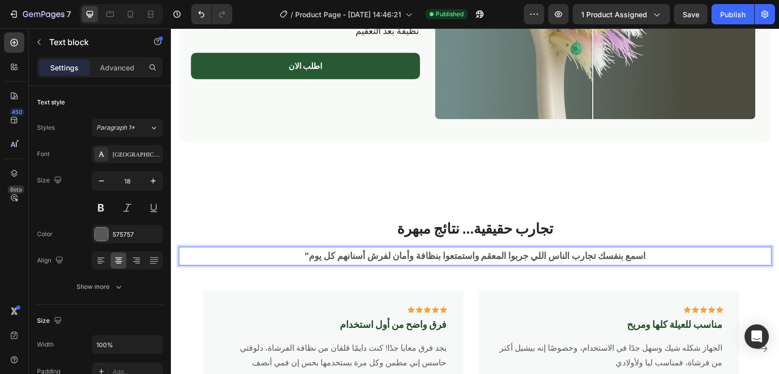
click at [268, 253] on p ""اسمع بنفسك تجارب الناس اللي جربوا المعقم واستمتعوا بنظافة وأمان لفرش أسنانهم ك…" at bounding box center [475, 256] width 591 height 16
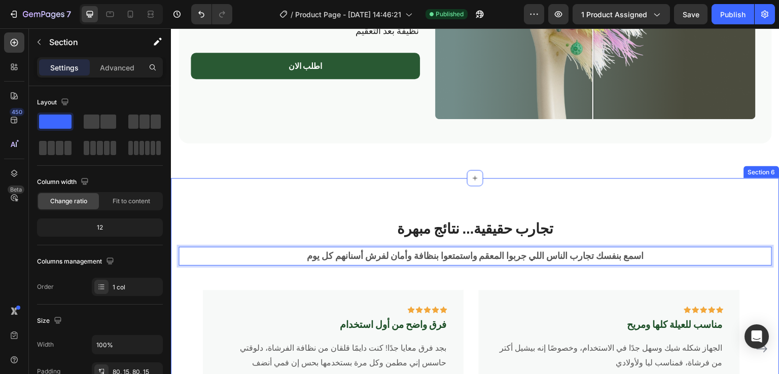
click at [354, 214] on div "تجارب حقيقية… نتائج مبهرة Heading اسمع بنفسك تجارب الناس اللي جربوا المعقم واست…" at bounding box center [475, 320] width 609 height 285
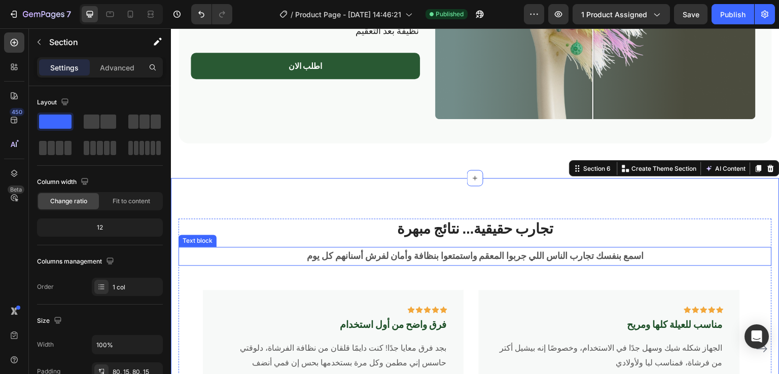
click at [328, 248] on strong "اسمع بنفسك تجارب الناس اللي جربوا المعقم واستمتعوا بنظافة وأمان لفرش أسنانهم كل…" at bounding box center [475, 256] width 337 height 17
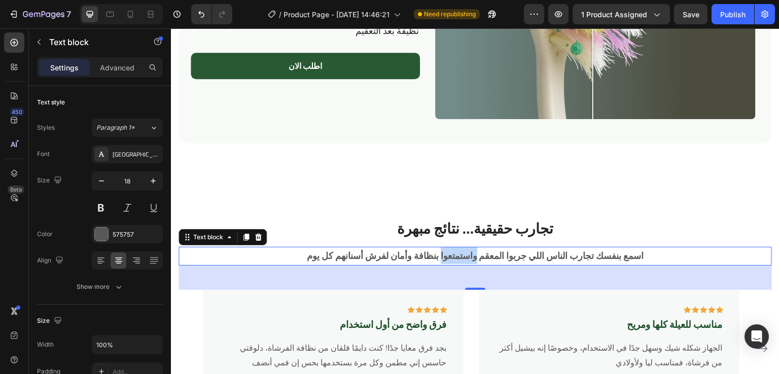
click at [465, 248] on strong "اسمع بنفسك تجارب الناس اللي جربوا المعقم واستمتعوا بنظافة وأمان لفرش أسنانهم كل…" at bounding box center [475, 256] width 337 height 17
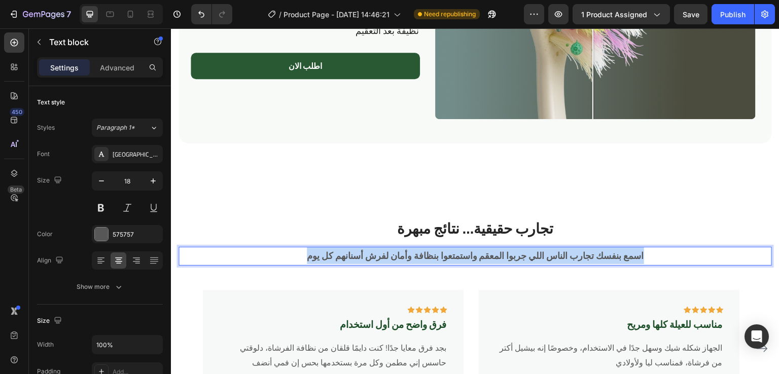
click at [465, 248] on strong "اسمع بنفسك تجارب الناس اللي جربوا المعقم واستمتعوا بنظافة وأمان لفرش أسنانهم كل…" at bounding box center [475, 256] width 337 height 17
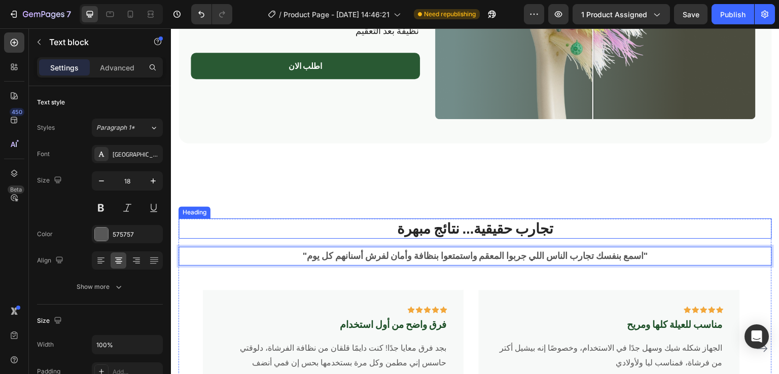
click at [286, 222] on h2 "تجارب حقيقية… نتائج مبهرة" at bounding box center [475, 229] width 593 height 20
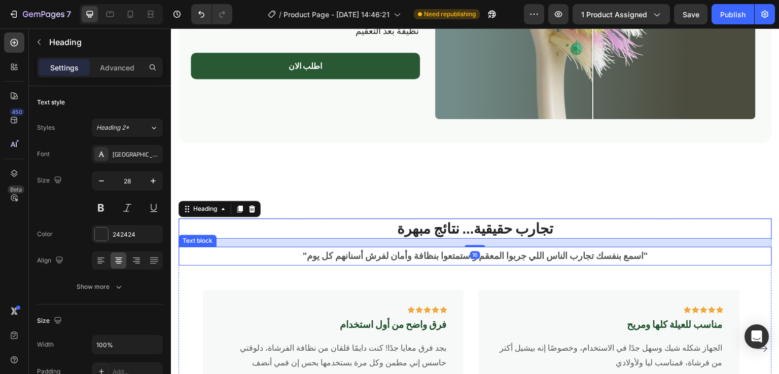
click at [271, 248] on p ""اسمع بنفسك تجارب الناس اللي جربوا المعقم واستمتعوا بنظافة وأمان لفرش أسنانهم ك…" at bounding box center [475, 256] width 591 height 16
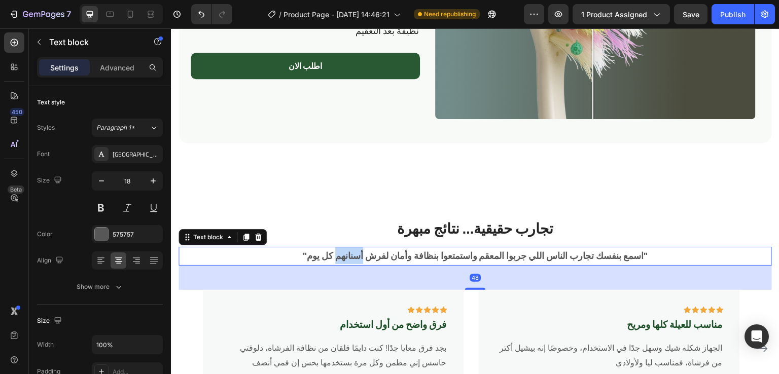
click at [331, 252] on strong ""اسمع بنفسك تجارب الناس اللي جربوا المعقم واستمتعوا بنظافة وأمان لفرش أسنانهم ك…" at bounding box center [475, 256] width 345 height 17
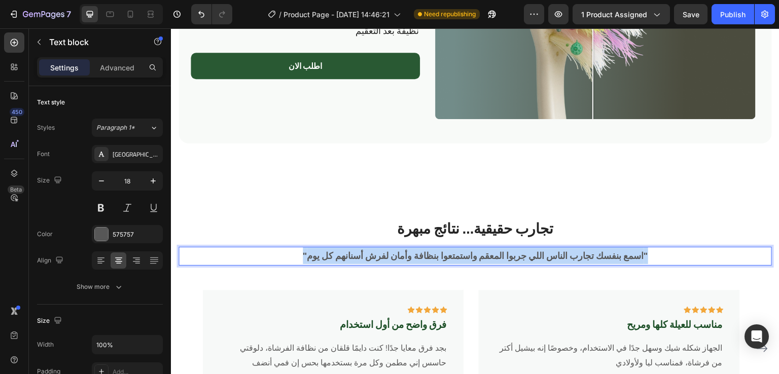
click at [331, 252] on strong ""اسمع بنفسك تجارب الناس اللي جربوا المعقم واستمتعوا بنظافة وأمان لفرش أسنانهم ك…" at bounding box center [475, 256] width 345 height 17
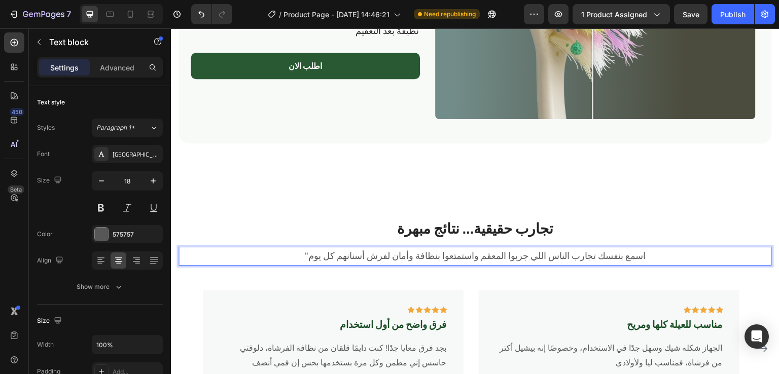
click at [284, 259] on p ""اسمع بنفسك تجارب الناس اللي جربوا المعقم واستمتعوا بنظافة وأمان لفرش أسنانهم ك…" at bounding box center [475, 256] width 591 height 16
click at [301, 252] on p ""اسمع بنفسك تجارب الناس اللي جربوا المعقم واستمتعوا بنظافة وأمان لفرش أسنانهم ك…" at bounding box center [475, 256] width 591 height 16
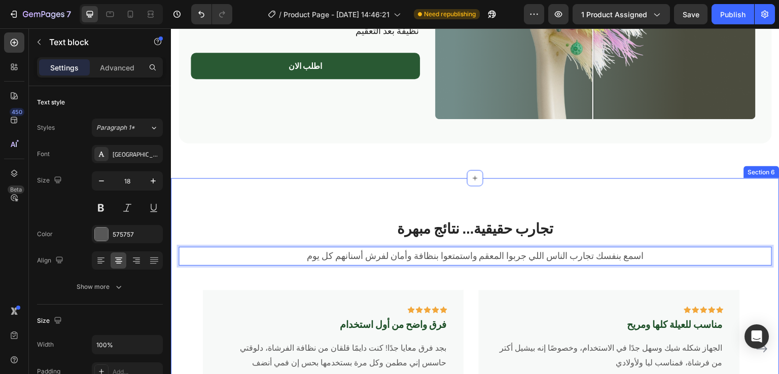
click at [381, 211] on div "تجارب حقيقية… نتائج مبهرة Heading اسمع بنفسك تجارب الناس اللي جربوا المعقم واست…" at bounding box center [475, 320] width 609 height 285
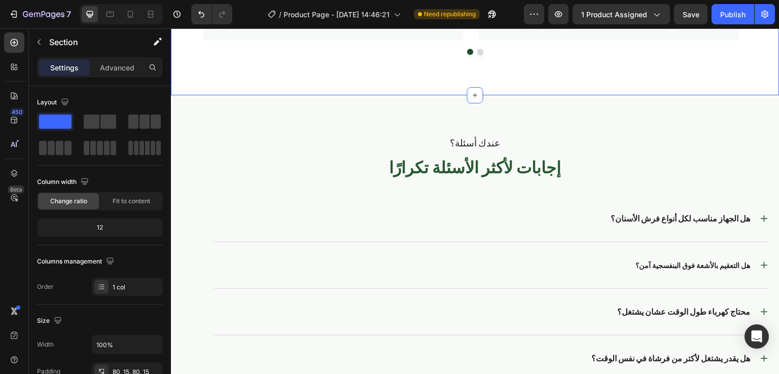
scroll to position [2584, 0]
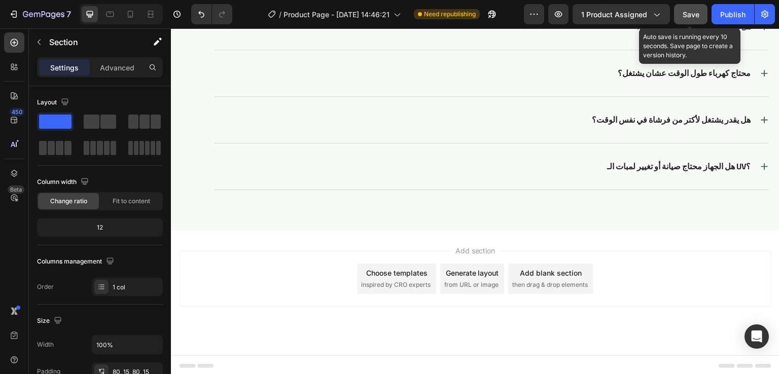
drag, startPoint x: 689, startPoint y: 20, endPoint x: 430, endPoint y: 4, distance: 259.2
click at [689, 20] on button "Save" at bounding box center [690, 14] width 33 height 20
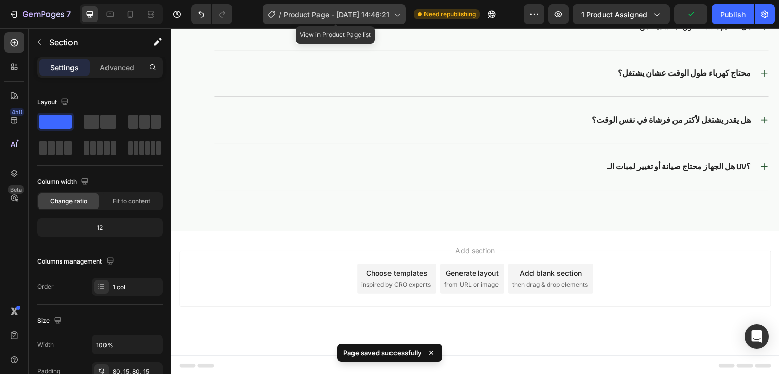
click at [313, 19] on span "Product Page - [DATE] 14:46:21" at bounding box center [337, 14] width 106 height 11
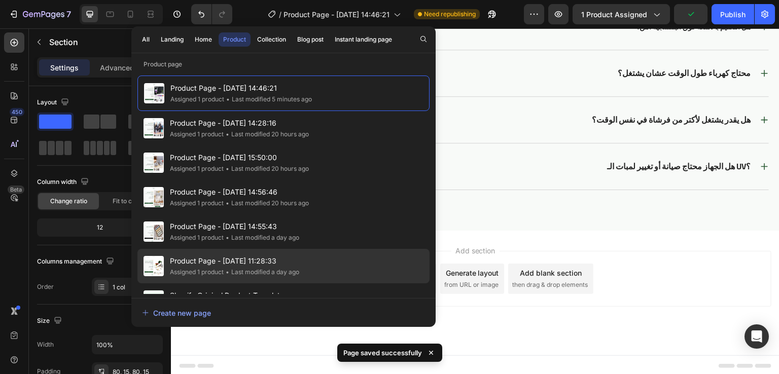
scroll to position [23, 0]
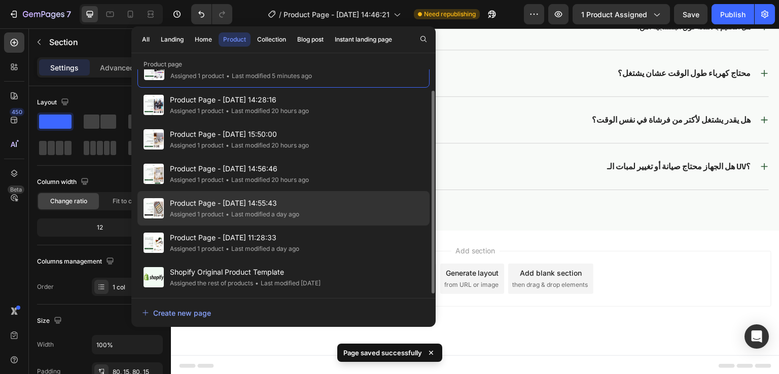
click at [185, 226] on div "Product Page - Aug 20, 14:55:43 Assigned 1 product • Last modified a day ago" at bounding box center [283, 243] width 292 height 34
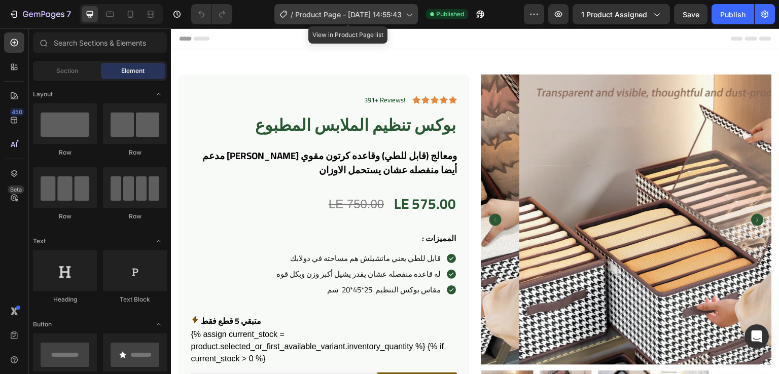
click at [372, 17] on span "Product Page - [DATE] 14:55:43" at bounding box center [348, 14] width 107 height 11
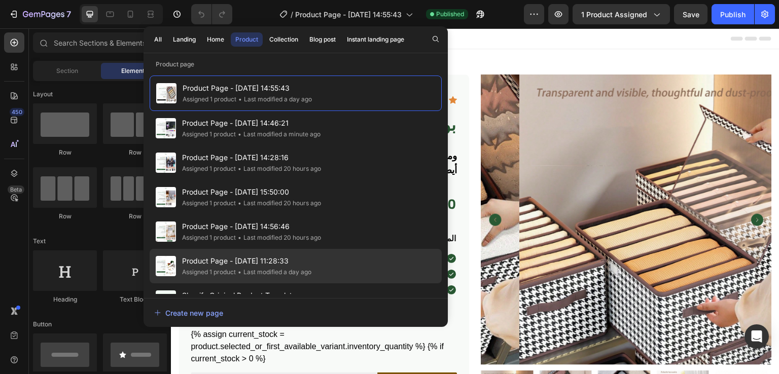
click at [233, 258] on span "Product Page - [DATE] 11:28:33" at bounding box center [246, 261] width 129 height 12
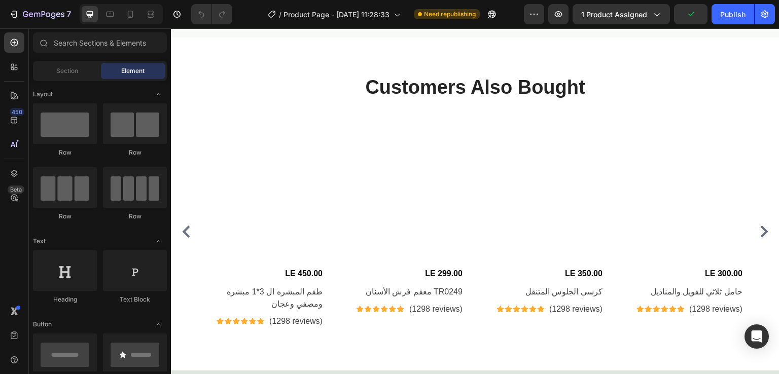
scroll to position [3593, 0]
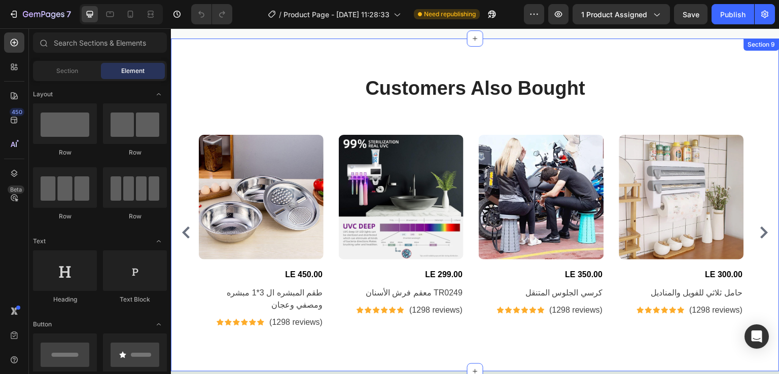
click at [302, 63] on div "Customers Also Bought Heading Row Product Images LE 450.00 (P) Price (P) Price …" at bounding box center [475, 205] width 609 height 333
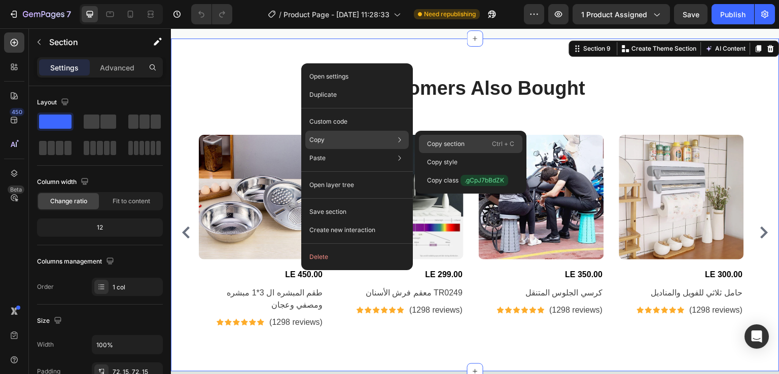
click at [436, 143] on p "Copy section" at bounding box center [446, 143] width 38 height 9
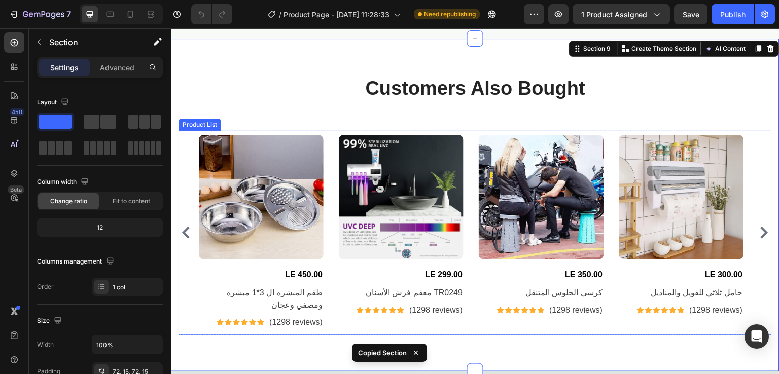
click at [468, 158] on div "Product Images LE 450.00 (P) Price (P) Price طقم المبشره ال 3*1 مبشره ومصفي وعج…" at bounding box center [475, 233] width 553 height 196
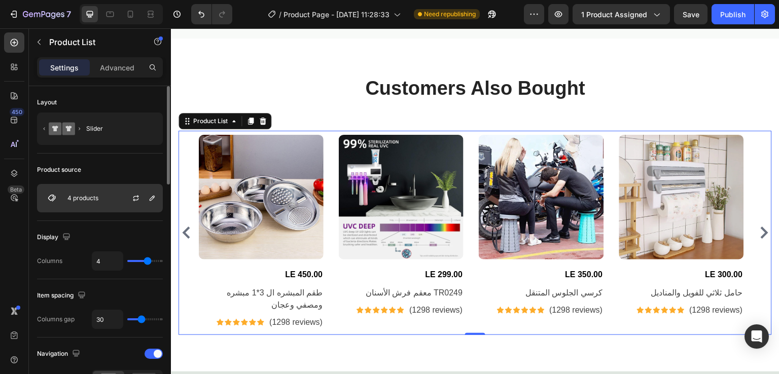
click at [79, 198] on p "4 products" at bounding box center [82, 198] width 31 height 7
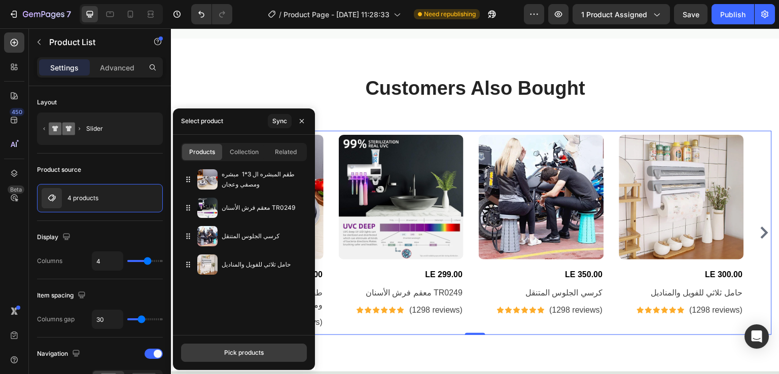
click at [235, 350] on div "Pick products" at bounding box center [244, 352] width 40 height 9
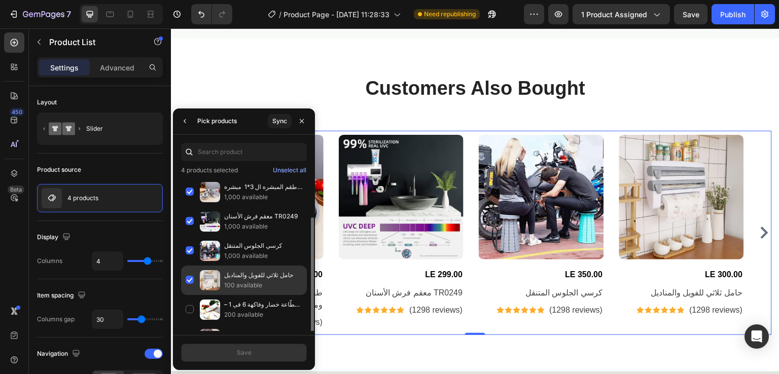
scroll to position [21, 0]
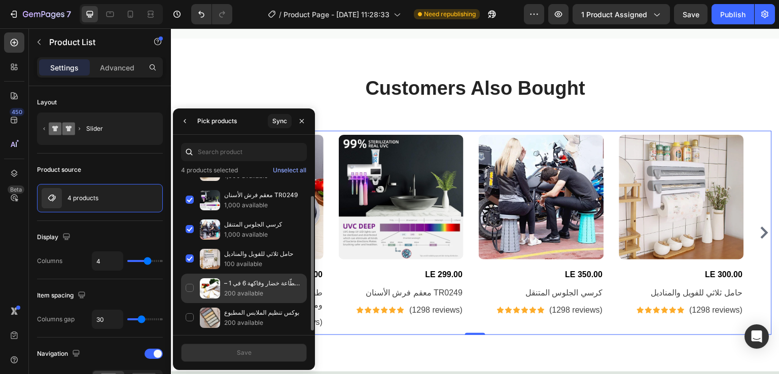
click at [198, 303] on div "قطّاعة خضار وفاكهة 6 في 1 – مندولين احترافي 200 available" at bounding box center [244, 317] width 126 height 29
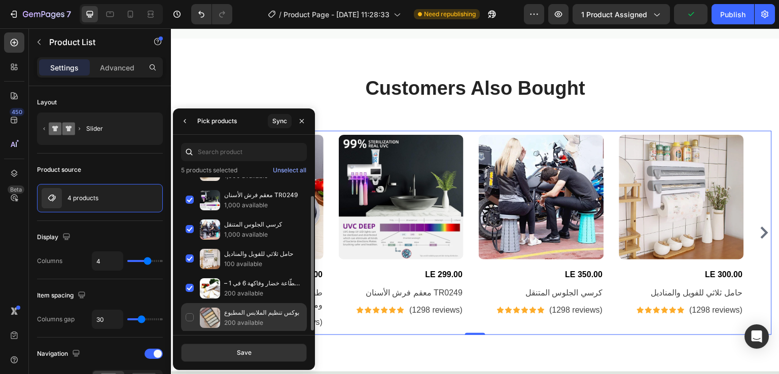
click at [191, 313] on div "بوكس تنظيم الملابس المطبوع 200 available" at bounding box center [244, 317] width 126 height 29
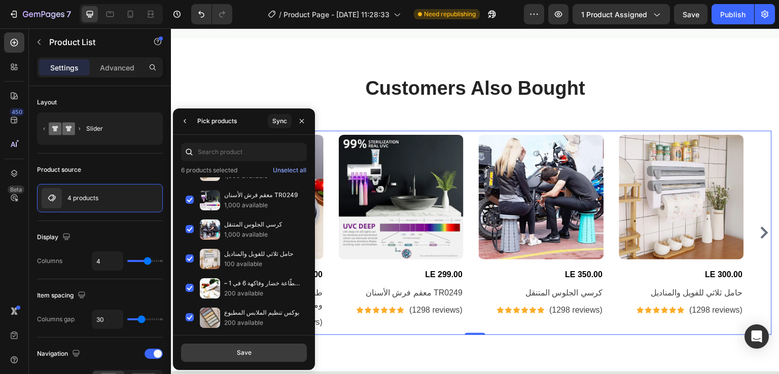
click at [248, 353] on div "Save" at bounding box center [244, 352] width 15 height 9
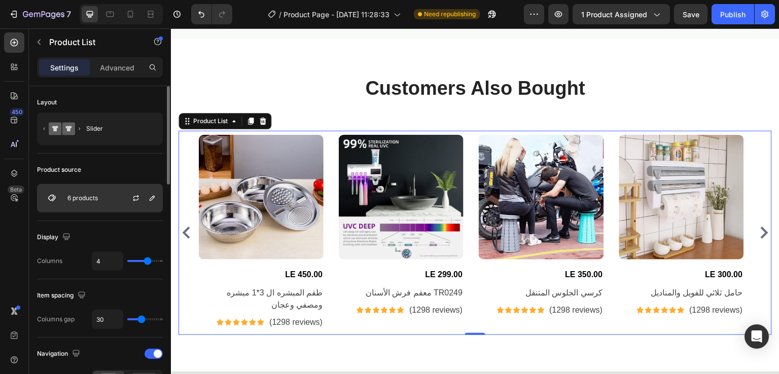
click at [96, 199] on p "6 products" at bounding box center [82, 198] width 30 height 7
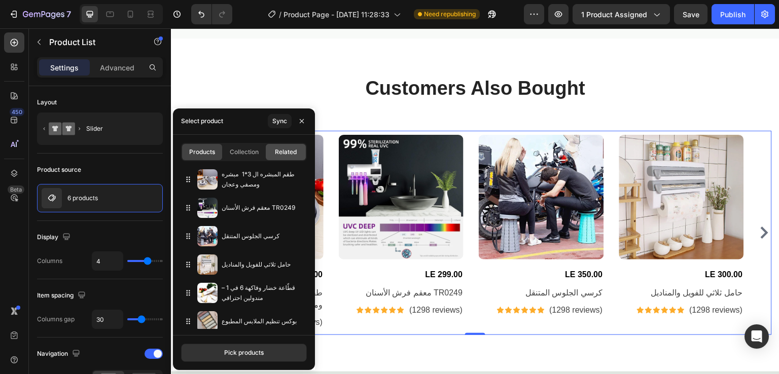
click at [284, 151] on span "Related" at bounding box center [286, 152] width 22 height 9
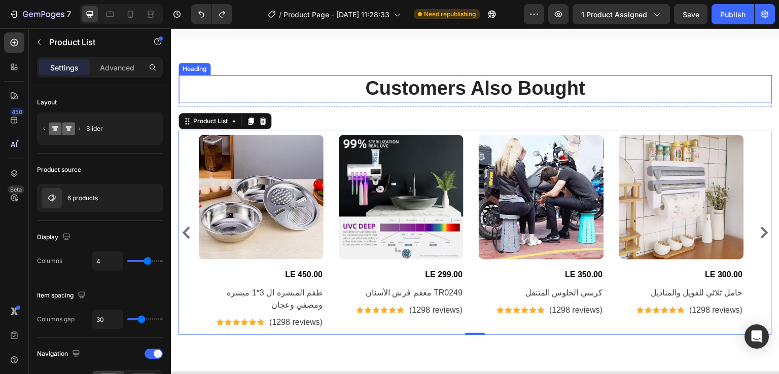
click at [333, 99] on p "Customers Also Bought" at bounding box center [475, 88] width 591 height 25
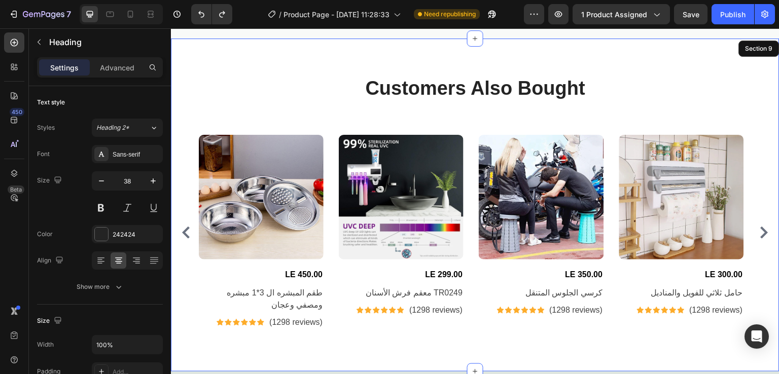
click at [396, 61] on div "Customers Also Bought Heading 8 Row Product Images LE 450.00 (P) Price (P) Pric…" at bounding box center [475, 205] width 609 height 333
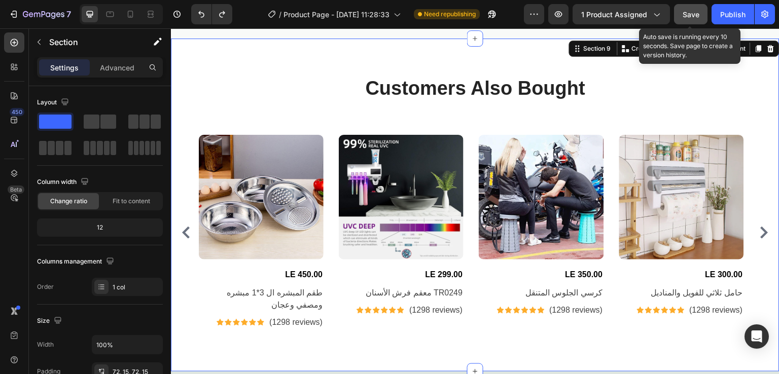
click at [696, 15] on span "Save" at bounding box center [691, 14] width 17 height 9
click at [727, 15] on div "Publish" at bounding box center [732, 14] width 25 height 11
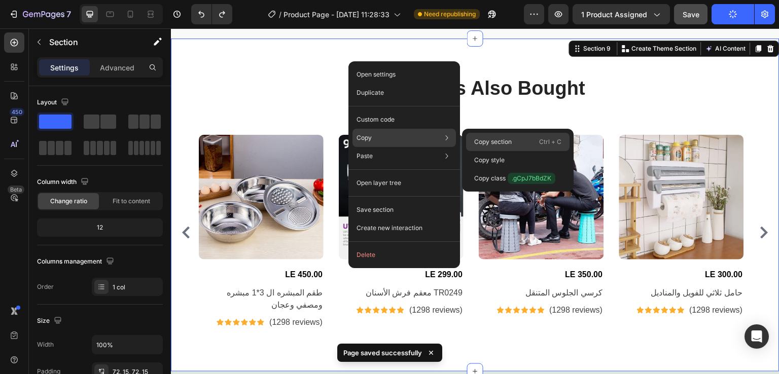
click at [494, 151] on div "Copy section Ctrl + C" at bounding box center [517, 160] width 103 height 18
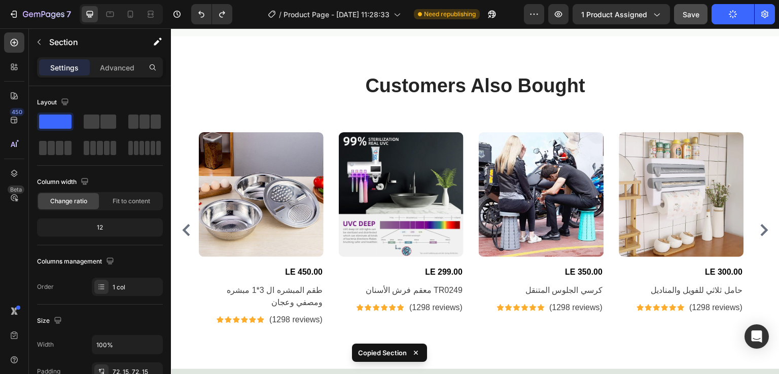
scroll to position [3576, 0]
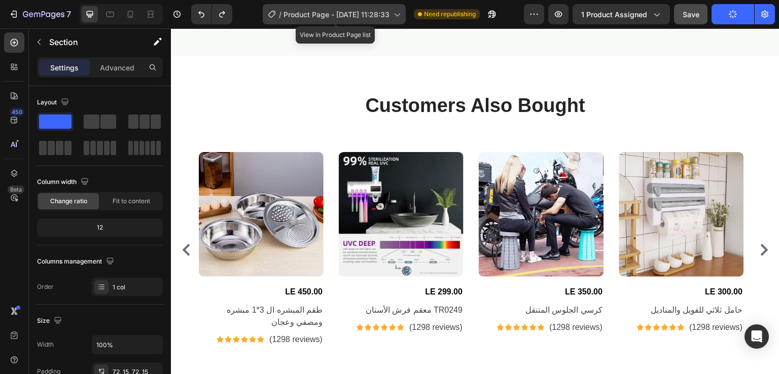
click at [350, 6] on div "/ Product Page - Aug 20, 11:28:33" at bounding box center [334, 14] width 143 height 20
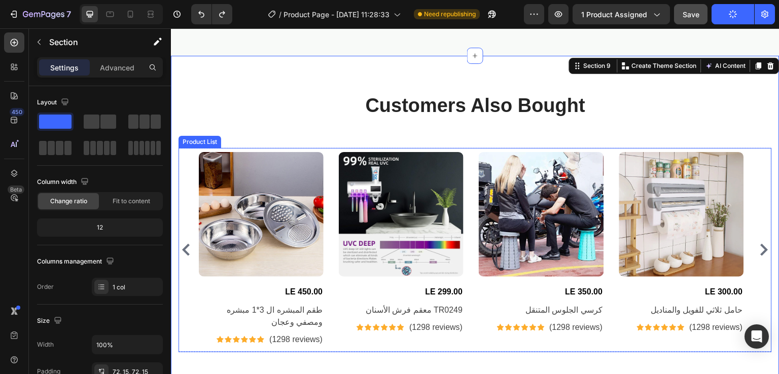
click at [761, 249] on icon "Carousel Next Arrow" at bounding box center [765, 250] width 8 height 12
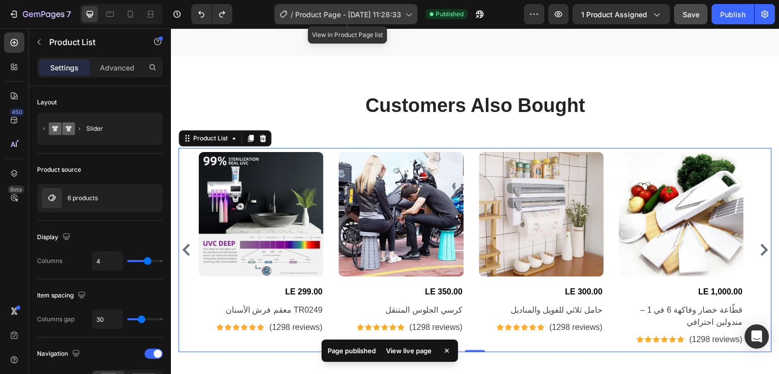
click at [383, 21] on div "/ Product Page - Aug 20, 11:28:33" at bounding box center [345, 14] width 143 height 20
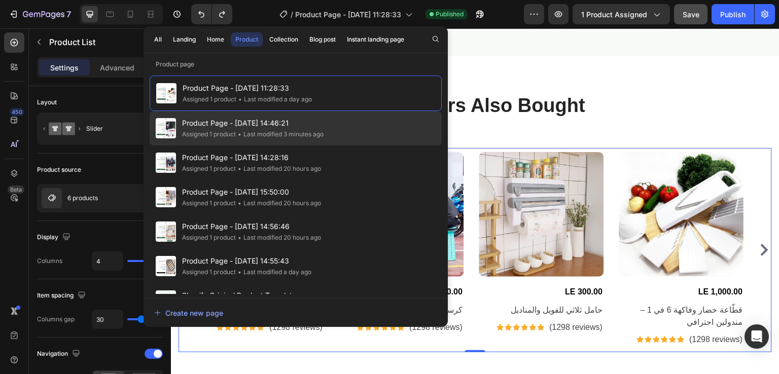
click at [214, 132] on div "Assigned 1 product" at bounding box center [209, 134] width 54 height 10
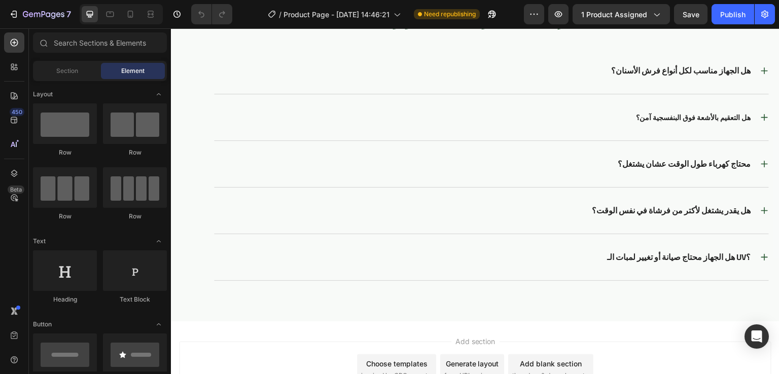
scroll to position [2584, 0]
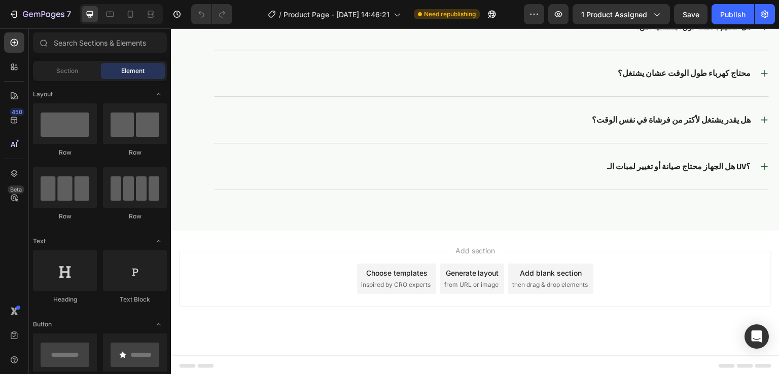
drag, startPoint x: 386, startPoint y: 243, endPoint x: 316, endPoint y: 222, distance: 73.2
click at [316, 222] on div "عندك أسئلة؟ Text Block إجابات لأكثر الأسئلة تكرارًا Heading هل الجهاز مناسب لكل…" at bounding box center [475, 43] width 609 height 374
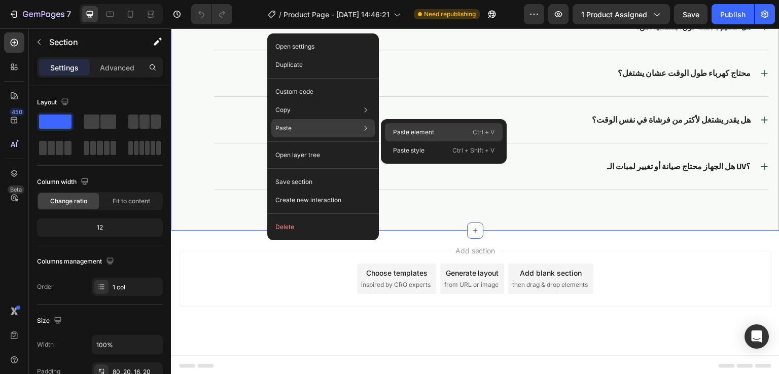
click at [407, 131] on p "Paste element" at bounding box center [413, 132] width 41 height 9
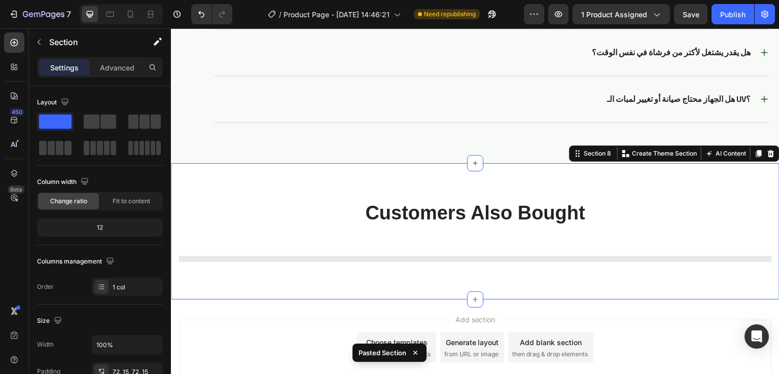
scroll to position [2721, 0]
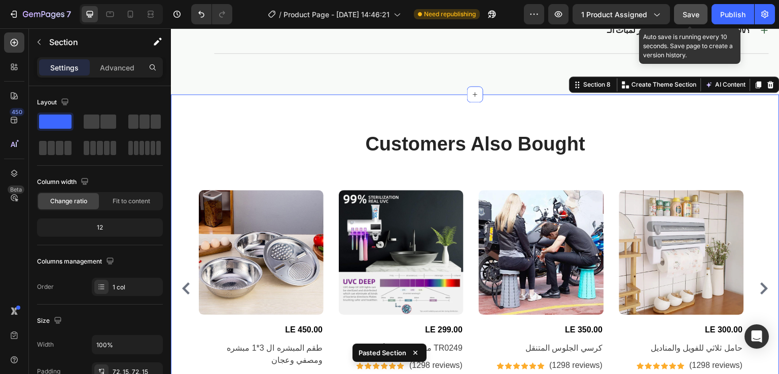
click at [690, 10] on span "Save" at bounding box center [691, 14] width 17 height 9
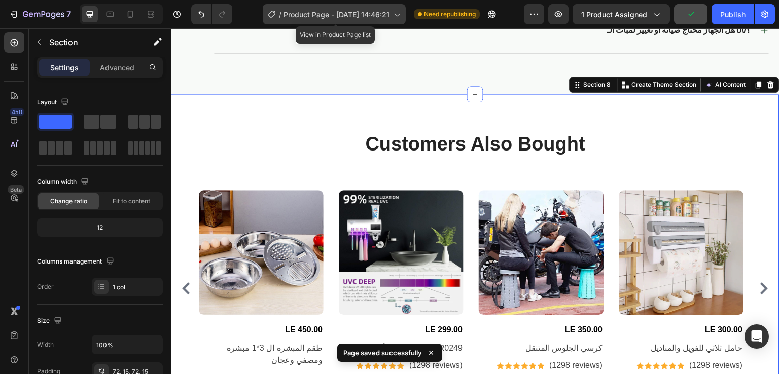
click at [335, 16] on span "Product Page - [DATE] 14:46:21" at bounding box center [337, 14] width 106 height 11
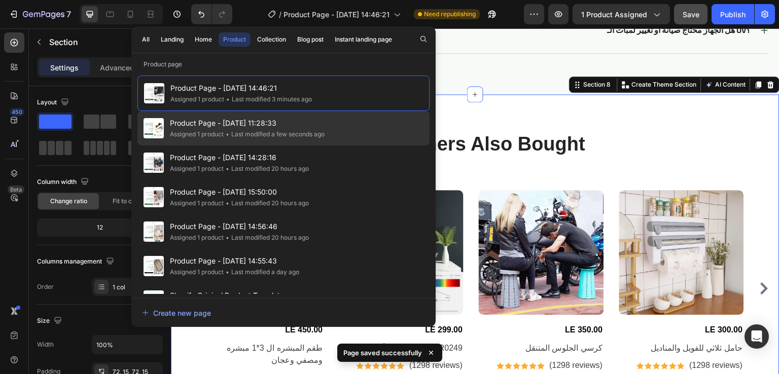
click at [218, 132] on div "Assigned 1 product" at bounding box center [197, 134] width 54 height 10
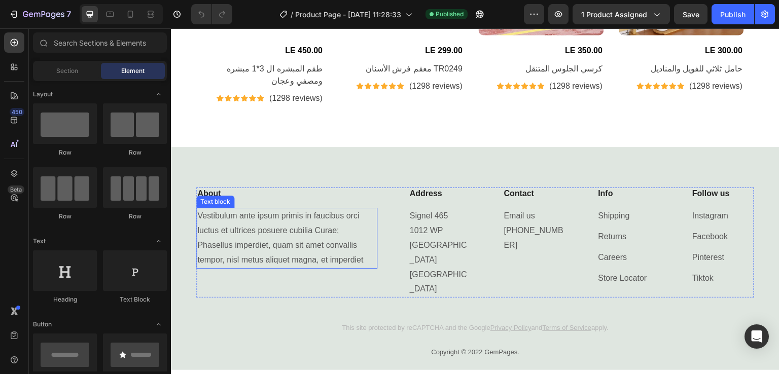
scroll to position [3838, 0]
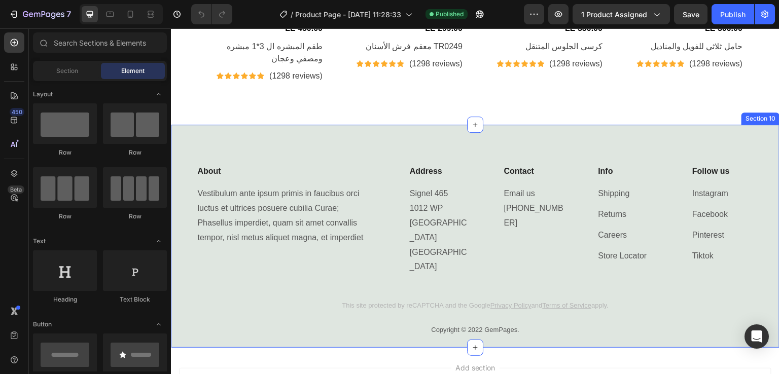
click at [487, 127] on div "About Heading Vestibulum ante ipsum primis in faucibus orci luctus et ultrices …" at bounding box center [475, 237] width 609 height 224
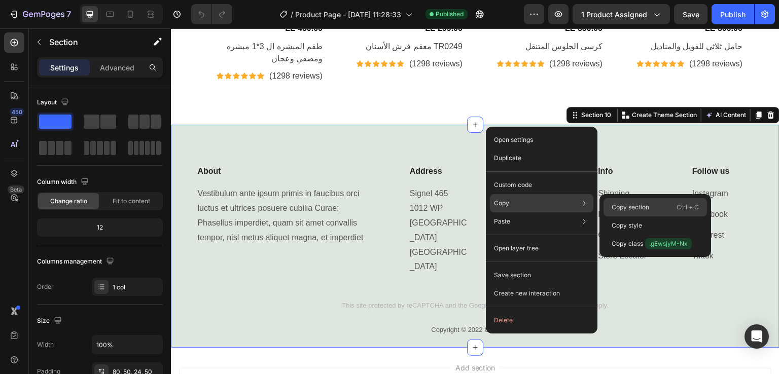
click at [611, 217] on div "Copy section Ctrl + C" at bounding box center [655, 226] width 103 height 18
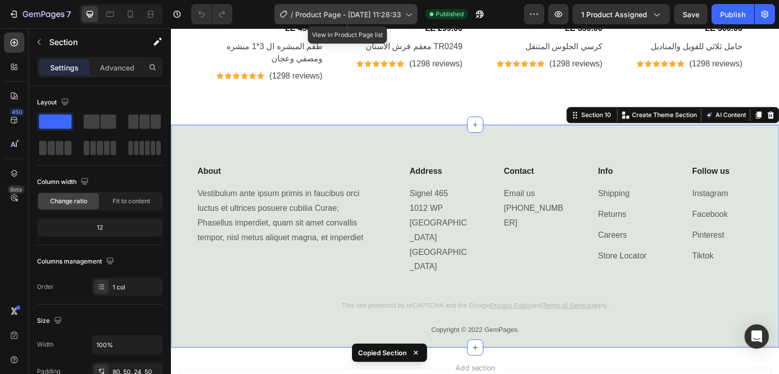
click at [368, 14] on span "Product Page - [DATE] 11:28:33" at bounding box center [348, 14] width 106 height 11
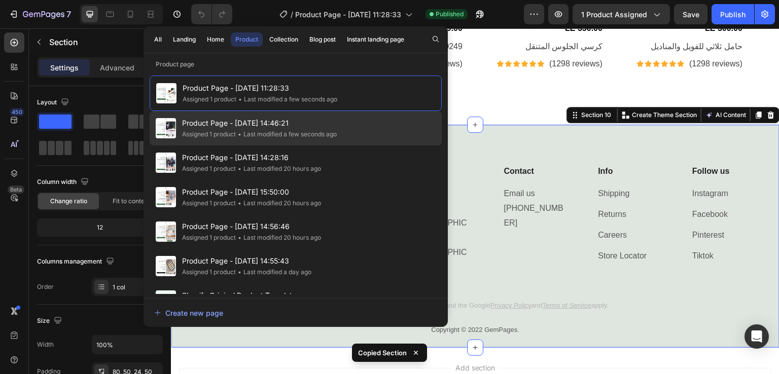
click at [265, 132] on div "• Last modified a few seconds ago" at bounding box center [286, 134] width 101 height 10
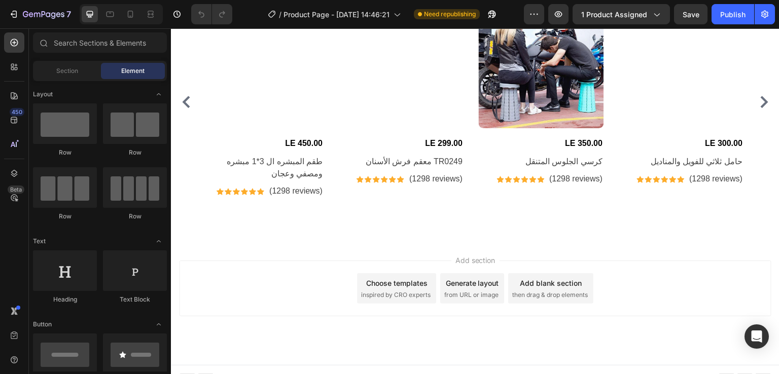
scroll to position [2917, 0]
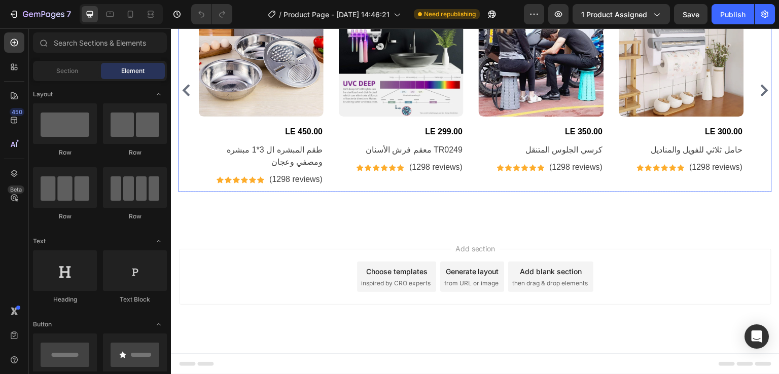
click at [338, 174] on div "Product Images LE 450.00 (P) Price (P) Price طقم المبشره ال 3*1 مبشره ومصفي وعج…" at bounding box center [475, 90] width 553 height 196
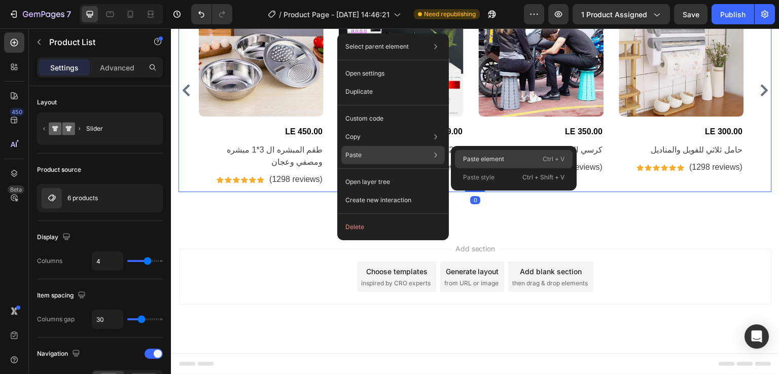
click at [472, 168] on div "Paste element Ctrl + V" at bounding box center [514, 177] width 118 height 18
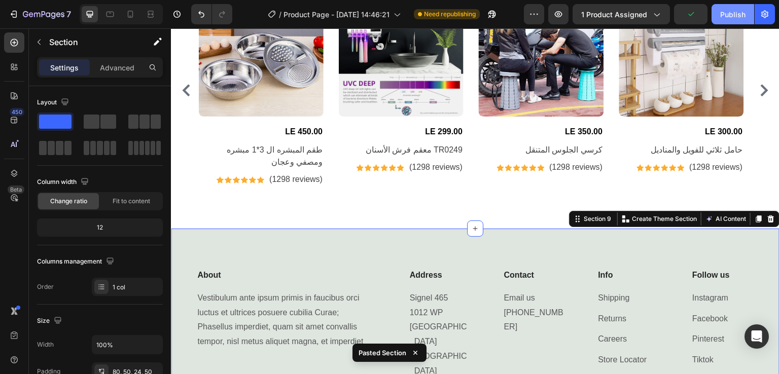
scroll to position [3082, 0]
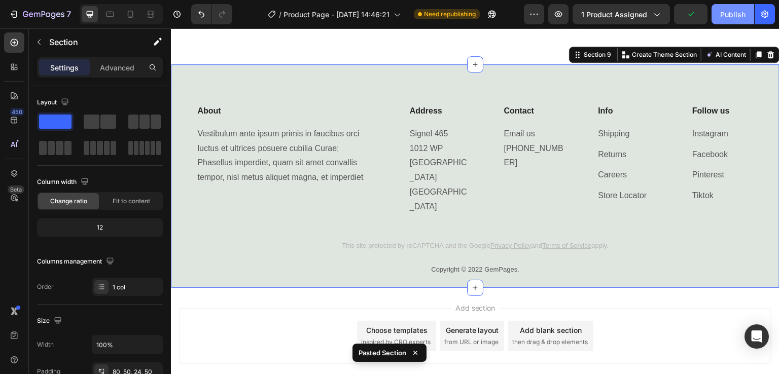
click at [731, 15] on div "Publish" at bounding box center [732, 14] width 25 height 11
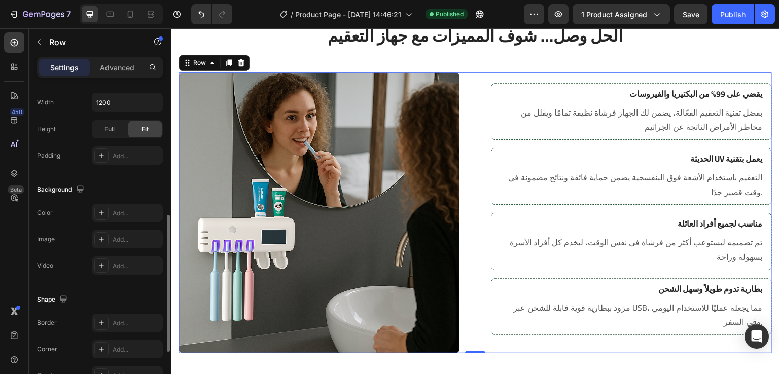
scroll to position [300, 0]
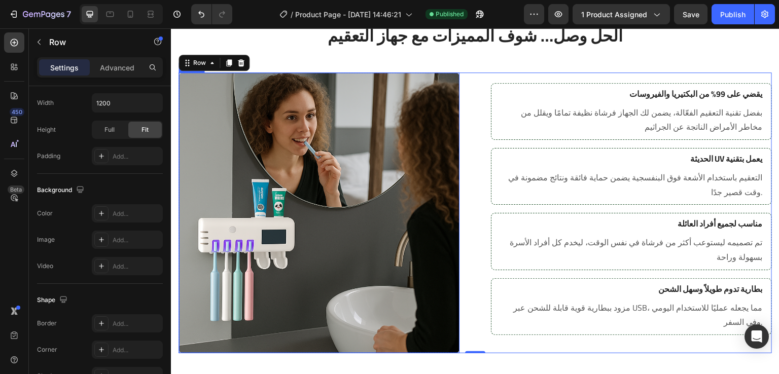
click at [448, 112] on img at bounding box center [319, 213] width 281 height 281
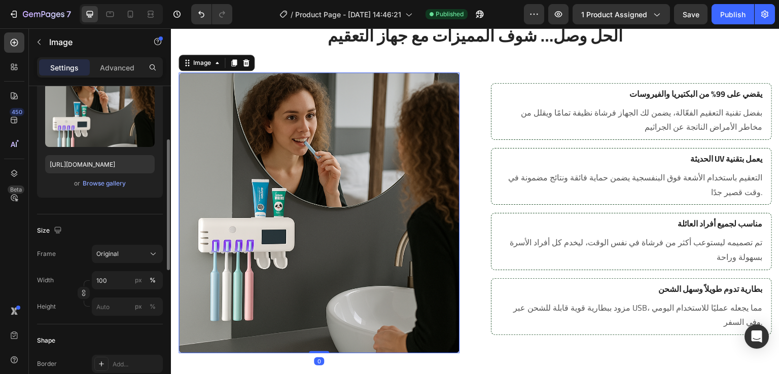
scroll to position [127, 0]
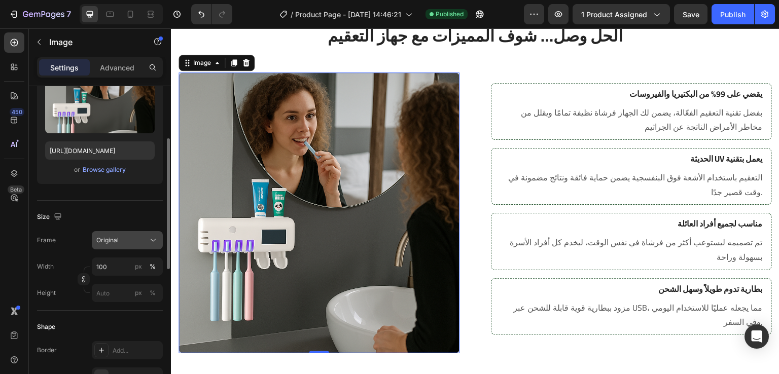
click at [154, 236] on icon at bounding box center [153, 240] width 10 height 10
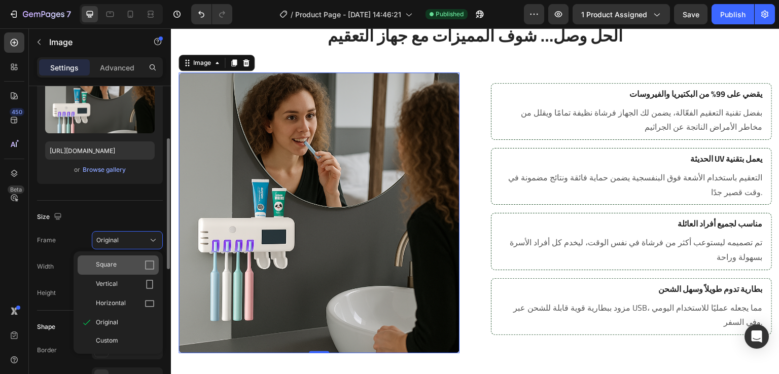
click at [132, 258] on div "Square" at bounding box center [118, 265] width 81 height 19
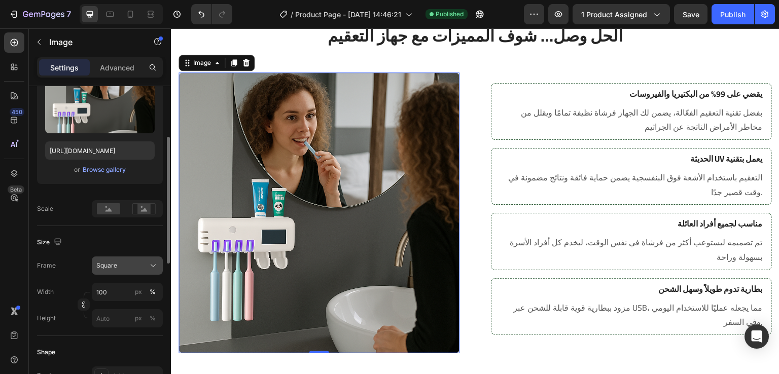
click at [144, 263] on div "Square" at bounding box center [121, 265] width 50 height 9
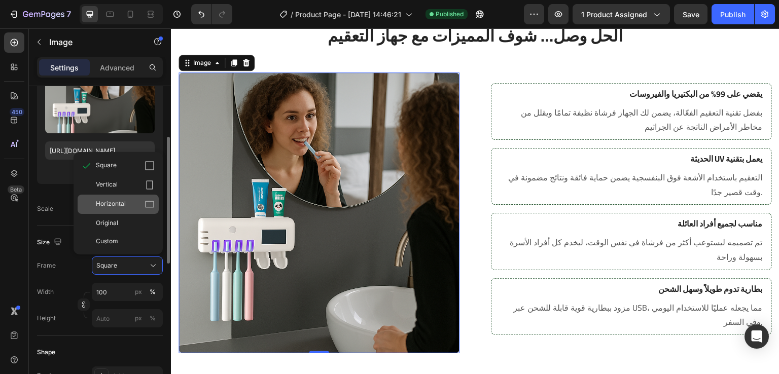
click at [129, 211] on div "Horizontal" at bounding box center [118, 204] width 81 height 19
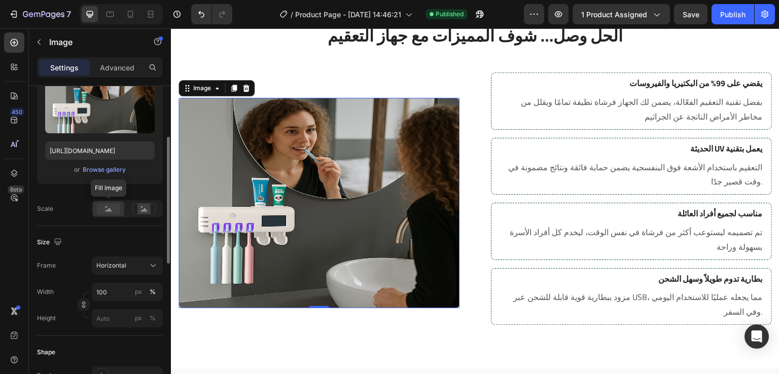
click at [112, 206] on rect at bounding box center [108, 208] width 23 height 11
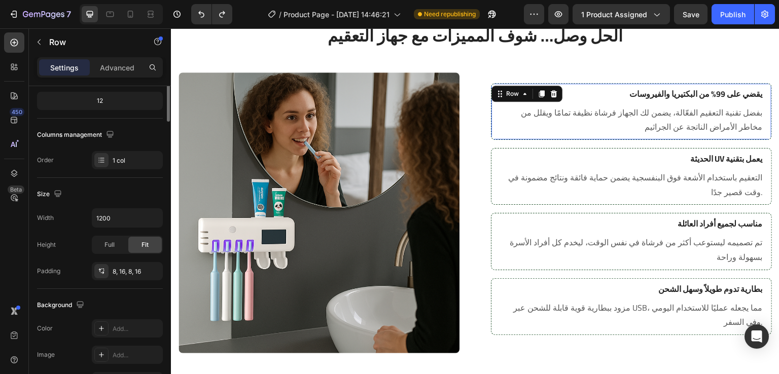
scroll to position [0, 0]
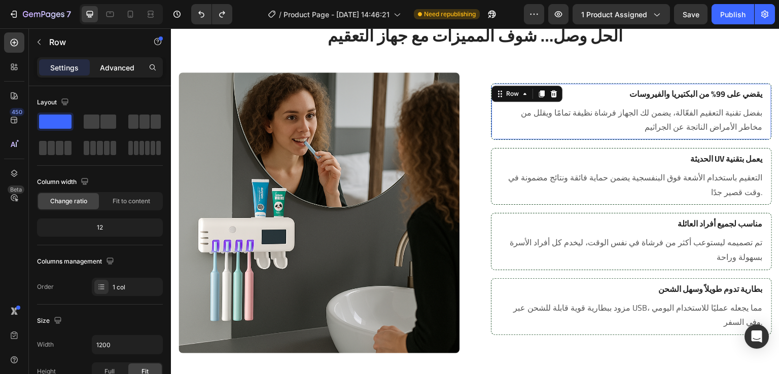
click at [116, 65] on p "Advanced" at bounding box center [117, 67] width 34 height 11
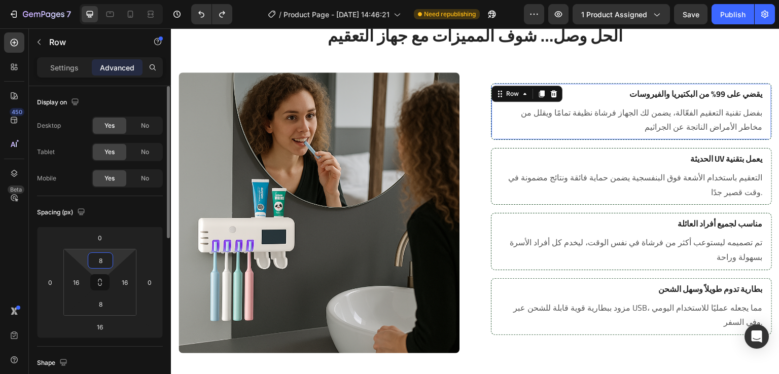
click at [105, 262] on input "8" at bounding box center [100, 260] width 20 height 15
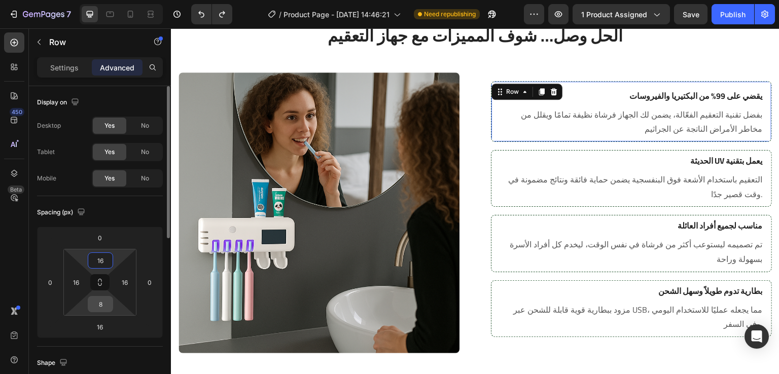
type input "16"
click at [102, 303] on input "8" at bounding box center [100, 304] width 20 height 15
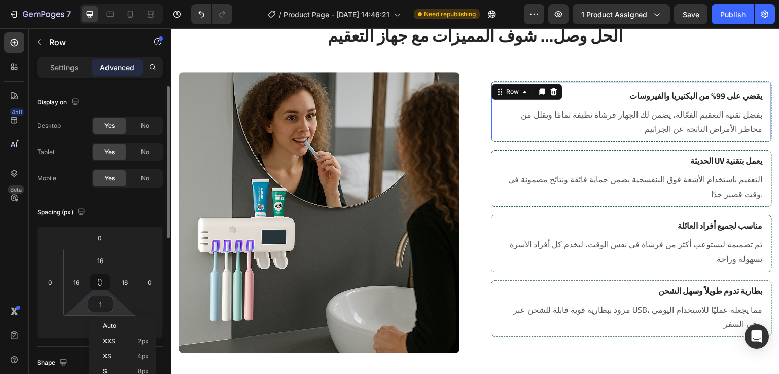
type input "16"
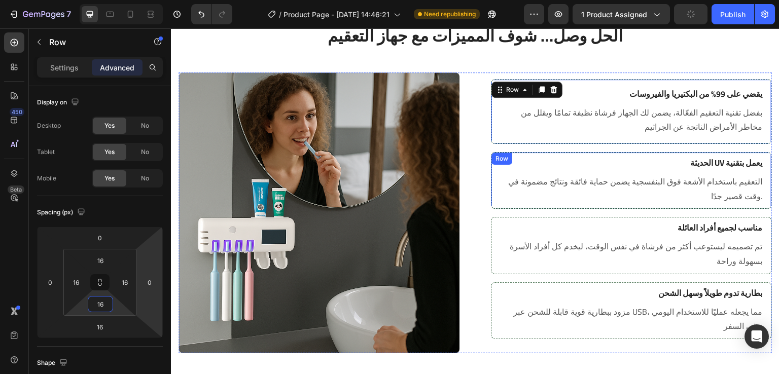
click at [491, 152] on div "الحديثة UV يعمل بتقنية Heading التعقيم باستخدام الأشعة فوق البنفسجية يضمن حماية…" at bounding box center [631, 180] width 281 height 57
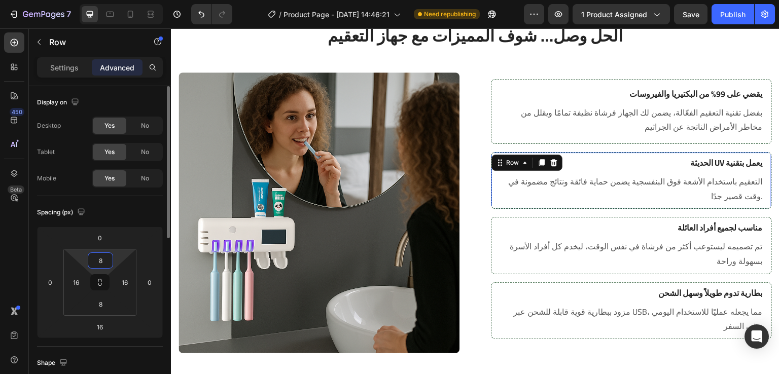
click at [103, 260] on input "8" at bounding box center [100, 260] width 20 height 15
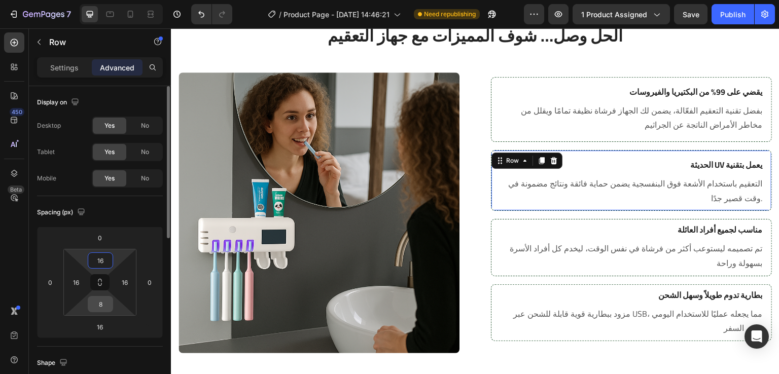
type input "16"
click at [101, 311] on input "8" at bounding box center [100, 304] width 20 height 15
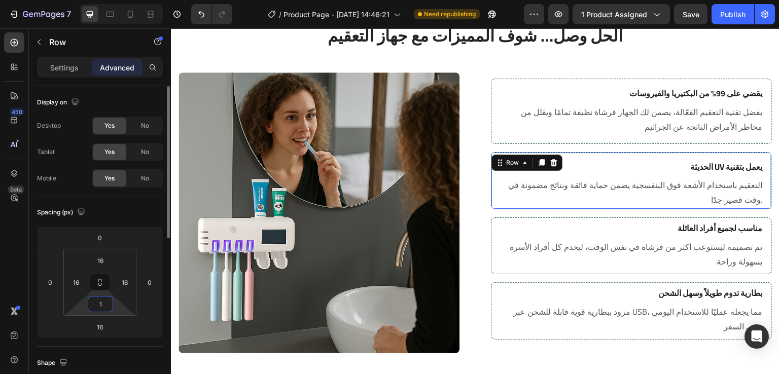
type input "16"
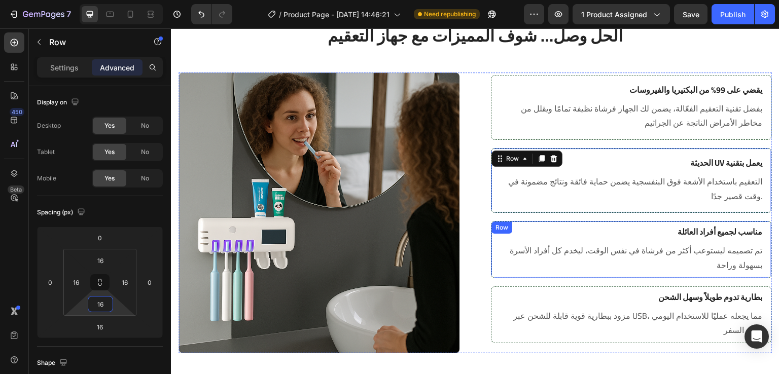
click at [501, 225] on div "Row" at bounding box center [501, 227] width 17 height 9
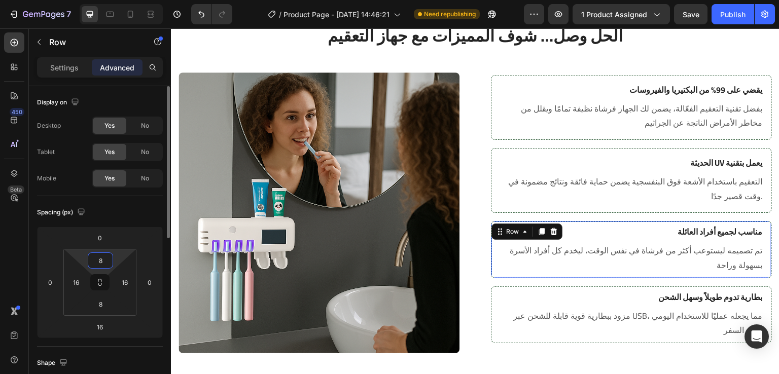
click at [107, 256] on input "8" at bounding box center [100, 260] width 20 height 15
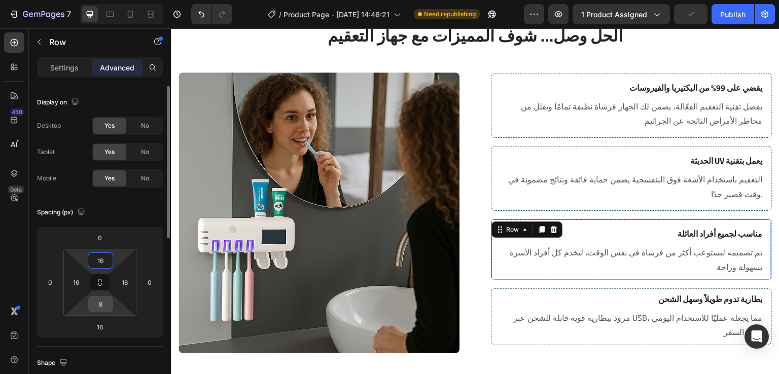
type input "16"
click at [103, 309] on input "8" at bounding box center [100, 304] width 20 height 15
type input "16"
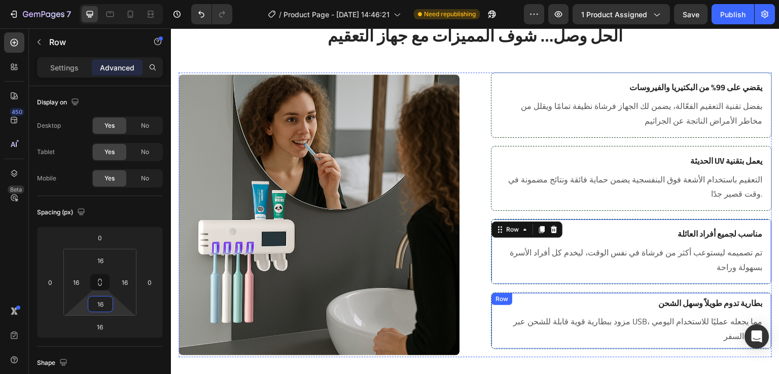
click at [492, 303] on div "Row" at bounding box center [501, 299] width 21 height 12
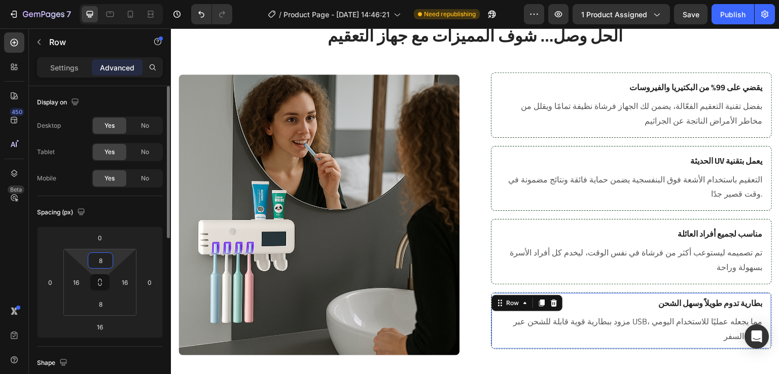
click at [103, 262] on input "8" at bounding box center [100, 260] width 20 height 15
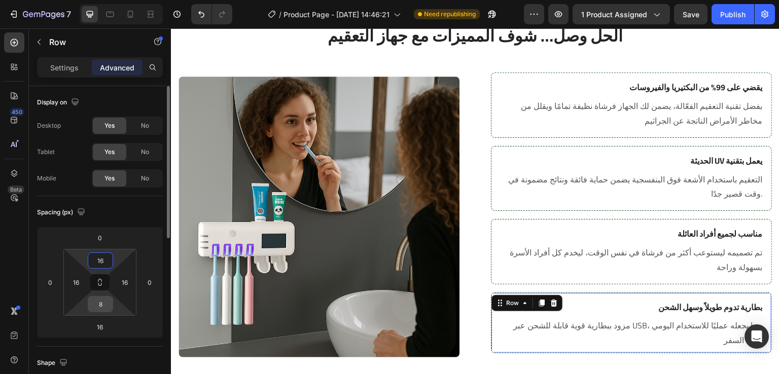
type input "16"
click at [101, 300] on input "8" at bounding box center [100, 304] width 20 height 15
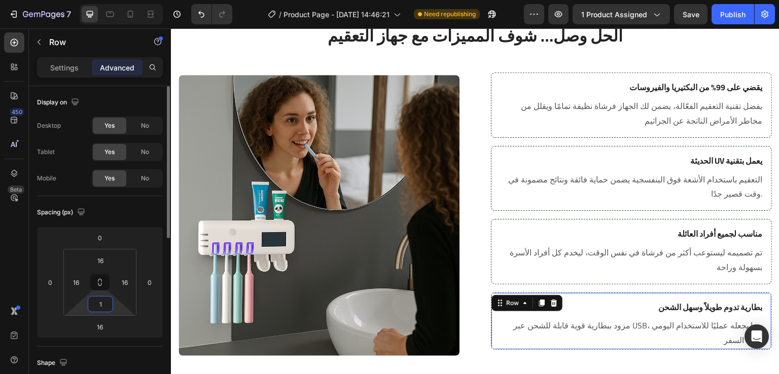
type input "16"
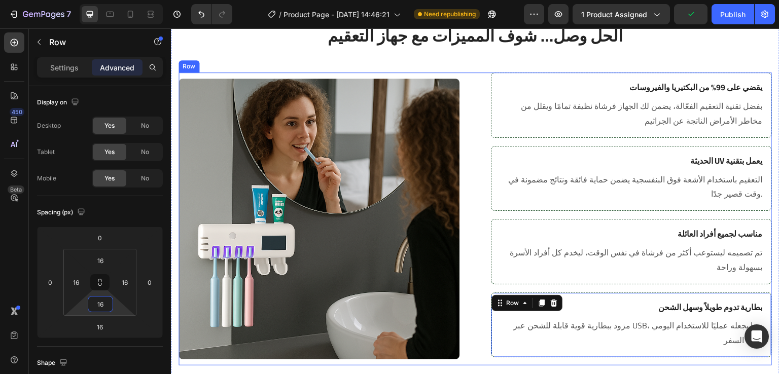
click at [461, 111] on div "Image Row يقضي على 99% من البكتيريا والفيروسات Heading بفضل تقنية التعقيم الفعّ…" at bounding box center [475, 219] width 593 height 293
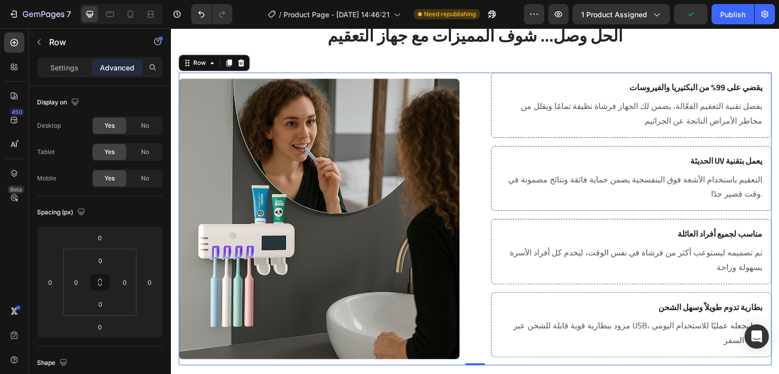
scroll to position [1102, 0]
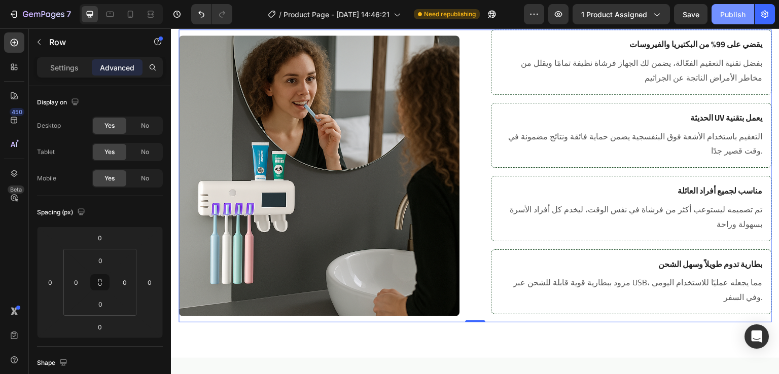
click at [735, 14] on div "Publish" at bounding box center [732, 14] width 25 height 11
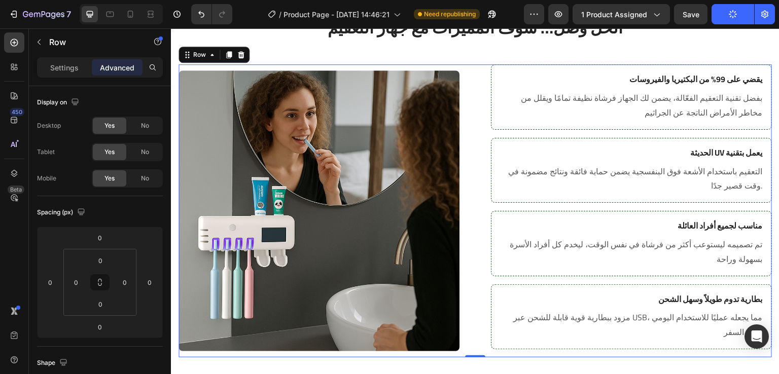
scroll to position [1068, 0]
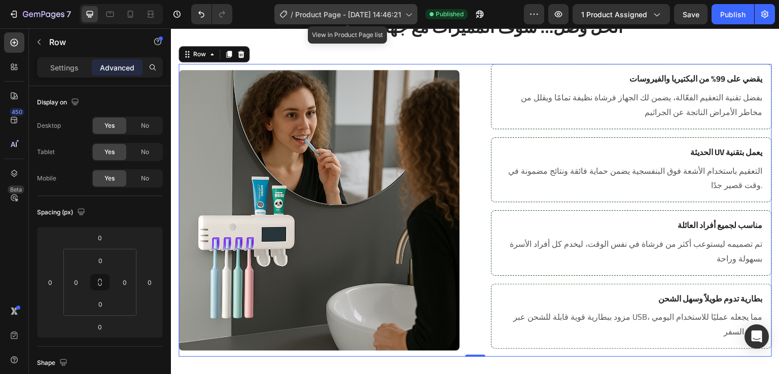
click at [328, 23] on div "/ Product Page - Aug 25, 14:46:21" at bounding box center [345, 14] width 143 height 20
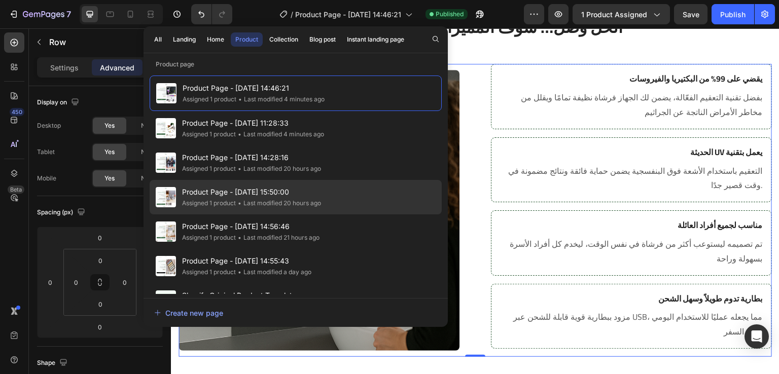
click at [187, 201] on div "Assigned 1 product" at bounding box center [209, 203] width 54 height 10
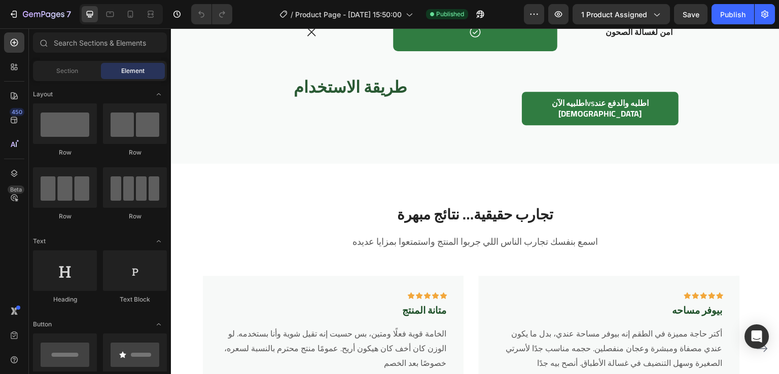
scroll to position [1952, 0]
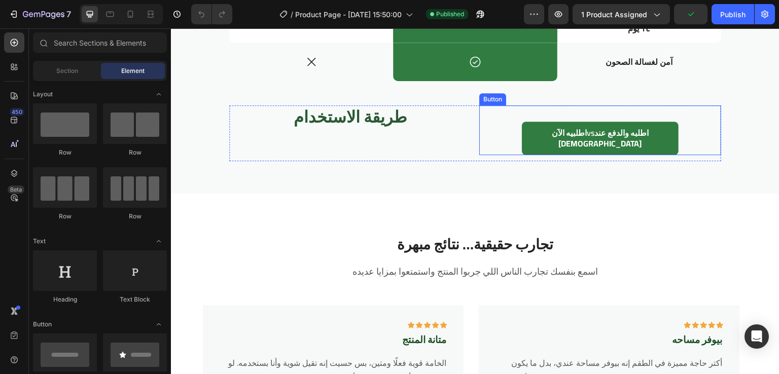
click at [501, 114] on div "اطلبيه الآن vs اطلبه والدفع عند الاستلام [PERSON_NAME]" at bounding box center [600, 130] width 242 height 50
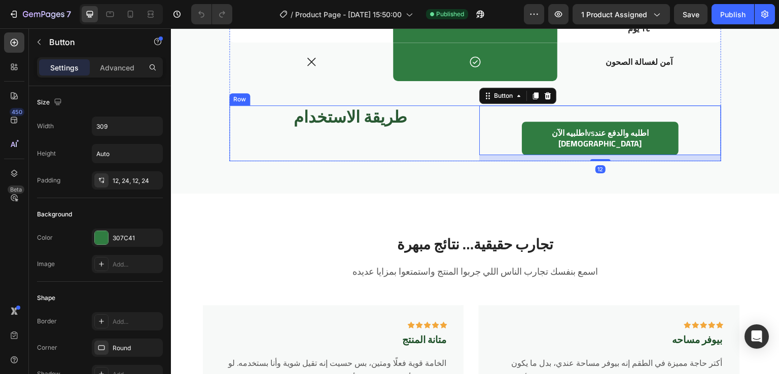
click at [473, 114] on div "طريقة الاستخدام Heading اطلبيه الآن vs اطلبه والدفع عند الاستلام Button 12 Row" at bounding box center [475, 133] width 492 height 56
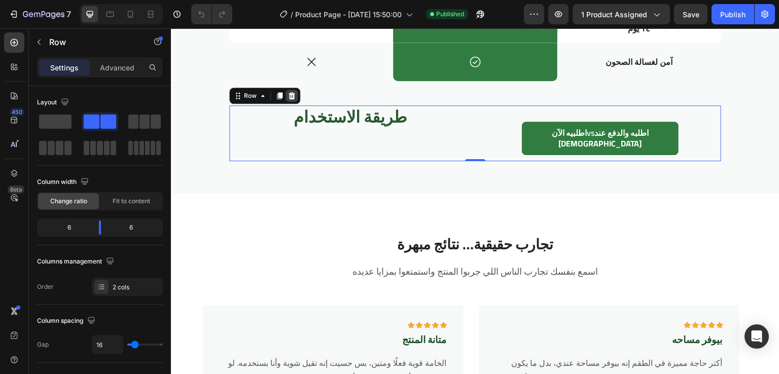
click at [293, 96] on div at bounding box center [292, 96] width 12 height 12
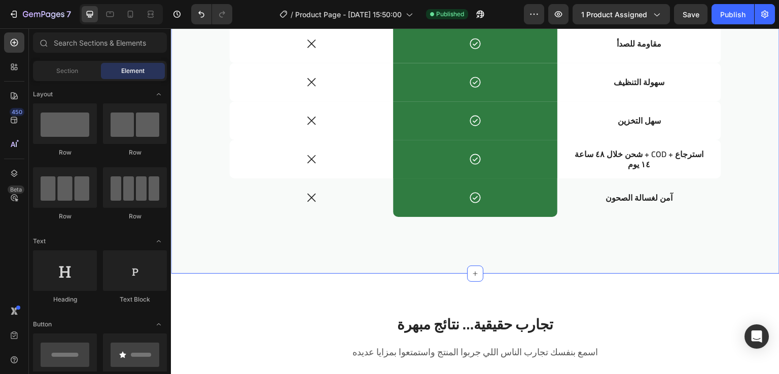
scroll to position [1816, 0]
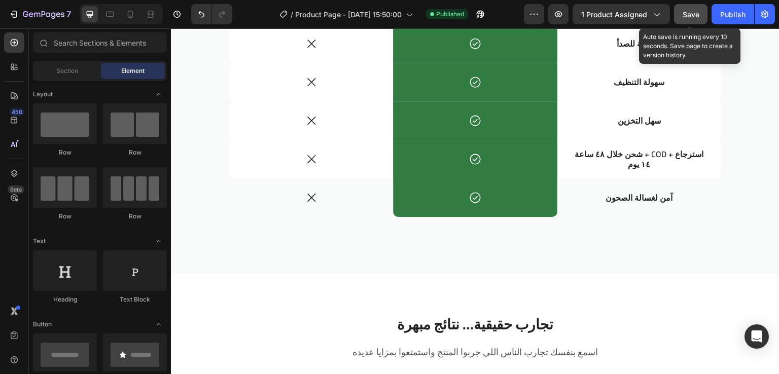
click at [680, 10] on button "Save" at bounding box center [690, 14] width 33 height 20
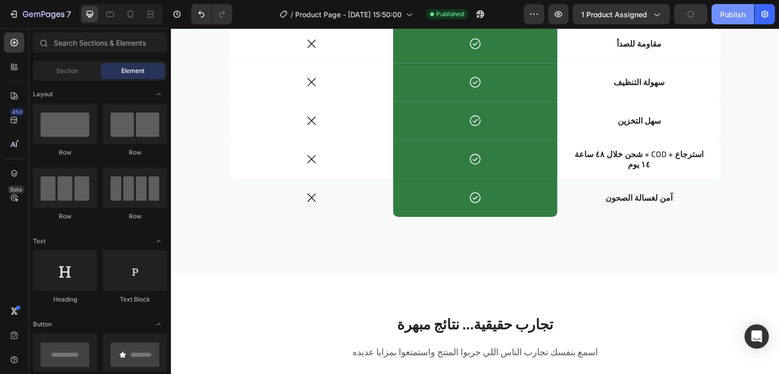
click at [724, 15] on div "Publish" at bounding box center [732, 14] width 25 height 11
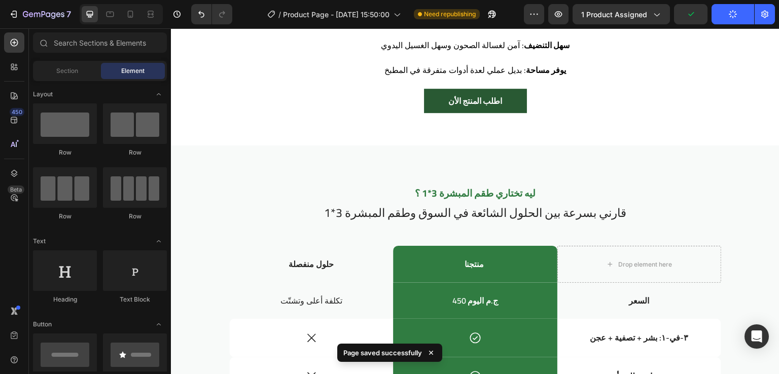
scroll to position [1483, 0]
click at [126, 21] on div at bounding box center [130, 14] width 16 height 16
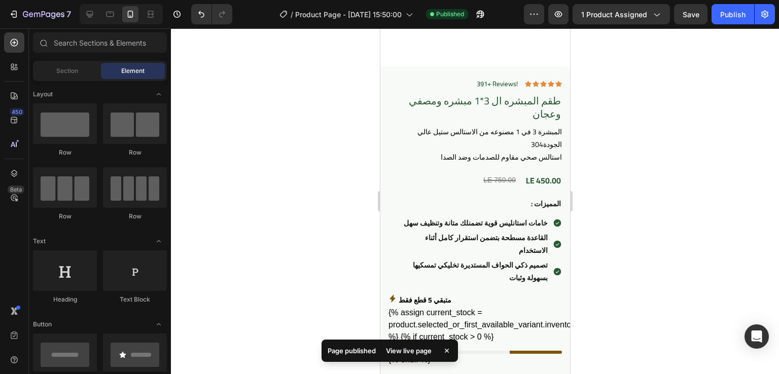
scroll to position [192, 0]
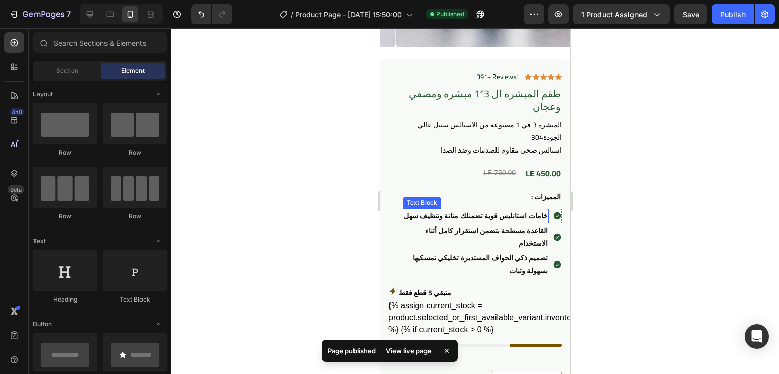
click at [524, 209] on strong "خامات استانليس قوية تضمنلك متانة وتنظيف سهل" at bounding box center [475, 215] width 144 height 13
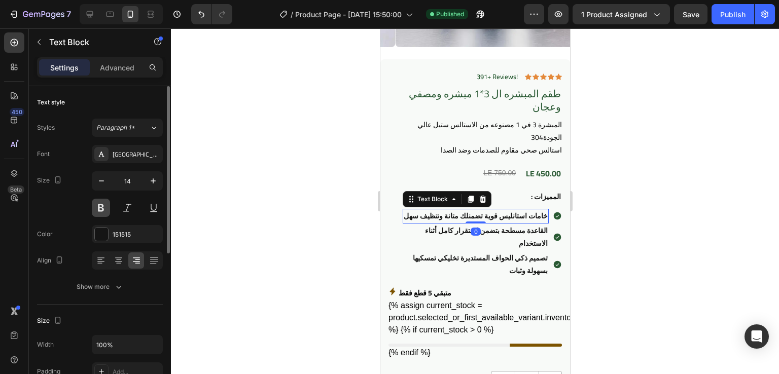
click at [99, 205] on button at bounding box center [101, 208] width 18 height 18
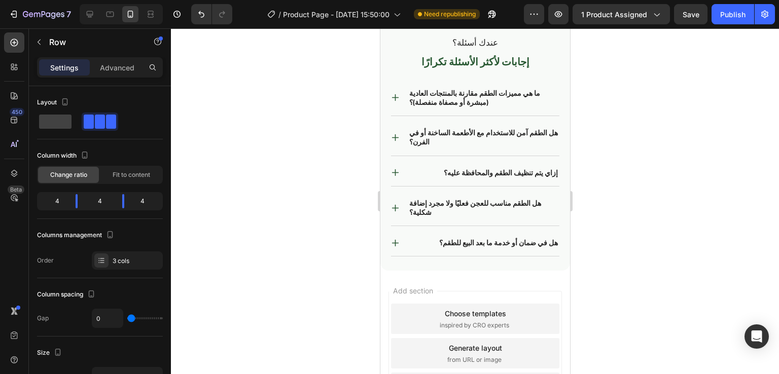
scroll to position [2789, 0]
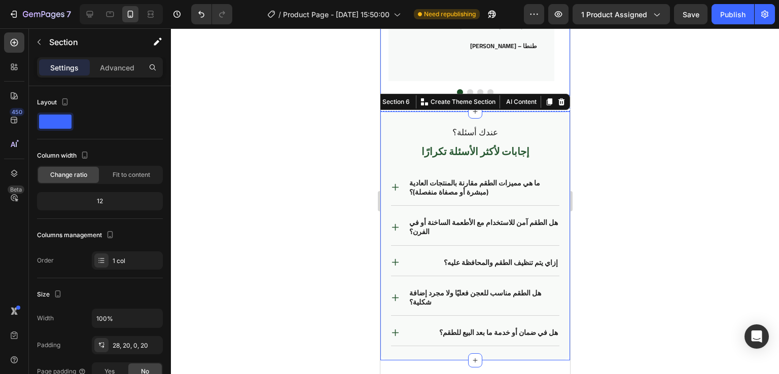
click at [642, 90] on div at bounding box center [475, 201] width 608 height 346
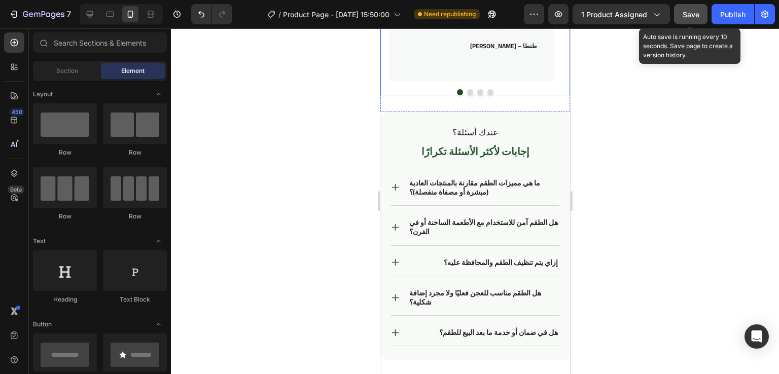
click at [700, 13] on button "Save" at bounding box center [690, 14] width 33 height 20
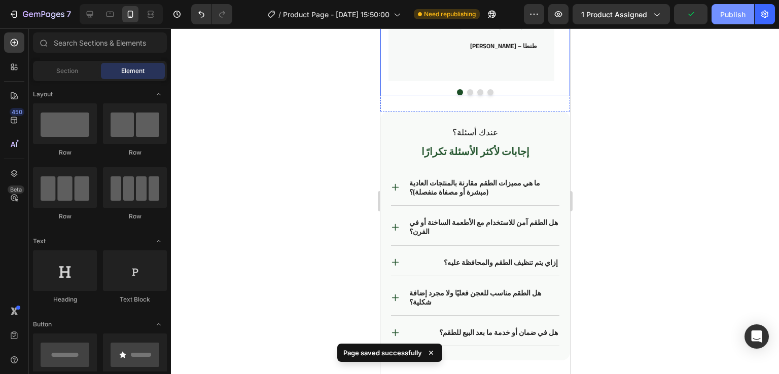
click at [722, 14] on div "Publish" at bounding box center [732, 14] width 25 height 11
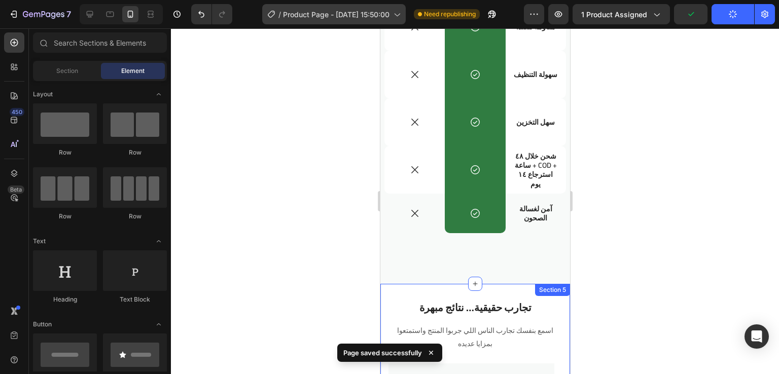
scroll to position [2335, 0]
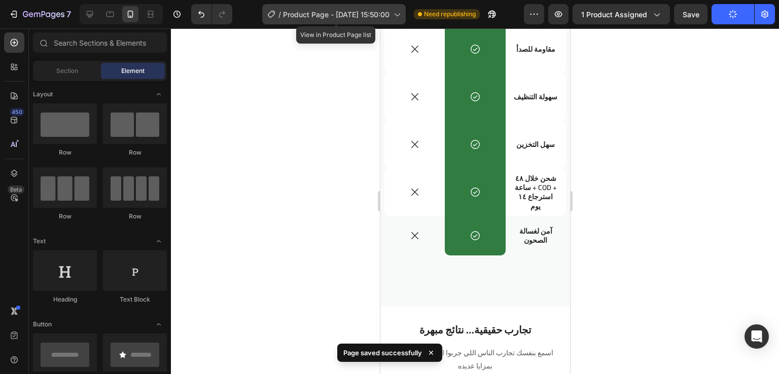
click at [331, 13] on span "Product Page - [DATE] 15:50:00" at bounding box center [336, 14] width 107 height 11
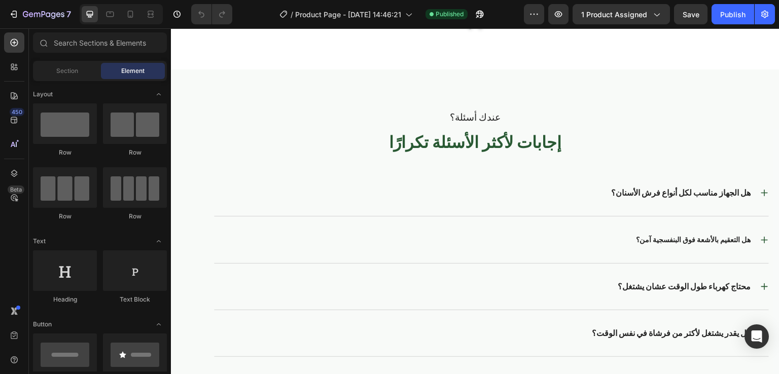
scroll to position [2387, 0]
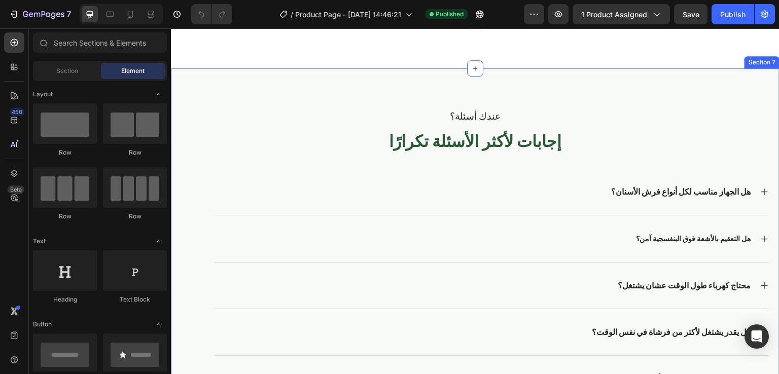
click at [330, 86] on div "عندك أسئلة؟ Text Block إجابات لأكثر الأسئلة تكرارًا Heading هل الجهاز مناسب لكل…" at bounding box center [475, 255] width 609 height 374
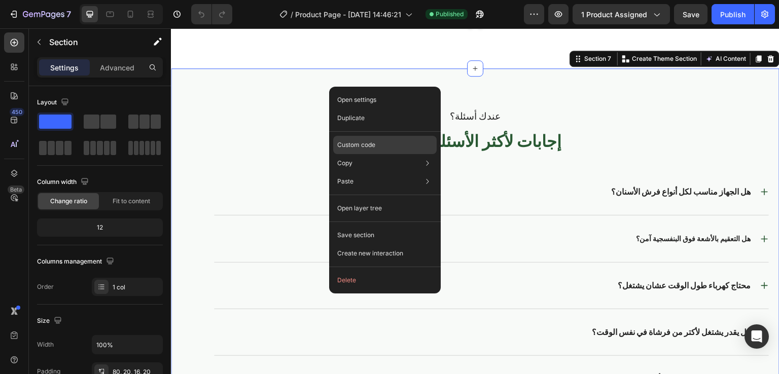
click at [358, 146] on p "Custom code" at bounding box center [356, 144] width 38 height 9
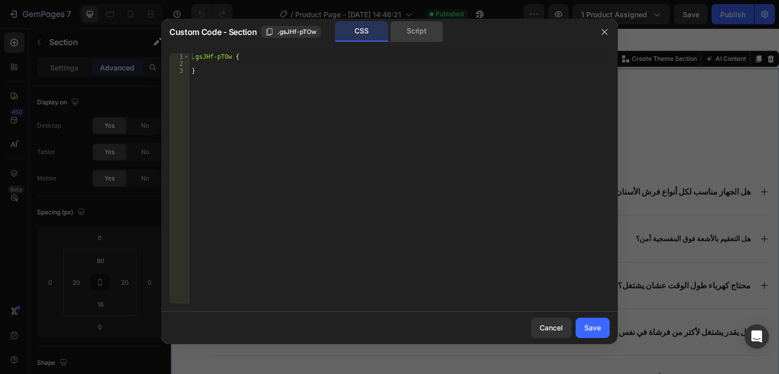
click at [414, 21] on div "Script" at bounding box center [416, 31] width 53 height 20
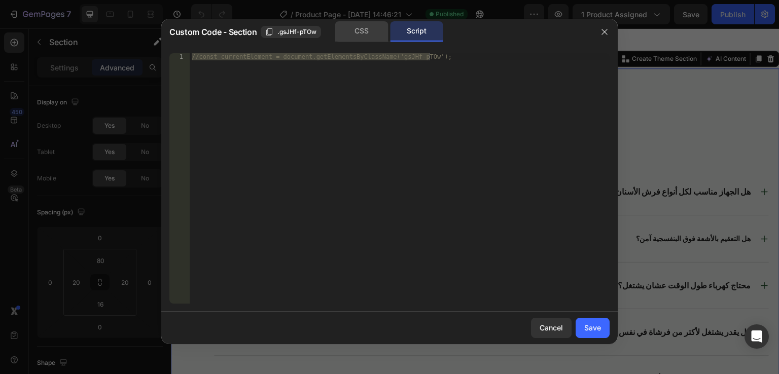
click at [351, 32] on div "CSS" at bounding box center [361, 31] width 53 height 20
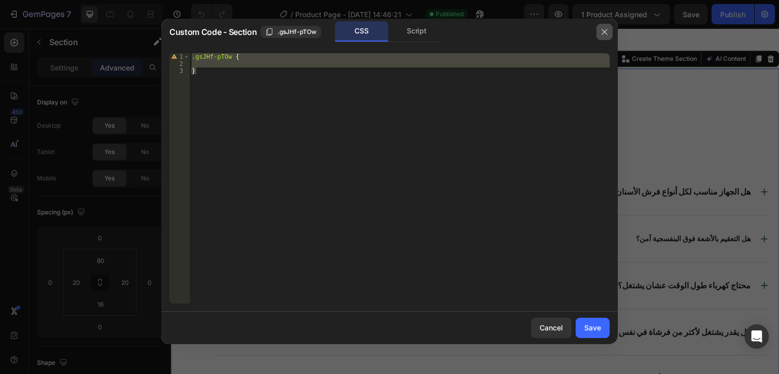
drag, startPoint x: 603, startPoint y: 34, endPoint x: 378, endPoint y: 57, distance: 225.8
click at [603, 34] on icon "button" at bounding box center [605, 32] width 6 height 6
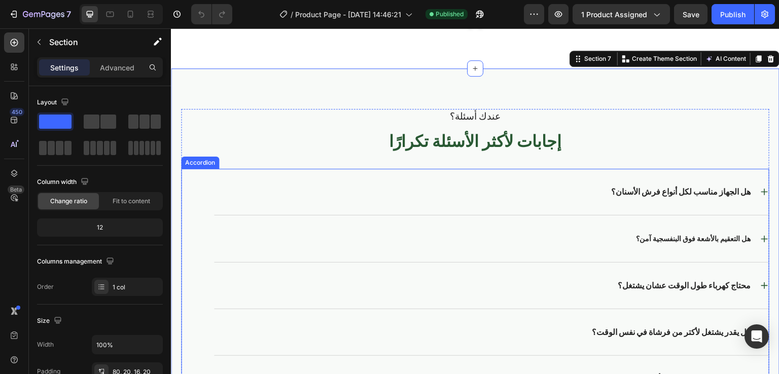
click at [478, 191] on div "هل الجهاز مناسب لكل أنواع فرش الأسنان؟" at bounding box center [483, 192] width 538 height 14
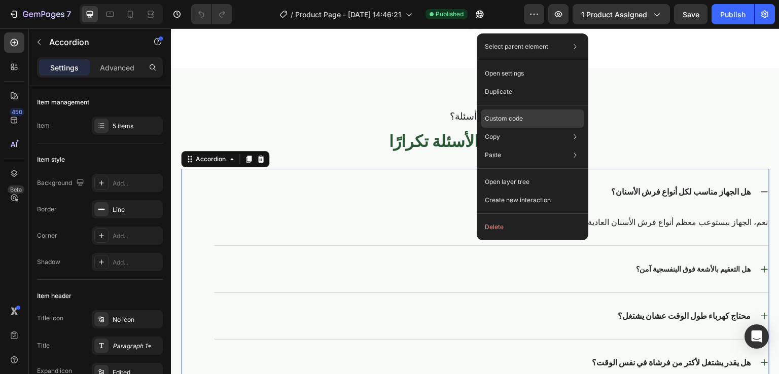
click at [514, 115] on p "Custom code" at bounding box center [504, 118] width 38 height 9
type input "100%"
type input "100"
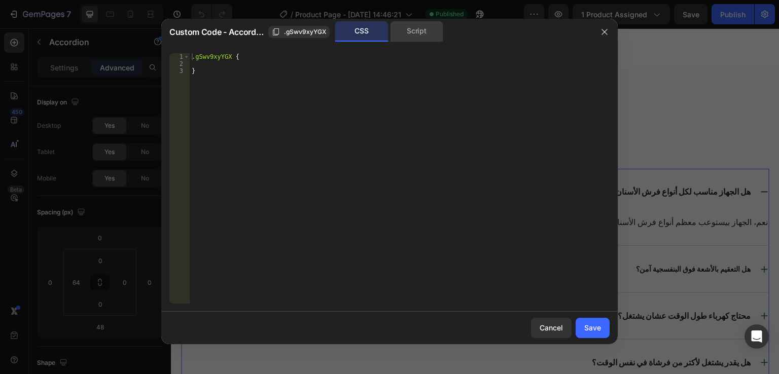
click at [406, 35] on div "Script" at bounding box center [416, 31] width 53 height 20
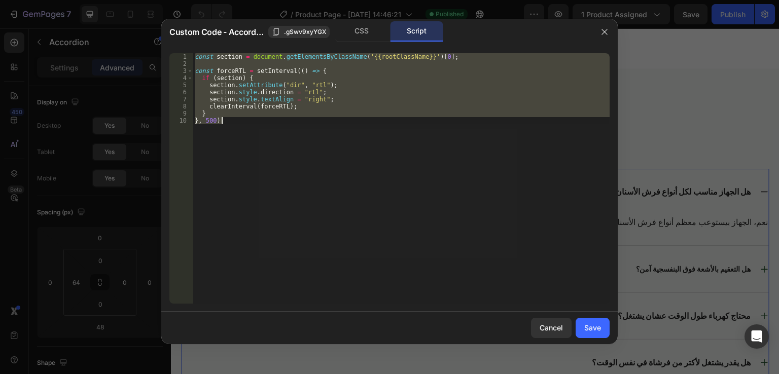
click at [335, 84] on div "const section = document . getElementsByClassName ( '{{rootClassName}}' ) [ 0 ]…" at bounding box center [401, 178] width 417 height 251
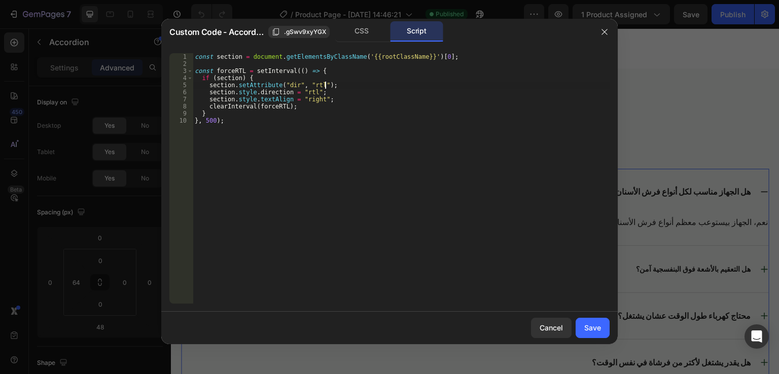
type textarea "} }, 500);"
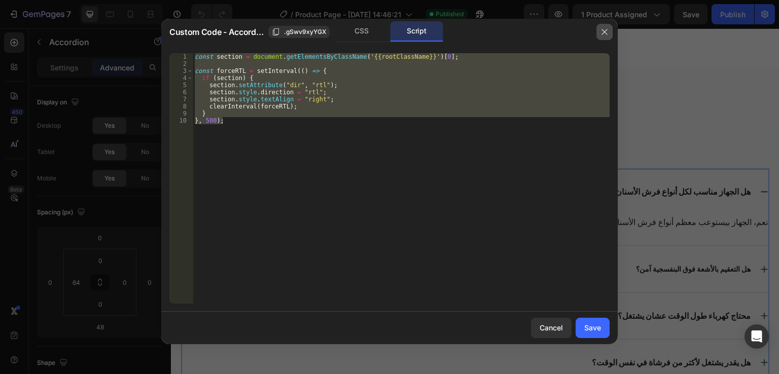
drag, startPoint x: 609, startPoint y: 40, endPoint x: 194, endPoint y: 34, distance: 414.4
click at [609, 40] on button "button" at bounding box center [604, 32] width 16 height 16
type input "0"
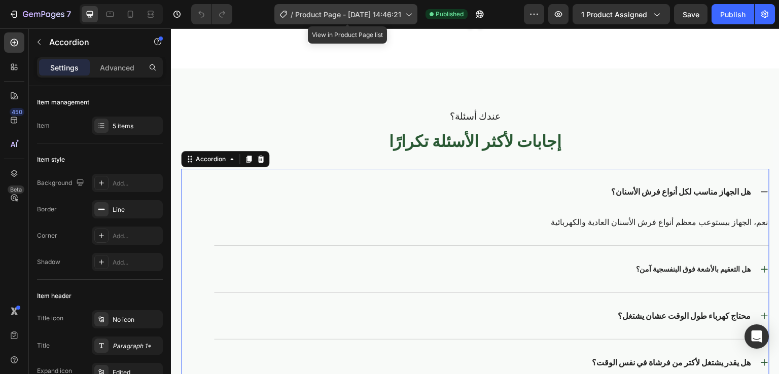
click at [337, 17] on span "Product Page - [DATE] 14:46:21" at bounding box center [348, 14] width 106 height 11
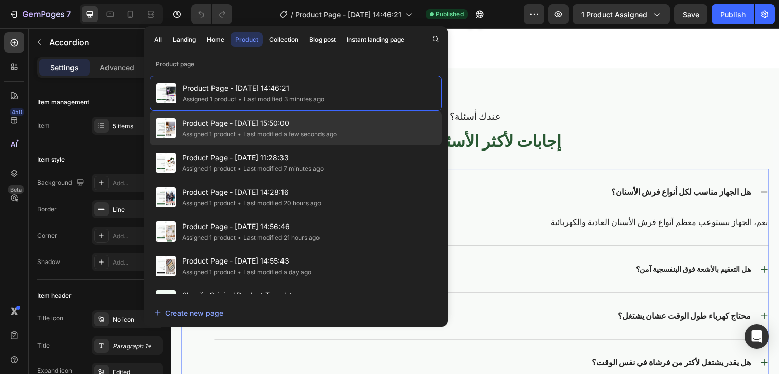
click at [270, 146] on div "Product Page - Aug 25, 15:50:00 Assigned 1 product • Last modified a few second…" at bounding box center [296, 163] width 292 height 34
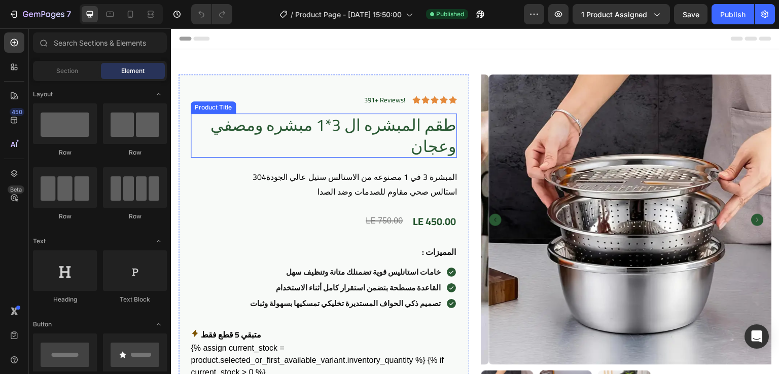
click at [421, 133] on h1 "طقم المبشره ال 3*1 مبشره ومصفي وعجان" at bounding box center [324, 136] width 266 height 44
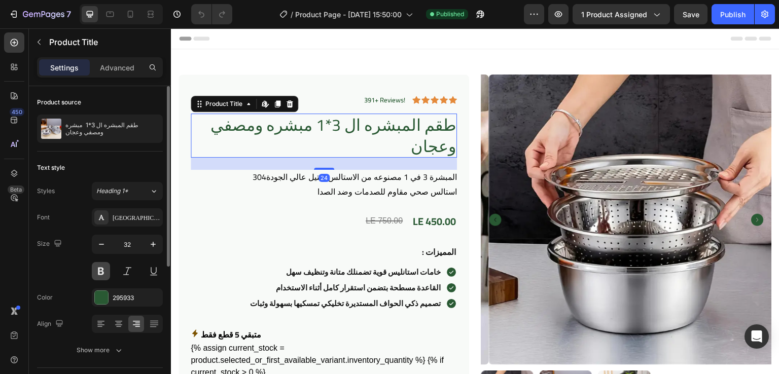
drag, startPoint x: 102, startPoint y: 269, endPoint x: 105, endPoint y: 164, distance: 105.5
click at [102, 269] on button at bounding box center [101, 271] width 18 height 18
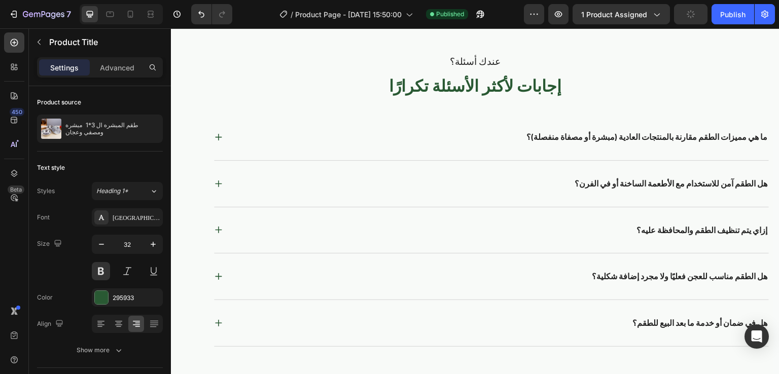
scroll to position [2374, 0]
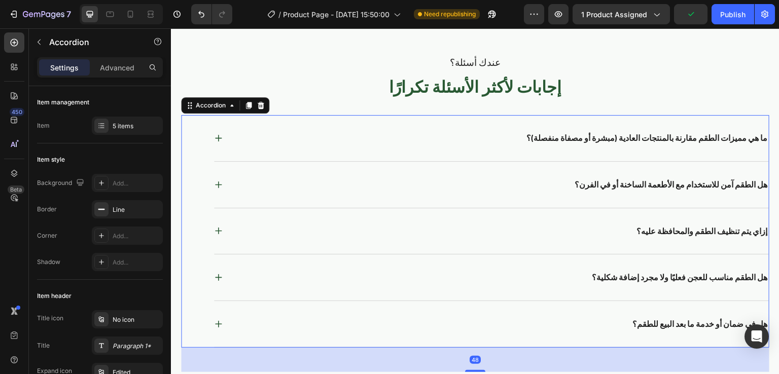
click at [373, 116] on div "ما هي مميزات الطقم مقارنة بالمنتجات العادية (مبشرة أو مصفاة منفصلة)؟" at bounding box center [491, 138] width 555 height 46
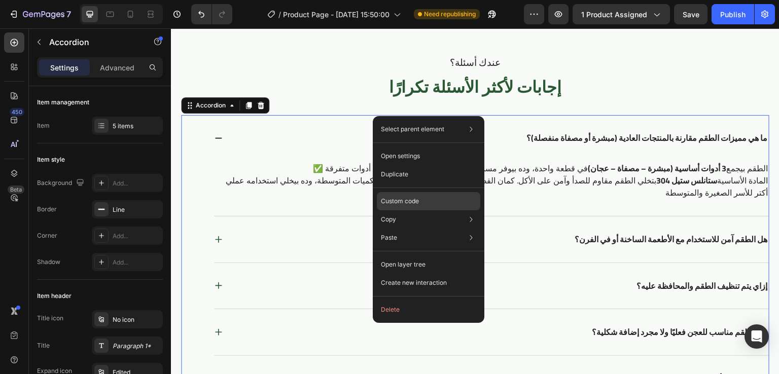
click at [406, 202] on p "Custom code" at bounding box center [400, 201] width 38 height 9
type input "100%"
type input "100"
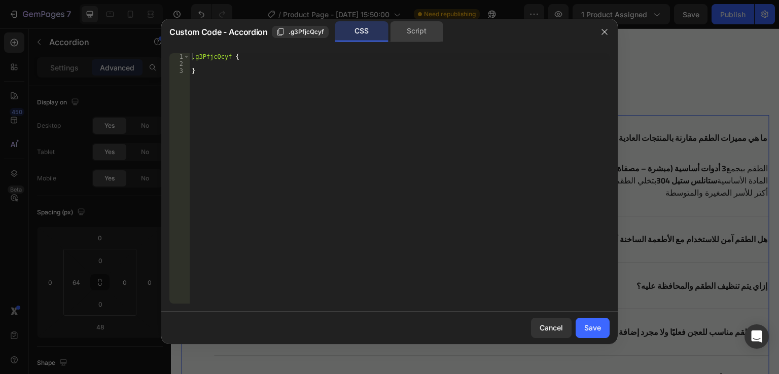
click at [409, 29] on div "Script" at bounding box center [416, 31] width 53 height 20
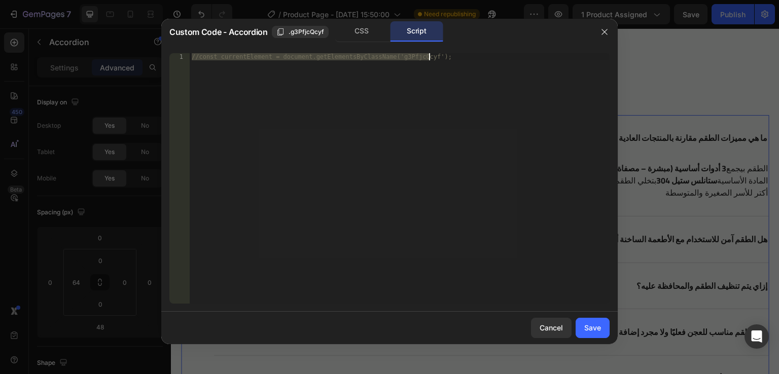
click at [349, 59] on div "//const currentElement = document.getElementsByClassName('g3PfjcQcyf');" at bounding box center [400, 178] width 420 height 251
click at [349, 59] on div "//const currentElement = document.getElementsByClassName('g3PfjcQcyf');" at bounding box center [400, 185] width 420 height 265
paste textarea "}, 500"
type textarea "}, 500);"
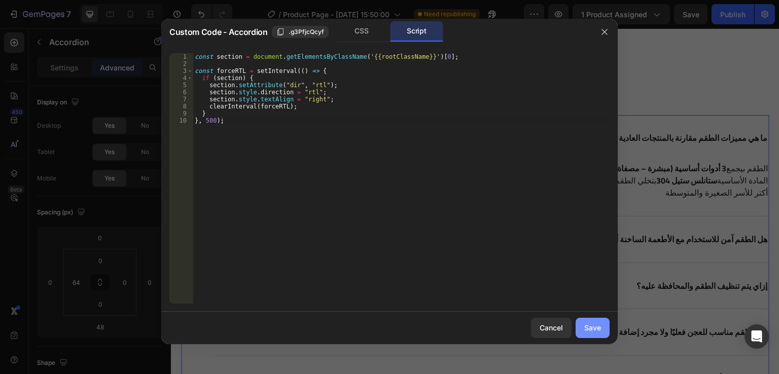
click at [590, 330] on div "Save" at bounding box center [592, 328] width 17 height 11
type input "0"
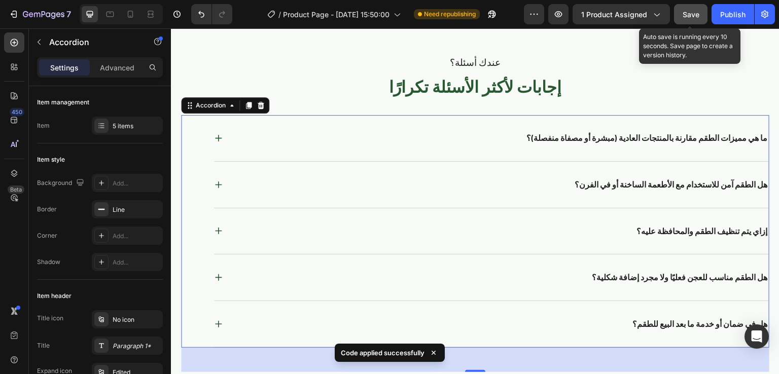
click at [695, 17] on span "Save" at bounding box center [691, 14] width 17 height 9
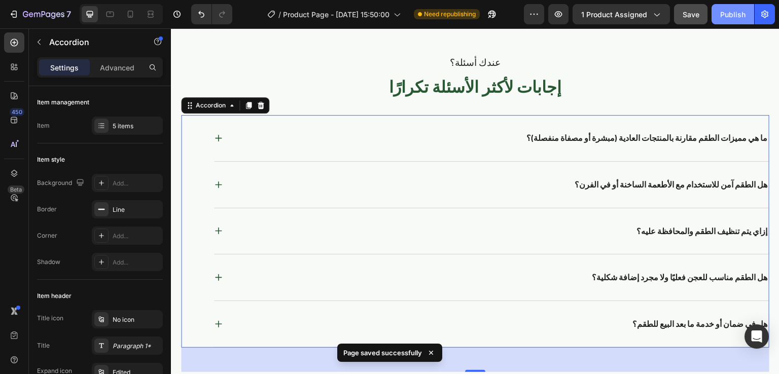
click at [735, 16] on div "Publish" at bounding box center [732, 14] width 25 height 11
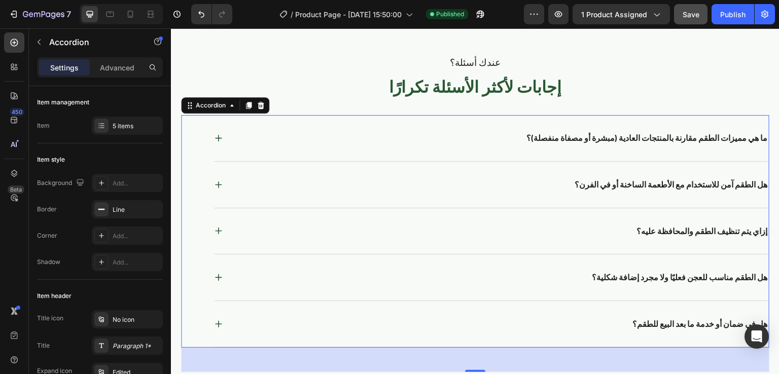
click at [275, 140] on div "ما هي مميزات الطقم مقارنة بالمنتجات العادية (مبشرة أو مصفاة منفصلة)؟" at bounding box center [500, 138] width 538 height 14
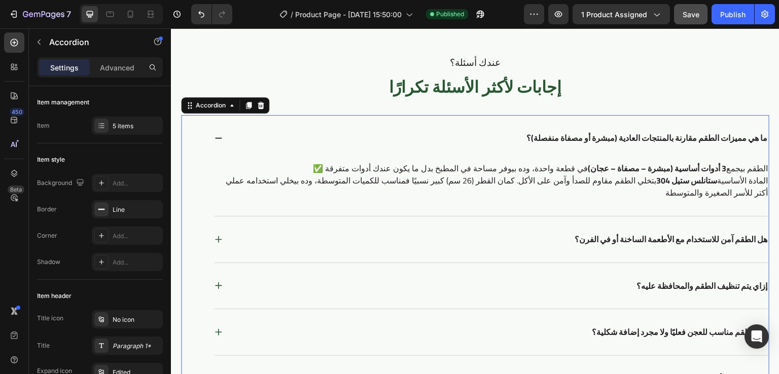
click at [275, 140] on div "ما هي مميزات الطقم مقارنة بالمنتجات العادية (مبشرة أو مصفاة منفصلة)؟" at bounding box center [500, 138] width 538 height 14
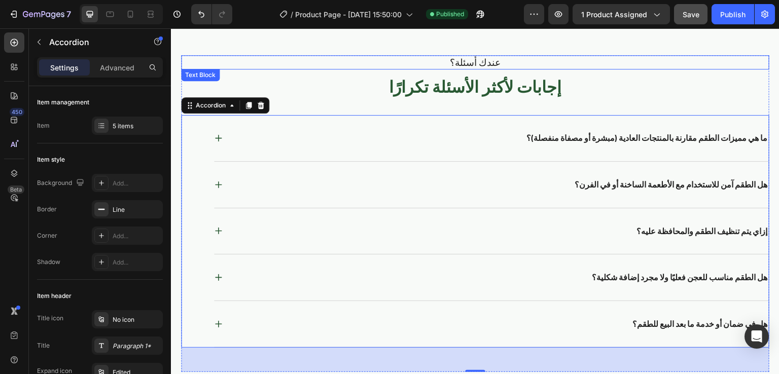
click at [313, 47] on div "عندك أسئلة؟ Text Block إجابات لأكثر الأسئلة تكرارًا Heading ما هي مميزات الطقم …" at bounding box center [475, 202] width 609 height 374
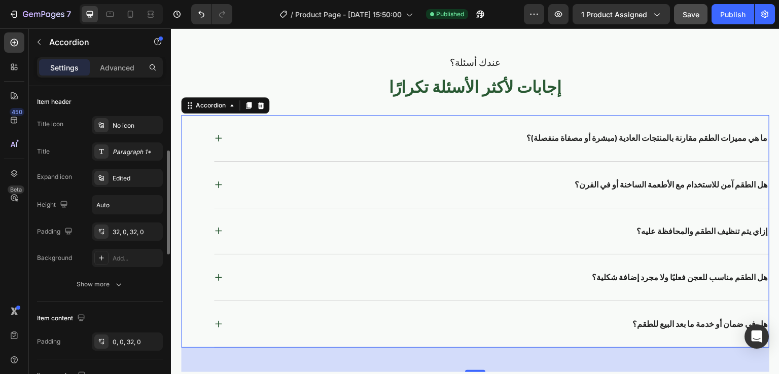
scroll to position [195, 0]
click at [116, 287] on icon "button" at bounding box center [119, 284] width 10 height 10
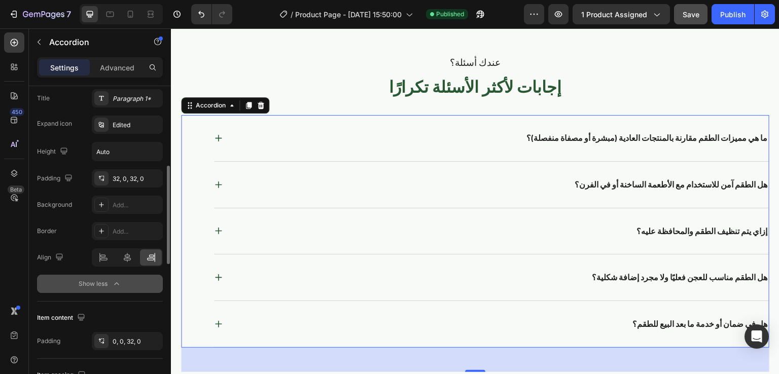
scroll to position [253, 0]
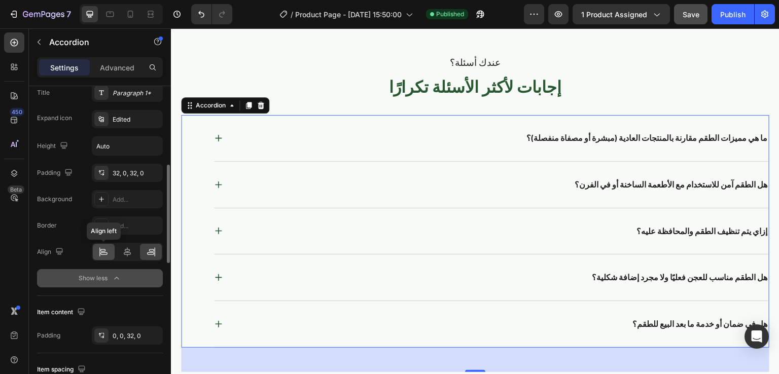
click at [104, 259] on div at bounding box center [104, 252] width 22 height 16
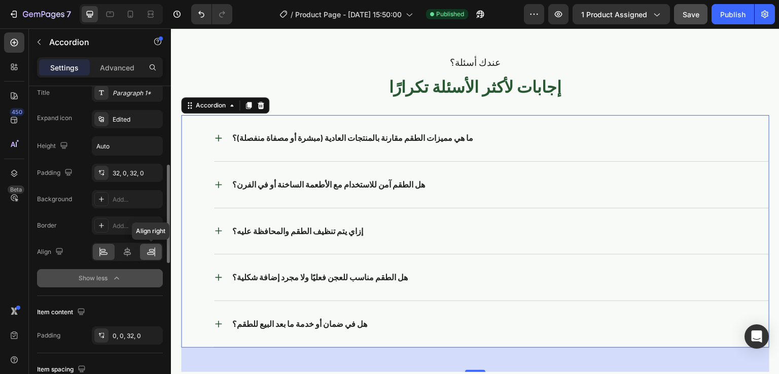
click at [160, 245] on div at bounding box center [151, 252] width 22 height 16
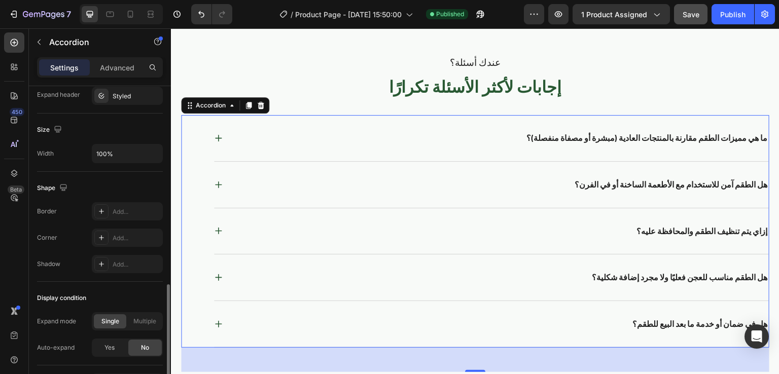
scroll to position [700, 0]
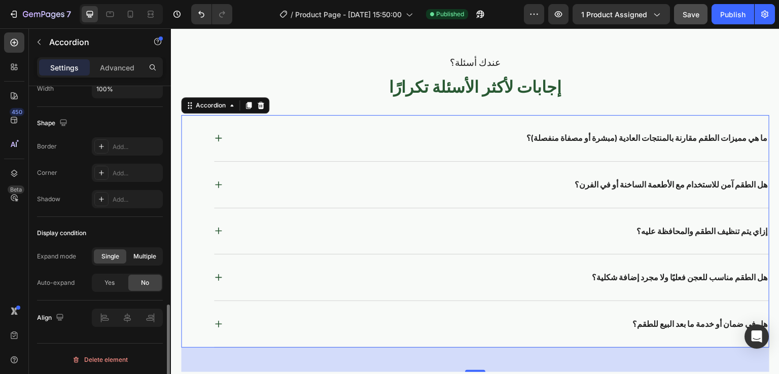
click at [142, 252] on span "Multiple" at bounding box center [144, 256] width 23 height 9
click at [107, 256] on span "Single" at bounding box center [110, 256] width 18 height 9
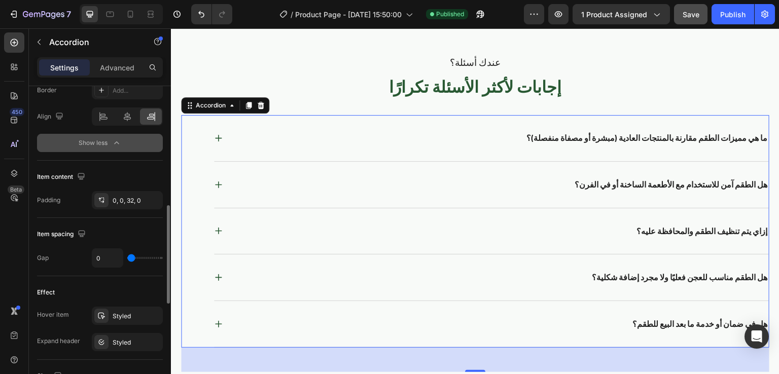
scroll to position [390, 0]
click at [99, 343] on icon at bounding box center [101, 341] width 8 height 8
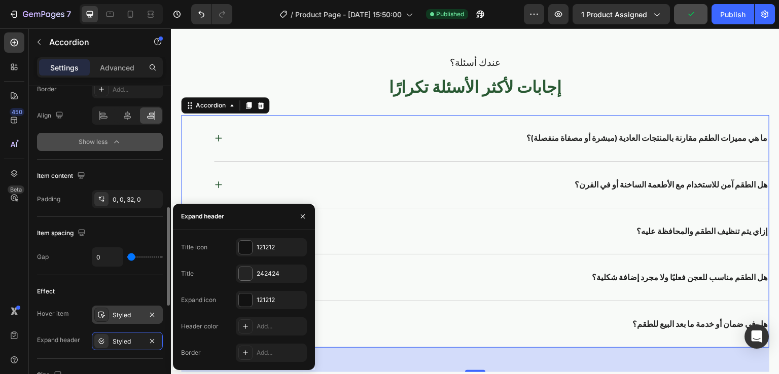
click at [101, 313] on icon at bounding box center [101, 315] width 8 height 8
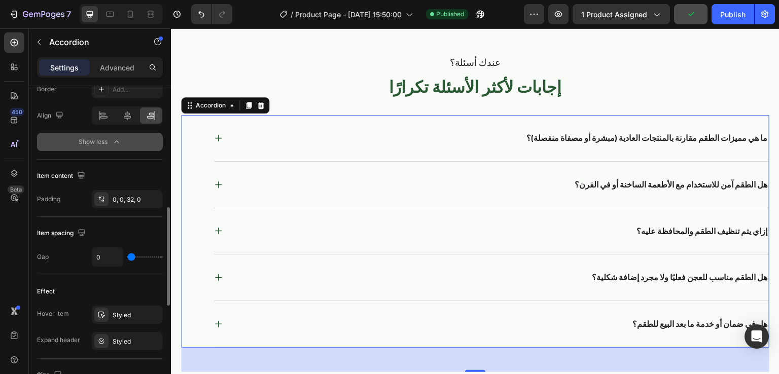
click at [126, 293] on div "Effect" at bounding box center [100, 292] width 126 height 16
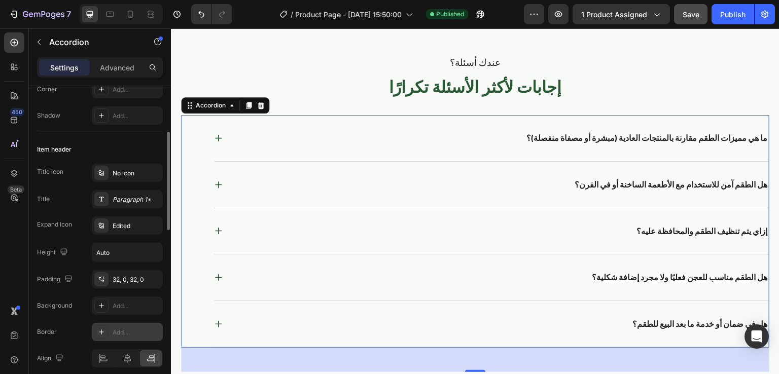
scroll to position [146, 0]
click at [101, 224] on icon at bounding box center [101, 226] width 8 height 8
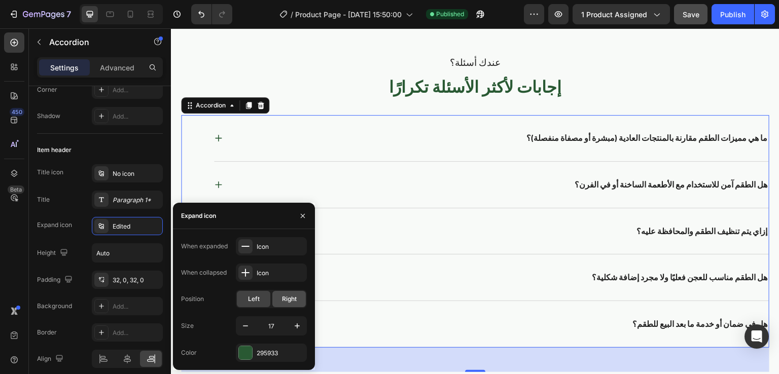
click at [289, 299] on span "Right" at bounding box center [289, 299] width 15 height 9
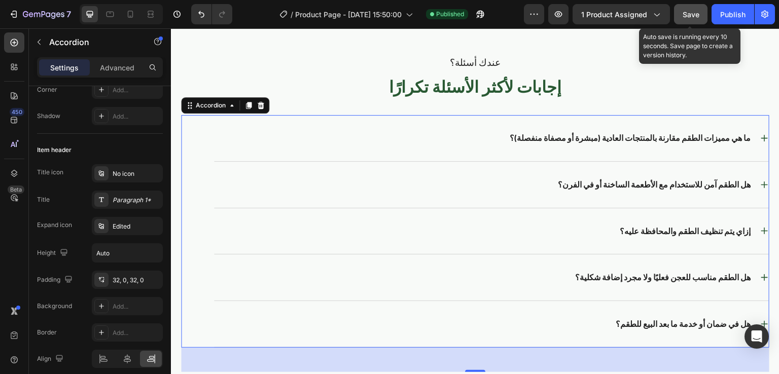
click at [698, 13] on span "Save" at bounding box center [691, 14] width 17 height 9
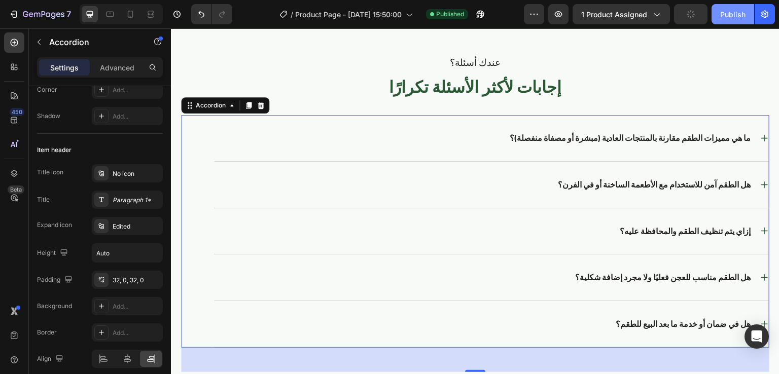
click at [733, 14] on div "Publish" at bounding box center [732, 14] width 25 height 11
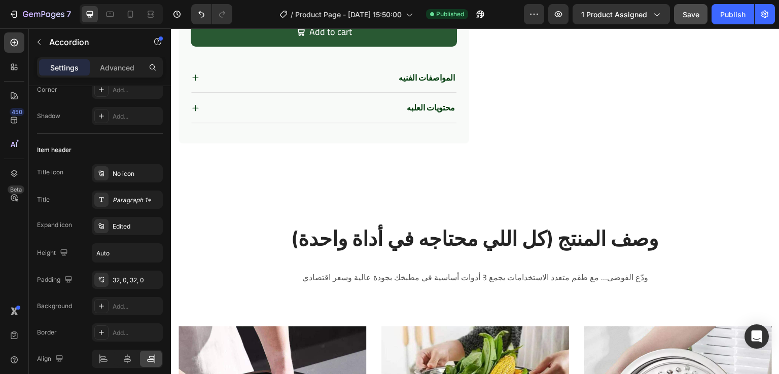
scroll to position [291, 0]
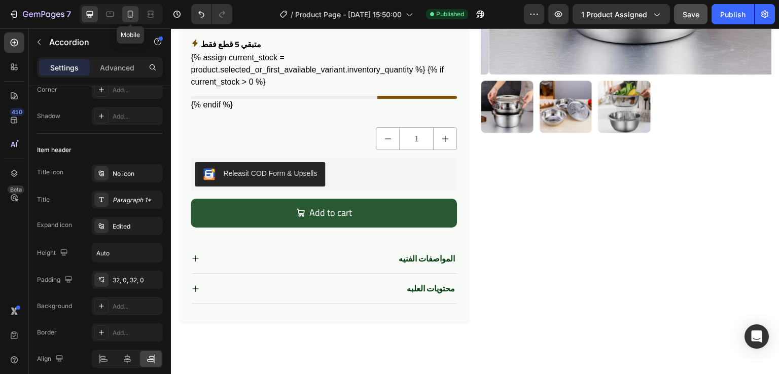
click at [132, 14] on icon at bounding box center [131, 14] width 6 height 7
type input "7"
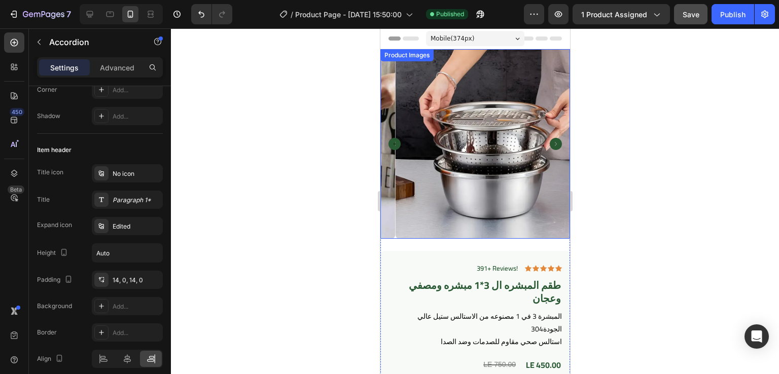
click at [408, 89] on img at bounding box center [490, 144] width 190 height 190
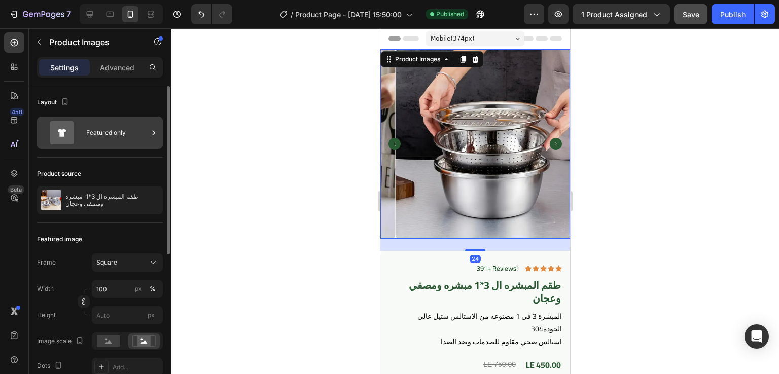
click at [108, 125] on div "Featured only" at bounding box center [117, 132] width 62 height 23
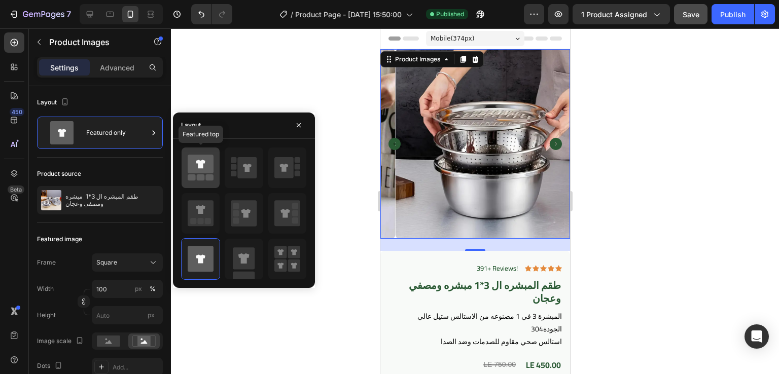
click at [197, 165] on icon at bounding box center [201, 164] width 26 height 19
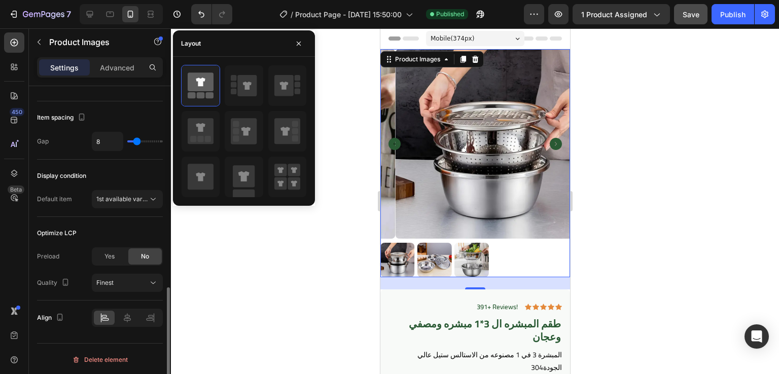
scroll to position [542, 0]
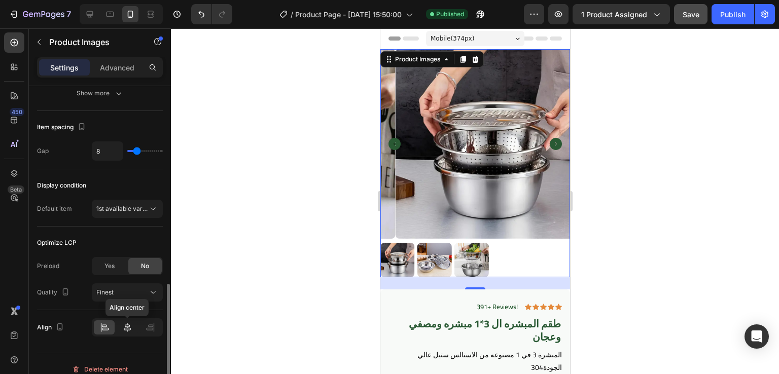
click at [127, 323] on icon at bounding box center [127, 327] width 7 height 9
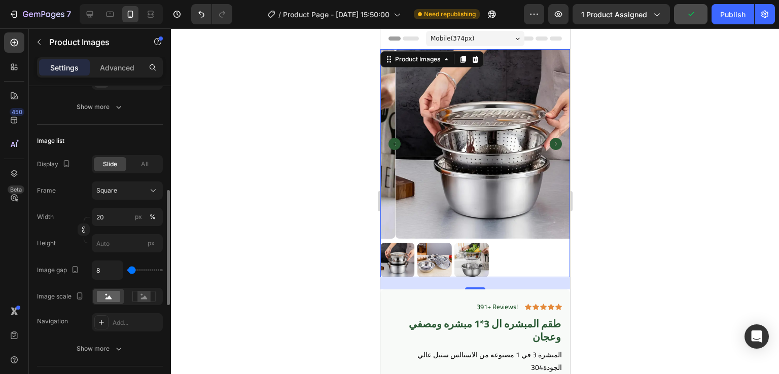
scroll to position [286, 0]
click at [112, 346] on div "Show more" at bounding box center [100, 349] width 47 height 10
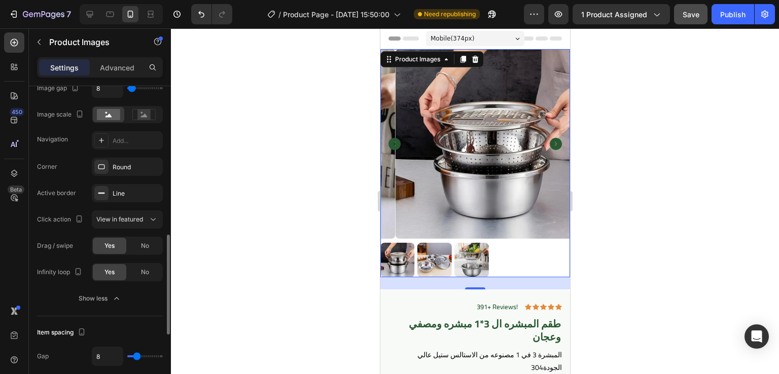
scroll to position [469, 0]
click at [144, 120] on div at bounding box center [143, 114] width 31 height 15
click at [110, 116] on rect at bounding box center [108, 114] width 23 height 11
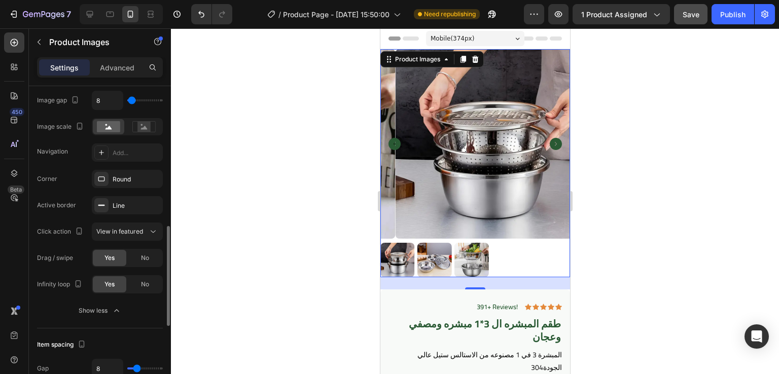
scroll to position [453, 0]
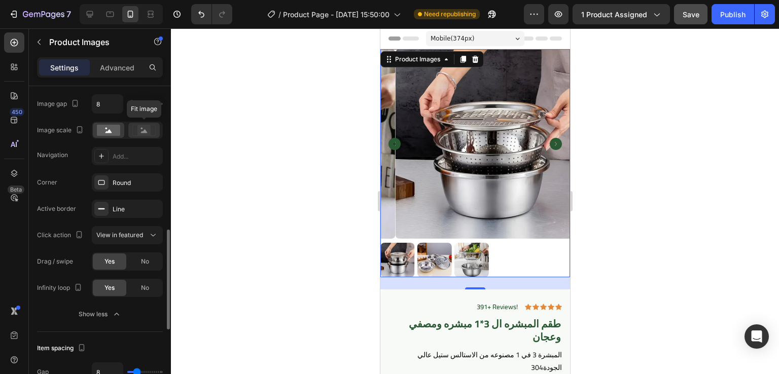
click at [137, 123] on div at bounding box center [143, 130] width 31 height 15
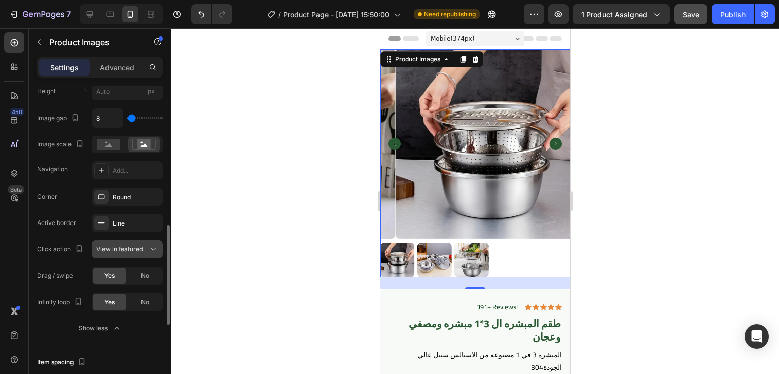
click at [142, 250] on span "View in featured" at bounding box center [119, 249] width 47 height 8
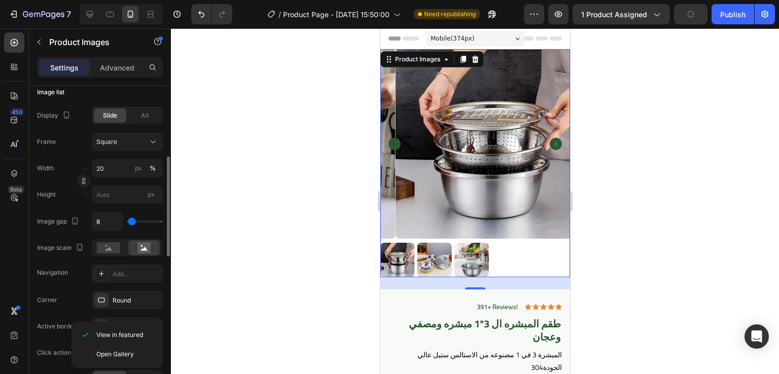
scroll to position [308, 0]
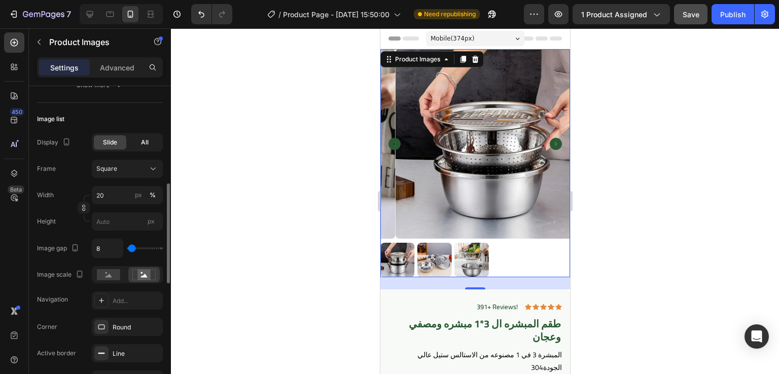
click at [144, 141] on span "All" at bounding box center [145, 142] width 8 height 9
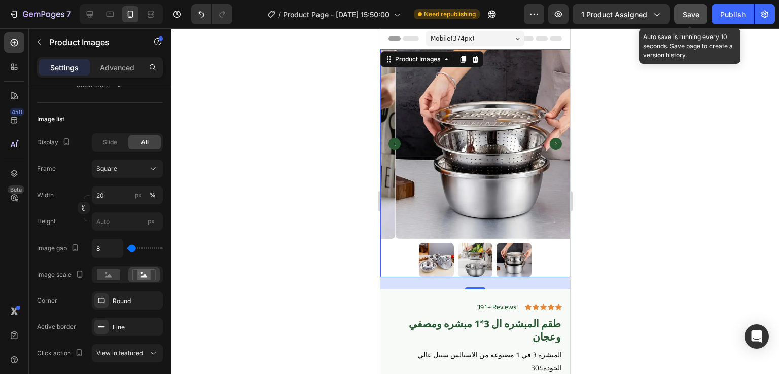
click at [692, 14] on span "Save" at bounding box center [691, 14] width 17 height 9
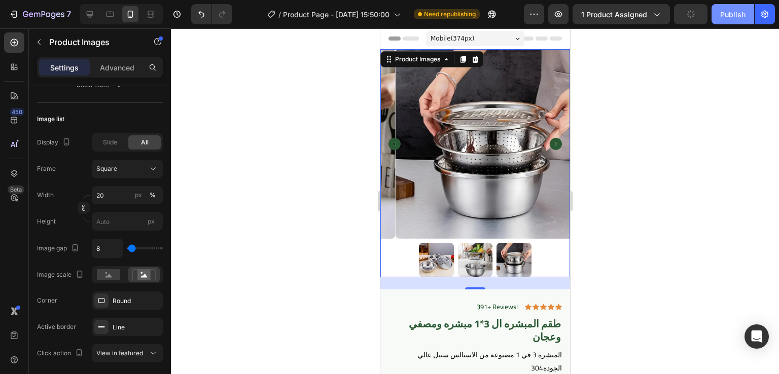
click at [726, 14] on div "Publish" at bounding box center [732, 14] width 25 height 11
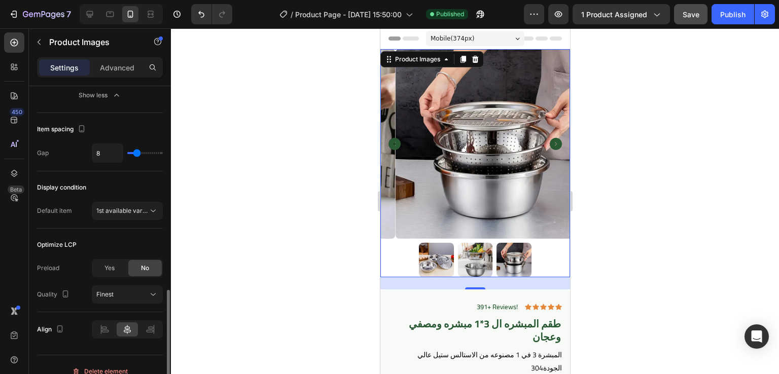
scroll to position [605, 0]
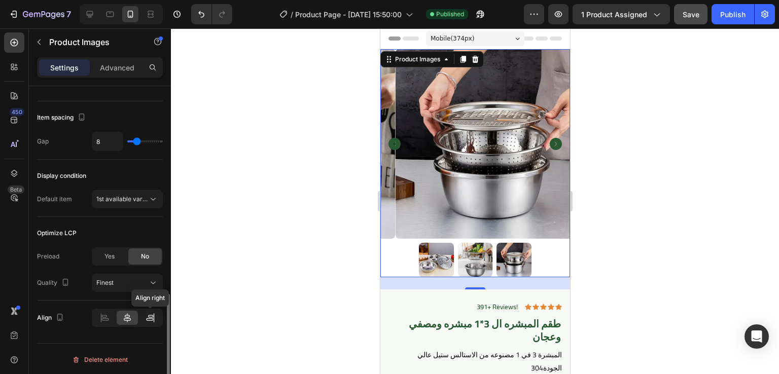
click at [158, 315] on div at bounding box center [150, 318] width 21 height 14
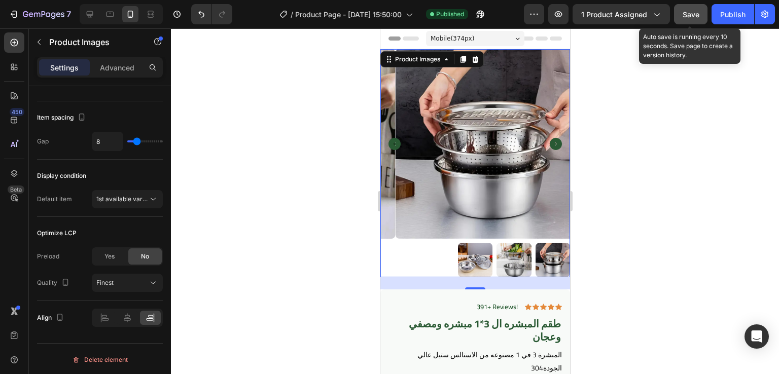
click at [690, 20] on button "Save" at bounding box center [690, 14] width 33 height 20
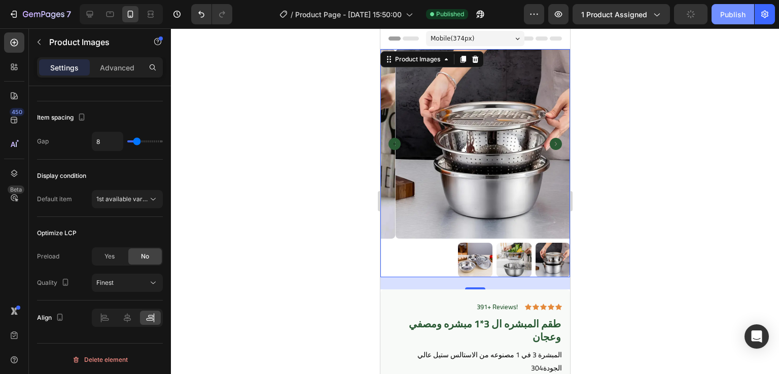
click at [717, 19] on button "Publish" at bounding box center [733, 14] width 43 height 20
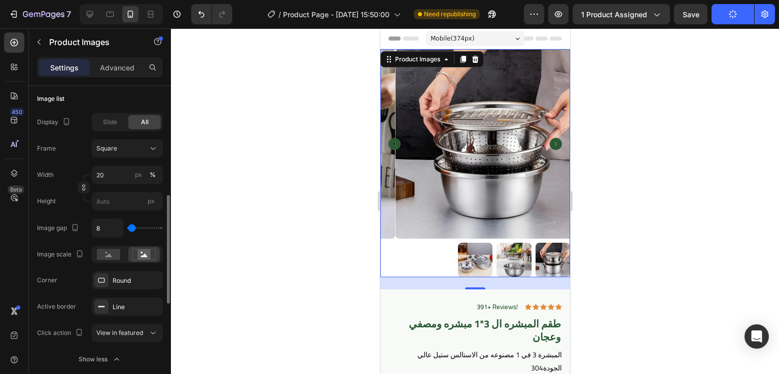
scroll to position [325, 0]
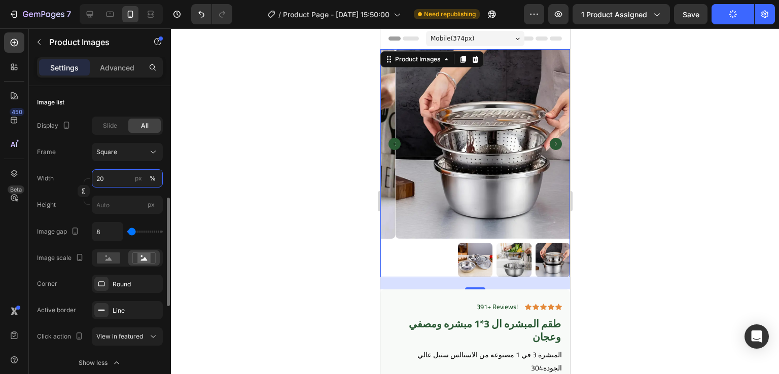
click at [110, 178] on input "20" at bounding box center [127, 178] width 71 height 18
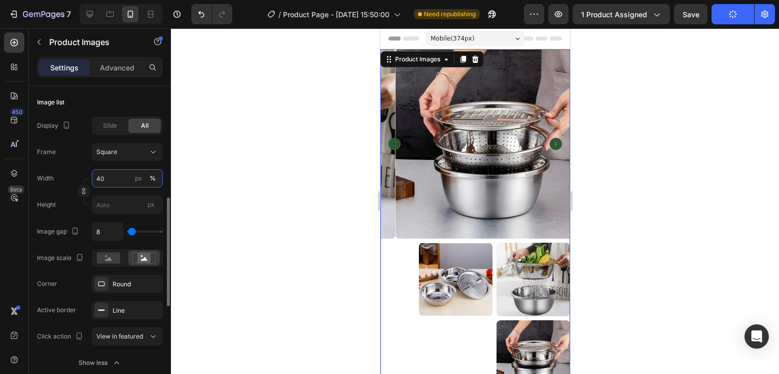
type input "4"
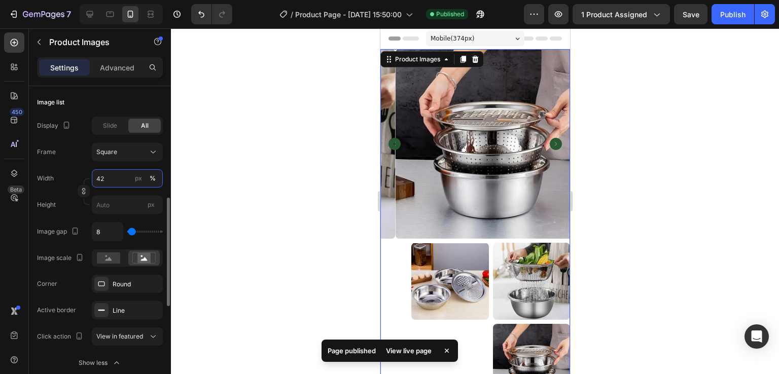
type input "4"
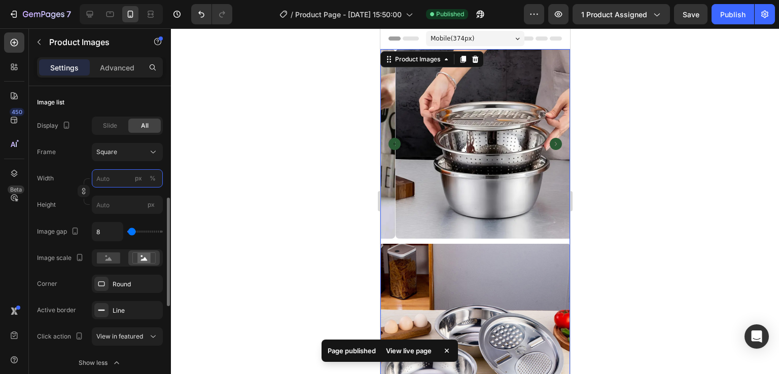
type input "4"
type input "2"
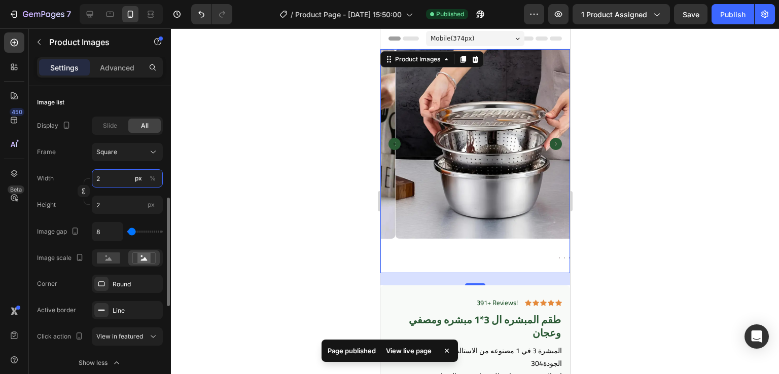
type input "25"
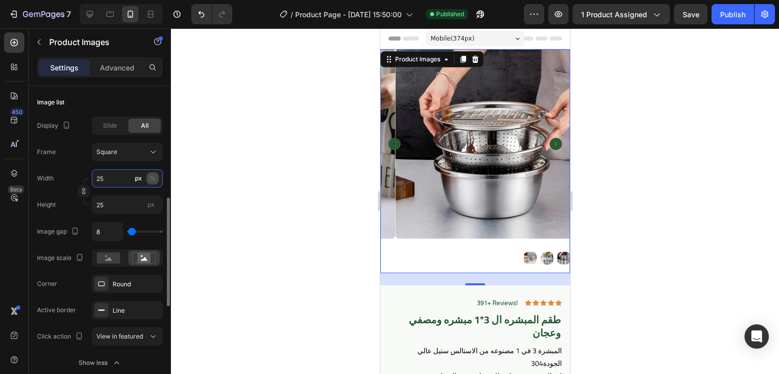
type input "25"
click at [154, 177] on div "%" at bounding box center [153, 178] width 6 height 9
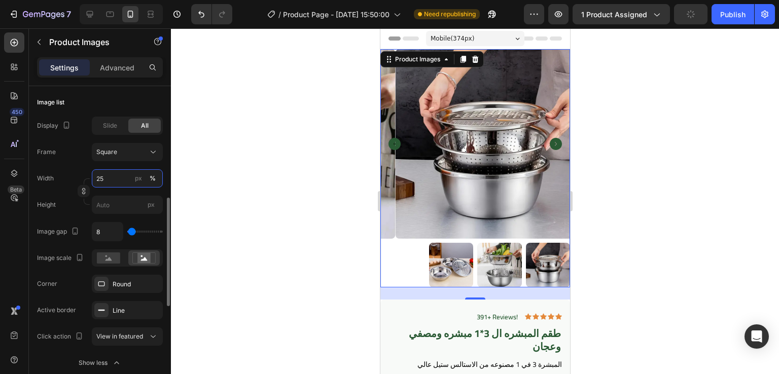
click at [114, 179] on input "25" at bounding box center [127, 178] width 71 height 18
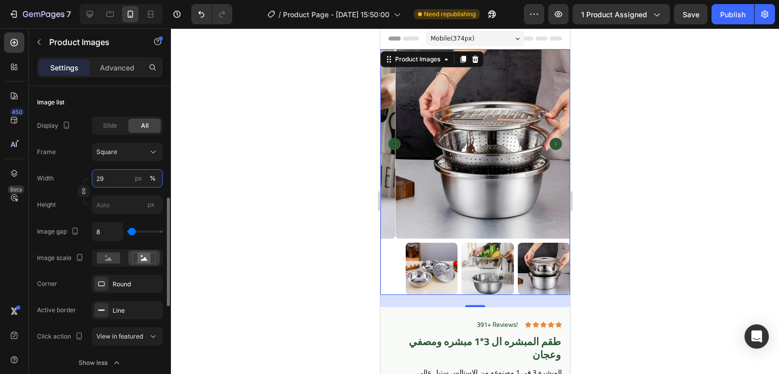
type input "2"
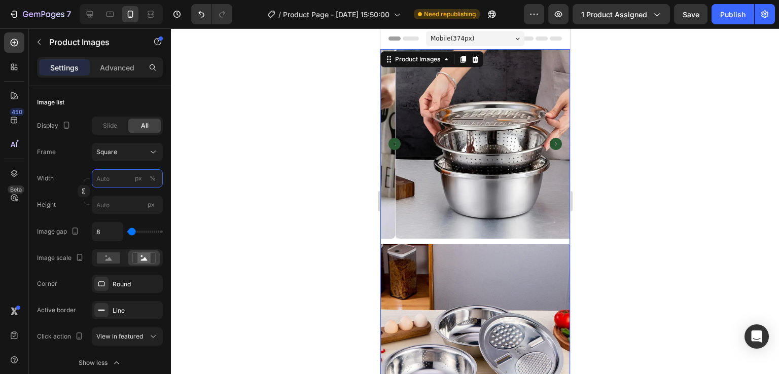
type input "2"
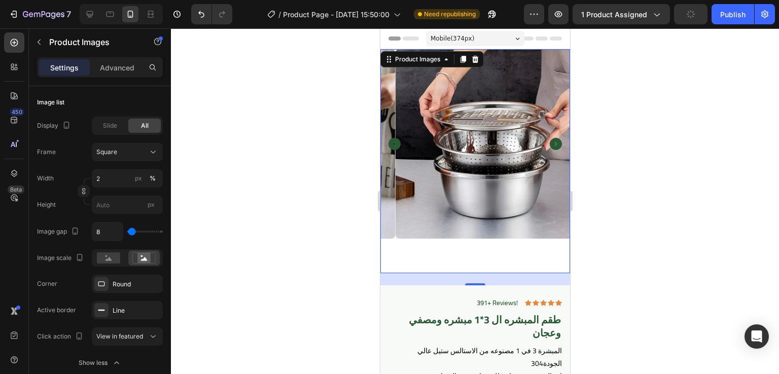
click at [193, 222] on div at bounding box center [475, 201] width 608 height 346
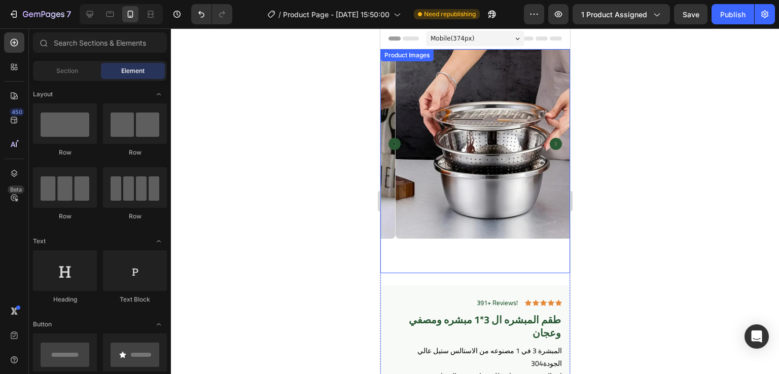
click at [463, 222] on img at bounding box center [490, 144] width 190 height 190
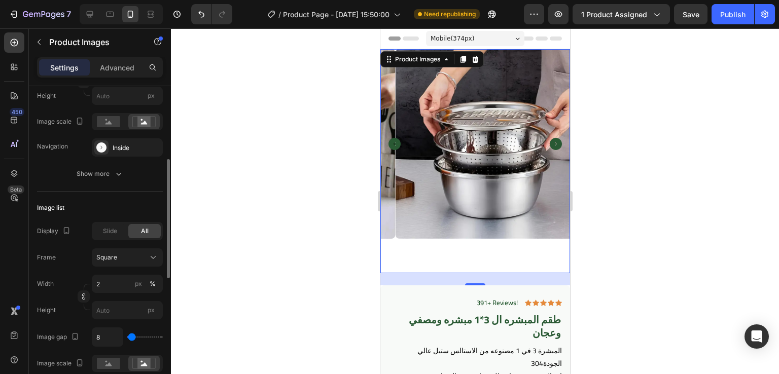
scroll to position [227, 0]
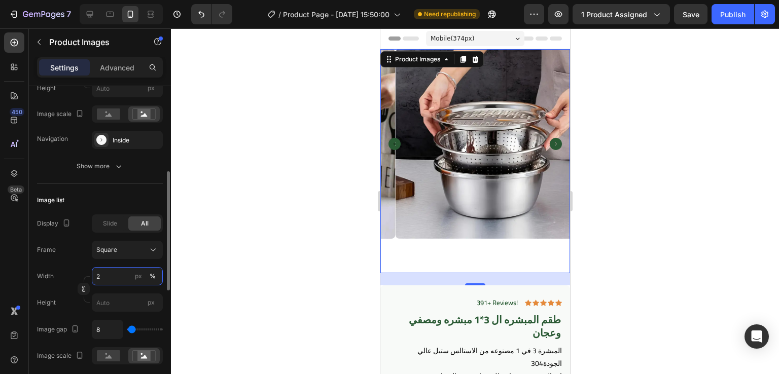
click at [113, 282] on input "2" at bounding box center [127, 276] width 71 height 18
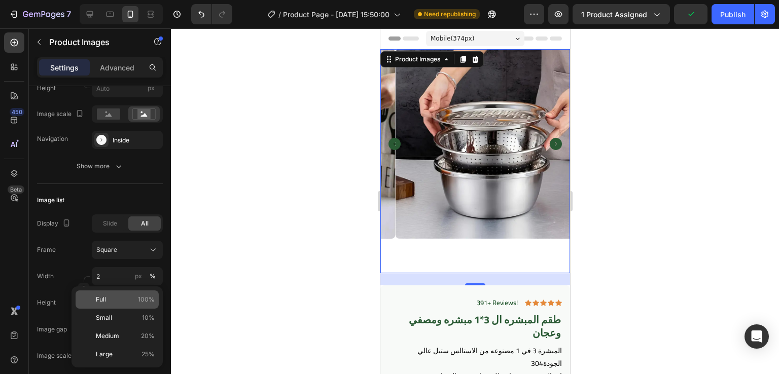
click at [115, 302] on p "Full 100%" at bounding box center [125, 299] width 59 height 9
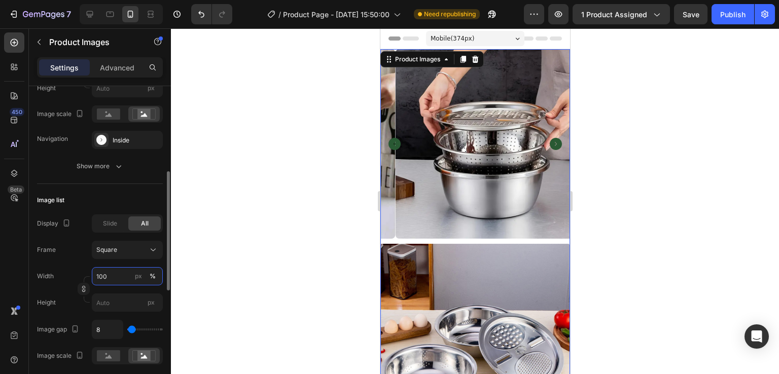
click at [116, 278] on input "100" at bounding box center [127, 276] width 71 height 18
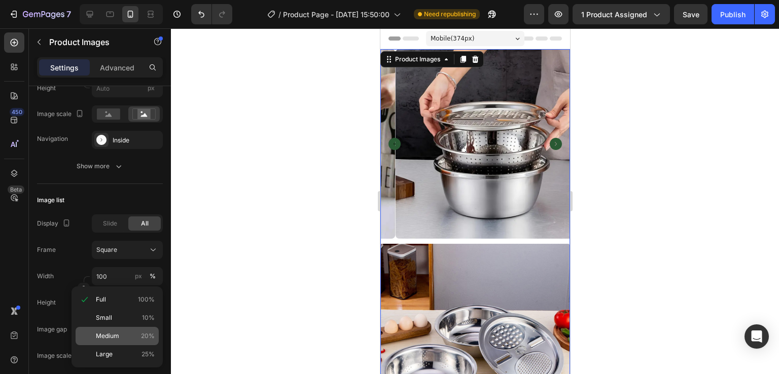
click at [120, 332] on p "Medium 20%" at bounding box center [125, 336] width 59 height 9
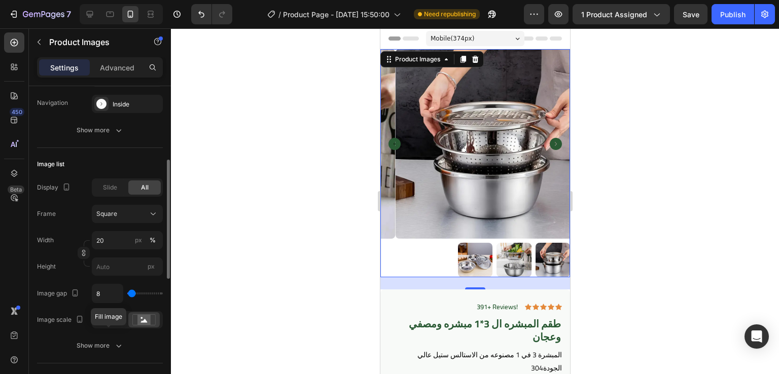
scroll to position [266, 0]
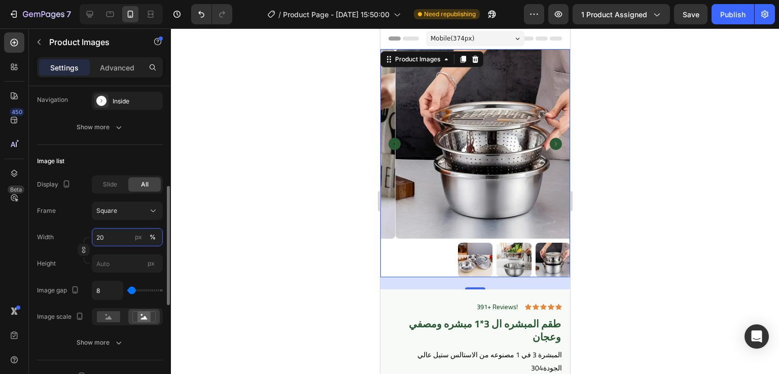
click at [108, 238] on input "20" at bounding box center [127, 237] width 71 height 18
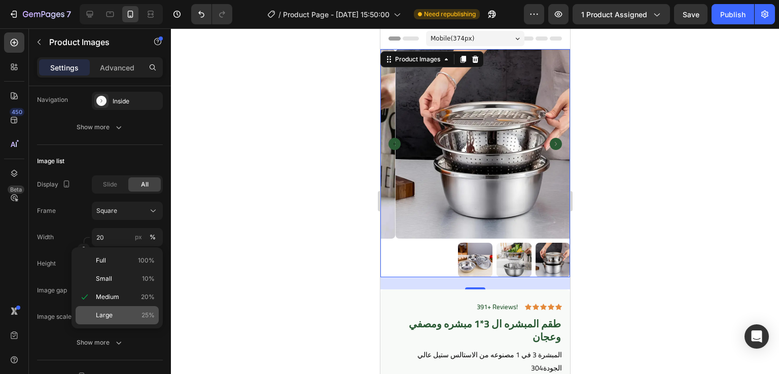
click at [110, 312] on span "Large" at bounding box center [104, 315] width 17 height 9
type input "25"
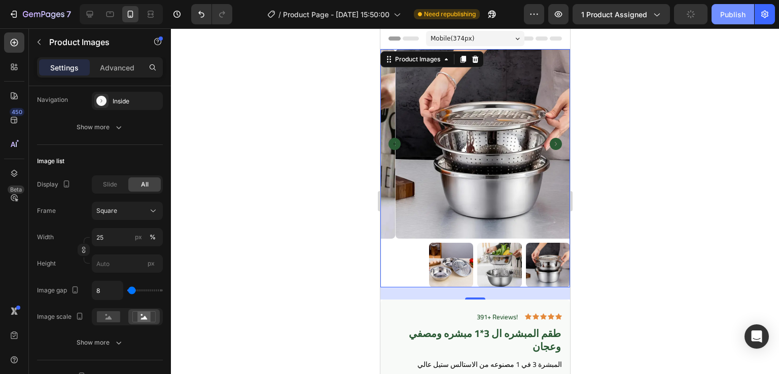
click at [721, 24] on button "Publish" at bounding box center [733, 14] width 43 height 20
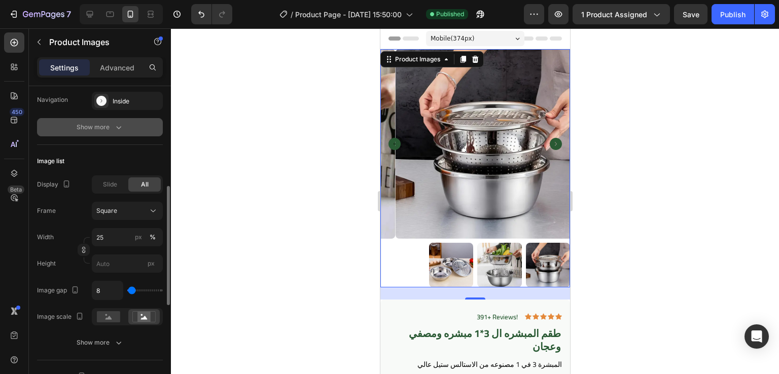
scroll to position [0, 0]
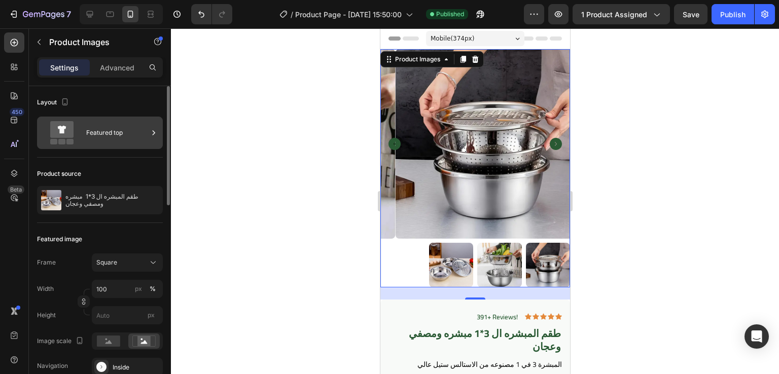
click at [127, 132] on div "Featured top" at bounding box center [117, 132] width 62 height 23
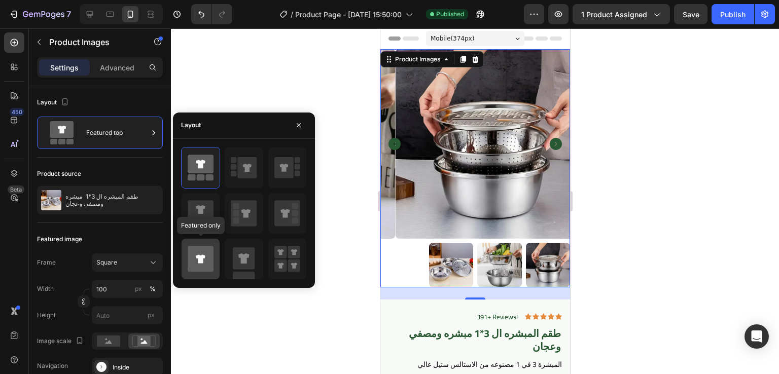
click at [197, 263] on icon at bounding box center [201, 259] width 26 height 26
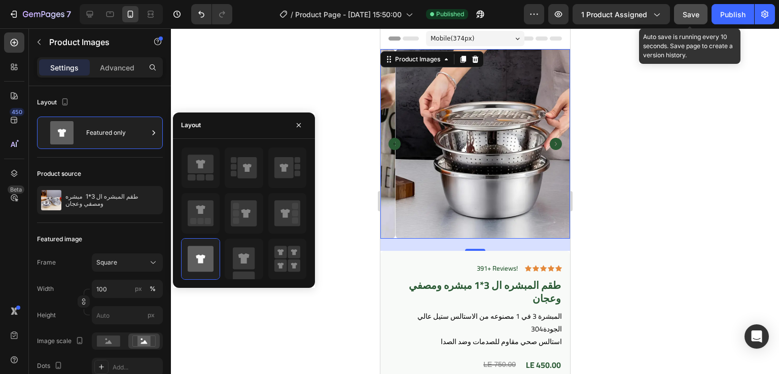
click at [703, 13] on button "Save" at bounding box center [690, 14] width 33 height 20
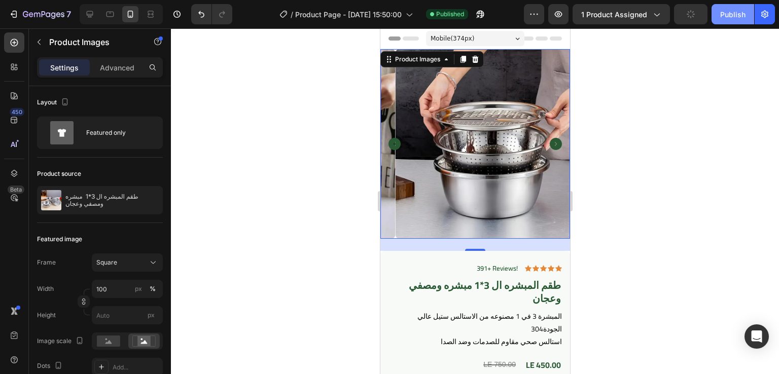
click at [749, 16] on button "Publish" at bounding box center [733, 14] width 43 height 20
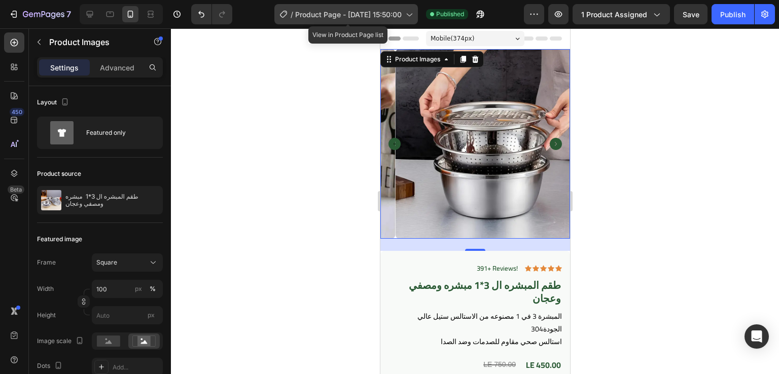
click at [369, 5] on div "/ Product Page - Aug 25, 15:50:00" at bounding box center [346, 14] width 144 height 20
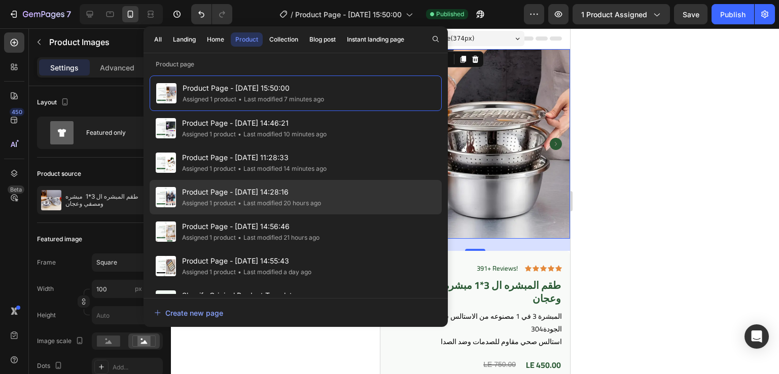
click at [224, 189] on span "Product Page - [DATE] 14:28:16" at bounding box center [251, 192] width 139 height 12
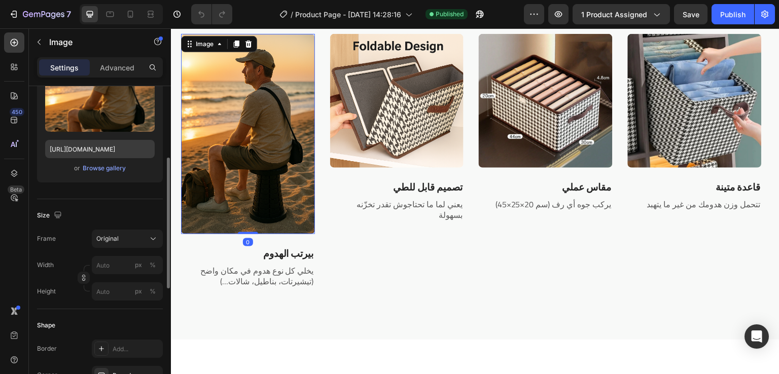
scroll to position [147, 0]
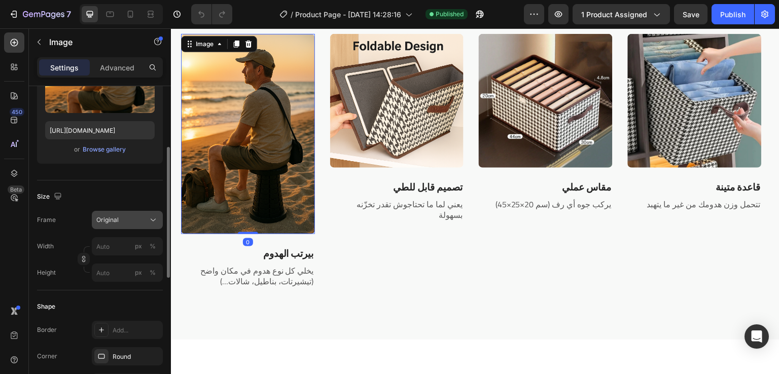
click at [150, 220] on icon at bounding box center [153, 220] width 10 height 10
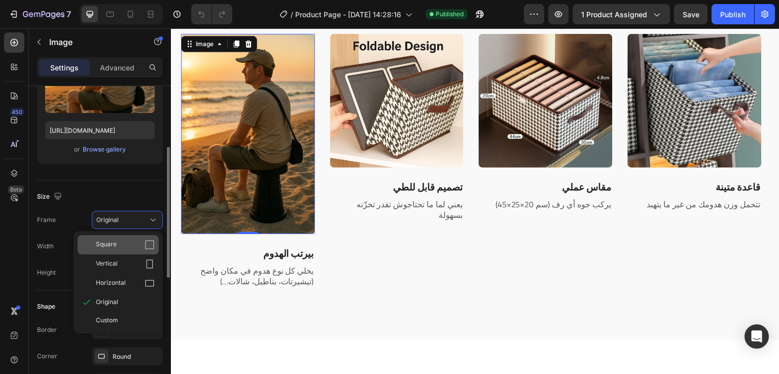
click at [131, 246] on div "Square" at bounding box center [125, 245] width 59 height 10
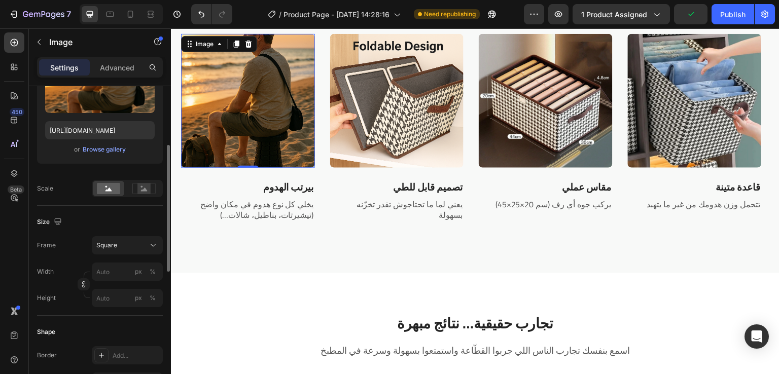
click at [249, 134] on img at bounding box center [248, 101] width 134 height 134
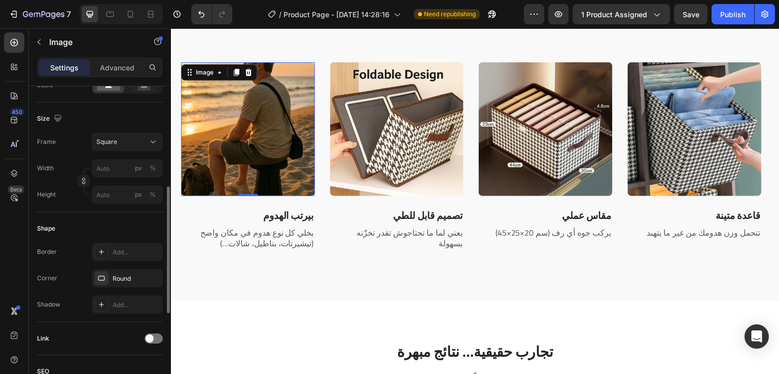
scroll to position [251, 0]
click at [149, 134] on button "Square" at bounding box center [127, 141] width 71 height 18
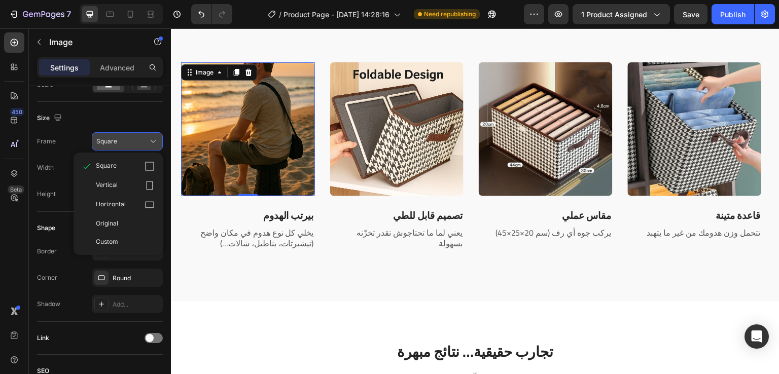
click at [149, 134] on button "Square" at bounding box center [127, 141] width 71 height 18
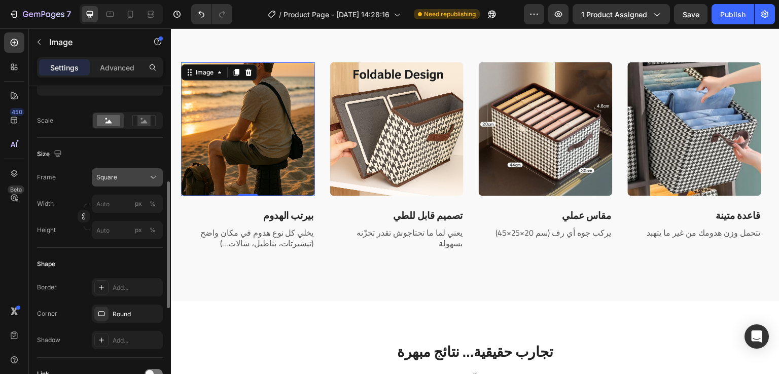
scroll to position [215, 0]
click at [147, 128] on div at bounding box center [143, 120] width 31 height 15
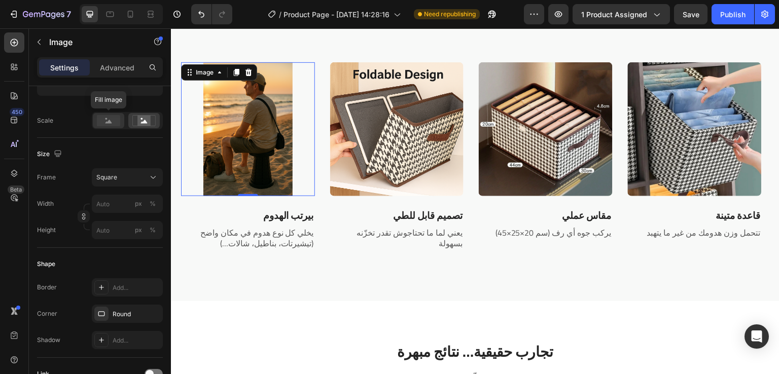
click at [113, 120] on rect at bounding box center [108, 120] width 23 height 11
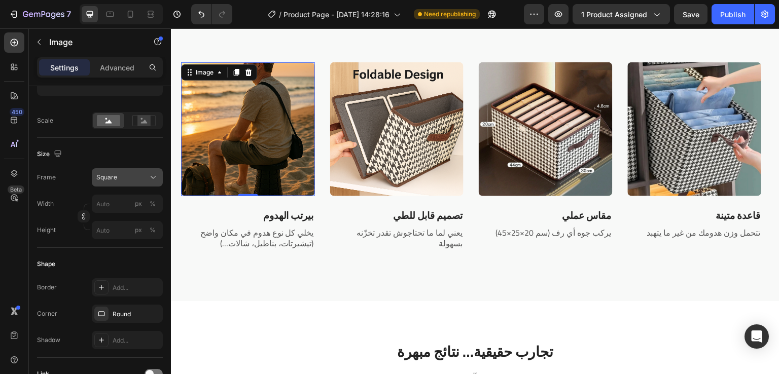
click at [149, 181] on icon at bounding box center [153, 177] width 10 height 10
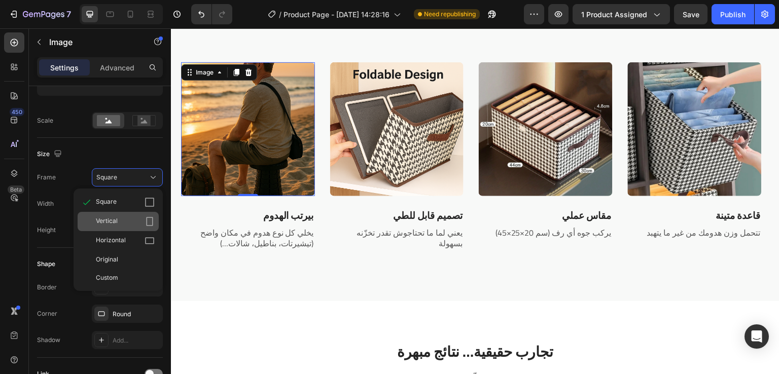
click at [126, 220] on div "Vertical" at bounding box center [125, 222] width 59 height 10
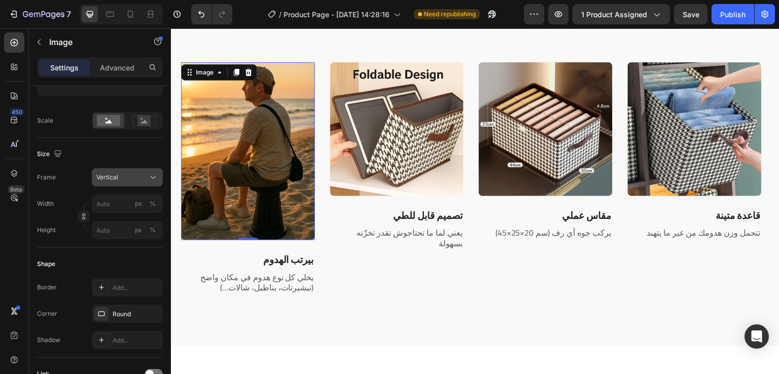
click at [150, 181] on icon at bounding box center [153, 177] width 10 height 10
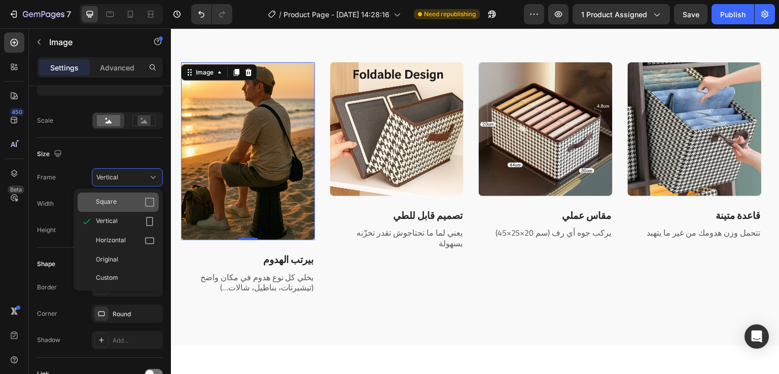
click at [138, 199] on div "Square" at bounding box center [125, 202] width 59 height 10
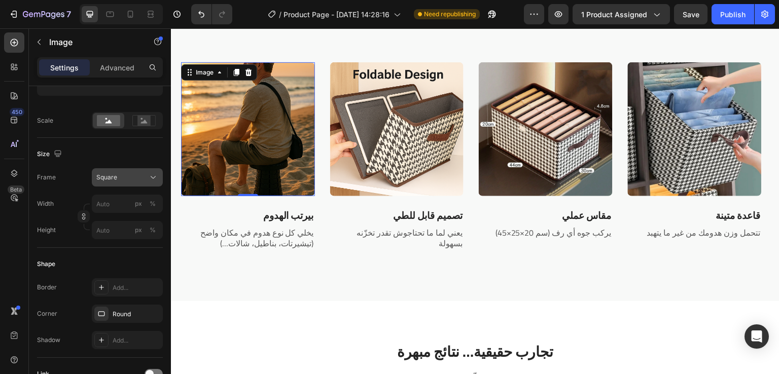
click at [149, 172] on icon at bounding box center [153, 177] width 10 height 10
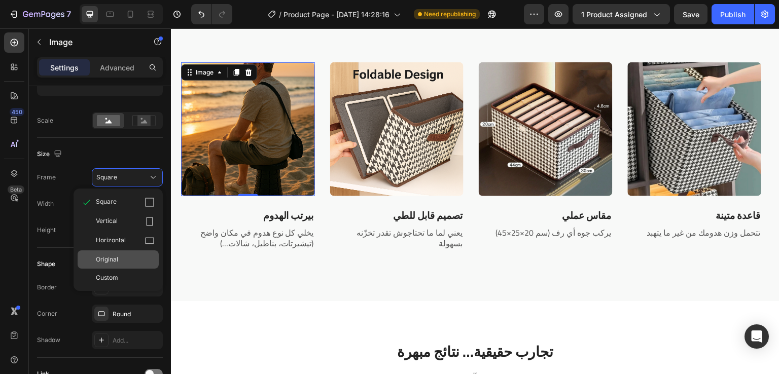
click at [116, 255] on span "Original" at bounding box center [107, 259] width 22 height 9
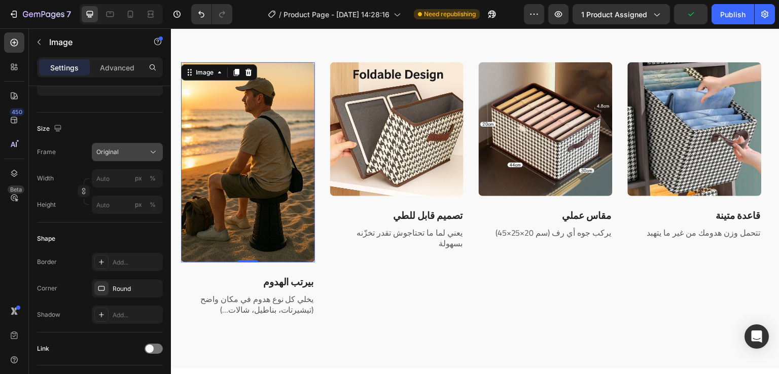
click at [147, 157] on button "Original" at bounding box center [127, 152] width 71 height 18
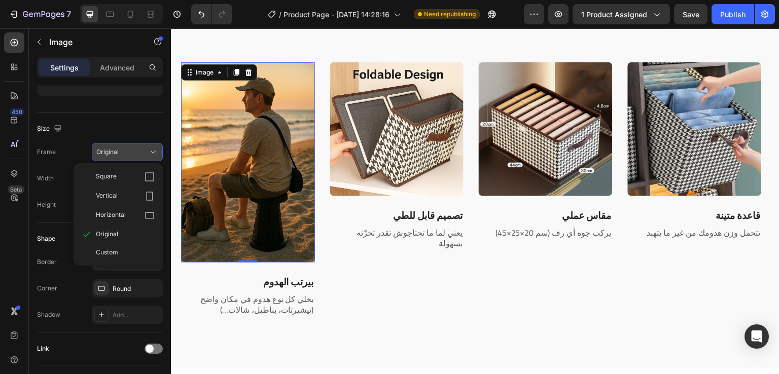
click at [147, 157] on button "Original" at bounding box center [127, 152] width 71 height 18
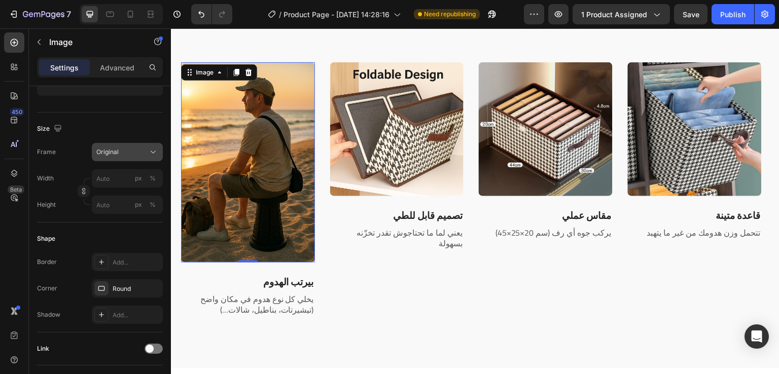
click at [147, 157] on button "Original" at bounding box center [127, 152] width 71 height 18
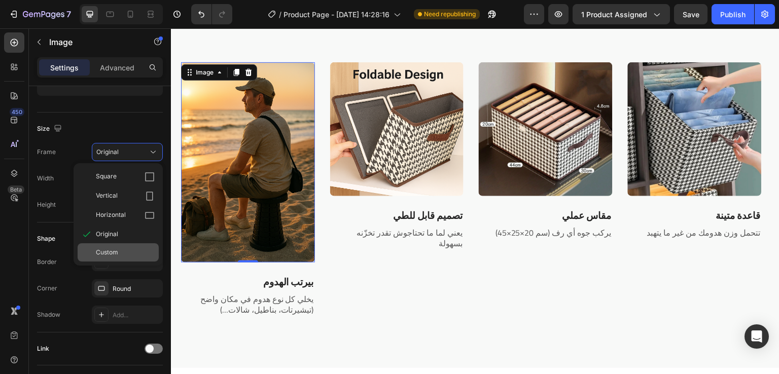
click at [118, 244] on div "Custom" at bounding box center [118, 252] width 81 height 18
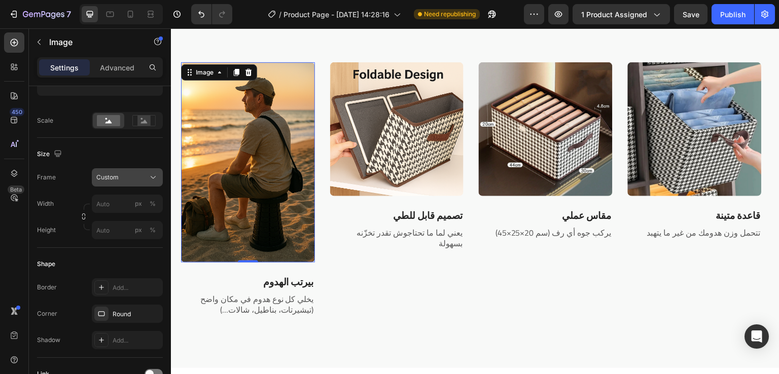
click at [139, 179] on div "Custom" at bounding box center [121, 177] width 50 height 9
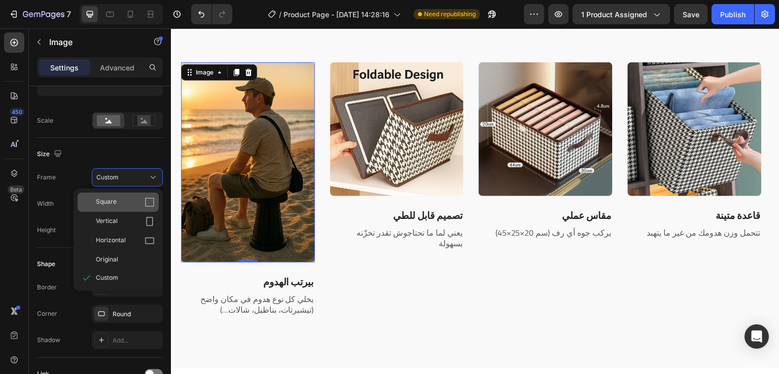
click at [123, 201] on div "Square" at bounding box center [125, 202] width 59 height 10
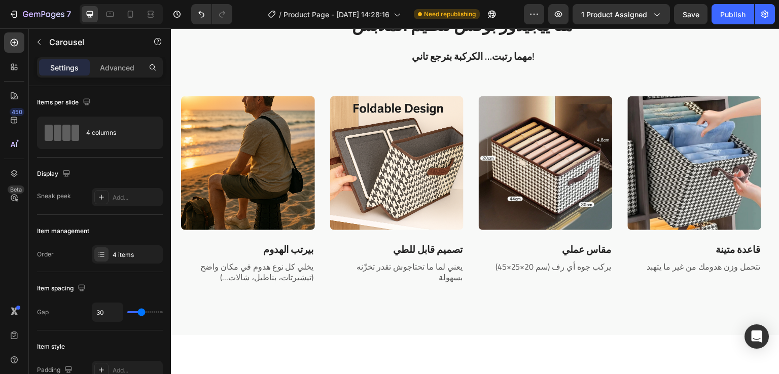
scroll to position [1228, 0]
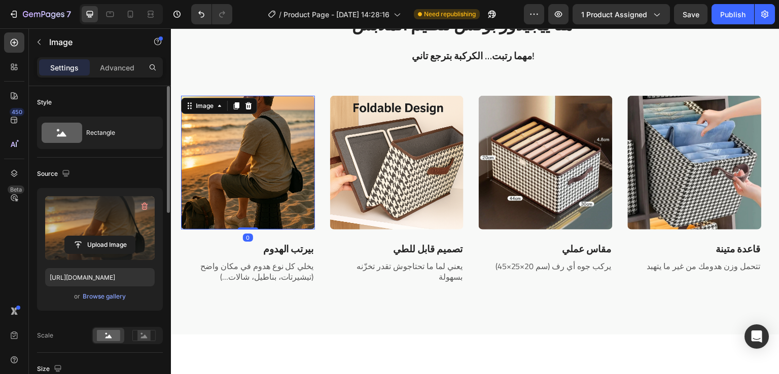
click at [95, 223] on label at bounding box center [100, 228] width 110 height 64
click at [95, 236] on input "file" at bounding box center [100, 244] width 70 height 17
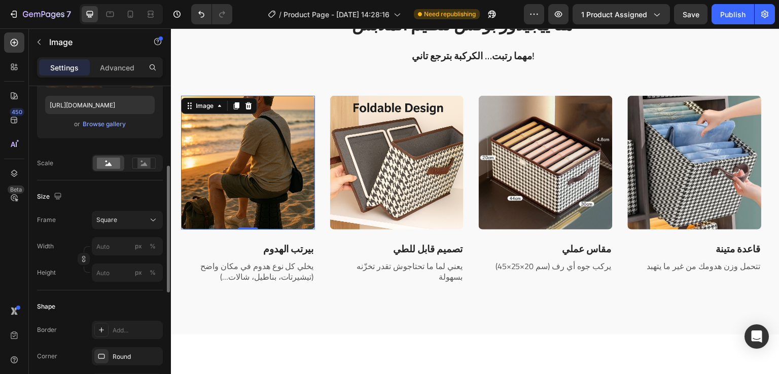
scroll to position [200, 0]
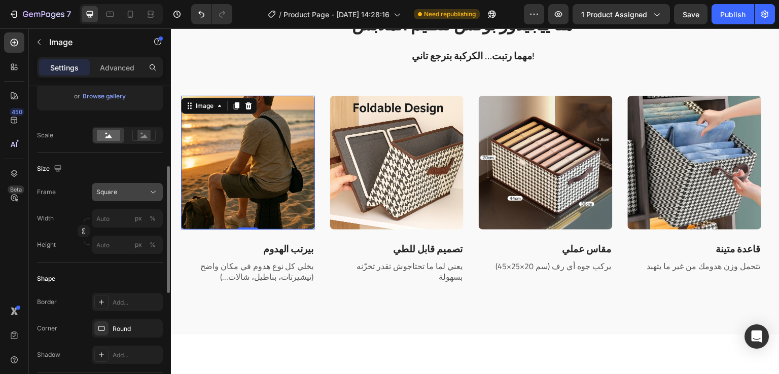
click at [146, 190] on div "Square" at bounding box center [121, 192] width 50 height 9
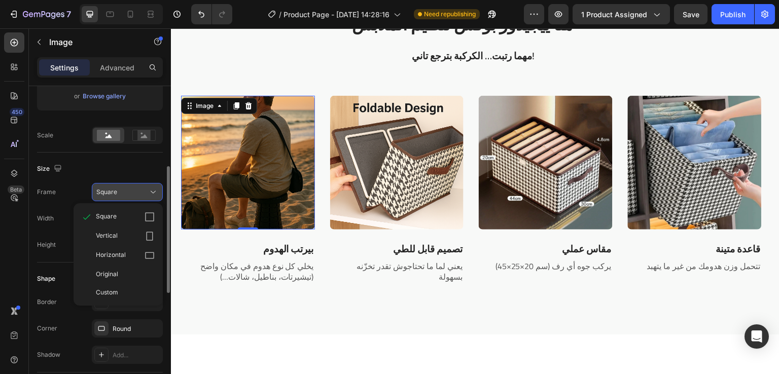
click at [146, 190] on div "Square" at bounding box center [121, 192] width 50 height 9
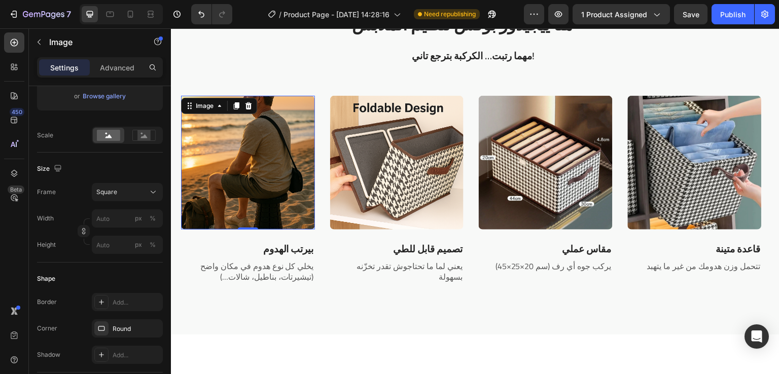
click at [228, 155] on img at bounding box center [248, 163] width 134 height 134
click at [141, 133] on circle at bounding box center [142, 134] width 2 height 2
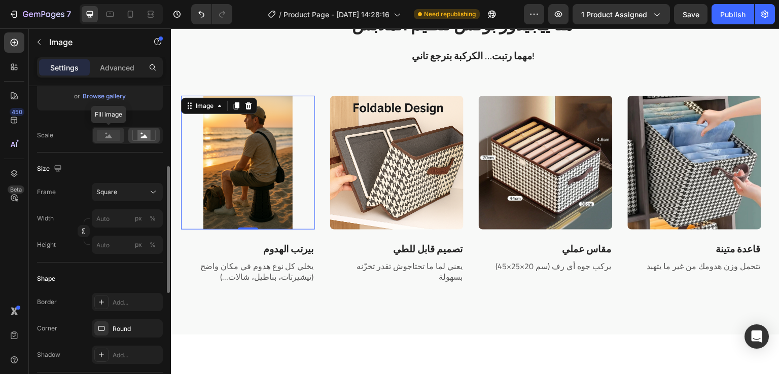
click at [104, 134] on rect at bounding box center [108, 135] width 23 height 11
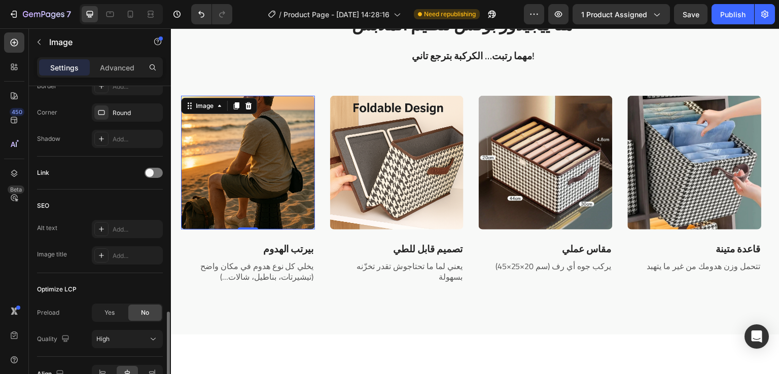
scroll to position [473, 0]
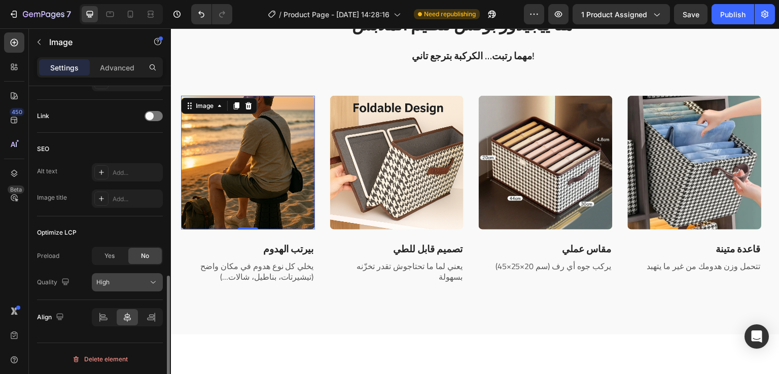
click at [142, 284] on div "High" at bounding box center [122, 282] width 52 height 9
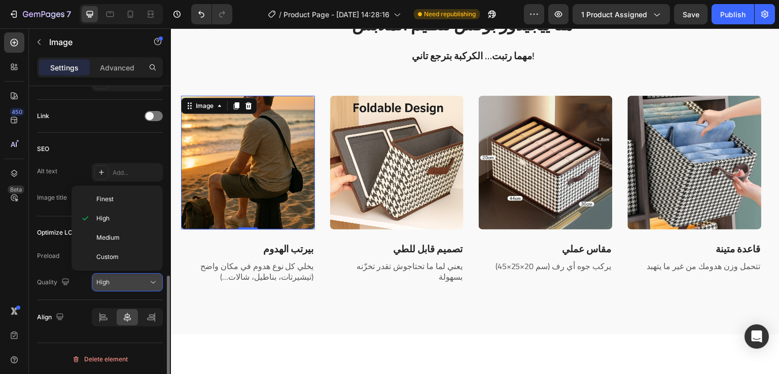
click at [142, 284] on div "High" at bounding box center [122, 282] width 52 height 9
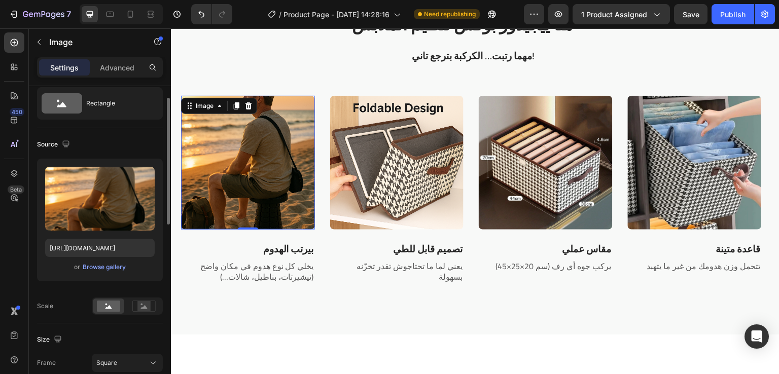
scroll to position [30, 0]
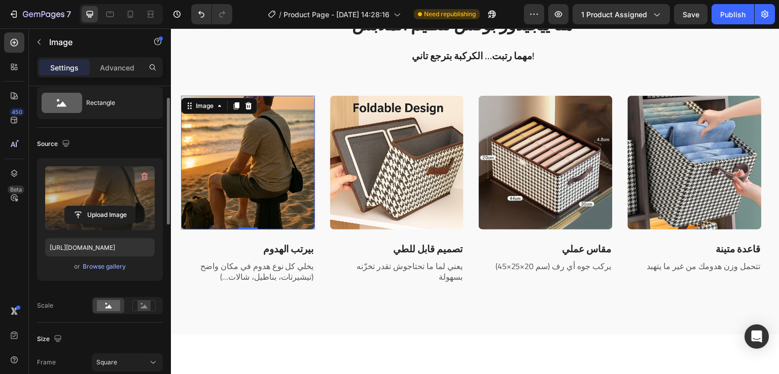
click at [96, 191] on label at bounding box center [100, 198] width 110 height 64
click at [96, 206] on input "file" at bounding box center [100, 214] width 70 height 17
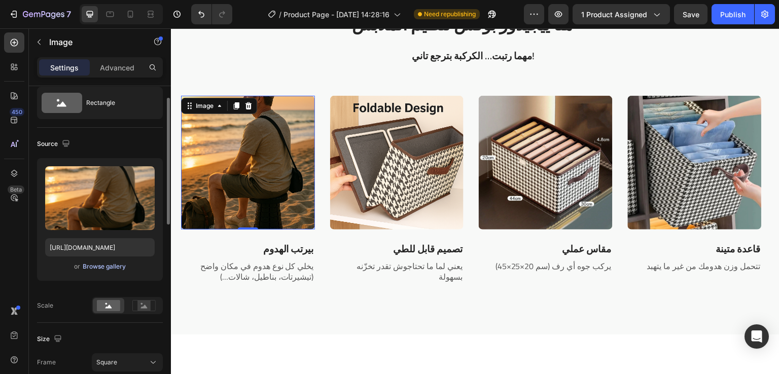
click at [106, 268] on div "Browse gallery" at bounding box center [104, 266] width 43 height 9
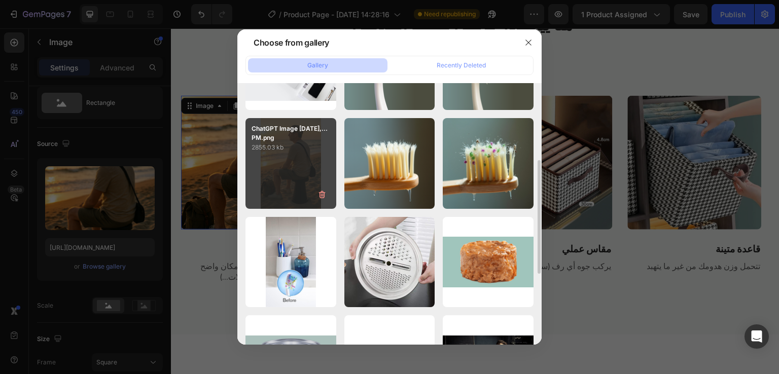
scroll to position [173, 0]
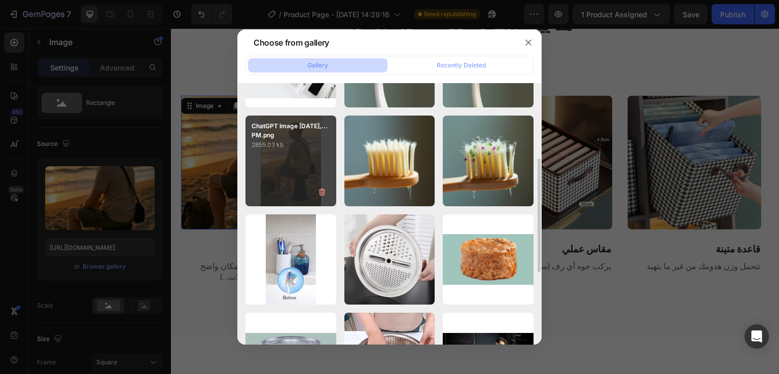
click at [296, 176] on div "ChatGPT Image [DATE],...PM.png 2855.03 kb" at bounding box center [290, 161] width 91 height 91
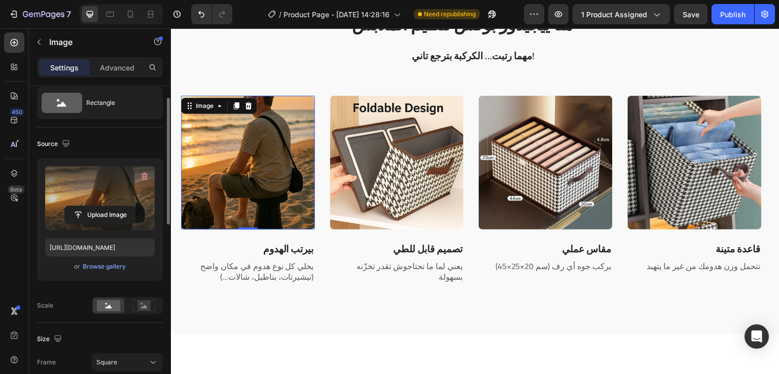
click at [109, 191] on label at bounding box center [100, 198] width 110 height 64
click at [109, 206] on input "file" at bounding box center [100, 214] width 70 height 17
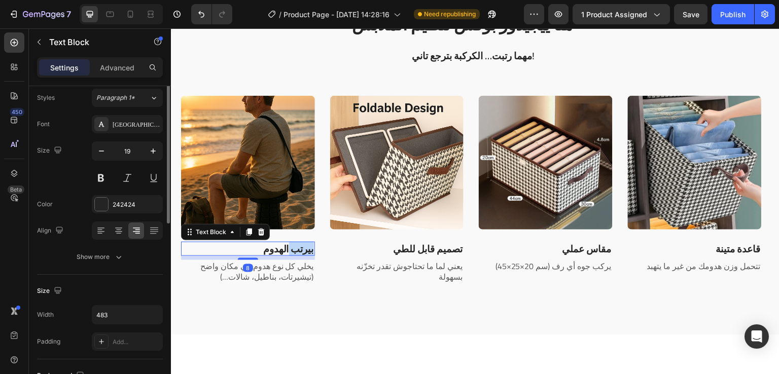
scroll to position [0, 0]
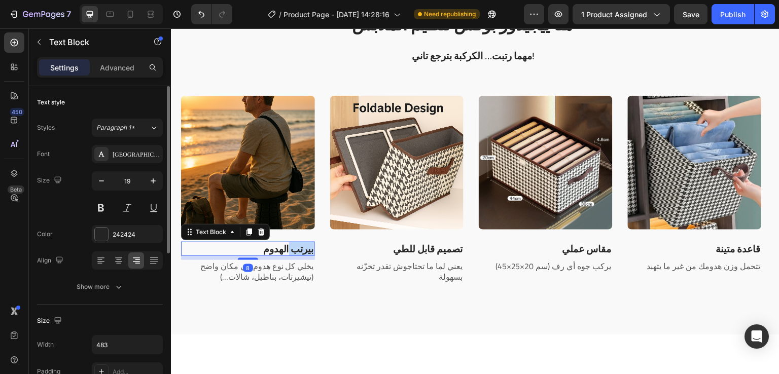
click at [302, 244] on p "بيرتب الهدوم" at bounding box center [248, 249] width 132 height 13
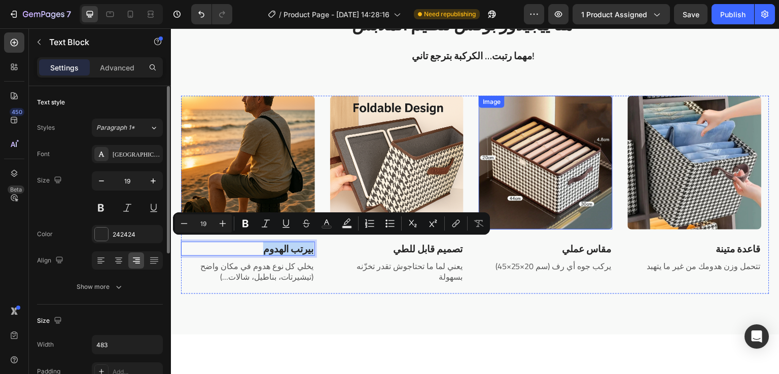
scroll to position [1165, 0]
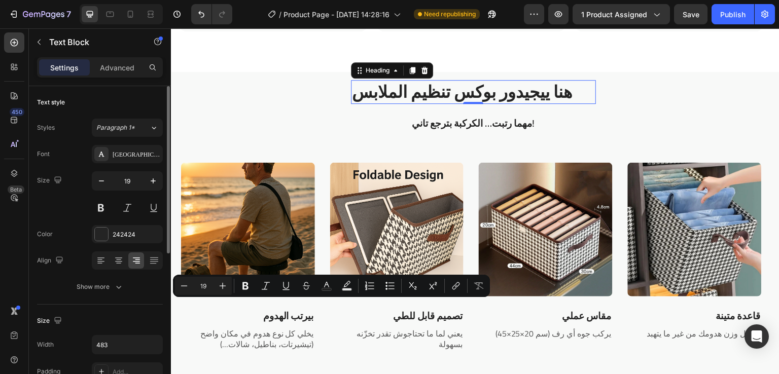
click at [522, 95] on strong "دور بوكس تنظيم الملابس" at bounding box center [438, 91] width 173 height 31
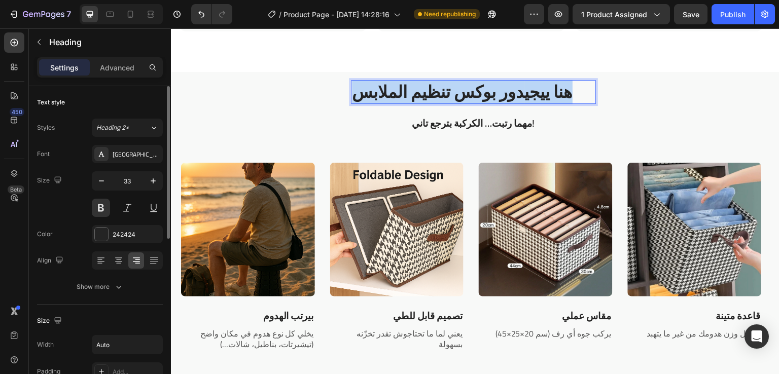
click at [522, 95] on strong "دور بوكس تنظيم الملابس" at bounding box center [438, 91] width 173 height 31
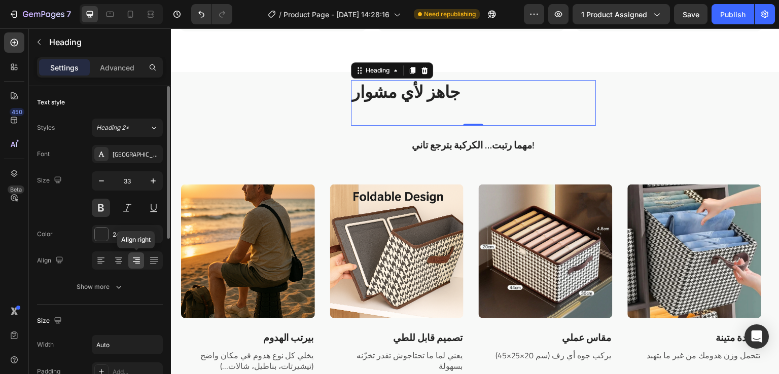
click at [136, 258] on icon at bounding box center [136, 258] width 7 height 1
click at [518, 97] on div "جاهز لأي مشوار" at bounding box center [473, 103] width 245 height 46
click at [466, 109] on div "جاهز لأي مشوار" at bounding box center [473, 103] width 245 height 46
click at [411, 98] on strong "جاهز لأي مشوار" at bounding box center [406, 91] width 108 height 31
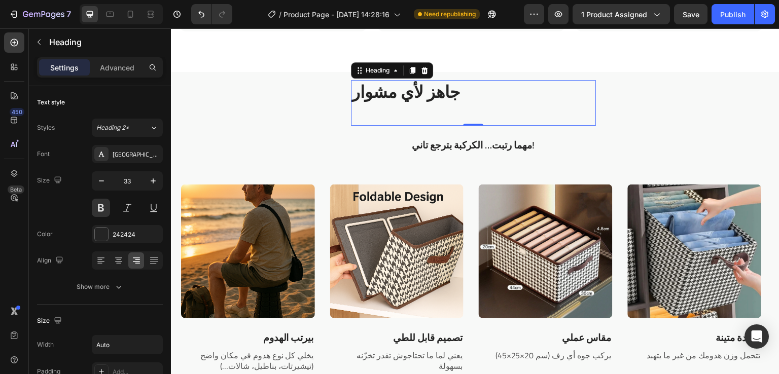
click at [484, 82] on div "جاهز لأي مشوار" at bounding box center [473, 103] width 245 height 46
click at [454, 114] on p "جاهز لأي مشوار" at bounding box center [406, 103] width 108 height 44
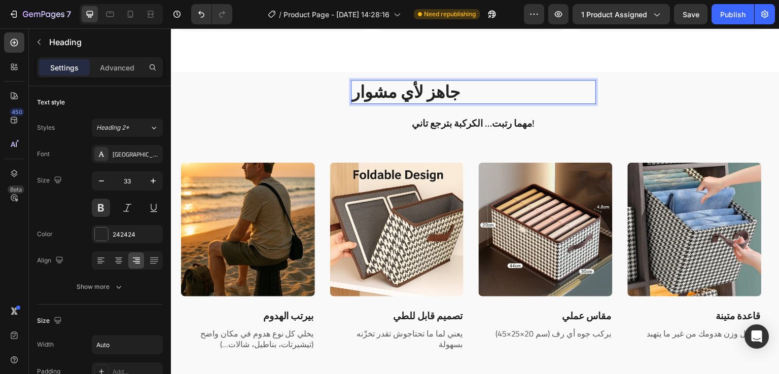
click at [352, 88] on strong "جاهز لأي مشوار" at bounding box center [406, 91] width 108 height 31
click at [488, 96] on div "جاهز لأي مشوار" at bounding box center [473, 92] width 245 height 24
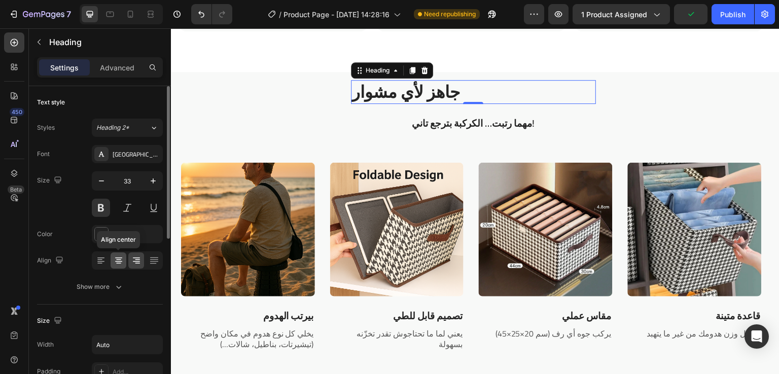
click at [119, 258] on icon at bounding box center [119, 261] width 10 height 10
click at [120, 258] on icon at bounding box center [119, 261] width 10 height 10
click at [135, 258] on icon at bounding box center [136, 258] width 7 height 1
click at [425, 66] on icon at bounding box center [424, 70] width 8 height 8
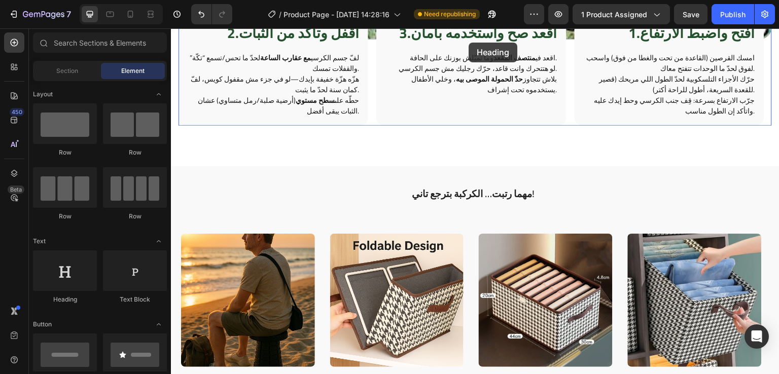
scroll to position [1039, 0]
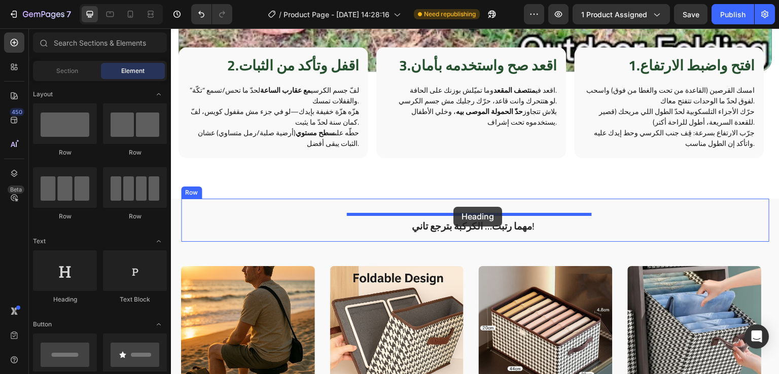
drag, startPoint x: 238, startPoint y: 314, endPoint x: 455, endPoint y: 204, distance: 243.4
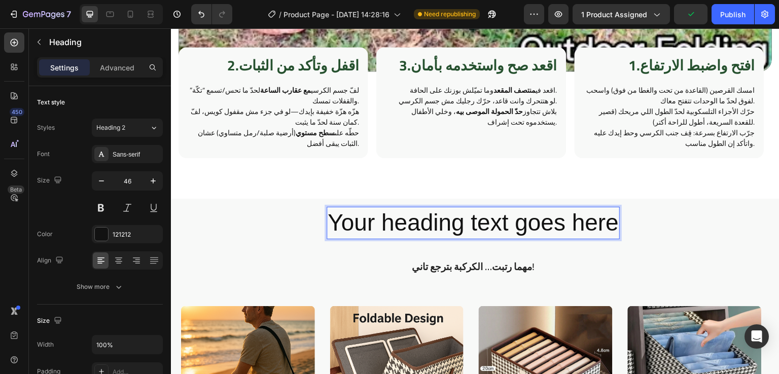
click at [450, 229] on h2 "Your heading text goes here" at bounding box center [473, 223] width 293 height 32
click at [450, 229] on p "Your heading text goes here" at bounding box center [473, 223] width 291 height 30
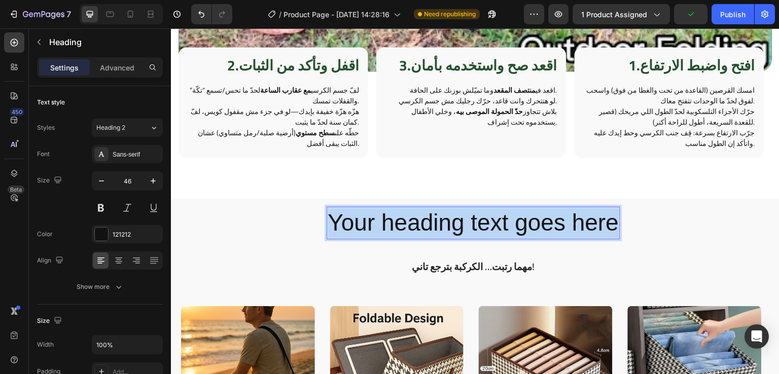
click at [450, 229] on p "Your heading text goes here" at bounding box center [473, 223] width 291 height 30
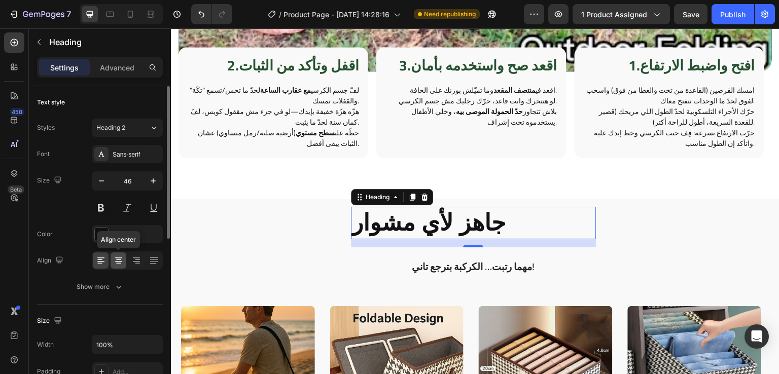
click at [125, 262] on div at bounding box center [119, 261] width 16 height 16
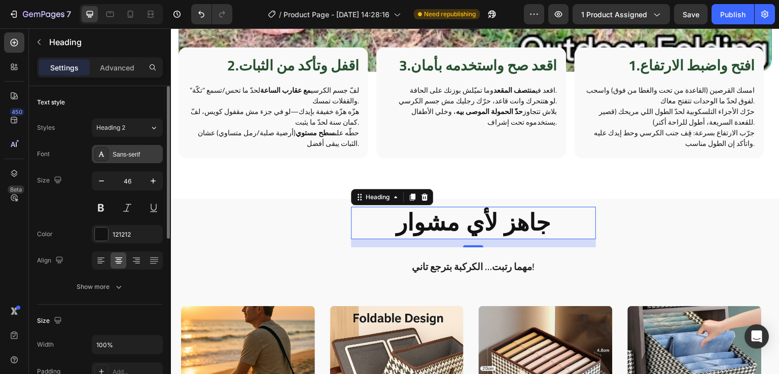
click at [107, 152] on div at bounding box center [101, 154] width 14 height 14
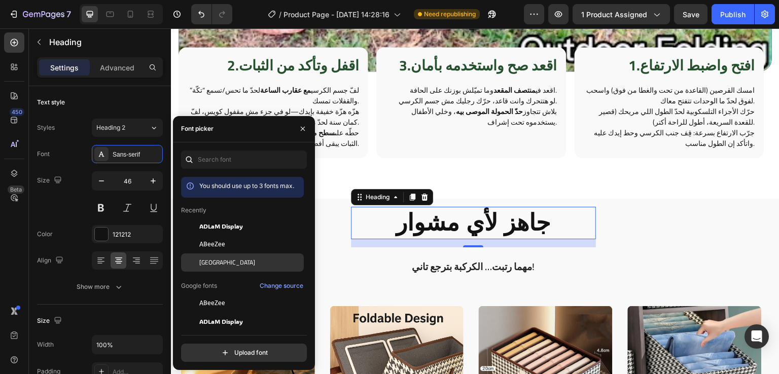
click at [201, 258] on span "[GEOGRAPHIC_DATA]" at bounding box center [227, 262] width 56 height 9
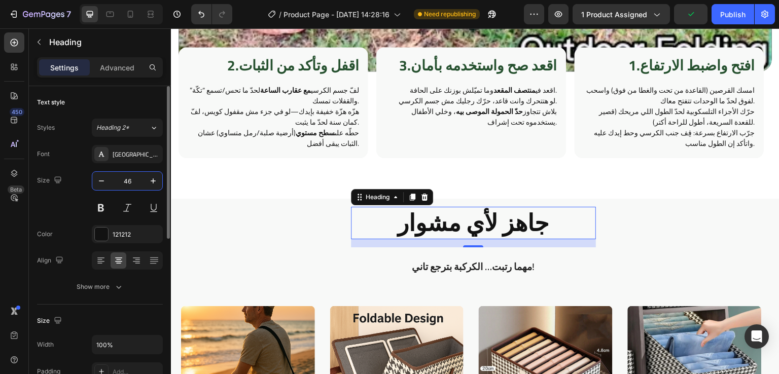
click at [131, 177] on input "46" at bounding box center [127, 181] width 33 height 18
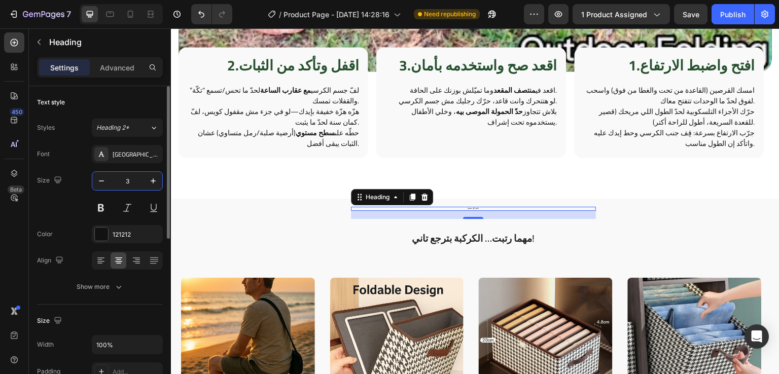
type input "32"
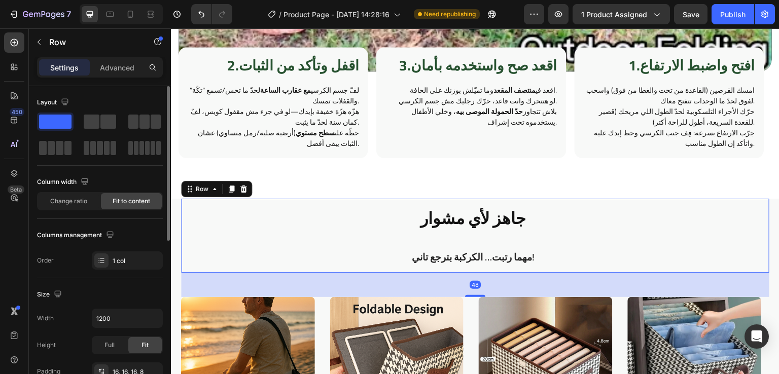
click at [336, 238] on div "⁠⁠⁠⁠⁠⁠⁠ جاهز لأي مشوار Heading مهما رتبت… الكركبة بترجع تاني! Text Block Row 48" at bounding box center [475, 236] width 588 height 74
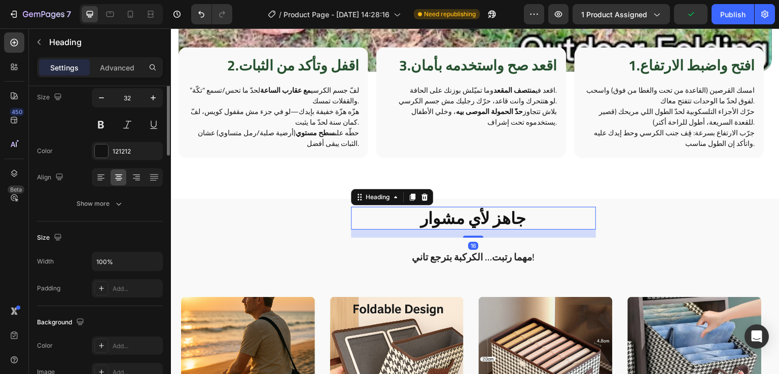
scroll to position [0, 0]
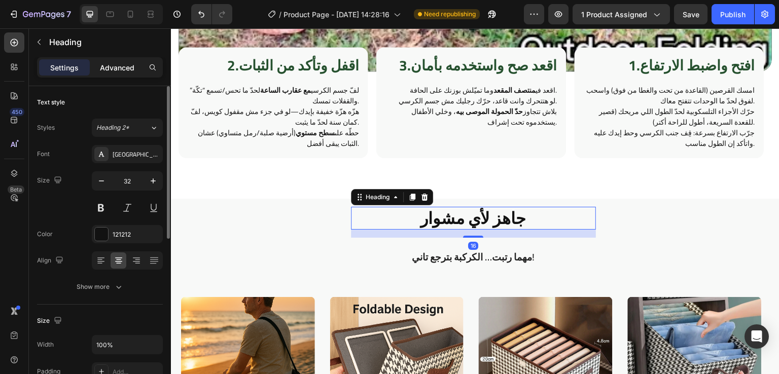
click at [121, 67] on p "Advanced" at bounding box center [117, 67] width 34 height 11
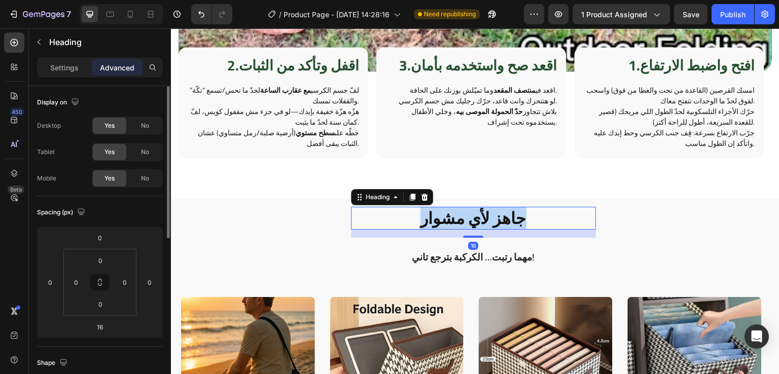
click at [510, 220] on strong "جاهز لأي مشوار" at bounding box center [473, 218] width 106 height 30
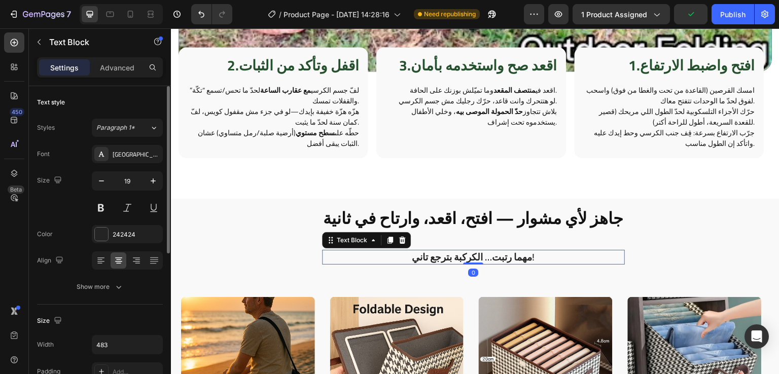
click at [524, 255] on p "مهما رتبت… الكركبة بترجع تاني!" at bounding box center [473, 257] width 243 height 13
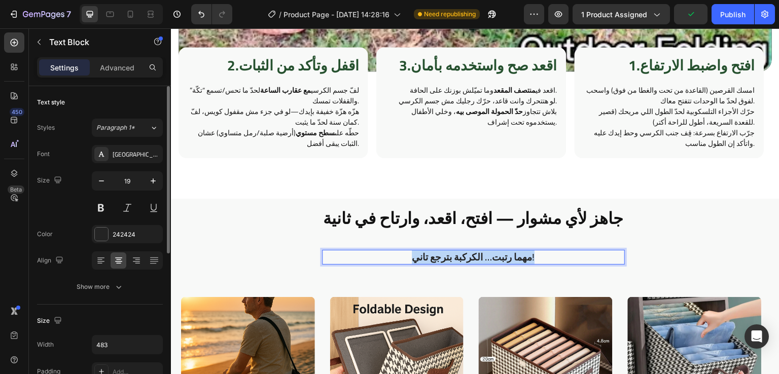
click at [524, 255] on p "مهما رتبت… الكركبة بترجع تاني!" at bounding box center [473, 257] width 243 height 13
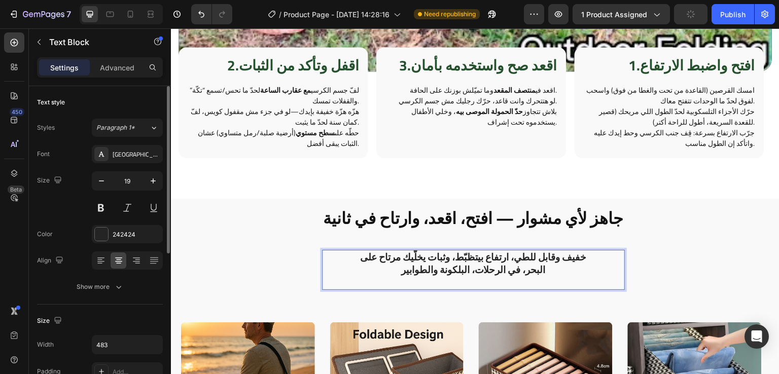
click at [524, 280] on p "Rich Text Editor. Editing area: main" at bounding box center [473, 282] width 243 height 13
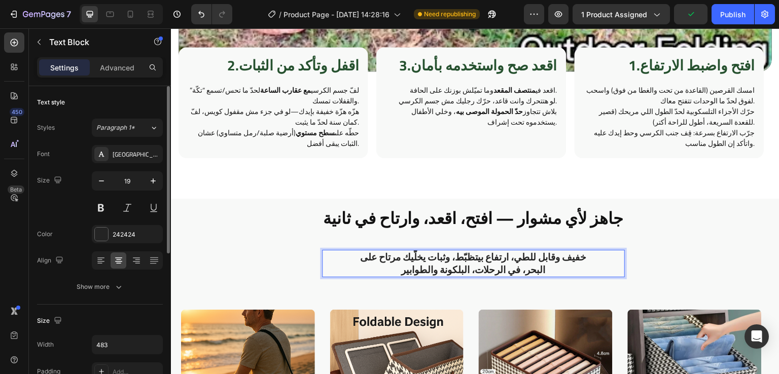
scroll to position [1, 0]
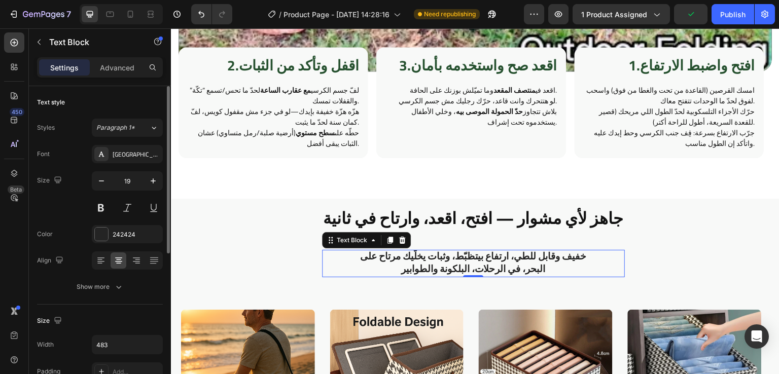
click at [345, 252] on div "خفيف وقابل للطي، ارتفاع بيتظبّط، وثبات يخلّيك مرتاح على البحر، في الرحلات، البل…" at bounding box center [473, 263] width 303 height 27
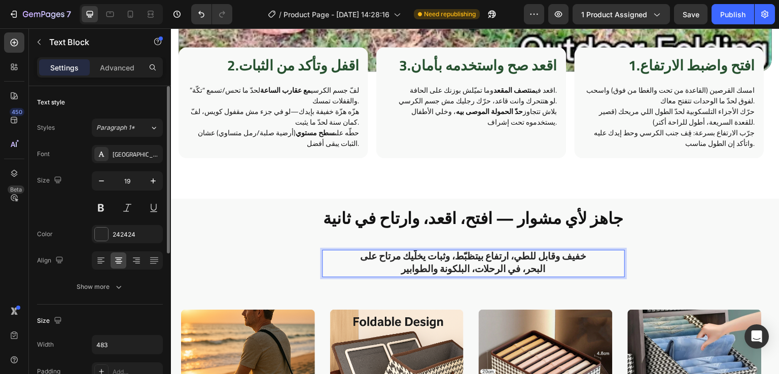
click at [358, 255] on p "خفيف وقابل للطي، ارتفاع بيتظبّط، وثبات يخلّيك مرتاح على البحر، في الرحلات، البل…" at bounding box center [473, 262] width 243 height 25
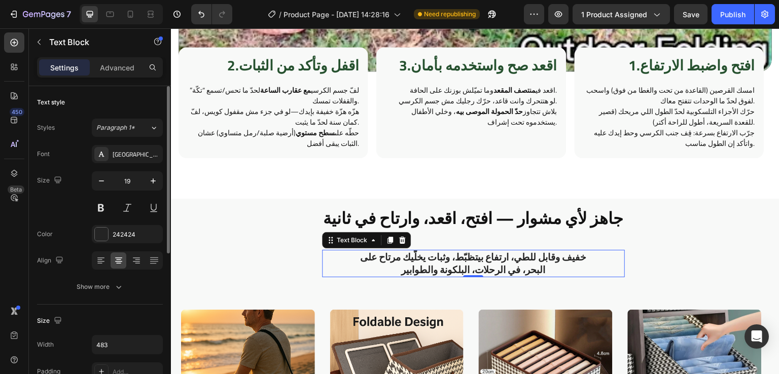
click at [594, 254] on div "خفيف وقابل للطي، ارتفاع بيتظبّط، وثبات يخلّيك مرتاح على البحر، في الرحلات، البل…" at bounding box center [473, 263] width 303 height 27
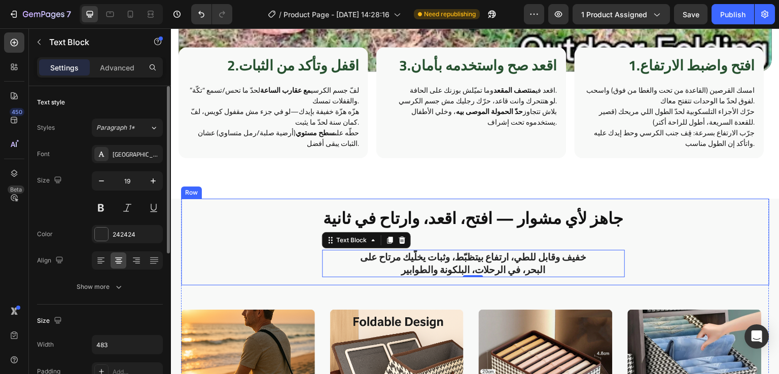
click at [582, 234] on div "⁠⁠⁠⁠⁠⁠⁠ جاهز لأي مشوار — افتح، اقعد، وارتاح في ثانية Heading خفيف وقابل للطي، ا…" at bounding box center [473, 242] width 303 height 70
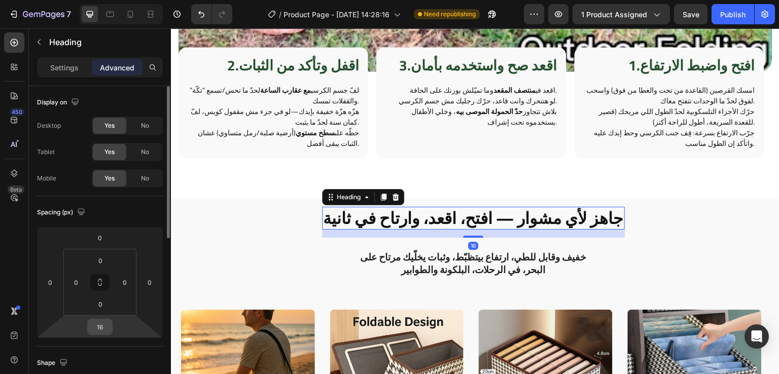
click at [112, 325] on div "16" at bounding box center [99, 327] width 25 height 16
click at [110, 325] on input "16" at bounding box center [100, 327] width 20 height 15
type input "0"
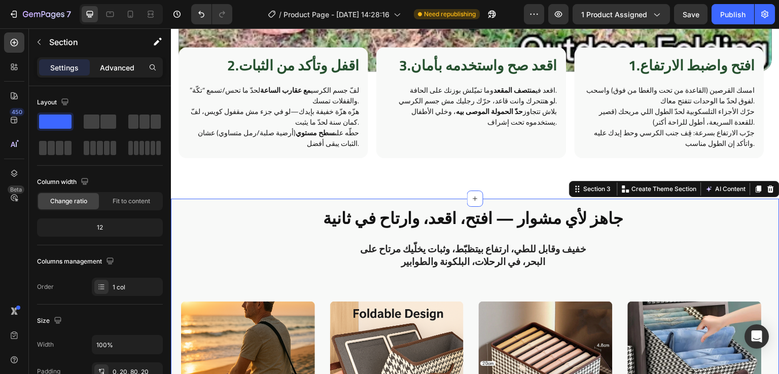
click at [120, 69] on p "Advanced" at bounding box center [117, 67] width 34 height 11
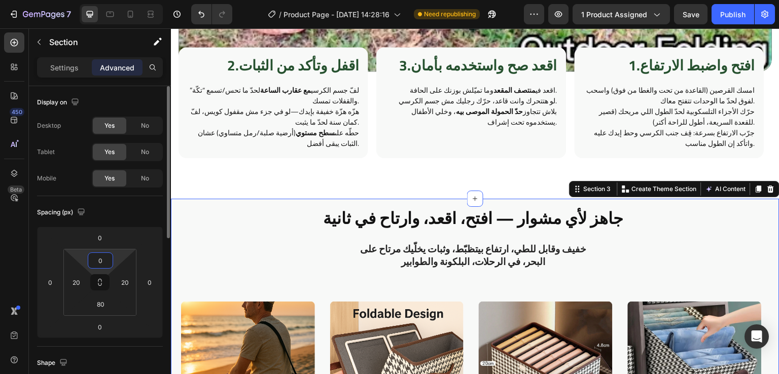
click at [108, 256] on input "0" at bounding box center [100, 260] width 20 height 15
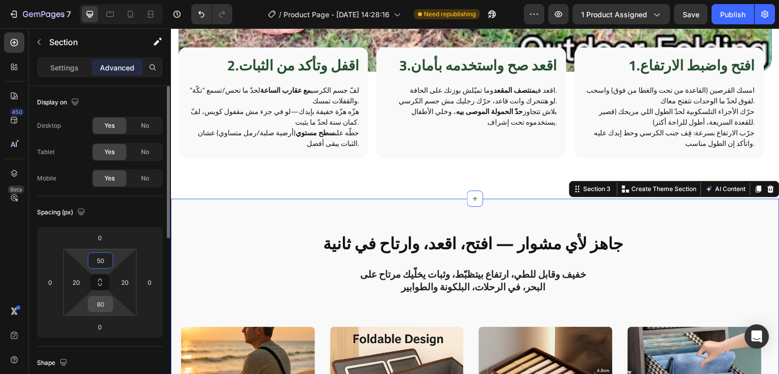
type input "50"
click at [105, 302] on input "80" at bounding box center [100, 304] width 20 height 15
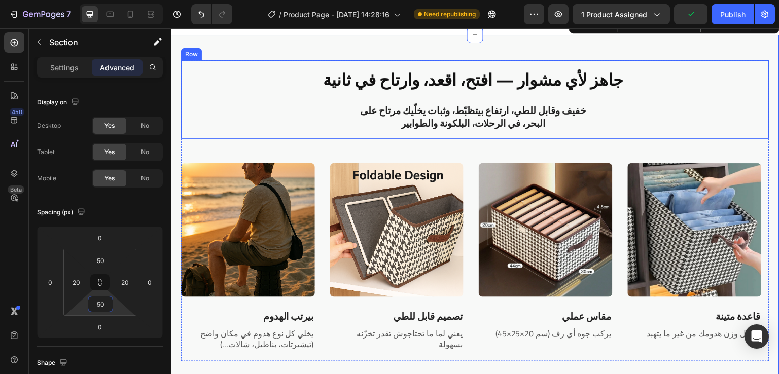
scroll to position [1205, 0]
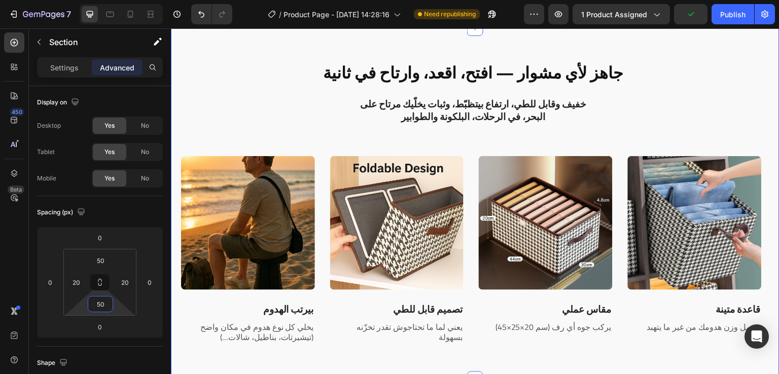
type input "50"
click at [144, 19] on div at bounding box center [151, 14] width 16 height 16
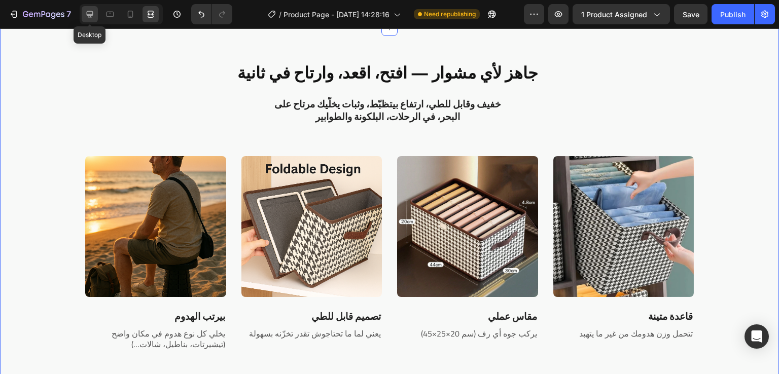
click at [89, 16] on icon at bounding box center [90, 14] width 10 height 10
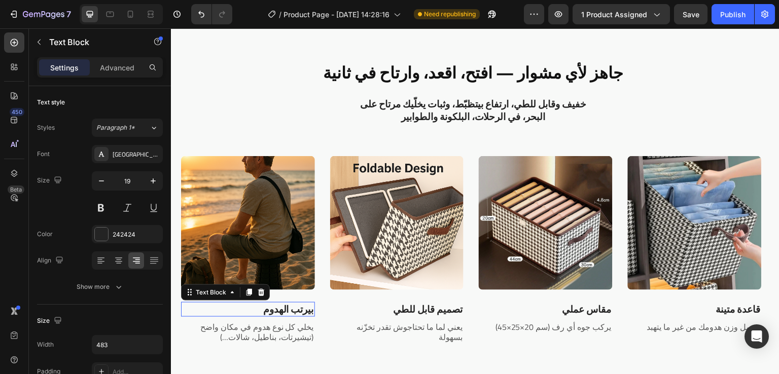
click at [285, 312] on p "بيرتب الهدوم" at bounding box center [248, 309] width 132 height 13
click at [250, 311] on p "البحر/المصيف" at bounding box center [248, 309] width 132 height 13
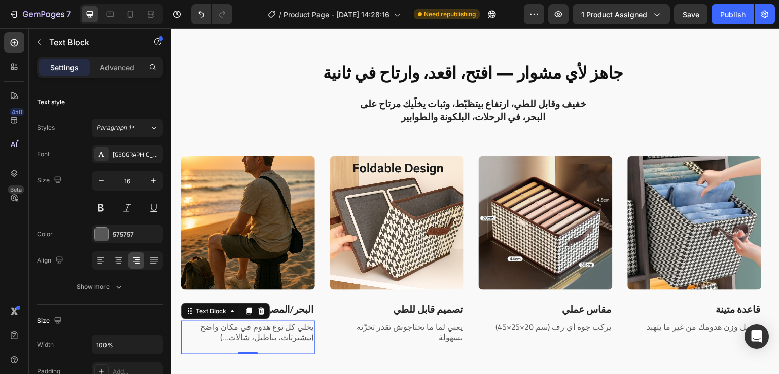
click at [305, 333] on p "يخلي كل نوع هدوم في مكان واضح (تيشيرتات، بناطيل، شالات…)" at bounding box center [248, 332] width 132 height 21
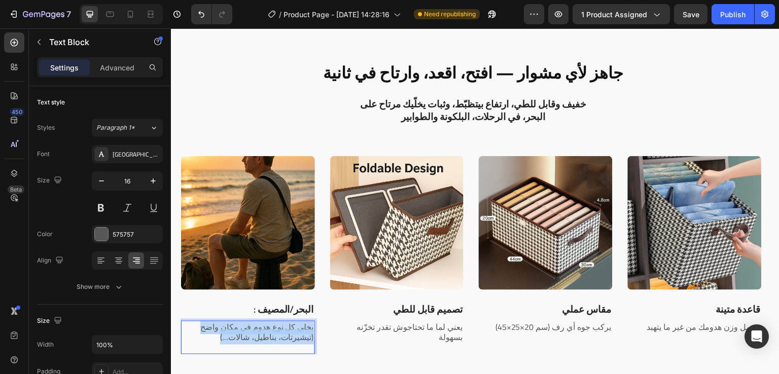
click at [305, 333] on p "يخلي كل نوع هدوم في مكان واضح (تيشيرتات، بناطيل، شالات…)" at bounding box center [248, 332] width 132 height 21
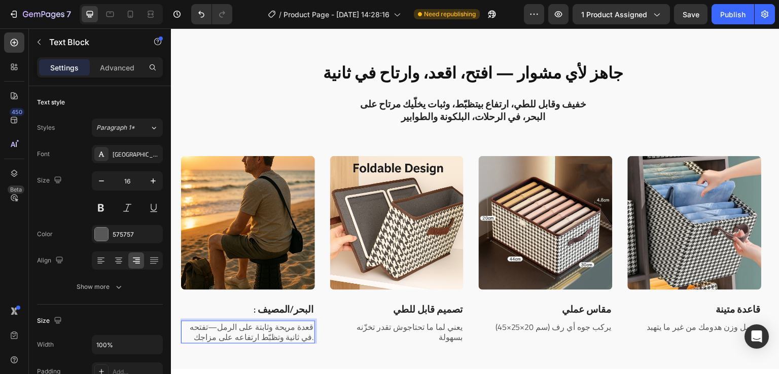
scroll to position [1, 0]
click at [305, 333] on p "قعدة مريحة وثابتة على الرمل—تفتحه في ثانية وتظبّط ارتفاعه على مزاجك." at bounding box center [248, 331] width 132 height 21
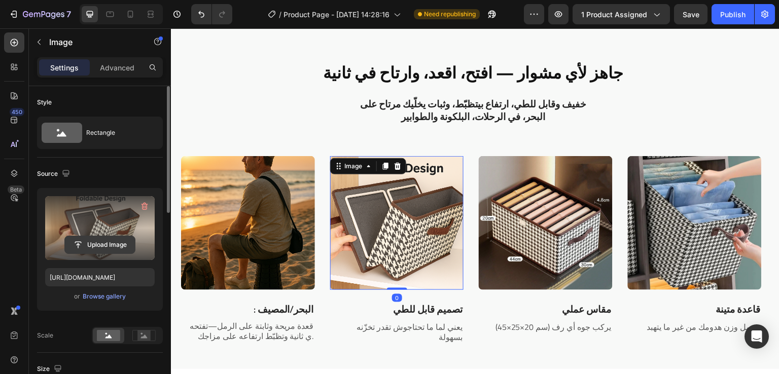
click at [104, 246] on input "file" at bounding box center [100, 244] width 70 height 17
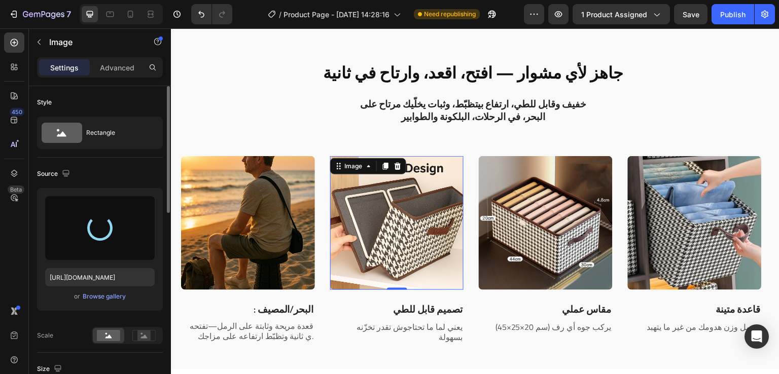
type input "https://cdn.shopify.com/s/files/1/0963/6229/9668/files/gempages_580737055097619…"
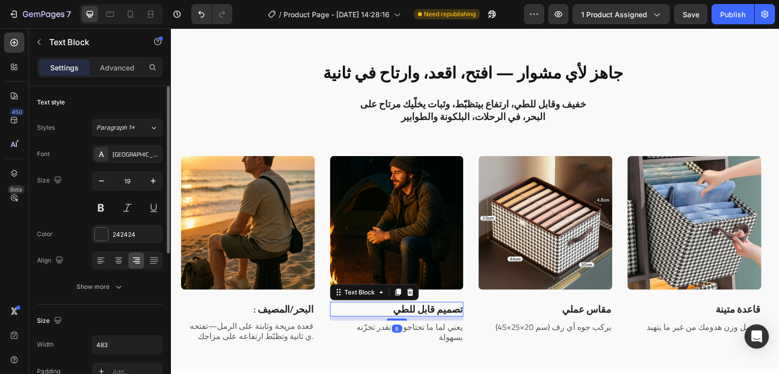
click at [425, 306] on p "تصميم قابل للطي" at bounding box center [397, 309] width 132 height 13
click at [422, 310] on p "التخييم" at bounding box center [397, 309] width 132 height 13
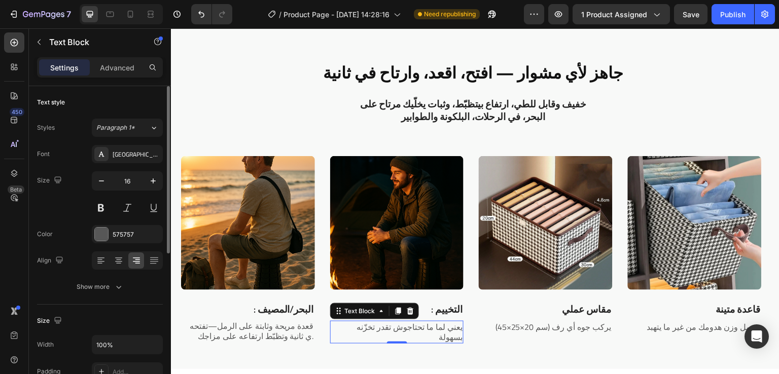
click at [450, 328] on p "يعني لما ما تحتاجوش تقدر تخزّنه بسهولة" at bounding box center [397, 332] width 132 height 21
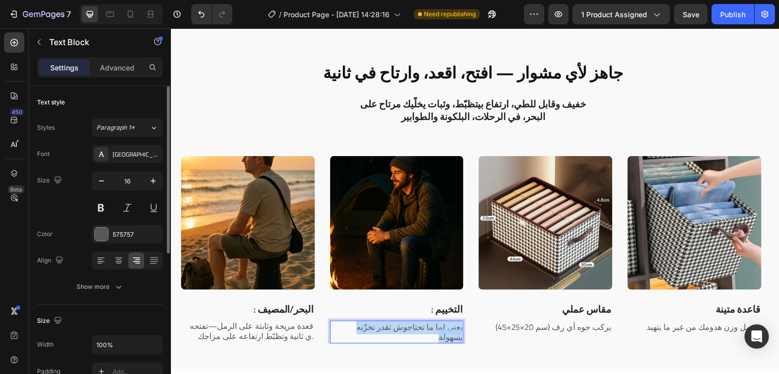
click at [450, 328] on p "يعني لما ما تحتاجوش تقدر تخزّنه بسهولة" at bounding box center [397, 332] width 132 height 21
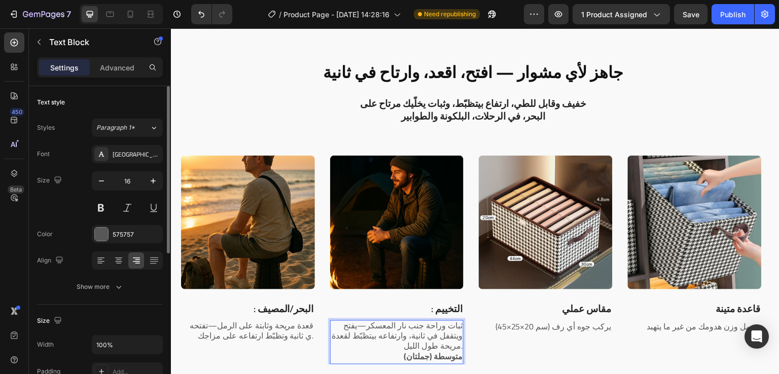
click at [452, 355] on strong "متوسطة (جملتان)" at bounding box center [433, 356] width 59 height 15
click at [452, 355] on strong "(جملتان)" at bounding box center [448, 356] width 28 height 15
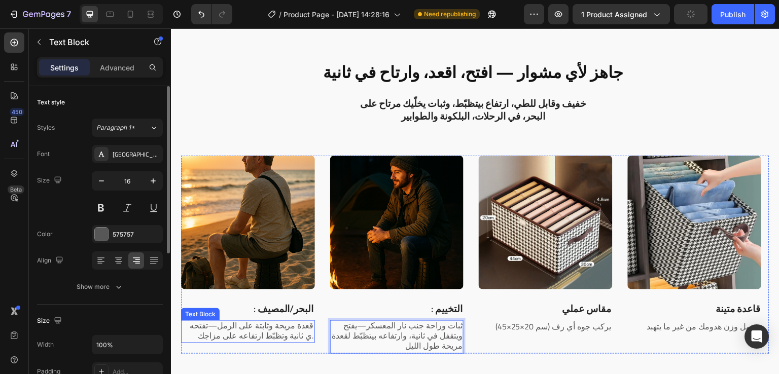
scroll to position [1252, 0]
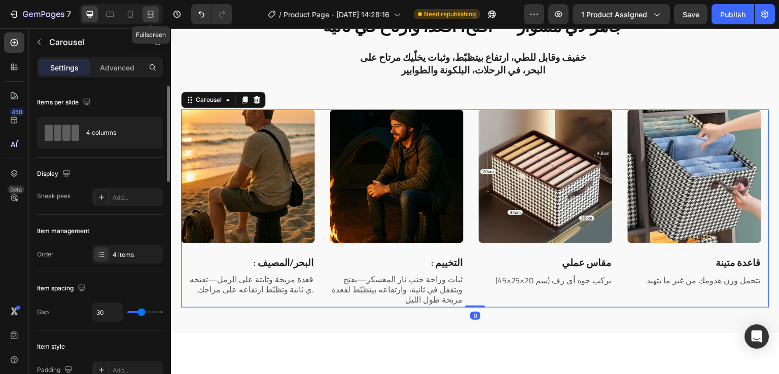
click at [153, 18] on icon at bounding box center [151, 14] width 10 height 10
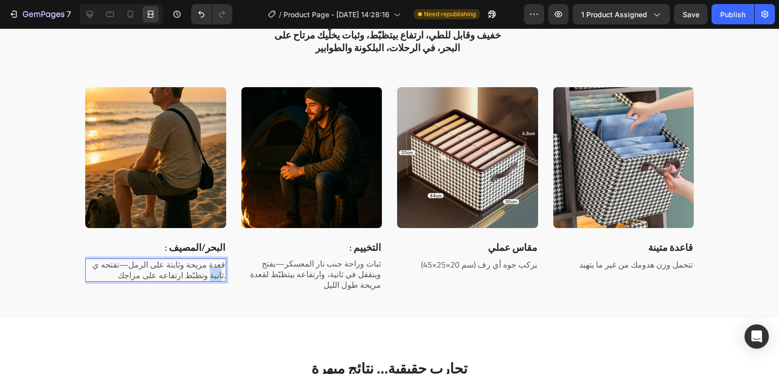
click at [217, 274] on p "قعدة مريحة وثابتة على الرمل—تفتحه ي ثانية وتظبّط ارتفاعه على مزاجك." at bounding box center [155, 270] width 139 height 21
click at [220, 276] on p "قعدة مريحة وثابتة على الرمل—تفتحه ي ثانية وتظبّط ارتفاعه على مزاجك." at bounding box center [155, 270] width 139 height 21
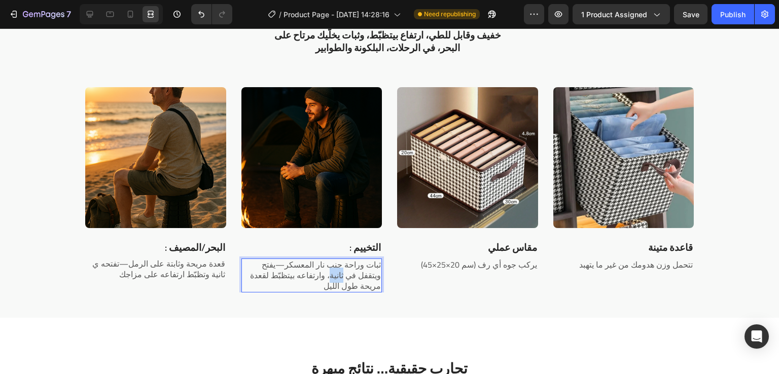
click at [332, 276] on p "ثبات وراحة جنب نار المعسكر—يفتح ويتقفل في ثانية، وارتفاعه بيتظبّط لقعدة مريحة ط…" at bounding box center [311, 275] width 139 height 31
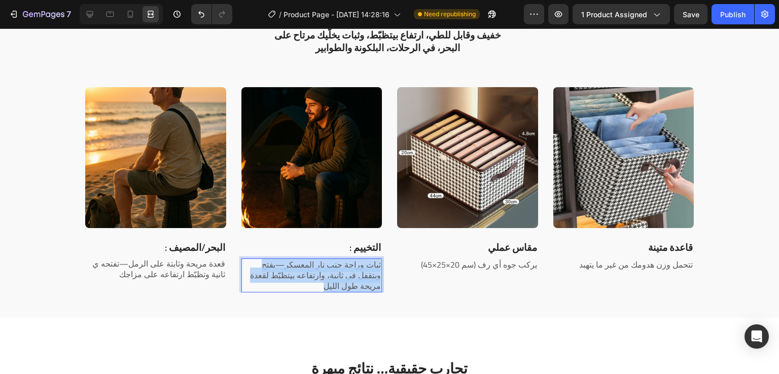
click at [332, 276] on p "ثبات وراحة جنب نار المعسكر—يفتح ويتقفل في ثانية، وارتفاعه بيتظبّط لقعدة مريحة ط…" at bounding box center [311, 275] width 139 height 31
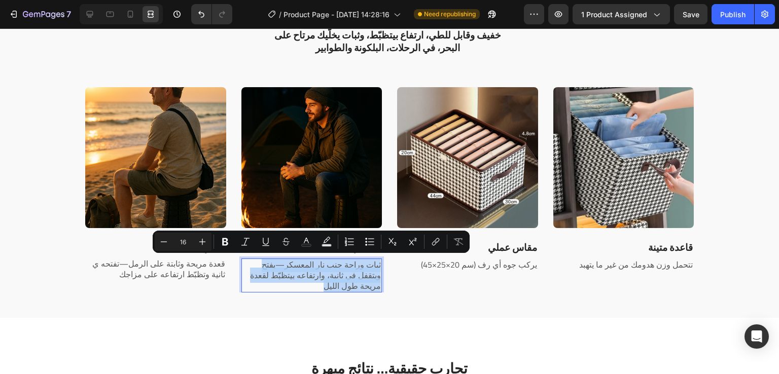
click at [316, 284] on p "ثبات وراحة جنب نار المعسكر—يفتح ويتقفل في ثانية، وارتفاعه بيتظبّط لقعدة مريحة ط…" at bounding box center [311, 275] width 139 height 31
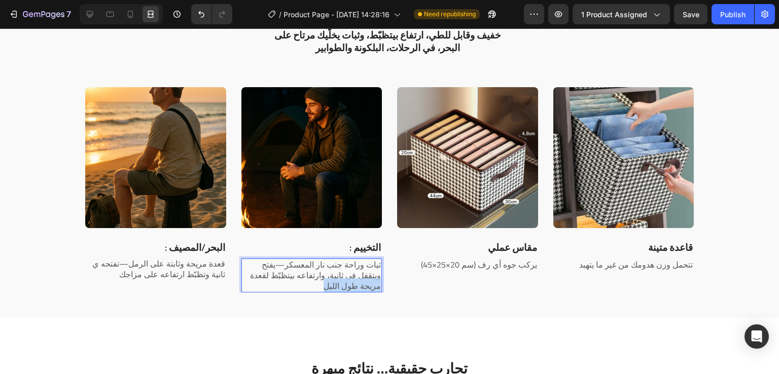
drag, startPoint x: 316, startPoint y: 289, endPoint x: 378, endPoint y: 289, distance: 61.4
click at [378, 289] on div "Image : البحر/المصيف Text Block قعدة مريحة وثابتة على الرمل—تفتحه ي ثانية وتظبّ…" at bounding box center [389, 189] width 609 height 205
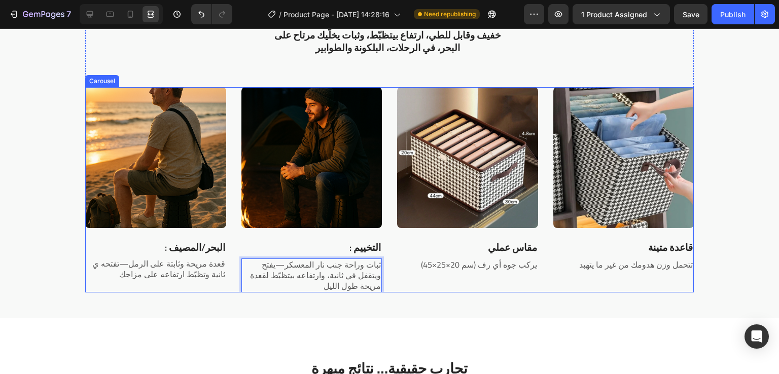
scroll to position [1, 0]
drag, startPoint x: 266, startPoint y: 274, endPoint x: 235, endPoint y: 280, distance: 30.9
click at [235, 280] on div "Image : البحر/المصيف Text Block قعدة مريحة وثابتة على الرمل—تفتحه ي ثانية وتظبّ…" at bounding box center [389, 189] width 609 height 205
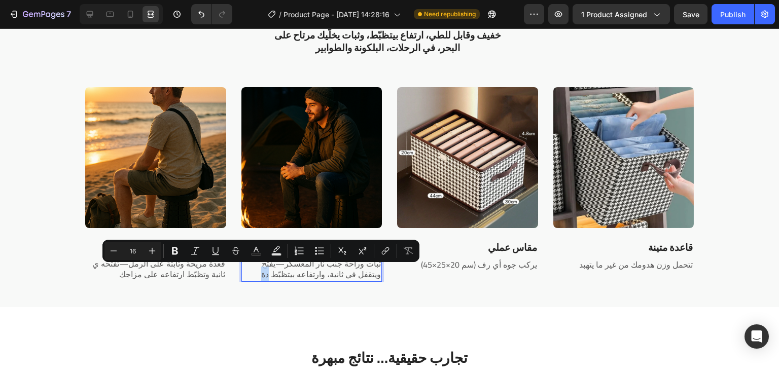
drag, startPoint x: 265, startPoint y: 276, endPoint x: 257, endPoint y: 276, distance: 8.6
click at [257, 276] on p "ثبات وراحة جنب نار المعسكر—يفتح ويتقفل في ثانية، وارتفاعه بيتظبّط دة" at bounding box center [311, 269] width 139 height 21
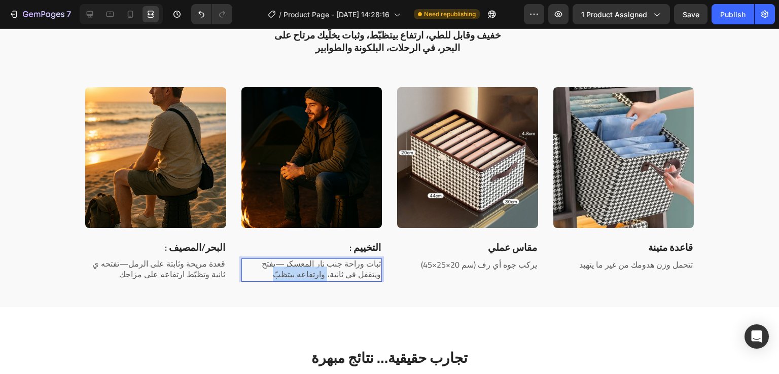
drag, startPoint x: 321, startPoint y: 276, endPoint x: 255, endPoint y: 274, distance: 66.0
click at [255, 274] on p "ثبات وراحة جنب نار المعسكر—يفتح ويتقفل في ثانية، وارتفاعه بيتظبّ" at bounding box center [311, 269] width 139 height 21
click at [310, 272] on p "ثبات وراحة جنب نار المعسكر—يفتح ويتقفل في ثانية" at bounding box center [311, 269] width 139 height 21
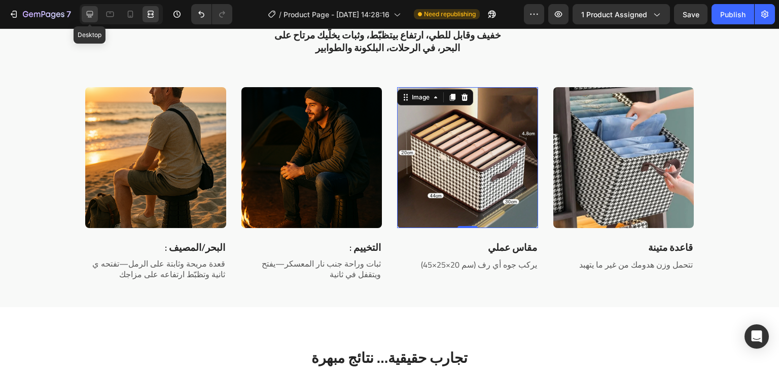
click at [85, 9] on icon at bounding box center [90, 14] width 10 height 10
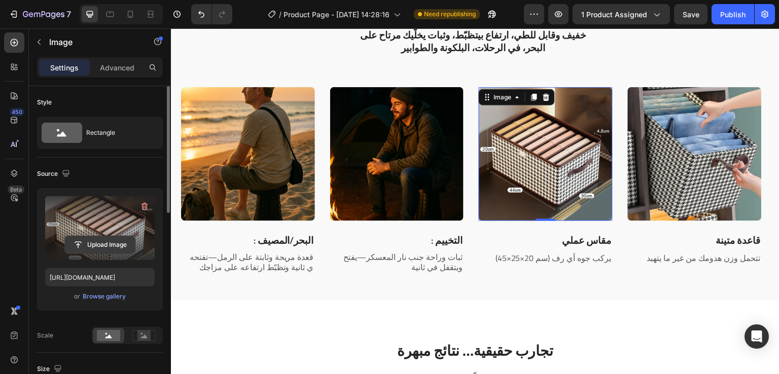
click at [99, 240] on input "file" at bounding box center [100, 244] width 70 height 17
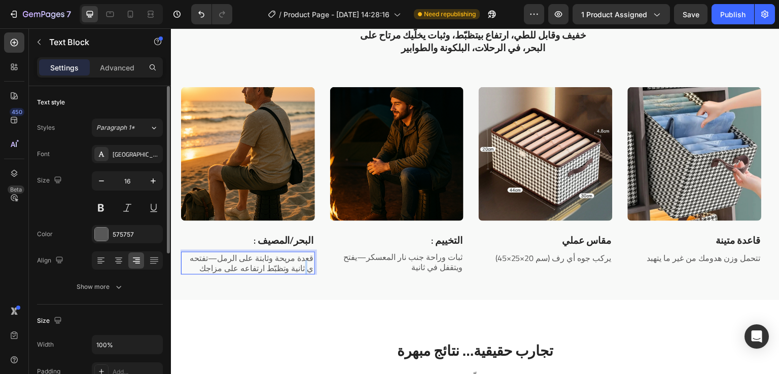
click at [307, 273] on p "قعدة مريحة وثابتة على الرمل—تفتحه ي ثانية وتظبّط ارتفاعه على مزاجك" at bounding box center [248, 263] width 132 height 21
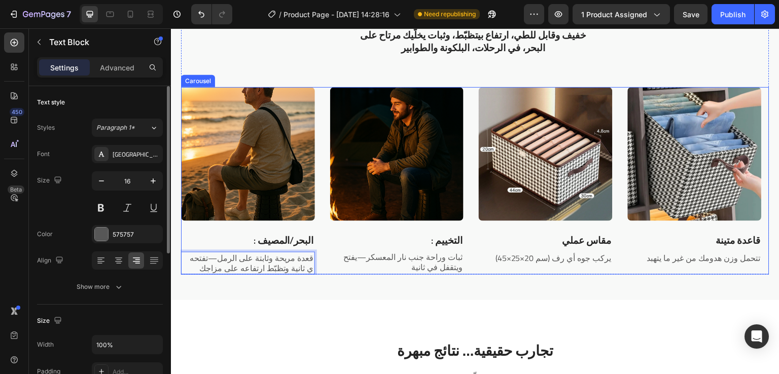
drag, startPoint x: 307, startPoint y: 271, endPoint x: 319, endPoint y: 271, distance: 11.7
click at [319, 271] on div "Image : البحر/المصيف Text Block قعدة مريحة وثابتة على الرمل—تفتحه ي ثانية وتظبّ…" at bounding box center [475, 181] width 588 height 188
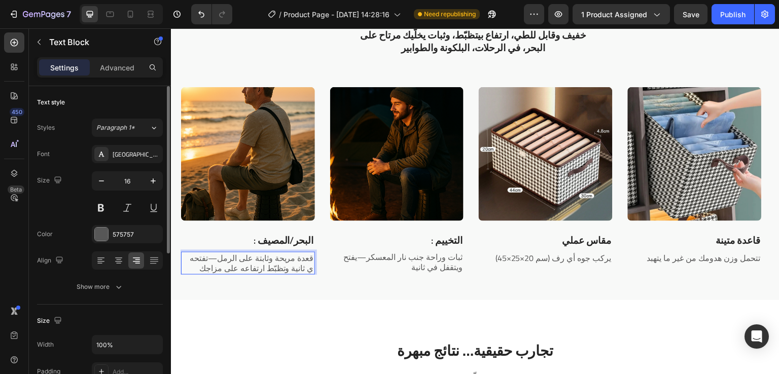
click at [310, 271] on p "قعدة مريحة وثابتة على الرمل—تفتحه ي ثانية وتظبّط ارتفاعه على مزاجك" at bounding box center [248, 263] width 132 height 21
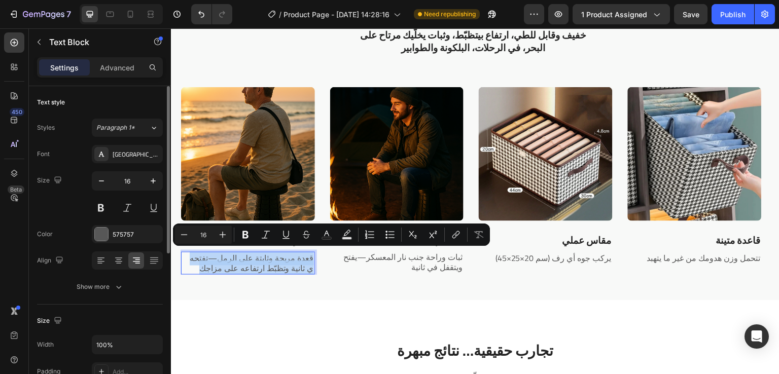
click at [310, 271] on p "قعدة مريحة وثابتة على الرمل—تفتحه ي ثانية وتظبّط ارتفاعه على مزاجك" at bounding box center [248, 263] width 132 height 21
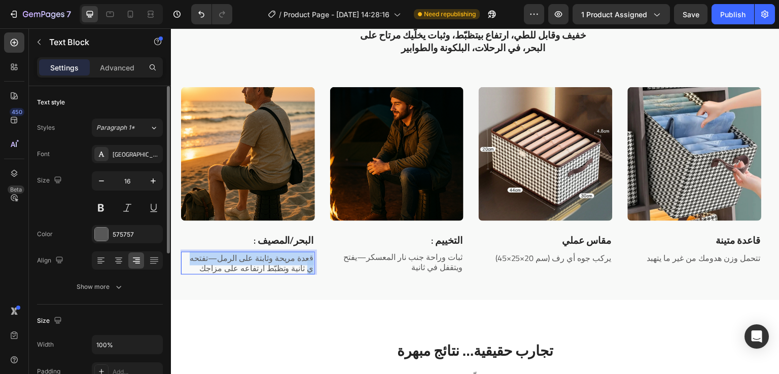
click at [310, 271] on p "قعدة مريحة وثابتة على الرمل—تفتحه ي ثانية وتظبّط ارتفاعه على مزاجك" at bounding box center [248, 263] width 132 height 21
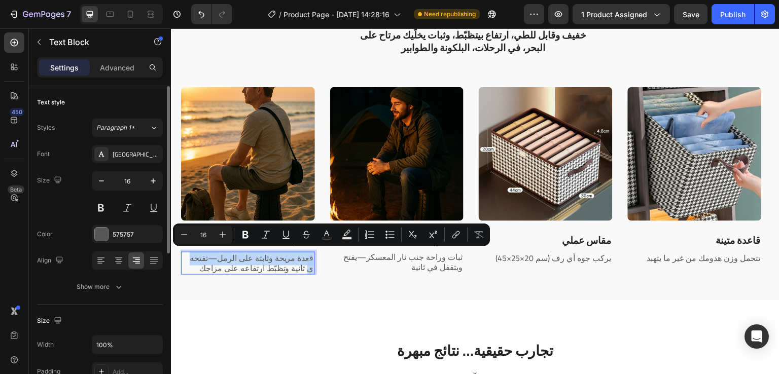
click at [310, 271] on p "قعدة مريحة وثابتة على الرمل—تفتحه ي ثانية وتظبّط ارتفاعه على مزاجك" at bounding box center [248, 263] width 132 height 21
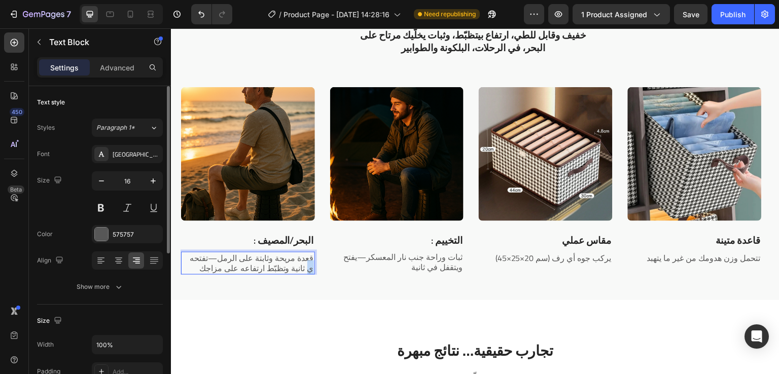
click at [313, 271] on p "قعدة مريحة وثابتة على الرمل—تفتحه ي ثانية وتظبّط ارتفاعه على مزاجك" at bounding box center [248, 263] width 132 height 21
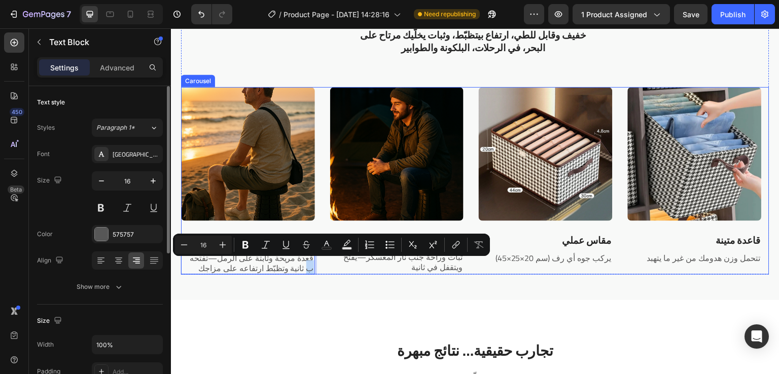
drag, startPoint x: 309, startPoint y: 269, endPoint x: 316, endPoint y: 269, distance: 7.6
click at [316, 269] on div "Image : البحر/المصيف Text Block قعدة مريحة وثابتة على الرمل—تفتحه ب ثانية وتظبّ…" at bounding box center [475, 181] width 588 height 188
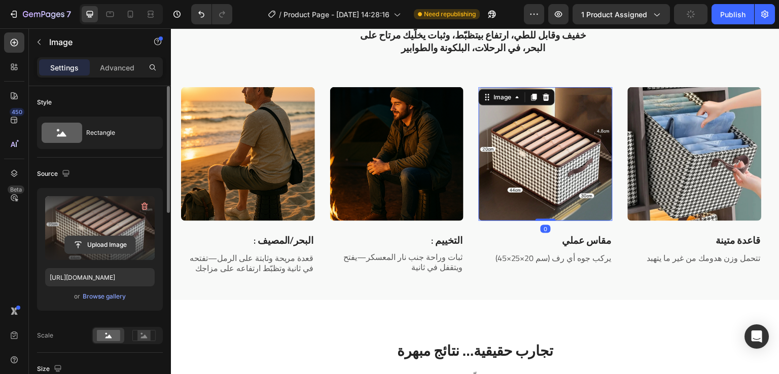
click at [103, 242] on input "file" at bounding box center [100, 244] width 70 height 17
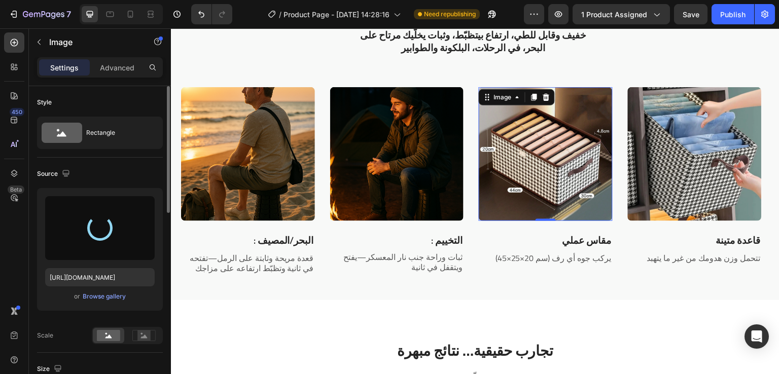
type input "https://cdn.shopify.com/s/files/1/0963/6229/9668/files/gempages_580737055097619…"
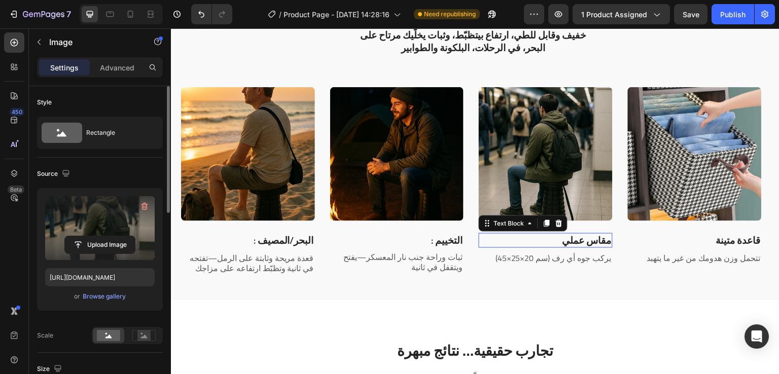
click at [582, 240] on p "مقاس عملي" at bounding box center [546, 240] width 132 height 13
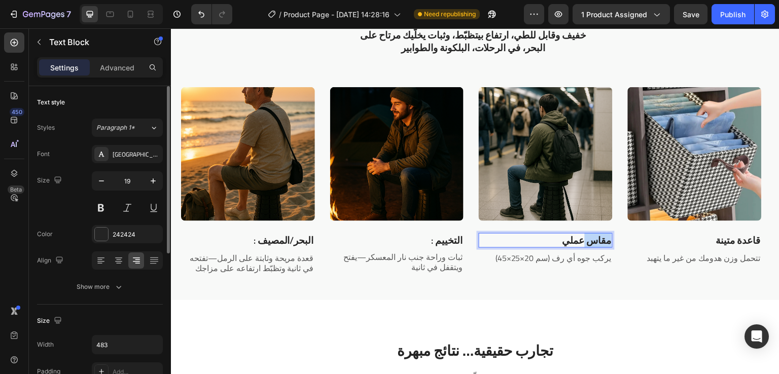
click at [582, 240] on p "مقاس عملي" at bounding box center [546, 240] width 132 height 13
click at [547, 236] on p "المترو/الطوابير" at bounding box center [546, 240] width 132 height 13
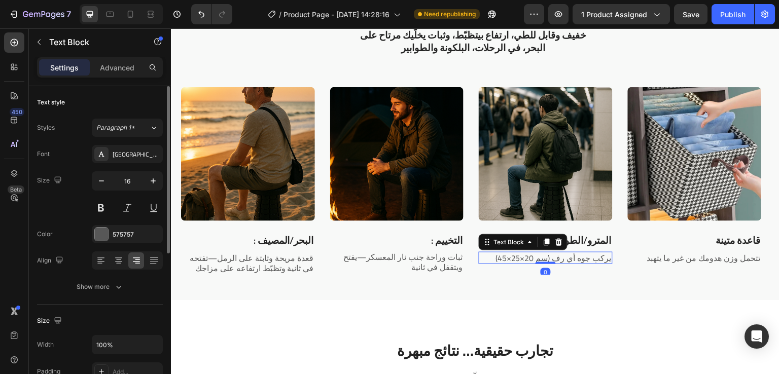
click at [581, 262] on p "(45×25×20 سم) يركب جوه أي رف" at bounding box center [546, 258] width 132 height 11
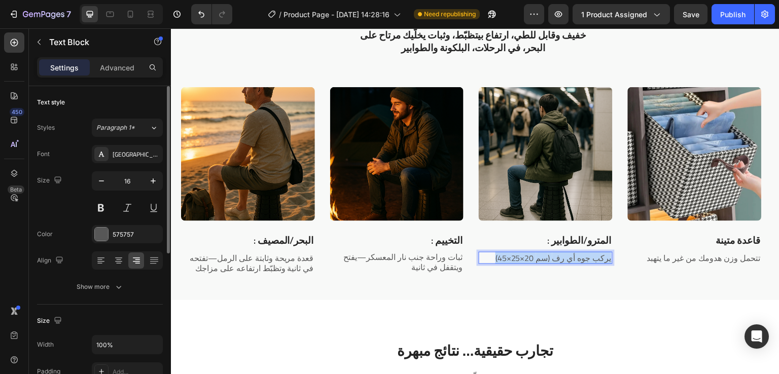
click at [581, 262] on p "(45×25×20 سم) يركب جوه أي رف" at bounding box center [546, 258] width 132 height 11
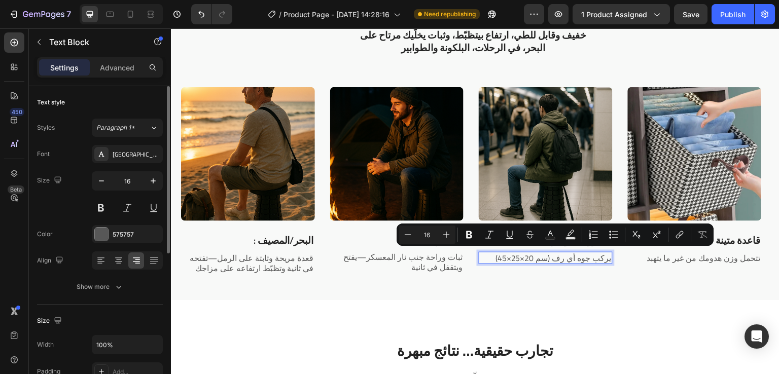
scroll to position [1, 0]
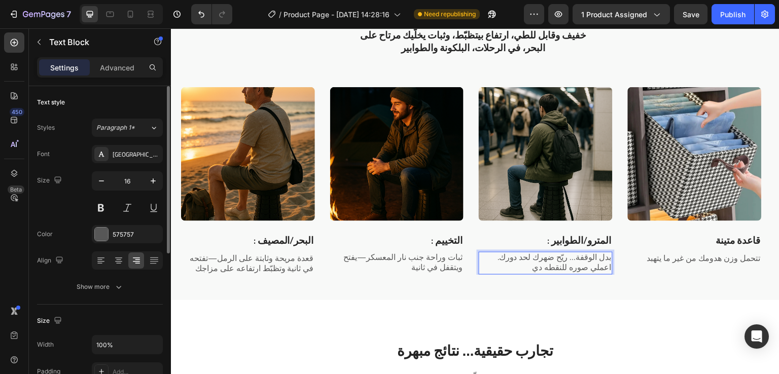
click at [492, 256] on p "بدل الوقفة… ريّح ضهرك لحد دورك. اعملي صوره للنقطه دي" at bounding box center [546, 262] width 132 height 21
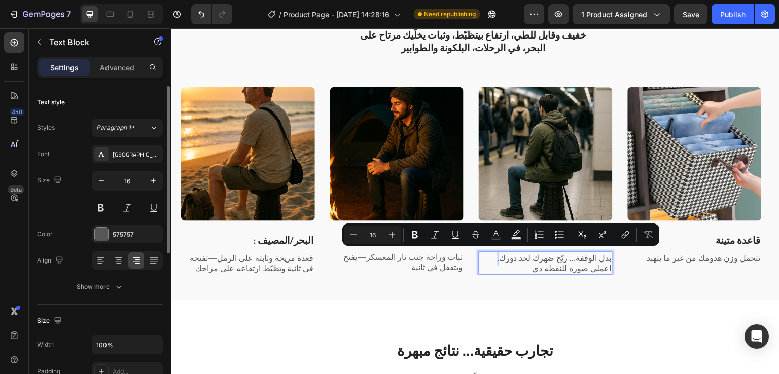
click at [499, 260] on p "بدل الوقفة… ريّح ضهرك لحد دورك. اعملي صوره للنقطه دي" at bounding box center [546, 263] width 132 height 21
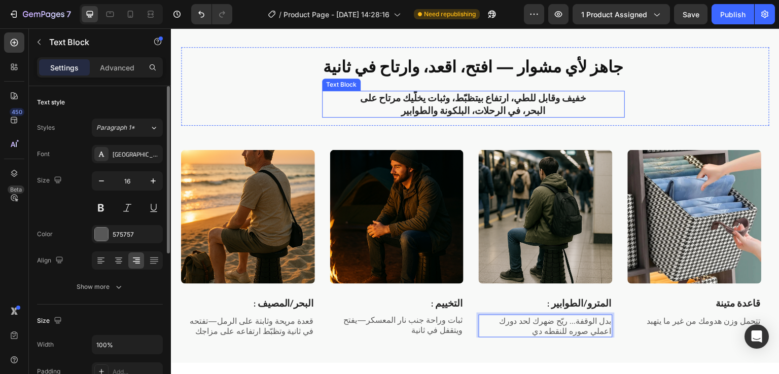
scroll to position [1211, 0]
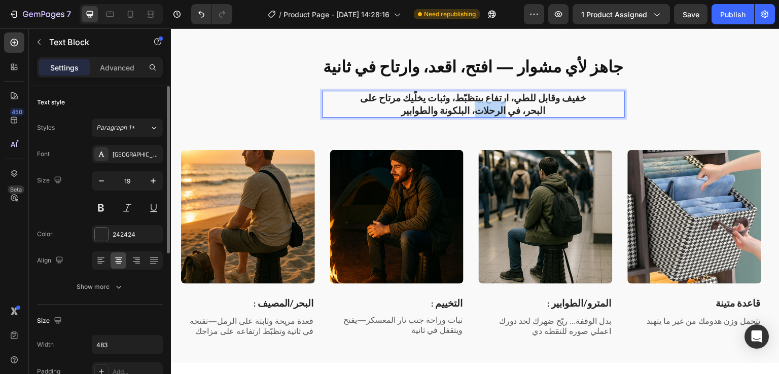
click at [500, 107] on p "خفيف وقابل للطي، ارتفاع بيتظبّط، وثبات يخلّيك مرتاح على البحر، في الرحلات، البل…" at bounding box center [473, 104] width 243 height 25
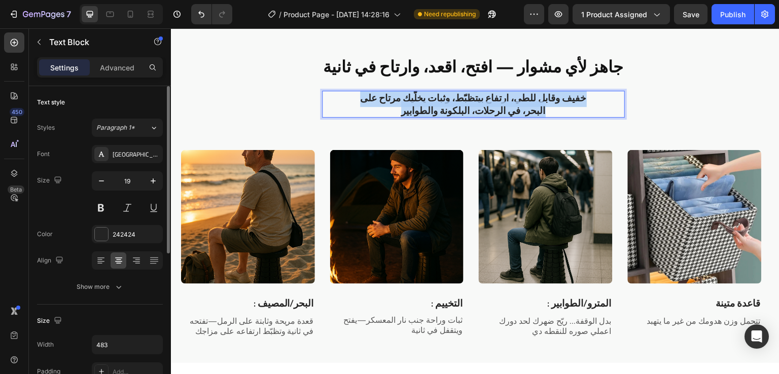
click at [500, 107] on p "خفيف وقابل للطي، ارتفاع بيتظبّط، وثبات يخلّيك مرتاح على البحر، في الرحلات، البل…" at bounding box center [473, 104] width 243 height 25
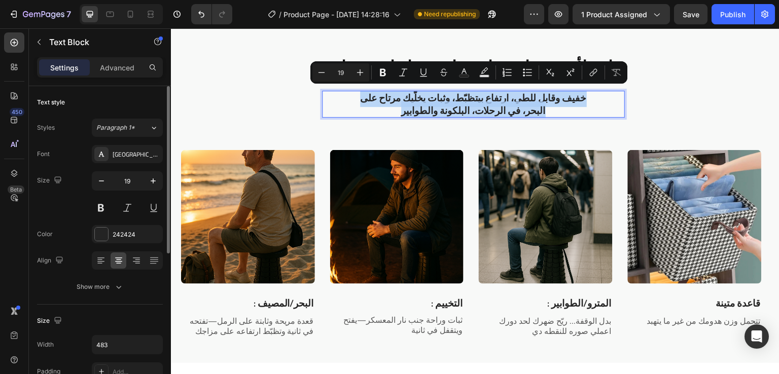
click at [524, 105] on p "خفيف وقابل للطي، ارتفاع بيتظبّط، وثبات يخلّيك مرتاح على البحر، في الرحلات، البل…" at bounding box center [473, 104] width 243 height 25
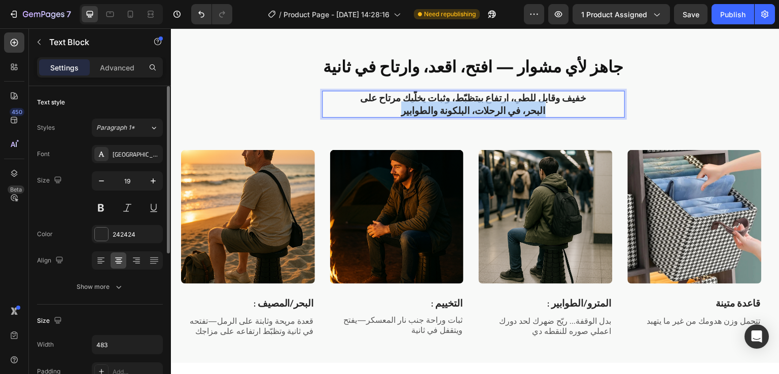
drag, startPoint x: 543, startPoint y: 108, endPoint x: 397, endPoint y: 113, distance: 146.1
click at [397, 113] on p "خفيف وقابل للطي، ارتفاع بيتظبّط، وثبات يخلّيك مرتاح على البحر، في الرحلات، البل…" at bounding box center [473, 104] width 243 height 25
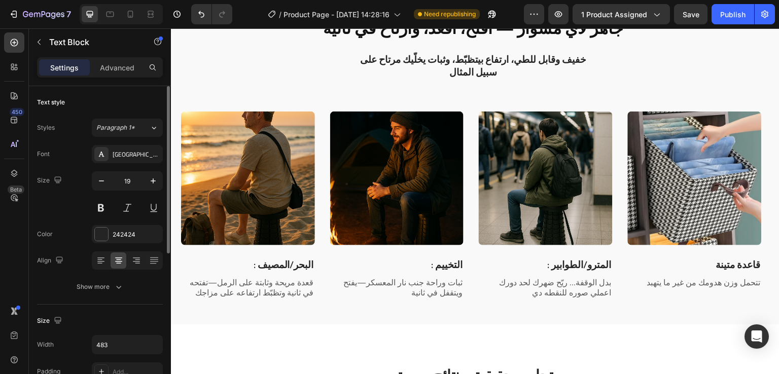
scroll to position [1318, 0]
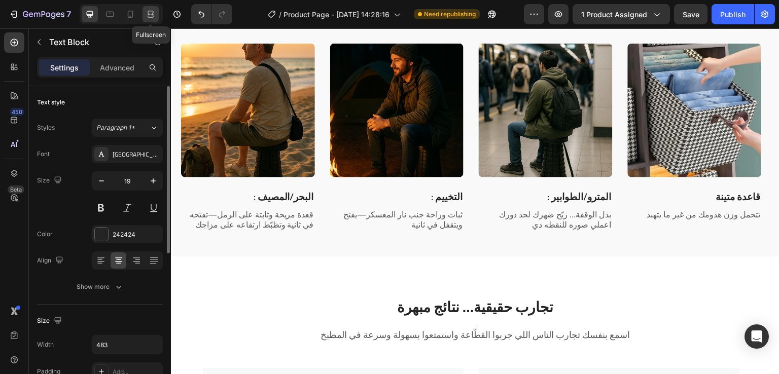
click at [151, 8] on div at bounding box center [151, 14] width 16 height 16
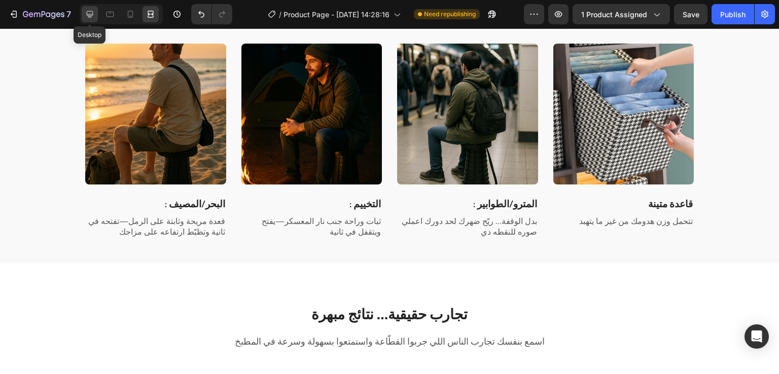
click at [89, 15] on icon at bounding box center [90, 14] width 7 height 7
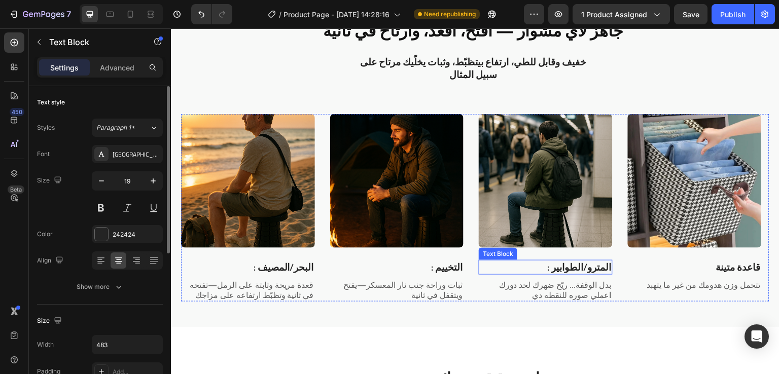
scroll to position [1247, 0]
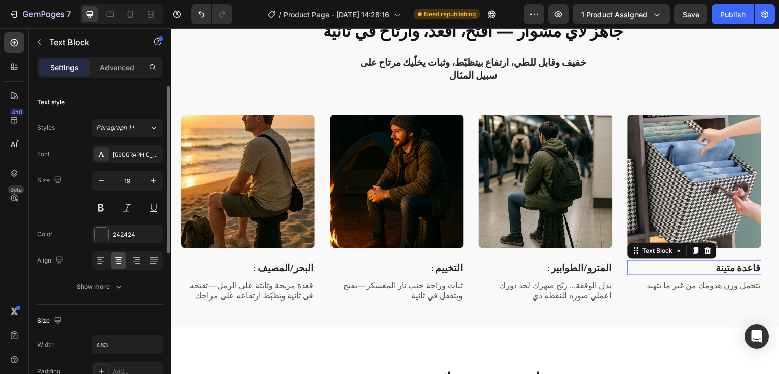
click at [724, 273] on p "قاعدة متينة" at bounding box center [695, 268] width 132 height 13
click at [736, 266] on p "قاعدة متينة" at bounding box center [695, 268] width 132 height 13
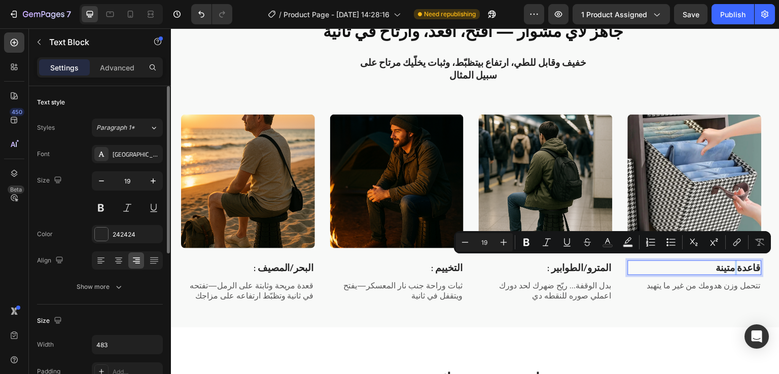
click at [736, 266] on p "قاعدة متينة" at bounding box center [695, 268] width 132 height 13
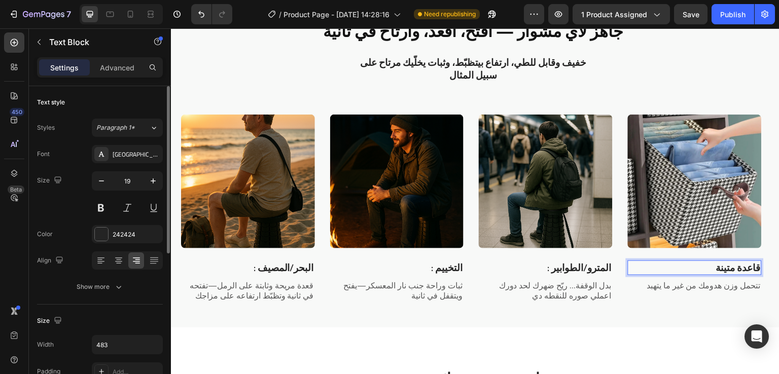
click at [736, 266] on p "قاعدة متينة" at bounding box center [695, 268] width 132 height 13
click at [691, 269] on p "دعم لكبار السن" at bounding box center [695, 268] width 132 height 13
click at [688, 287] on p "تتحمل وزن هدومك من غير ما يتهبد" at bounding box center [695, 285] width 132 height 11
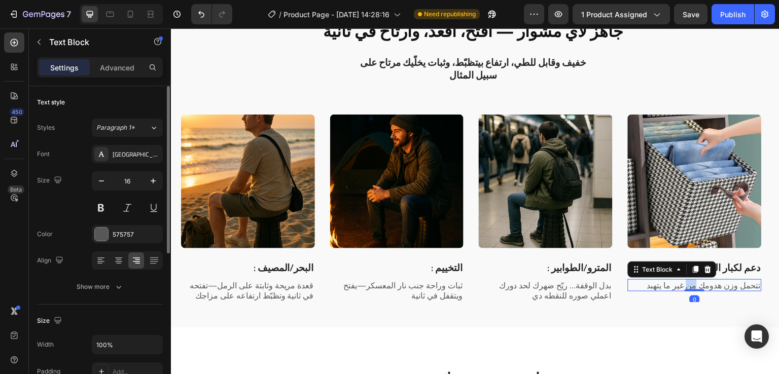
click at [688, 287] on p "تتحمل وزن هدومك من غير ما يتهبد" at bounding box center [695, 285] width 132 height 11
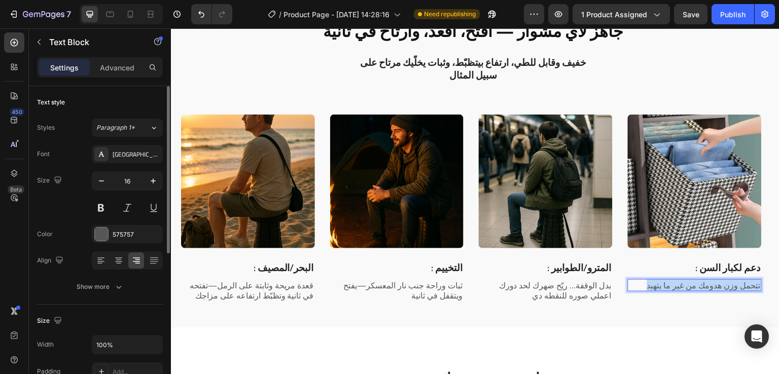
click at [688, 287] on p "تتحمل وزن هدومك من غير ما يتهبد" at bounding box center [695, 285] width 132 height 11
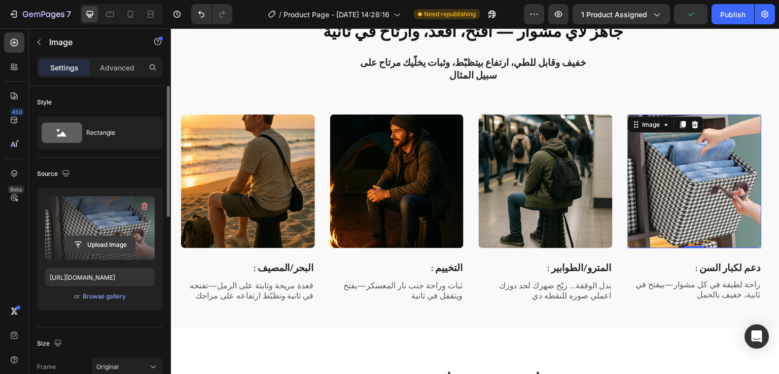
click at [109, 248] on input "file" at bounding box center [100, 244] width 70 height 17
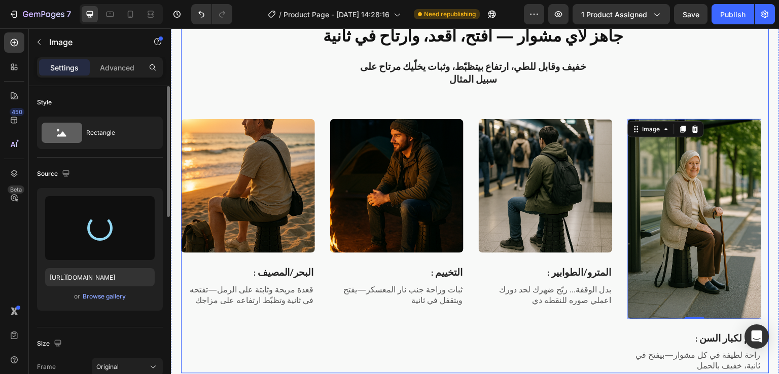
type input "https://cdn.shopify.com/s/files/1/0963/6229/9668/files/gempages_580737055097619…"
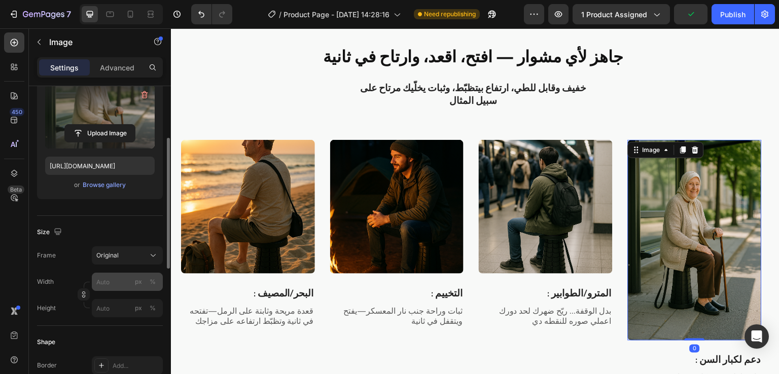
scroll to position [121, 0]
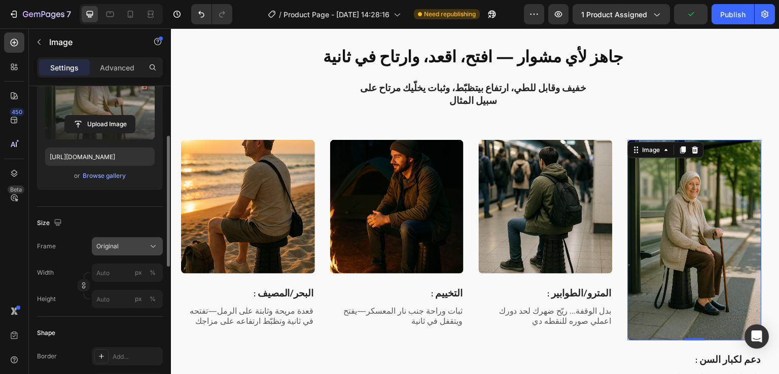
click at [144, 244] on div "Original" at bounding box center [121, 246] width 50 height 9
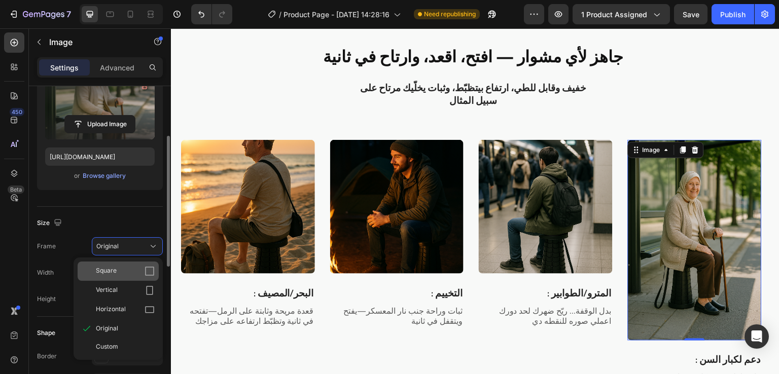
click at [120, 268] on div "Square" at bounding box center [125, 271] width 59 height 10
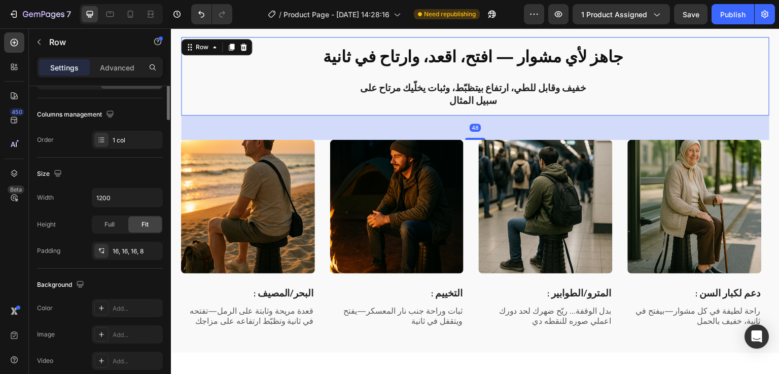
scroll to position [0, 0]
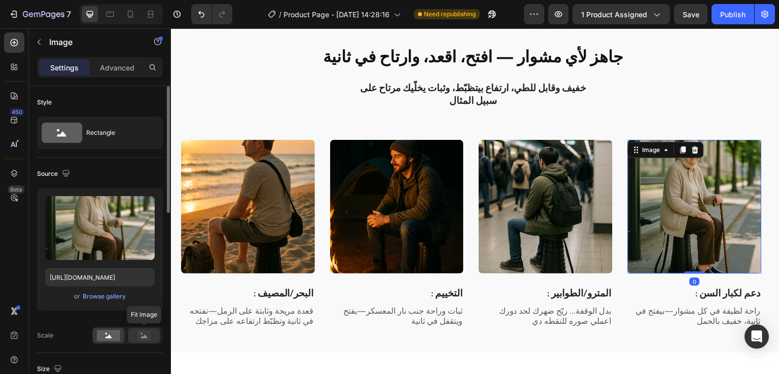
drag, startPoint x: 110, startPoint y: 337, endPoint x: 148, endPoint y: 332, distance: 38.4
click at [148, 332] on div "Fit image" at bounding box center [127, 335] width 71 height 17
click at [148, 332] on rect at bounding box center [143, 336] width 13 height 10
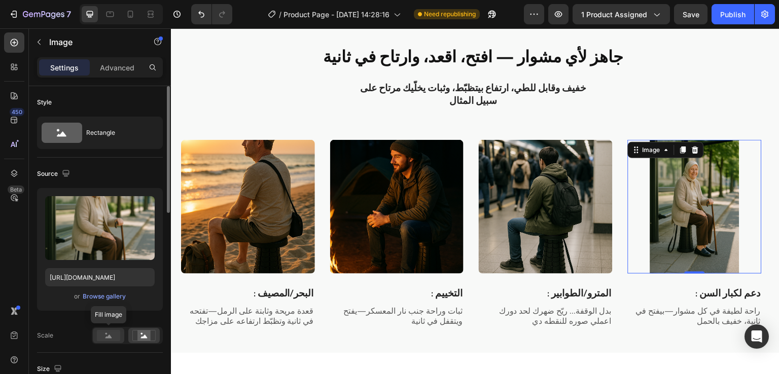
click at [108, 332] on rect at bounding box center [108, 335] width 23 height 11
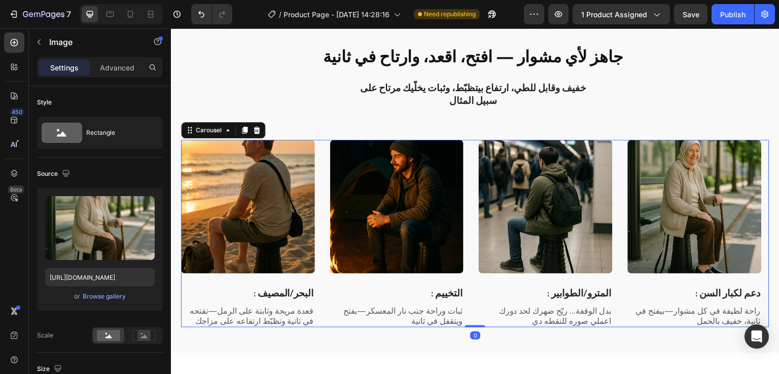
click at [625, 156] on div "Image : البحر/المصيف Text Block قعدة مريحة وثابتة على الرمل—تفتحه في ثانية وتظب…" at bounding box center [475, 234] width 588 height 188
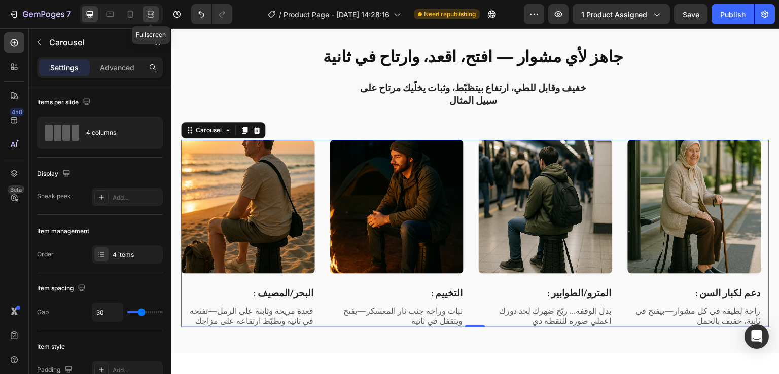
click at [148, 9] on icon at bounding box center [151, 14] width 10 height 10
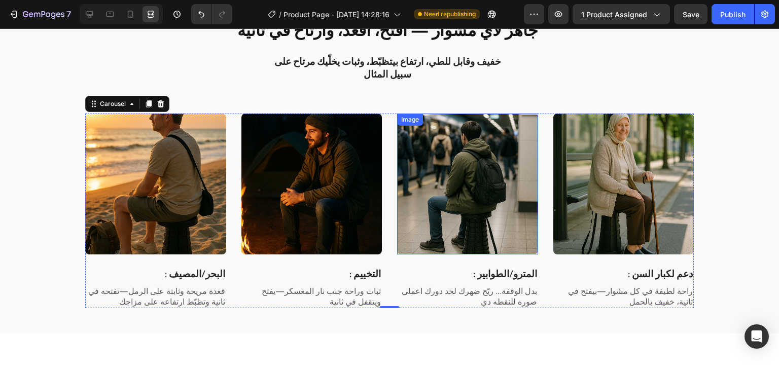
scroll to position [1252, 0]
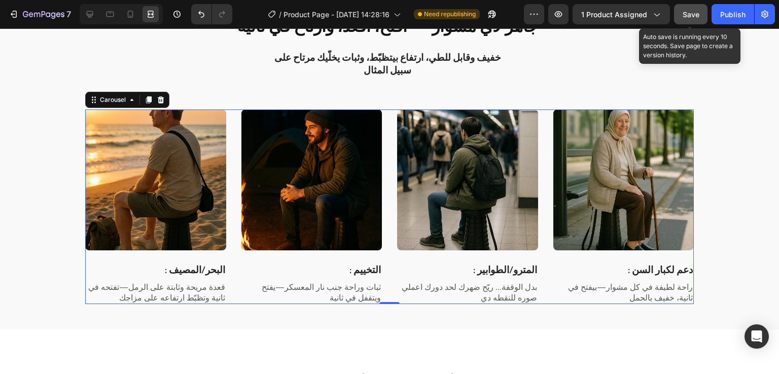
click at [699, 23] on button "Save" at bounding box center [690, 14] width 33 height 20
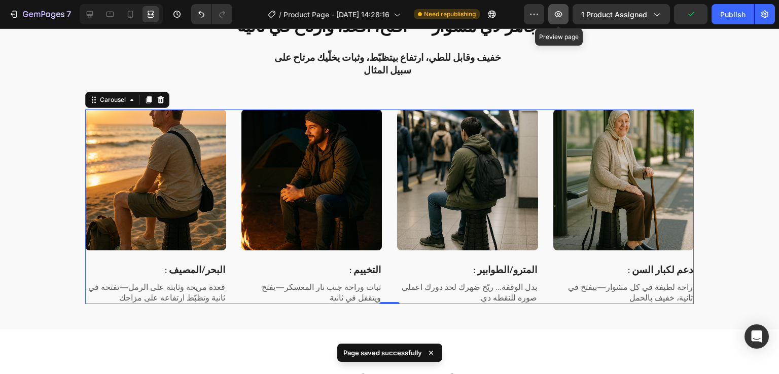
click at [558, 14] on icon "button" at bounding box center [558, 14] width 10 height 10
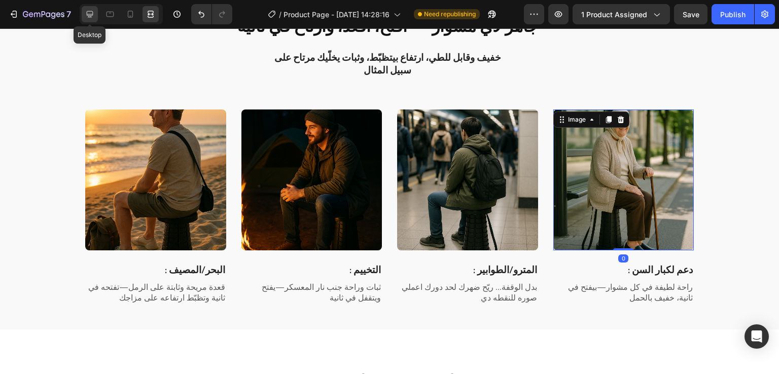
click at [87, 15] on icon at bounding box center [90, 14] width 7 height 7
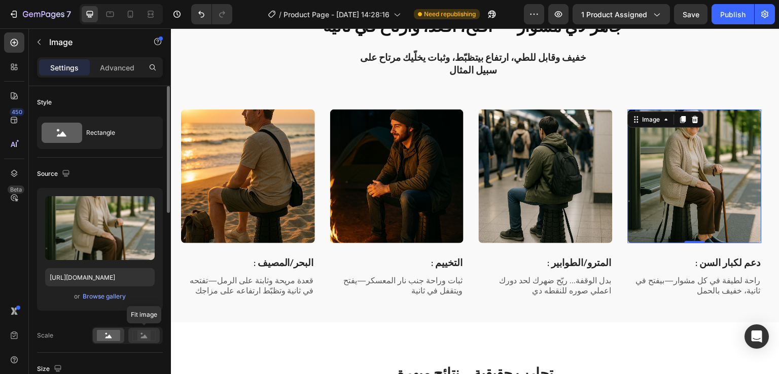
click at [144, 331] on rect at bounding box center [143, 336] width 13 height 10
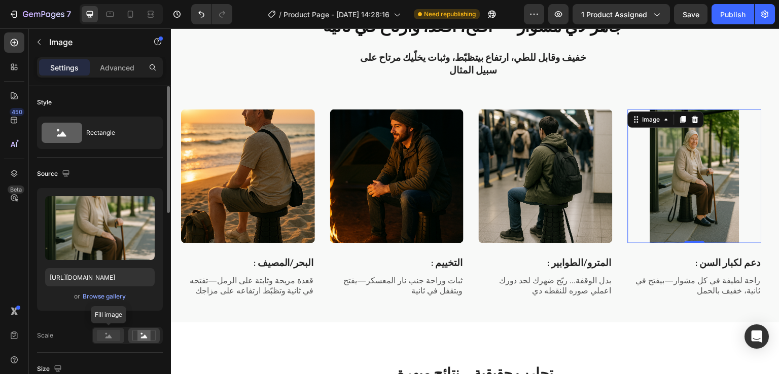
click at [114, 330] on rect at bounding box center [108, 335] width 23 height 11
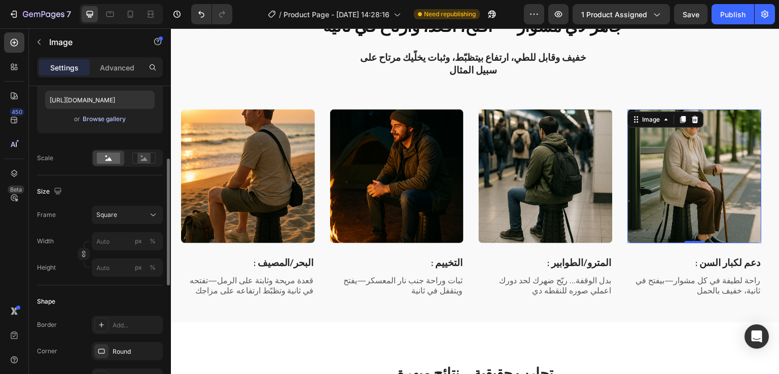
scroll to position [176, 0]
click at [144, 216] on div "Square" at bounding box center [121, 215] width 50 height 9
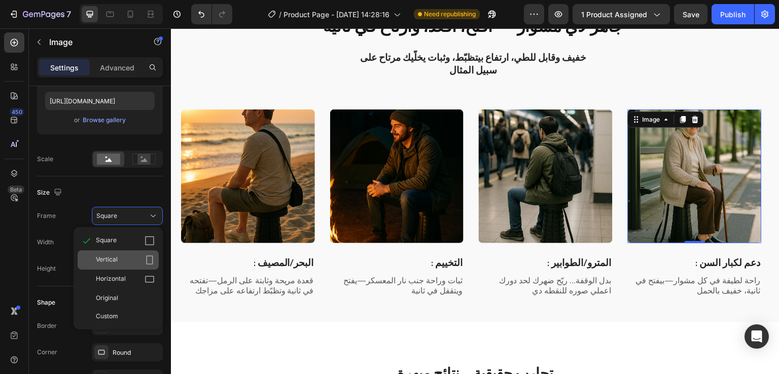
click at [144, 256] on div "Vertical" at bounding box center [125, 260] width 59 height 10
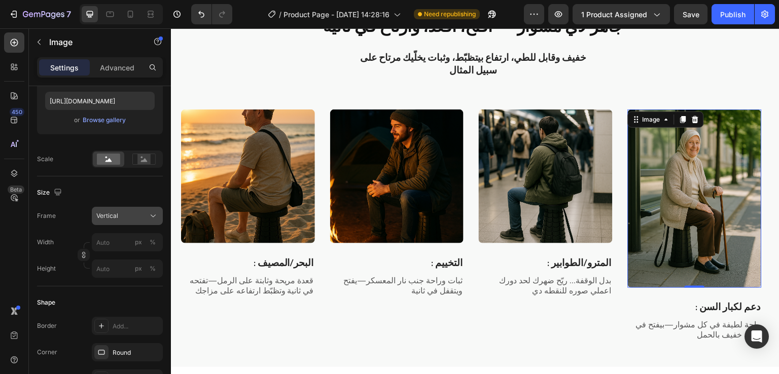
click at [154, 221] on button "Vertical" at bounding box center [127, 216] width 71 height 18
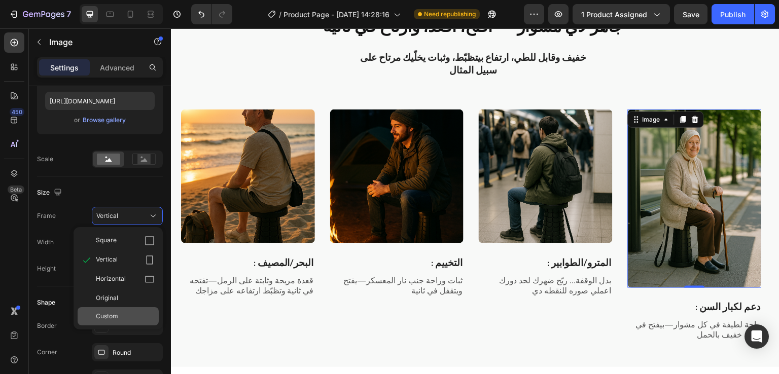
click at [124, 308] on div "Custom" at bounding box center [118, 316] width 81 height 18
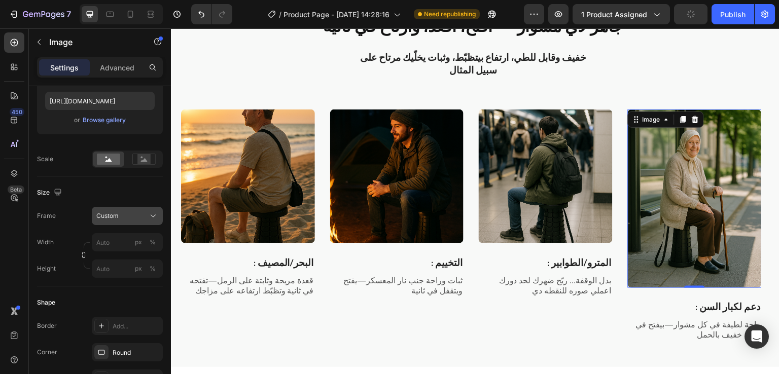
click at [138, 219] on div "Custom" at bounding box center [121, 215] width 50 height 9
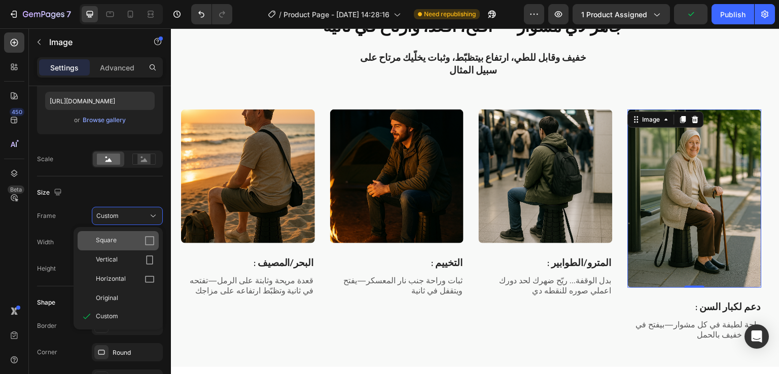
click at [124, 239] on div "Square" at bounding box center [125, 241] width 59 height 10
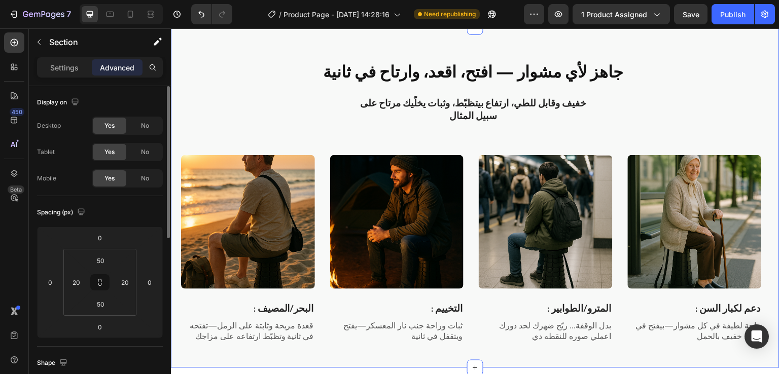
scroll to position [1288, 0]
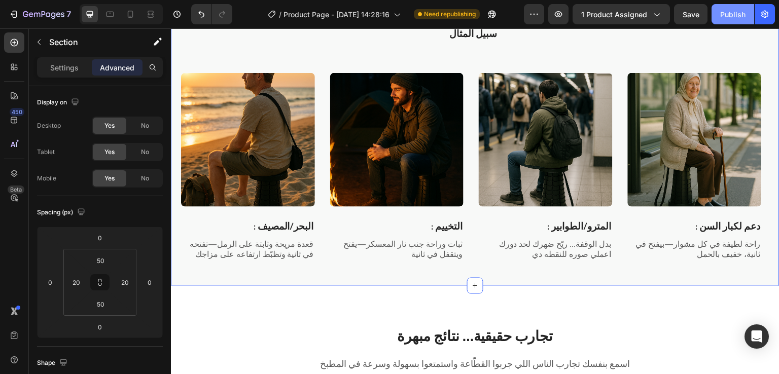
click at [722, 16] on div "Publish" at bounding box center [732, 14] width 25 height 11
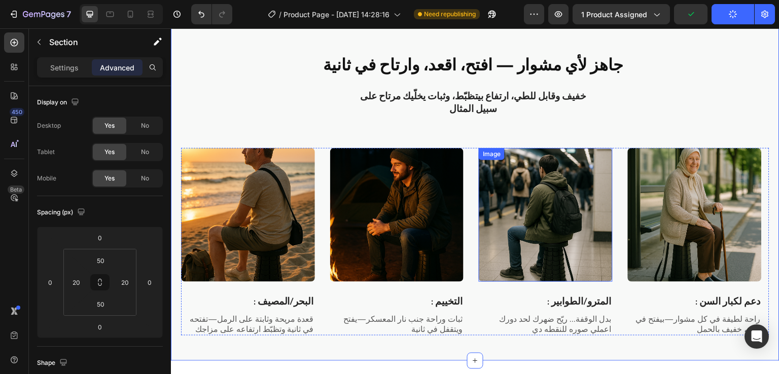
scroll to position [1213, 0]
click at [135, 16] on icon at bounding box center [130, 14] width 10 height 10
type input "42"
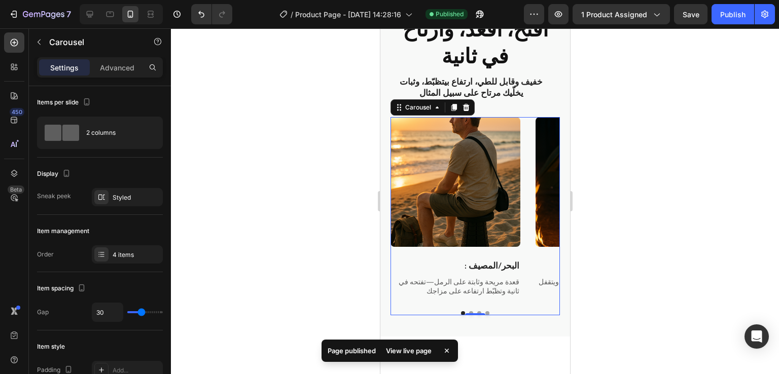
scroll to position [831, 0]
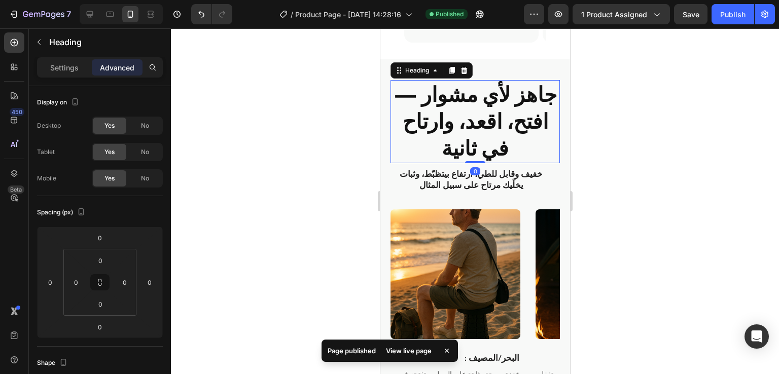
click at [471, 82] on strong "جاهز لأي مشوار — افتح، اقعد، وارتاح في ثانية" at bounding box center [475, 121] width 163 height 93
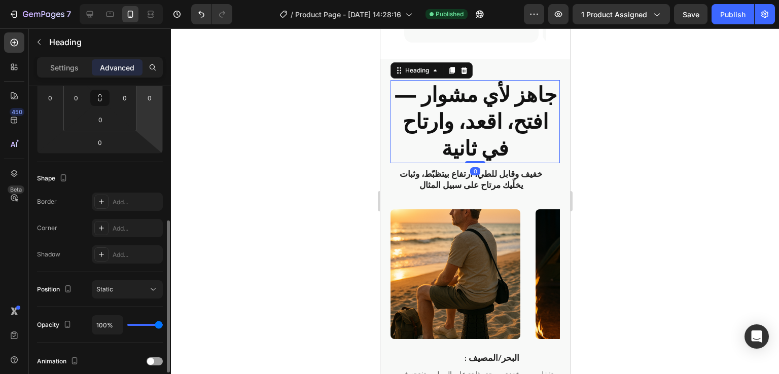
scroll to position [233, 0]
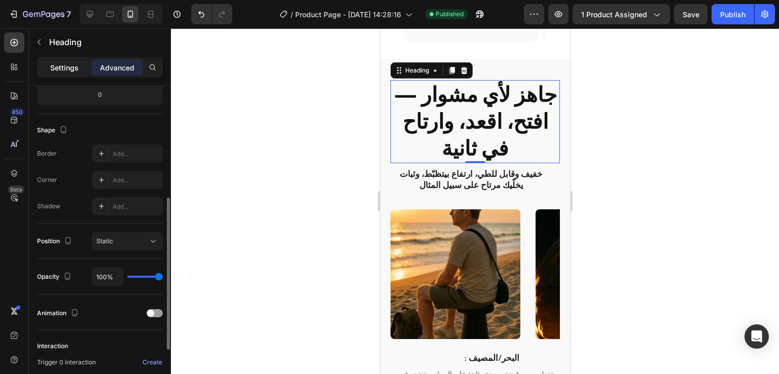
click at [59, 59] on div "Settings" at bounding box center [64, 67] width 51 height 16
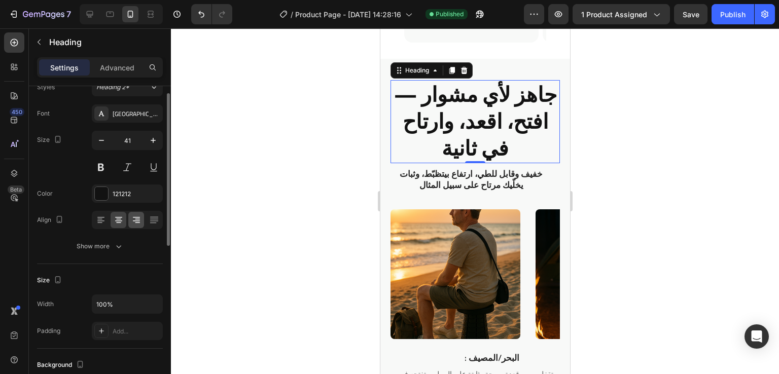
scroll to position [29, 0]
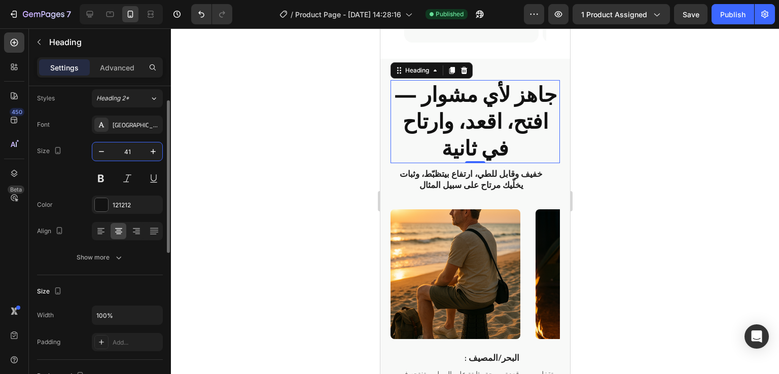
click at [130, 155] on input "41" at bounding box center [127, 152] width 33 height 18
type input "20"
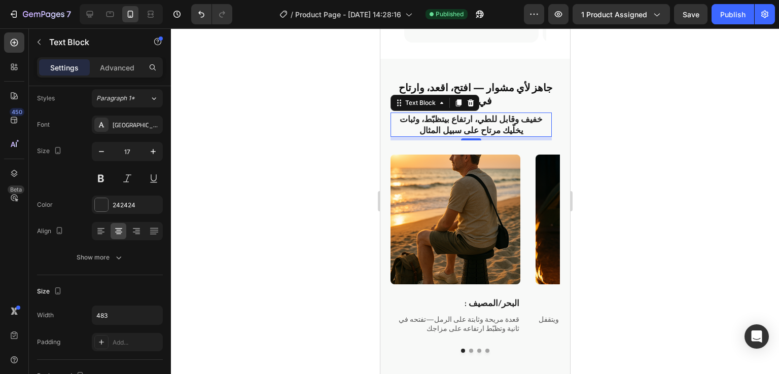
click at [436, 114] on p "خفيف وقابل للطي، ارتفاع بيتظبّط، وثبات يخلّيك مرتاح على سبيل المثال" at bounding box center [470, 125] width 159 height 22
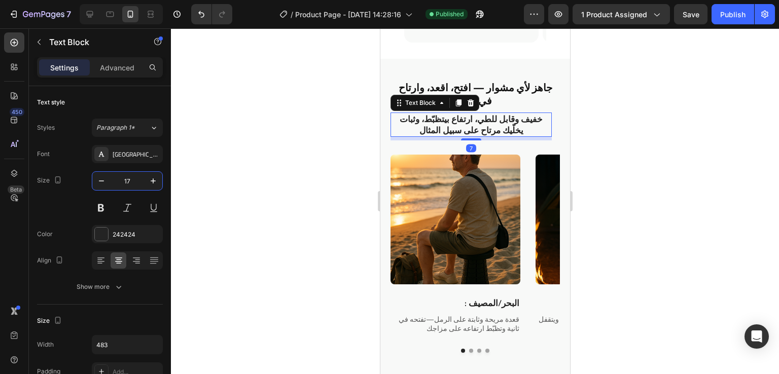
click at [137, 182] on input "17" at bounding box center [127, 181] width 33 height 18
type input "14"
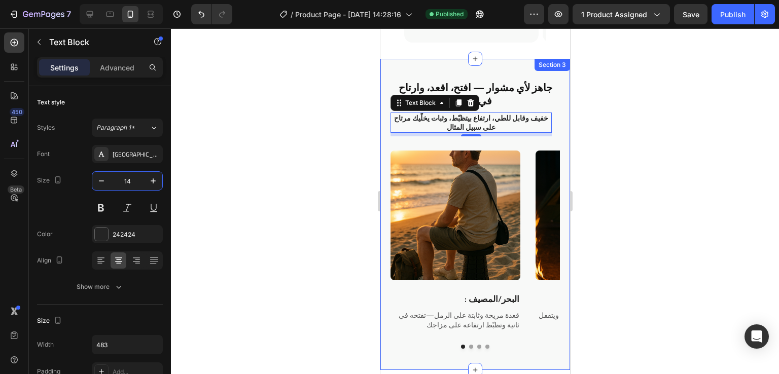
click at [520, 59] on div "جاهز لأي مشوار — افتح، اقعد، وارتاح في ثانية Heading خفيف وقابل للطي، ارتفاع بي…" at bounding box center [475, 214] width 190 height 311
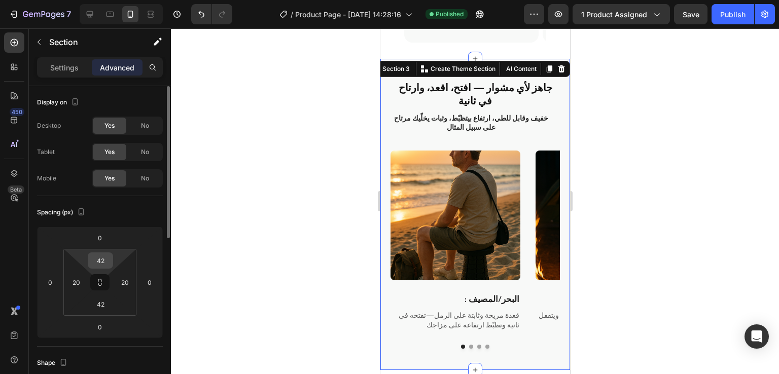
click at [111, 262] on div "42" at bounding box center [100, 261] width 25 height 16
click at [104, 260] on input "42" at bounding box center [100, 260] width 20 height 15
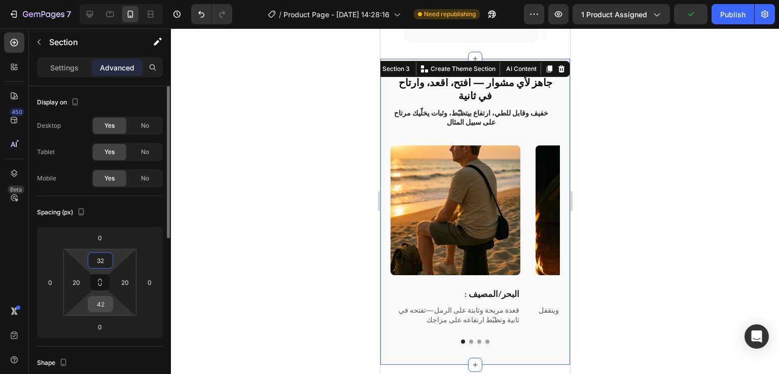
type input "32"
click at [104, 299] on input "42" at bounding box center [100, 304] width 20 height 15
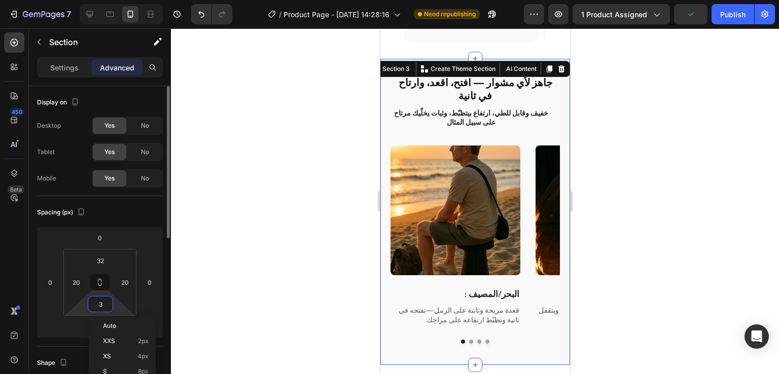
type input "32"
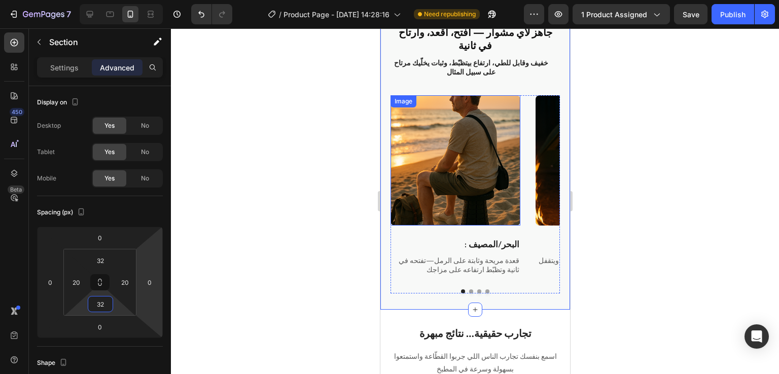
scroll to position [870, 0]
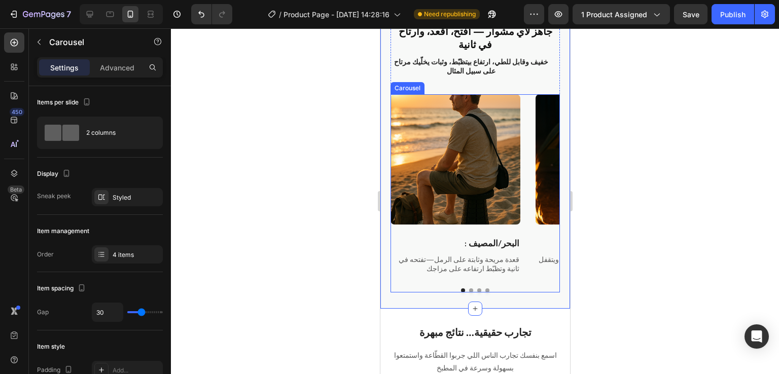
click at [532, 133] on div "Image : البحر/المصيف Text Block قعدة مريحة وثابتة على الرمل—تفتحه في ثانية وتظب…" at bounding box center [474, 184] width 169 height 180
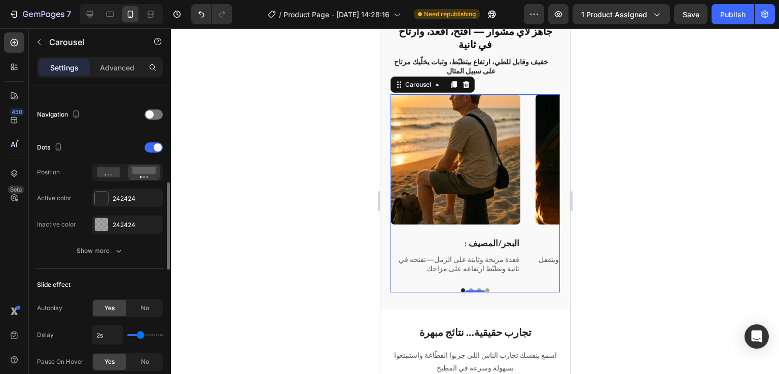
scroll to position [344, 0]
click at [101, 193] on div at bounding box center [101, 196] width 13 height 13
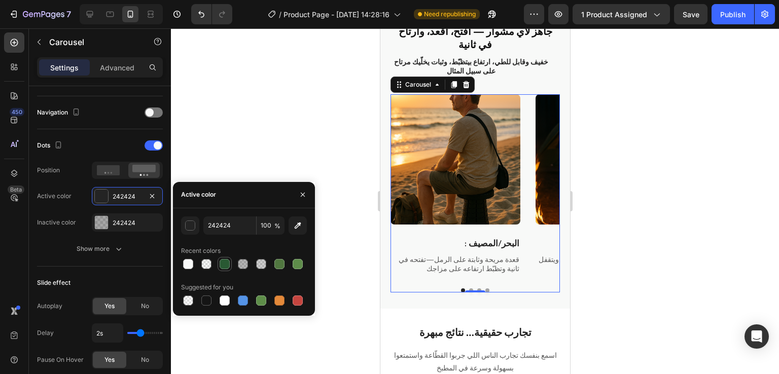
click at [221, 269] on div at bounding box center [225, 264] width 12 height 12
type input "295933"
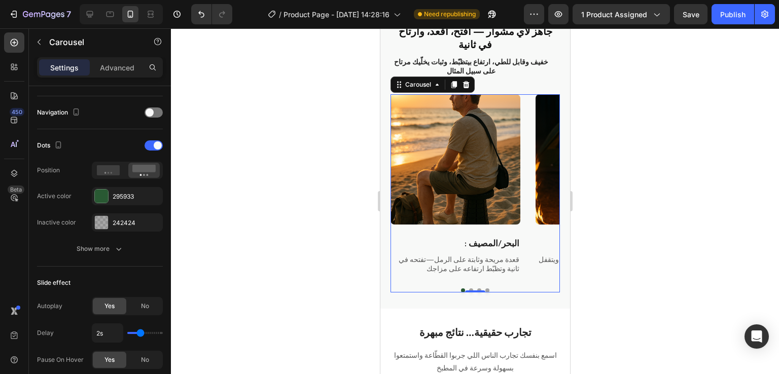
click at [308, 149] on div at bounding box center [475, 201] width 608 height 346
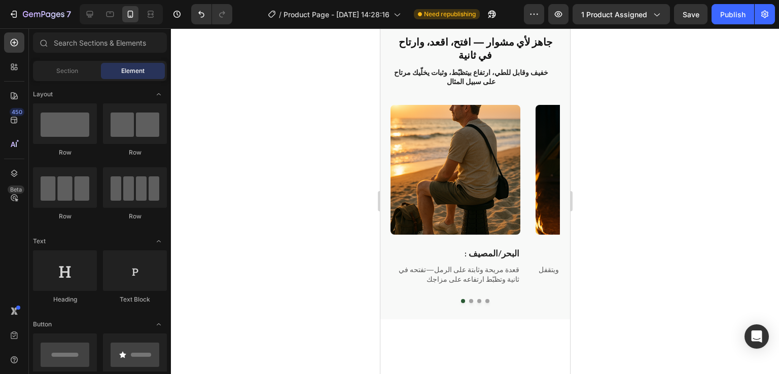
scroll to position [943, 0]
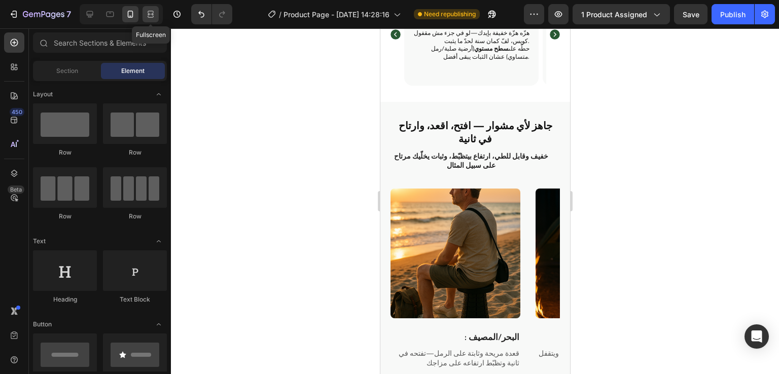
click at [154, 16] on icon at bounding box center [151, 14] width 10 height 10
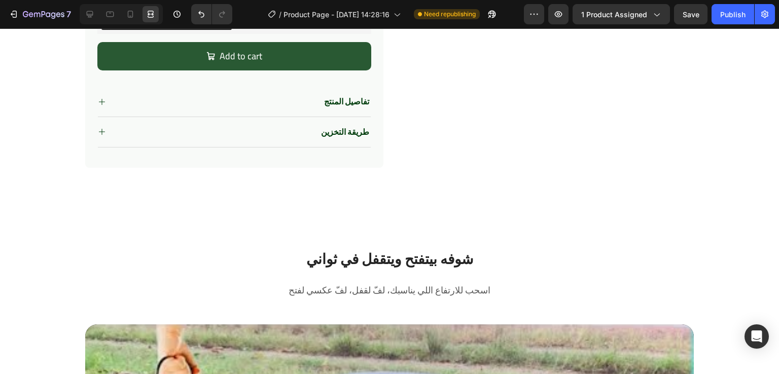
scroll to position [452, 0]
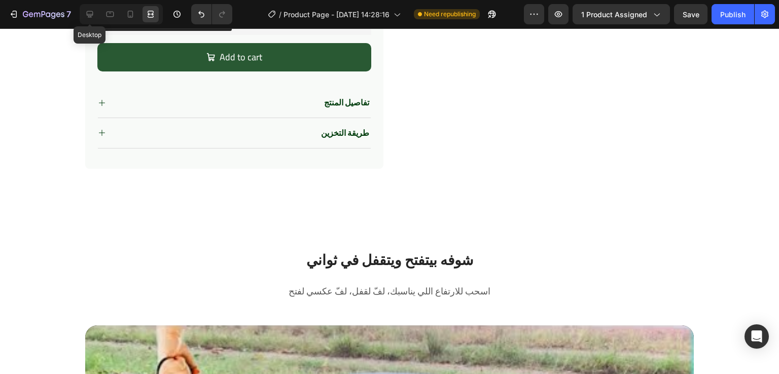
click at [102, 7] on div at bounding box center [110, 14] width 16 height 16
click at [86, 11] on icon at bounding box center [90, 14] width 10 height 10
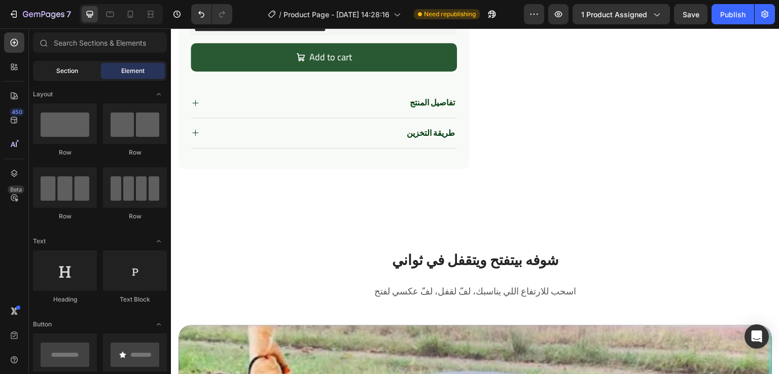
click at [72, 74] on span "Section" at bounding box center [67, 70] width 22 height 9
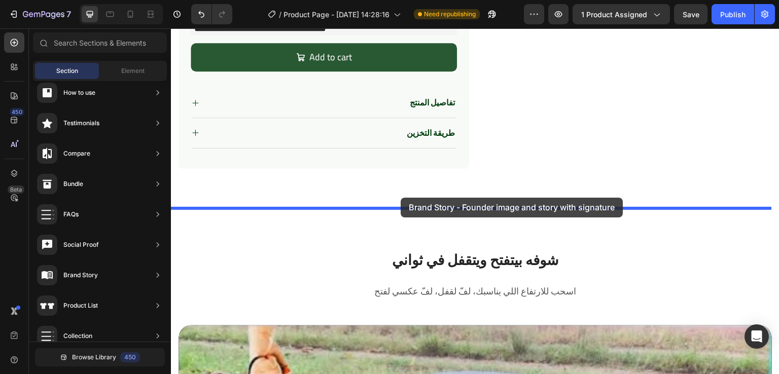
drag, startPoint x: 385, startPoint y: 124, endPoint x: 401, endPoint y: 198, distance: 75.6
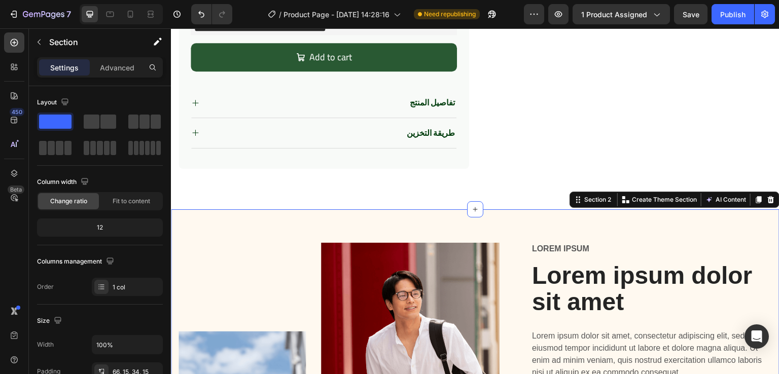
scroll to position [596, 0]
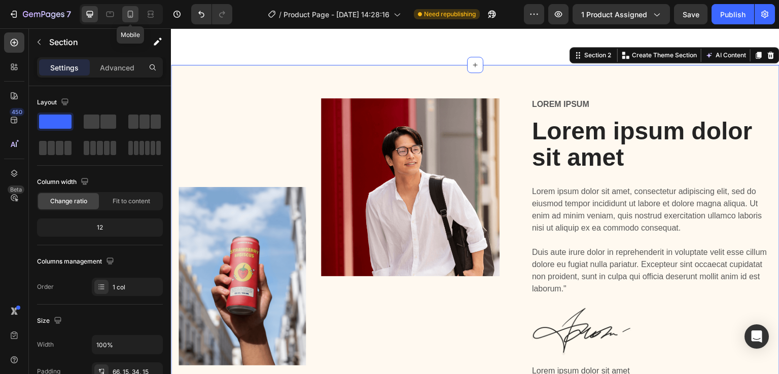
click at [132, 13] on icon at bounding box center [131, 14] width 6 height 7
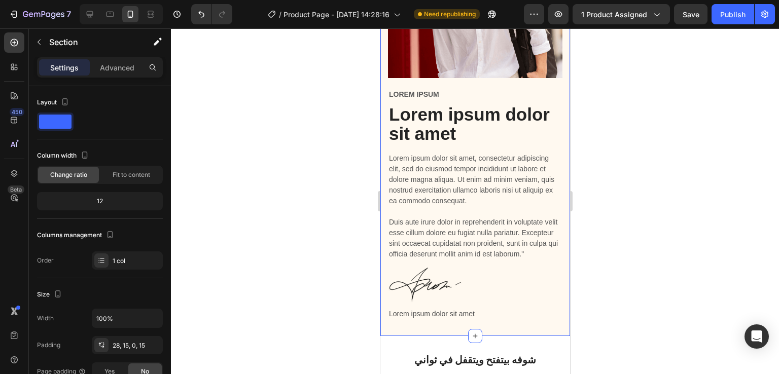
scroll to position [873, 0]
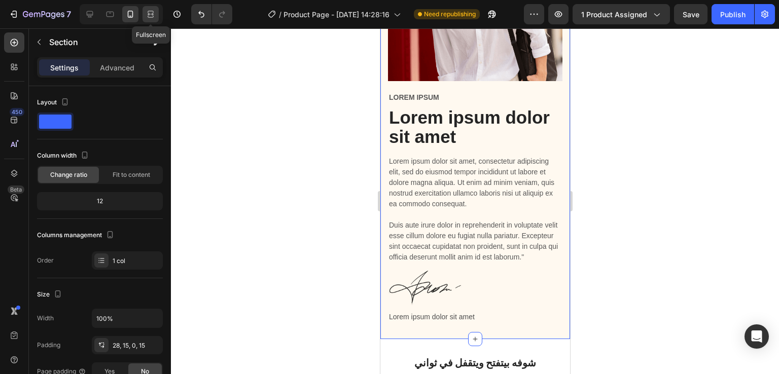
click at [146, 16] on icon at bounding box center [151, 14] width 10 height 10
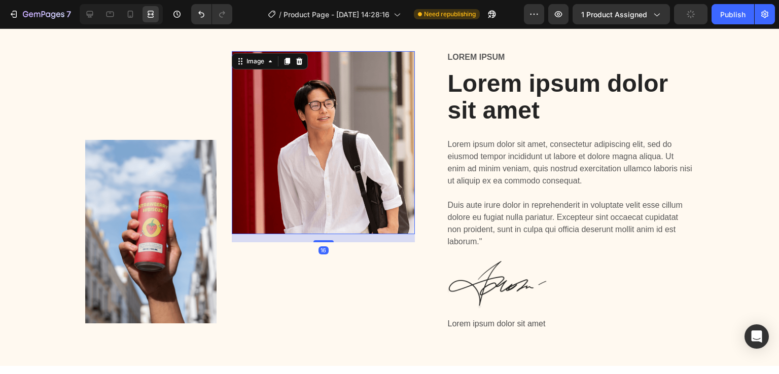
scroll to position [344, 0]
type input "[URL][DOMAIN_NAME]"
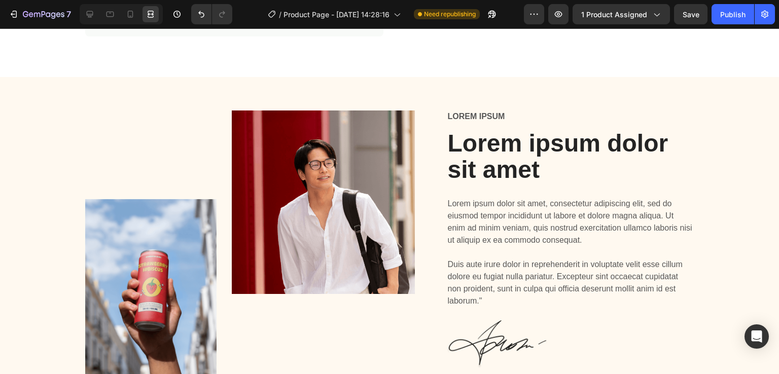
scroll to position [584, 0]
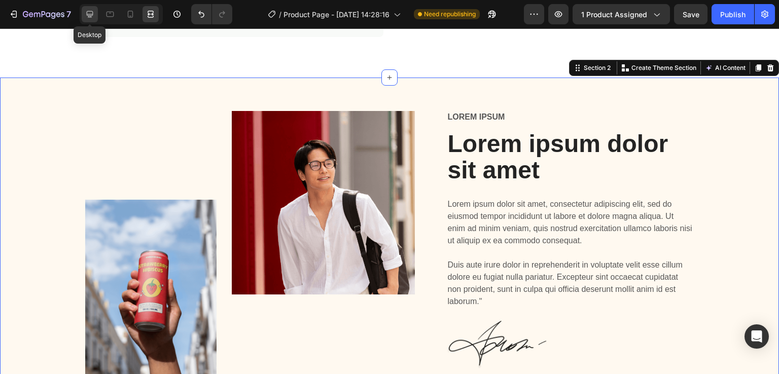
click at [96, 19] on div at bounding box center [90, 14] width 16 height 16
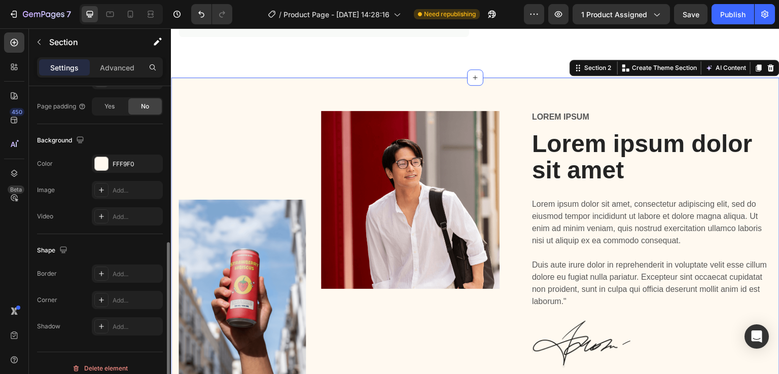
scroll to position [296, 0]
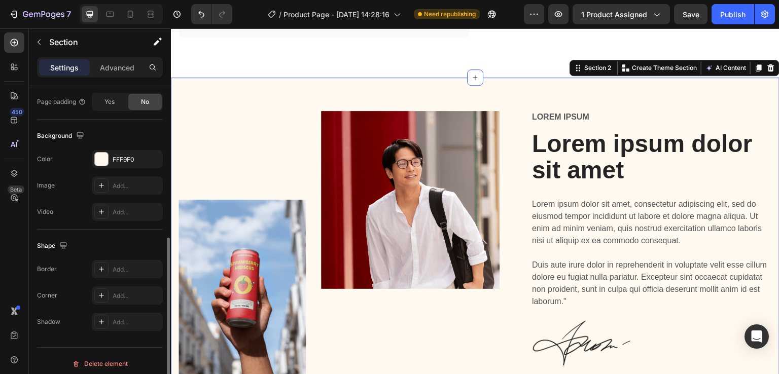
click at [102, 173] on div "The changes might be hidden by the video. Color FFF9F0 Image Add... Video Add..." at bounding box center [100, 185] width 126 height 71
click at [101, 163] on div at bounding box center [101, 159] width 13 height 13
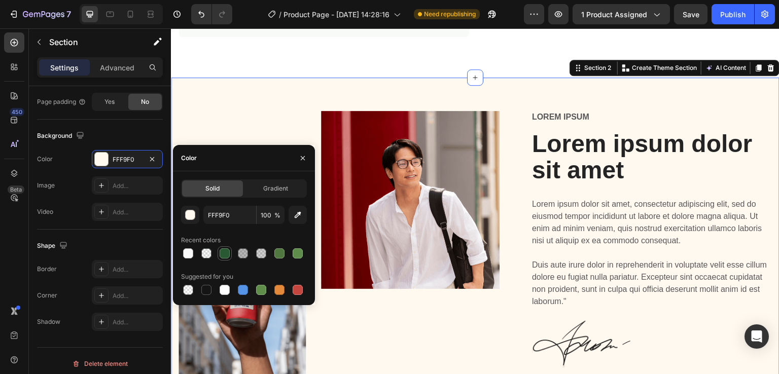
click at [220, 253] on div at bounding box center [225, 254] width 10 height 10
type input "295933"
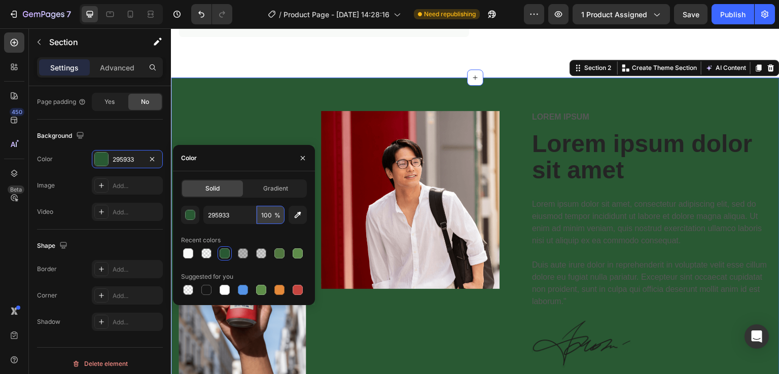
click at [272, 216] on input "100" at bounding box center [271, 215] width 28 height 18
type input "3"
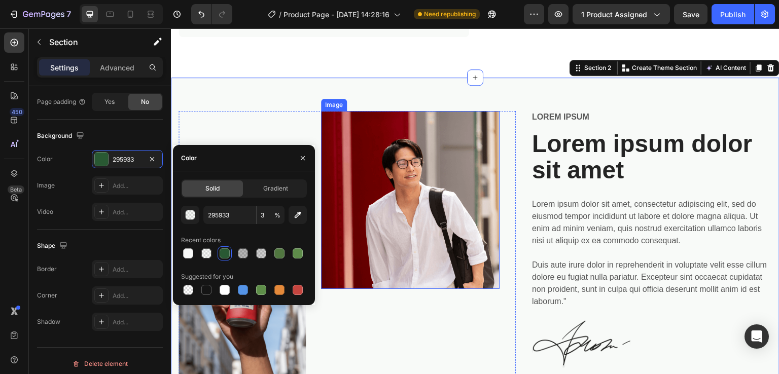
click at [434, 151] on img at bounding box center [410, 200] width 179 height 179
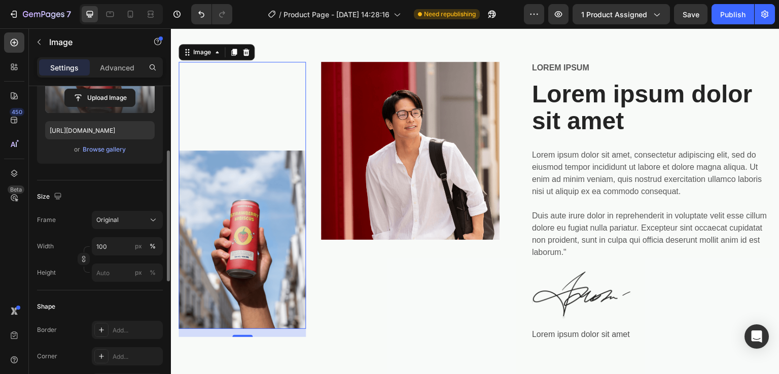
scroll to position [150, 0]
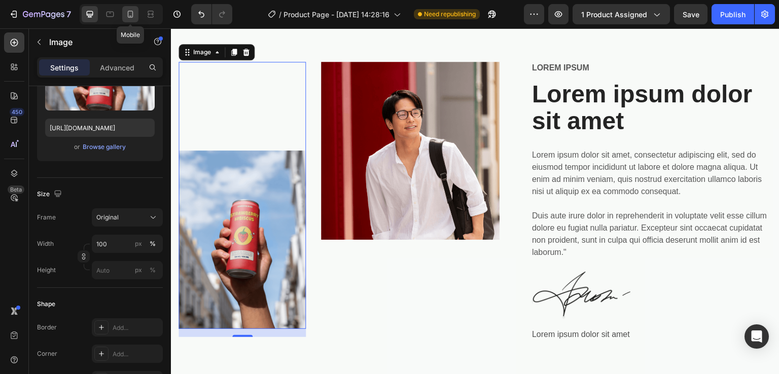
click at [128, 15] on icon at bounding box center [131, 14] width 6 height 7
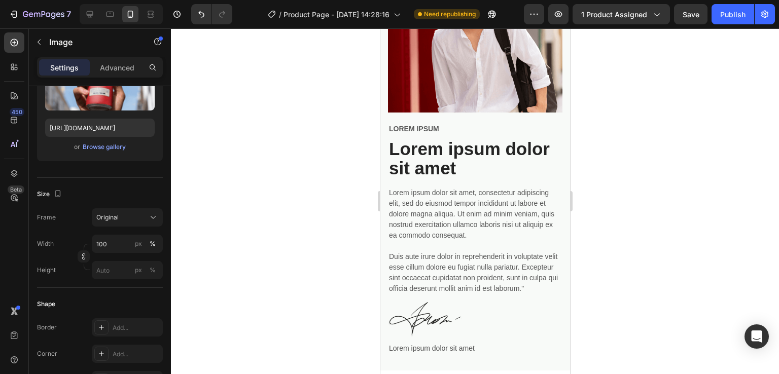
scroll to position [840, 0]
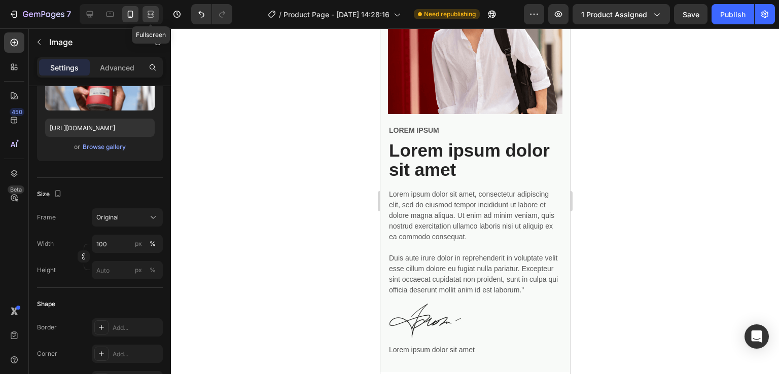
click at [148, 21] on div at bounding box center [151, 14] width 16 height 16
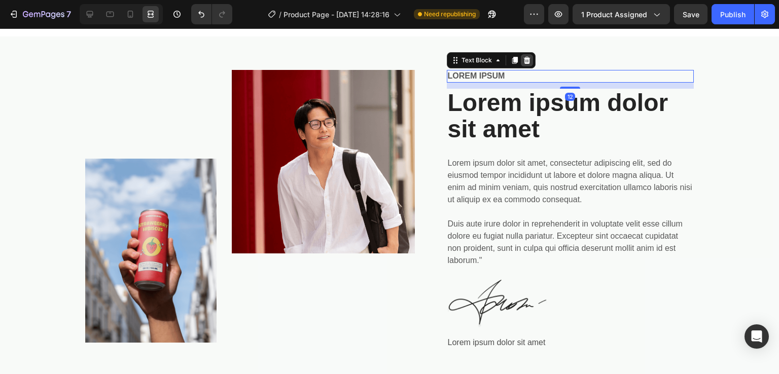
click at [523, 61] on icon at bounding box center [527, 60] width 8 height 8
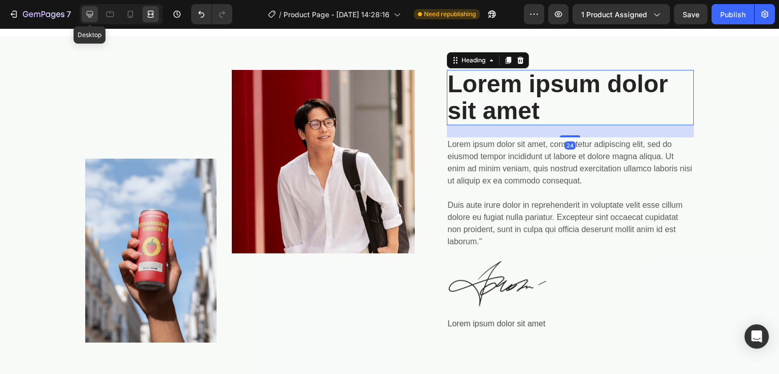
click at [97, 16] on div at bounding box center [90, 14] width 16 height 16
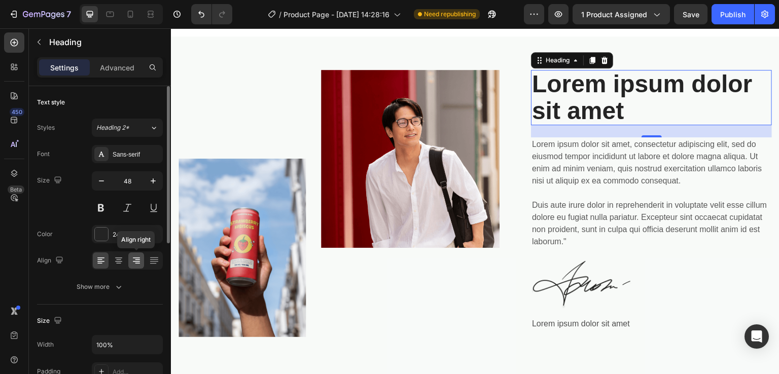
drag, startPoint x: 135, startPoint y: 267, endPoint x: 186, endPoint y: 150, distance: 127.9
click at [135, 267] on div at bounding box center [136, 261] width 16 height 16
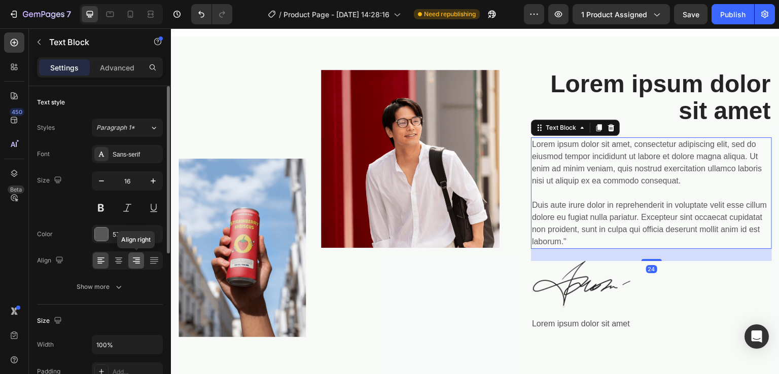
click at [136, 256] on icon at bounding box center [136, 261] width 10 height 10
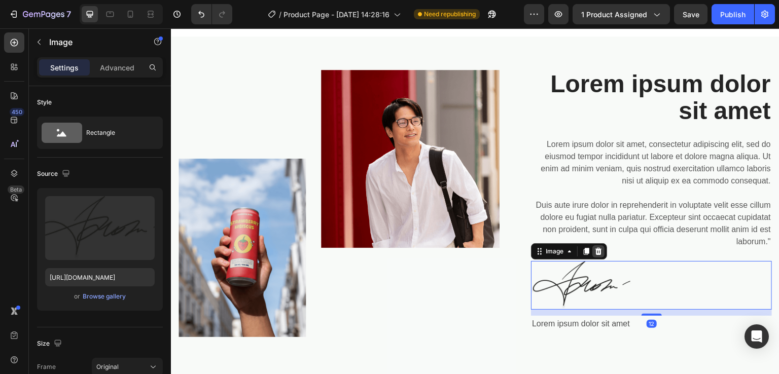
click at [598, 251] on div at bounding box center [598, 251] width 12 height 12
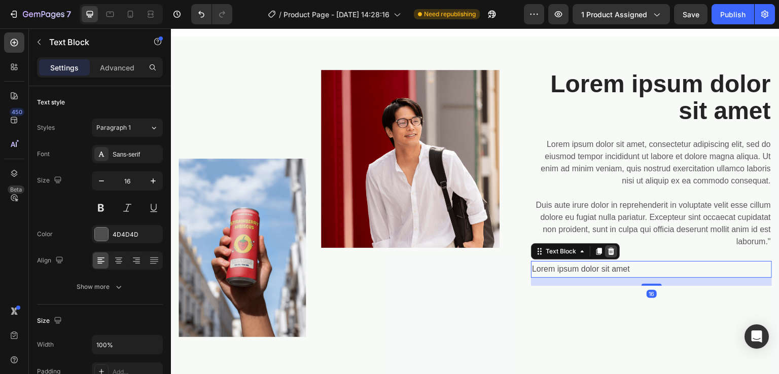
click at [608, 249] on icon at bounding box center [611, 251] width 7 height 7
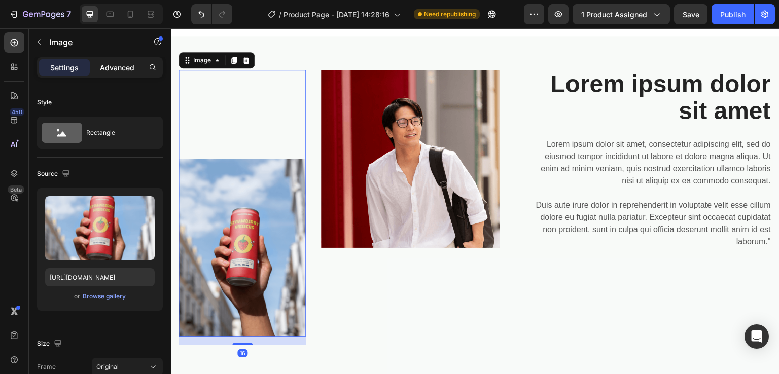
click at [122, 63] on p "Advanced" at bounding box center [117, 67] width 34 height 11
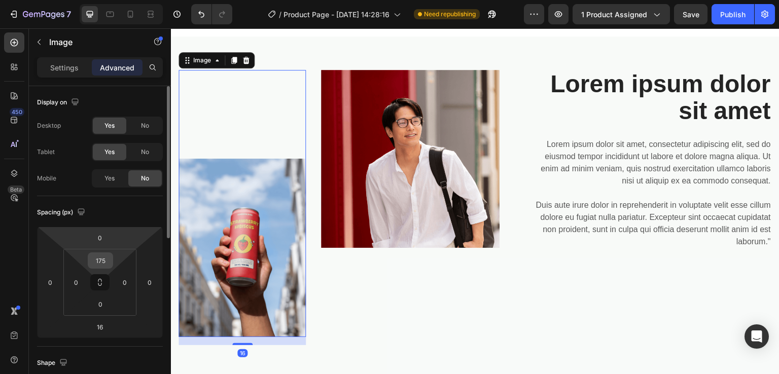
click at [106, 264] on input "175" at bounding box center [100, 260] width 20 height 15
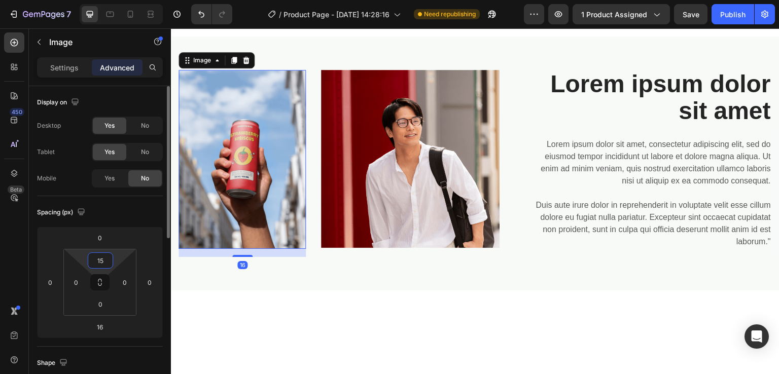
type input "150"
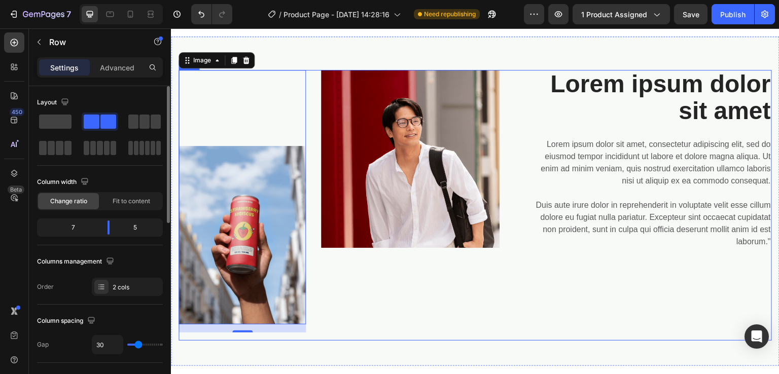
click at [517, 274] on div "Image 16 Image Row Lorem ipsum dolor sit amet Heading Lorem ipsum dolor sit ame…" at bounding box center [475, 205] width 593 height 271
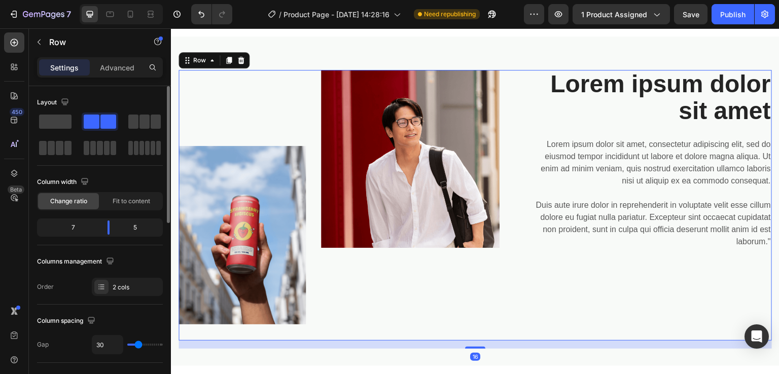
scroll to position [602, 0]
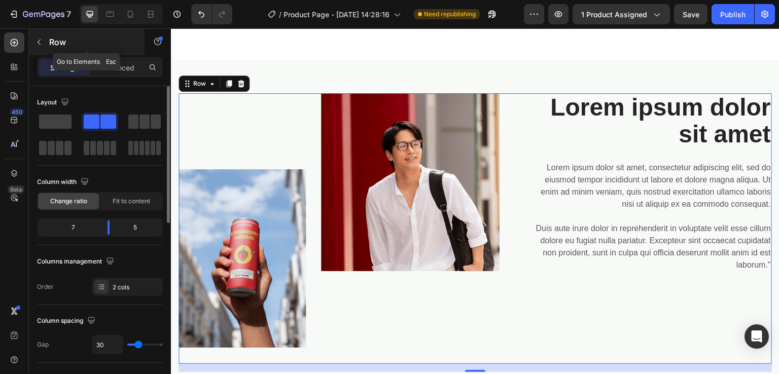
click at [37, 36] on button "button" at bounding box center [39, 42] width 16 height 16
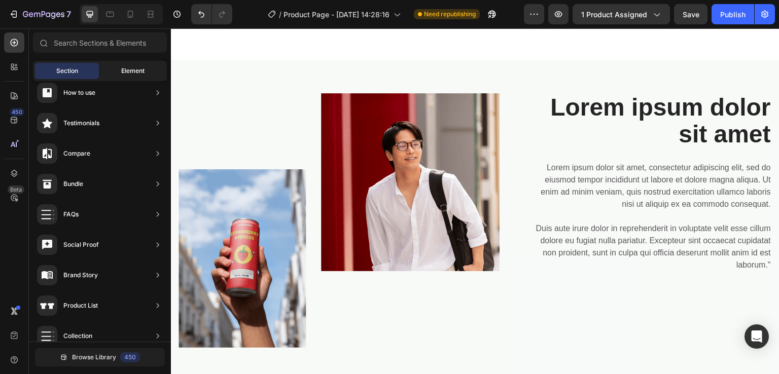
click at [134, 68] on span "Element" at bounding box center [132, 70] width 23 height 9
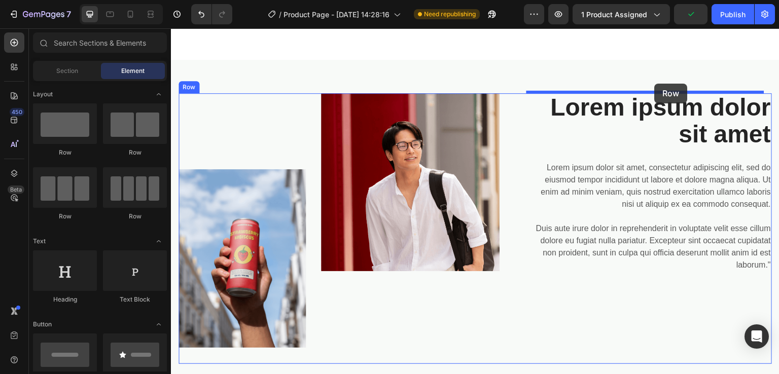
drag, startPoint x: 229, startPoint y: 161, endPoint x: 655, endPoint y: 83, distance: 433.2
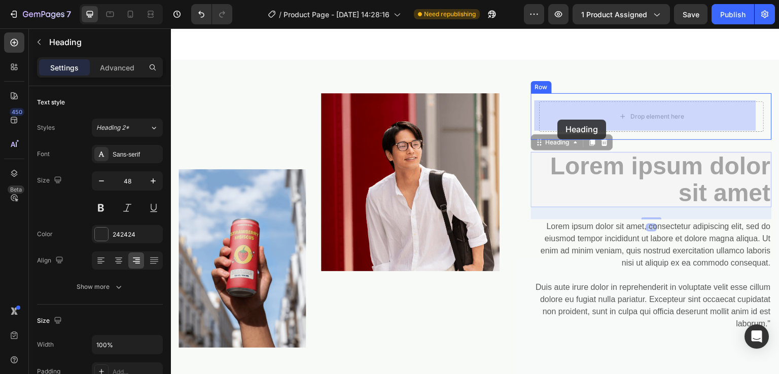
drag, startPoint x: 549, startPoint y: 143, endPoint x: 558, endPoint y: 119, distance: 24.9
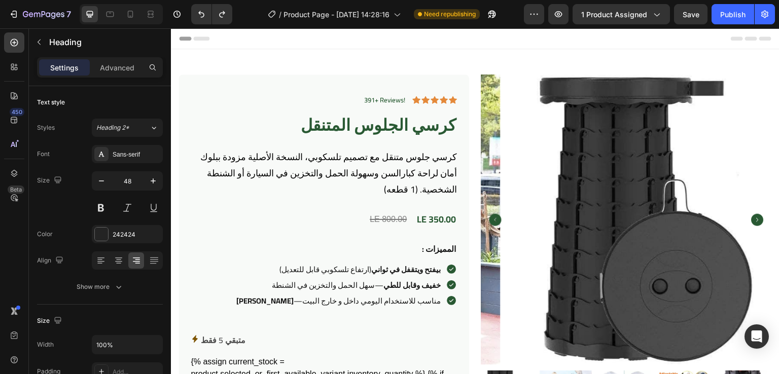
scroll to position [602, 0]
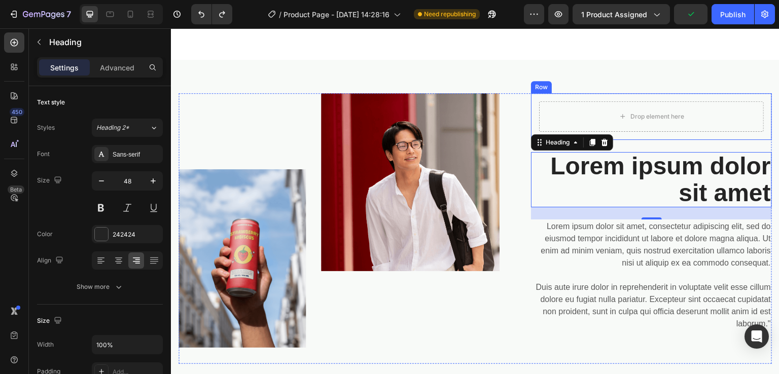
drag, startPoint x: 549, startPoint y: 138, endPoint x: 574, endPoint y: 96, distance: 49.3
click at [574, 96] on div "Drop element here Row Lorem ipsum dolor sit amet Heading 24 Lorem ipsum dolor s…" at bounding box center [651, 228] width 241 height 271
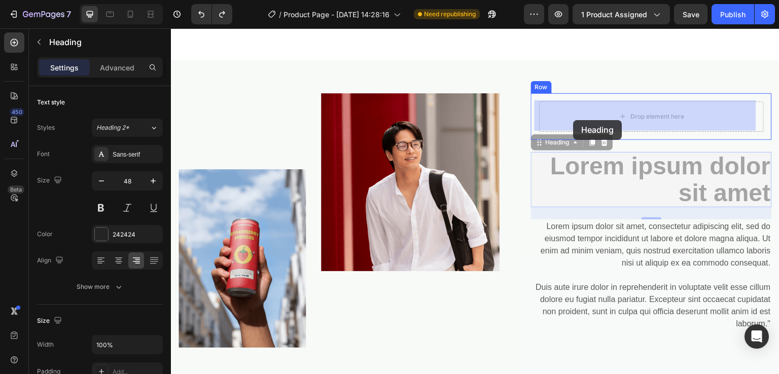
drag, startPoint x: 538, startPoint y: 141, endPoint x: 574, endPoint y: 120, distance: 41.6
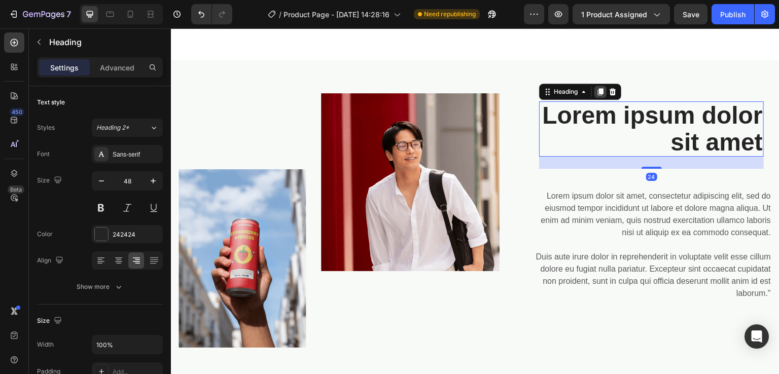
click at [601, 87] on div at bounding box center [600, 92] width 12 height 12
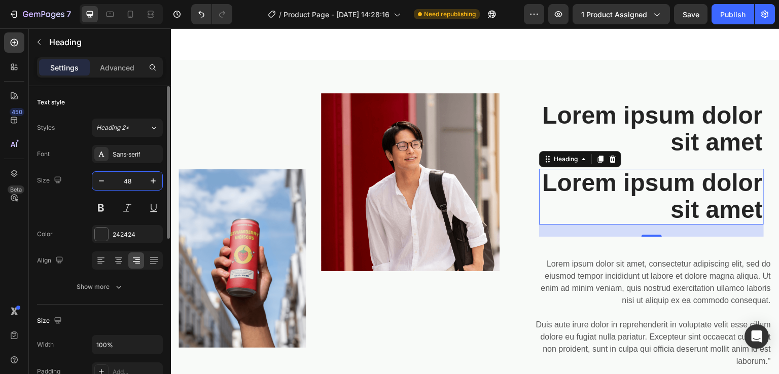
click at [136, 182] on input "48" at bounding box center [127, 181] width 33 height 18
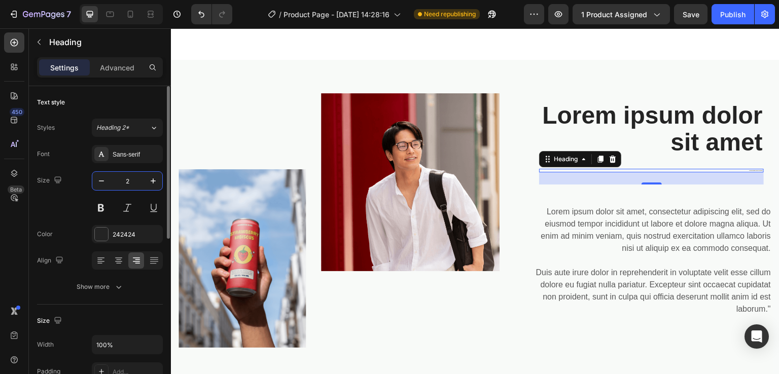
type input "20"
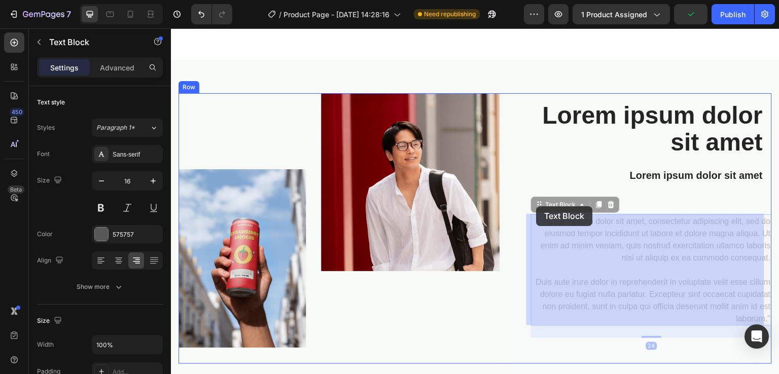
drag, startPoint x: 596, startPoint y: 242, endPoint x: 535, endPoint y: 204, distance: 72.2
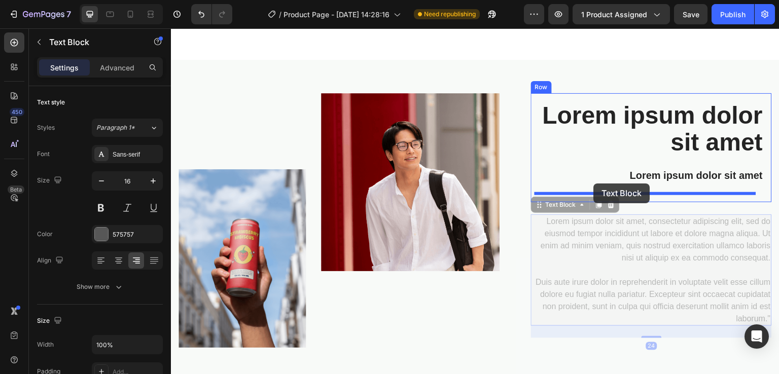
drag, startPoint x: 535, startPoint y: 204, endPoint x: 594, endPoint y: 184, distance: 62.7
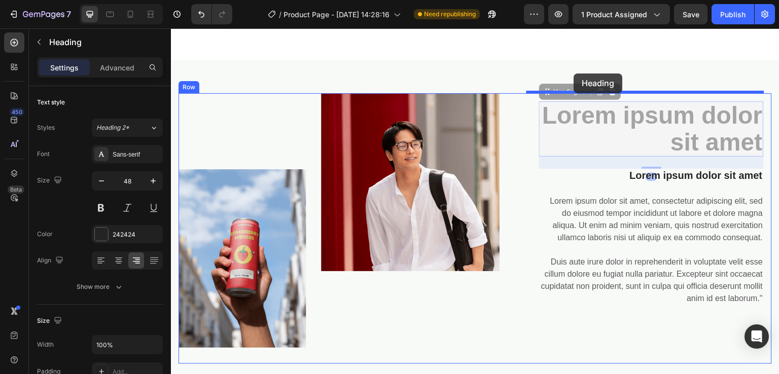
drag, startPoint x: 549, startPoint y: 89, endPoint x: 574, endPoint y: 74, distance: 29.4
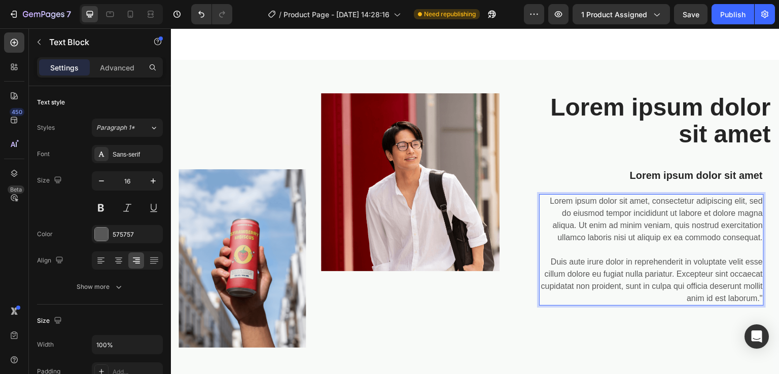
click at [682, 295] on p "Lorem ipsum dolor sit amet, consectetur adipiscing elit, sed do eiusmod tempor …" at bounding box center [651, 250] width 223 height 110
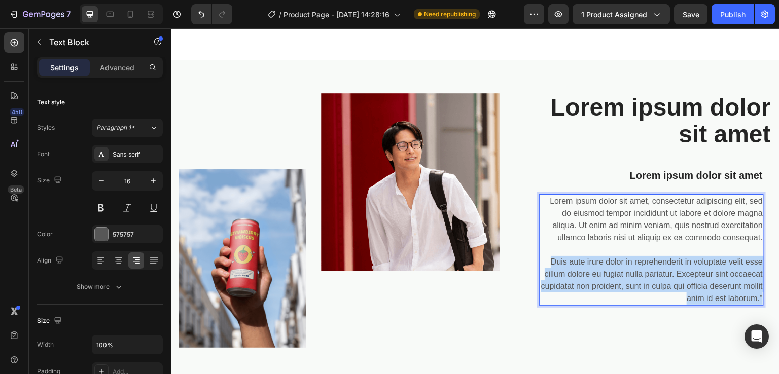
click at [682, 295] on p "Lorem ipsum dolor sit amet, consectetur adipiscing elit, sed do eiusmod tempor …" at bounding box center [651, 250] width 223 height 110
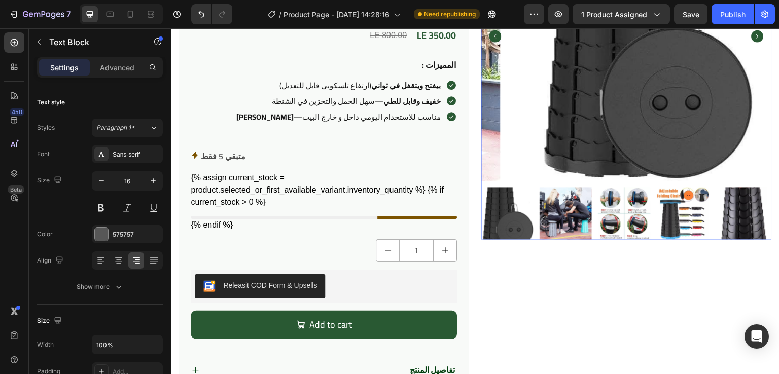
scroll to position [213, 0]
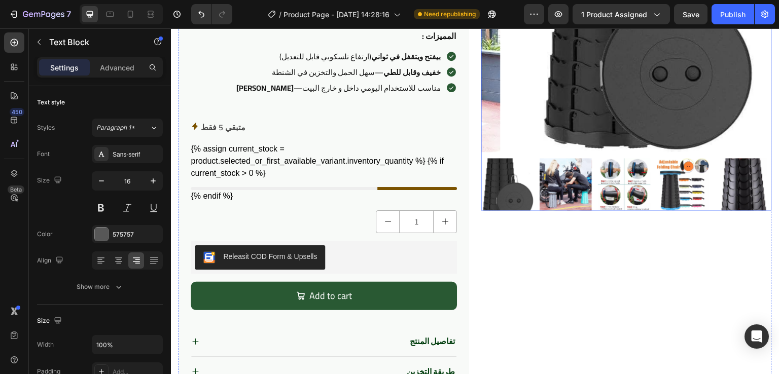
click at [531, 175] on div at bounding box center [626, 184] width 291 height 52
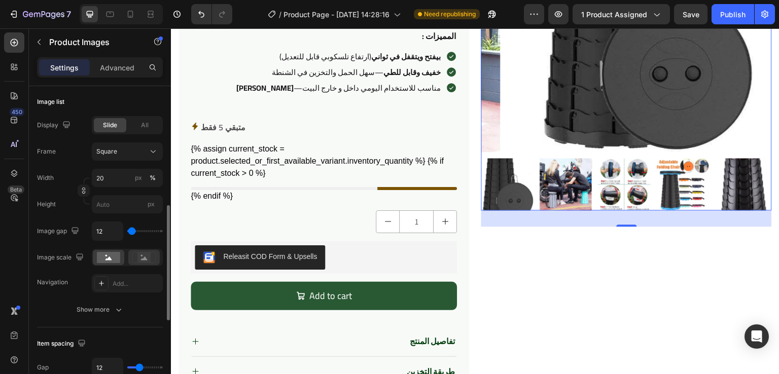
scroll to position [326, 0]
click at [146, 255] on rect at bounding box center [143, 257] width 13 height 10
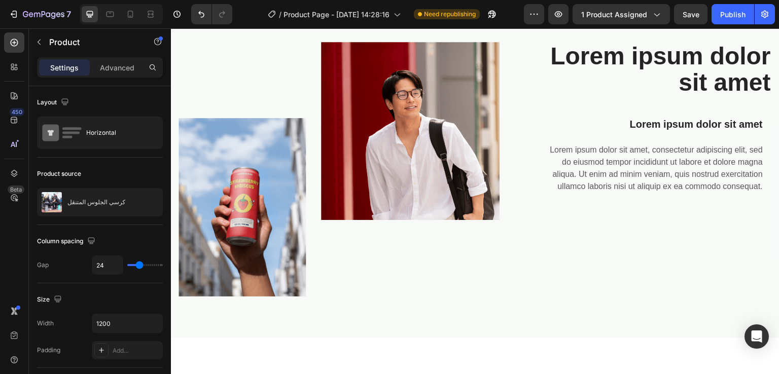
scroll to position [661, 0]
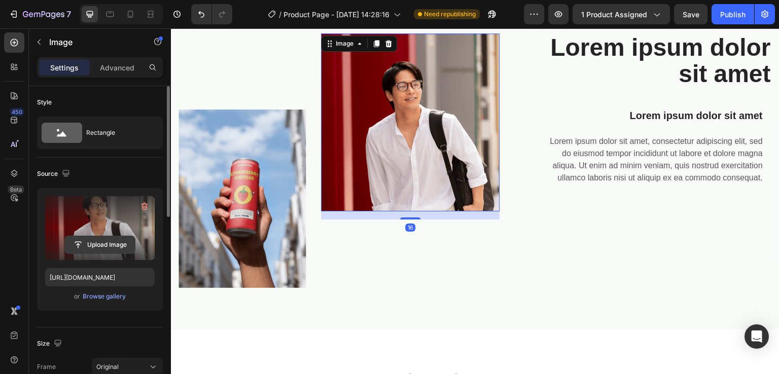
click at [98, 242] on input "file" at bounding box center [100, 244] width 70 height 17
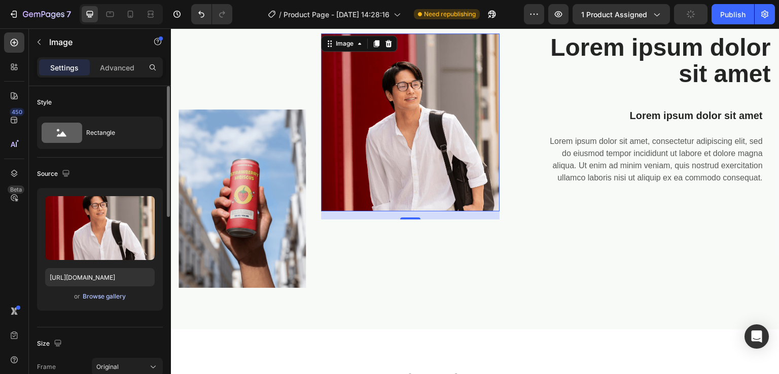
click at [105, 299] on div "Browse gallery" at bounding box center [104, 296] width 43 height 9
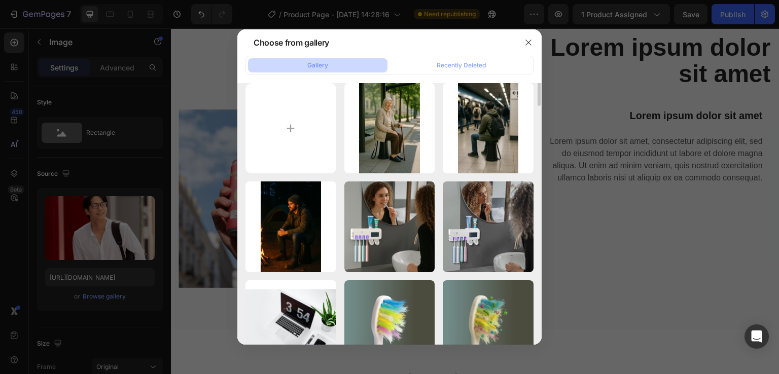
scroll to position [0, 0]
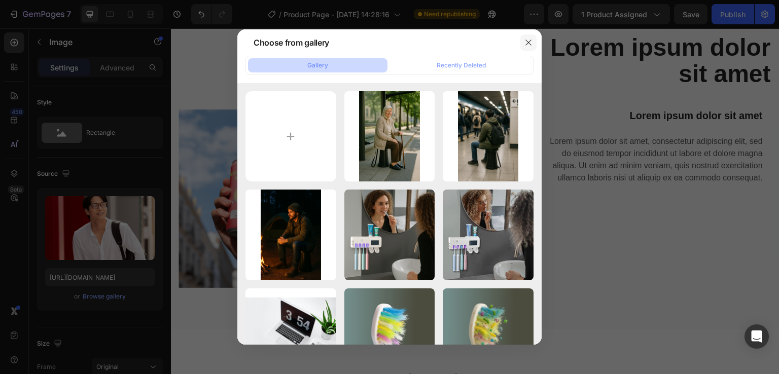
click at [523, 40] on button "button" at bounding box center [528, 42] width 16 height 16
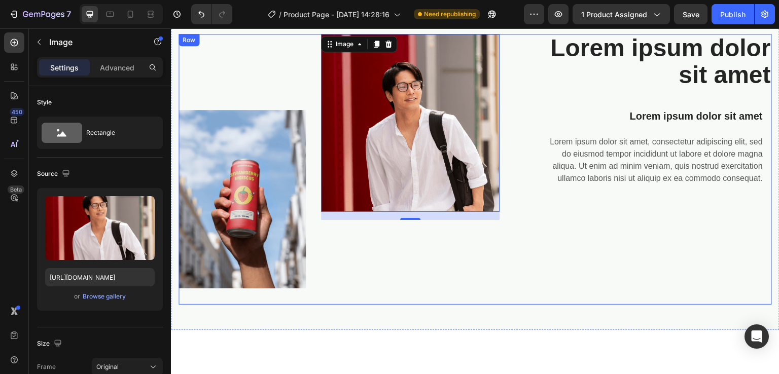
scroll to position [592, 0]
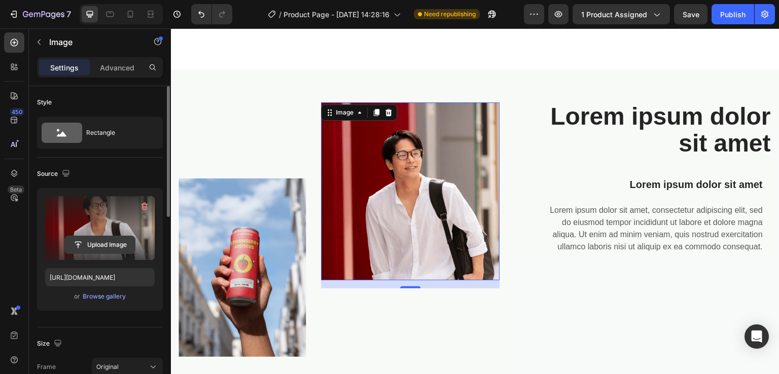
click at [105, 248] on input "file" at bounding box center [100, 244] width 70 height 17
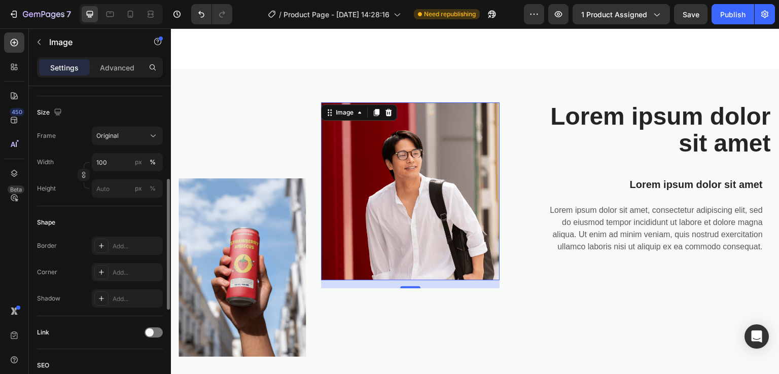
scroll to position [241, 0]
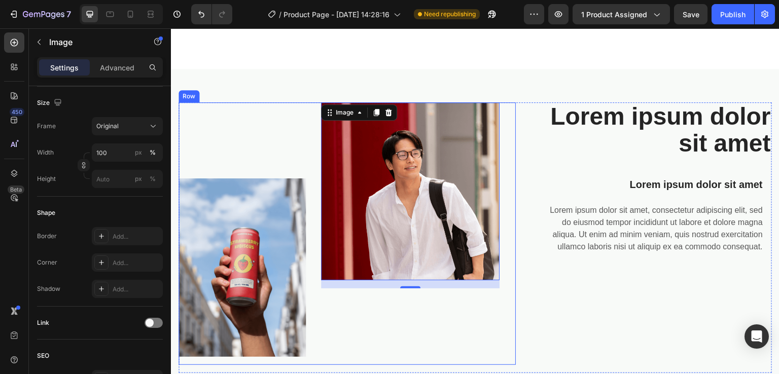
type input "[URL][DOMAIN_NAME]"
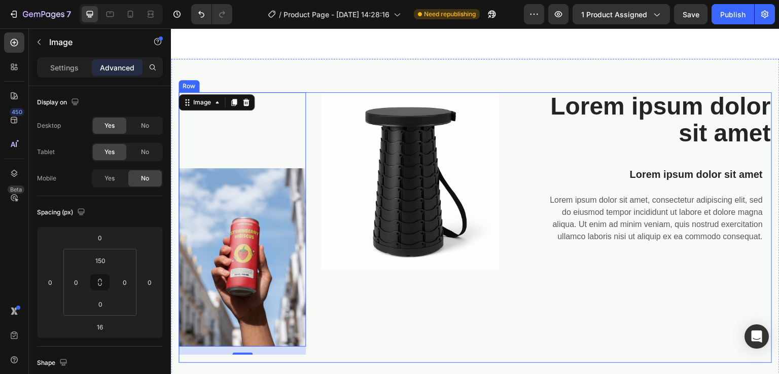
scroll to position [602, 0]
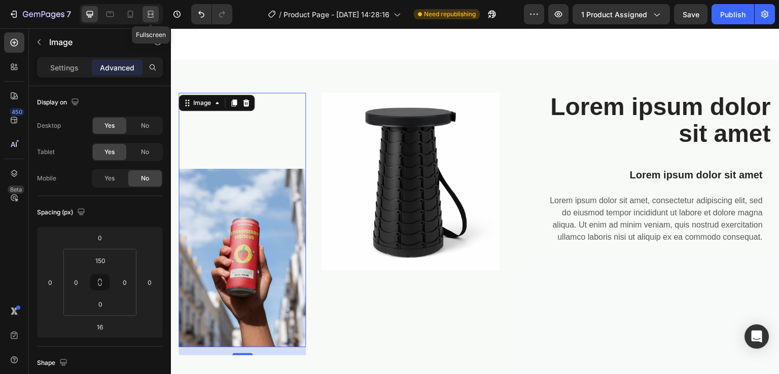
click at [153, 20] on div at bounding box center [151, 14] width 16 height 16
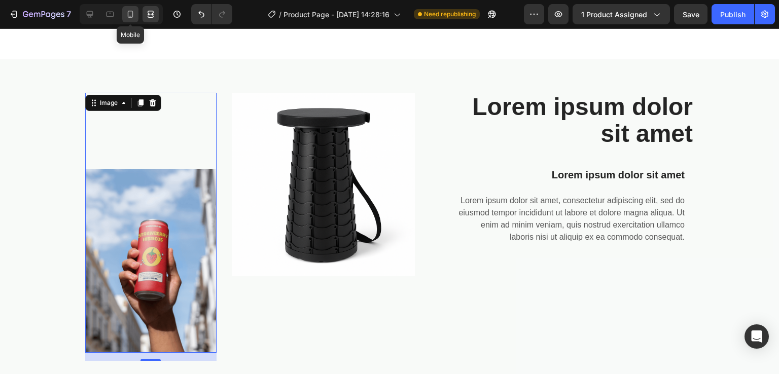
click at [131, 16] on icon at bounding box center [130, 14] width 10 height 10
type input "40"
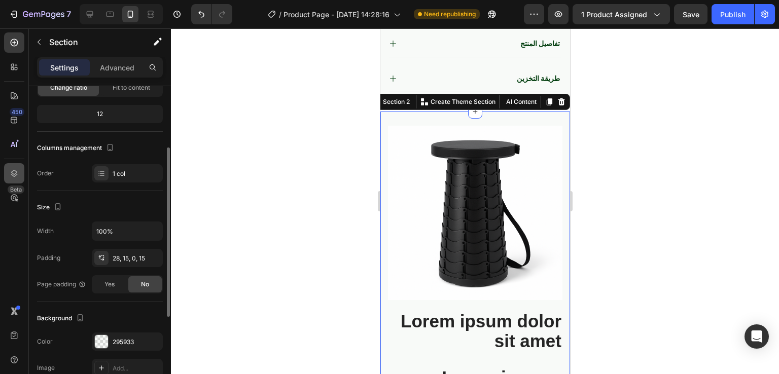
scroll to position [98, 0]
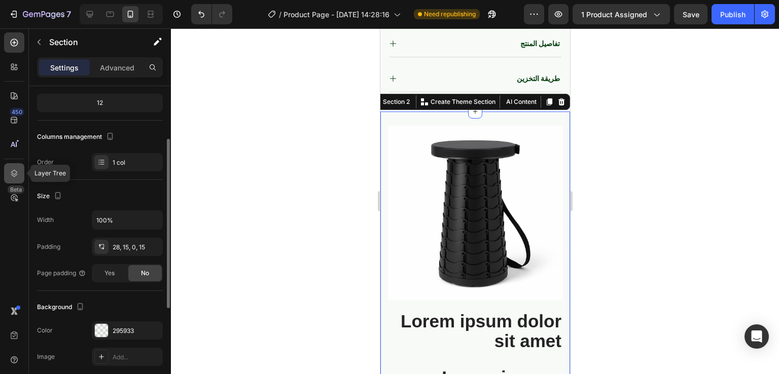
click at [12, 172] on icon at bounding box center [14, 173] width 7 height 7
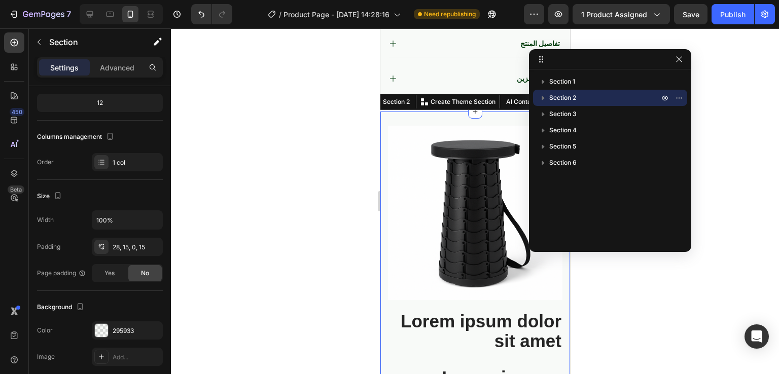
click at [548, 93] on icon "button" at bounding box center [543, 98] width 10 height 10
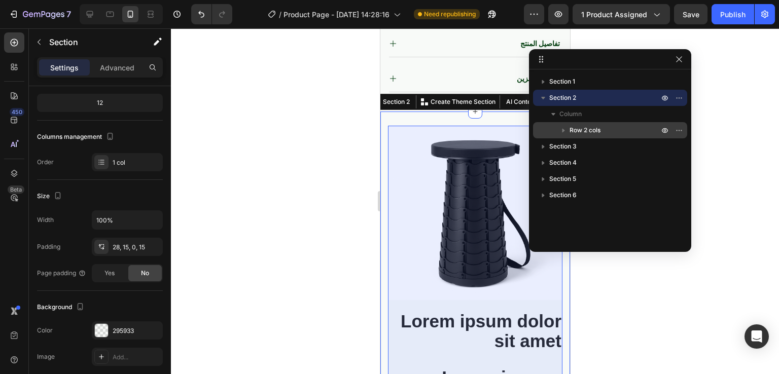
click at [562, 127] on icon "button" at bounding box center [563, 130] width 10 height 10
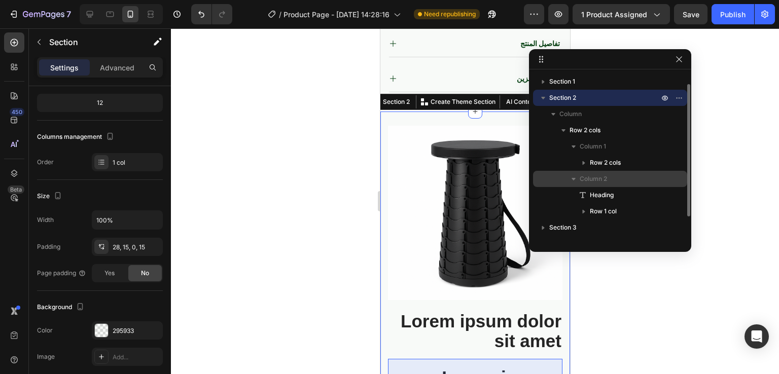
scroll to position [43, 0]
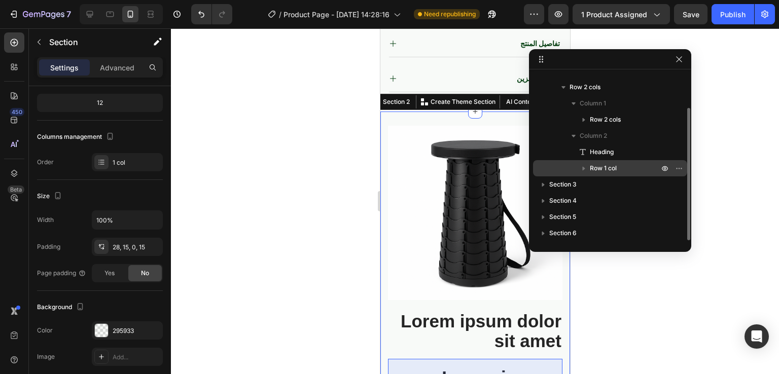
click at [582, 168] on icon "button" at bounding box center [584, 168] width 10 height 10
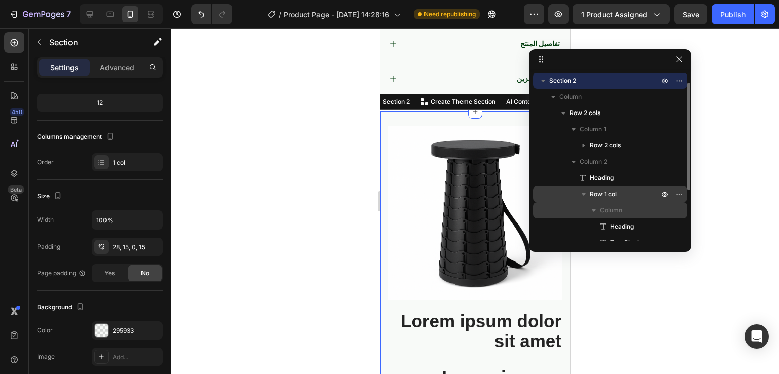
scroll to position [16, 0]
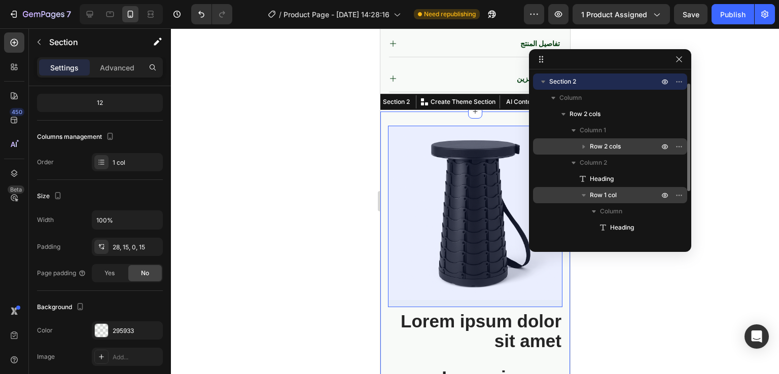
click at [583, 147] on icon "button" at bounding box center [584, 147] width 3 height 4
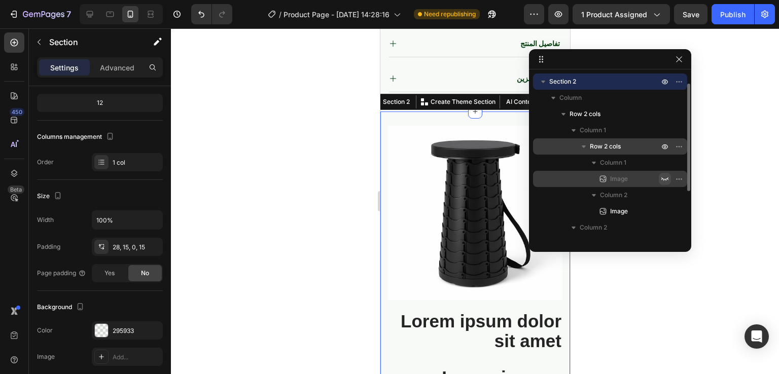
click at [666, 179] on icon "button" at bounding box center [665, 179] width 8 height 8
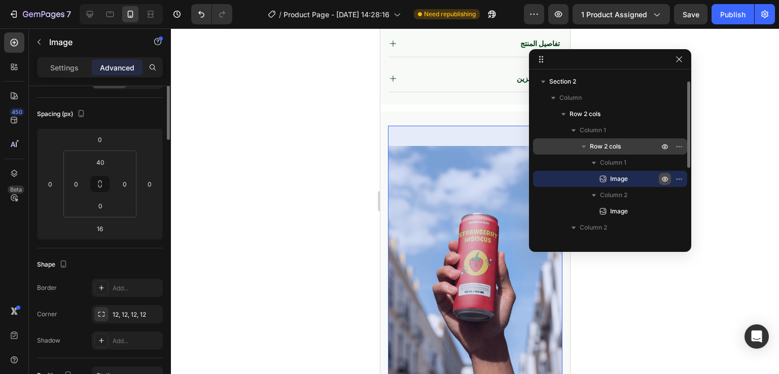
scroll to position [0, 0]
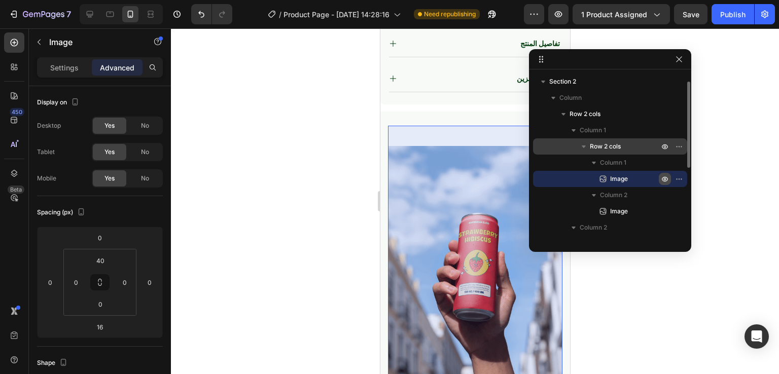
click at [666, 179] on icon "button" at bounding box center [665, 179] width 8 height 8
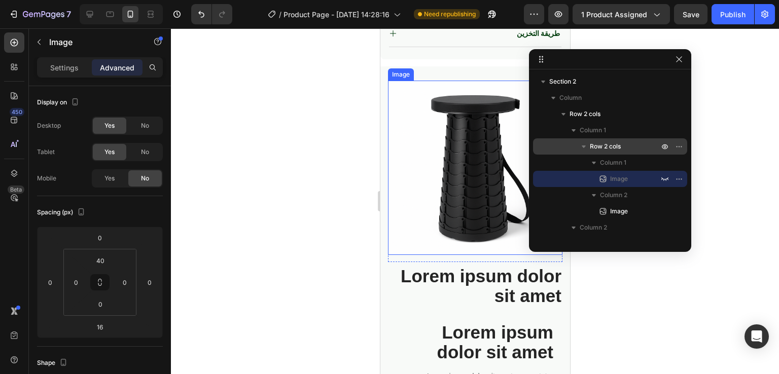
scroll to position [708, 0]
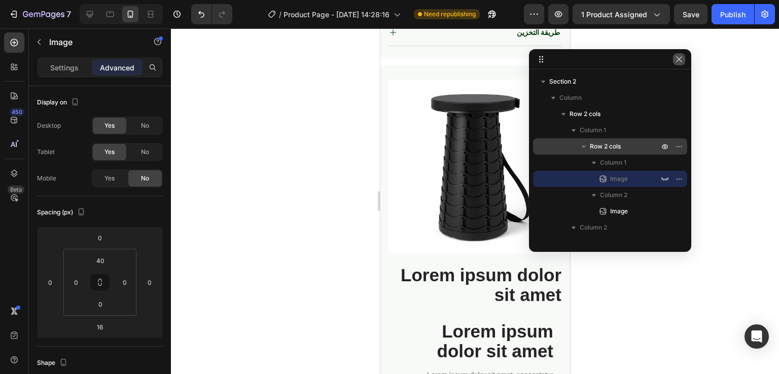
click at [680, 56] on icon "button" at bounding box center [679, 59] width 8 height 8
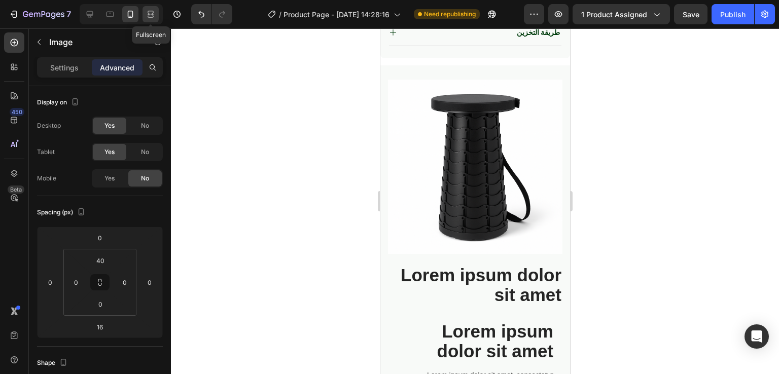
click at [151, 16] on icon at bounding box center [151, 17] width 6 height 2
type input "150"
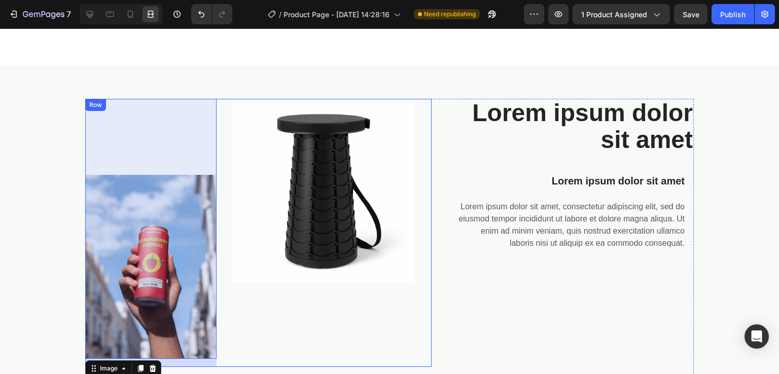
scroll to position [590, 0]
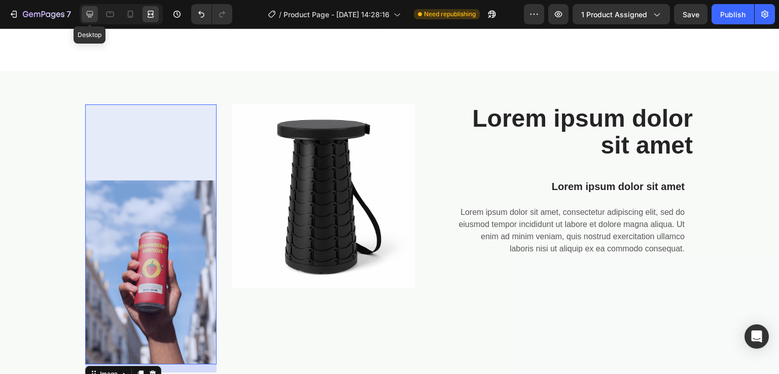
click at [87, 11] on icon at bounding box center [90, 14] width 7 height 7
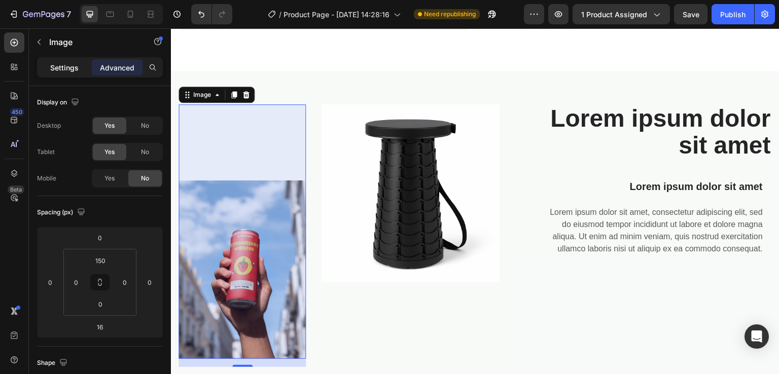
click at [57, 72] on p "Settings" at bounding box center [64, 67] width 28 height 11
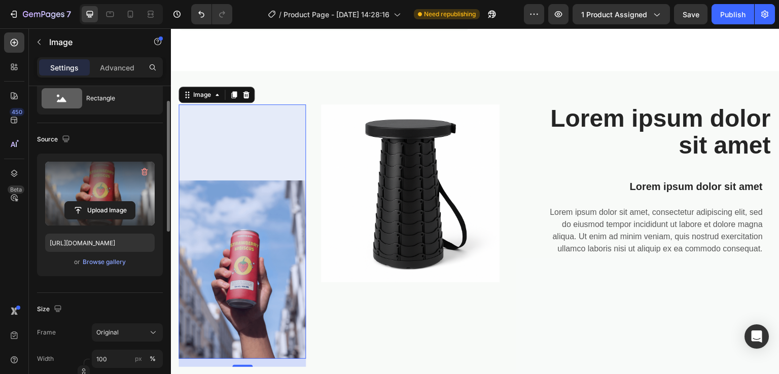
scroll to position [35, 0]
click at [102, 205] on input "file" at bounding box center [100, 209] width 70 height 17
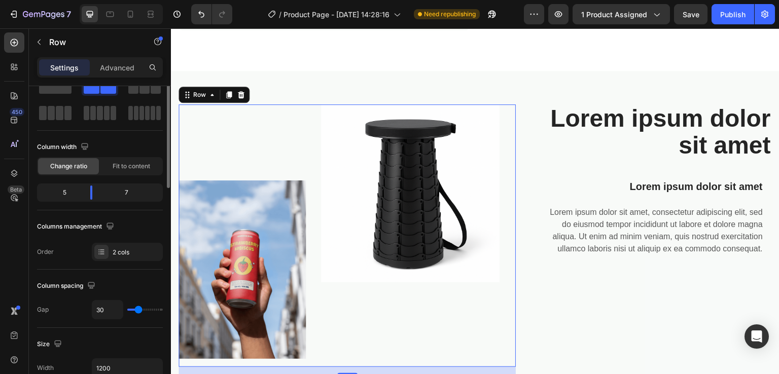
scroll to position [0, 0]
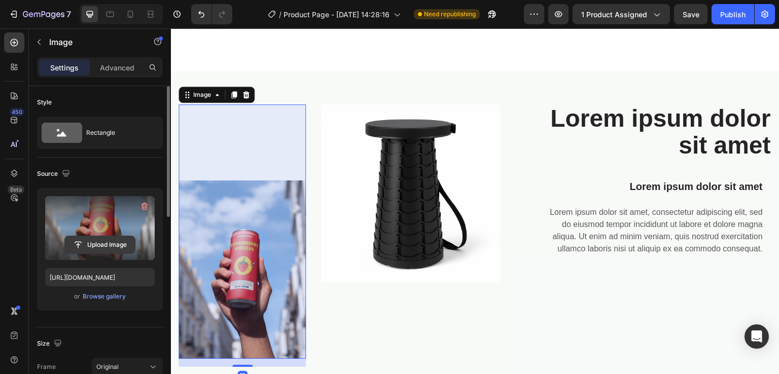
click at [107, 240] on input "file" at bounding box center [100, 244] width 70 height 17
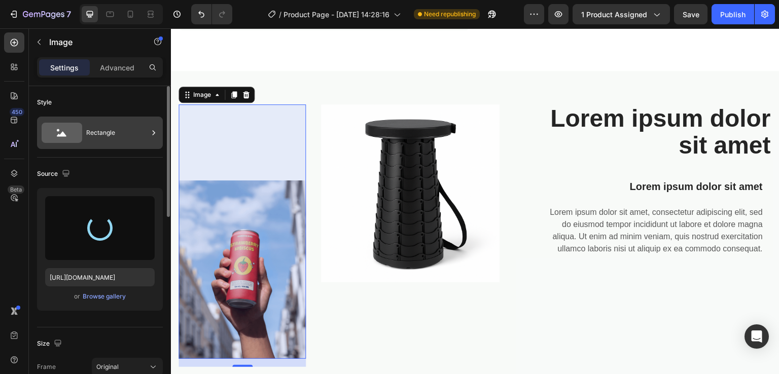
type input "[URL][DOMAIN_NAME]"
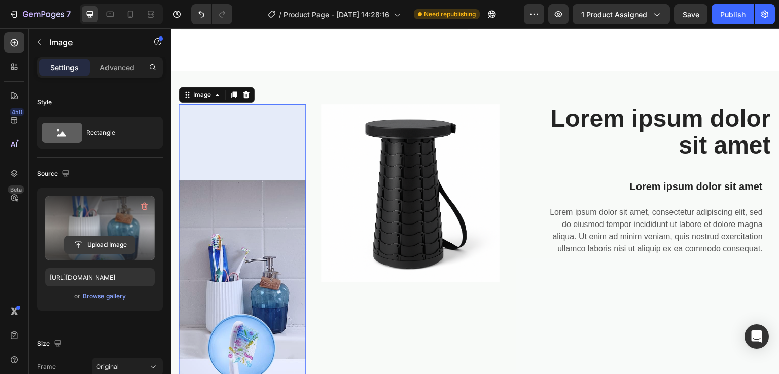
click at [95, 241] on input "file" at bounding box center [100, 244] width 70 height 17
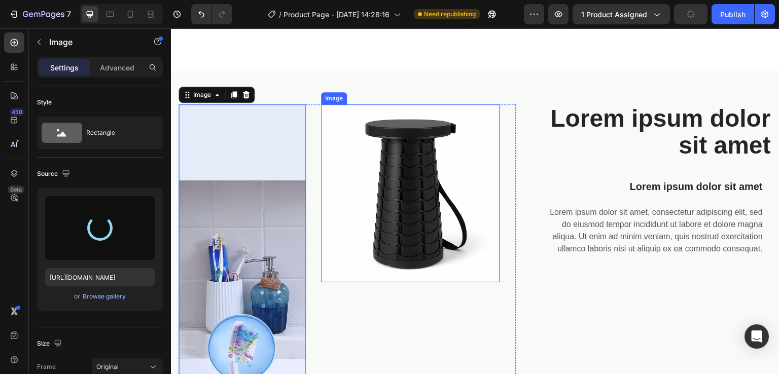
type input "[URL][DOMAIN_NAME]"
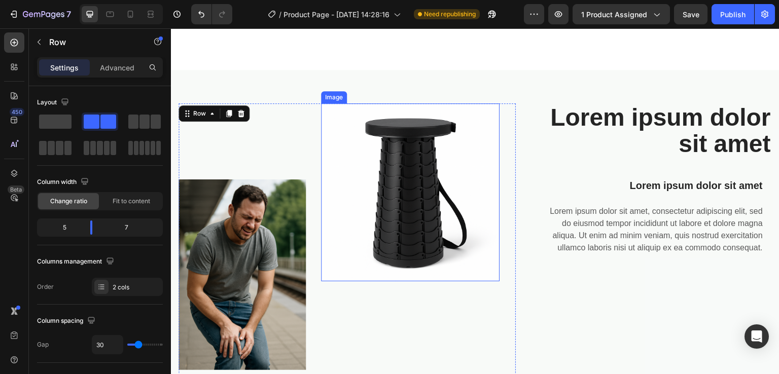
scroll to position [731, 0]
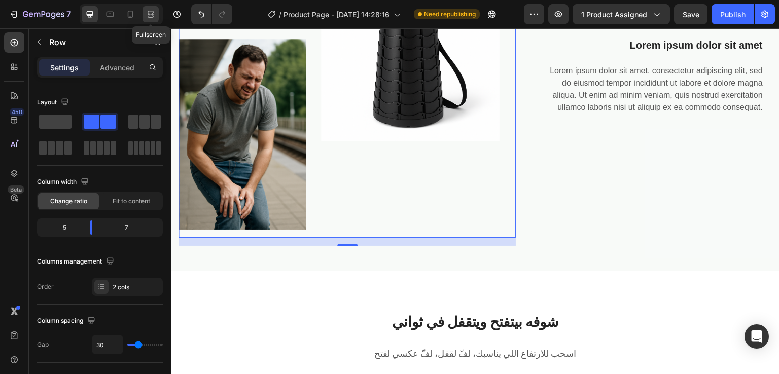
click at [152, 14] on icon at bounding box center [152, 14] width 3 height 3
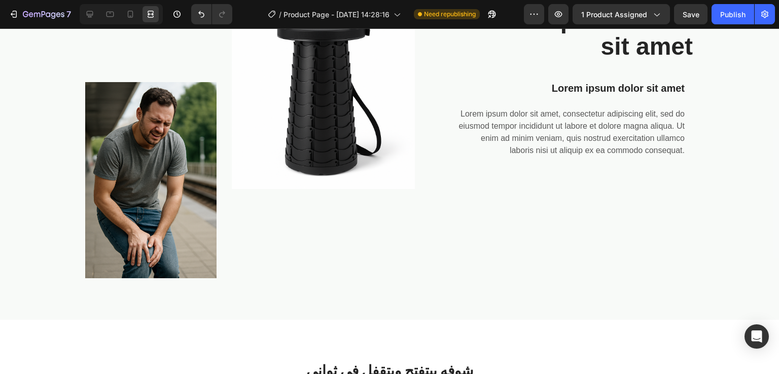
scroll to position [689, 0]
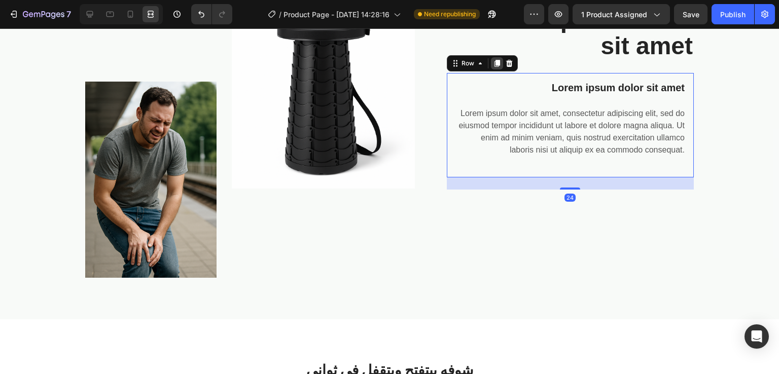
click at [493, 65] on icon at bounding box center [497, 63] width 8 height 8
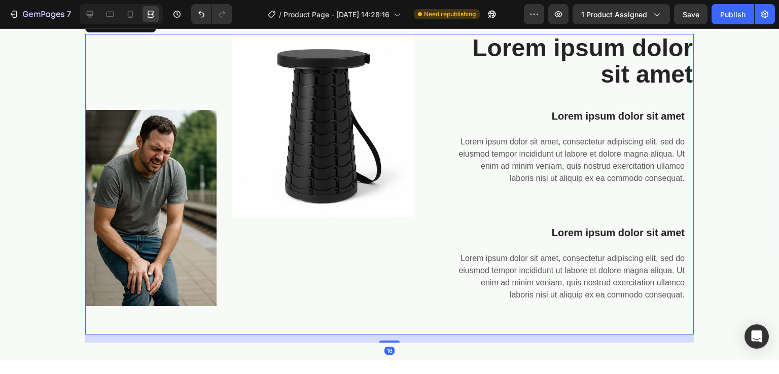
scroll to position [631, 0]
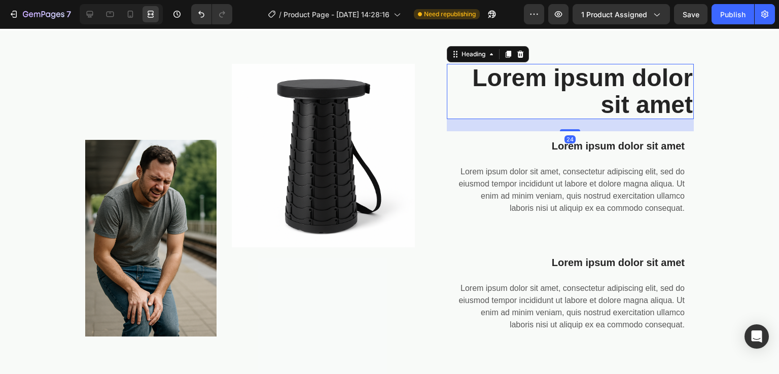
click at [630, 93] on h2 "Lorem ipsum dolor sit amet" at bounding box center [571, 92] width 248 height 56
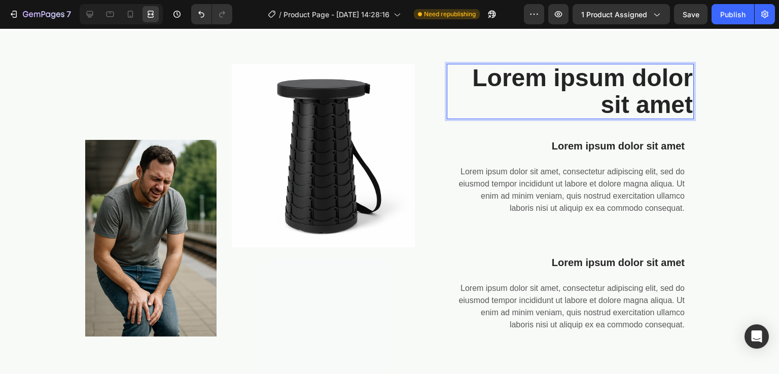
click at [630, 93] on p "Lorem ipsum dolor sit amet" at bounding box center [570, 92] width 245 height 54
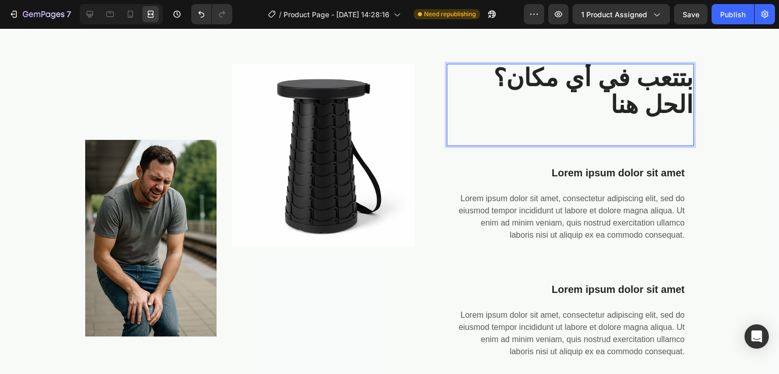
click at [630, 118] on p "Rich Text Editor. Editing area: main" at bounding box center [570, 131] width 245 height 27
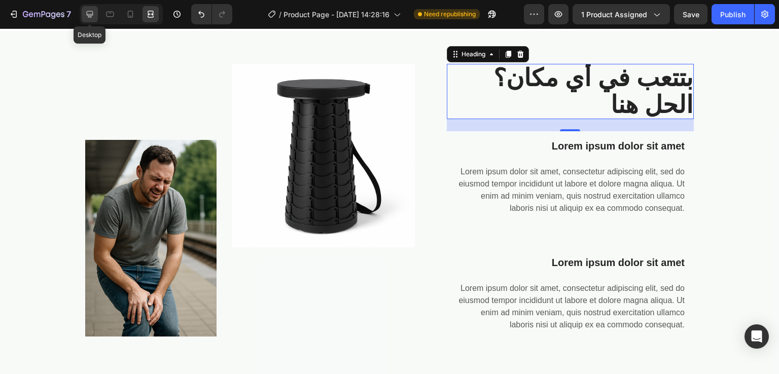
click at [94, 9] on div at bounding box center [90, 14] width 16 height 16
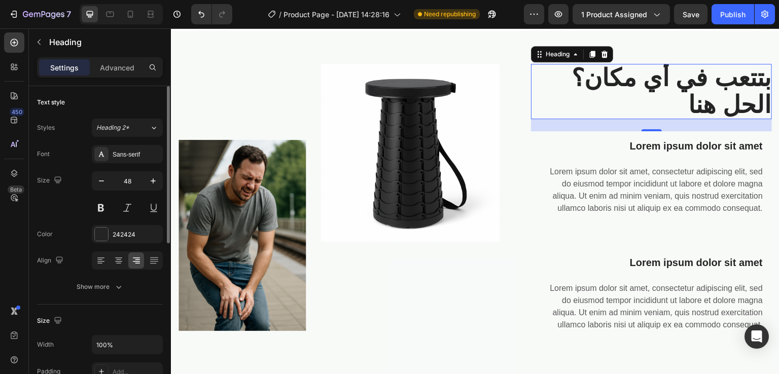
click at [98, 138] on div "Styles Heading 2* Font Sans-serif Size 48 Color 242424 Align Show more" at bounding box center [100, 208] width 126 height 178
click at [100, 148] on div at bounding box center [101, 154] width 14 height 14
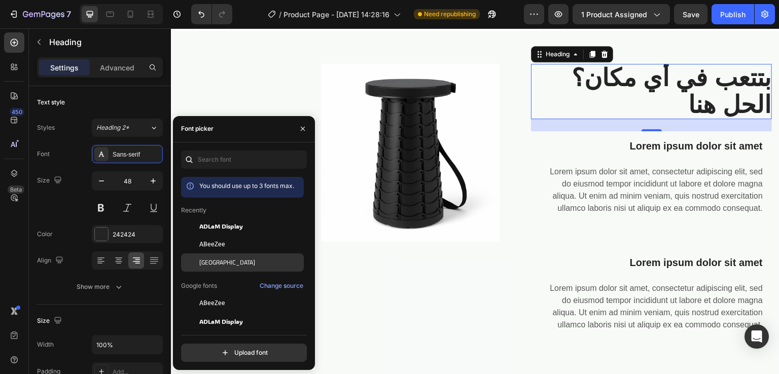
click at [204, 264] on span "[GEOGRAPHIC_DATA]" at bounding box center [227, 262] width 56 height 9
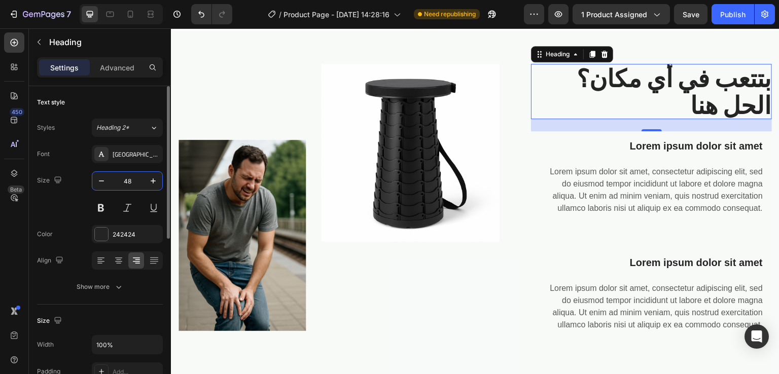
click at [134, 175] on input "48" at bounding box center [127, 181] width 33 height 18
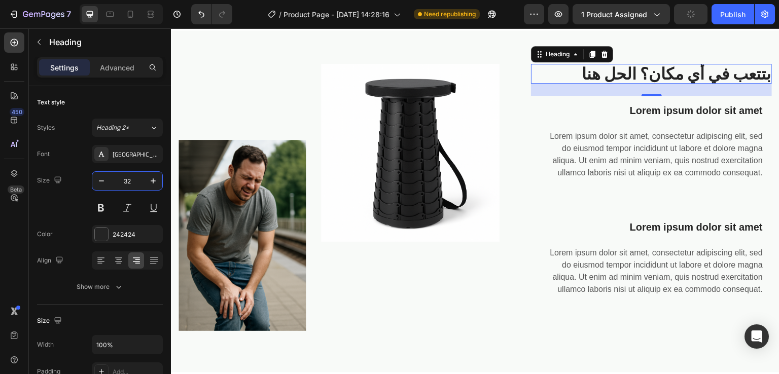
type input "32"
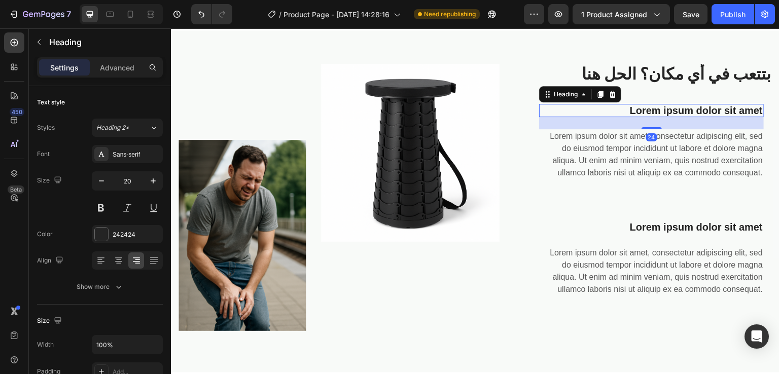
click at [702, 104] on h2 "Lorem ipsum dolor sit amet" at bounding box center [651, 110] width 225 height 13
click at [702, 105] on p "Lorem ipsum dolor sit amet" at bounding box center [651, 110] width 223 height 11
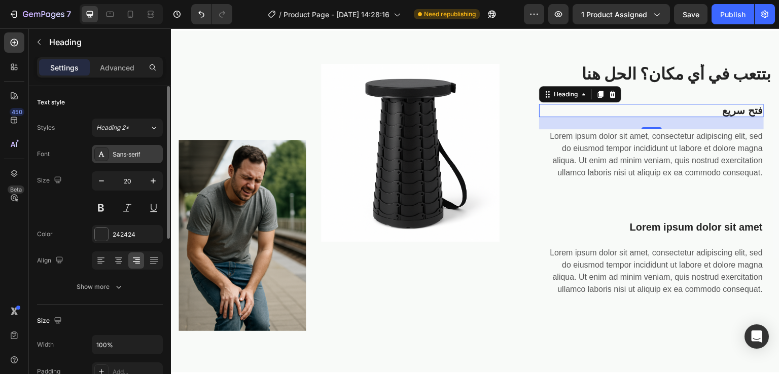
click at [114, 158] on div "Sans-serif" at bounding box center [137, 154] width 48 height 9
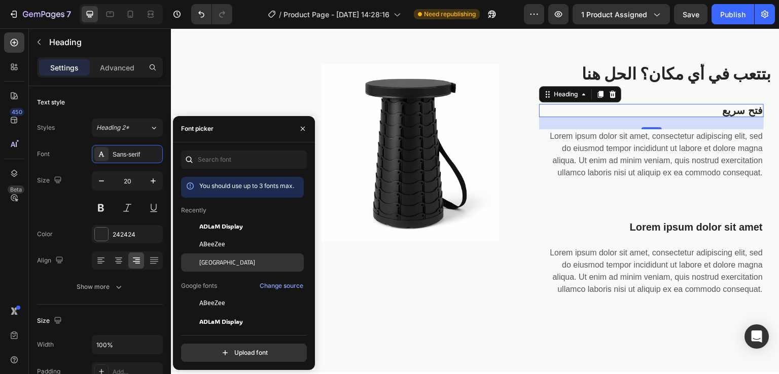
click at [212, 259] on span "[GEOGRAPHIC_DATA]" at bounding box center [227, 262] width 56 height 9
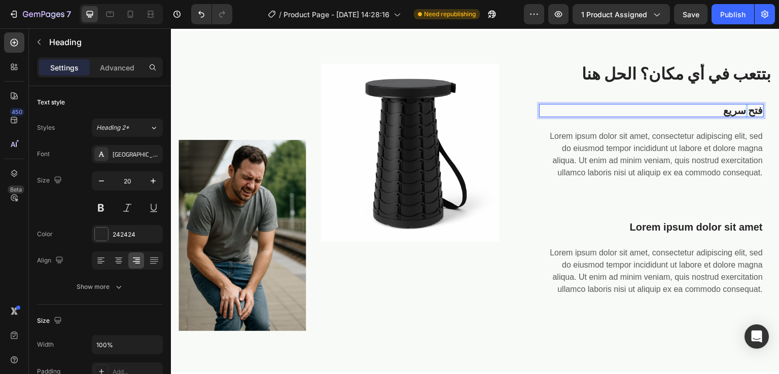
click at [741, 114] on p "فتح سريع" at bounding box center [651, 110] width 223 height 11
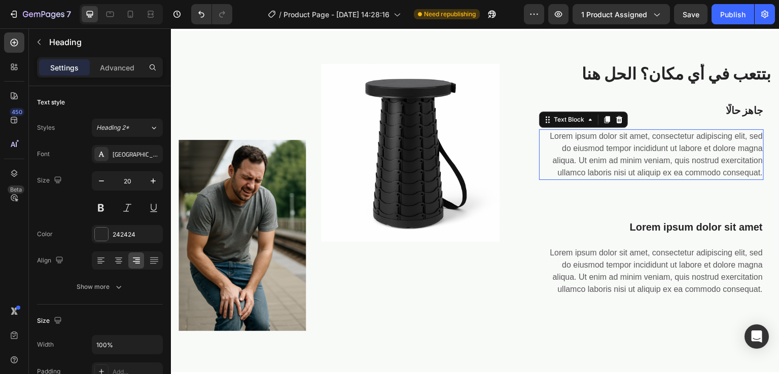
click at [686, 163] on p "Lorem ipsum dolor sit amet, consectetur adipiscing elit, sed do eiusmod tempor …" at bounding box center [651, 154] width 223 height 49
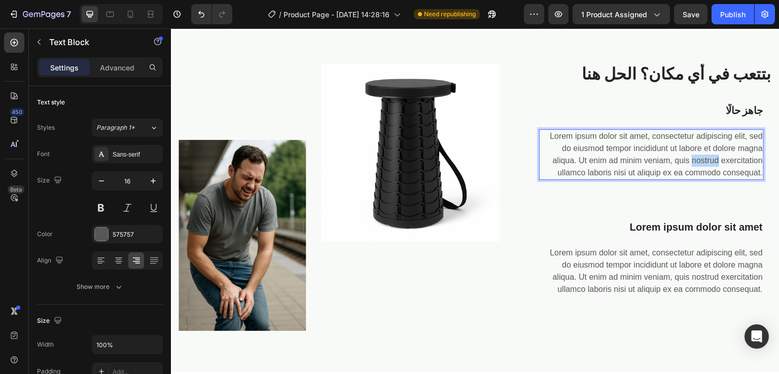
click at [686, 163] on p "Lorem ipsum dolor sit amet, consectetur adipiscing elit, sed do eiusmod tempor …" at bounding box center [651, 154] width 223 height 49
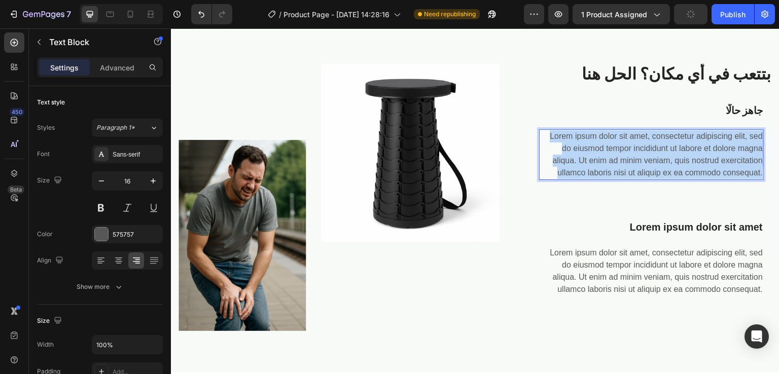
click at [686, 163] on p "Lorem ipsum dolor sit amet, consectetur adipiscing elit, sed do eiusmod tempor …" at bounding box center [651, 154] width 223 height 49
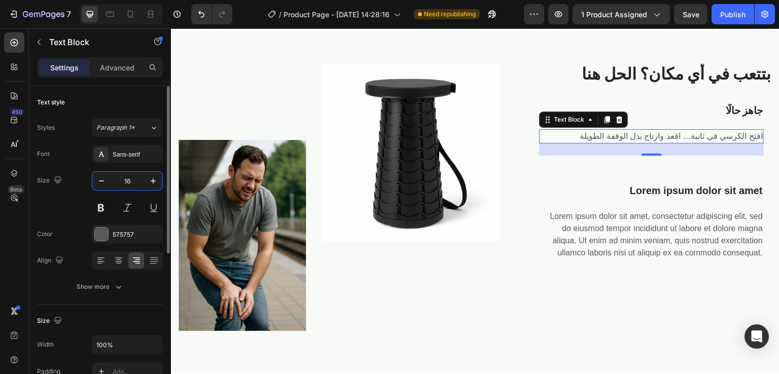
click at [135, 181] on input "16" at bounding box center [127, 181] width 33 height 18
type input "18"
click at [99, 159] on div at bounding box center [101, 154] width 14 height 14
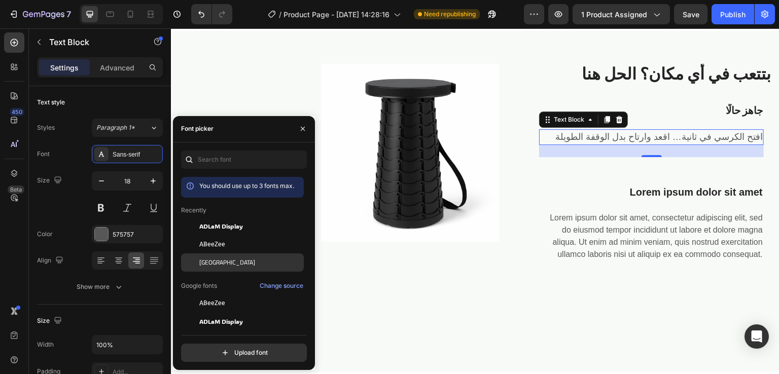
click at [220, 264] on div "[GEOGRAPHIC_DATA]" at bounding box center [250, 262] width 102 height 9
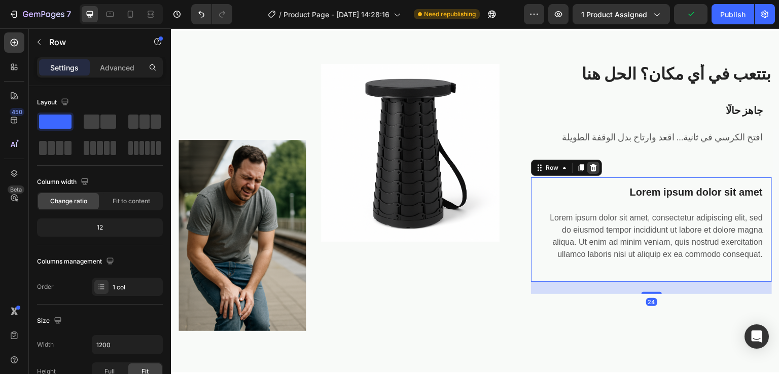
click at [592, 169] on div at bounding box center [593, 168] width 12 height 12
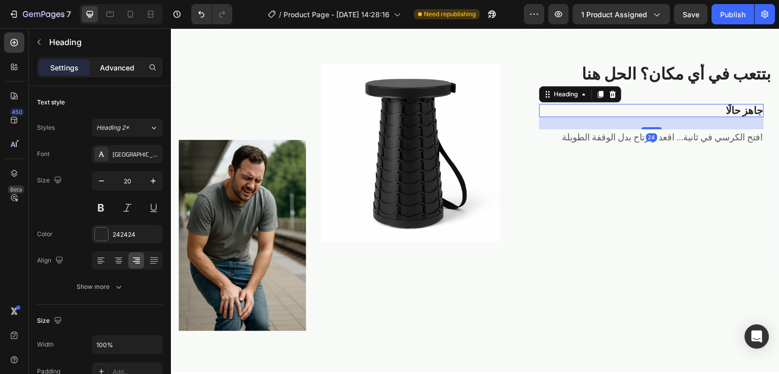
click at [119, 64] on p "Advanced" at bounding box center [117, 67] width 34 height 11
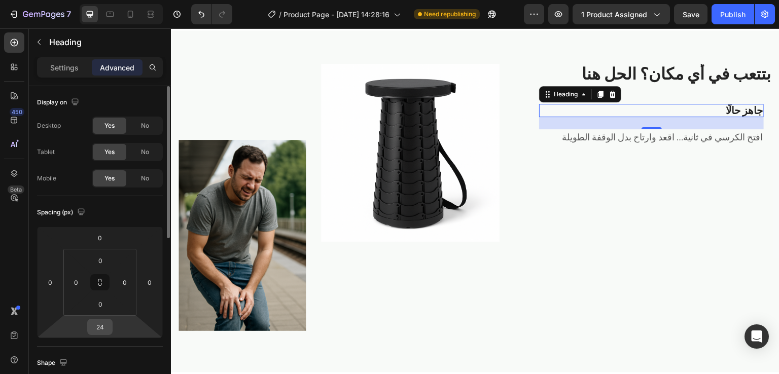
click at [105, 329] on input "24" at bounding box center [100, 327] width 20 height 15
type input "16"
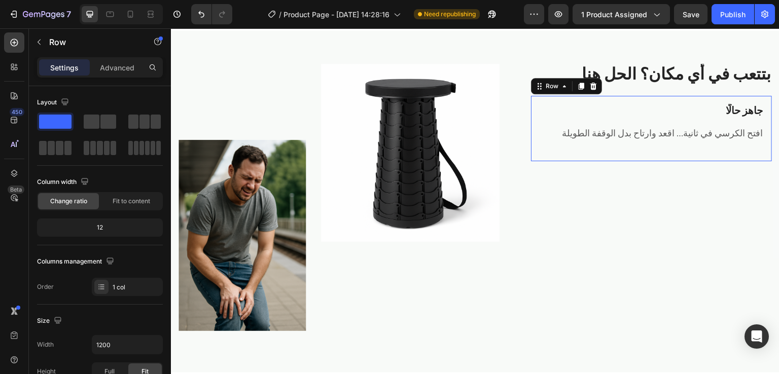
click at [539, 143] on div "⁠⁠⁠⁠⁠⁠⁠ جاهز حالًا Heading افتح الكرسي في ثانية… اقعد وارتاح بدل الوقفة الطويلة…" at bounding box center [651, 128] width 225 height 49
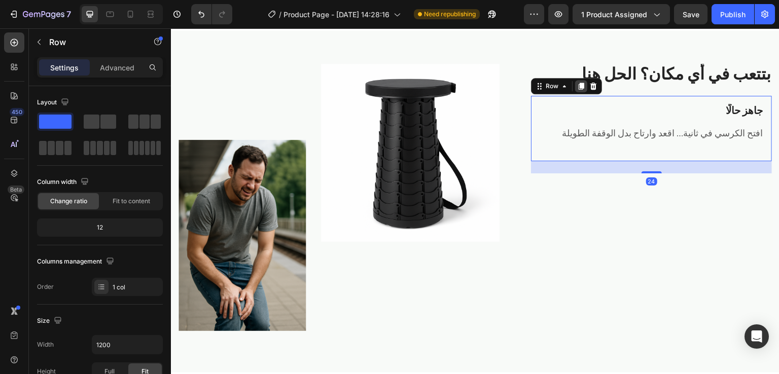
click at [579, 88] on icon at bounding box center [581, 86] width 8 height 8
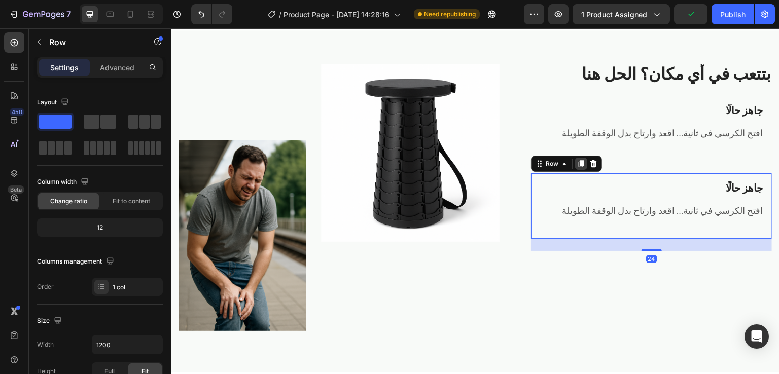
click at [579, 160] on icon at bounding box center [581, 164] width 8 height 8
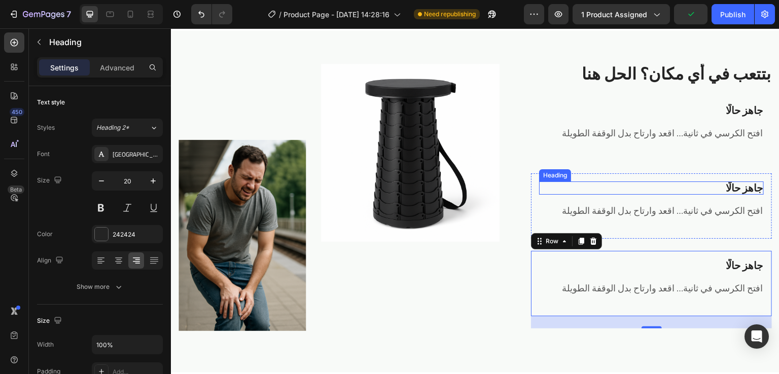
click at [727, 188] on strong "جاهز حالًا" at bounding box center [744, 188] width 37 height 19
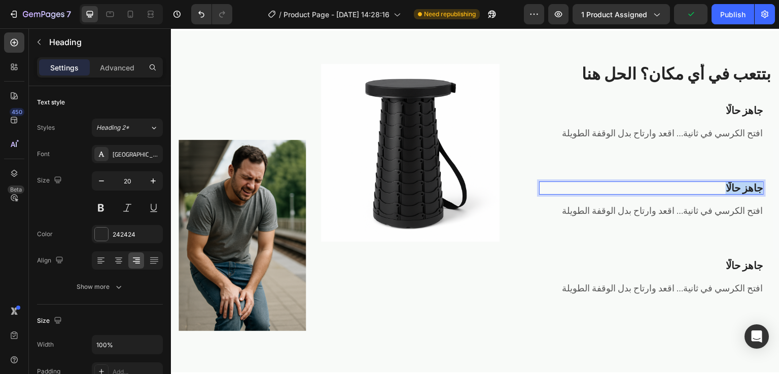
click at [727, 188] on strong "جاهز حالًا" at bounding box center [744, 188] width 37 height 19
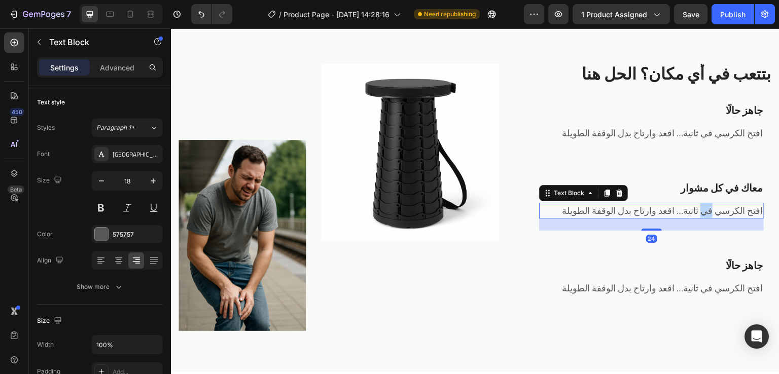
click at [703, 209] on p "افتح الكرسي في ثانية… اقعد وارتاح بدل الوقفة الطويلة" at bounding box center [651, 211] width 223 height 14
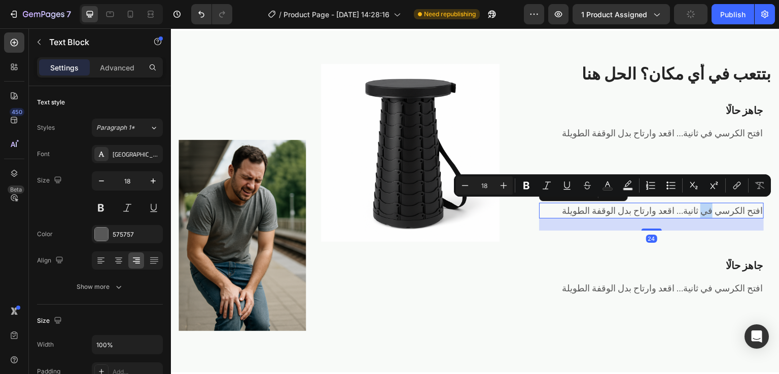
click at [703, 209] on p "افتح الكرسي في ثانية… اقعد وارتاح بدل الوقفة الطويلة" at bounding box center [651, 211] width 223 height 14
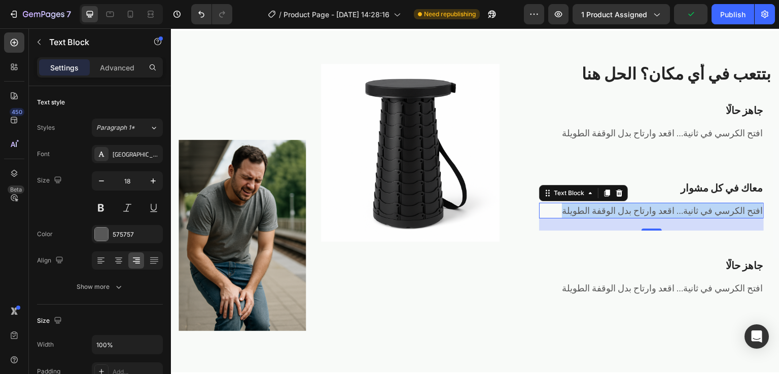
click at [703, 209] on p "افتح الكرسي في ثانية… اقعد وارتاح بدل الوقفة الطويلة" at bounding box center [651, 211] width 223 height 14
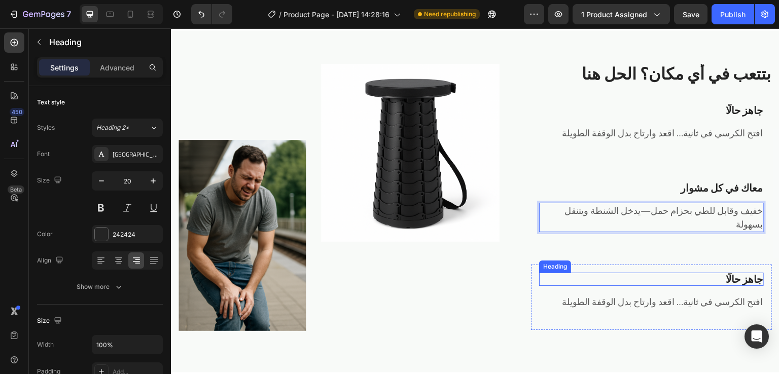
click at [726, 277] on strong "جاهز حالًا" at bounding box center [744, 279] width 37 height 19
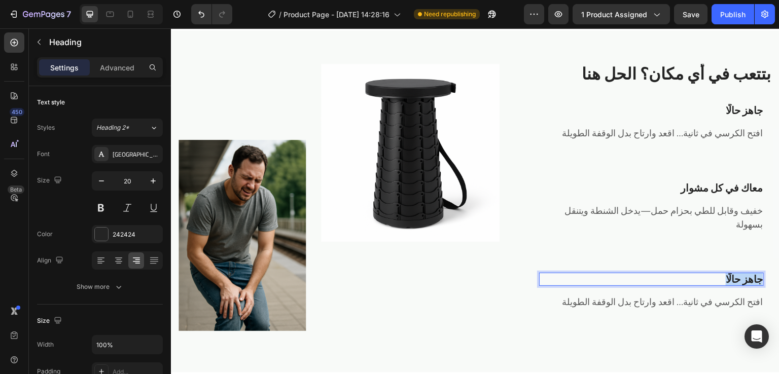
click at [726, 277] on strong "جاهز حالًا" at bounding box center [744, 279] width 37 height 19
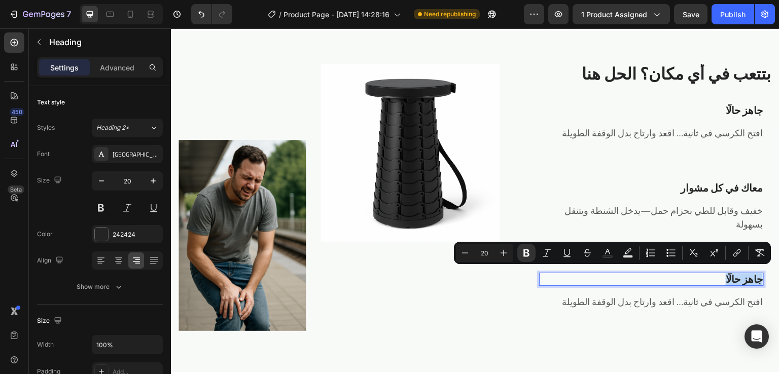
copy strong "جاهز حالًا"
click at [726, 277] on strong "جاهز حالًا" at bounding box center [744, 279] width 37 height 19
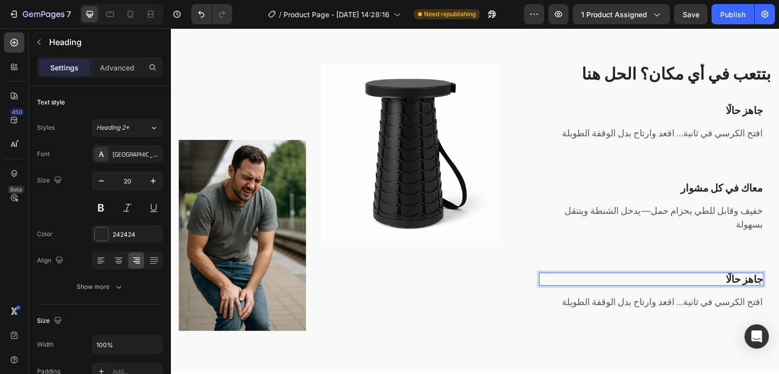
click at [730, 278] on strong "جاهز حالًا" at bounding box center [744, 279] width 37 height 19
click at [675, 302] on p "افتح الكرسي في ثانية… اقعد وارتاح بدل الوقفة الطويلة" at bounding box center [651, 302] width 223 height 14
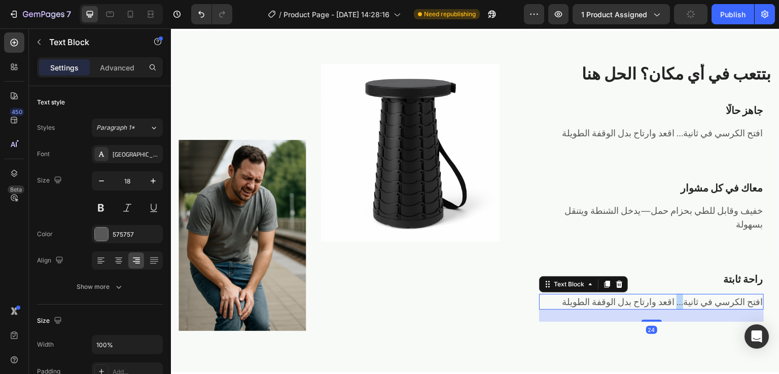
click at [675, 302] on p "افتح الكرسي في ثانية… اقعد وارتاح بدل الوقفة الطويلة" at bounding box center [651, 302] width 223 height 14
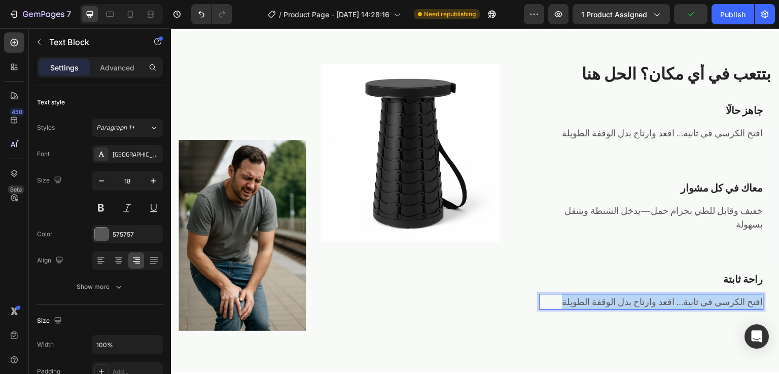
click at [675, 302] on p "افتح الكرسي في ثانية… اقعد وارتاح بدل الوقفة الطويلة" at bounding box center [651, 302] width 223 height 14
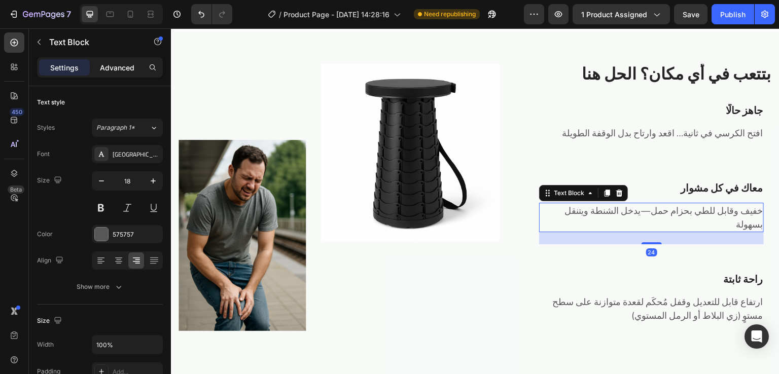
click at [134, 69] on p "Advanced" at bounding box center [117, 67] width 34 height 11
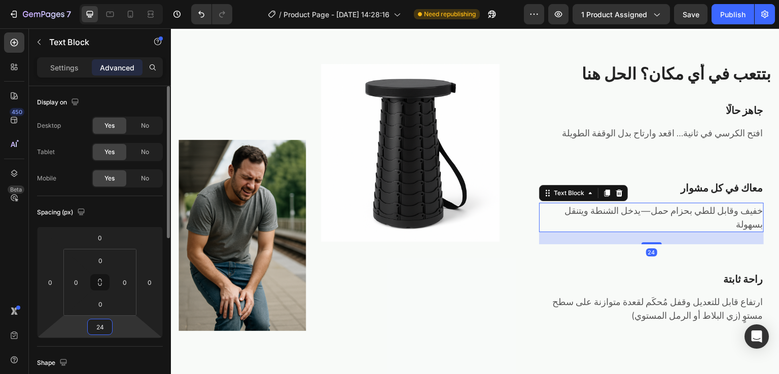
click at [108, 326] on input "24" at bounding box center [100, 327] width 20 height 15
type input "16"
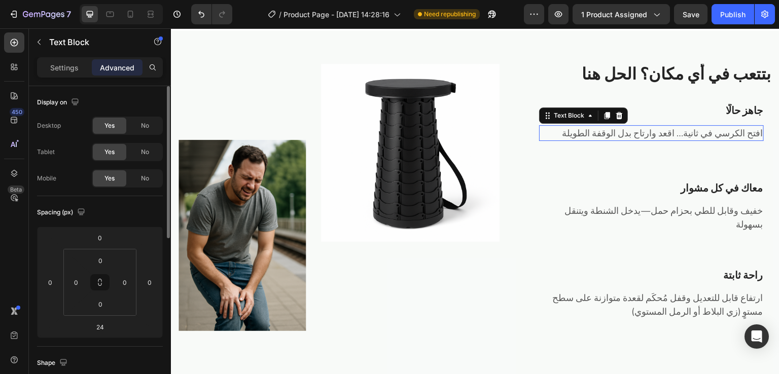
click at [614, 136] on p "افتح الكرسي في ثانية… اقعد وارتاح بدل الوقفة الطويلة" at bounding box center [651, 133] width 223 height 14
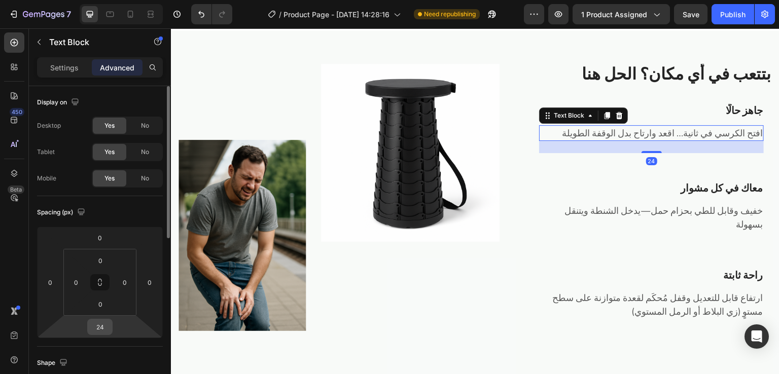
drag, startPoint x: 112, startPoint y: 330, endPoint x: 104, endPoint y: 327, distance: 8.0
click at [104, 327] on div "24" at bounding box center [99, 327] width 25 height 16
click at [104, 327] on input "24" at bounding box center [100, 327] width 20 height 15
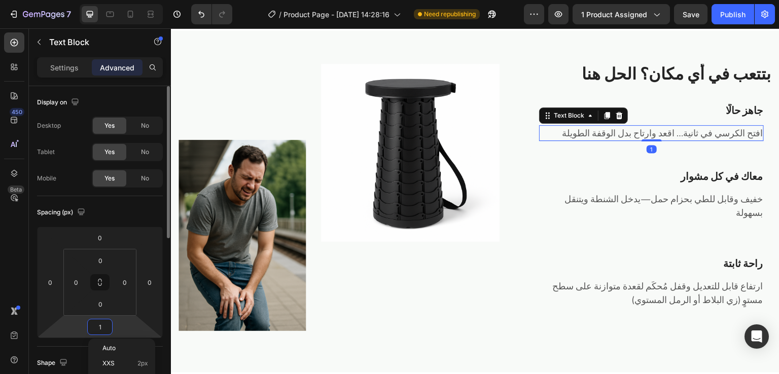
type input "16"
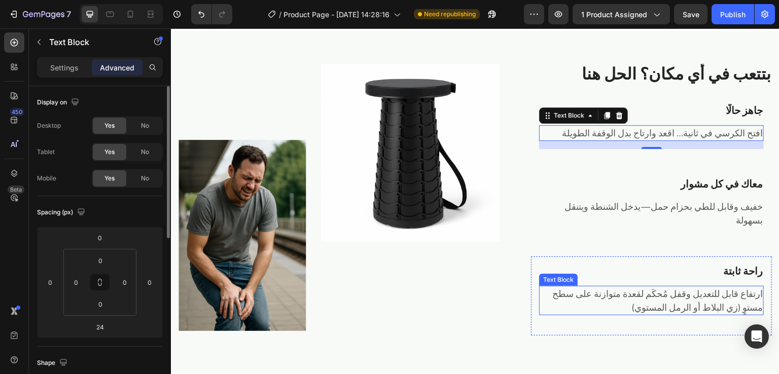
click at [660, 288] on p "ارتفاع قابل للتعديل وقفل مُحكَم لقعدة متوازنة على سطح مستوٍ (زي البلاط أو الرمل…" at bounding box center [651, 300] width 223 height 27
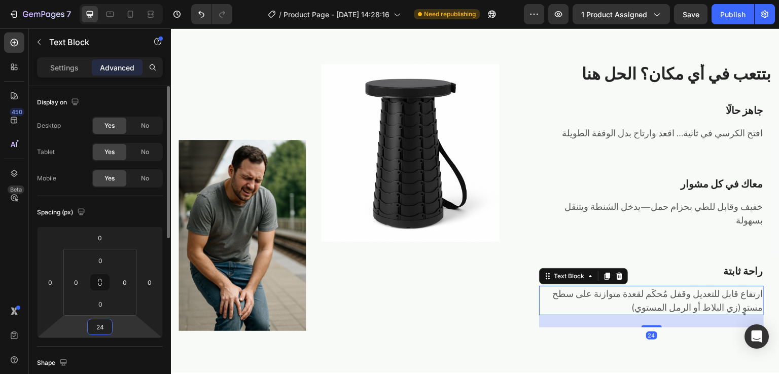
click at [104, 331] on input "24" at bounding box center [100, 327] width 20 height 15
type input "16"
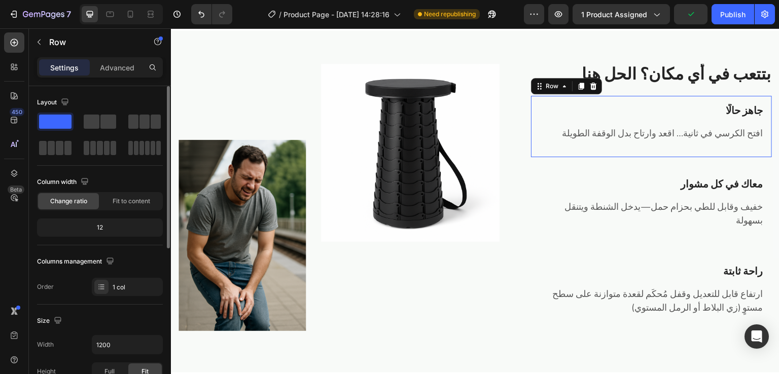
click at [653, 98] on div "⁠⁠⁠⁠⁠⁠⁠ جاهز حالًا Heading افتح الكرسي في ثانية… اقعد وارتاح بدل الوقفة الطويلة…" at bounding box center [651, 126] width 241 height 61
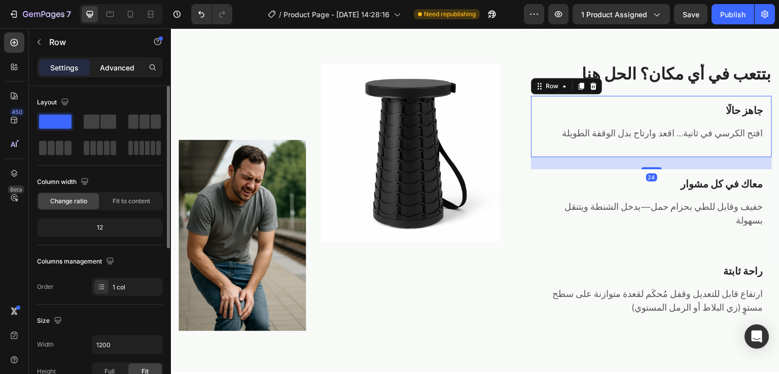
click at [122, 73] on div "Advanced" at bounding box center [117, 67] width 51 height 16
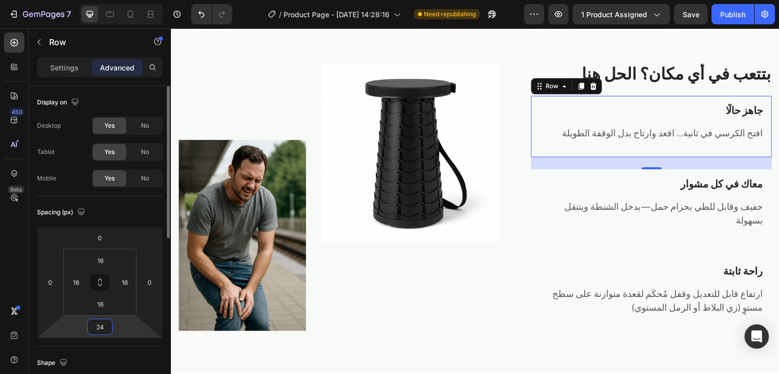
click at [107, 325] on input "24" at bounding box center [100, 327] width 20 height 15
type input "0"
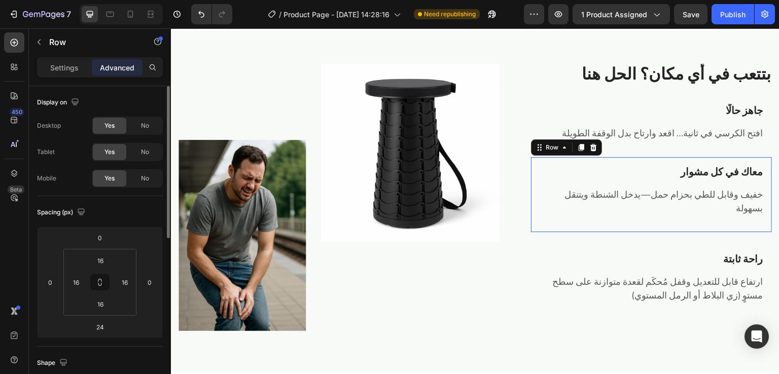
click at [580, 161] on div "⁠⁠⁠⁠⁠⁠⁠ معاك في كل مشوار Heading خفيف وقابل للطي بحزام حمل—يدخل الشنطة ويتنقل ب…" at bounding box center [651, 194] width 241 height 75
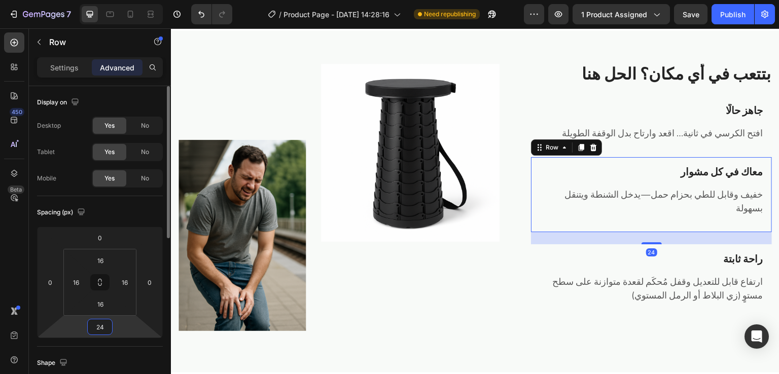
click at [101, 329] on input "24" at bounding box center [100, 327] width 20 height 15
type input "0"
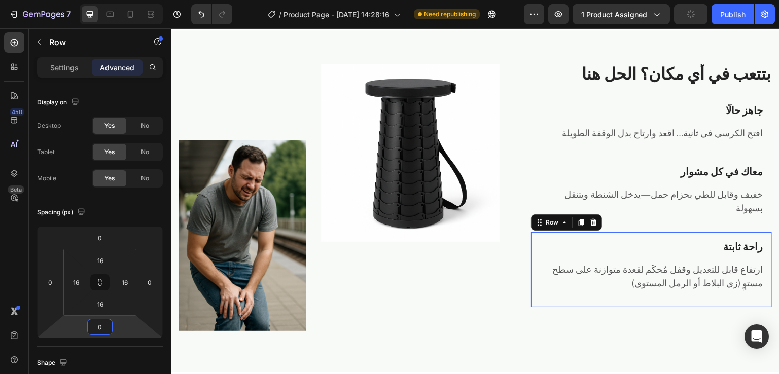
click at [531, 244] on div "⁠⁠⁠⁠⁠⁠⁠ راحة ثابتة Heading ارتفاع قابل للتعديل وقفل مُحكَم لقعدة متوازنة على سط…" at bounding box center [651, 269] width 241 height 75
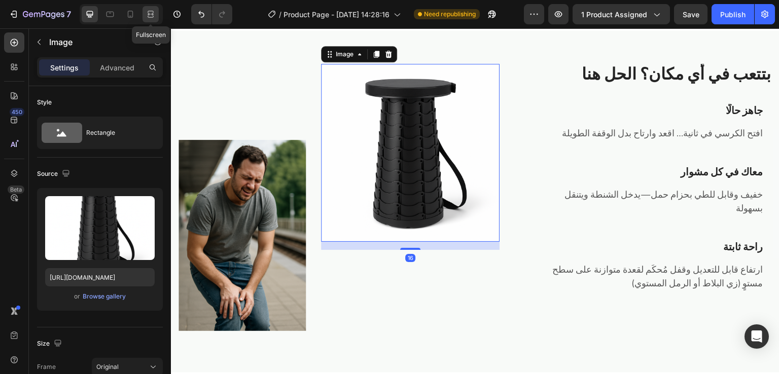
click at [146, 15] on icon at bounding box center [151, 14] width 10 height 10
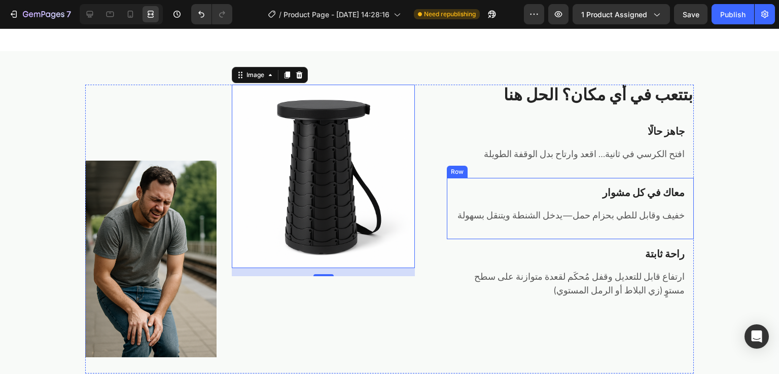
scroll to position [609, 0]
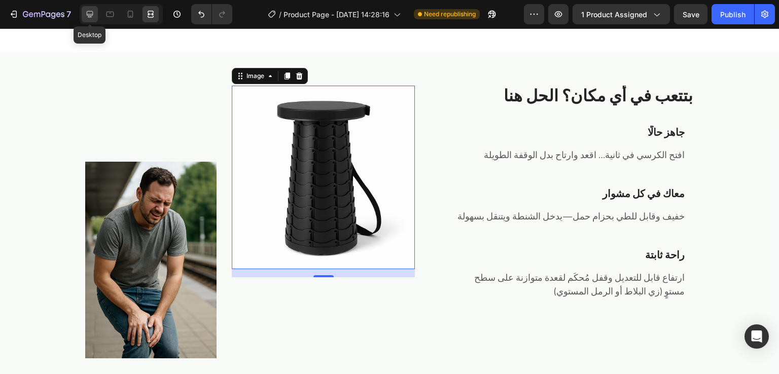
click at [83, 11] on div at bounding box center [90, 14] width 16 height 16
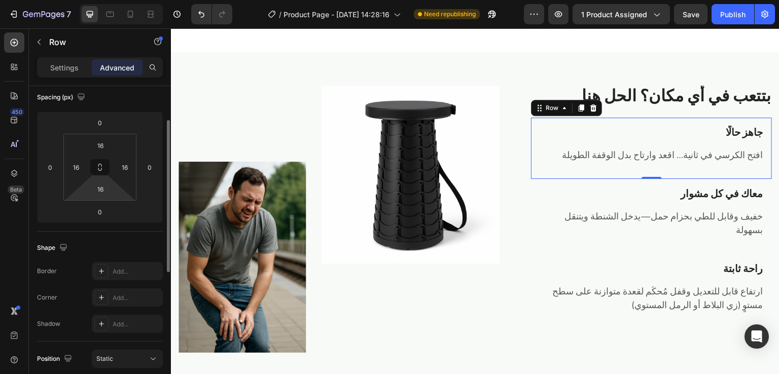
scroll to position [94, 0]
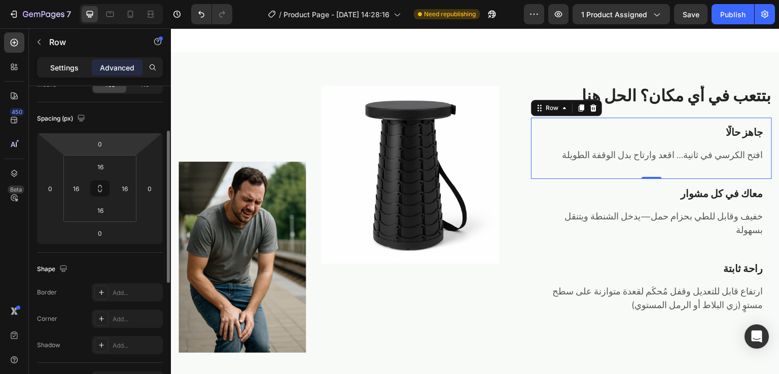
click at [72, 69] on p "Settings" at bounding box center [64, 67] width 28 height 11
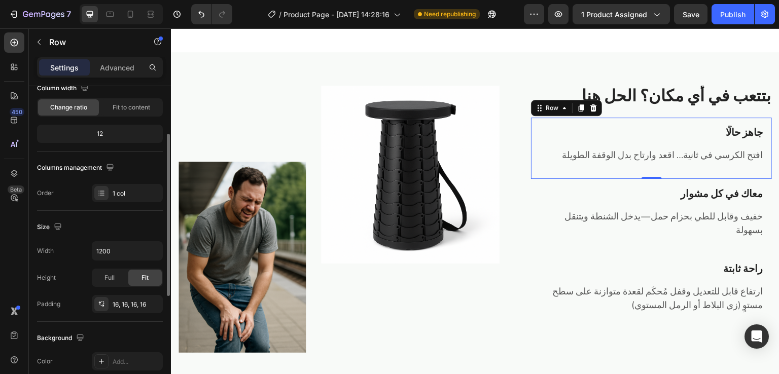
click at [124, 219] on div "Size" at bounding box center [100, 227] width 126 height 16
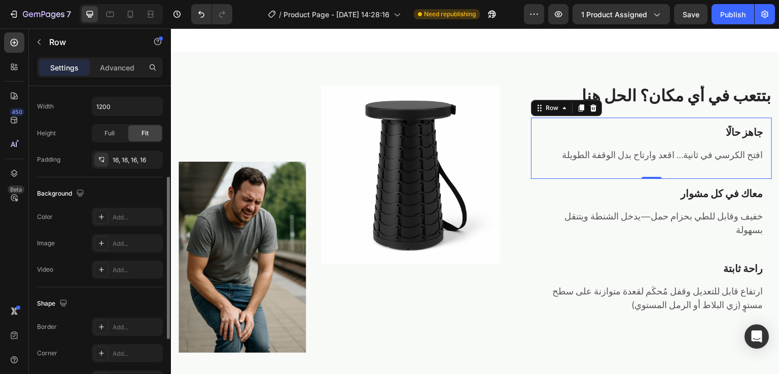
scroll to position [244, 0]
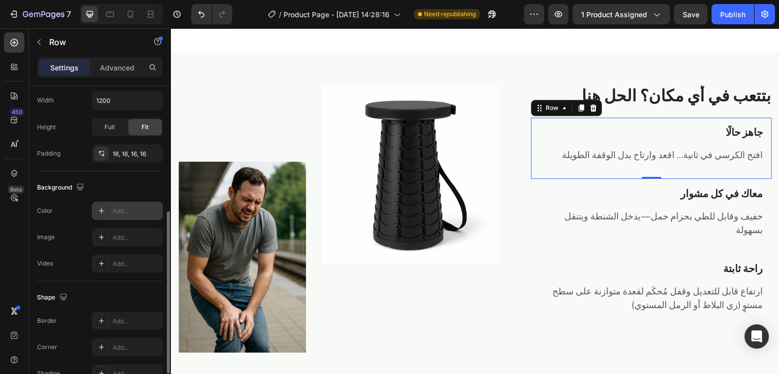
click at [98, 211] on icon at bounding box center [101, 211] width 8 height 8
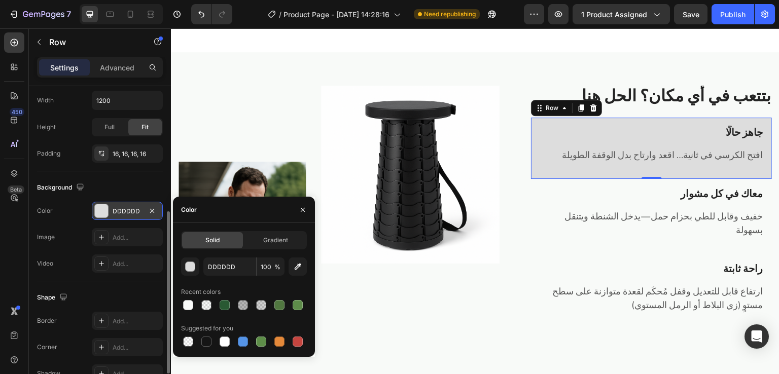
click at [103, 215] on div at bounding box center [101, 210] width 13 height 13
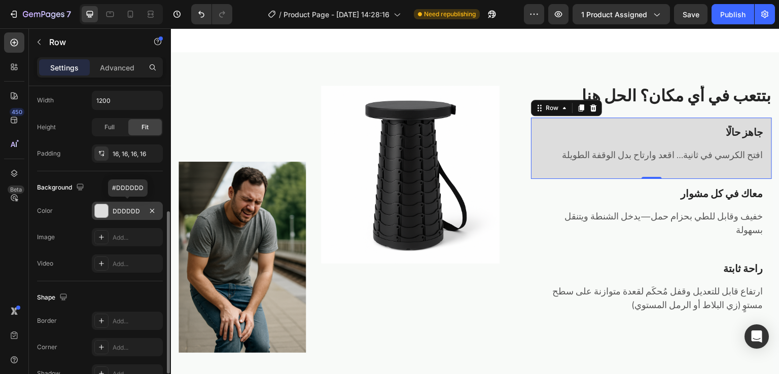
click at [103, 215] on div at bounding box center [101, 210] width 13 height 13
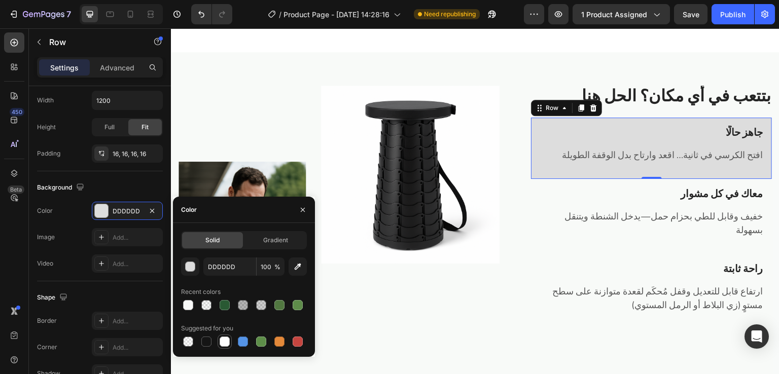
click at [226, 341] on div at bounding box center [225, 342] width 10 height 10
type input "000000"
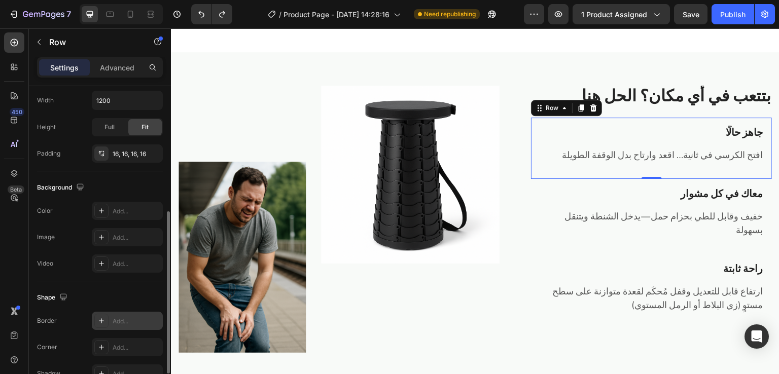
click at [101, 319] on icon at bounding box center [101, 321] width 5 height 5
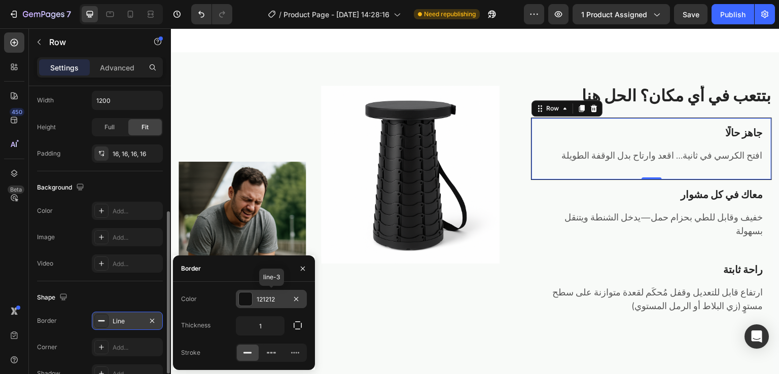
click at [243, 302] on div at bounding box center [245, 299] width 13 height 13
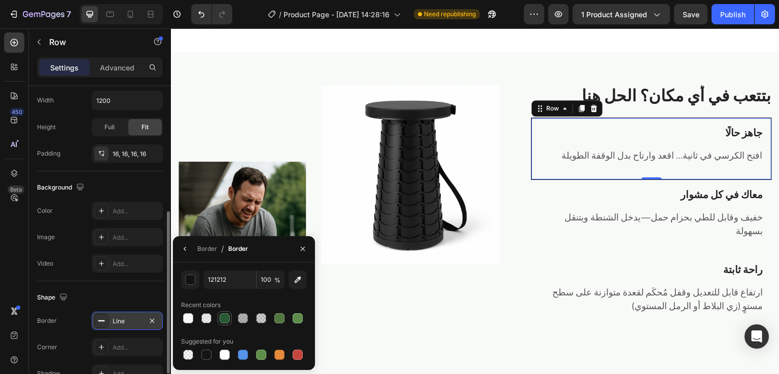
click at [224, 323] on div at bounding box center [225, 318] width 10 height 10
type input "295933"
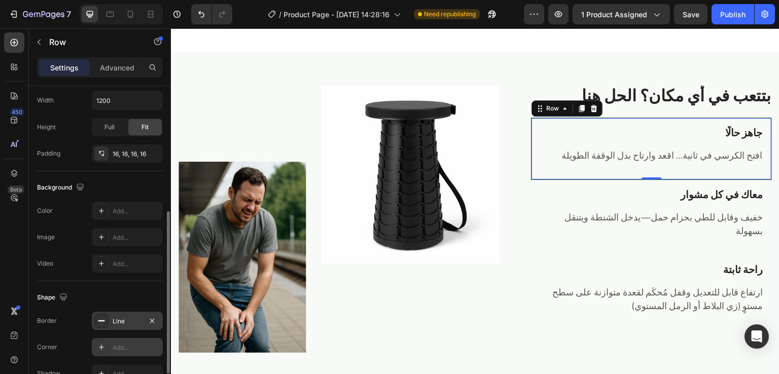
click at [104, 348] on icon at bounding box center [101, 347] width 8 height 8
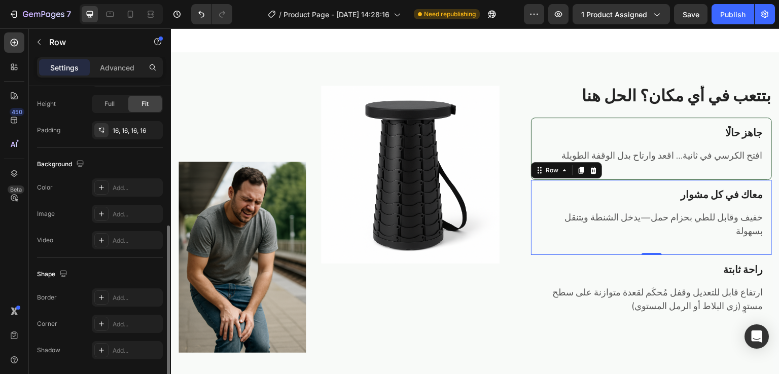
scroll to position [269, 0]
click at [105, 319] on icon at bounding box center [101, 323] width 8 height 8
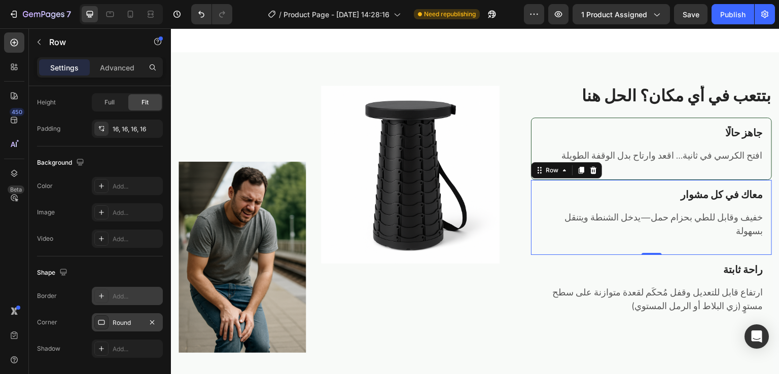
click at [103, 293] on icon at bounding box center [101, 296] width 8 height 8
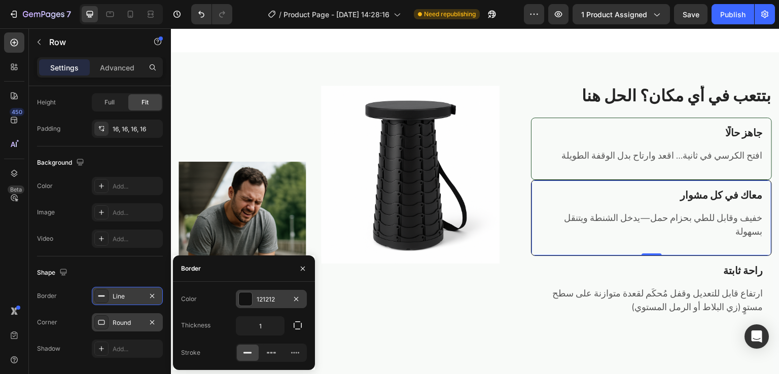
click at [250, 297] on div at bounding box center [245, 299] width 13 height 13
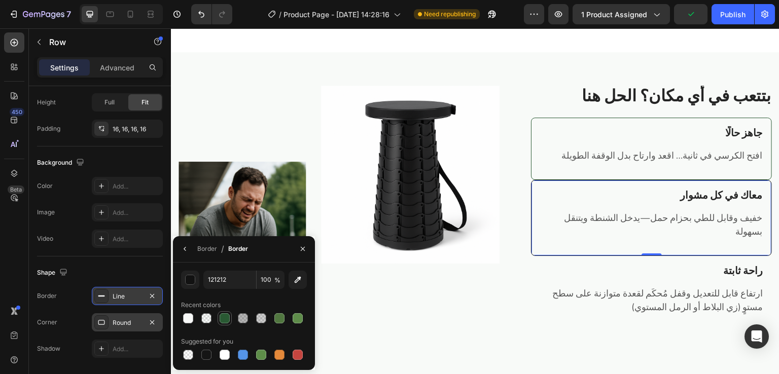
click at [221, 318] on div at bounding box center [225, 318] width 10 height 10
type input "295933"
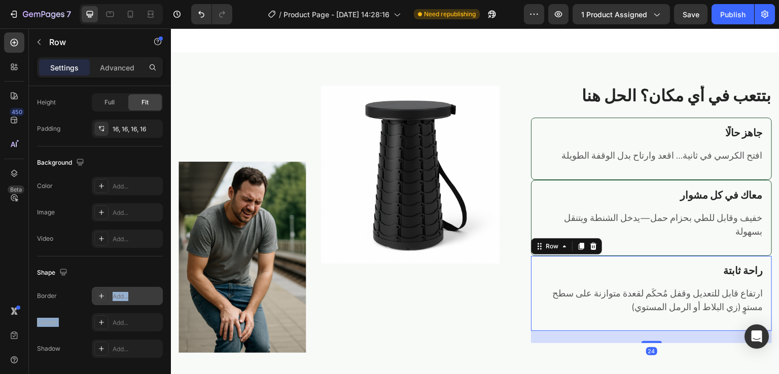
drag, startPoint x: 103, startPoint y: 322, endPoint x: 103, endPoint y: 300, distance: 21.8
click at [103, 300] on div "Border Add... Corner Add... Shadow Add..." at bounding box center [100, 322] width 126 height 71
click at [103, 300] on div at bounding box center [101, 296] width 14 height 14
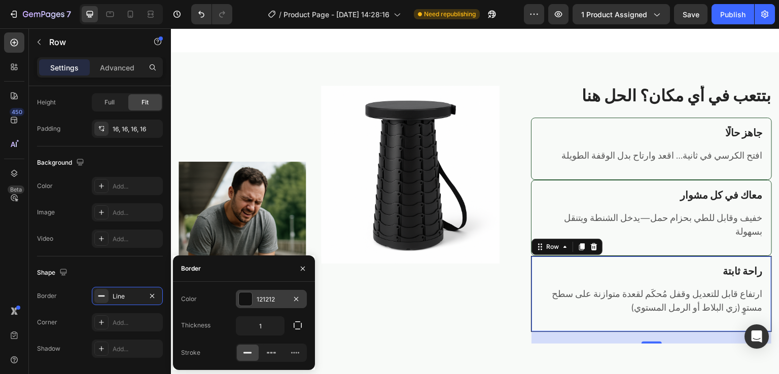
click at [243, 299] on div at bounding box center [245, 299] width 13 height 13
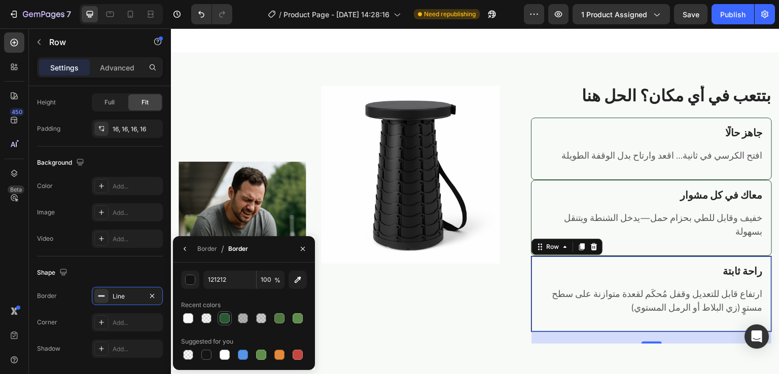
click at [227, 315] on div at bounding box center [225, 318] width 10 height 10
type input "295933"
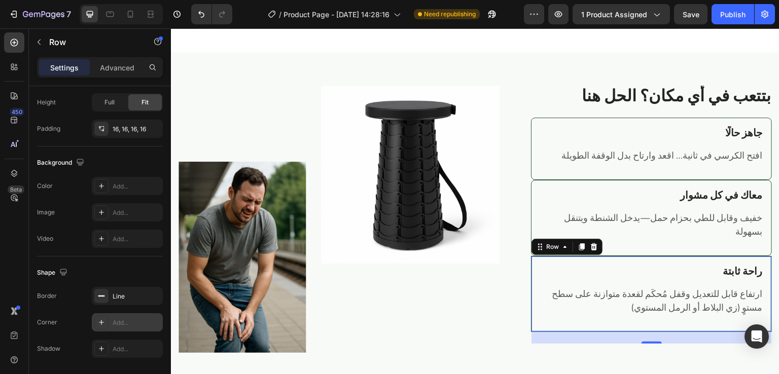
click at [100, 317] on div at bounding box center [101, 322] width 14 height 14
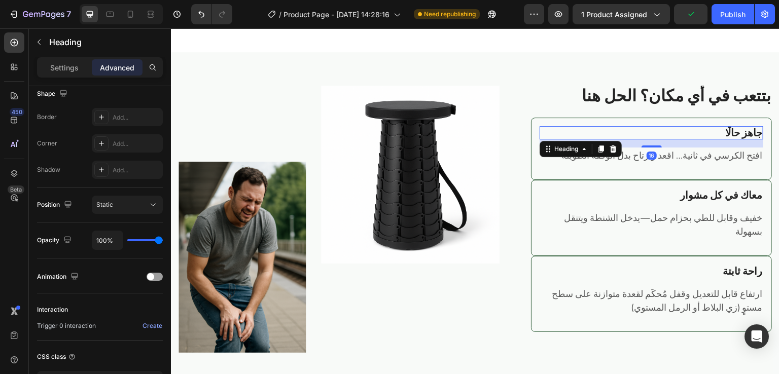
scroll to position [0, 0]
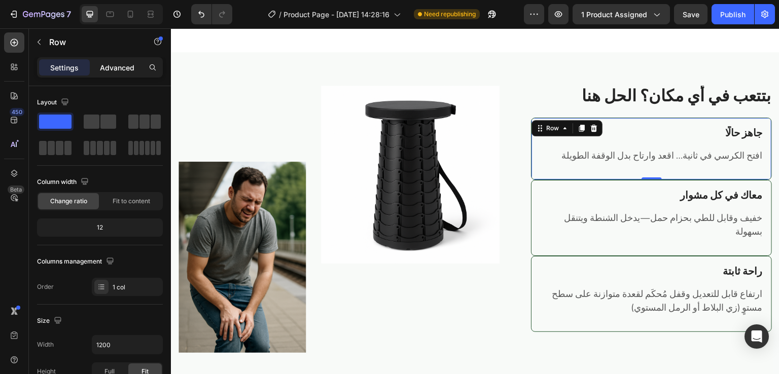
click at [133, 67] on p "Advanced" at bounding box center [117, 67] width 34 height 11
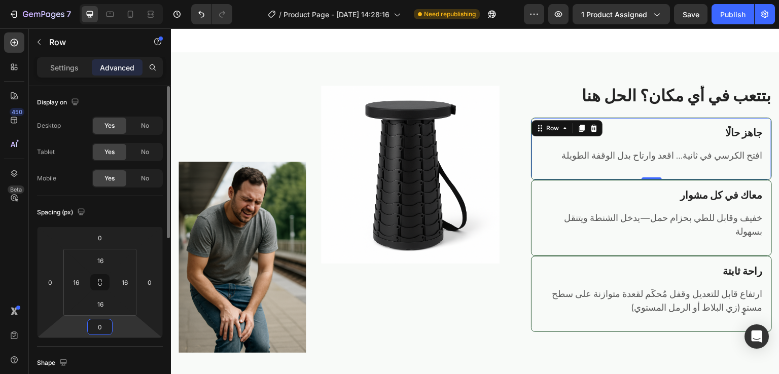
click at [105, 326] on input "0" at bounding box center [100, 327] width 20 height 15
type input "16"
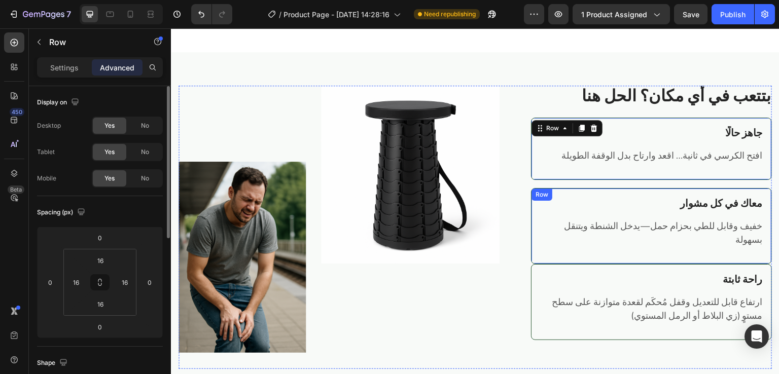
click at [537, 191] on div "Row" at bounding box center [542, 194] width 17 height 9
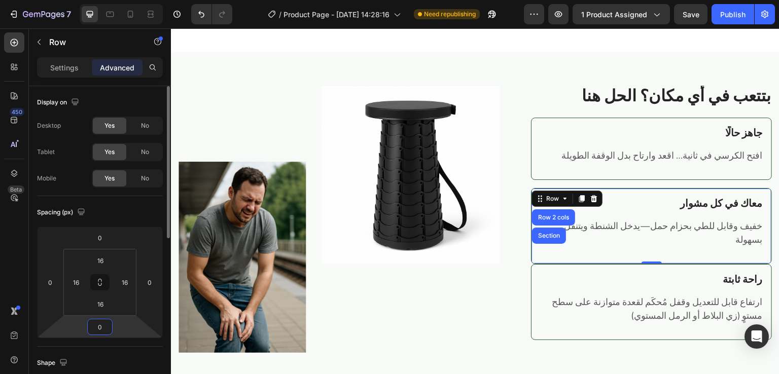
click at [103, 332] on input "0" at bounding box center [100, 327] width 20 height 15
type input "16"
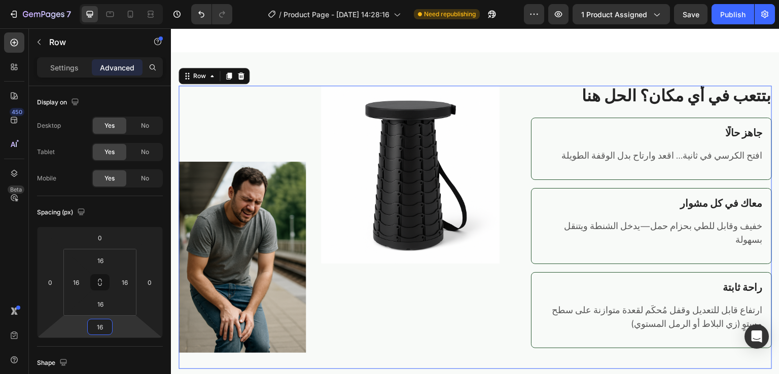
click at [512, 130] on div "Image Image Row ⁠⁠⁠⁠⁠⁠⁠ بتتعب في أي مكان؟ الحل هنا Heading ⁠⁠⁠⁠⁠⁠⁠ جاهز حالًا H…" at bounding box center [475, 228] width 593 height 284
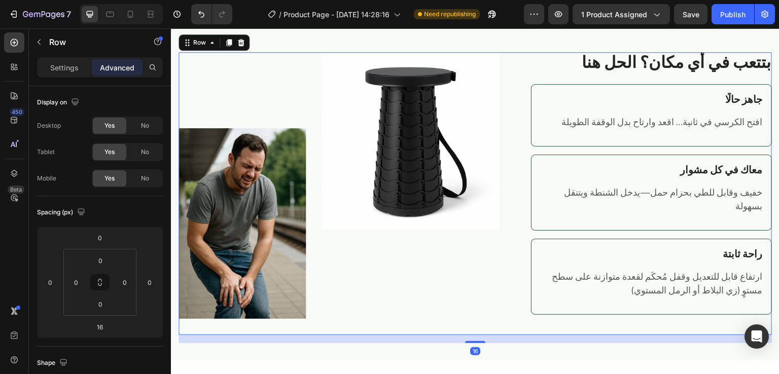
scroll to position [642, 0]
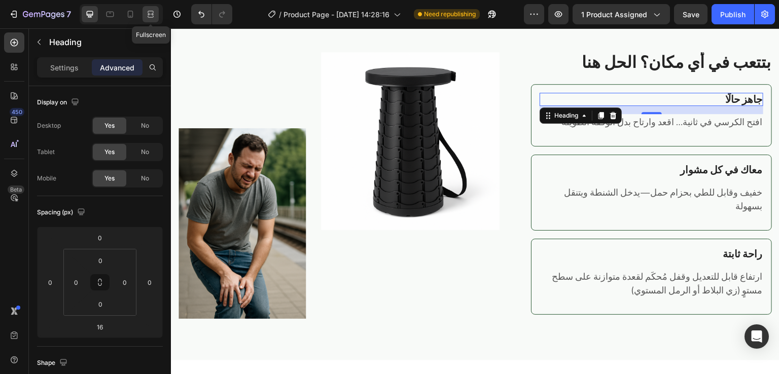
click at [150, 15] on icon at bounding box center [151, 14] width 10 height 10
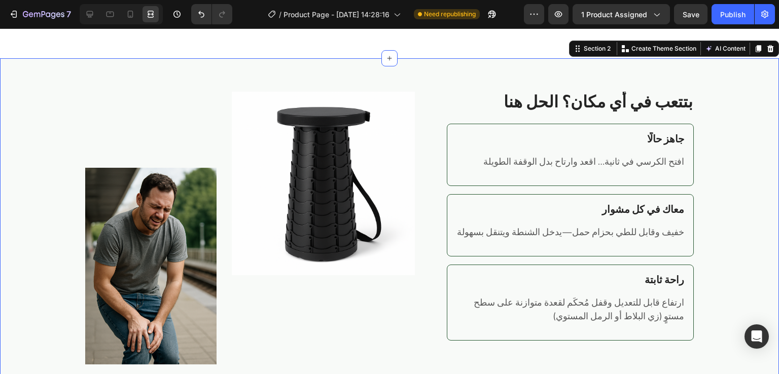
scroll to position [603, 0]
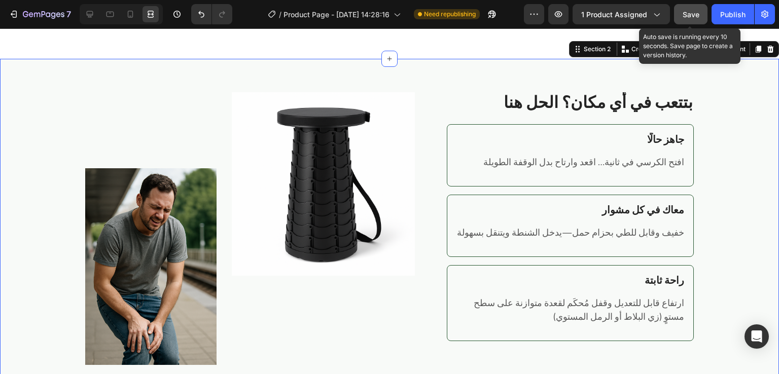
click at [694, 13] on span "Save" at bounding box center [691, 14] width 17 height 9
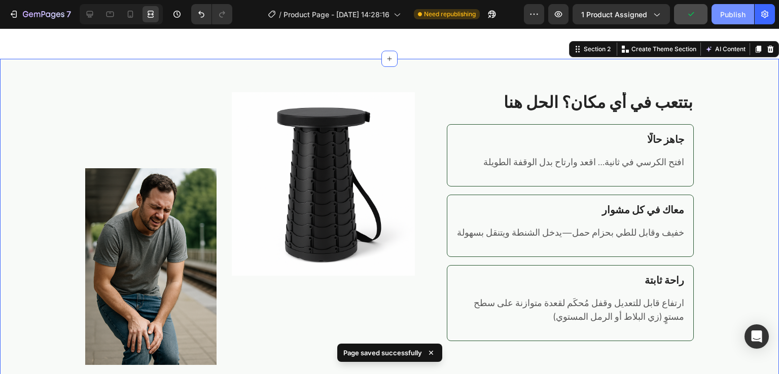
click at [728, 13] on div "Publish" at bounding box center [732, 14] width 25 height 11
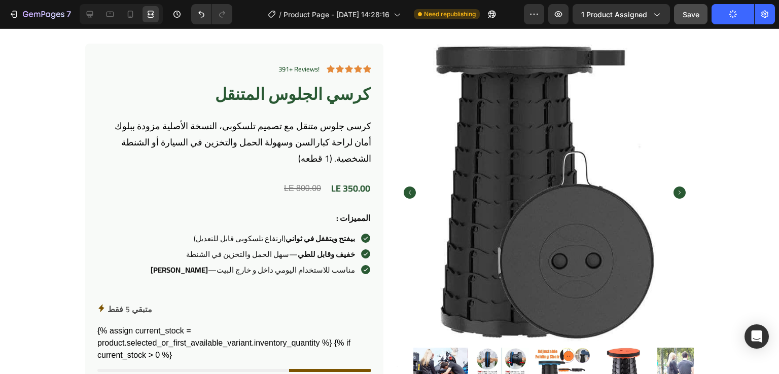
scroll to position [0, 0]
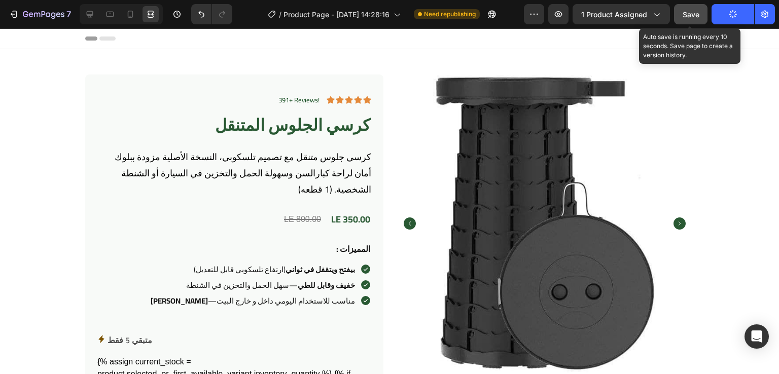
click at [691, 16] on span "Save" at bounding box center [691, 14] width 17 height 9
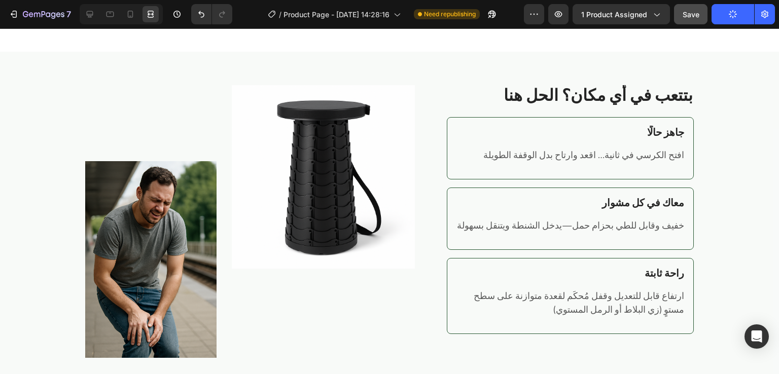
scroll to position [617, 0]
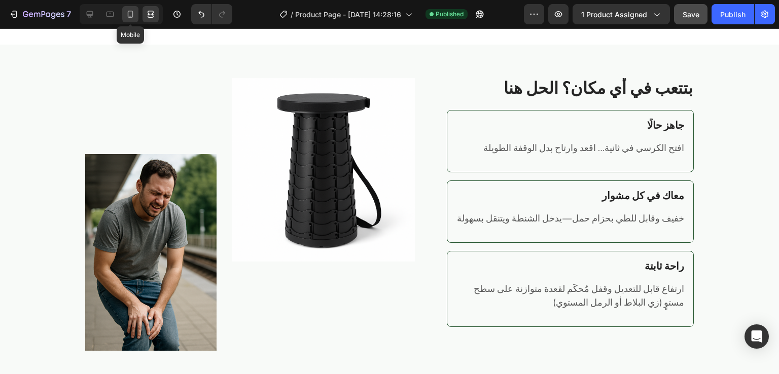
click at [136, 18] on div at bounding box center [130, 14] width 16 height 16
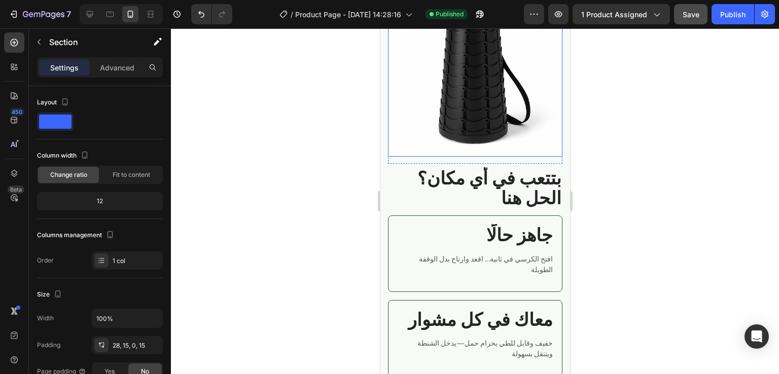
scroll to position [801, 0]
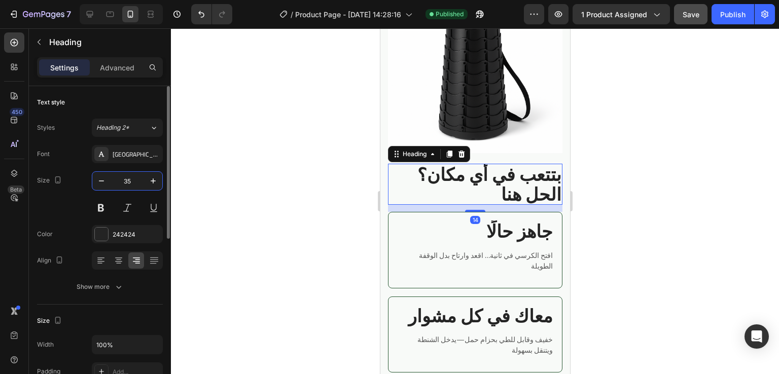
click at [137, 179] on input "35" at bounding box center [127, 181] width 33 height 18
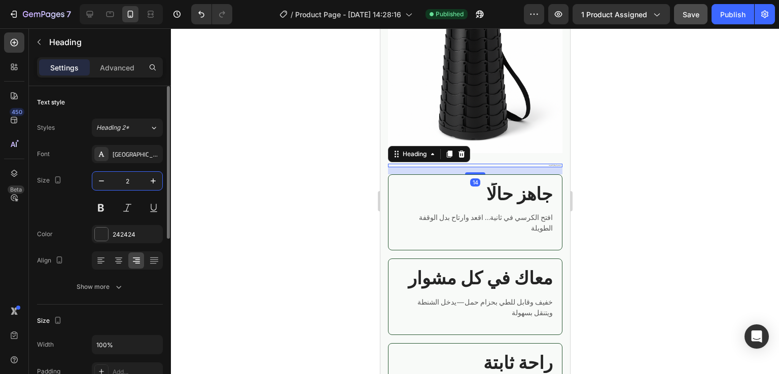
type input "20"
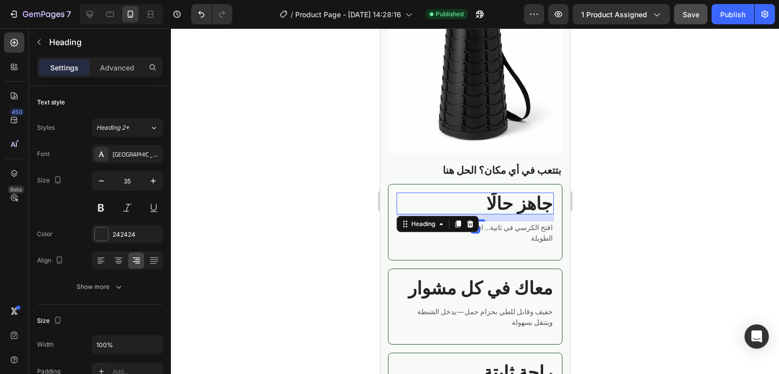
click at [524, 192] on strong "جاهز حالًا" at bounding box center [519, 203] width 66 height 33
click at [134, 181] on input "35" at bounding box center [127, 181] width 33 height 18
type input "16"
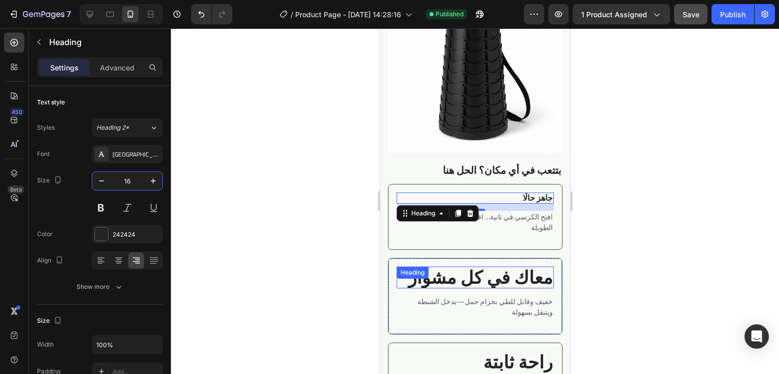
click at [510, 286] on strong "معاك في كل مشوار" at bounding box center [480, 277] width 145 height 33
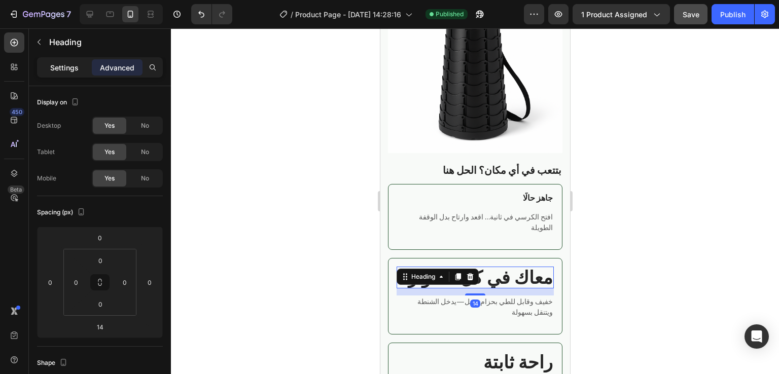
click at [66, 66] on p "Settings" at bounding box center [64, 67] width 28 height 11
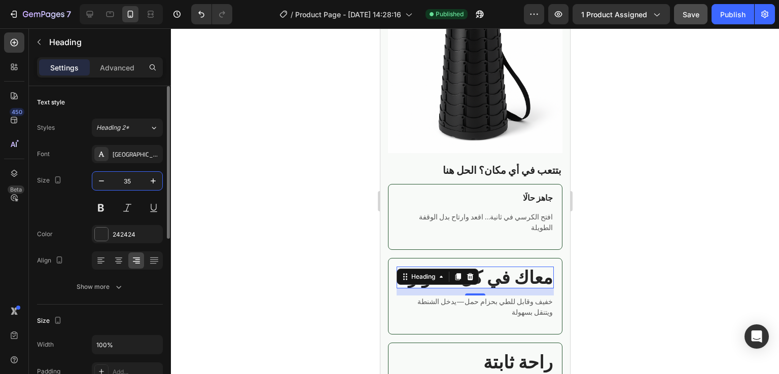
click at [134, 180] on input "35" at bounding box center [127, 181] width 33 height 18
type input "16"
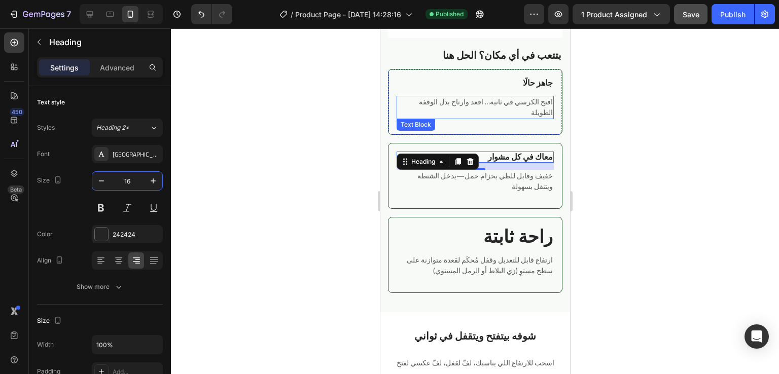
scroll to position [916, 0]
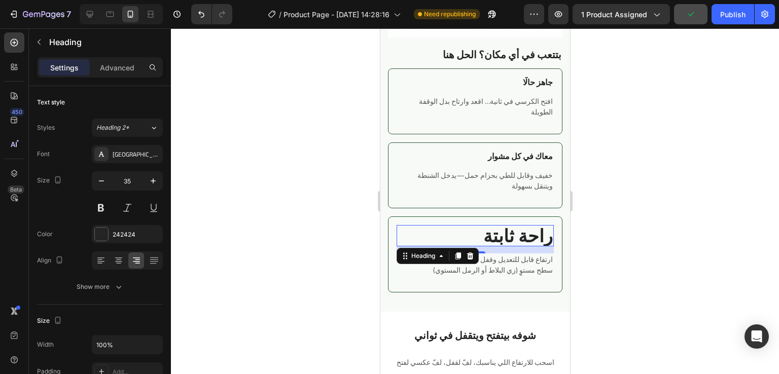
click at [493, 220] on strong "راحة ثابتة" at bounding box center [517, 235] width 69 height 33
click at [129, 182] on input "35" at bounding box center [127, 181] width 33 height 18
type input "16"
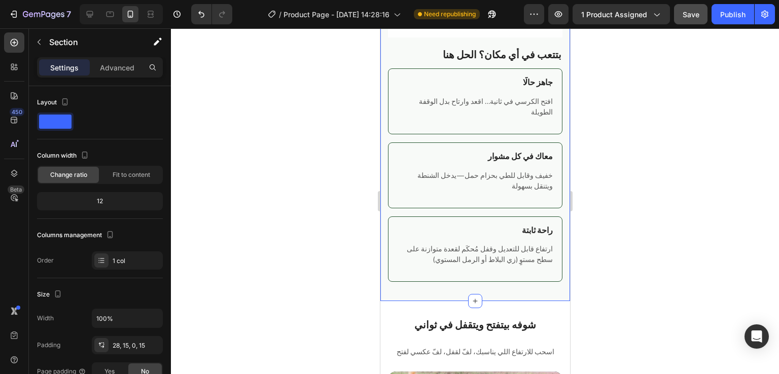
click at [561, 117] on div "Image Image Row بتتعب في أي مكان؟ الحل هنا Heading جاهز حالًا Heading افتح الكر…" at bounding box center [475, 75] width 190 height 452
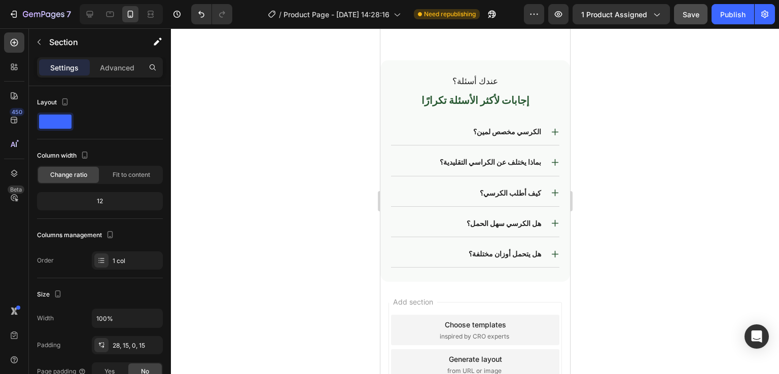
scroll to position [2070, 0]
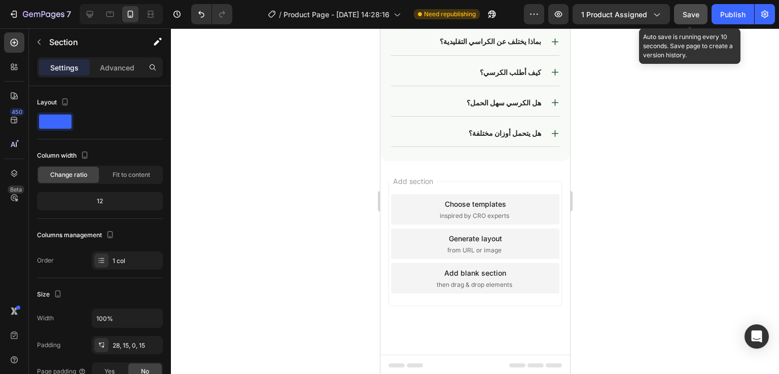
click at [680, 23] on button "Save" at bounding box center [690, 14] width 33 height 20
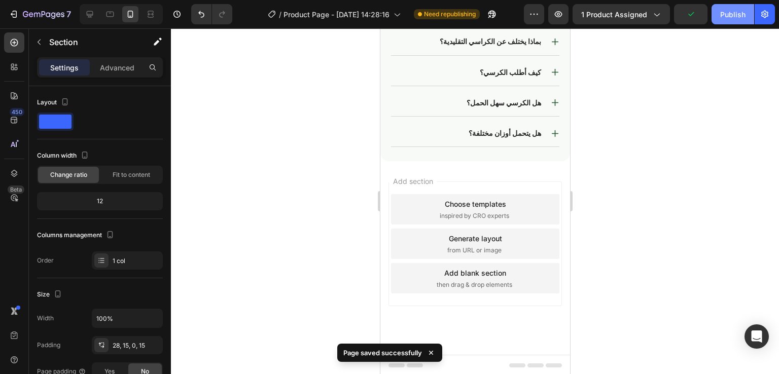
click at [725, 12] on div "Publish" at bounding box center [732, 14] width 25 height 11
